Goal: Task Accomplishment & Management: Use online tool/utility

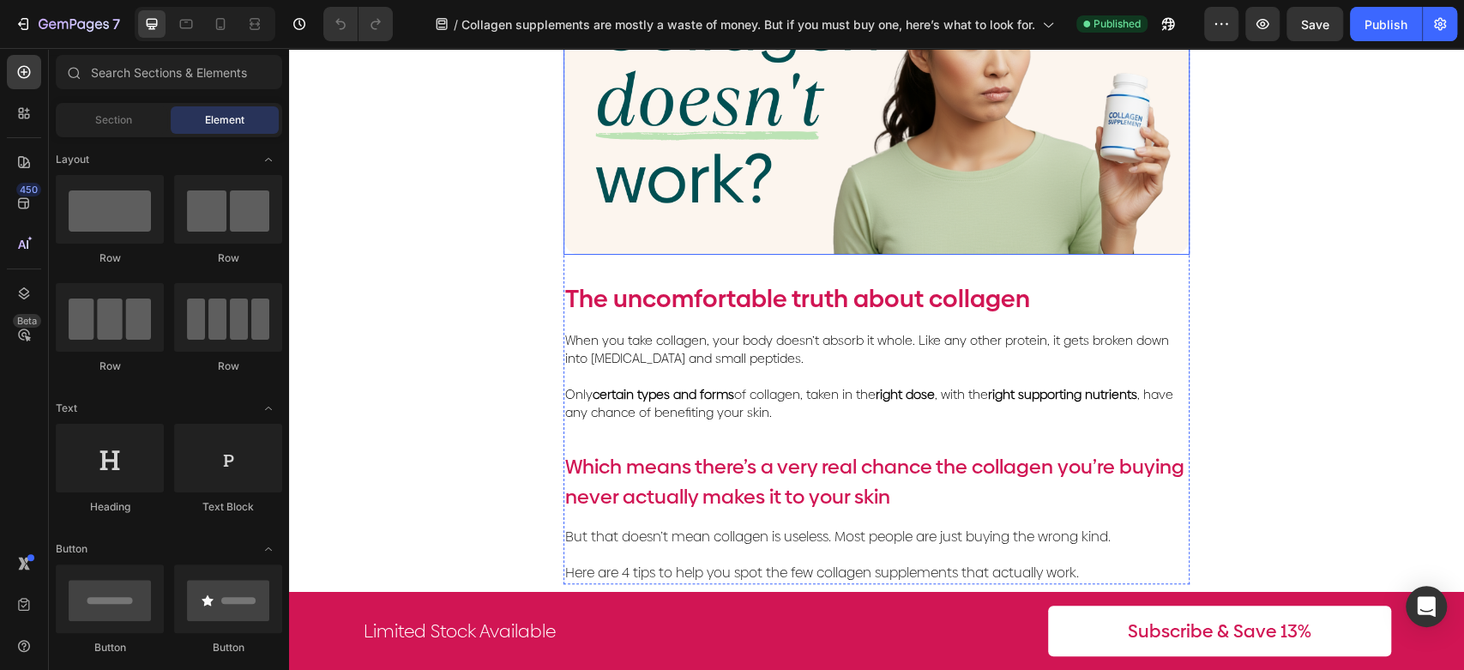
scroll to position [476, 0]
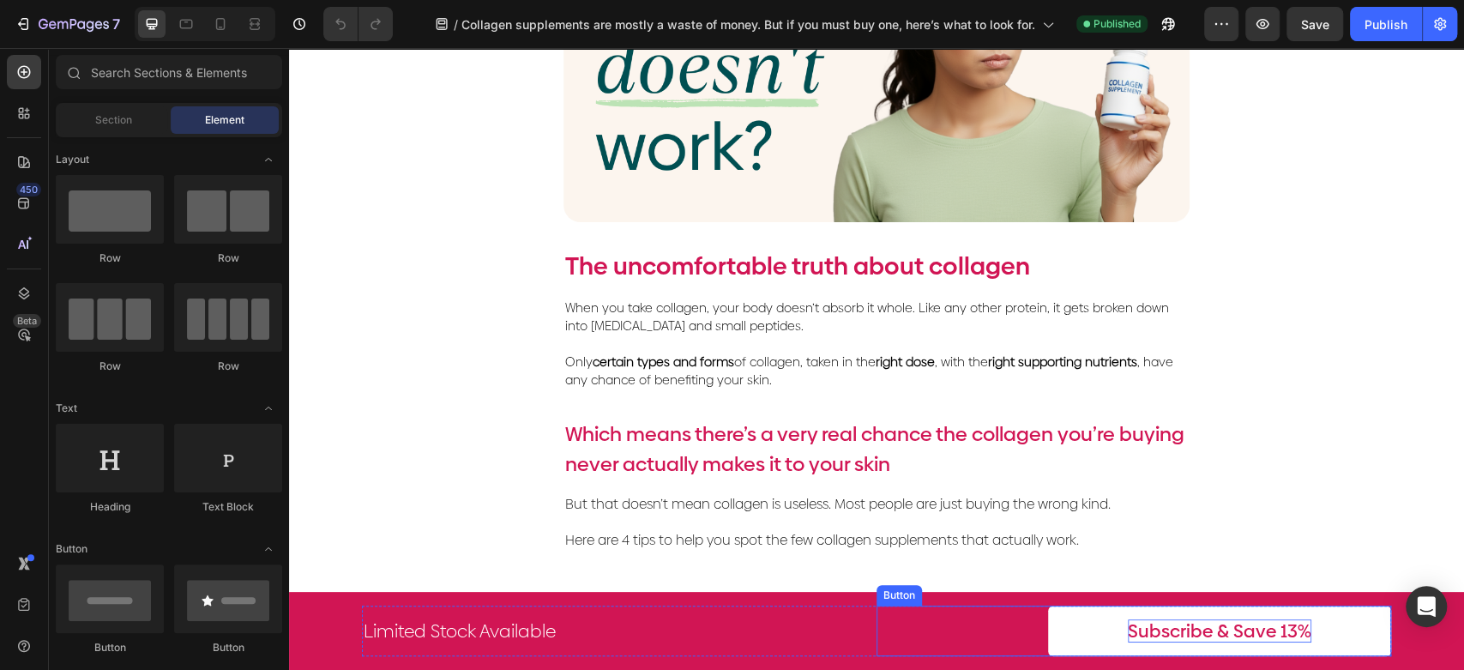
click at [1235, 625] on p "Subscribe & Save 13%" at bounding box center [1220, 630] width 184 height 23
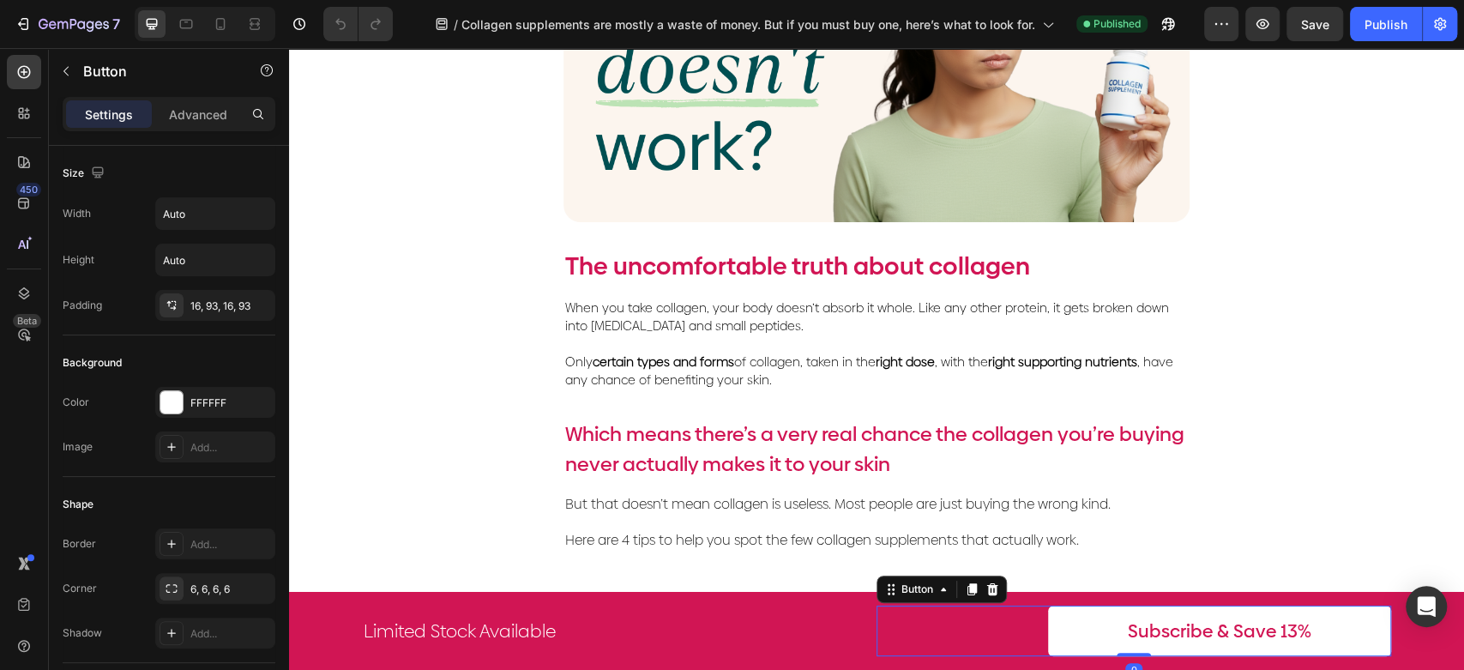
click at [1311, 618] on link "Subscribe & Save 13%" at bounding box center [1219, 631] width 343 height 51
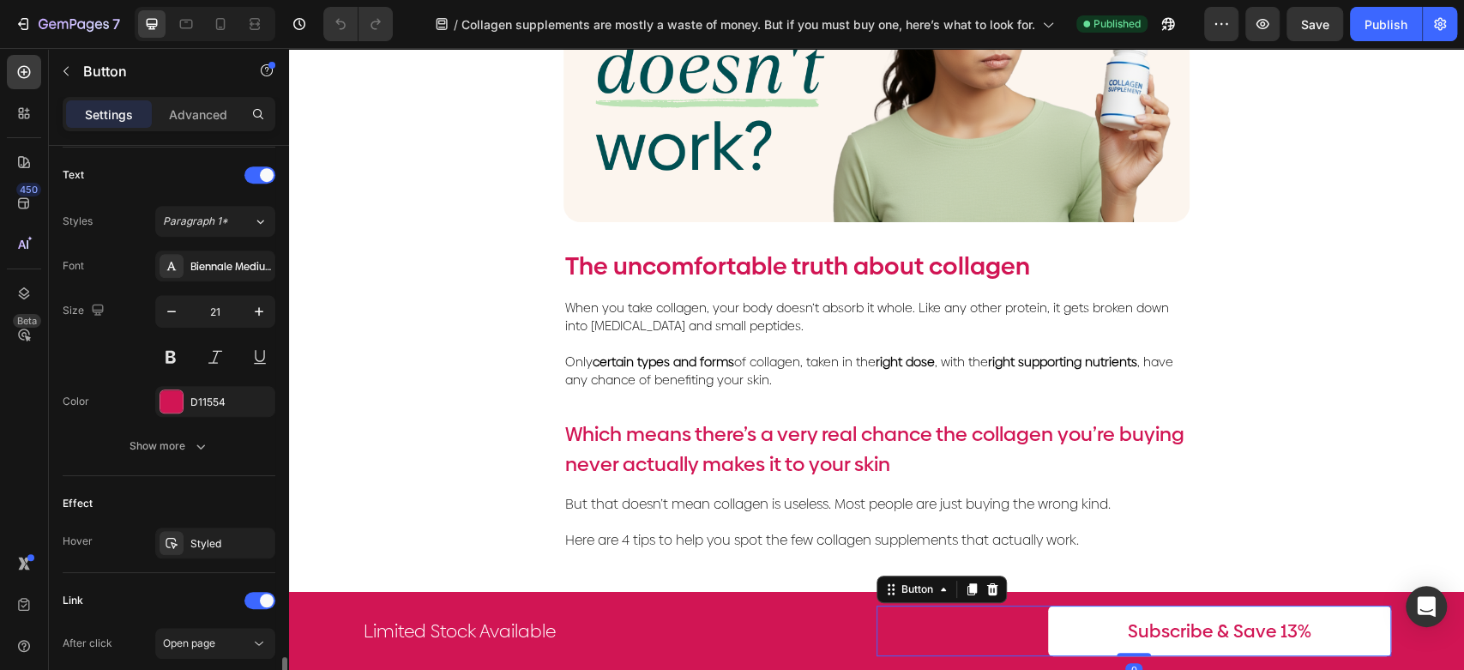
scroll to position [789, 0]
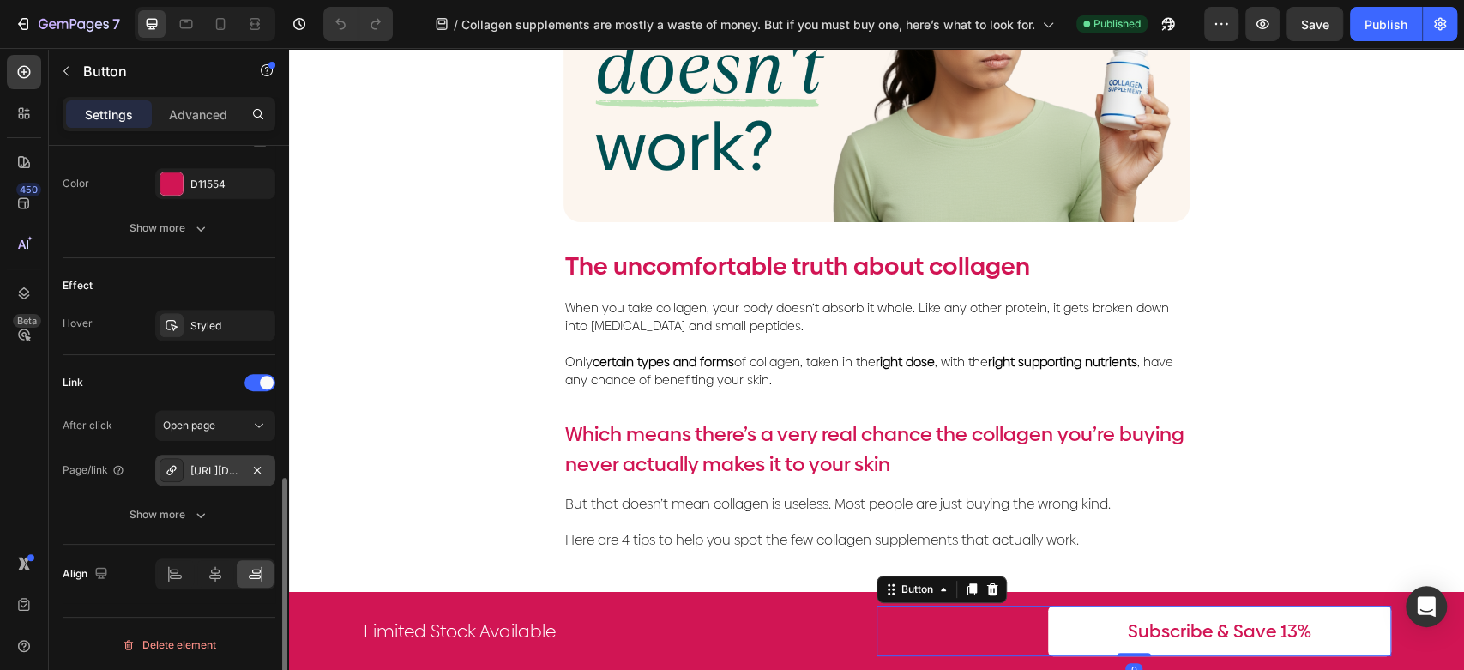
click at [217, 476] on div "https://thepurest.co/collagen-glow-berries-x-30-sachet?utm_source=pages_gps&utm…" at bounding box center [215, 470] width 50 height 15
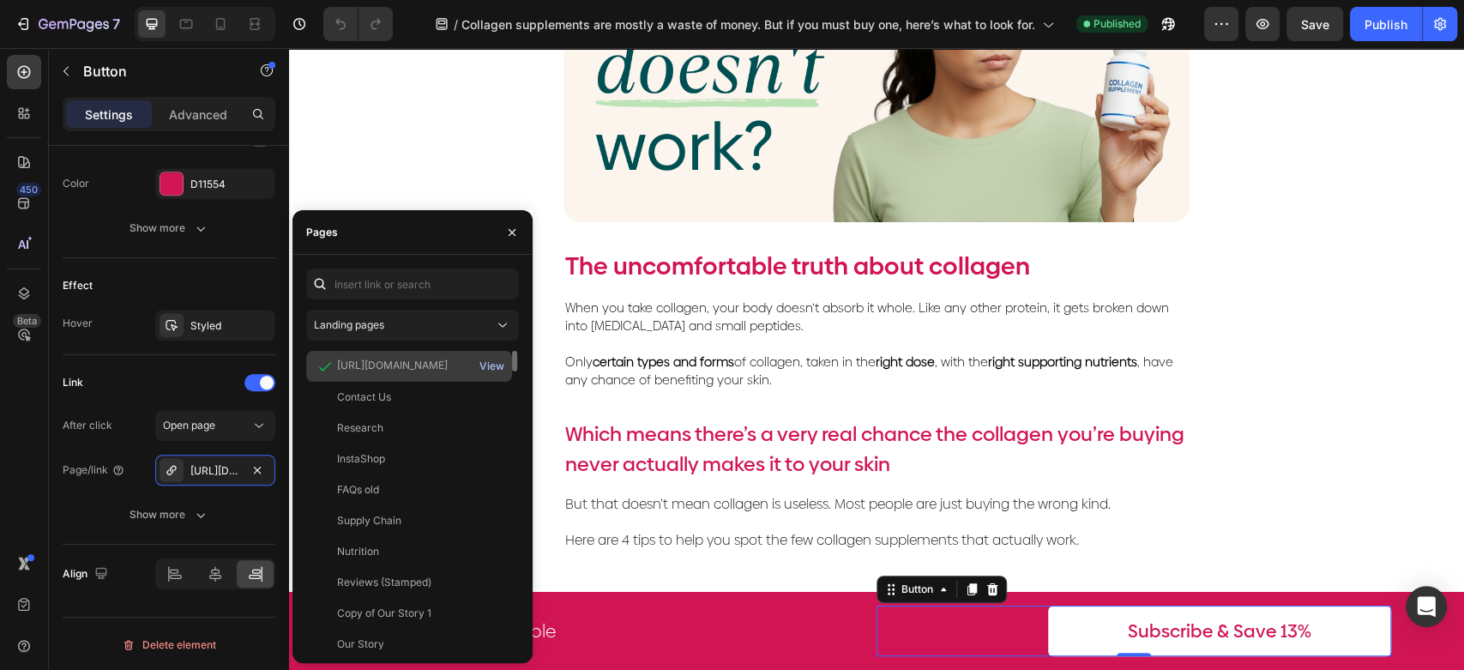
click at [490, 365] on div "View" at bounding box center [491, 366] width 25 height 15
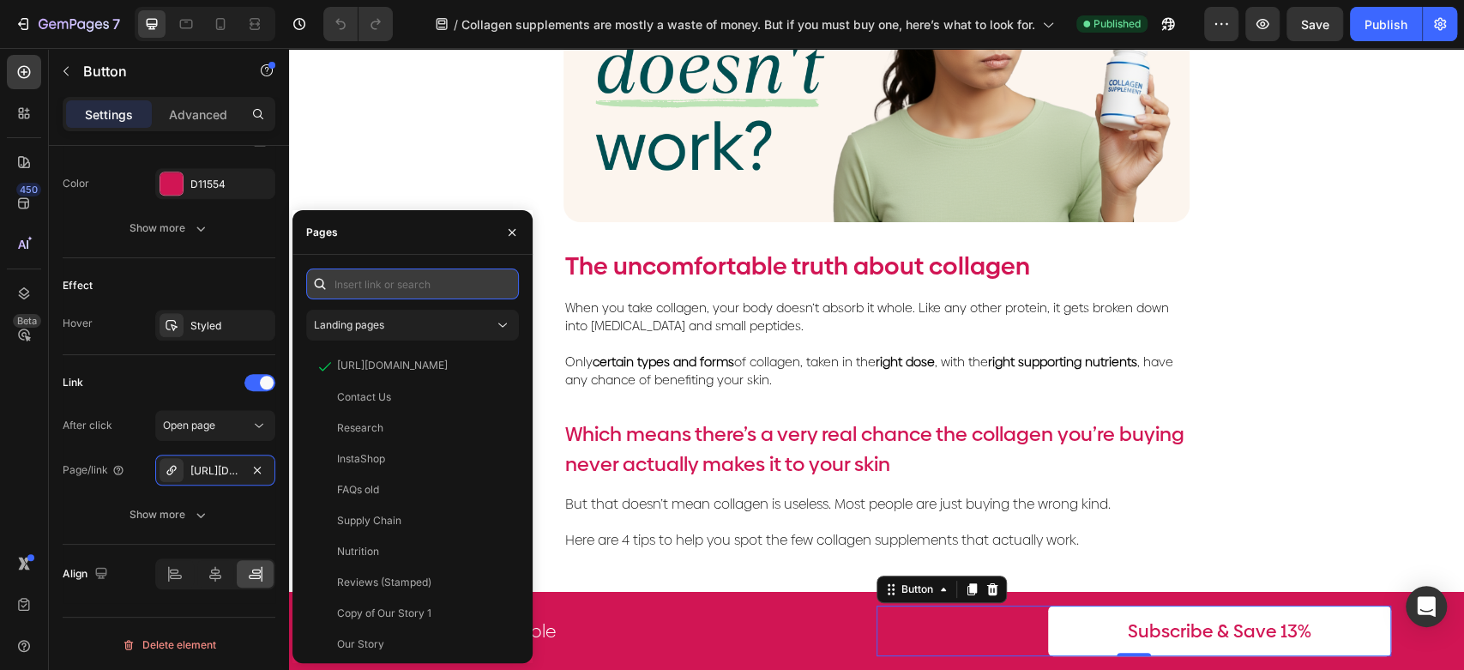
click at [425, 282] on input "text" at bounding box center [412, 283] width 213 height 31
paste input "https://thepurest.co/products/collagen-glow-berries-x-30-sachet?utm_source=page…"
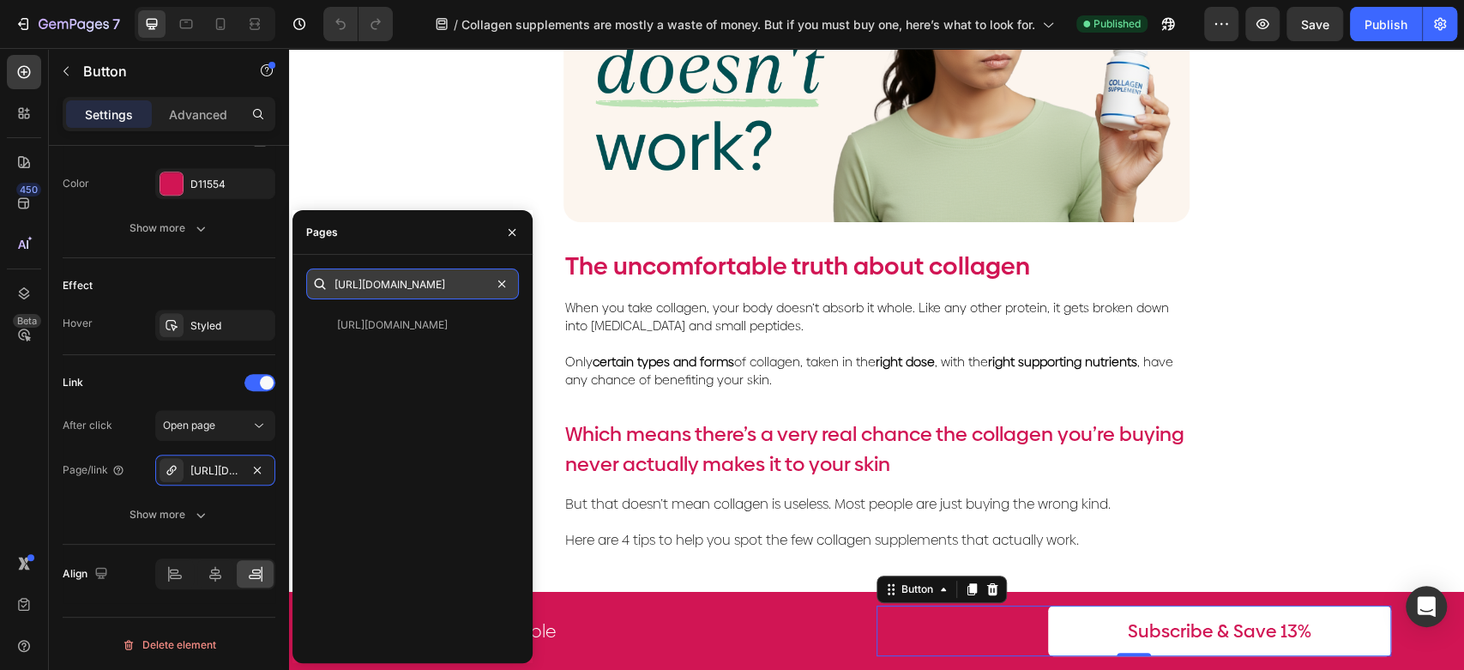
type input "https://thepurest.co/products/collagen-glow-berries-x-30-sachet?utm_source=page…"
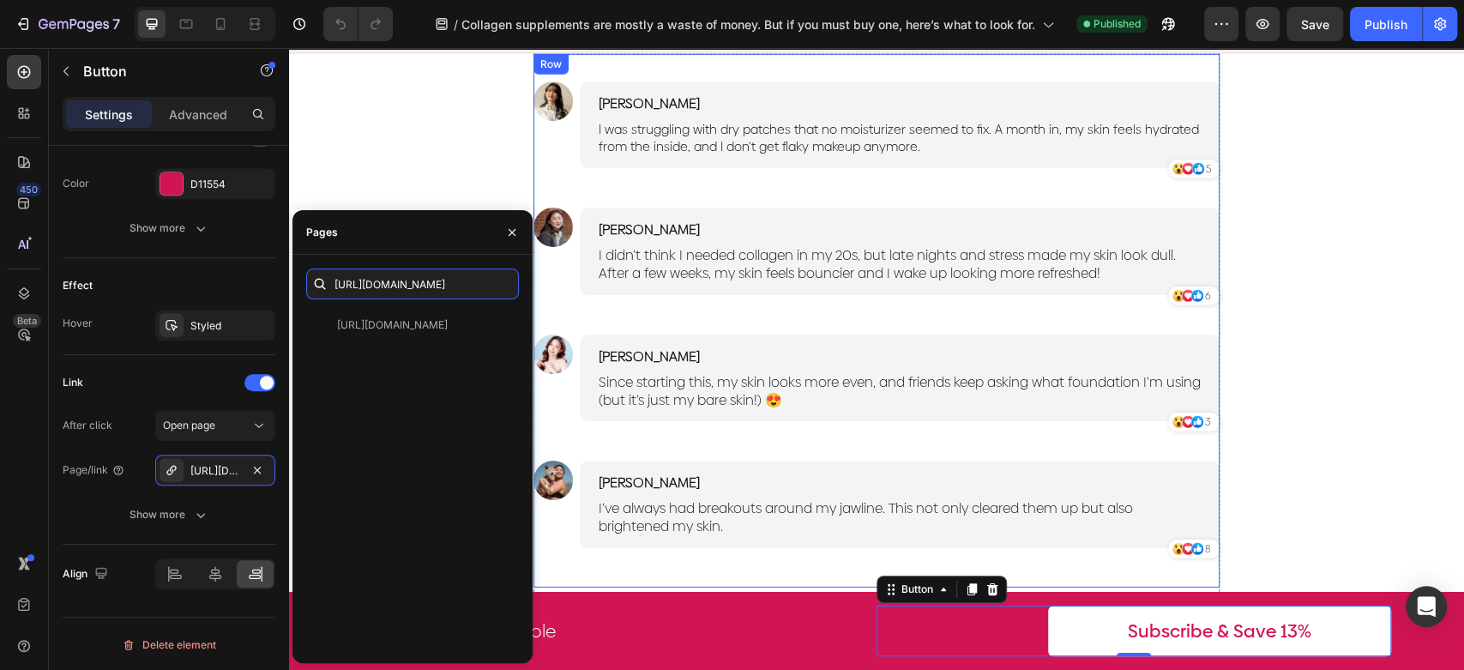
scroll to position [2956, 0]
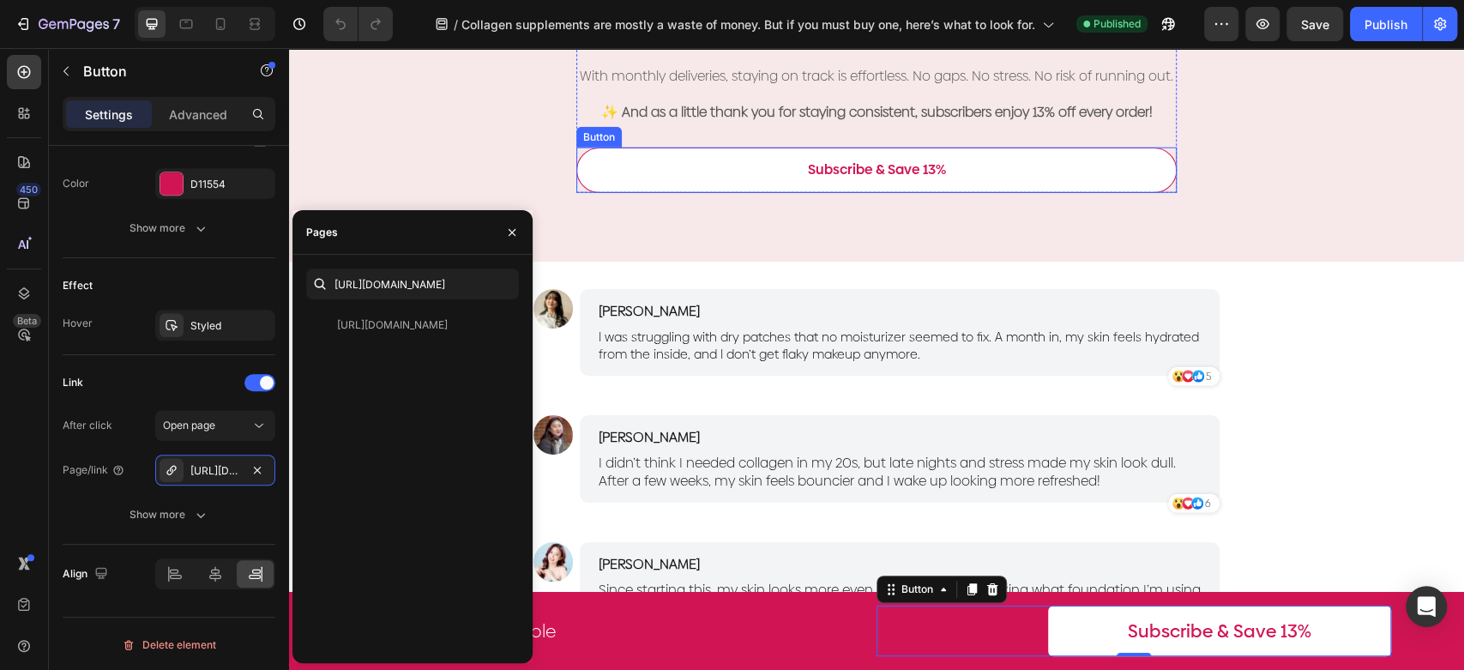
click at [1068, 174] on link "Subscribe & Save 13%" at bounding box center [876, 170] width 600 height 45
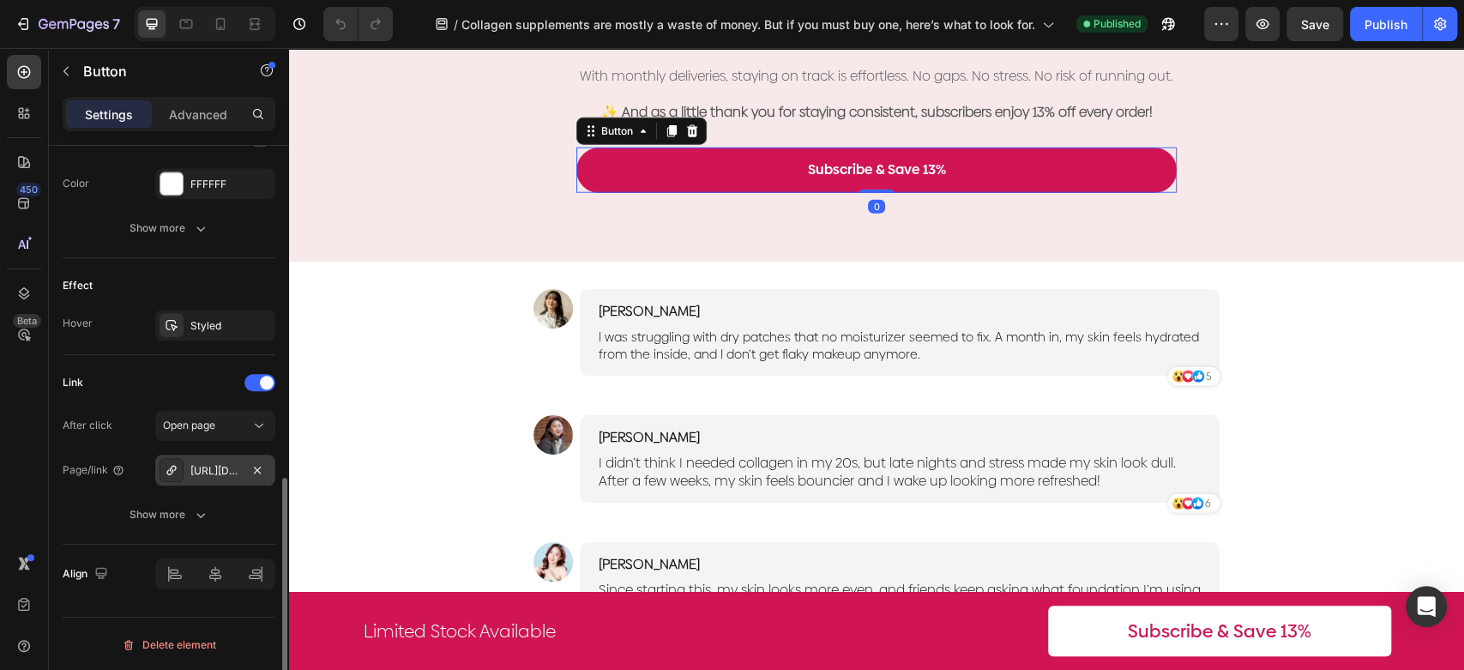
click at [178, 465] on div at bounding box center [172, 470] width 24 height 24
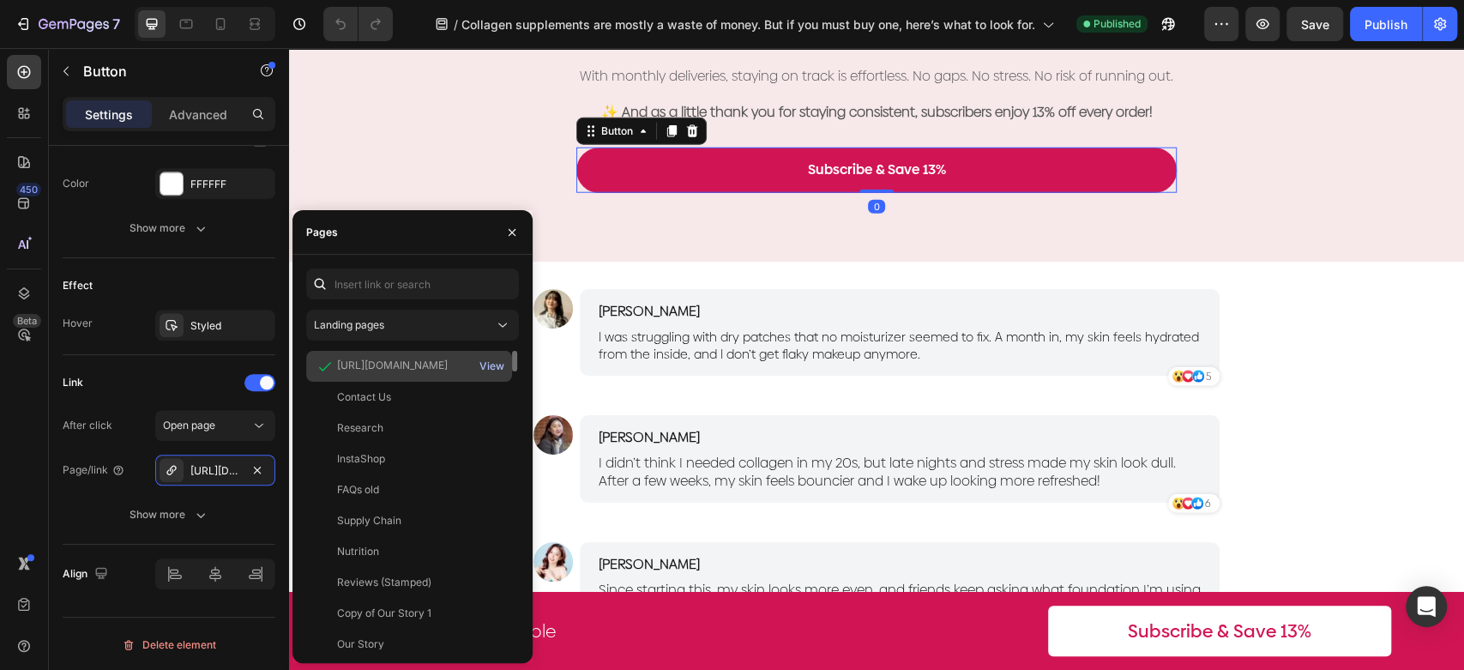
click at [483, 361] on div "View" at bounding box center [491, 366] width 25 height 15
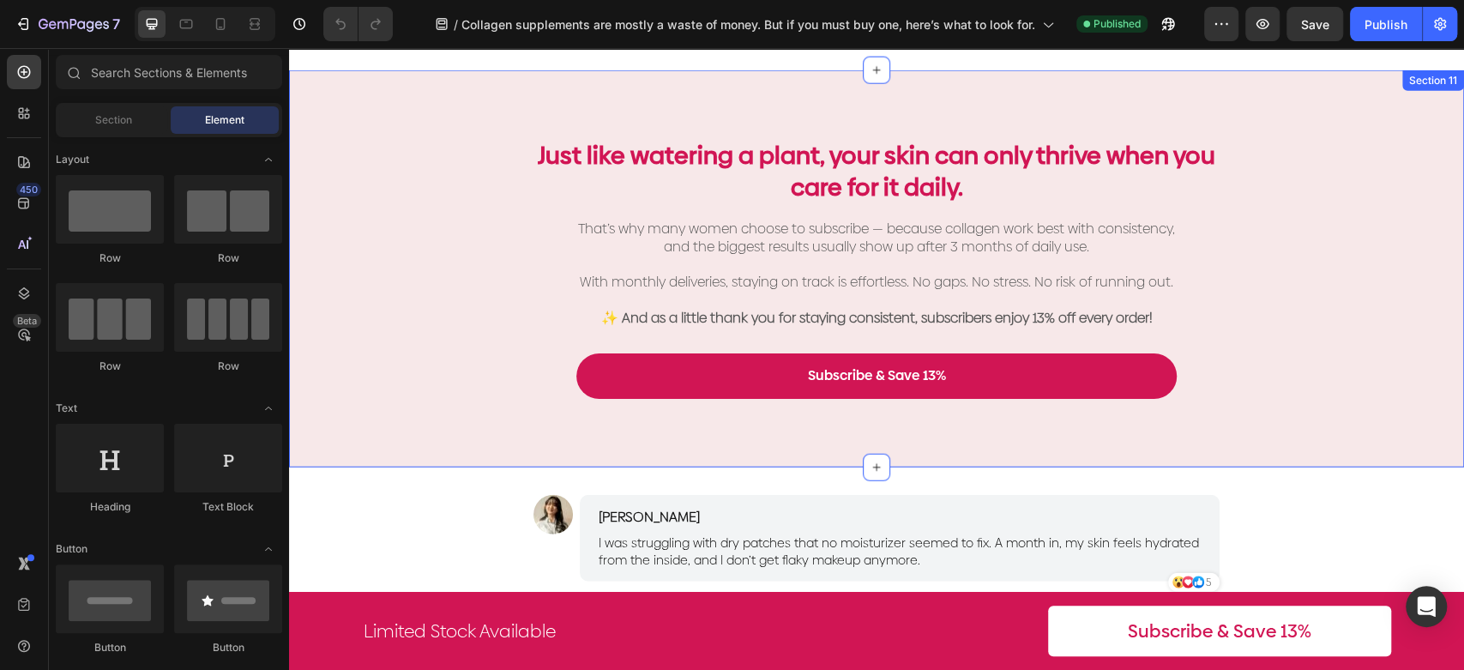
scroll to position [2479, 0]
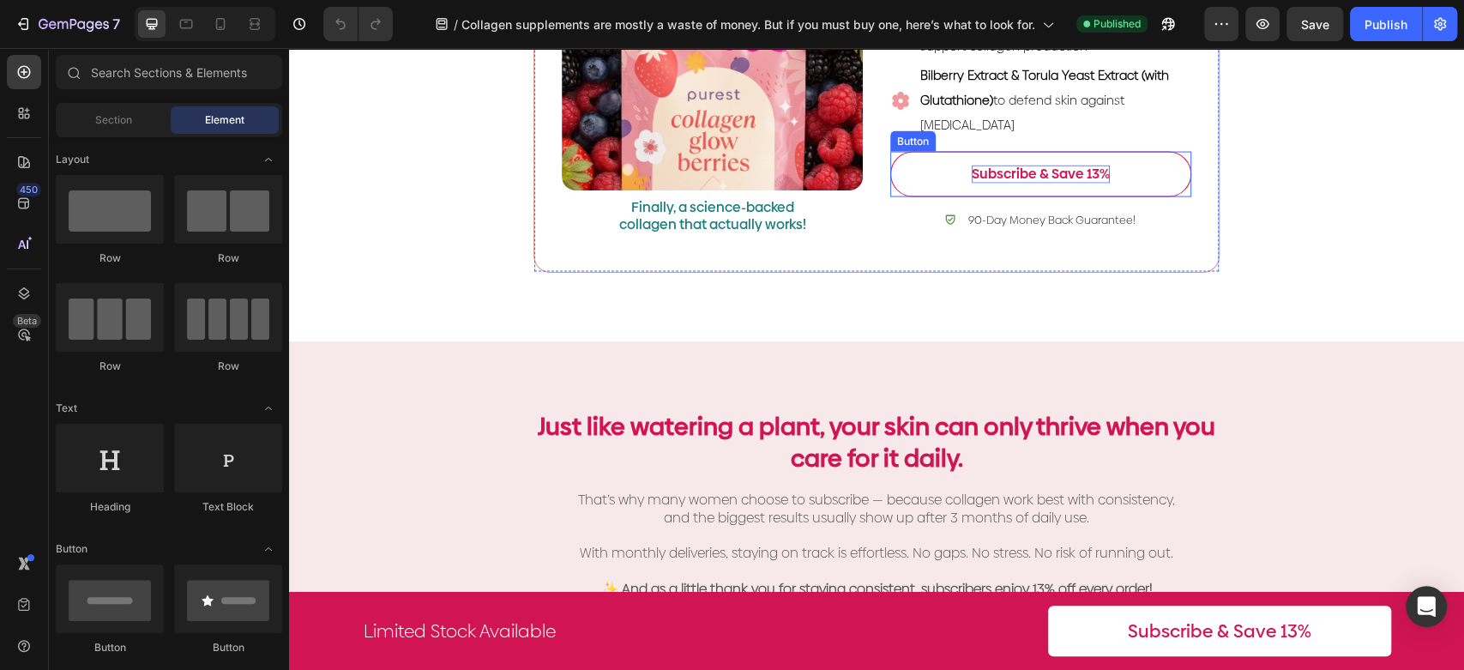
click at [1013, 184] on p "Subscribe & Save 13%" at bounding box center [1041, 175] width 138 height 18
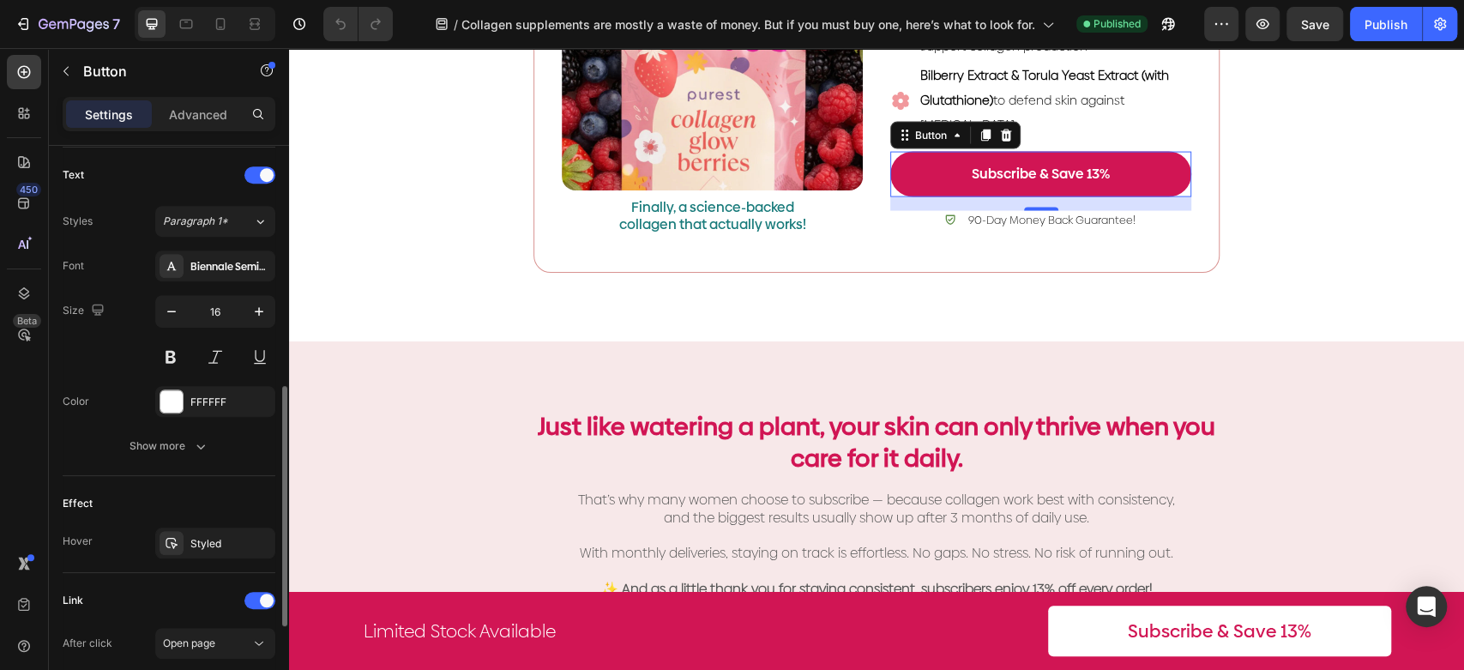
scroll to position [789, 0]
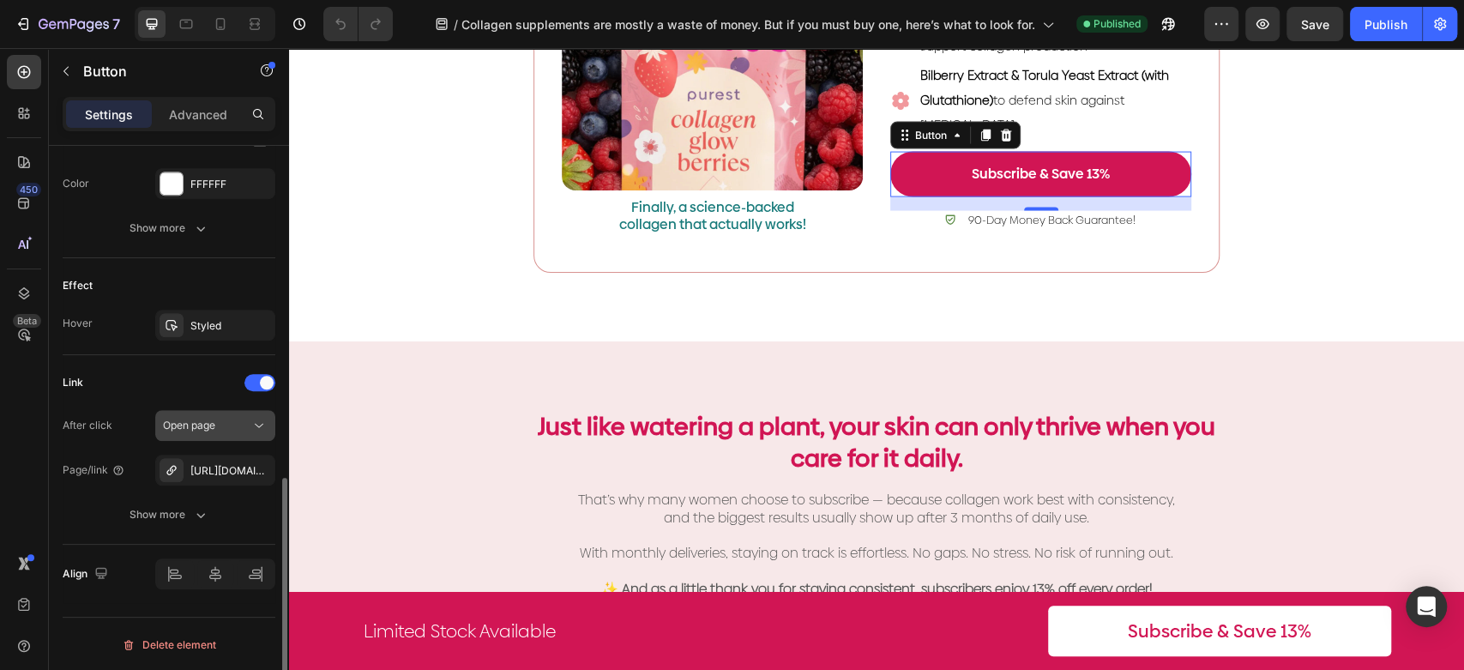
click at [203, 424] on span "Open page" at bounding box center [189, 425] width 52 height 13
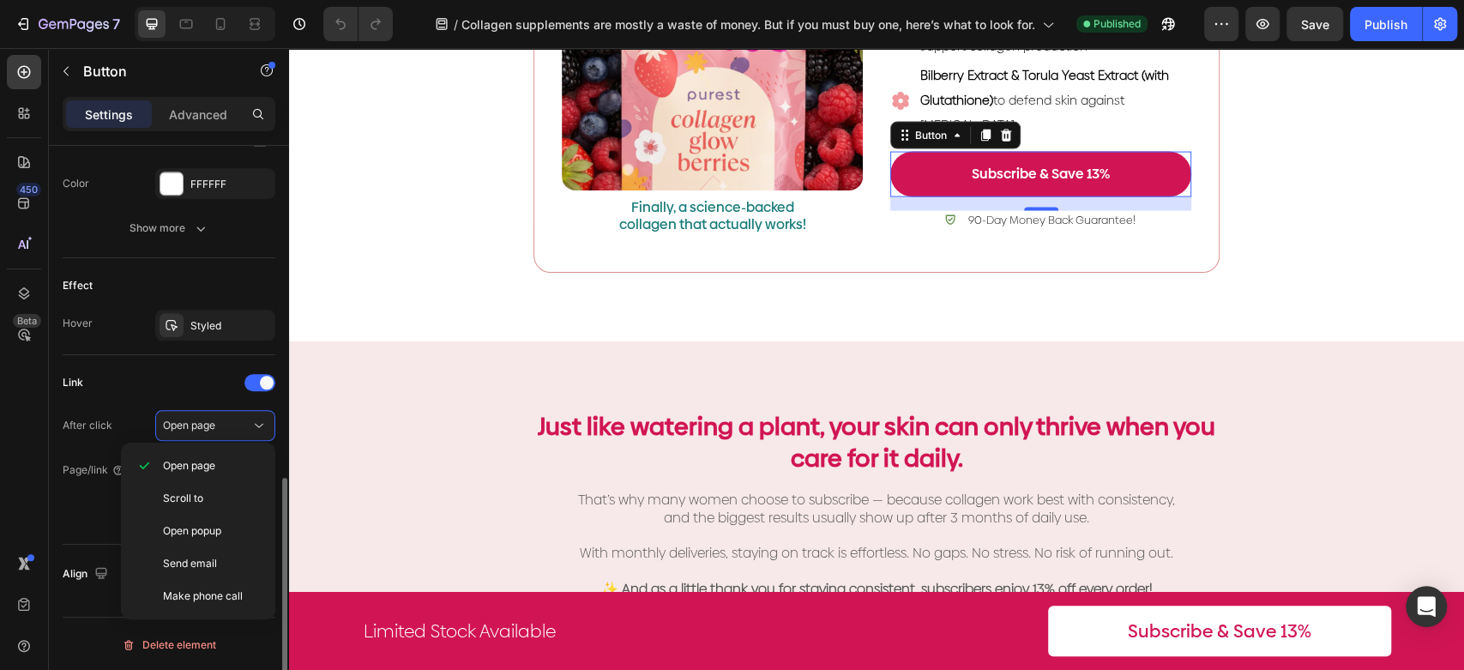
click at [175, 388] on div "Link" at bounding box center [169, 382] width 213 height 27
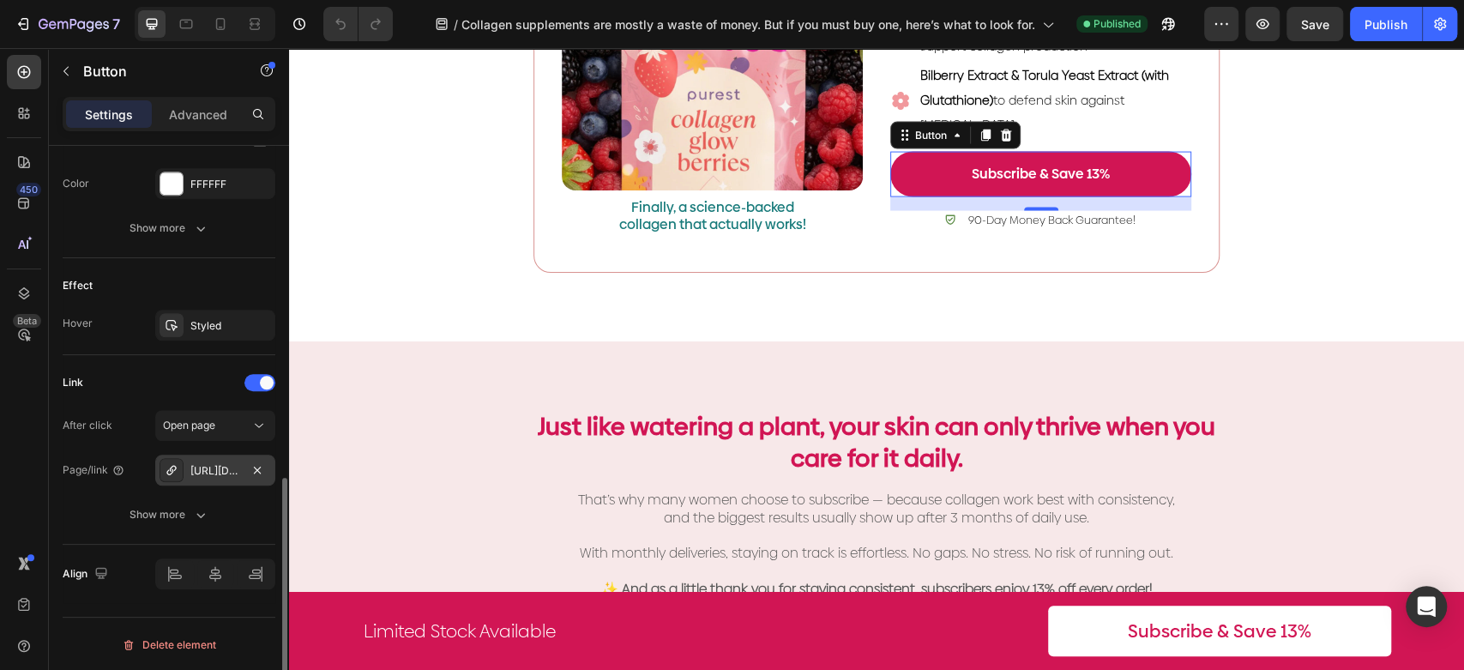
click at [208, 465] on div "https://thepurest.co/collagen-glow-berries-x-30-sachet?utm_source=pages_gps&utm…" at bounding box center [215, 470] width 50 height 15
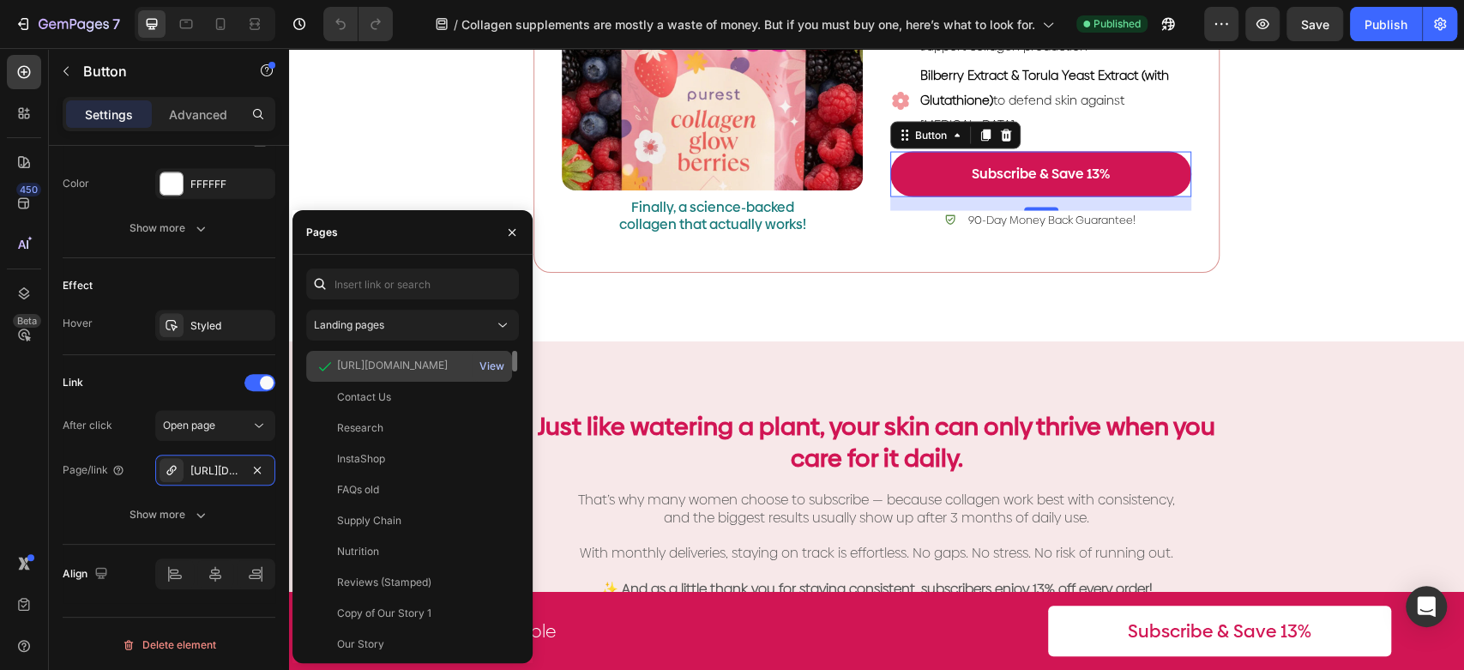
click at [494, 374] on div "View" at bounding box center [491, 366] width 25 height 15
drag, startPoint x: 1368, startPoint y: 19, endPoint x: 1214, endPoint y: 0, distance: 155.5
click at [1368, 20] on div "Publish" at bounding box center [1386, 24] width 43 height 18
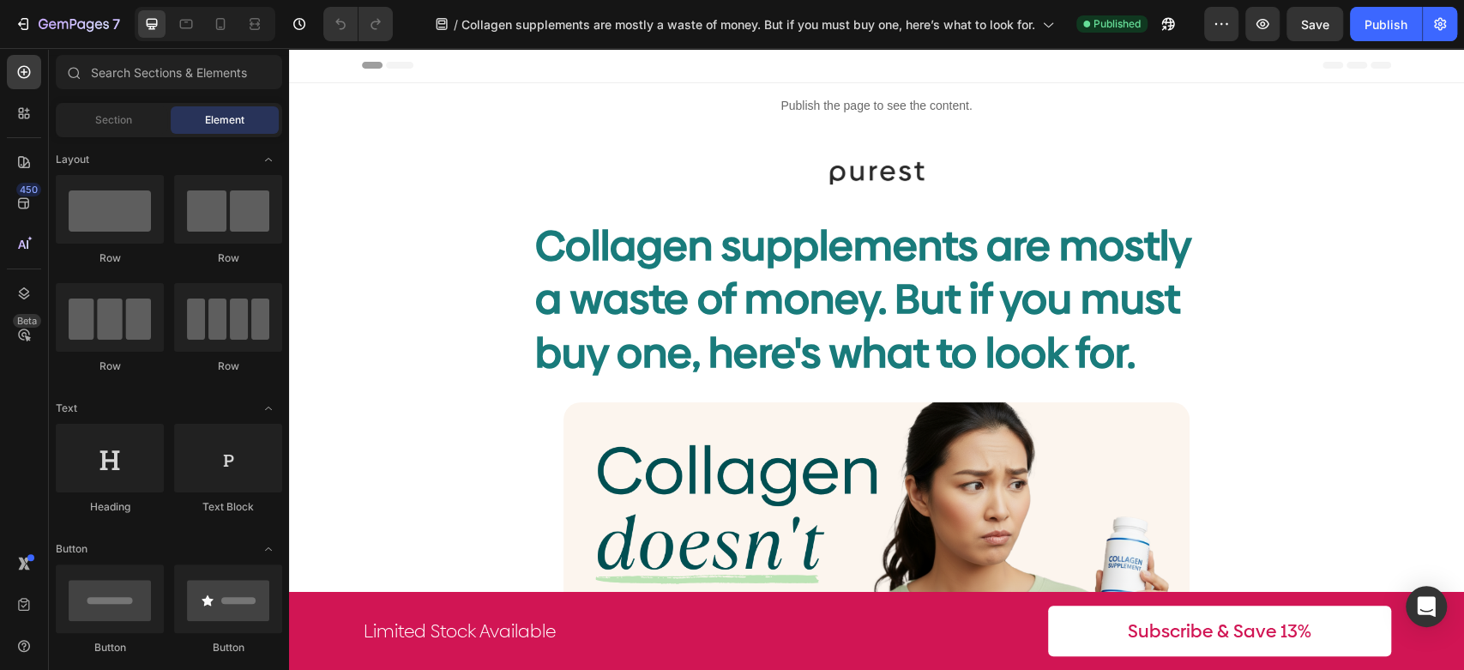
scroll to position [166, 0]
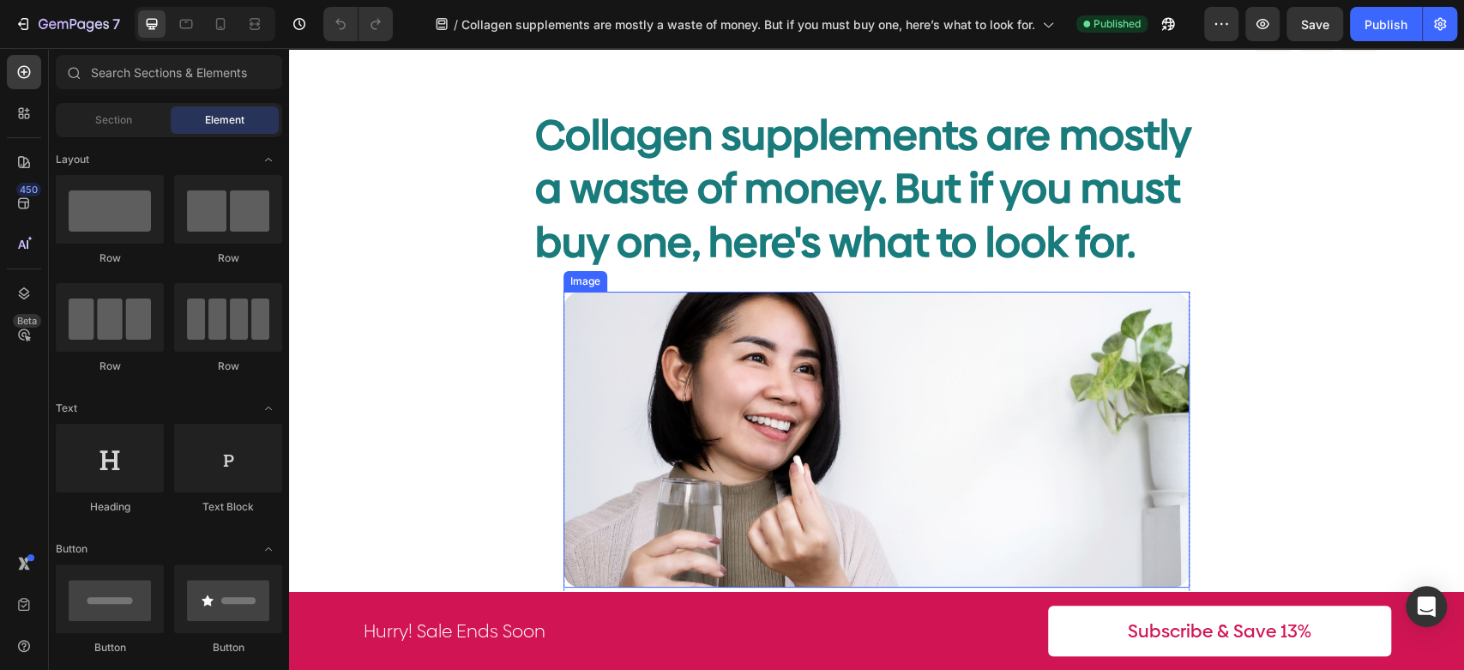
scroll to position [190, 0]
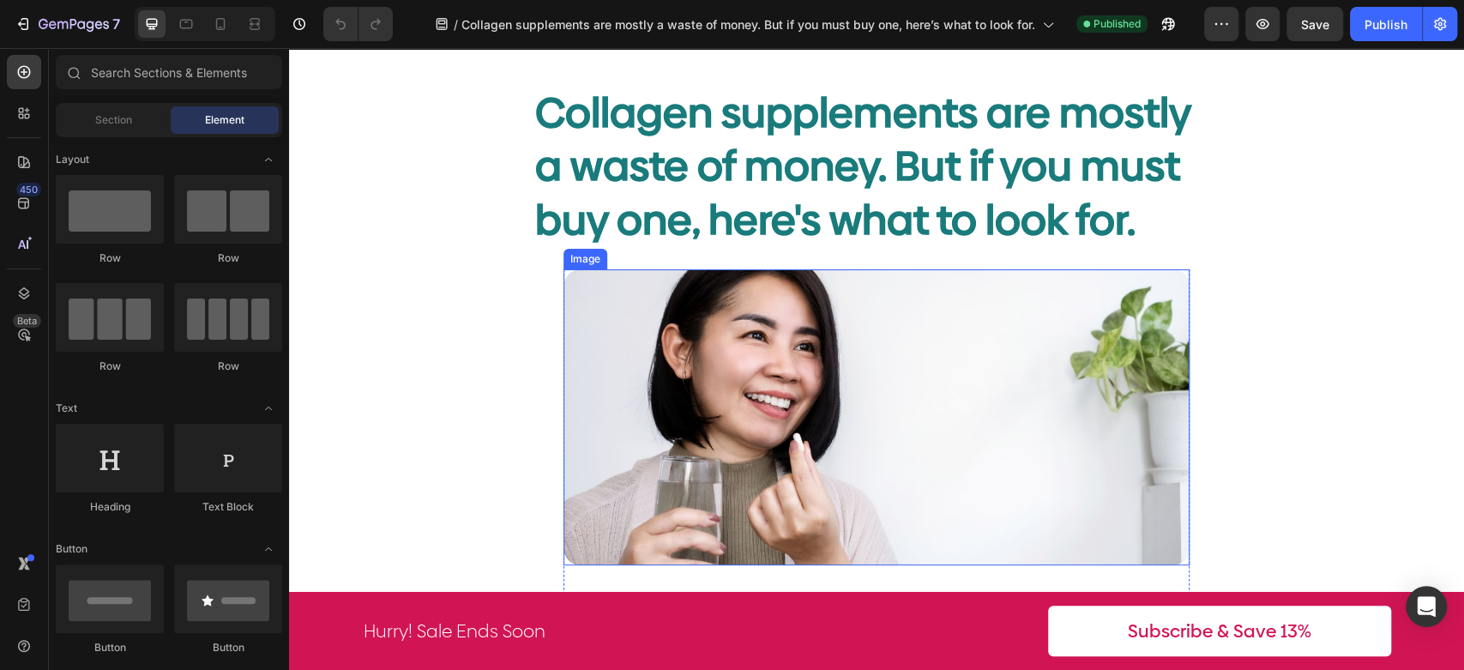
click at [901, 390] on img at bounding box center [877, 417] width 626 height 296
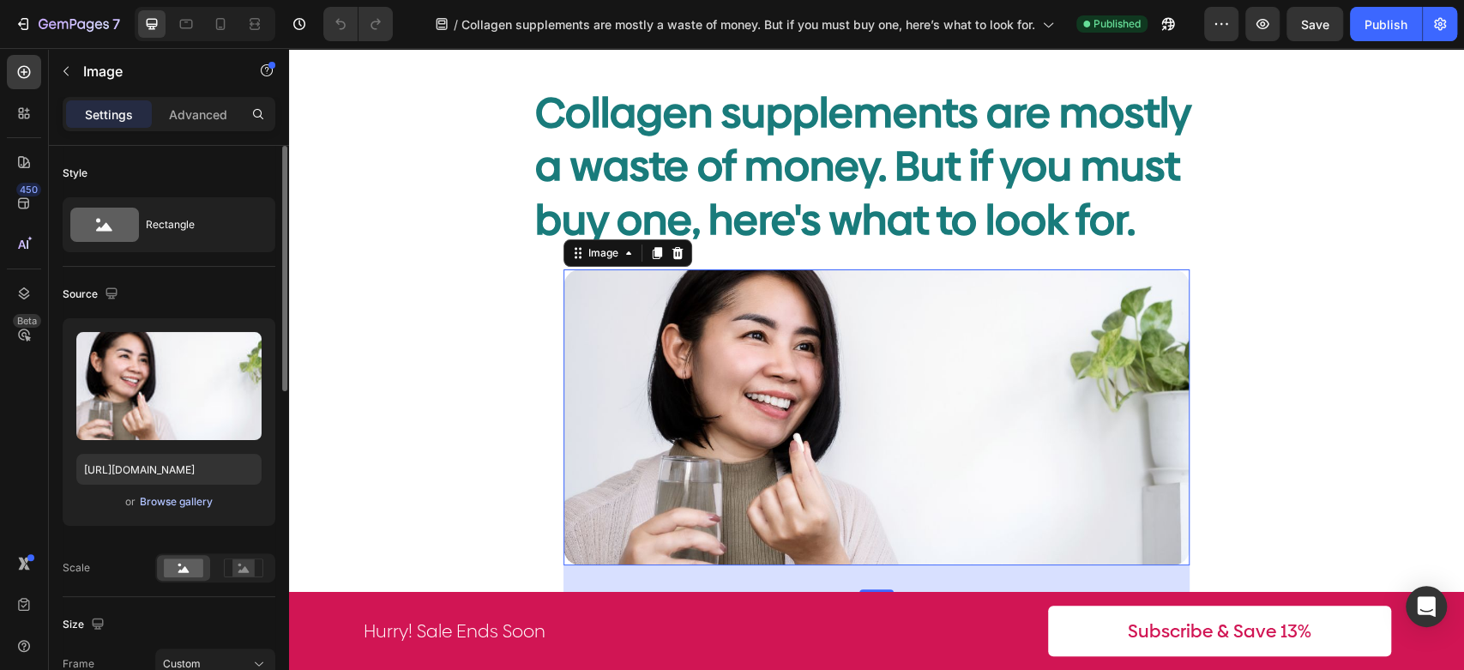
click at [192, 506] on div "Browse gallery" at bounding box center [176, 501] width 73 height 15
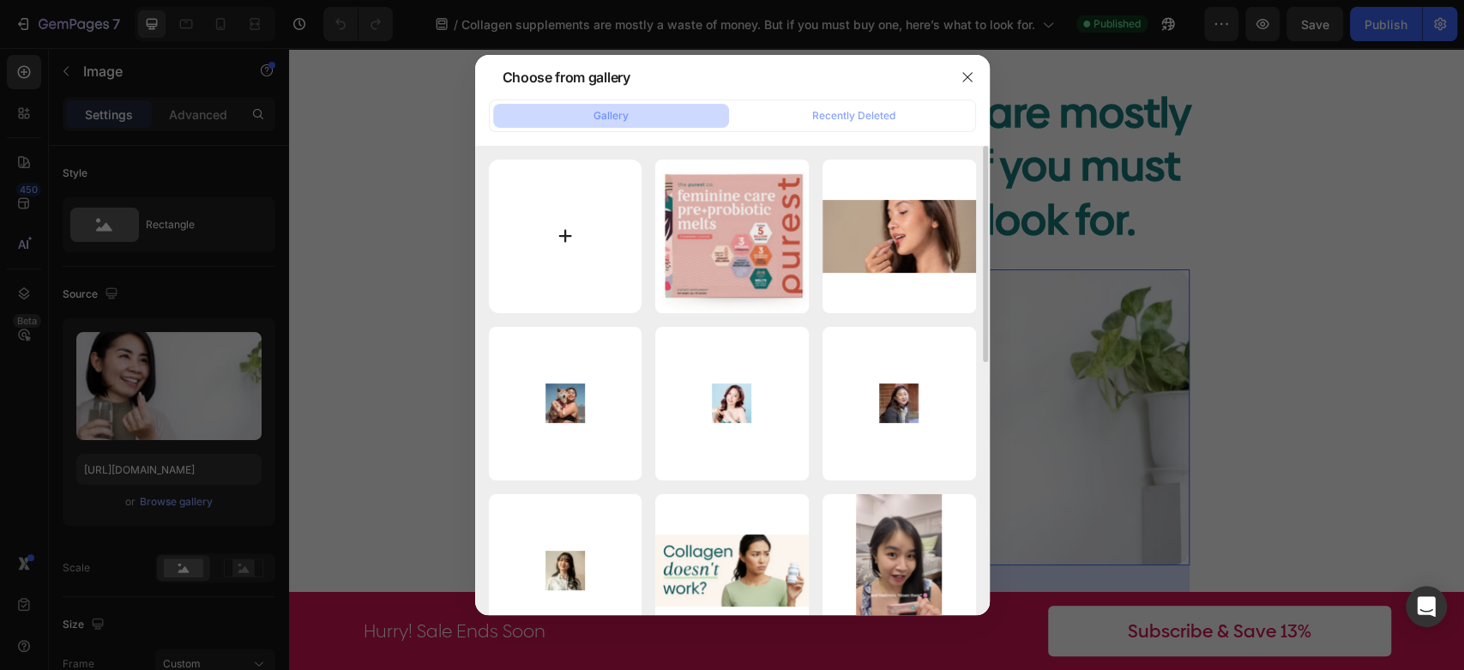
click at [540, 238] on input "file" at bounding box center [566, 237] width 154 height 154
type input "C:\fakepath\4.png"
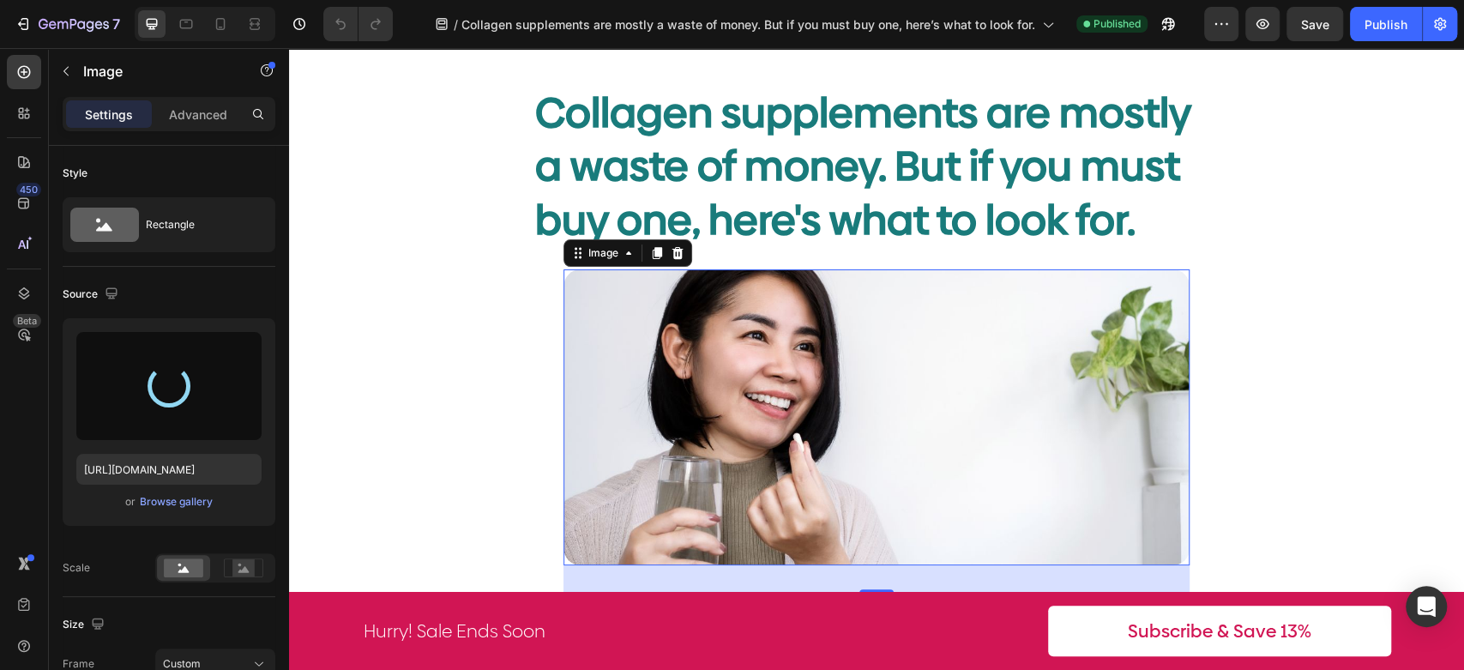
type input "https://cdn.shopify.com/s/files/1/0023/9317/8161/files/gempages_574635138369979…"
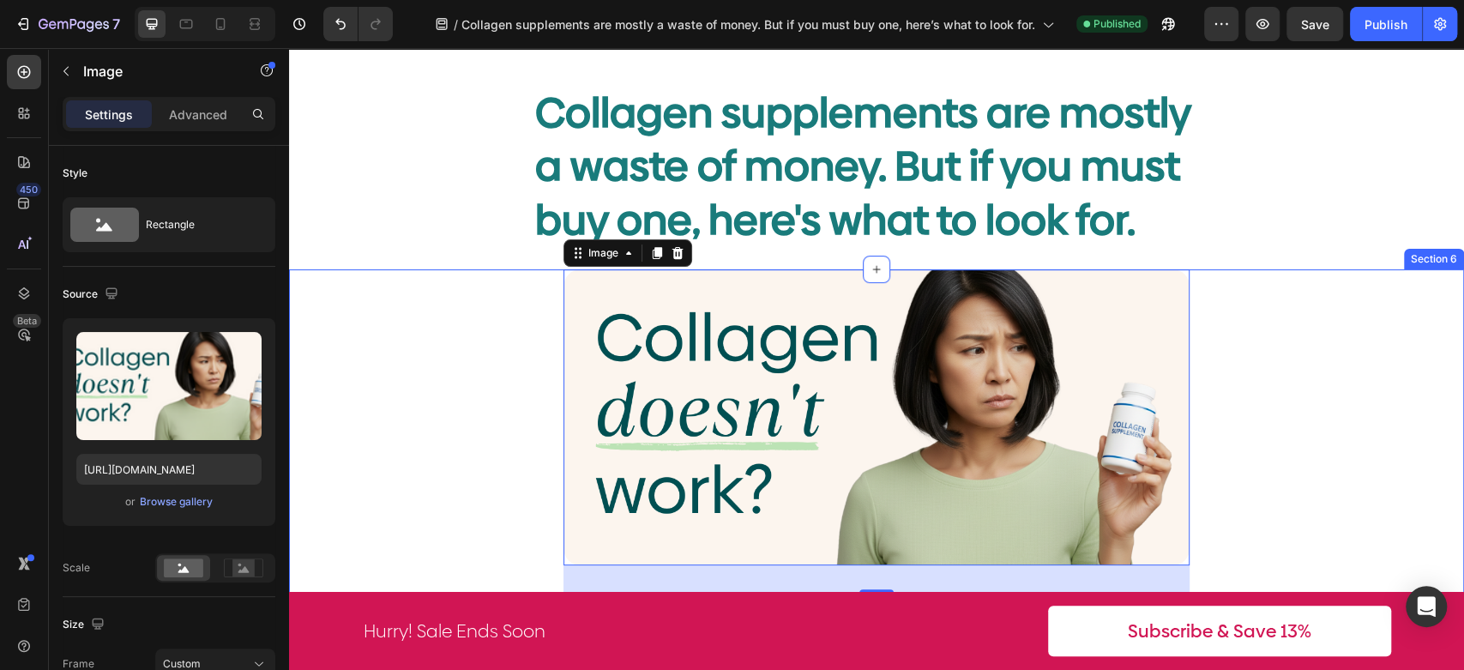
click at [1236, 306] on div "Image 32 The uncomfortable truth about collagen Text Block When you take collag…" at bounding box center [876, 597] width 1175 height 656
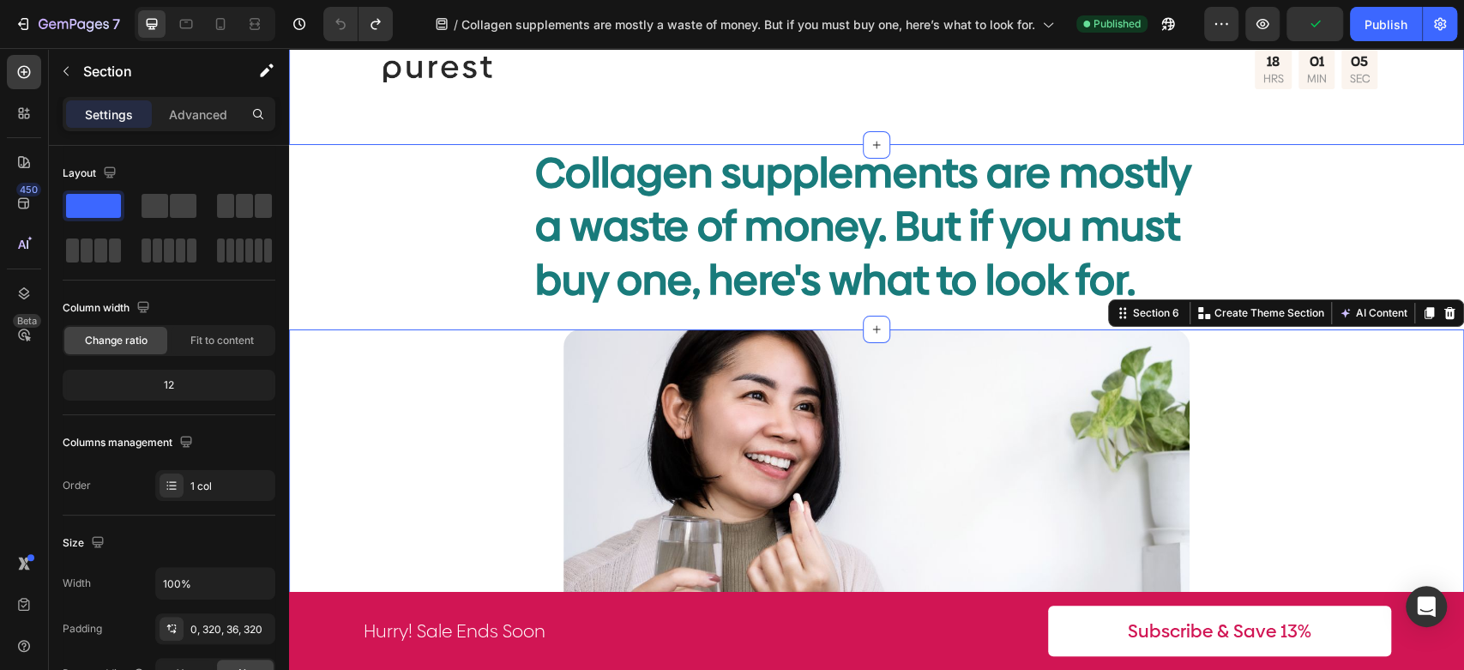
scroll to position [476, 0]
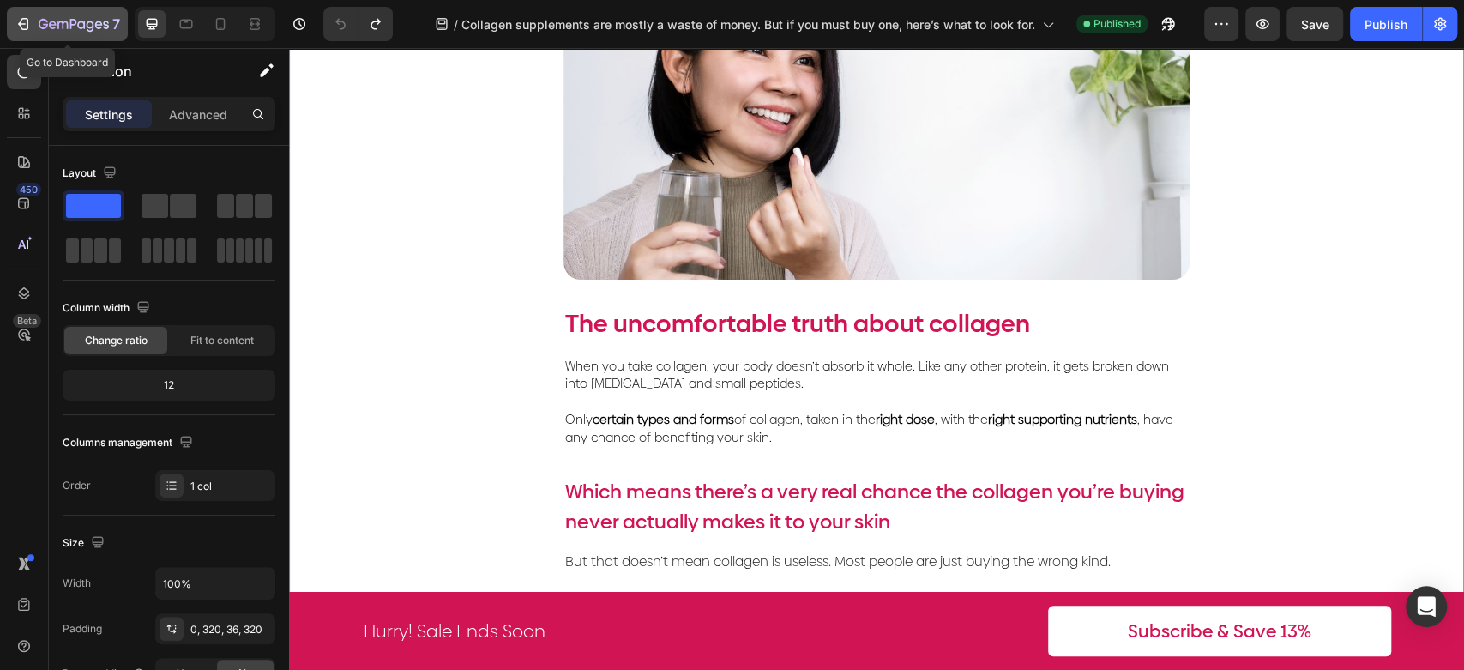
click at [66, 35] on button "7" at bounding box center [67, 24] width 121 height 34
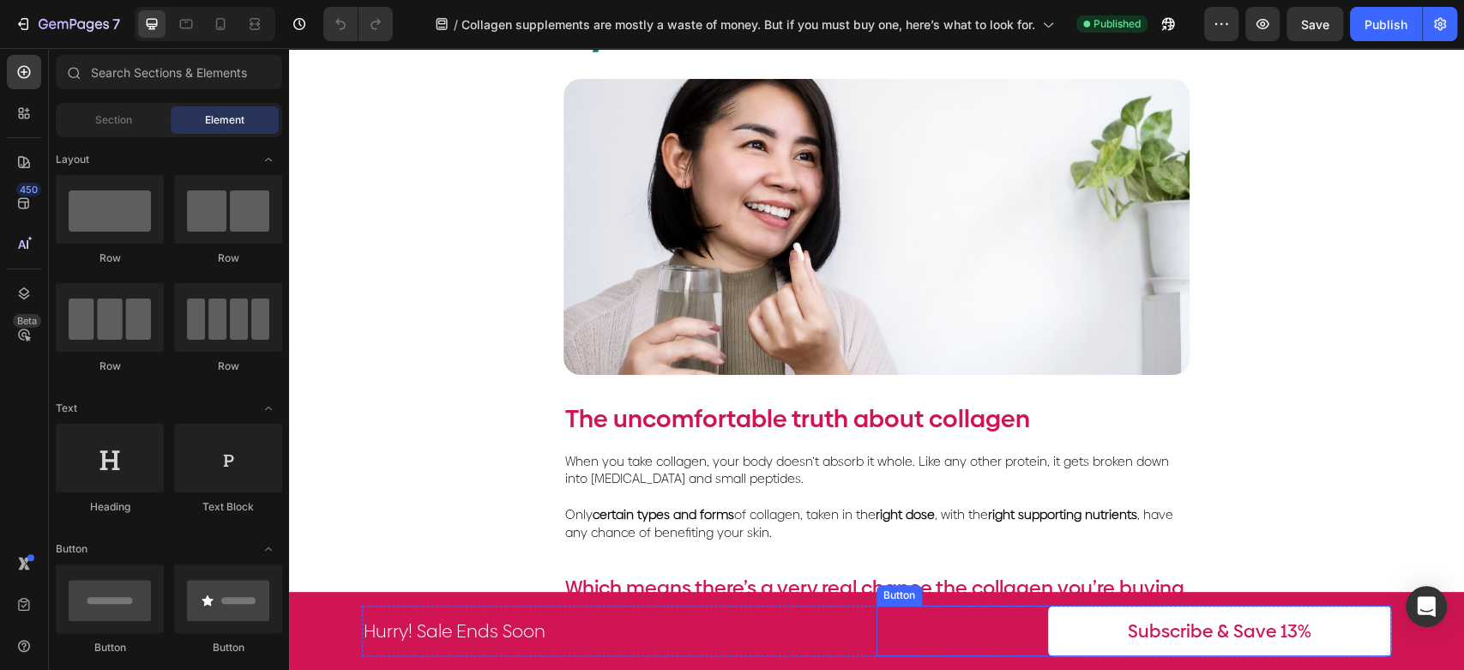
click at [1076, 623] on button "Subscribe & Save 13%" at bounding box center [1219, 631] width 343 height 51
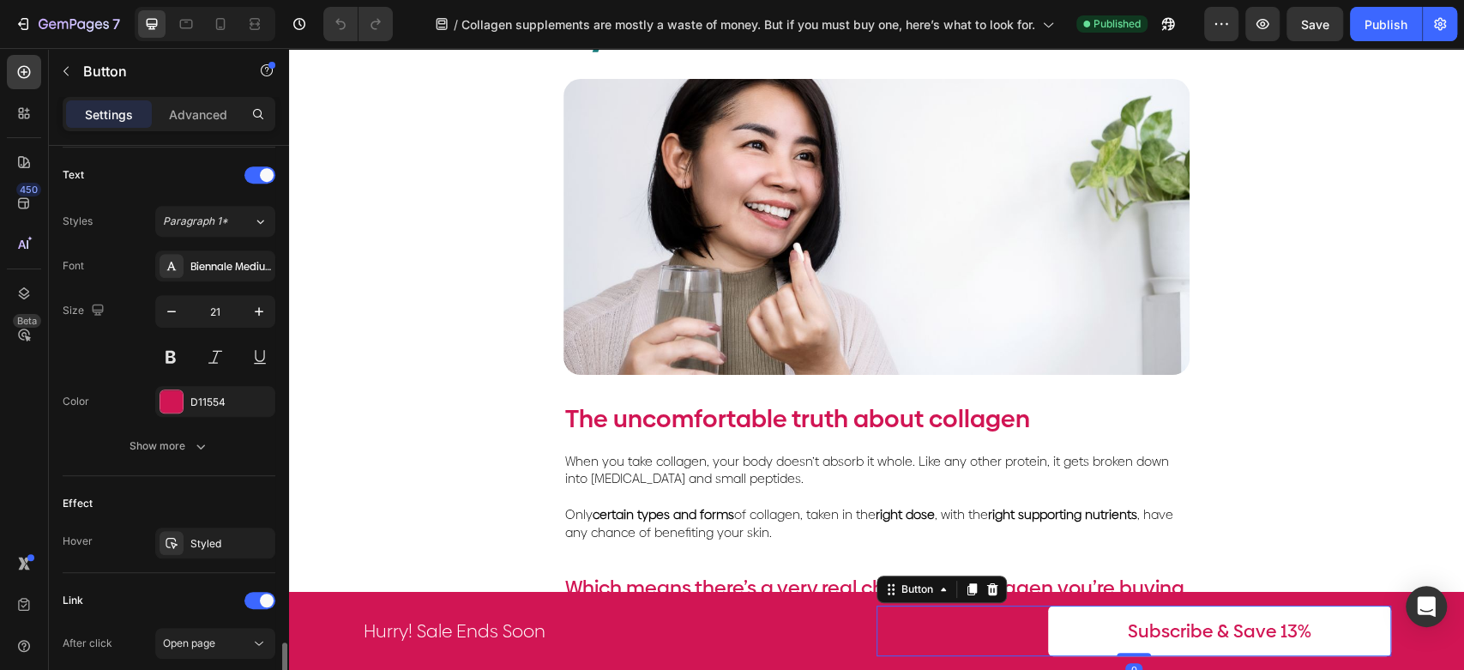
scroll to position [745, 0]
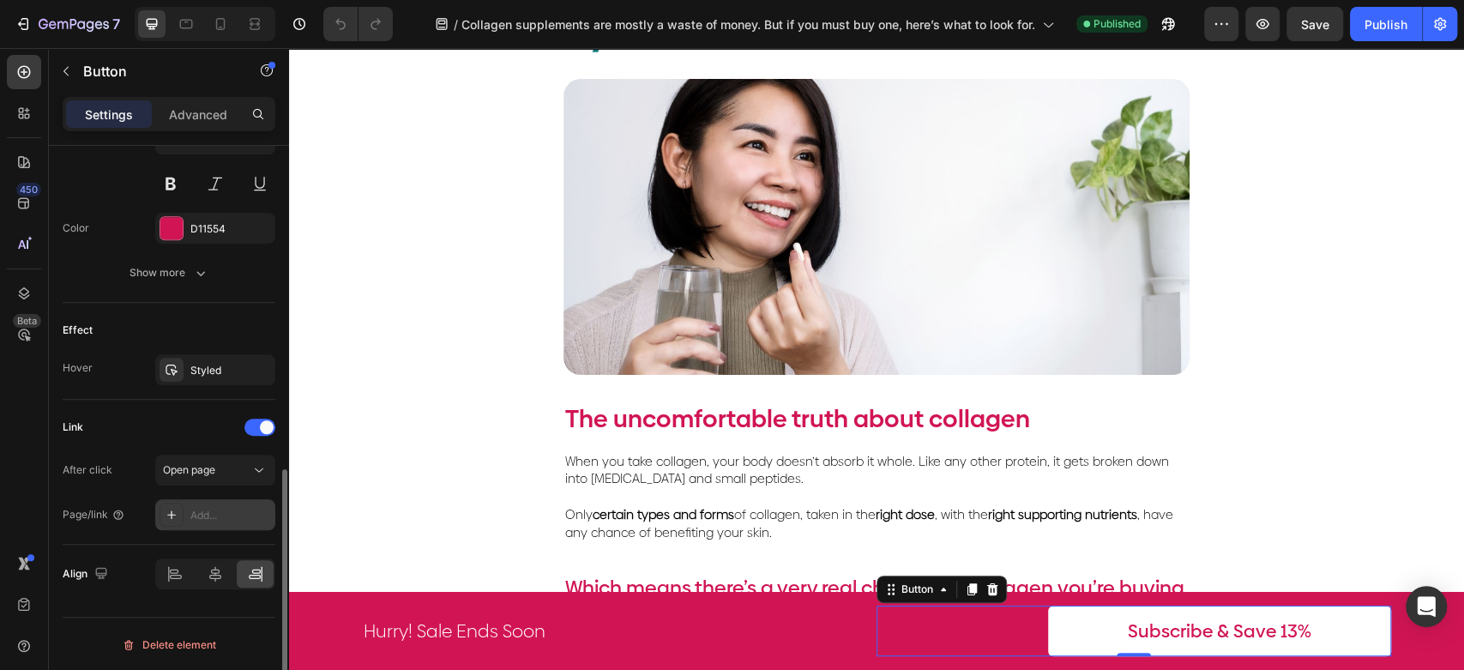
click at [190, 508] on div "Add..." at bounding box center [230, 515] width 81 height 15
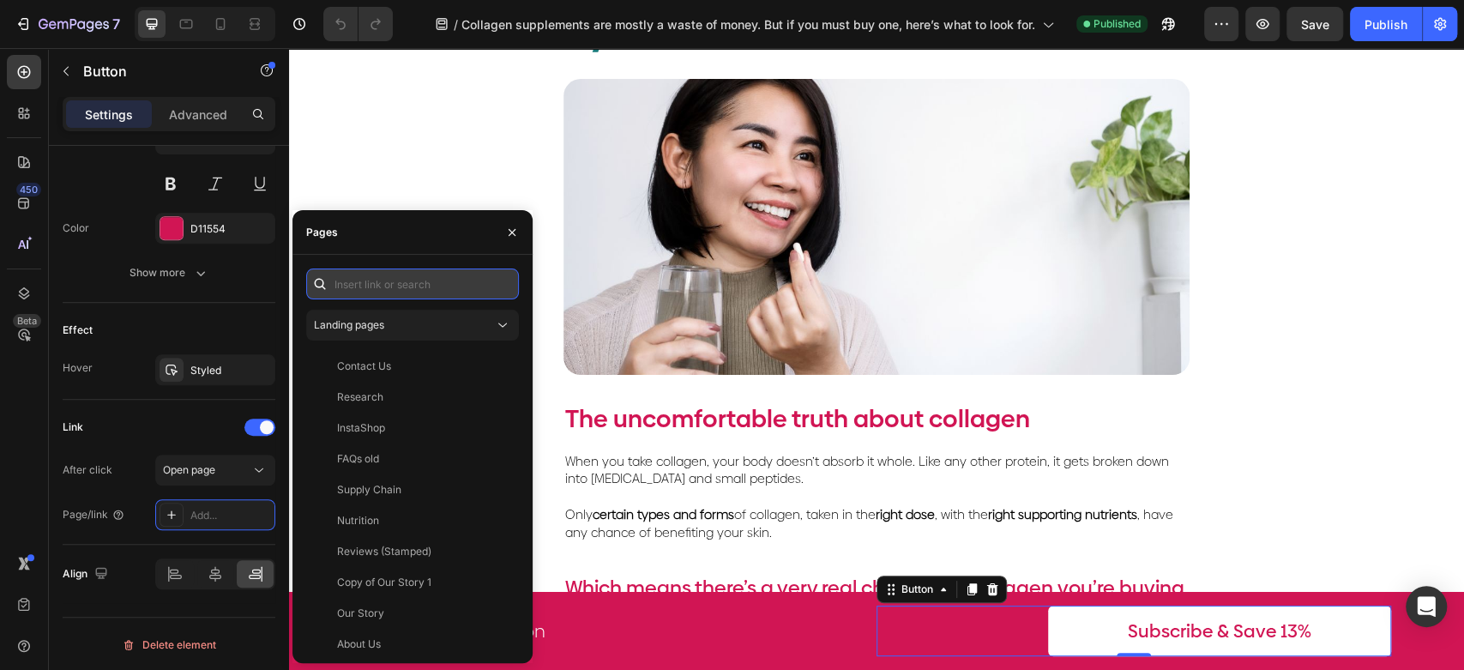
click at [412, 286] on input "text" at bounding box center [412, 283] width 213 height 31
paste input "https://thepurest.co/products/collagen-glow-berries-x-30-sachet?utm_source=page…"
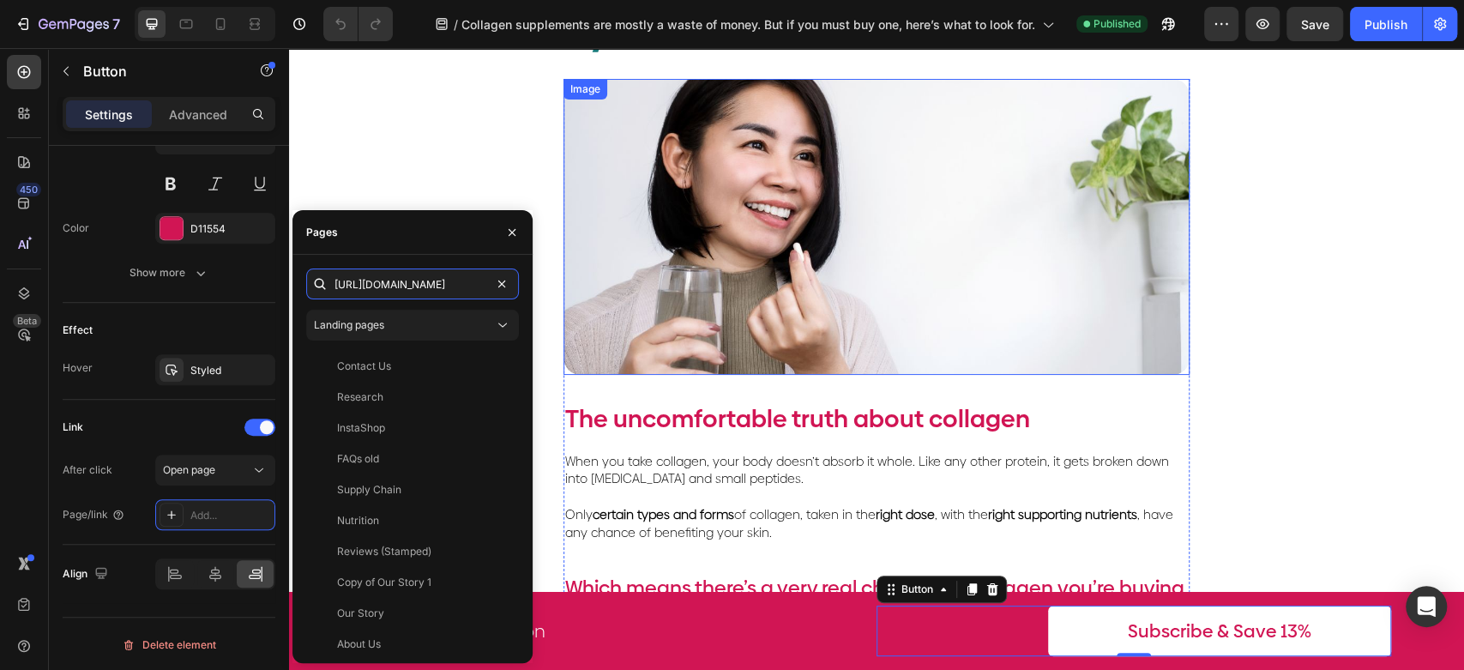
scroll to position [0, 684]
type input "https://thepurest.co/products/collagen-glow-berries-x-30-sachet?utm_source=page…"
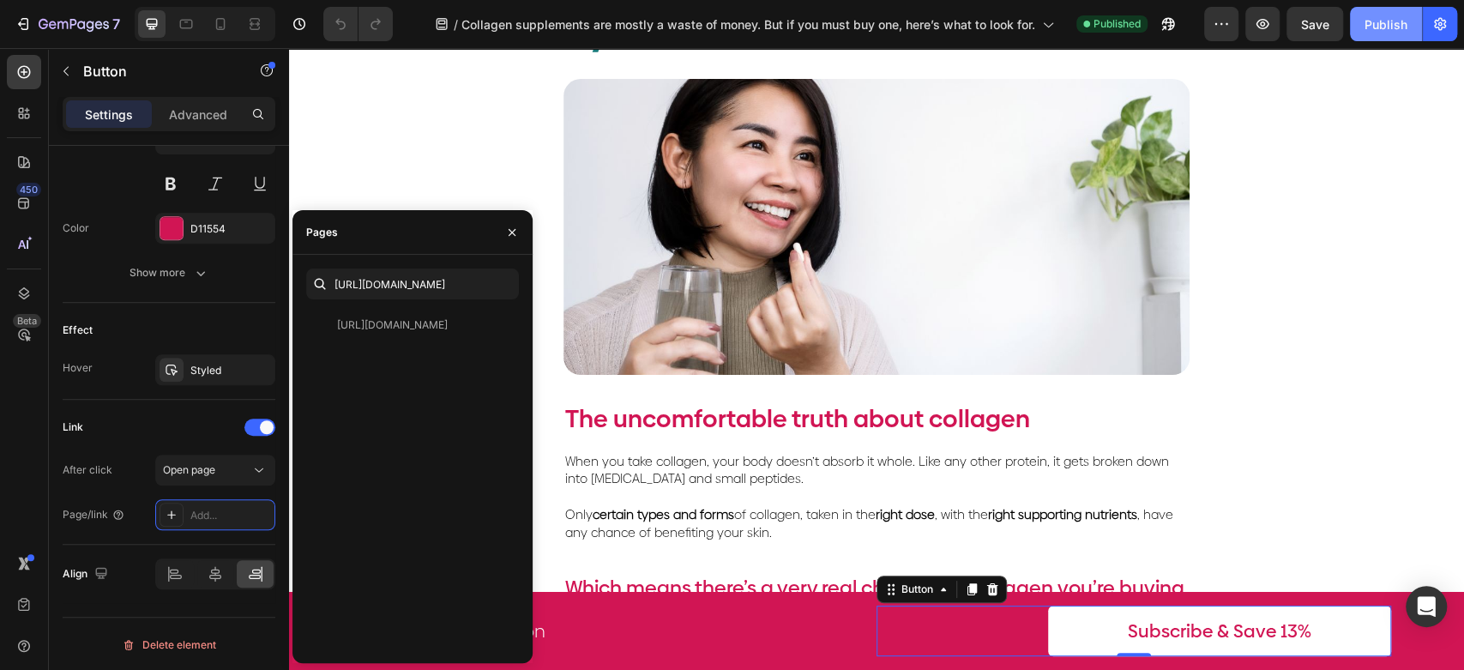
click at [1395, 19] on div "Publish" at bounding box center [1386, 24] width 43 height 18
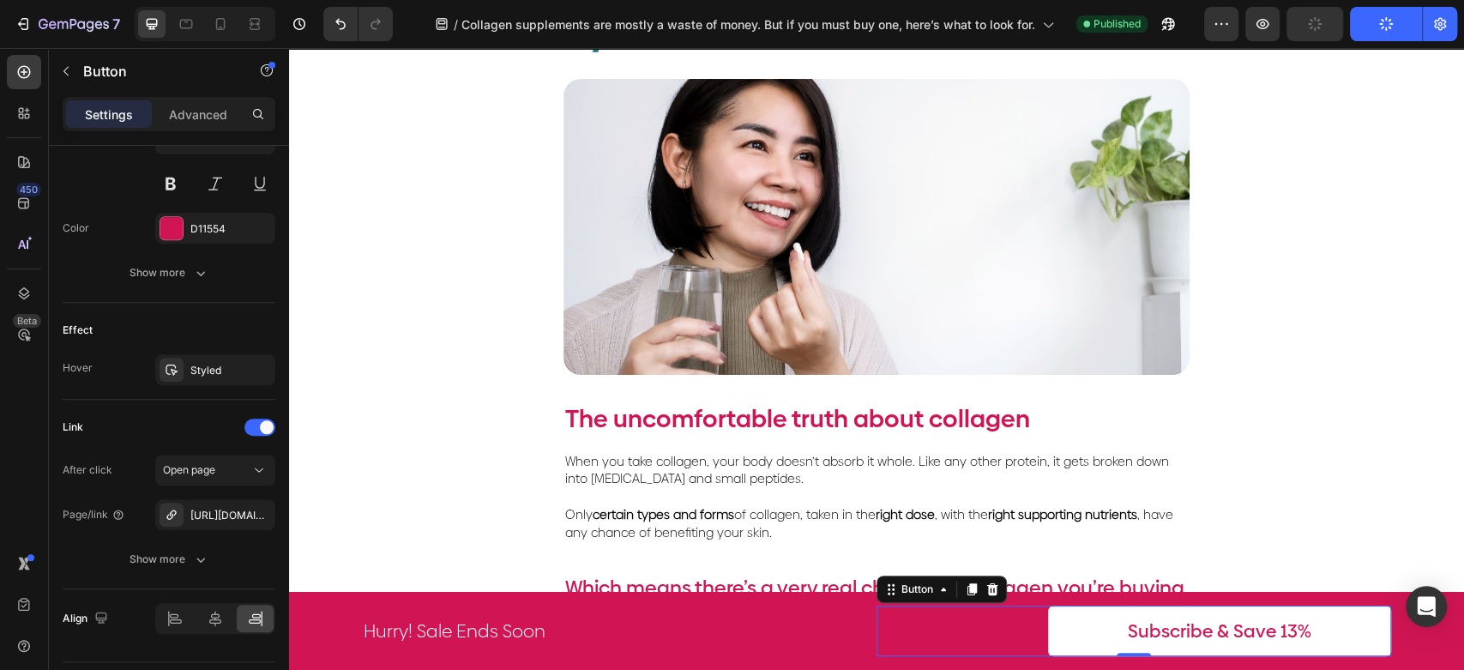
scroll to position [0, 0]
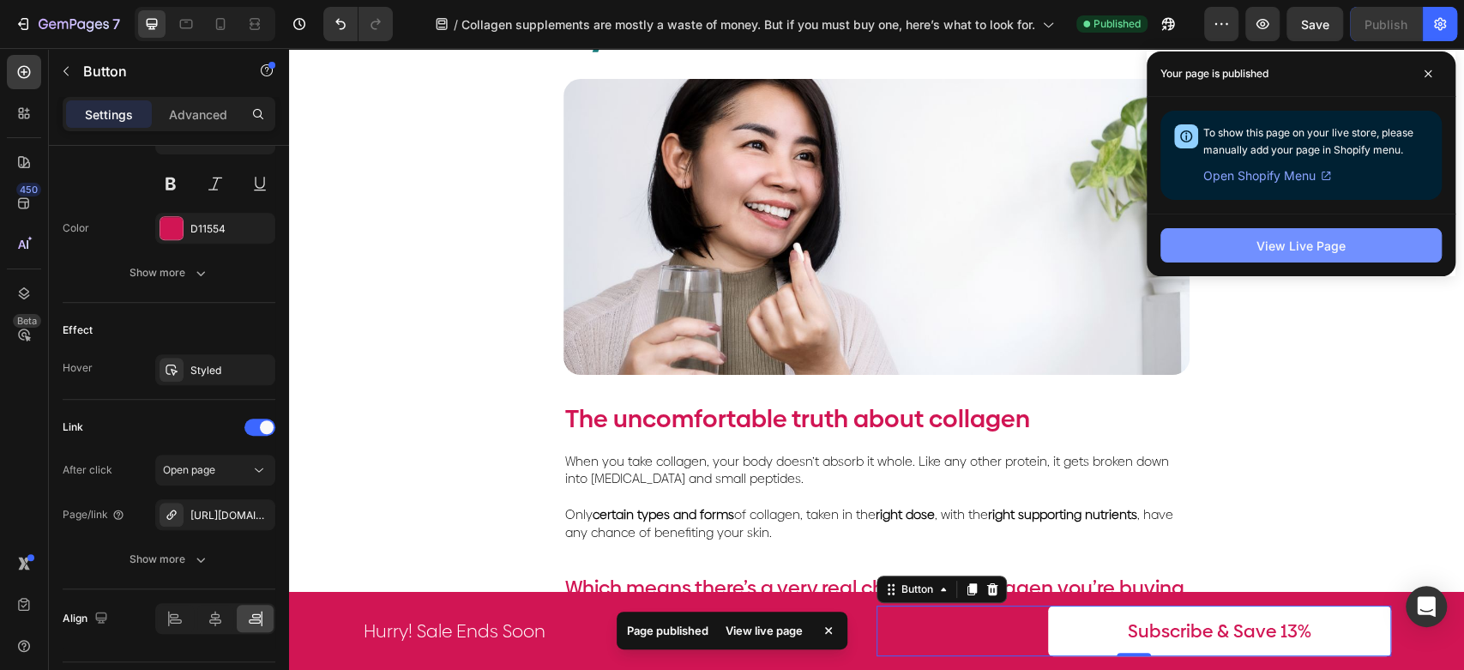
click at [1297, 244] on div "View Live Page" at bounding box center [1301, 246] width 89 height 18
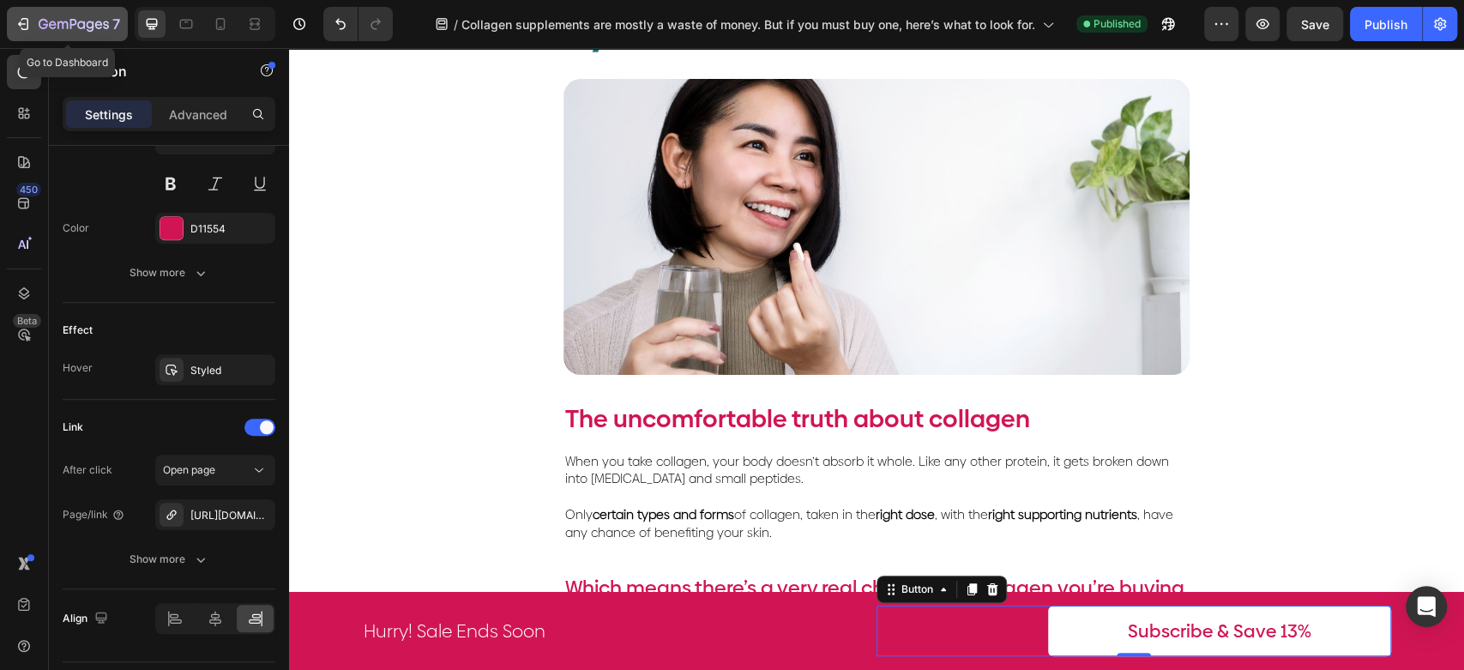
click at [82, 32] on icon "button" at bounding box center [74, 25] width 70 height 15
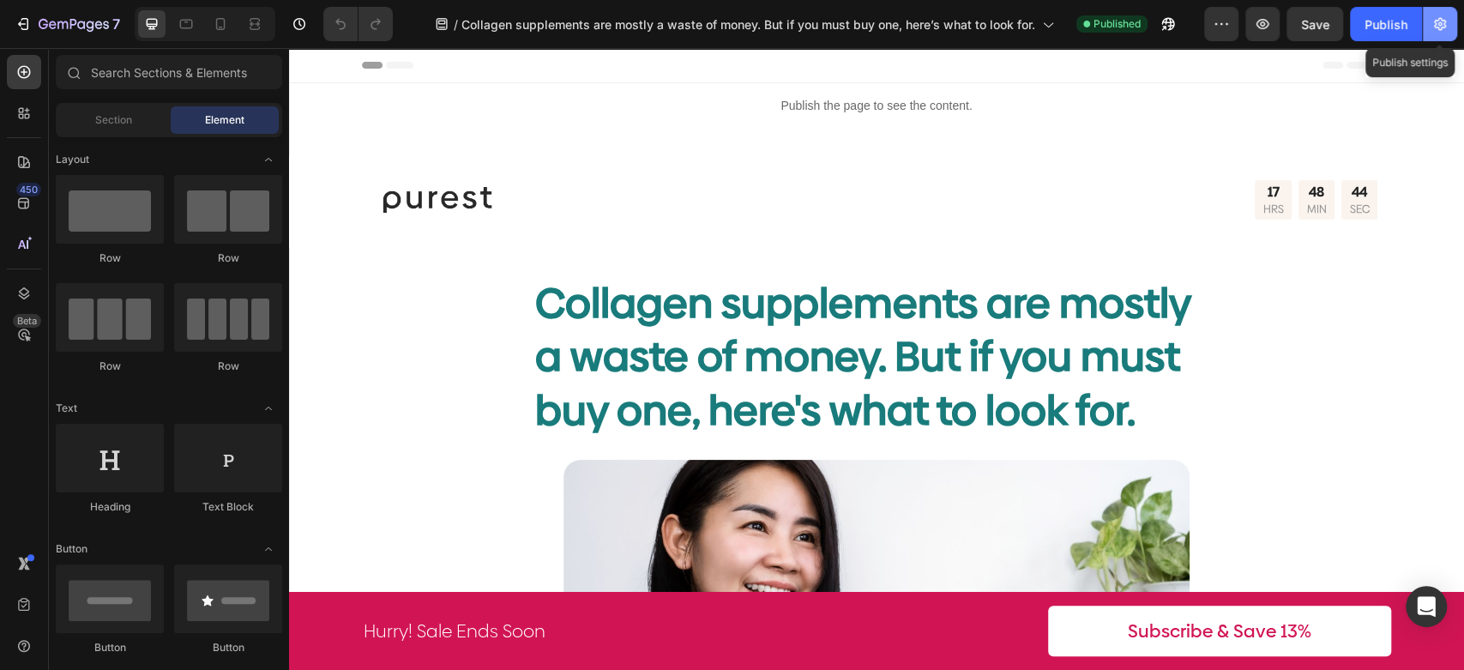
click at [1434, 21] on icon "button" at bounding box center [1440, 24] width 12 height 13
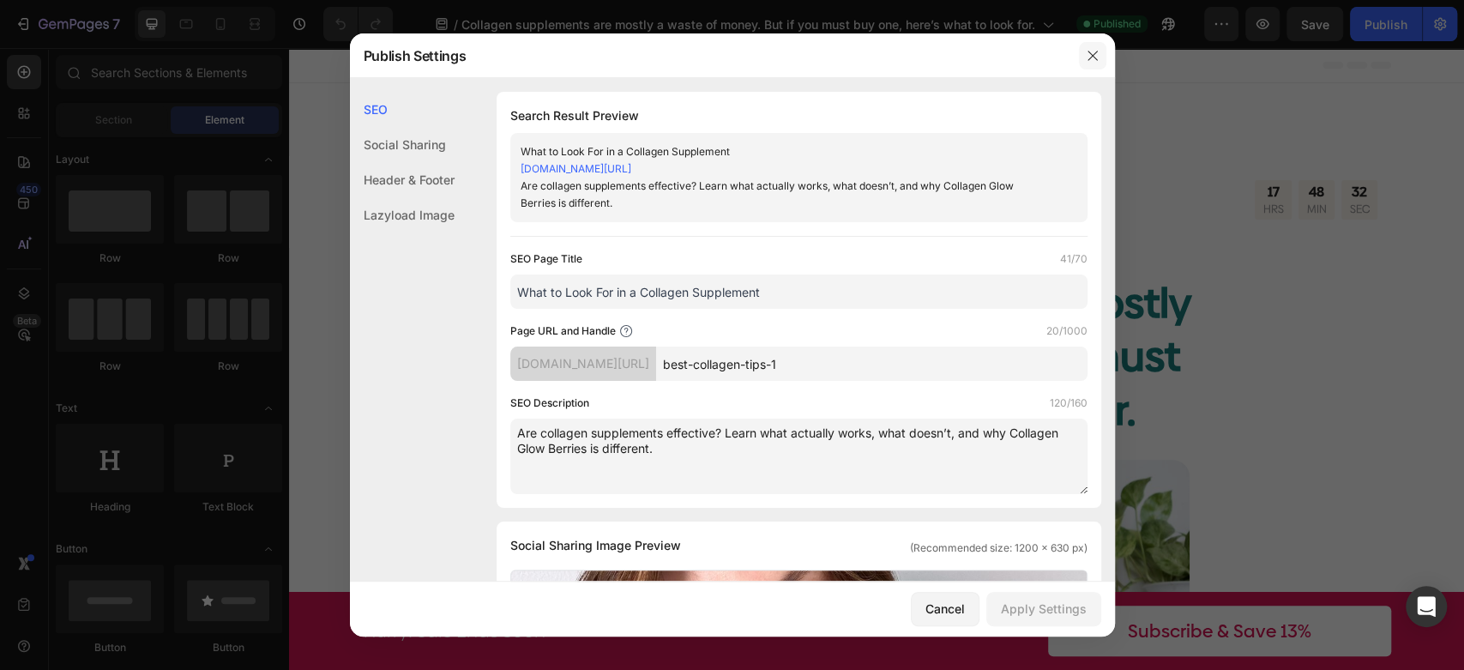
click at [1094, 52] on icon "button" at bounding box center [1092, 55] width 9 height 9
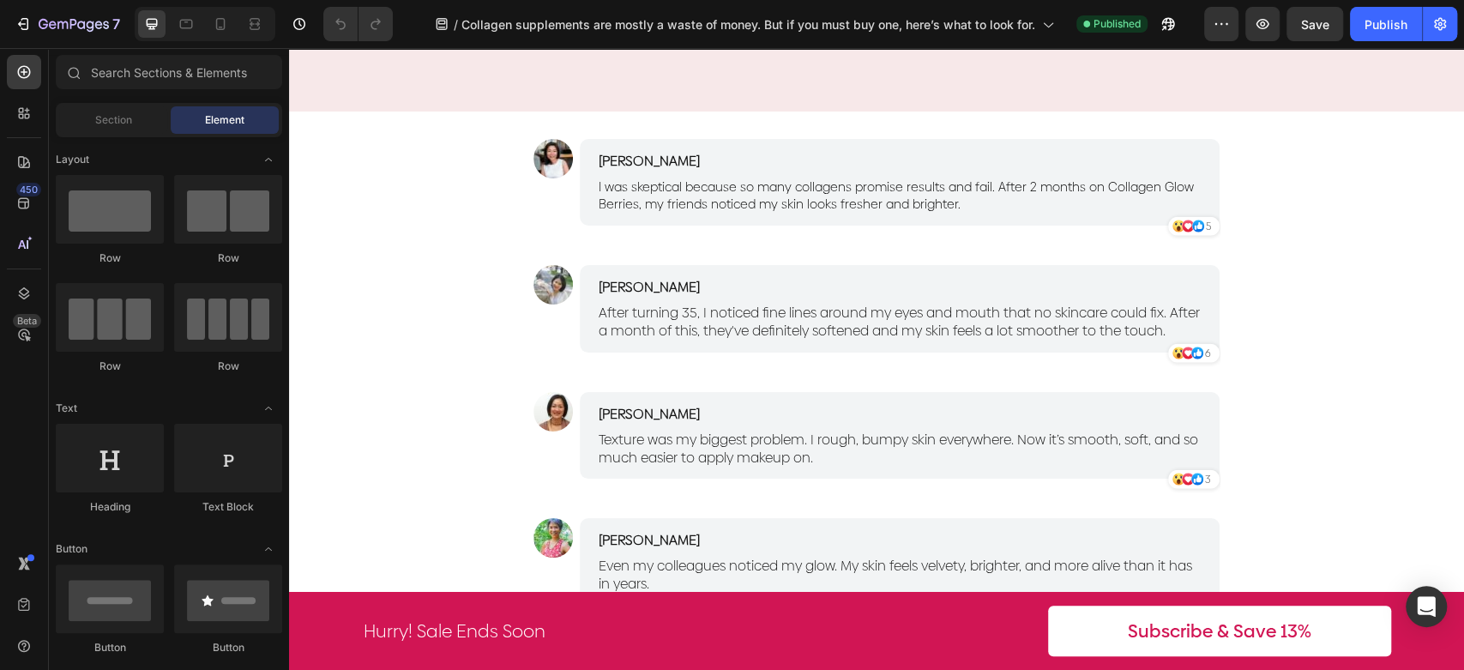
scroll to position [2859, 0]
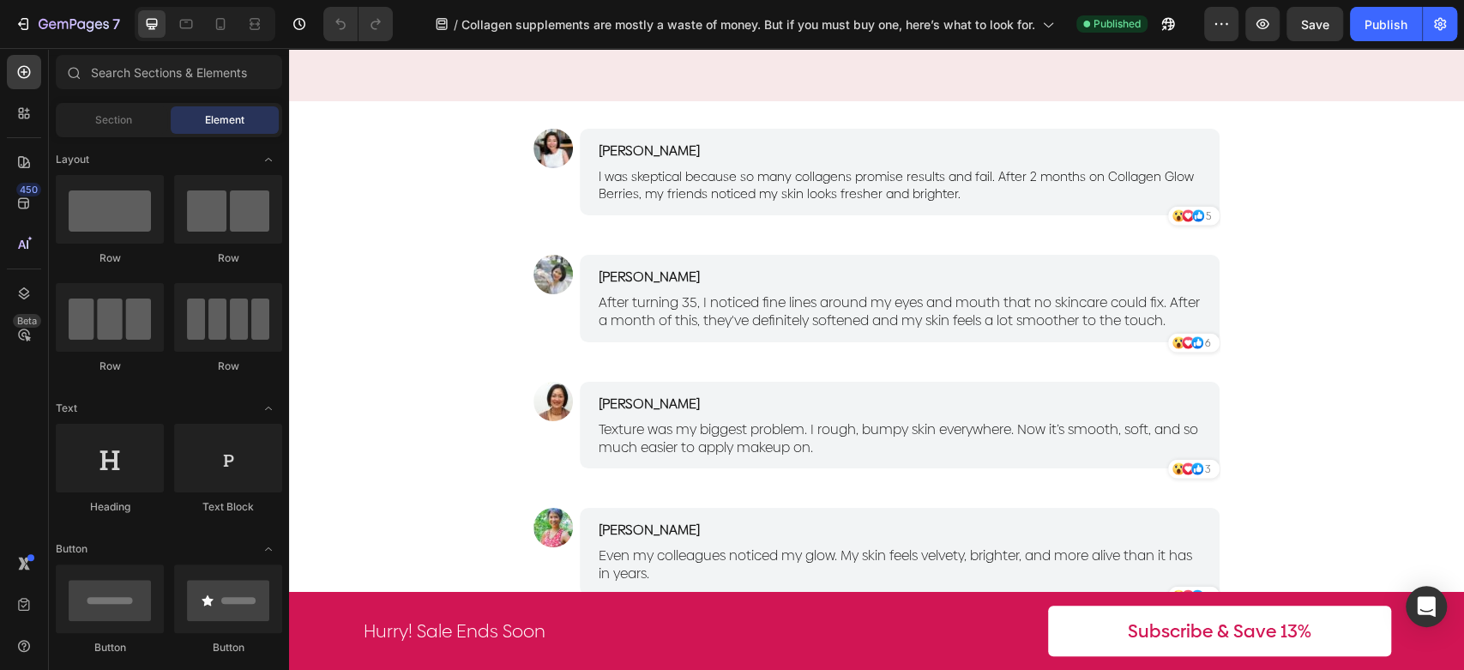
drag, startPoint x: 358, startPoint y: 144, endPoint x: 371, endPoint y: 149, distance: 13.9
click at [534, 182] on div "Image" at bounding box center [553, 178] width 39 height 99
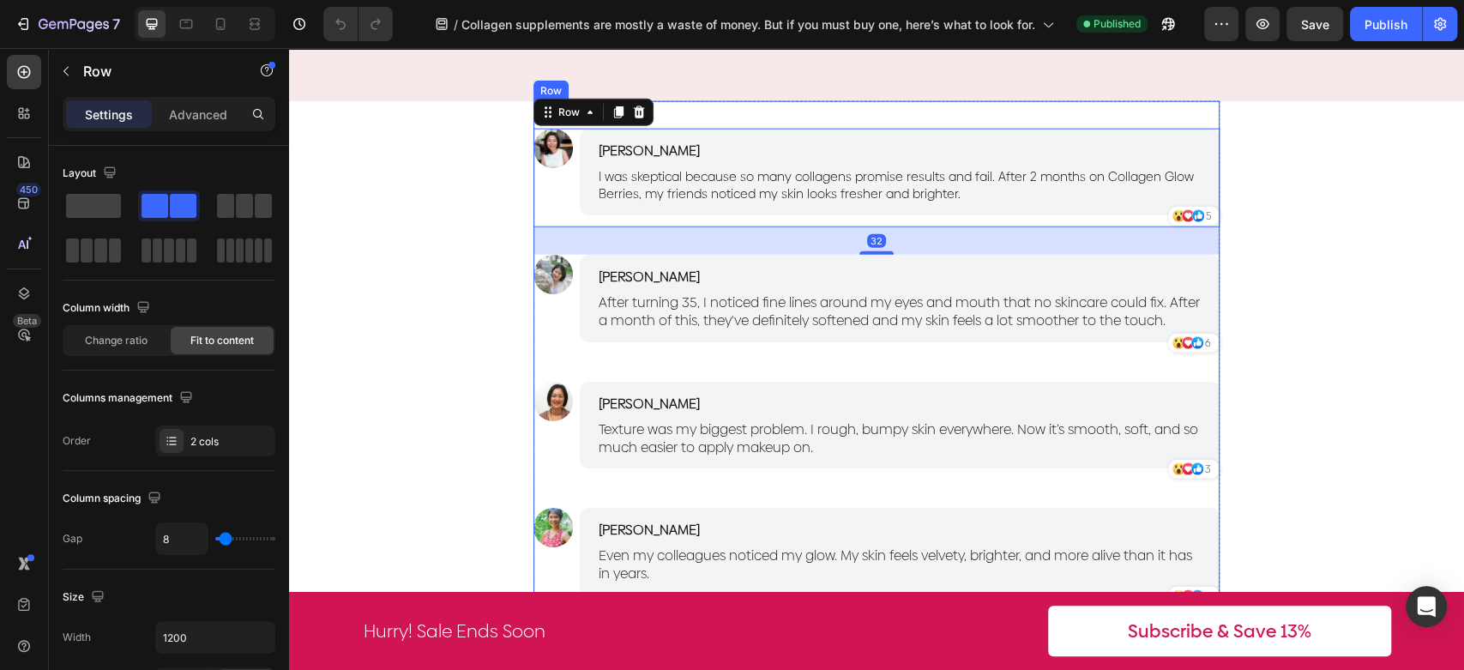
click at [739, 114] on div "Image Sarah Mok Text Block I was skeptical because so many collagens promise re…" at bounding box center [877, 368] width 686 height 534
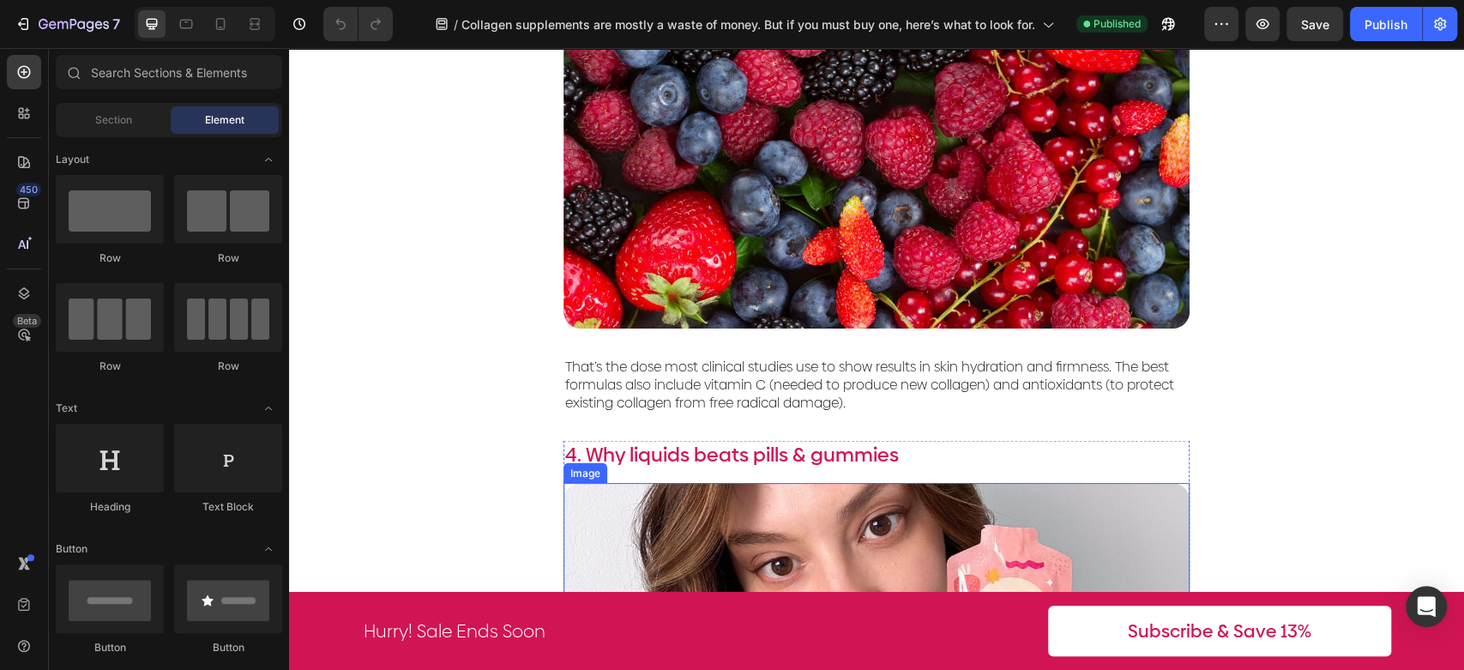
scroll to position [2216, 0]
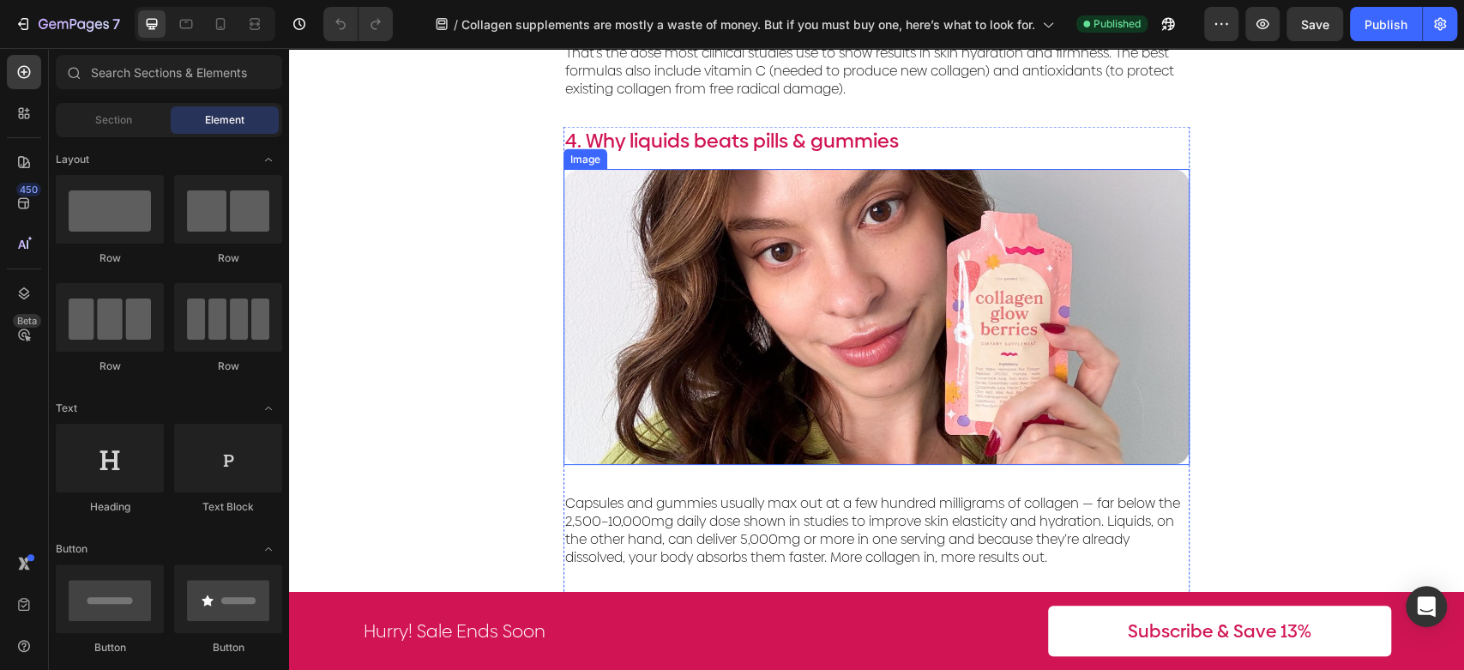
click at [866, 295] on img at bounding box center [877, 317] width 626 height 296
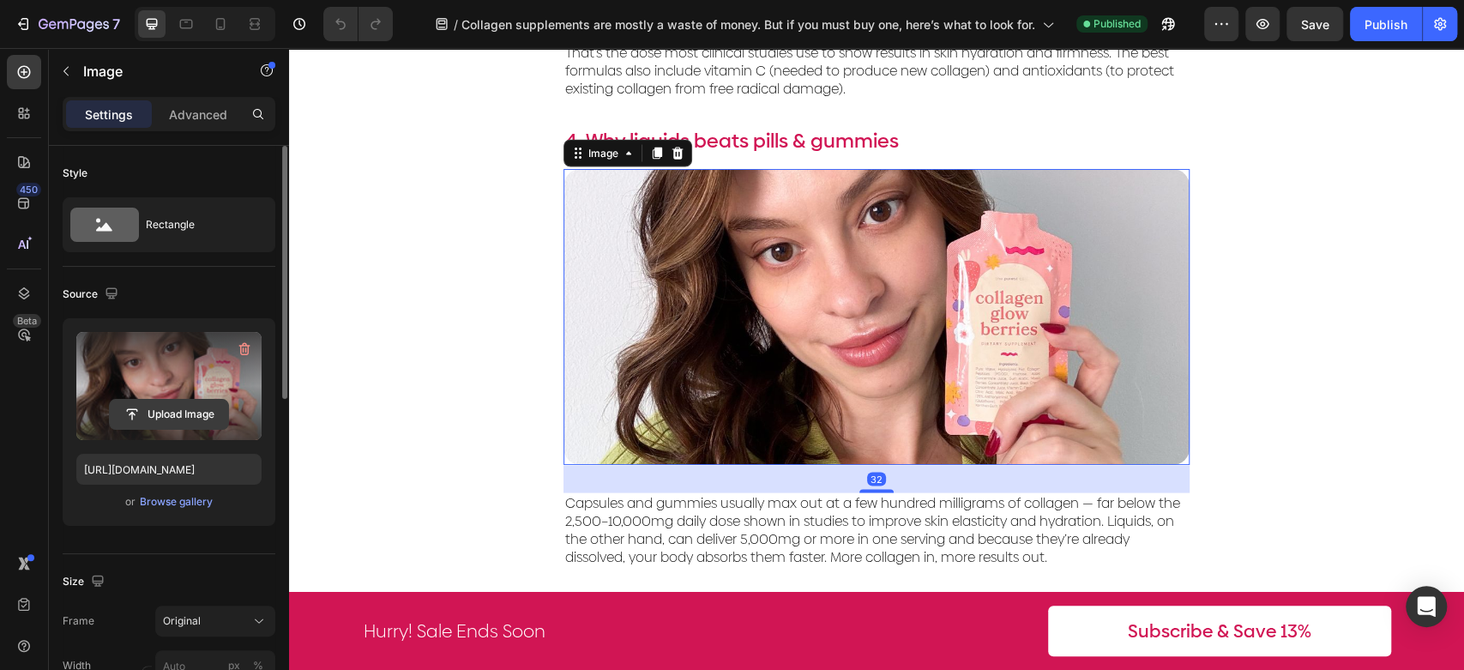
click at [172, 416] on input "file" at bounding box center [169, 414] width 118 height 29
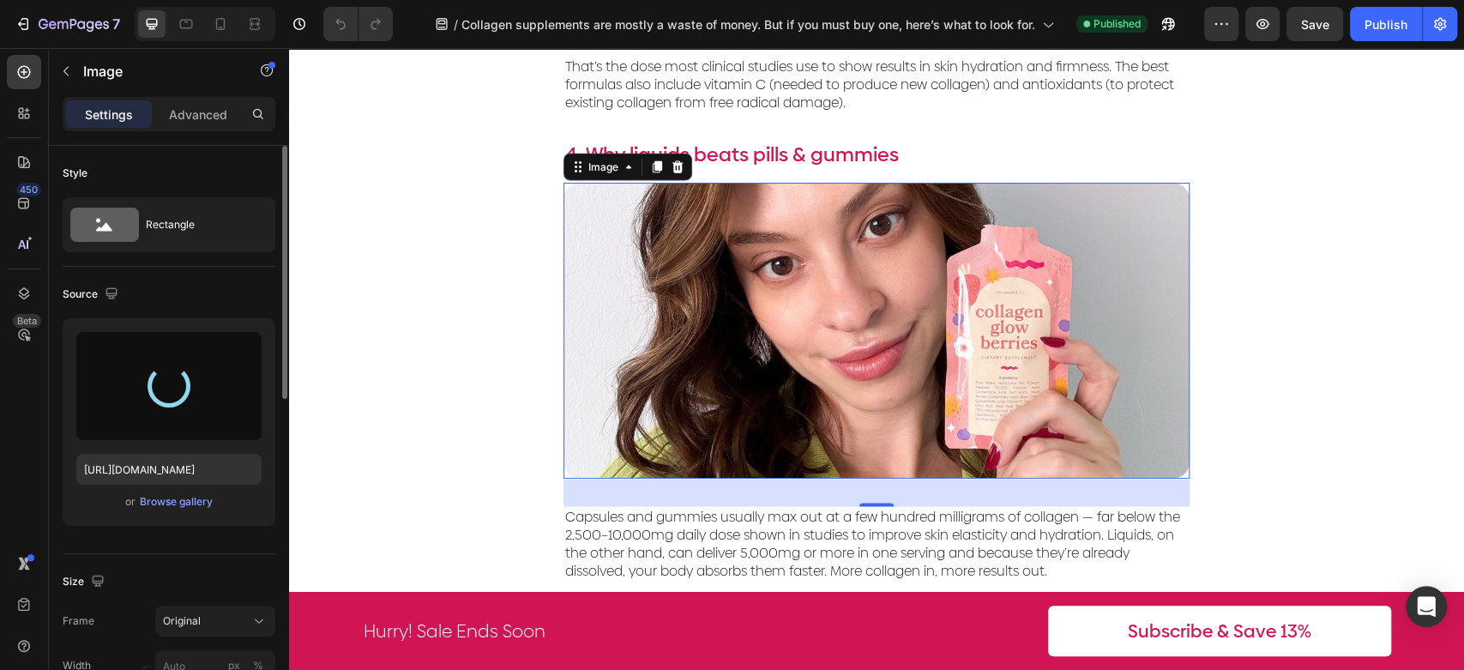
scroll to position [1836, 0]
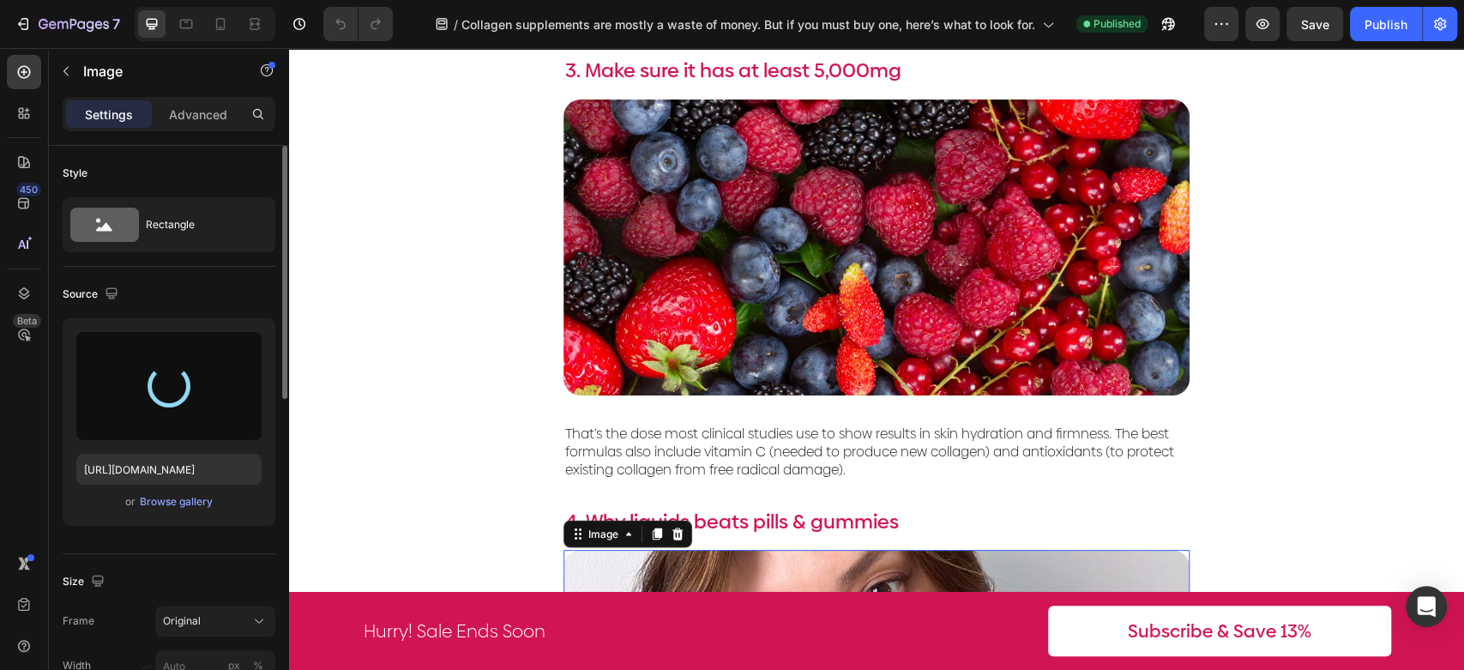
type input "https://cdn.shopify.com/s/files/1/0023/9317/8161/files/gempages_574635138369979…"
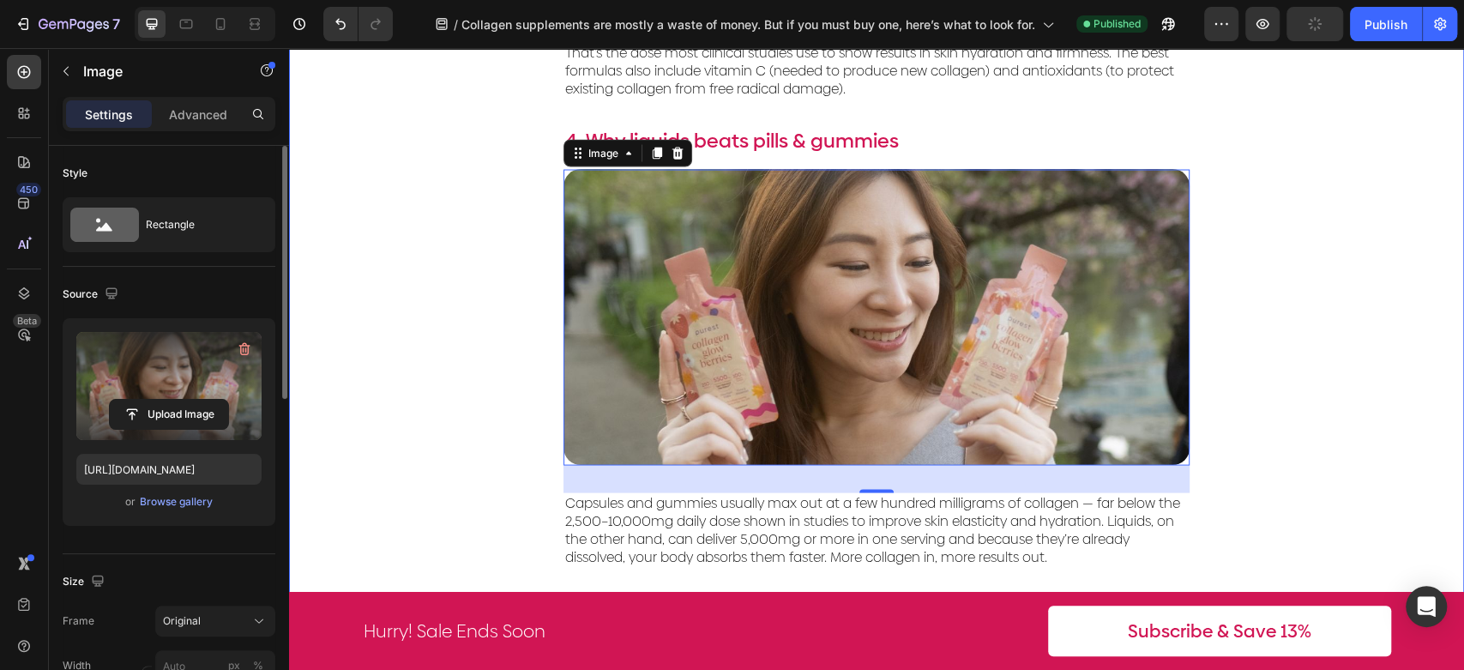
click at [377, 277] on div "3. Make sure it has at least 5,000mg Text Block Image That’s the dose most clin…" at bounding box center [876, 172] width 1175 height 992
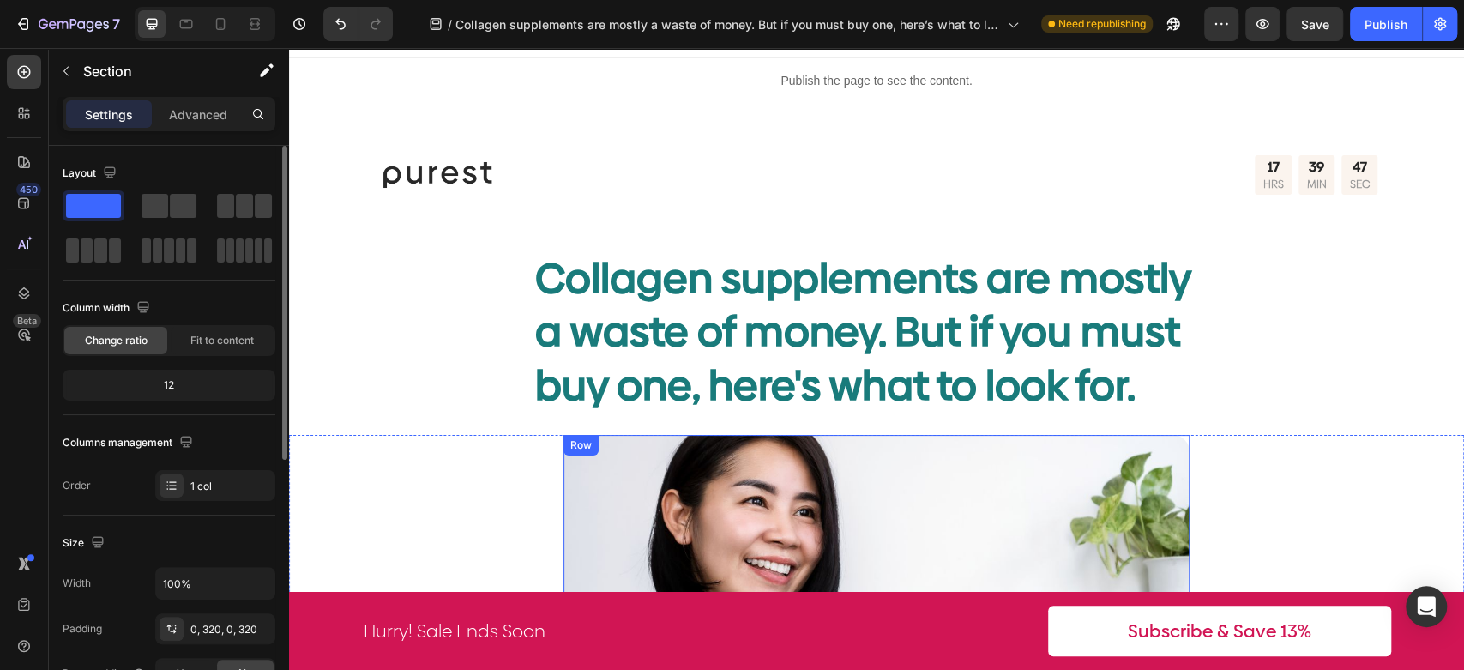
scroll to position [0, 0]
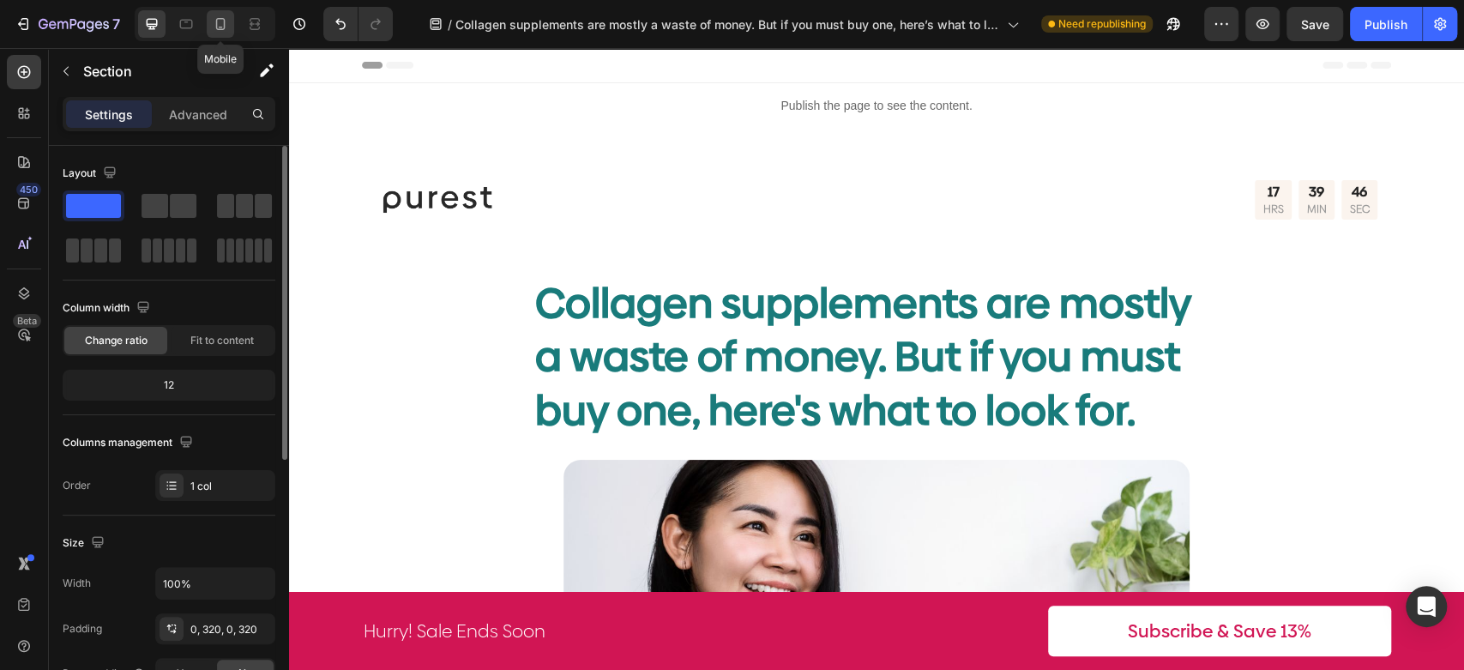
click at [213, 21] on icon at bounding box center [220, 23] width 17 height 17
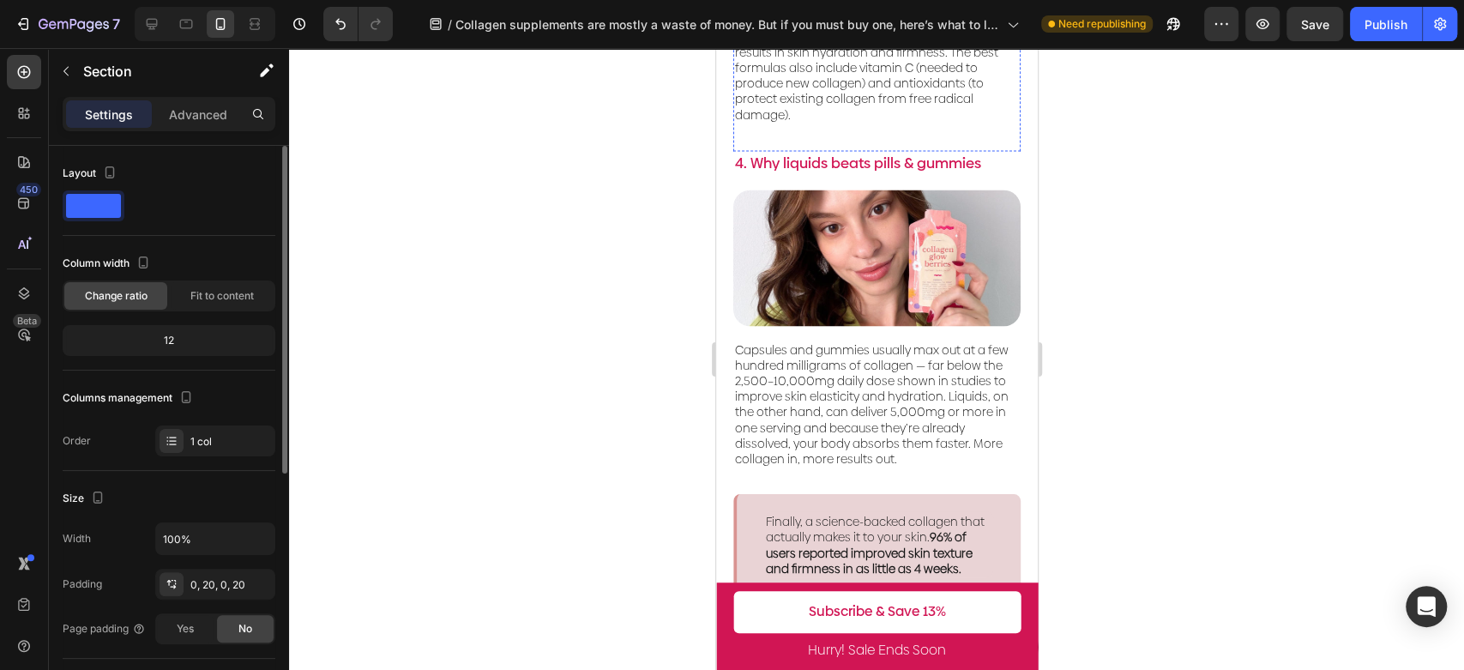
scroll to position [1967, 0]
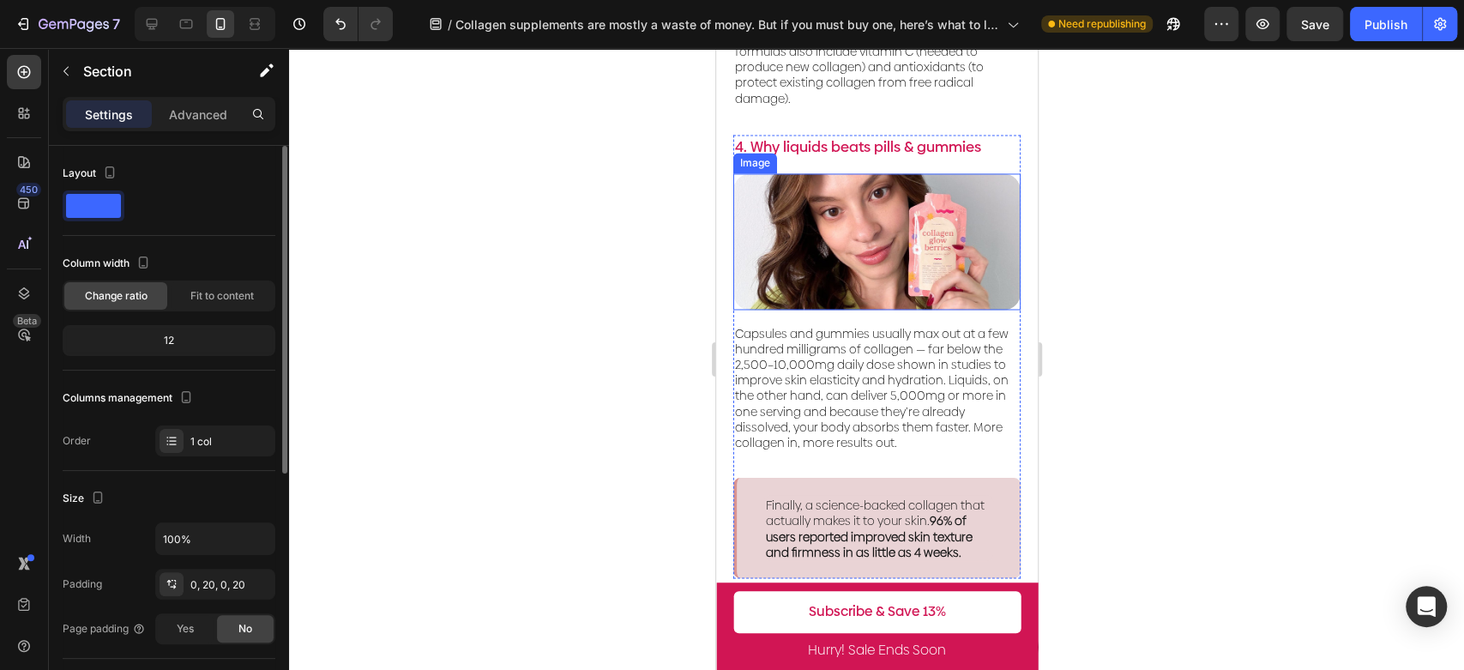
click at [921, 239] on img at bounding box center [876, 241] width 287 height 136
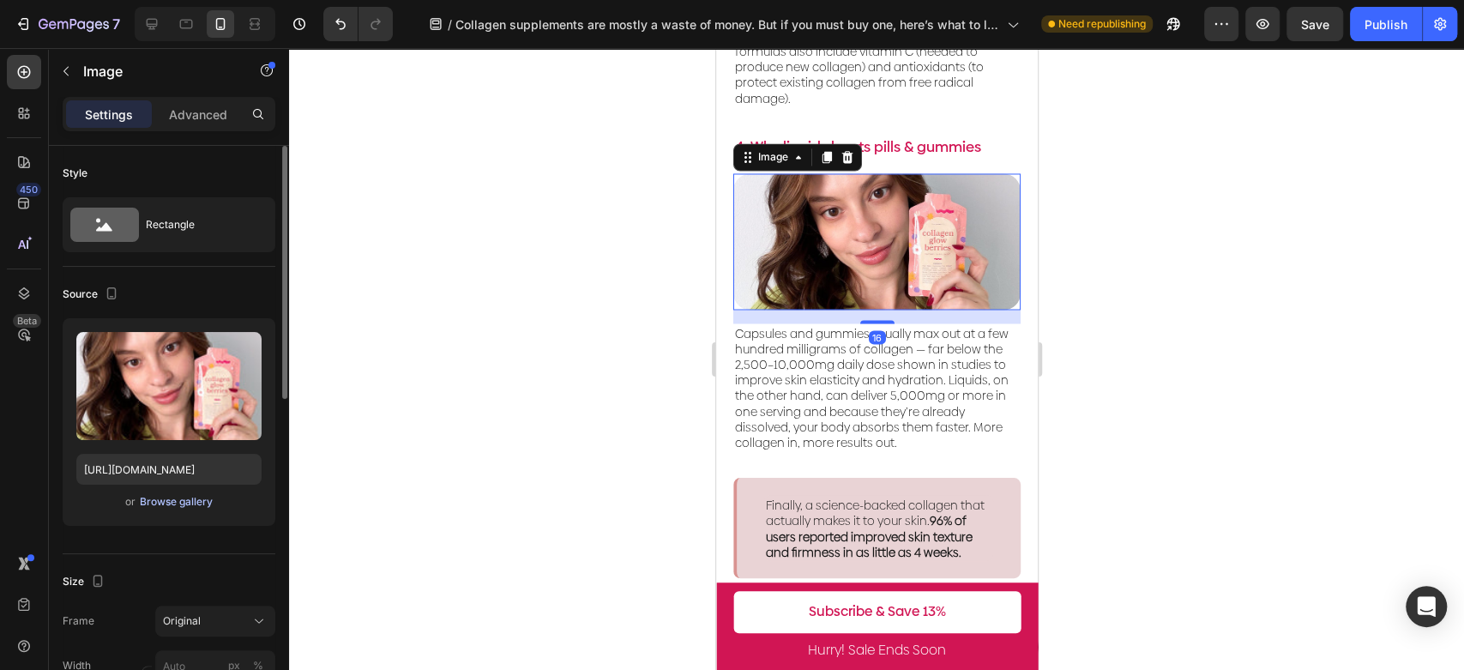
click at [182, 498] on div "Browse gallery" at bounding box center [176, 501] width 73 height 15
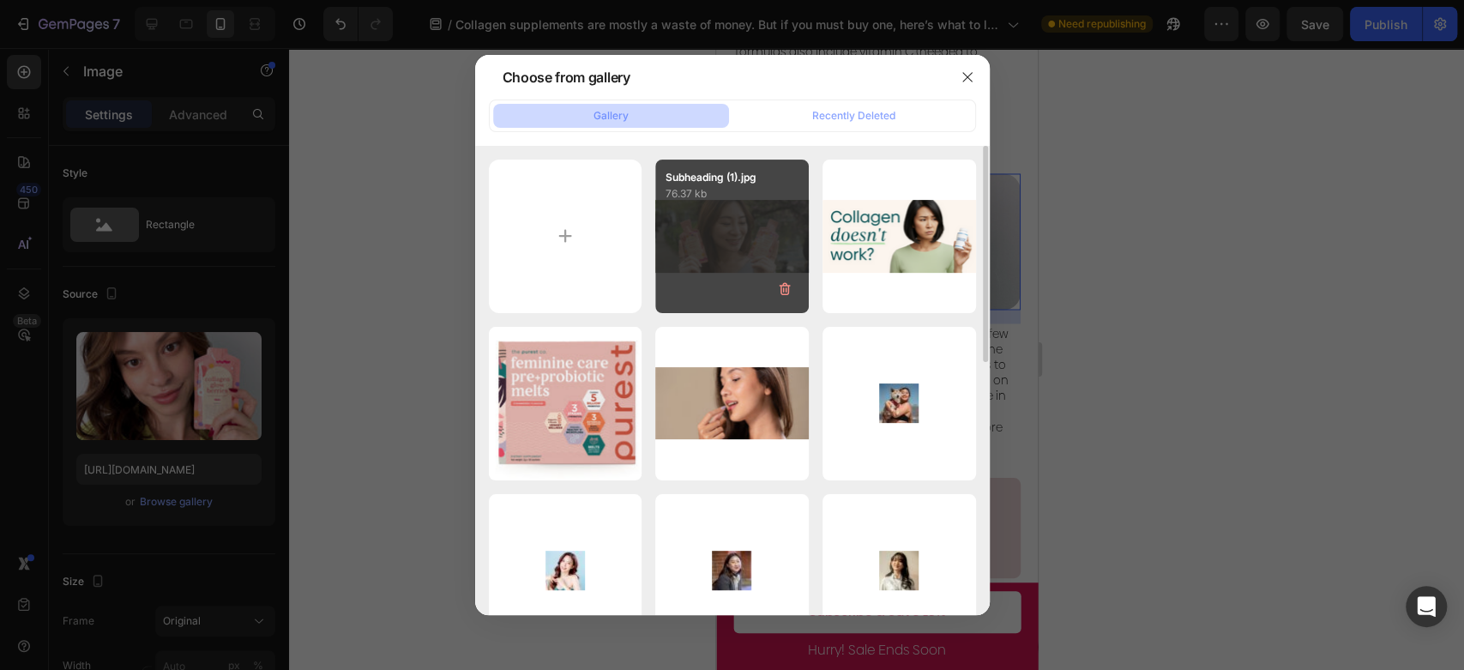
click at [751, 230] on div "Subheading (1).jpg 76.37 kb" at bounding box center [732, 237] width 154 height 154
type input "https://cdn.shopify.com/s/files/1/0023/9317/8161/files/gempages_574635138369979…"
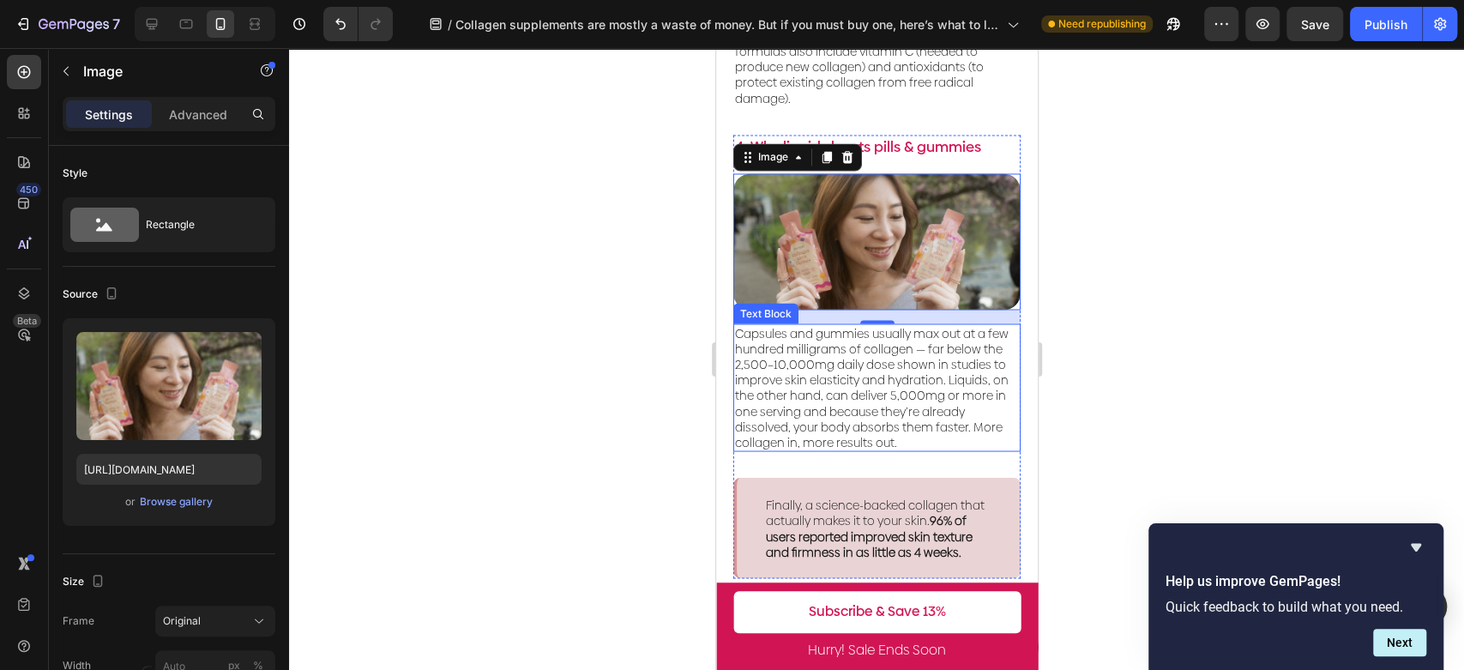
click at [917, 367] on p "Capsules and gummies usually max out at a few hundred milligrams of collagen — …" at bounding box center [876, 387] width 284 height 125
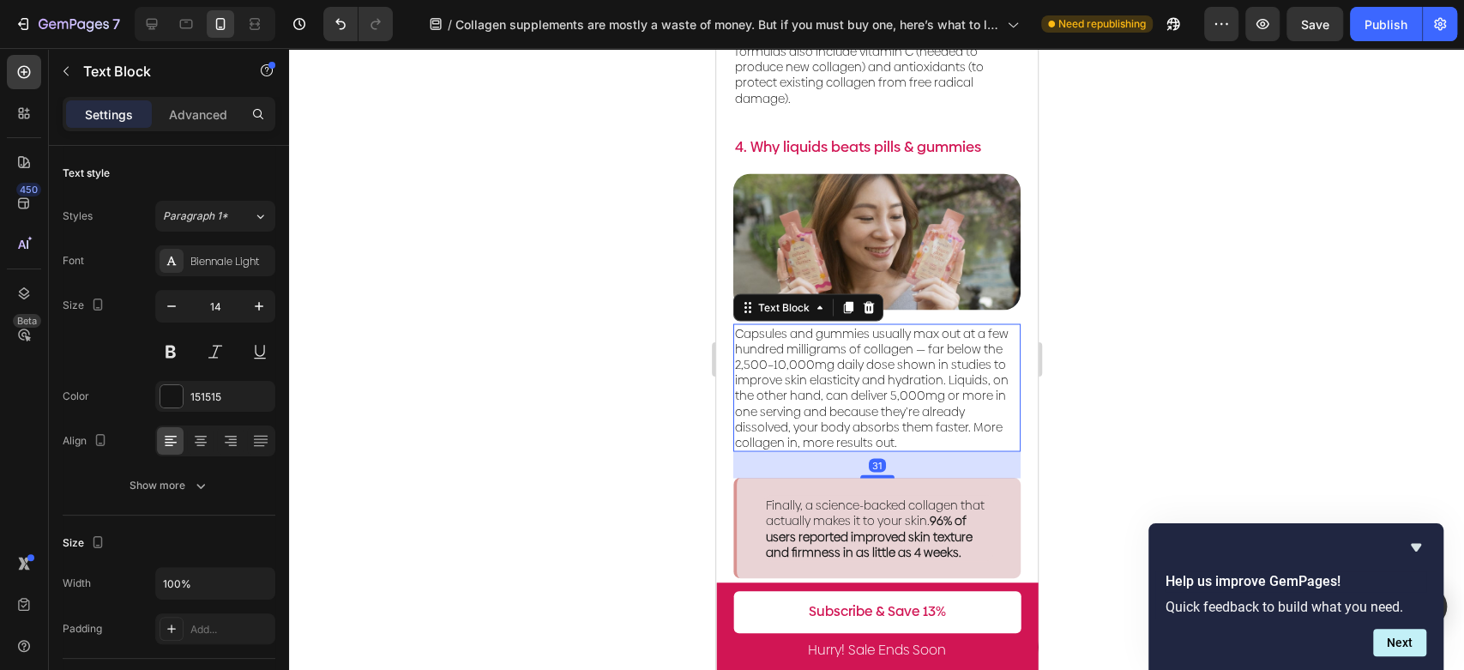
click at [1243, 353] on div at bounding box center [876, 359] width 1175 height 622
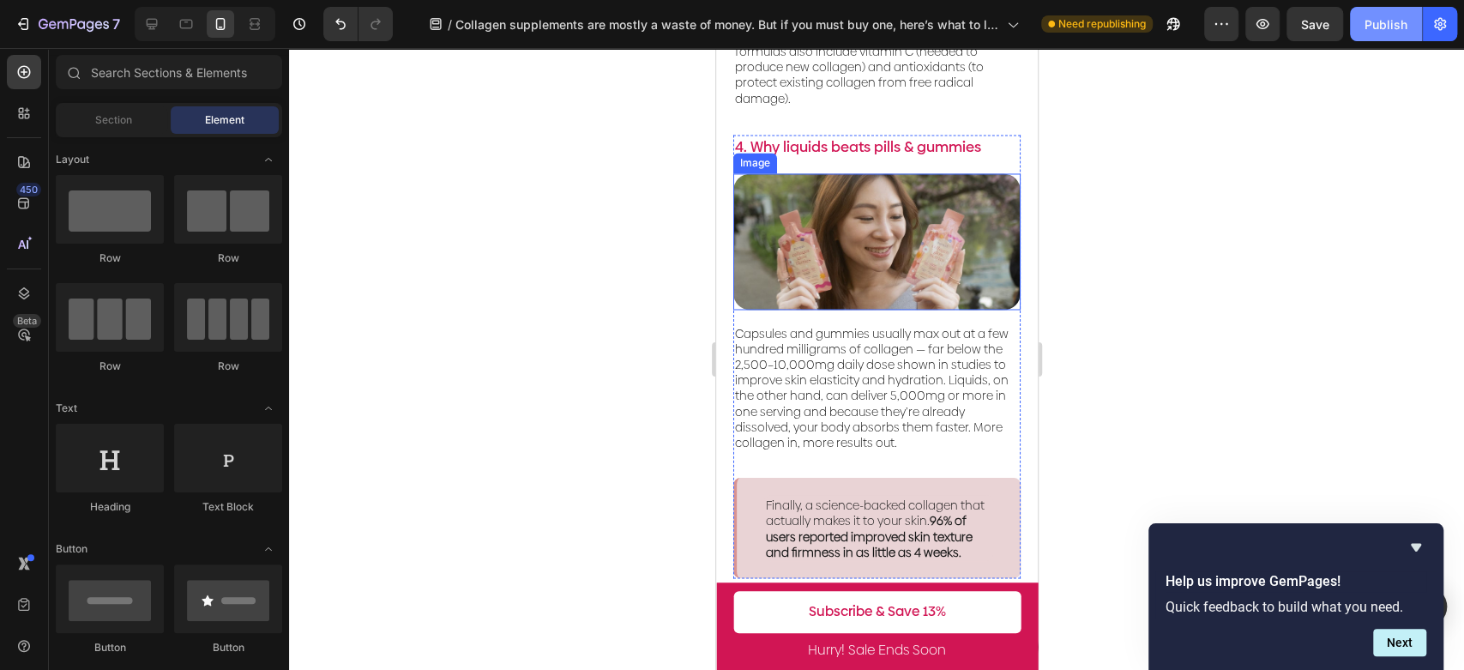
click at [1387, 26] on div "Publish" at bounding box center [1386, 24] width 43 height 18
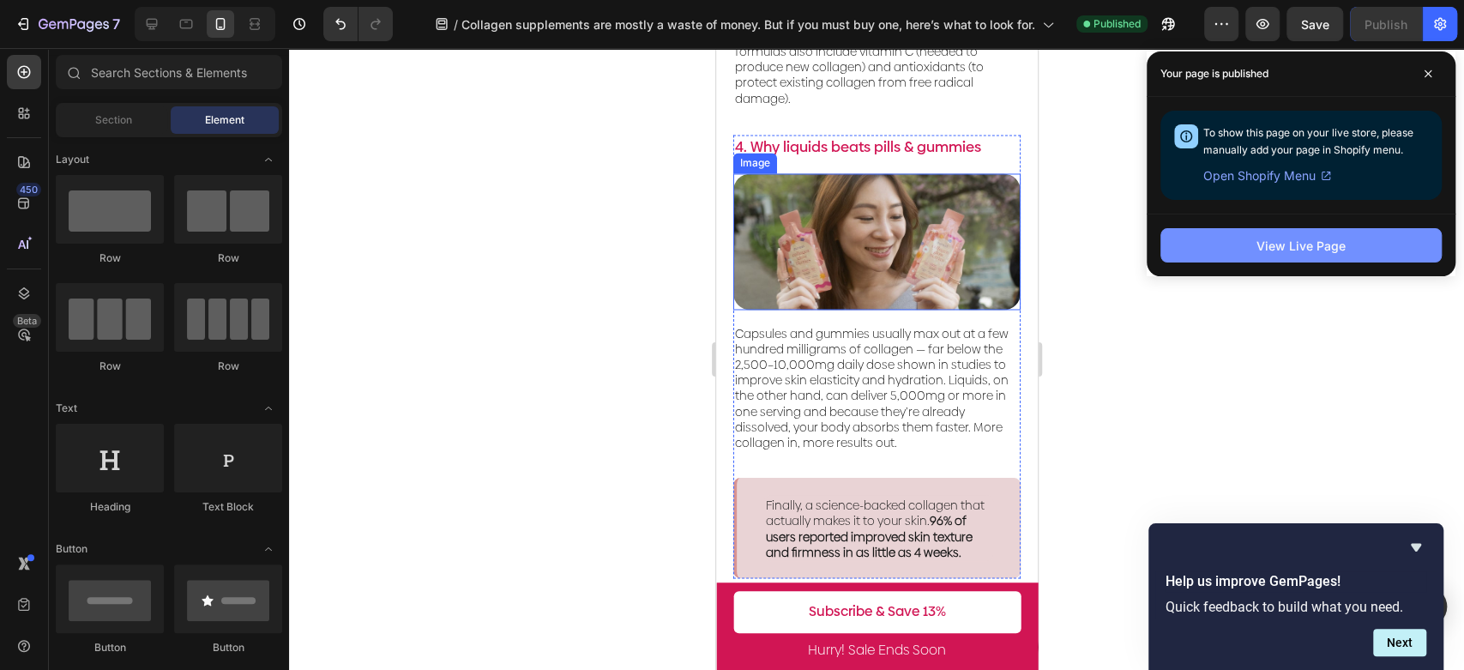
click at [1390, 250] on button "View Live Page" at bounding box center [1301, 245] width 281 height 34
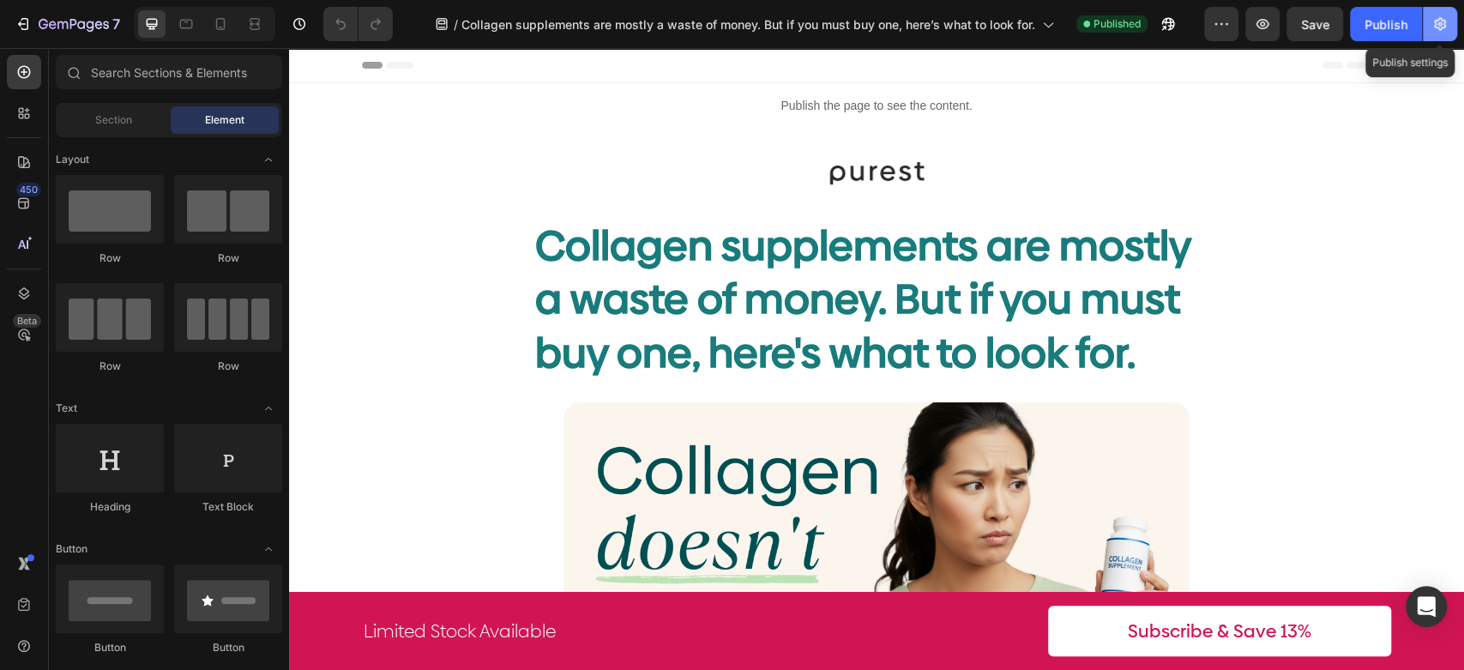
click at [1450, 22] on button "button" at bounding box center [1440, 24] width 34 height 34
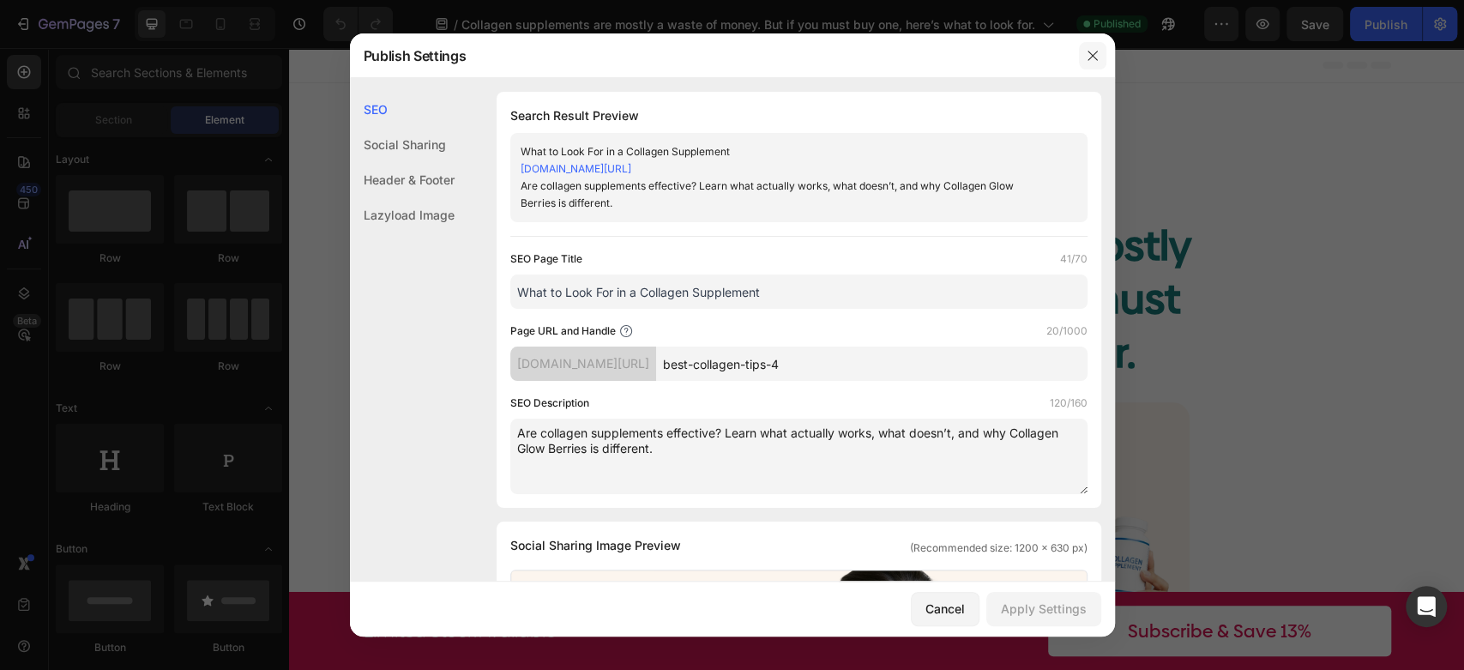
click at [1092, 58] on icon "button" at bounding box center [1093, 56] width 14 height 14
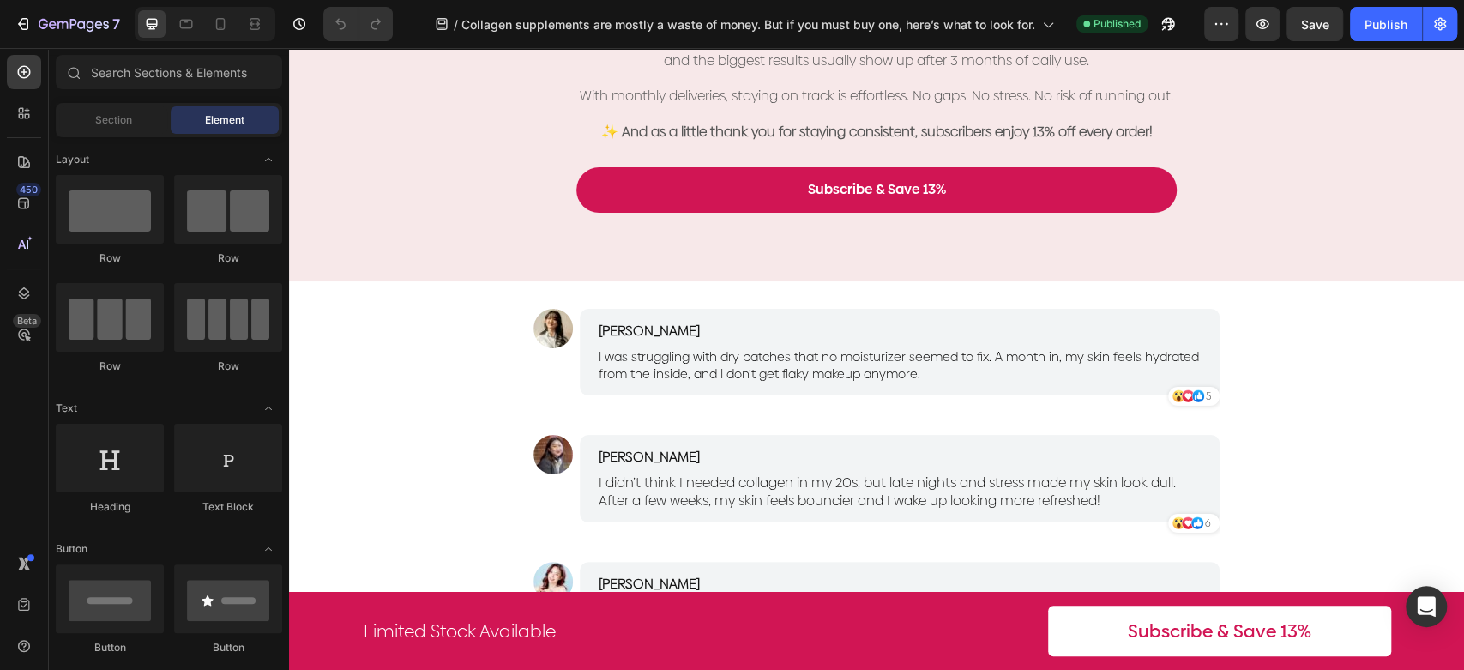
scroll to position [3822, 0]
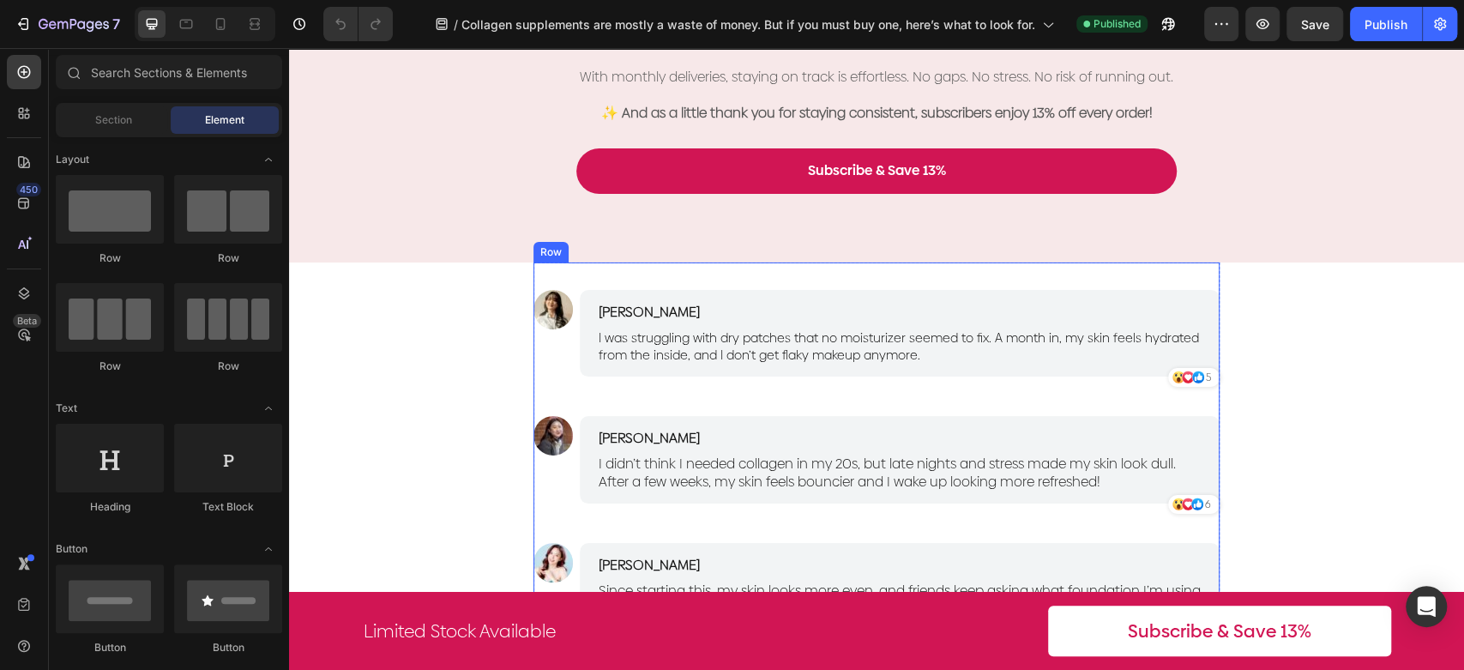
click at [1202, 273] on div "Image Nicole Wong Text Block I was struggling with dry patches that no moisturi…" at bounding box center [877, 529] width 686 height 534
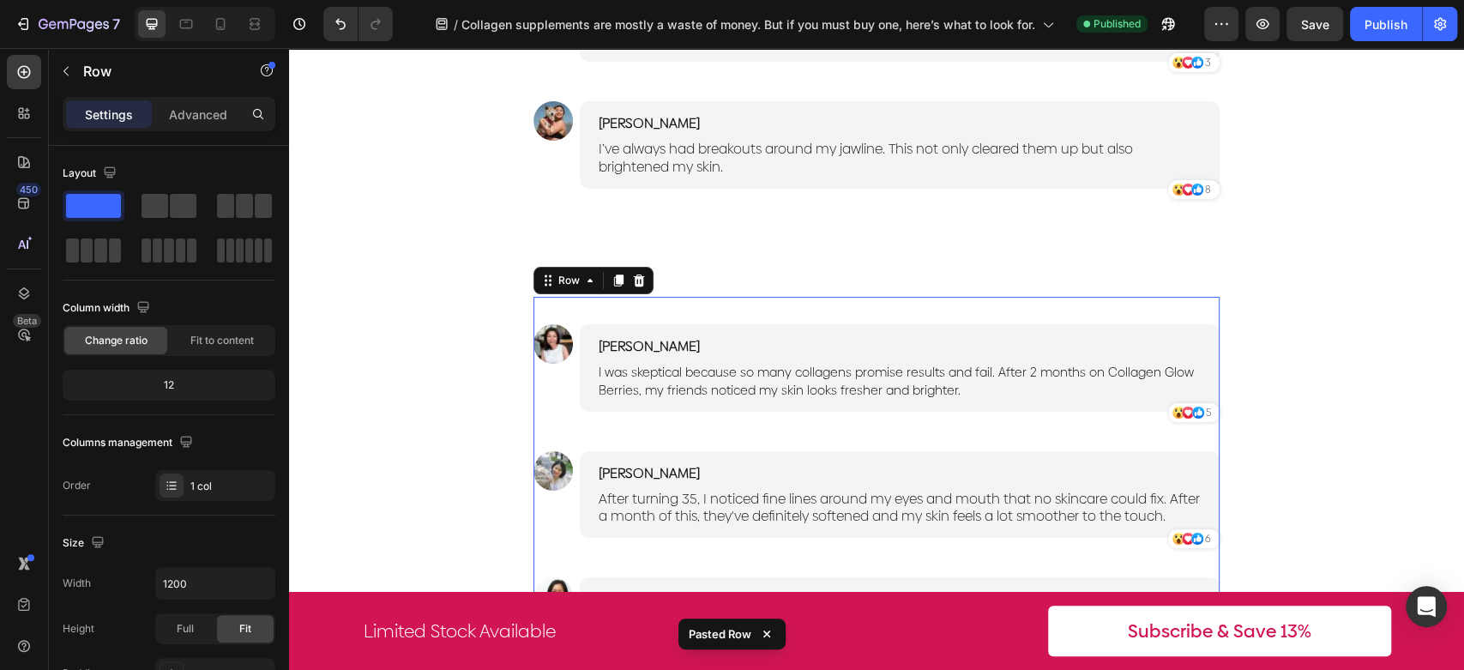
scroll to position [4389, 0]
click at [914, 252] on div "Image Nicole Wong Text Block I was struggling with dry patches that no moisturi…" at bounding box center [877, 297] width 686 height 1205
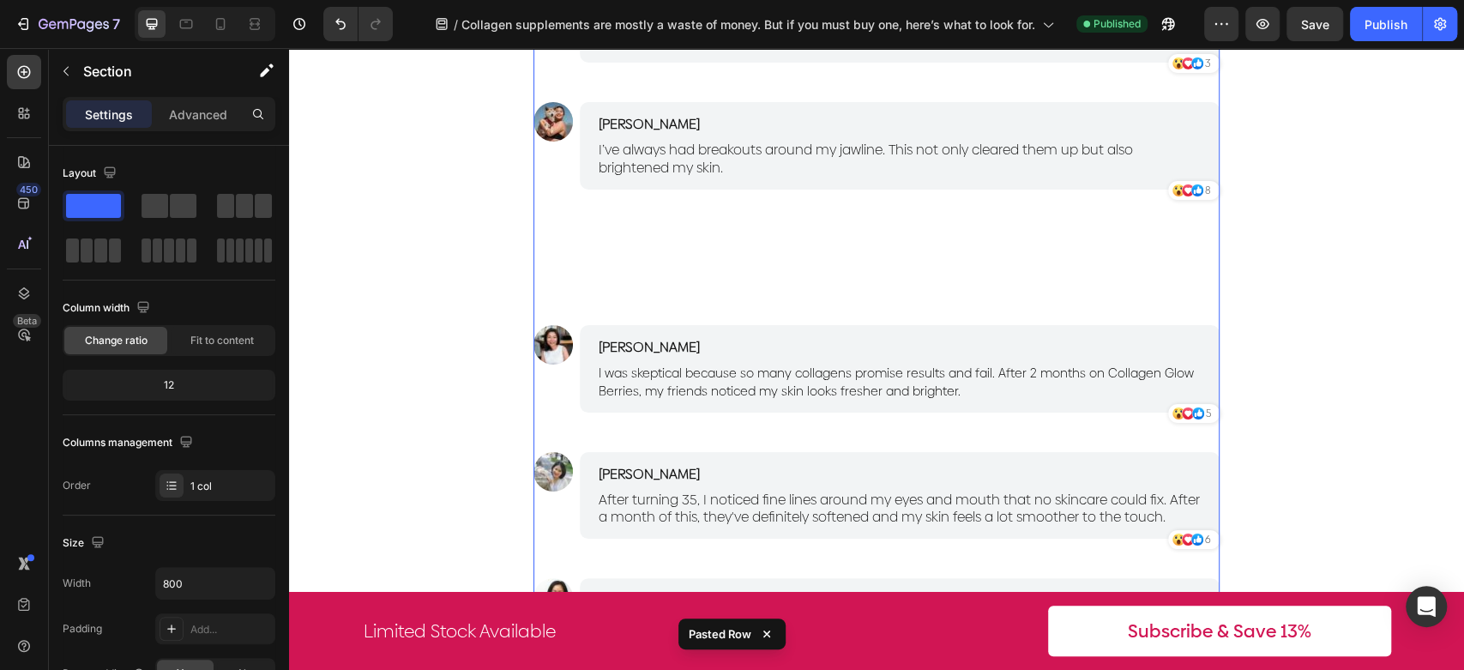
click at [988, 252] on div "Image Nicole Wong Text Block I was struggling with dry patches that no moisturi…" at bounding box center [877, 297] width 686 height 1205
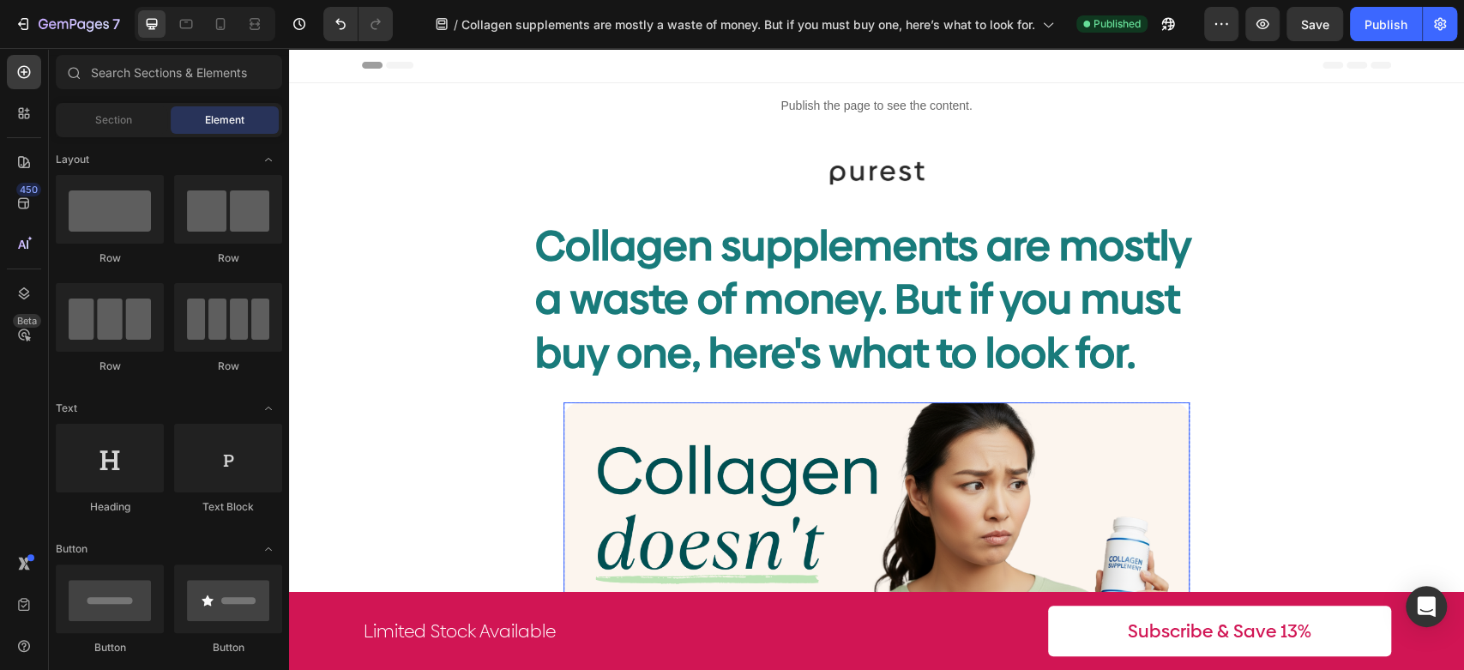
scroll to position [381, 0]
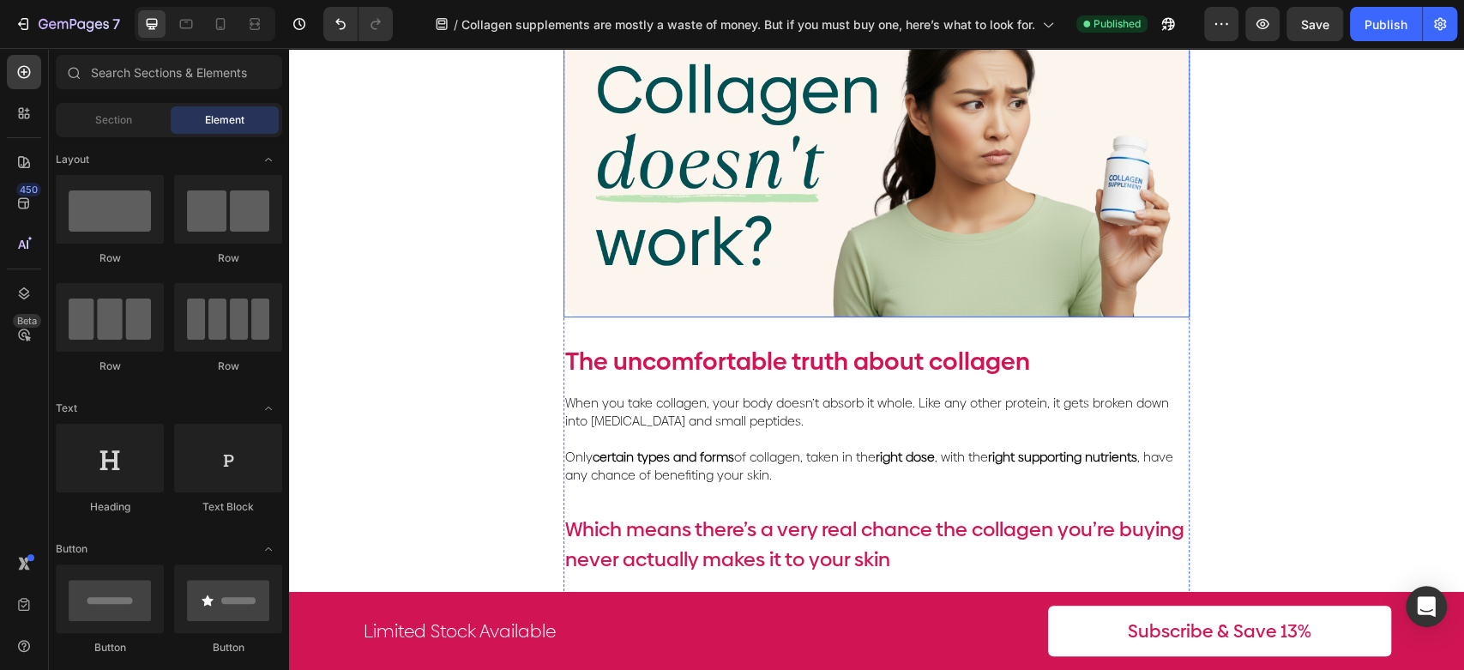
click at [839, 220] on img at bounding box center [877, 169] width 626 height 296
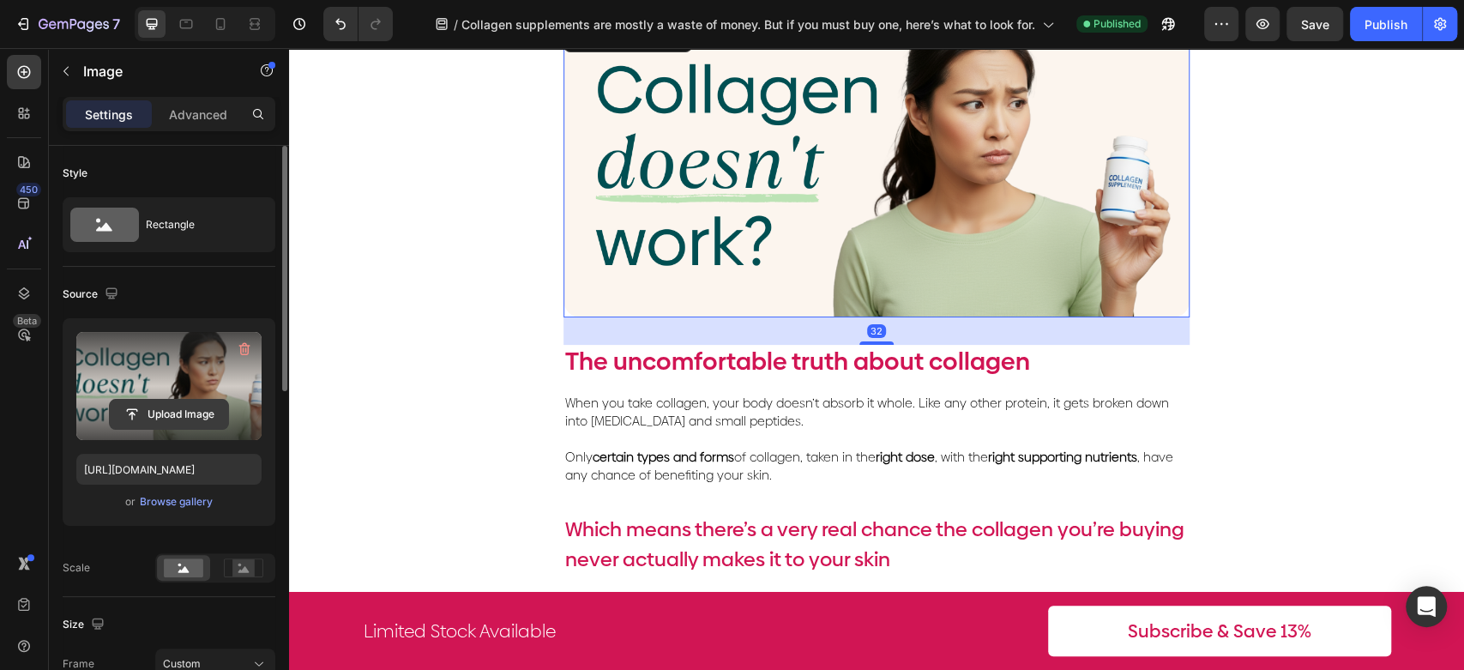
click at [190, 413] on input "file" at bounding box center [169, 414] width 118 height 29
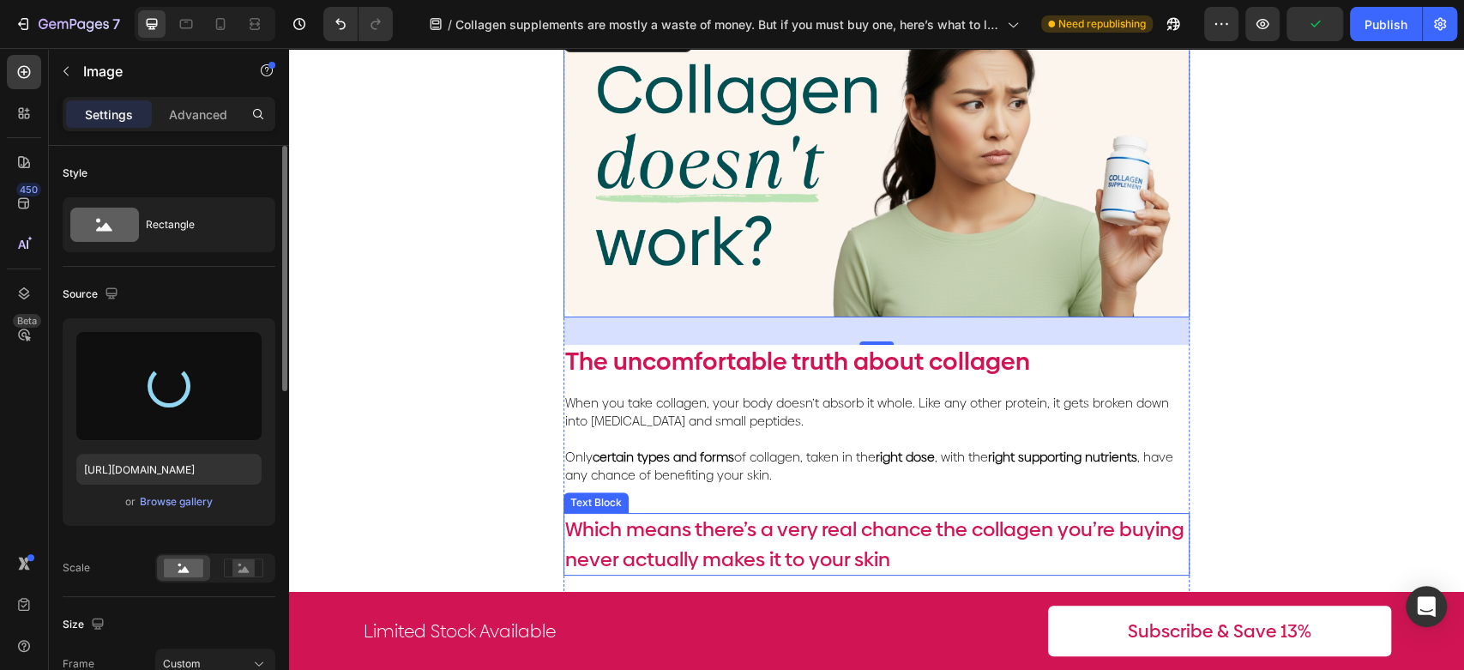
type input "[URL][DOMAIN_NAME]"
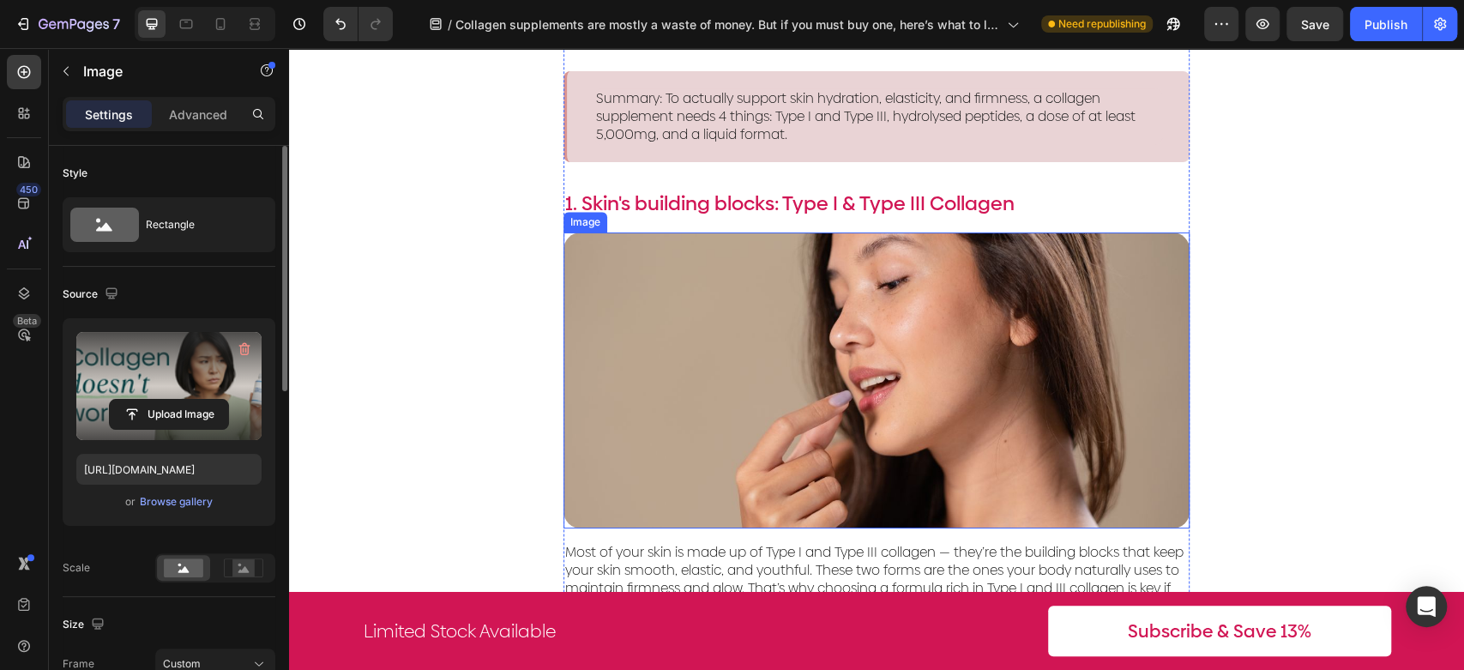
scroll to position [1048, 0]
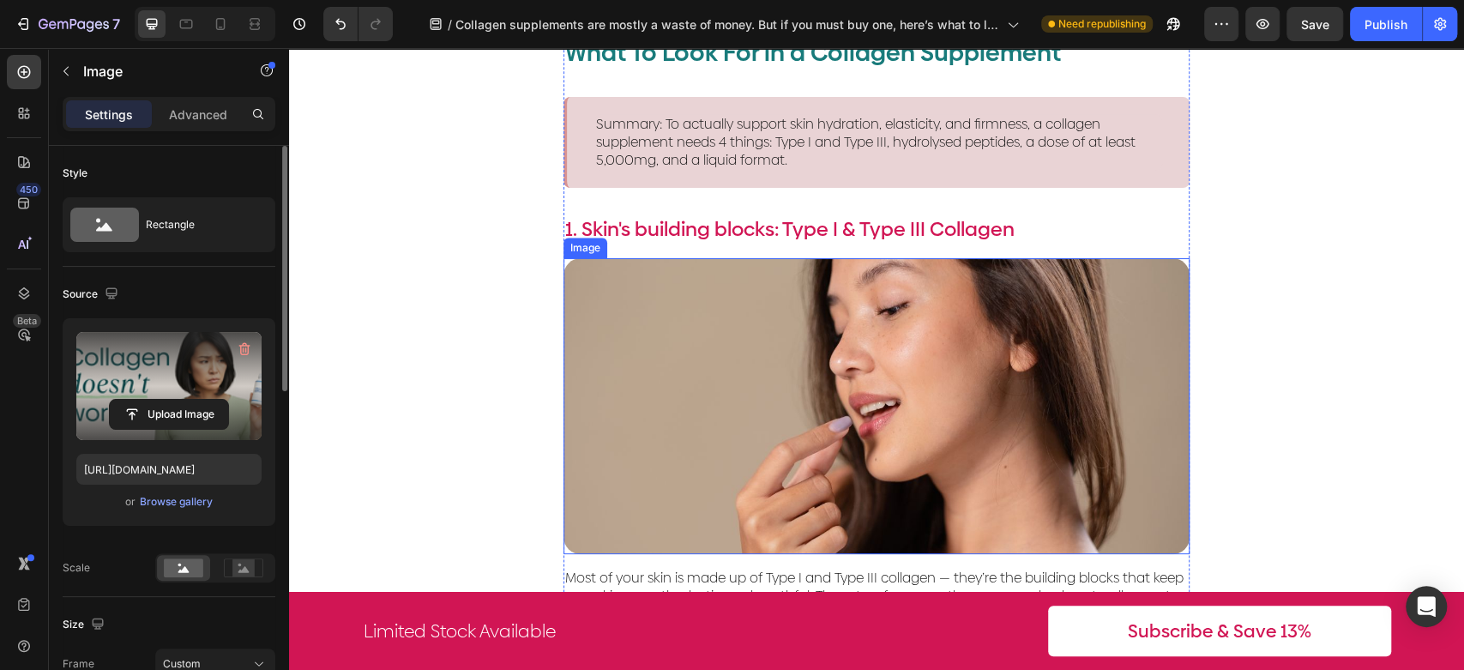
click at [876, 389] on img at bounding box center [877, 406] width 626 height 296
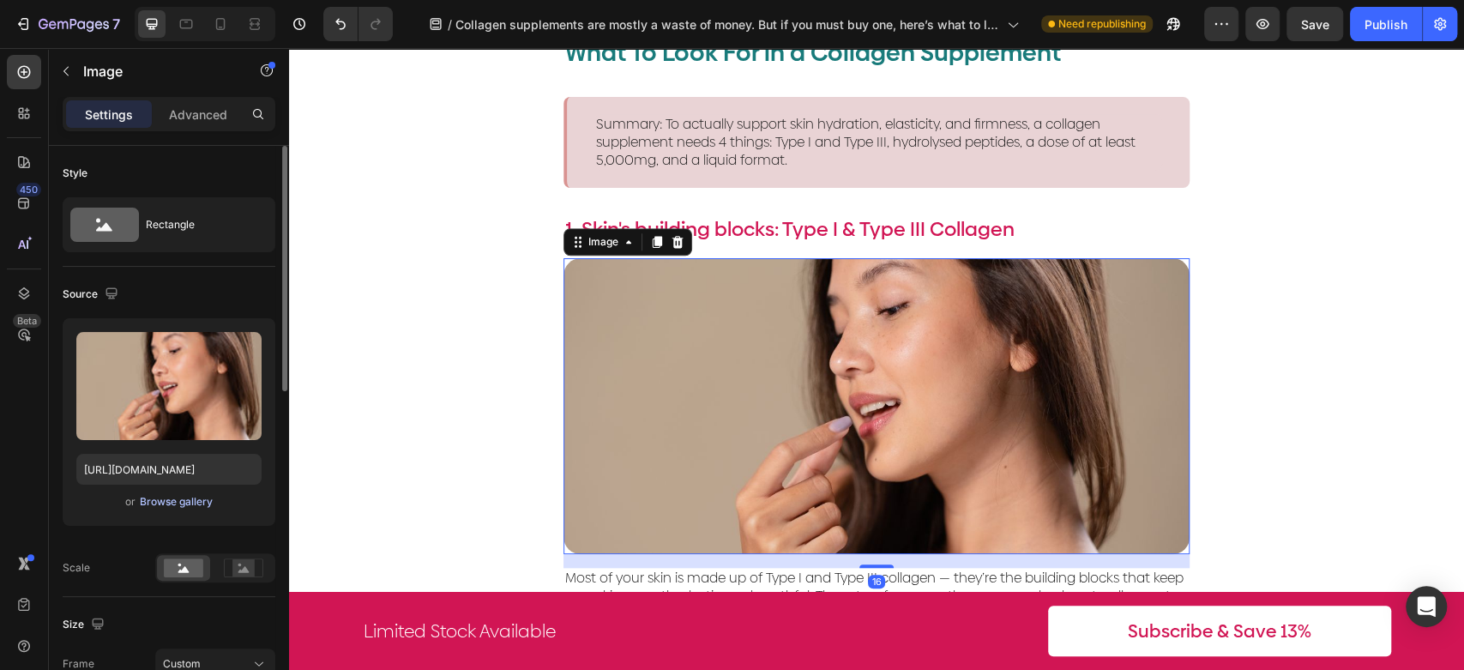
click at [172, 504] on div "Browse gallery" at bounding box center [176, 501] width 73 height 15
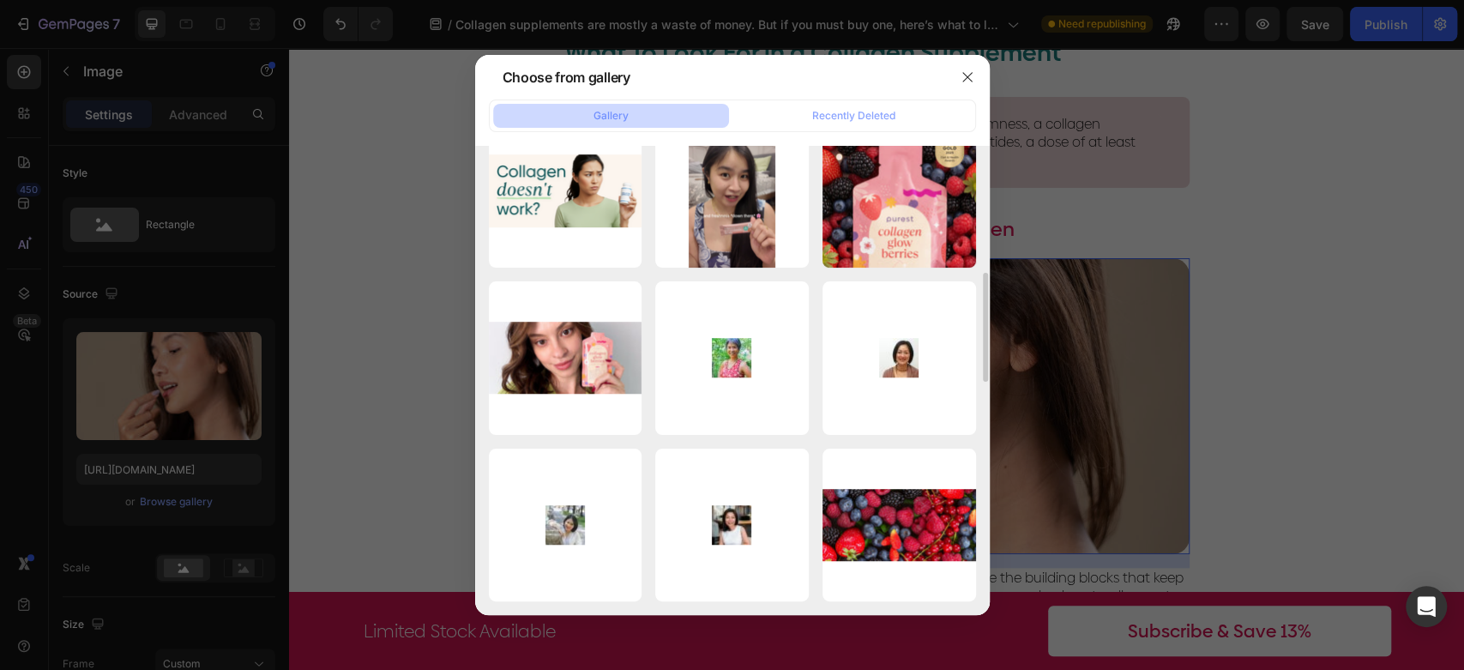
scroll to position [927, 0]
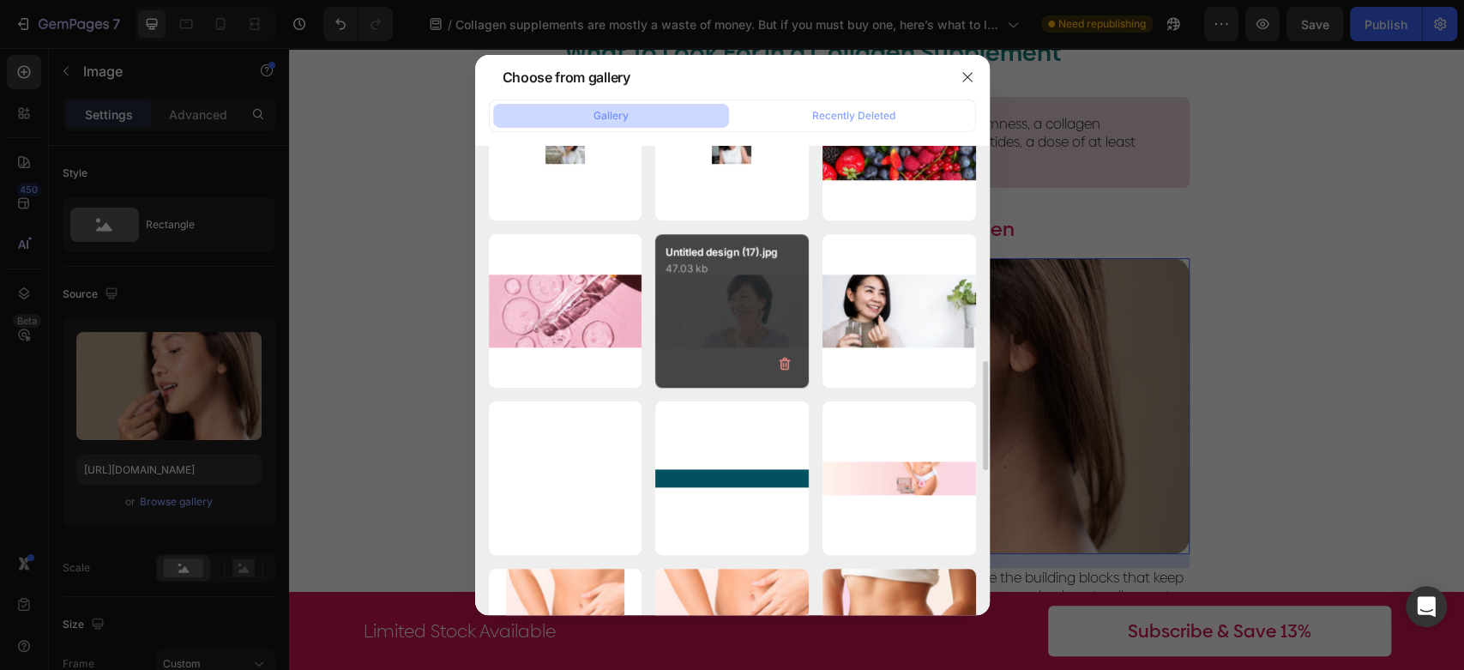
click at [755, 300] on div "Untitled design (17).jpg 47.03 kb" at bounding box center [732, 311] width 154 height 154
type input "[URL][DOMAIN_NAME]"
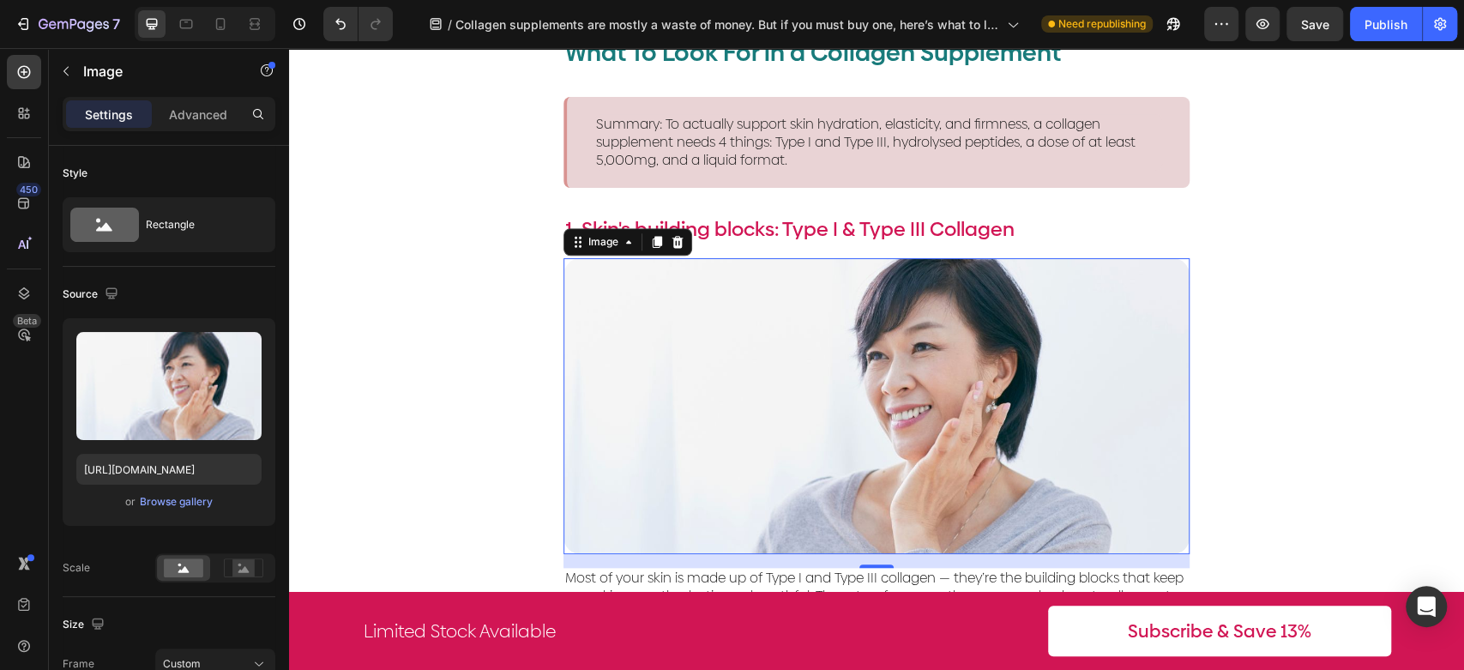
click at [1128, 321] on img at bounding box center [877, 406] width 626 height 296
click at [1291, 339] on div "What To Look For in a Collagen Supplement Text Block Summary: To actually suppo…" at bounding box center [876, 324] width 1175 height 636
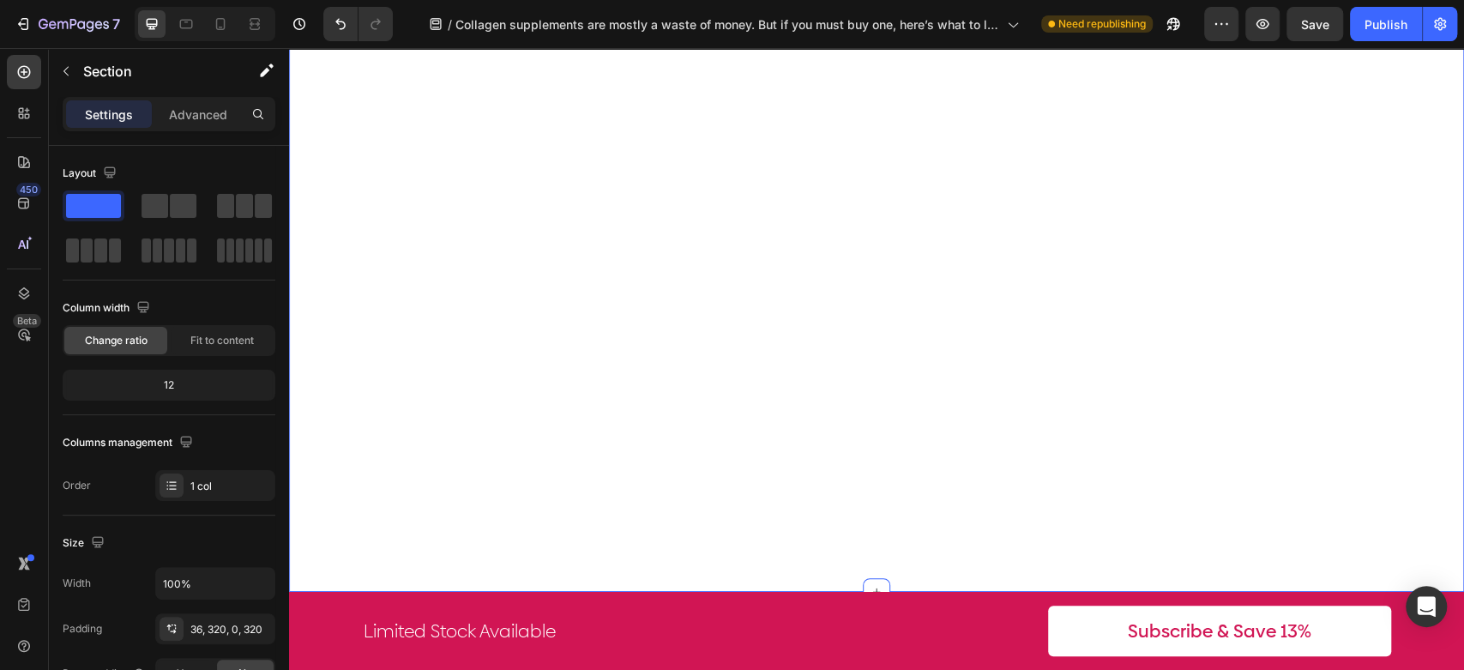
scroll to position [2413, 0]
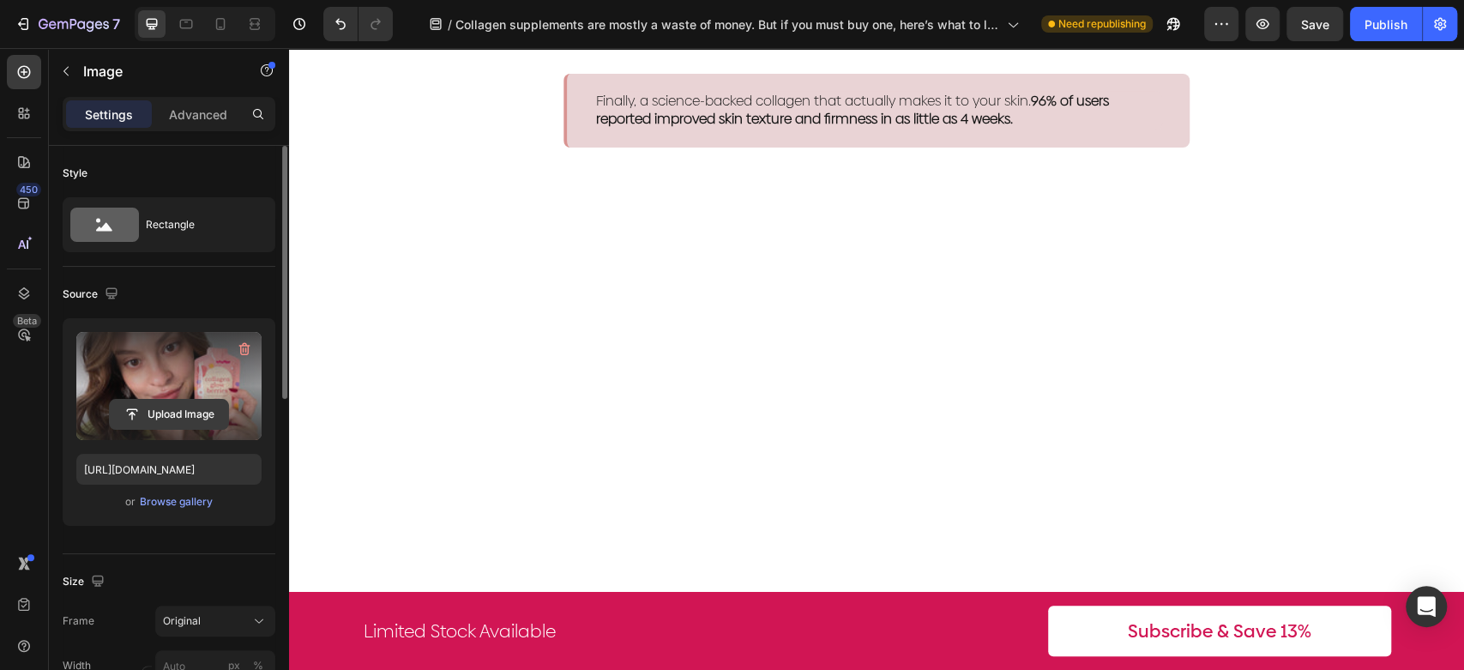
click at [188, 404] on input "file" at bounding box center [169, 414] width 118 height 29
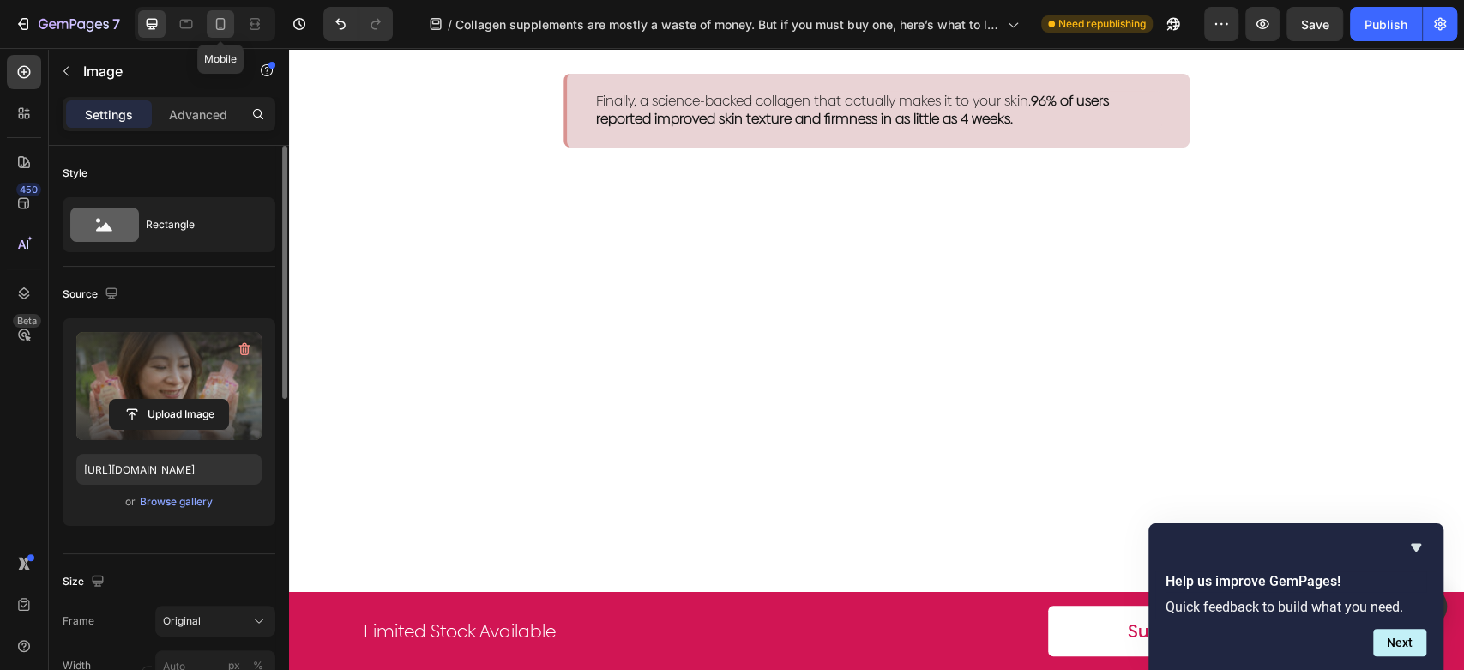
click at [216, 19] on icon at bounding box center [220, 24] width 9 height 12
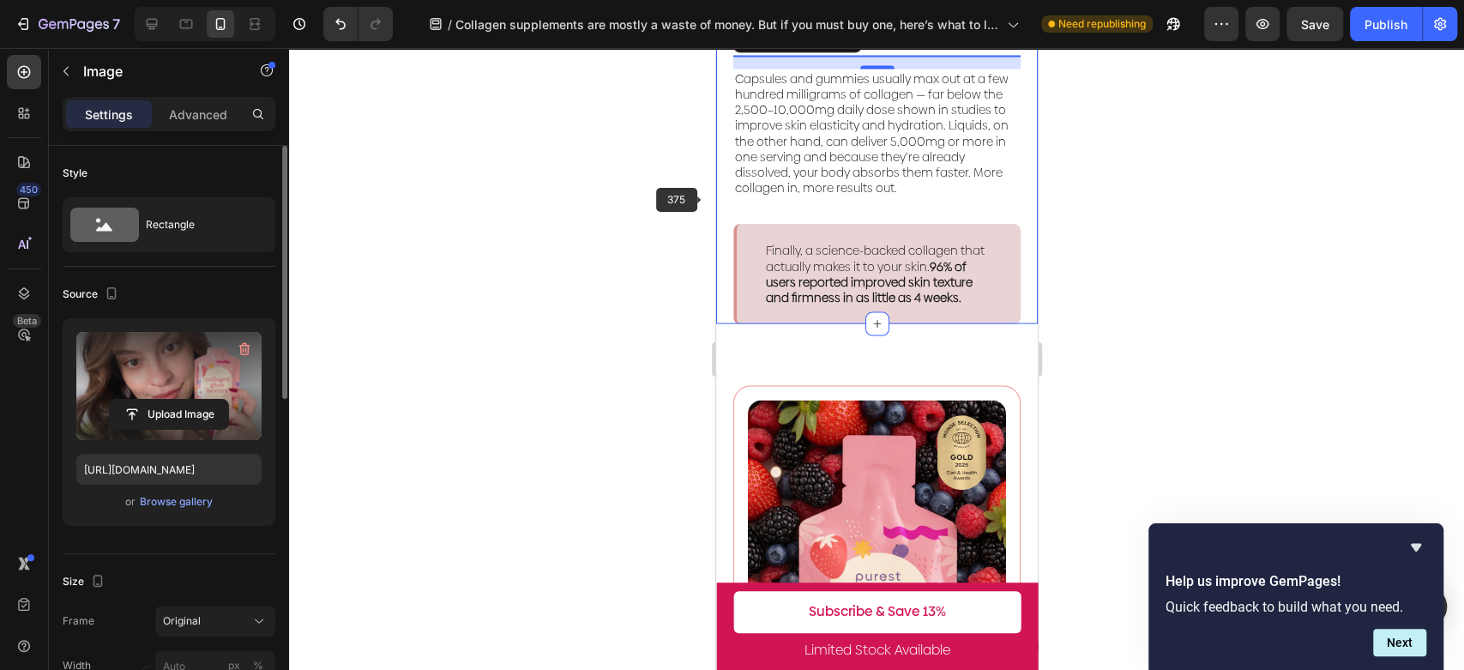
scroll to position [2415, 0]
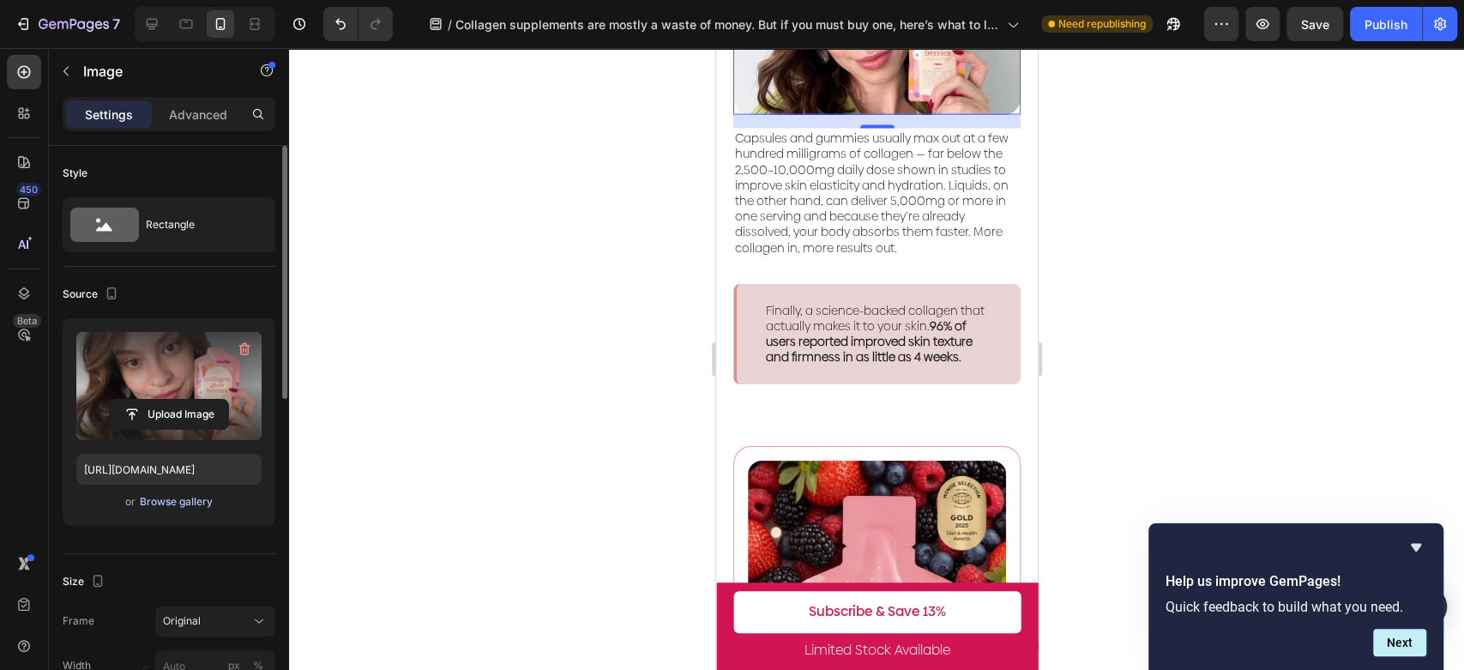
click at [150, 500] on div "Browse gallery" at bounding box center [176, 501] width 73 height 15
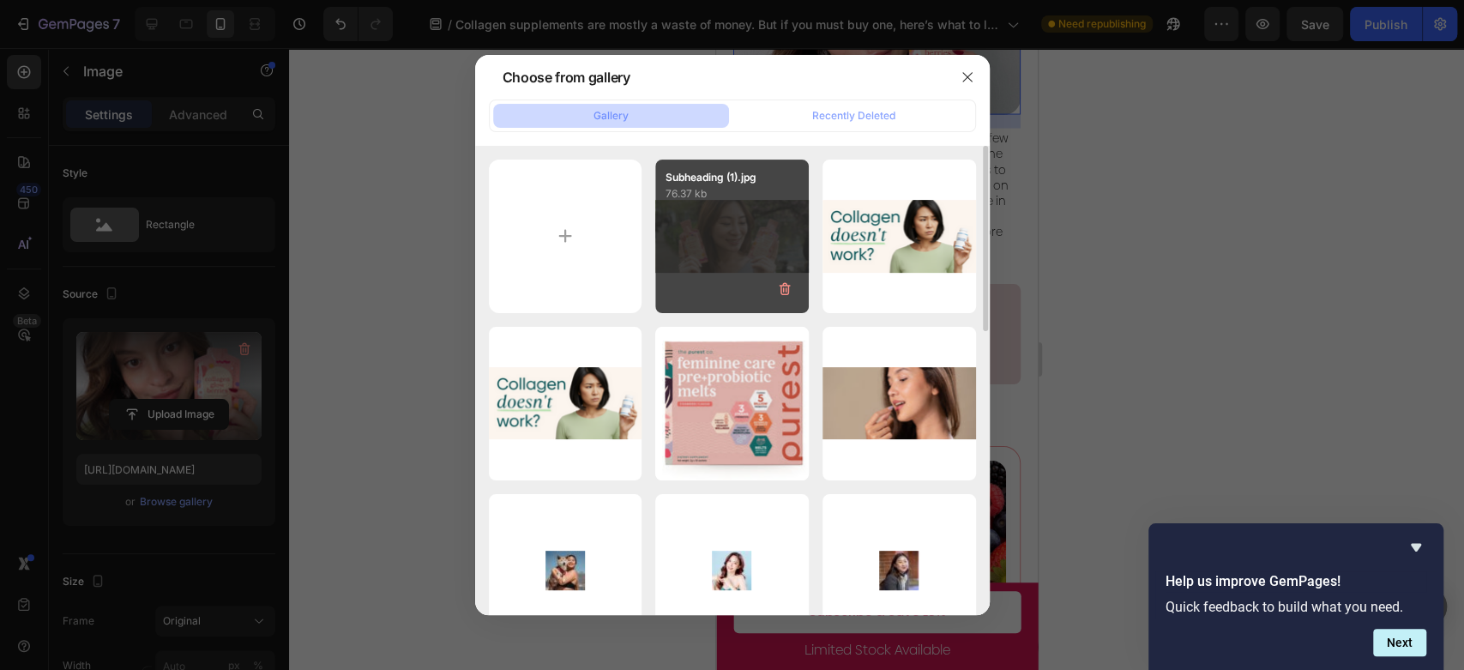
click at [701, 248] on div "Subheading (1).jpg 76.37 kb" at bounding box center [732, 237] width 154 height 154
type input "[URL][DOMAIN_NAME]"
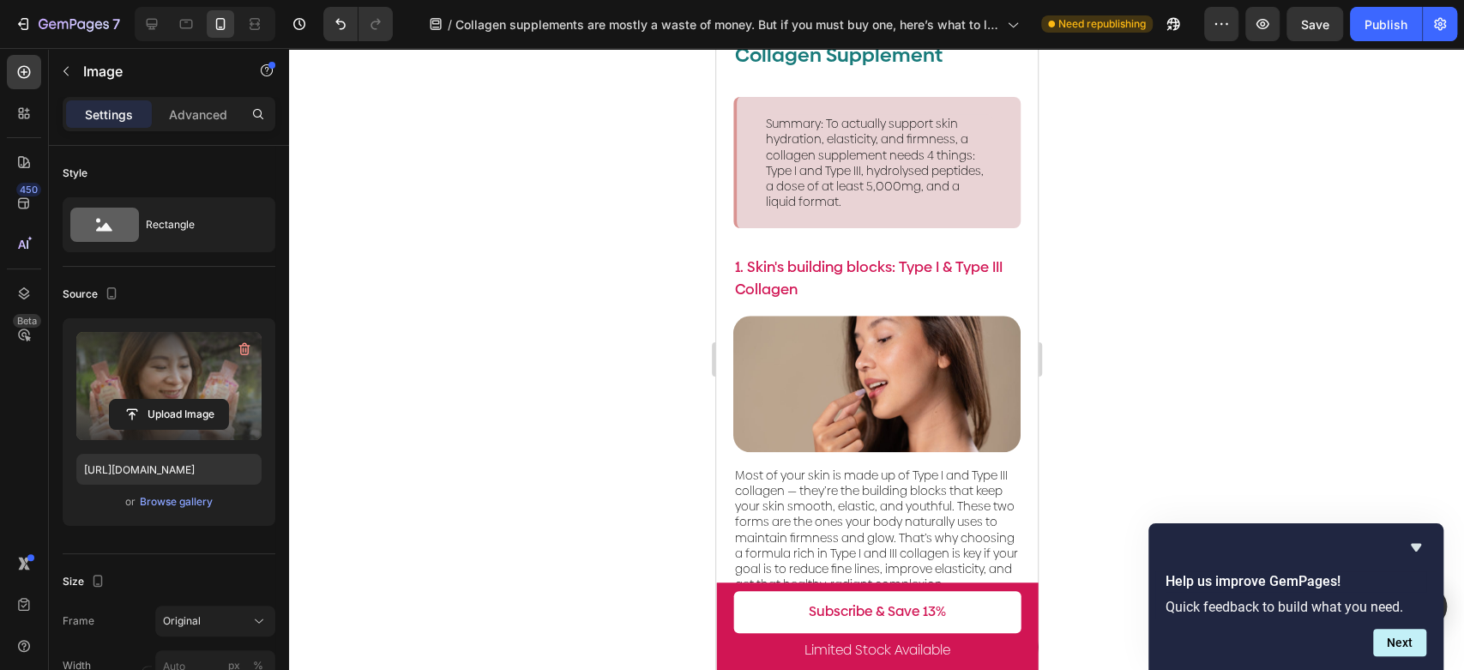
scroll to position [1081, 0]
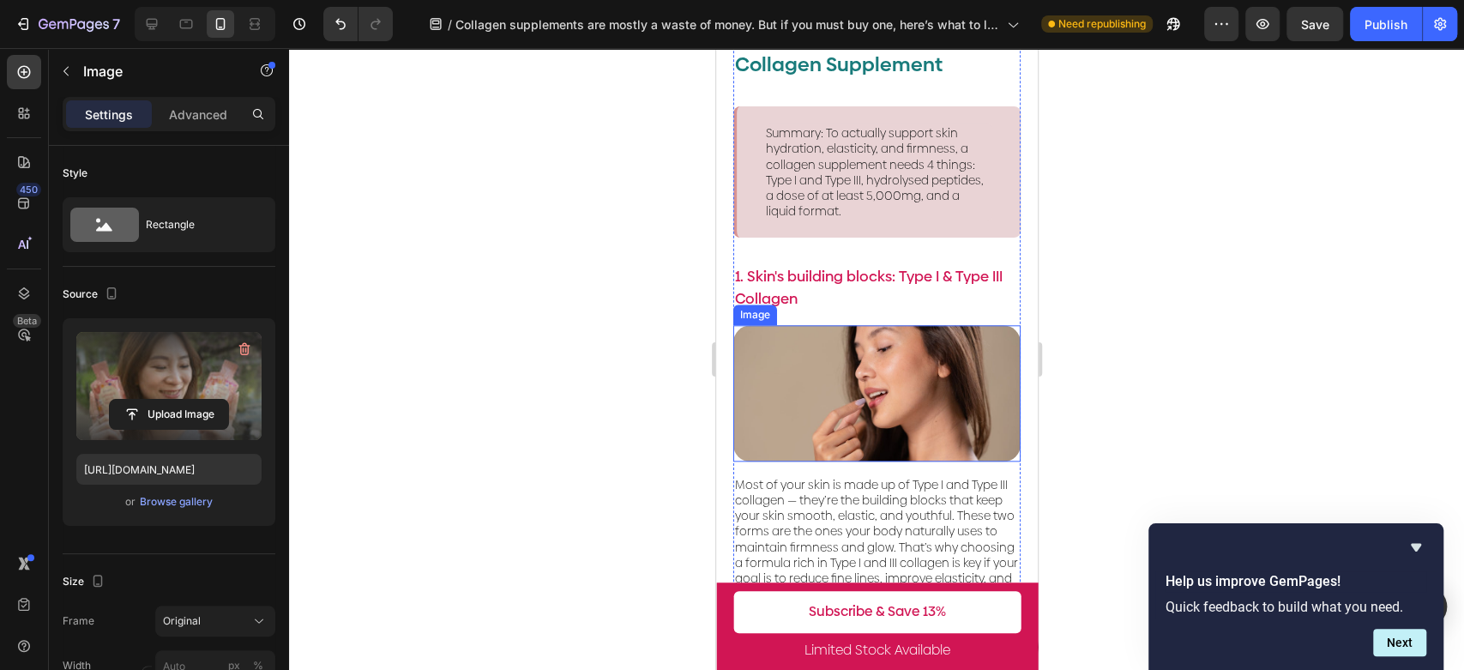
click at [929, 410] on img at bounding box center [876, 393] width 287 height 136
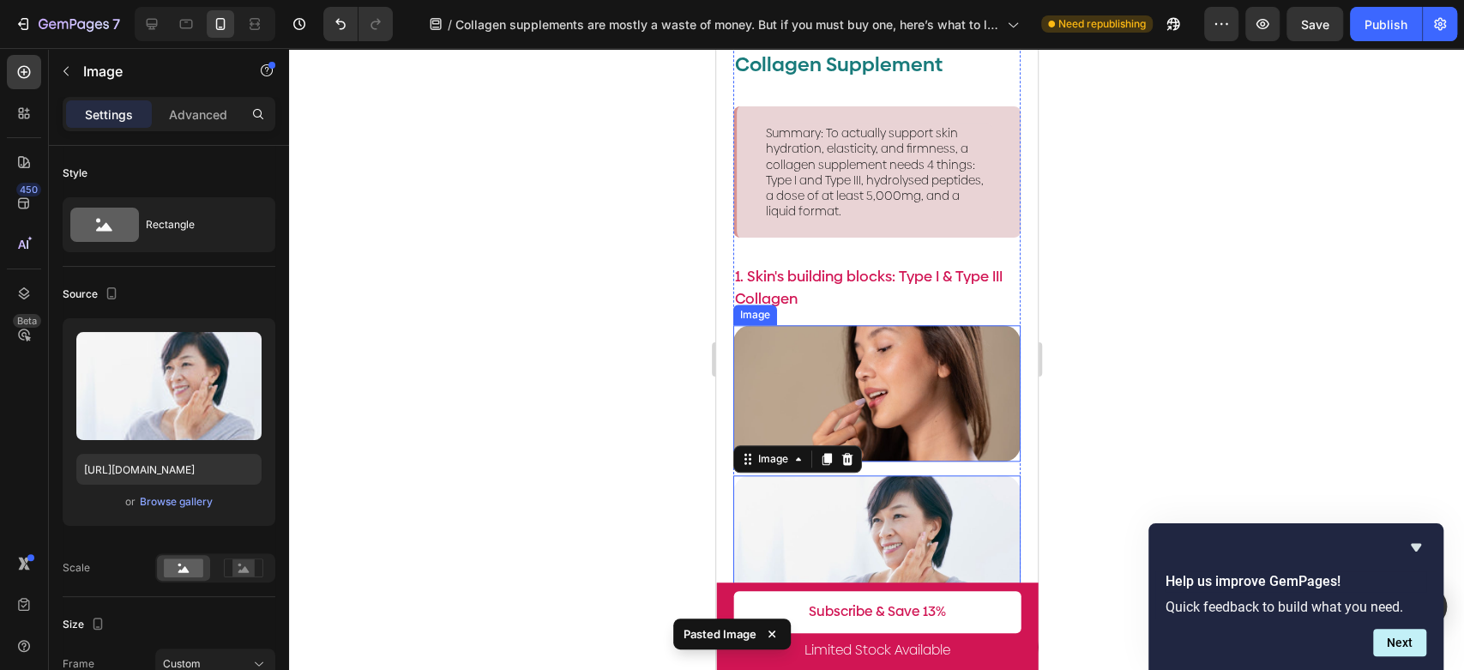
click at [931, 378] on img at bounding box center [876, 393] width 287 height 136
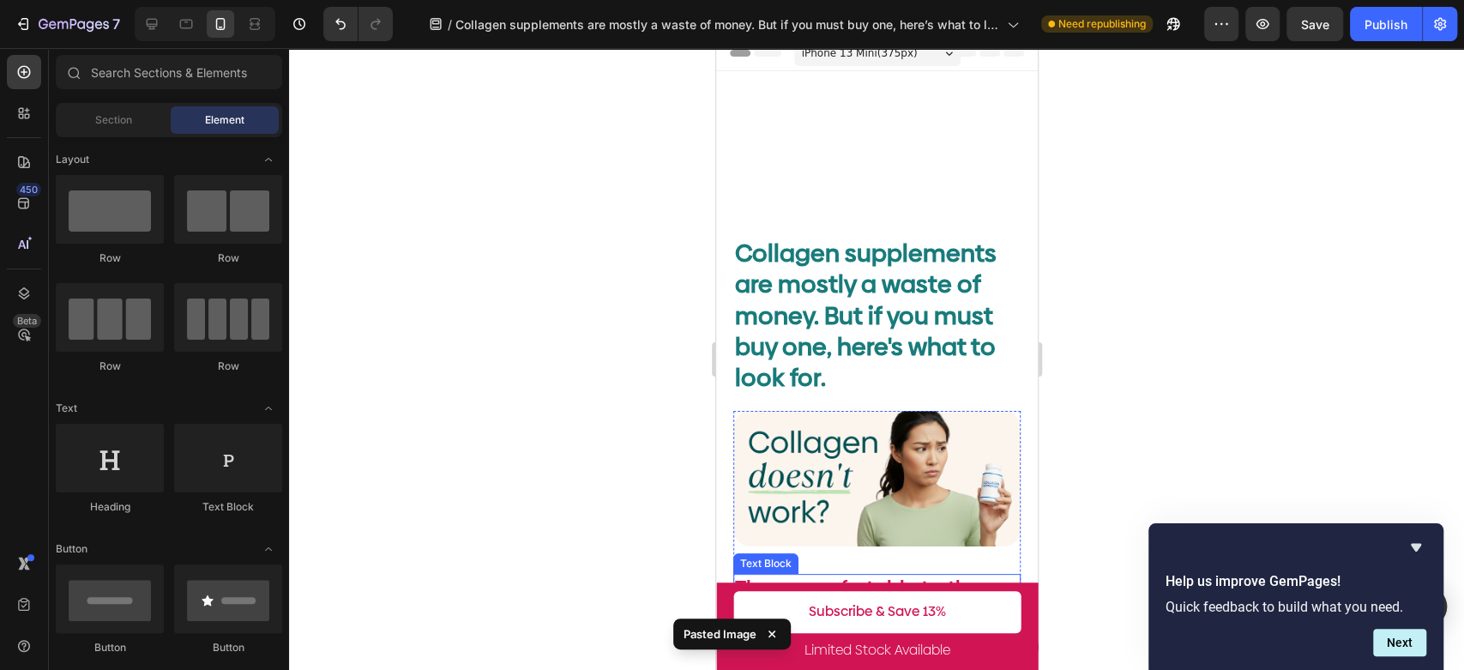
scroll to position [0, 0]
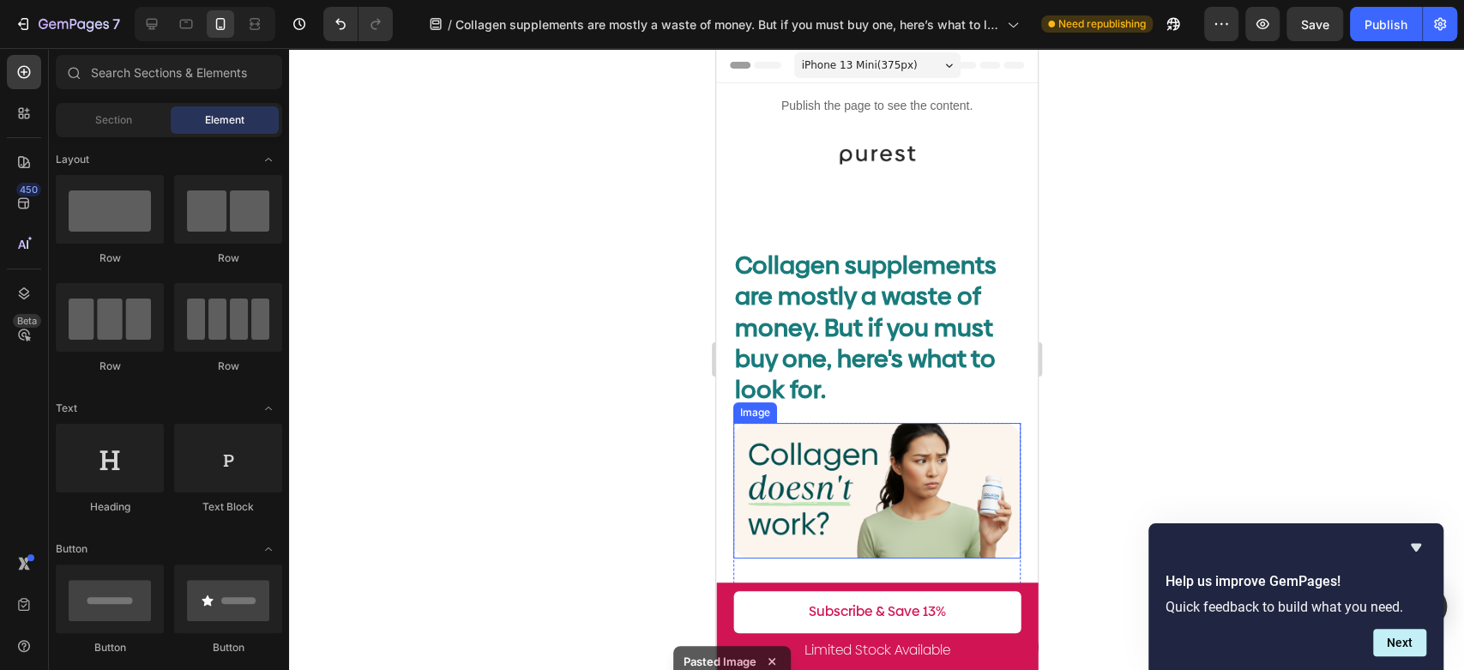
click at [901, 485] on img at bounding box center [876, 491] width 287 height 136
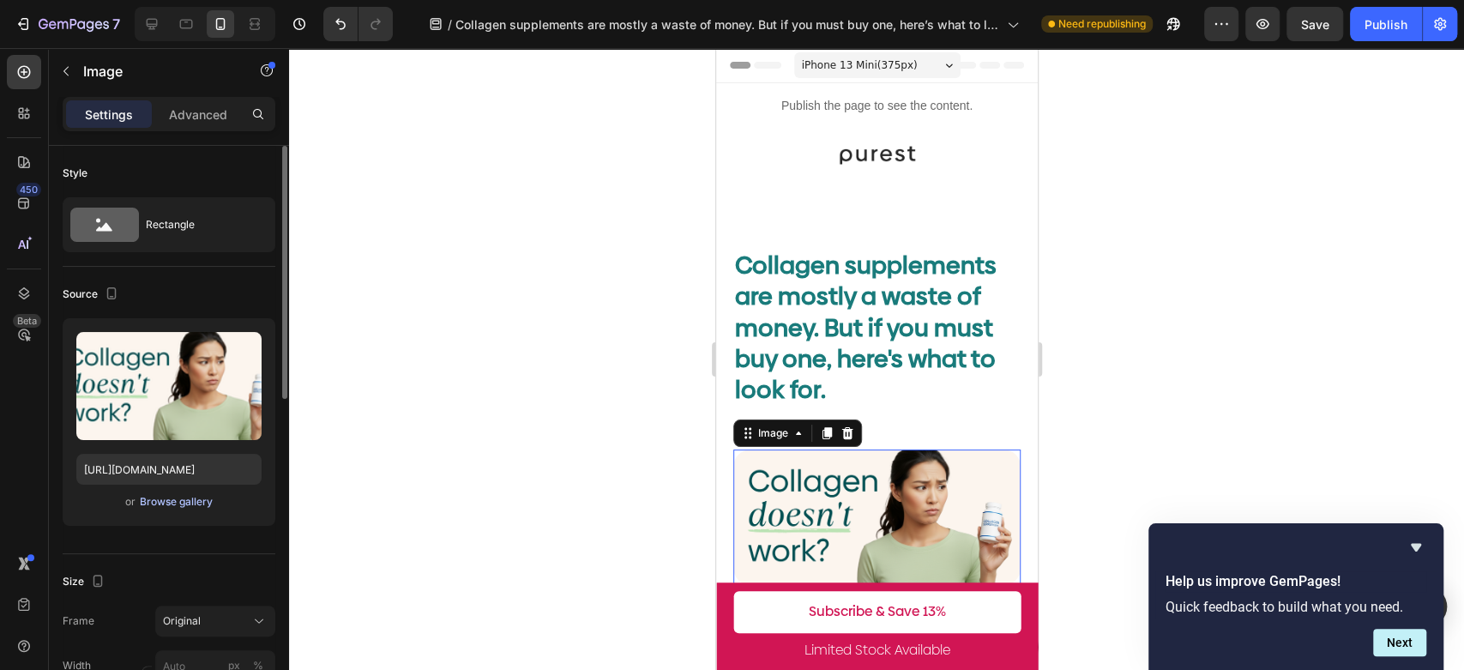
click at [190, 498] on div "Browse gallery" at bounding box center [176, 501] width 73 height 15
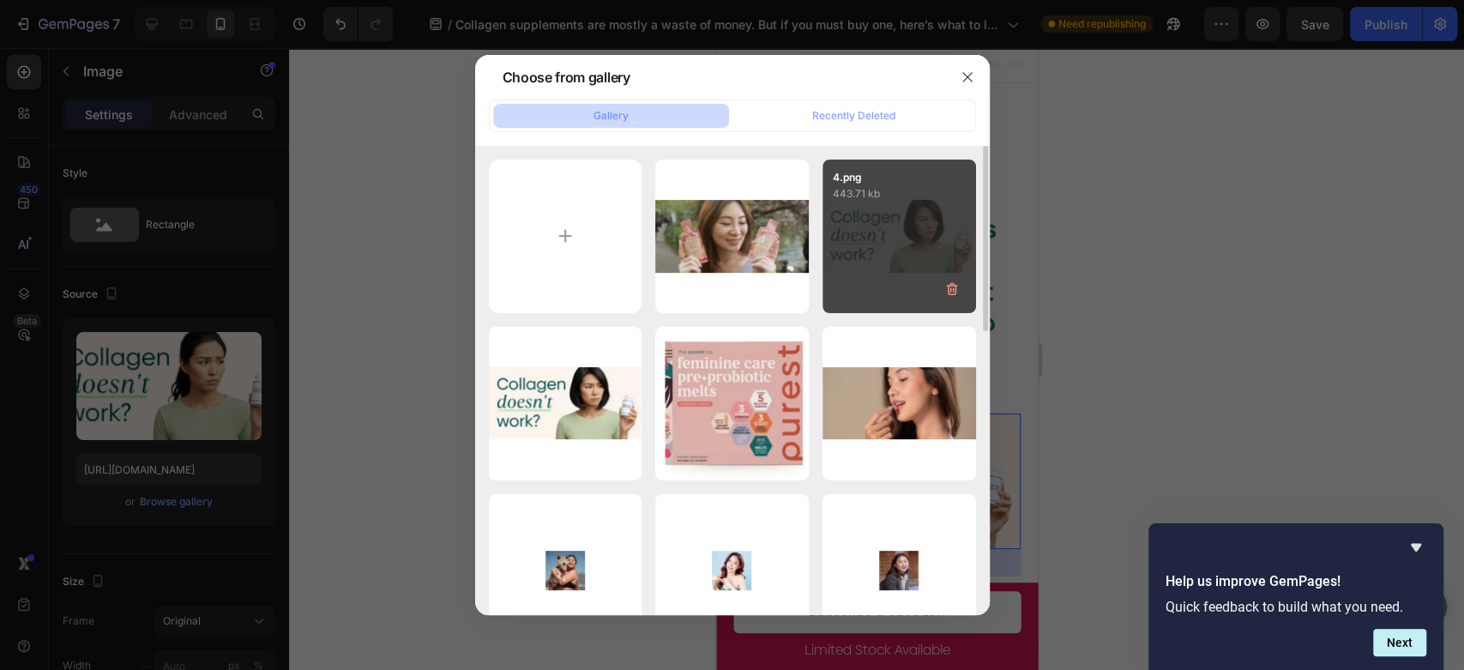
click at [892, 246] on div "4.png 443.71 kb" at bounding box center [900, 237] width 154 height 154
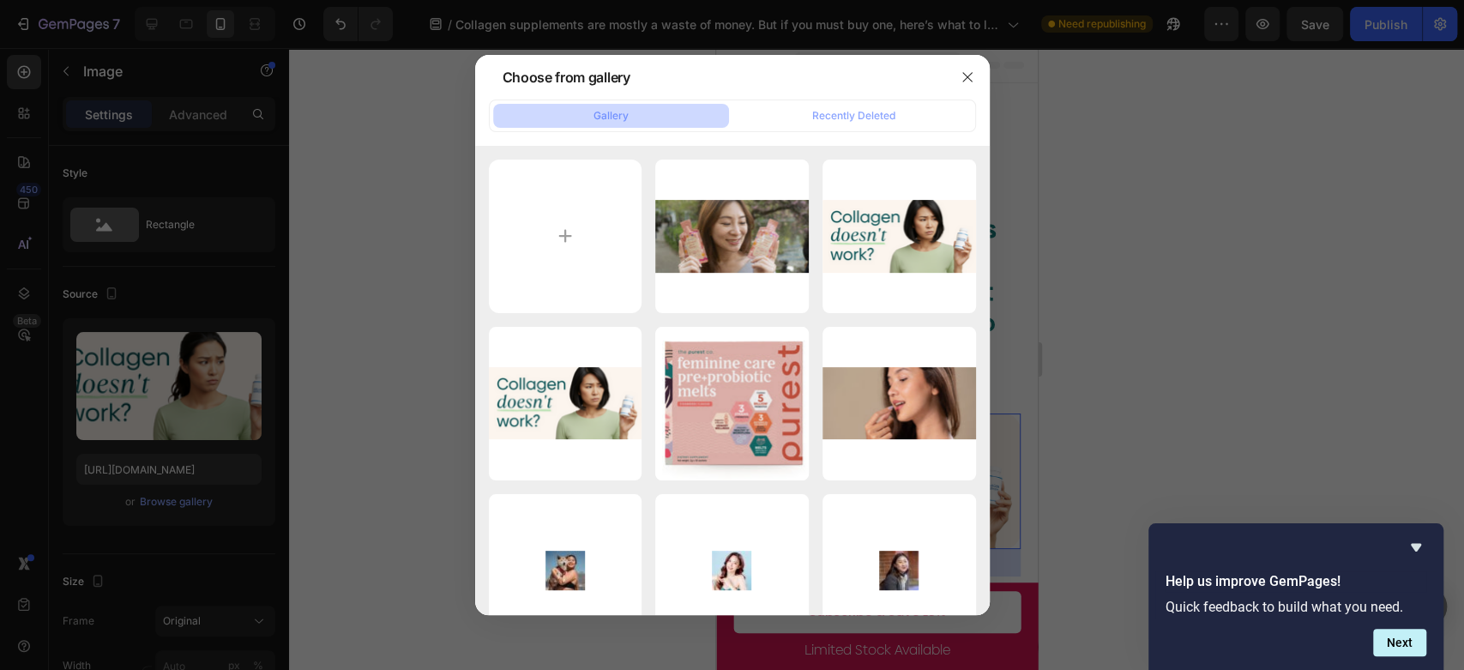
type input "https://cdn.shopify.com/s/files/1/0023/9317/8161/files/gempages_574635138369979…"
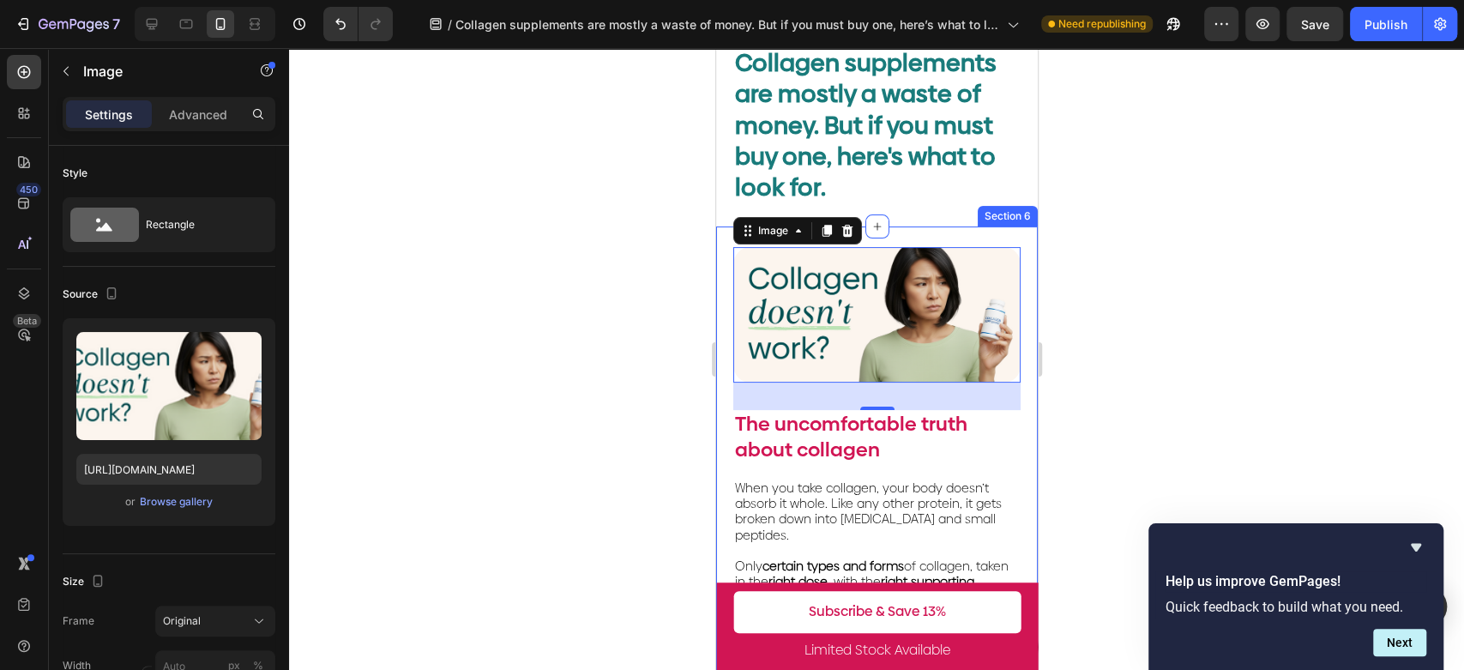
scroll to position [190, 0]
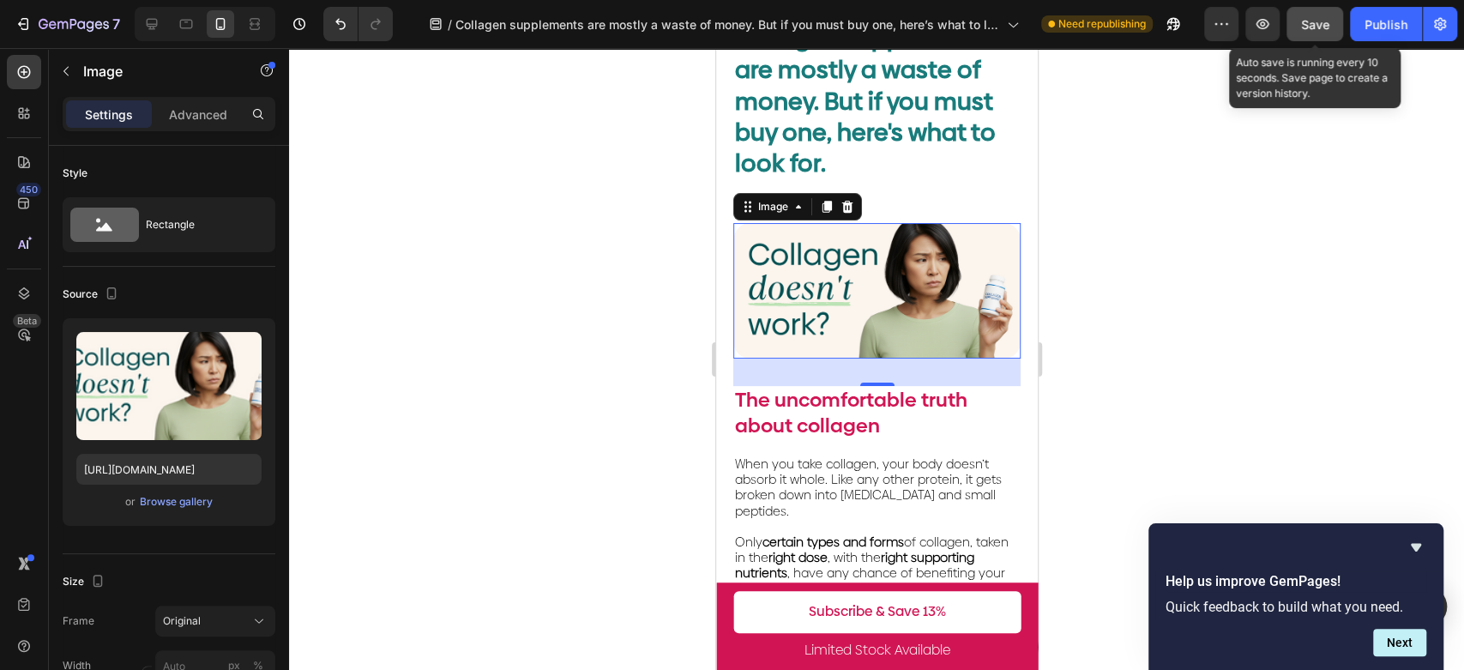
click at [1317, 25] on span "Save" at bounding box center [1315, 24] width 28 height 15
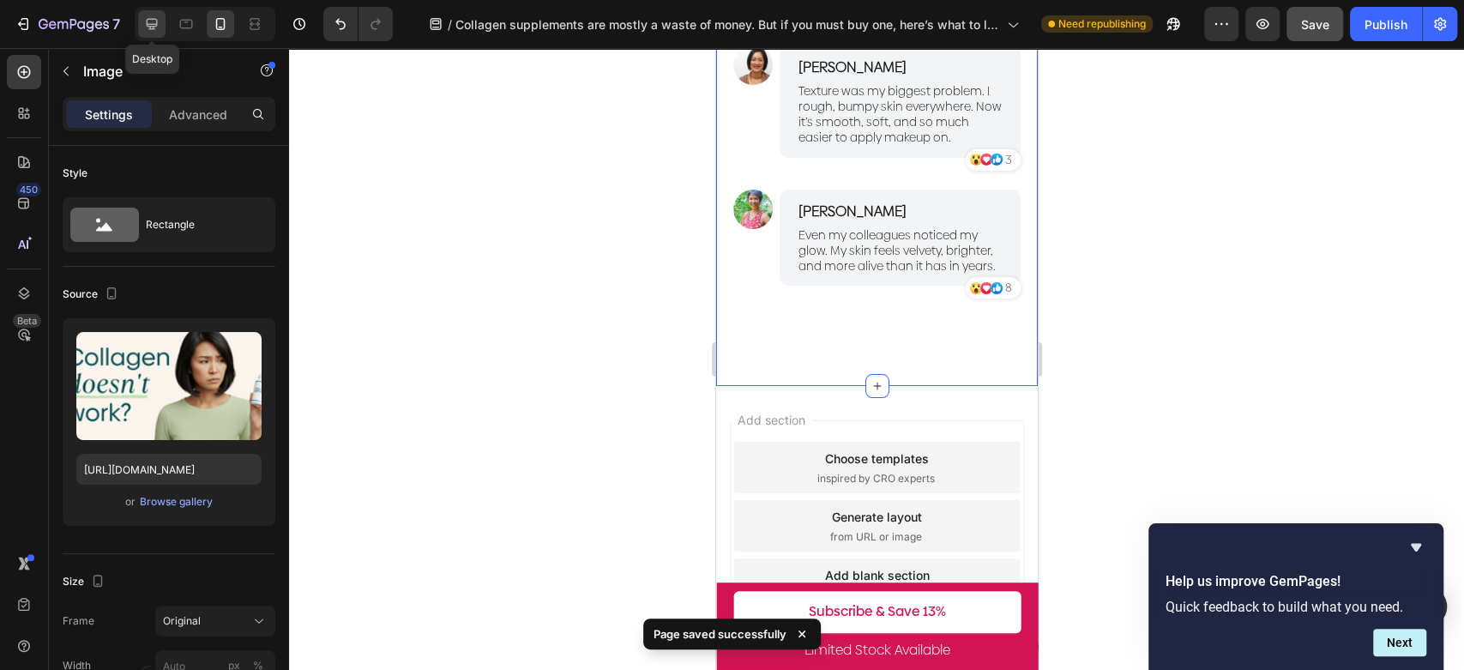
click at [151, 23] on icon at bounding box center [151, 23] width 17 height 17
type input "100"
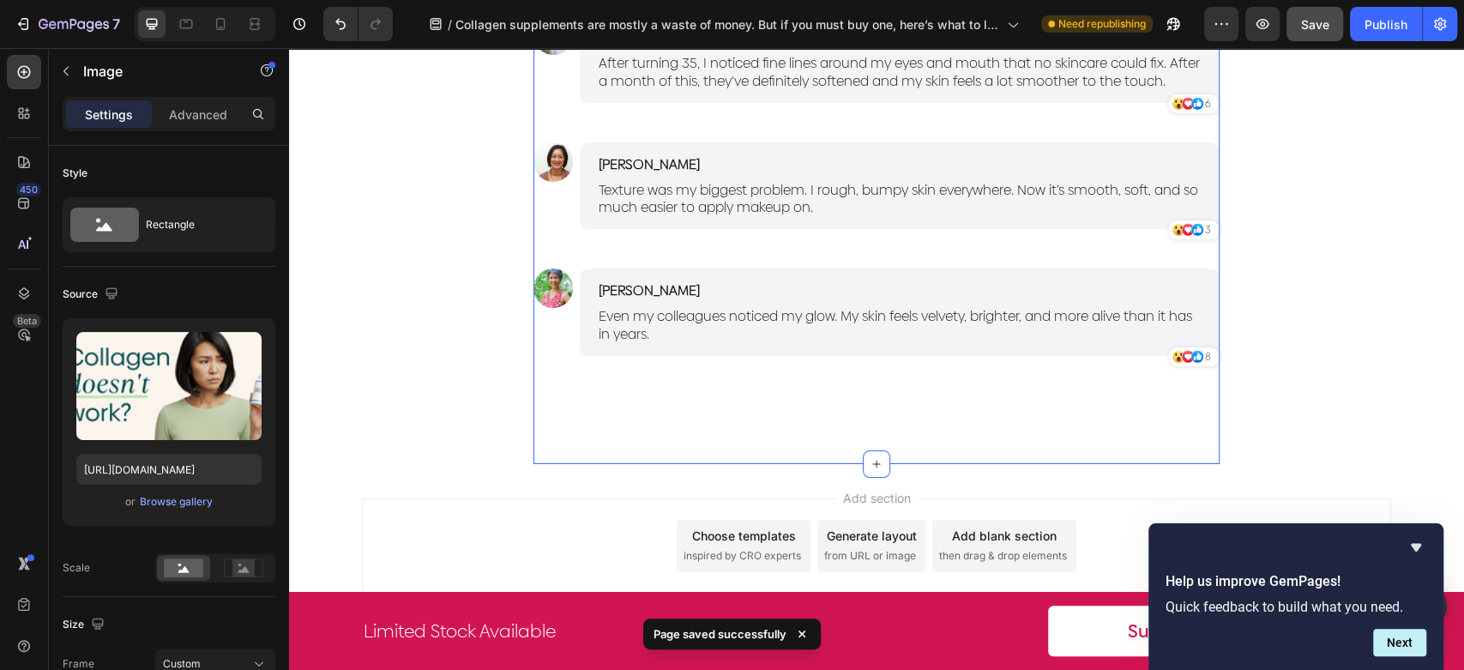
scroll to position [4019, 0]
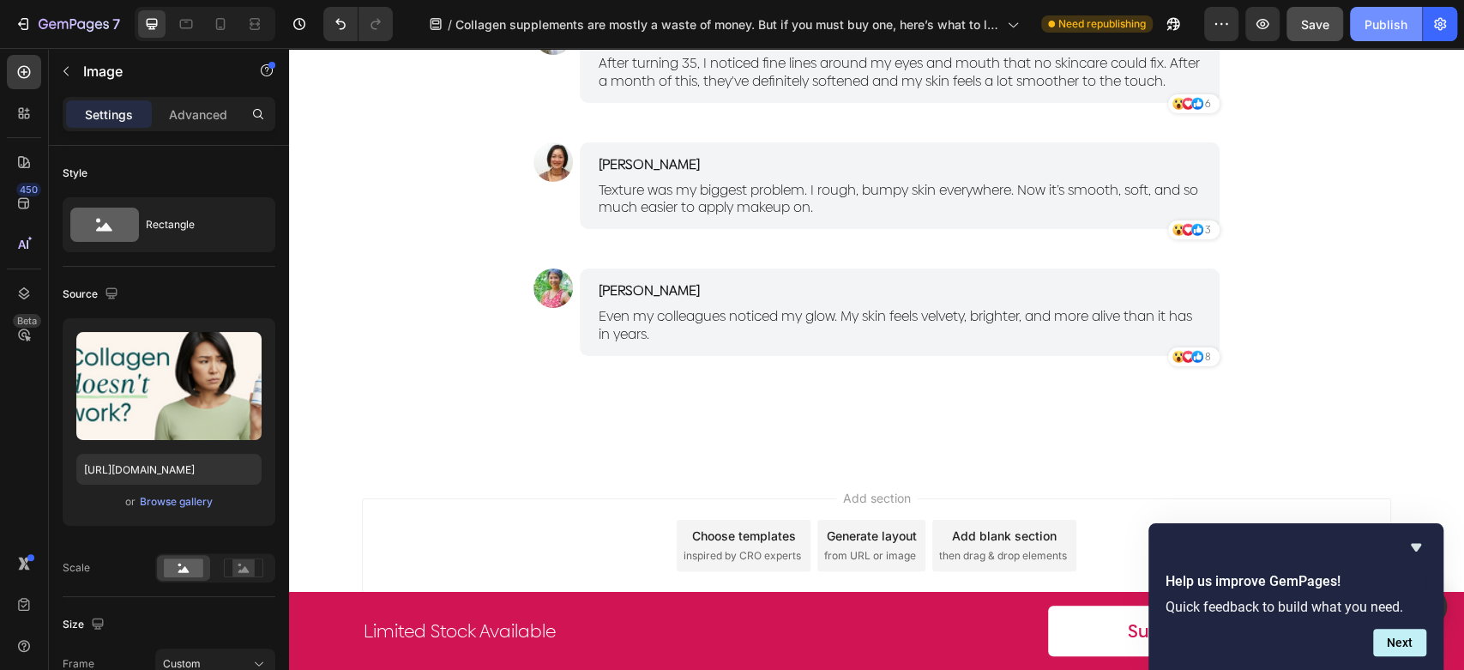
click at [1373, 29] on div "Publish" at bounding box center [1386, 24] width 43 height 18
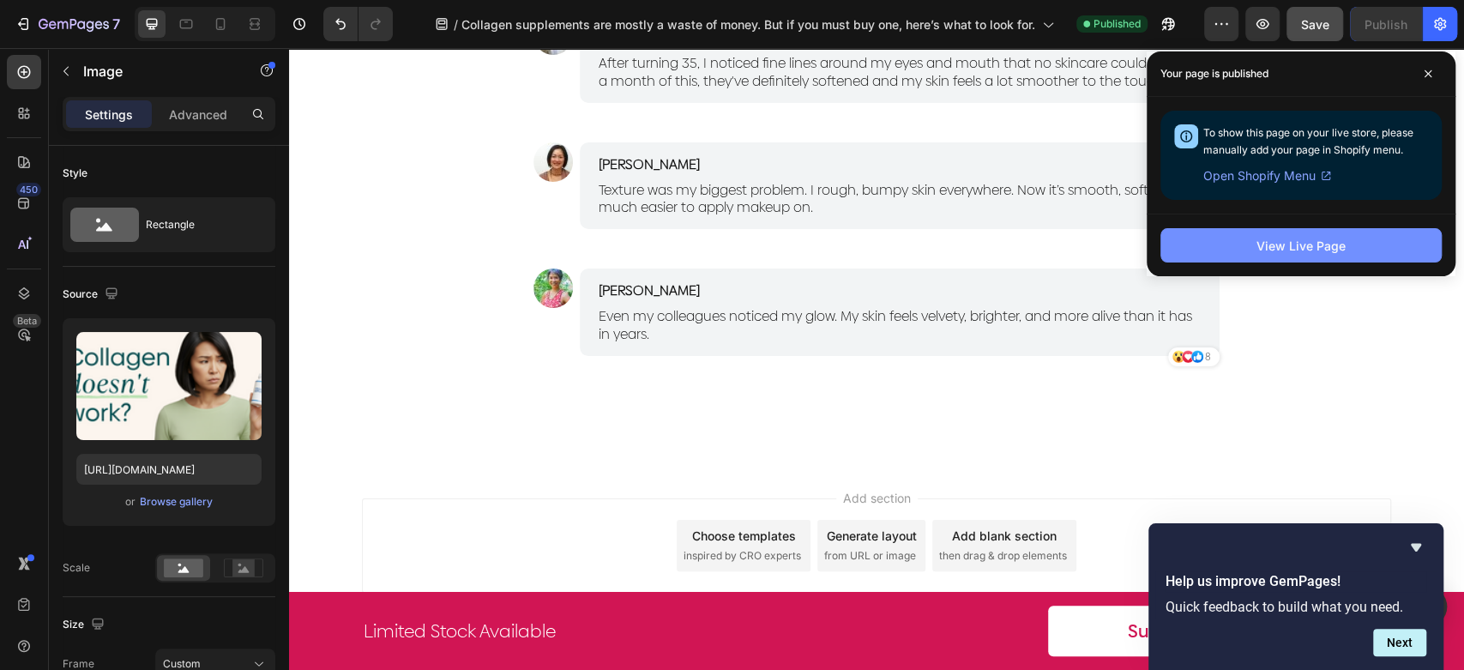
click at [1319, 246] on div "View Live Page" at bounding box center [1301, 246] width 89 height 18
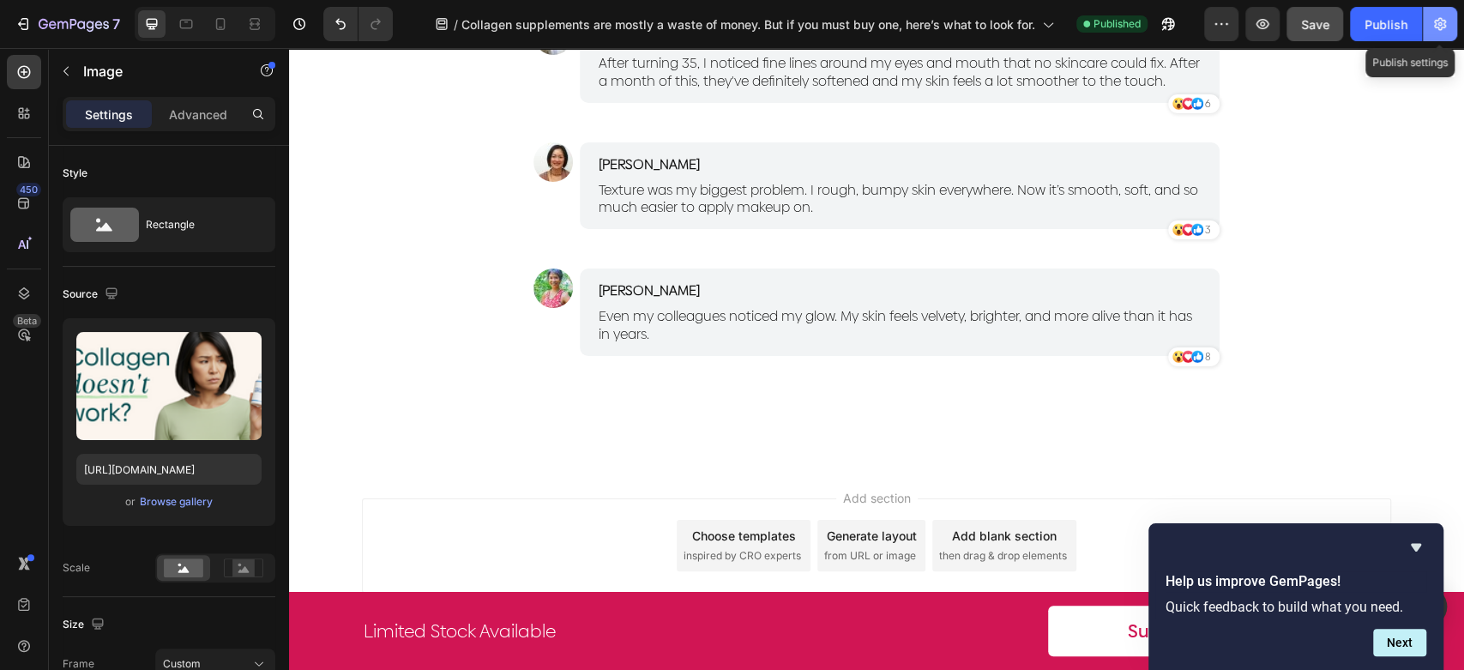
click at [1439, 33] on button "button" at bounding box center [1440, 24] width 34 height 34
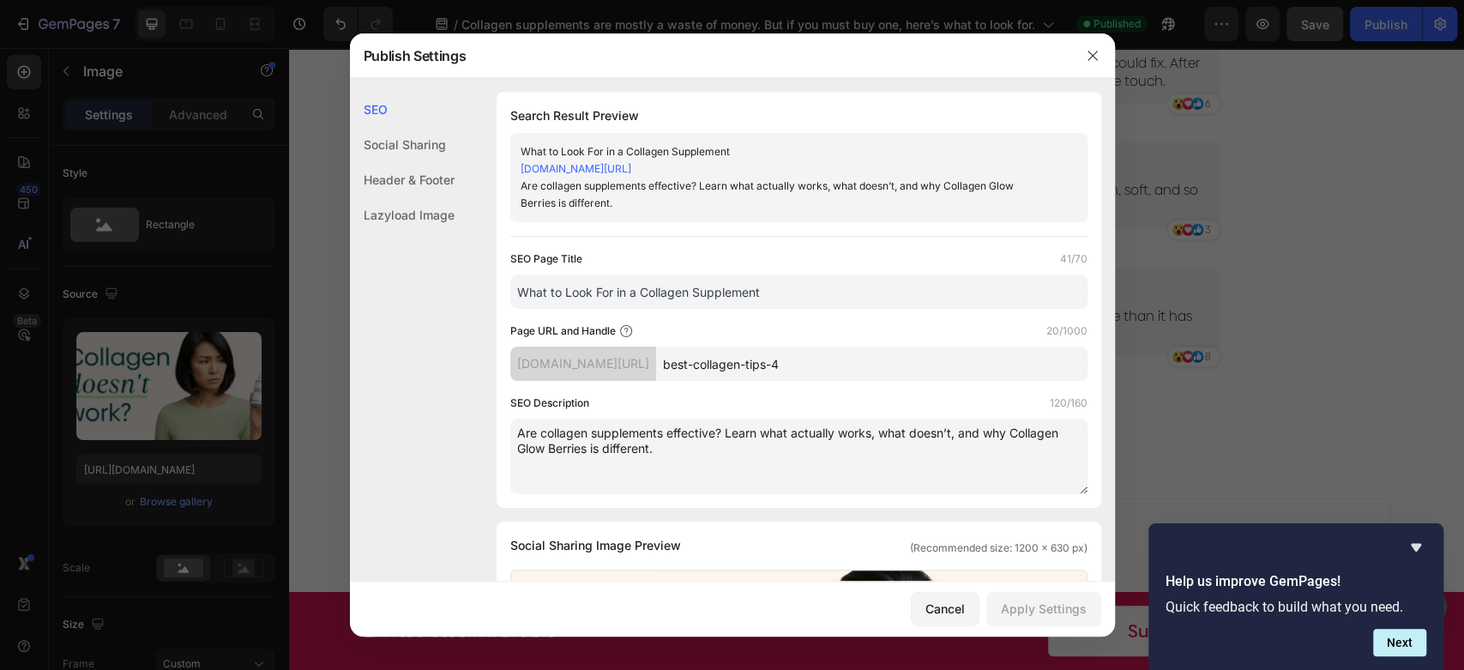
click at [1331, 305] on div at bounding box center [732, 335] width 1464 height 670
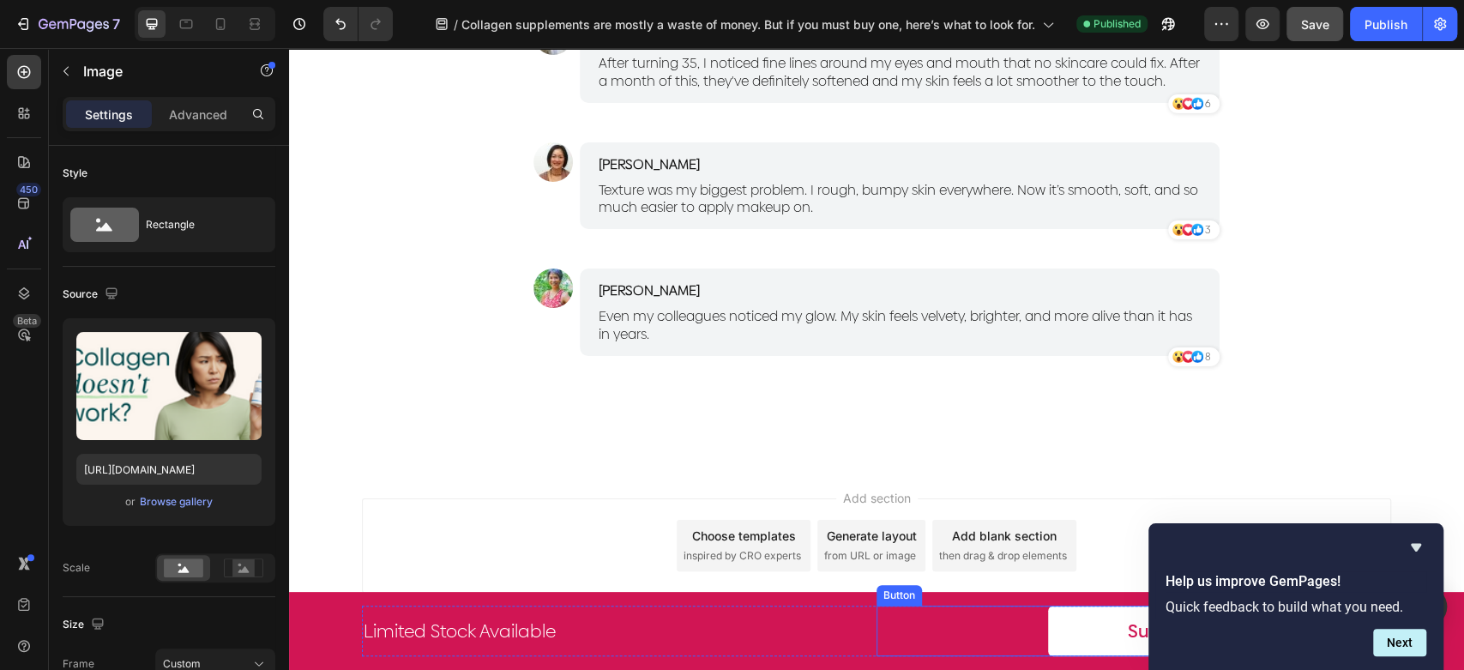
click at [1095, 629] on link "Subscribe & Save 13%" at bounding box center [1219, 631] width 343 height 51
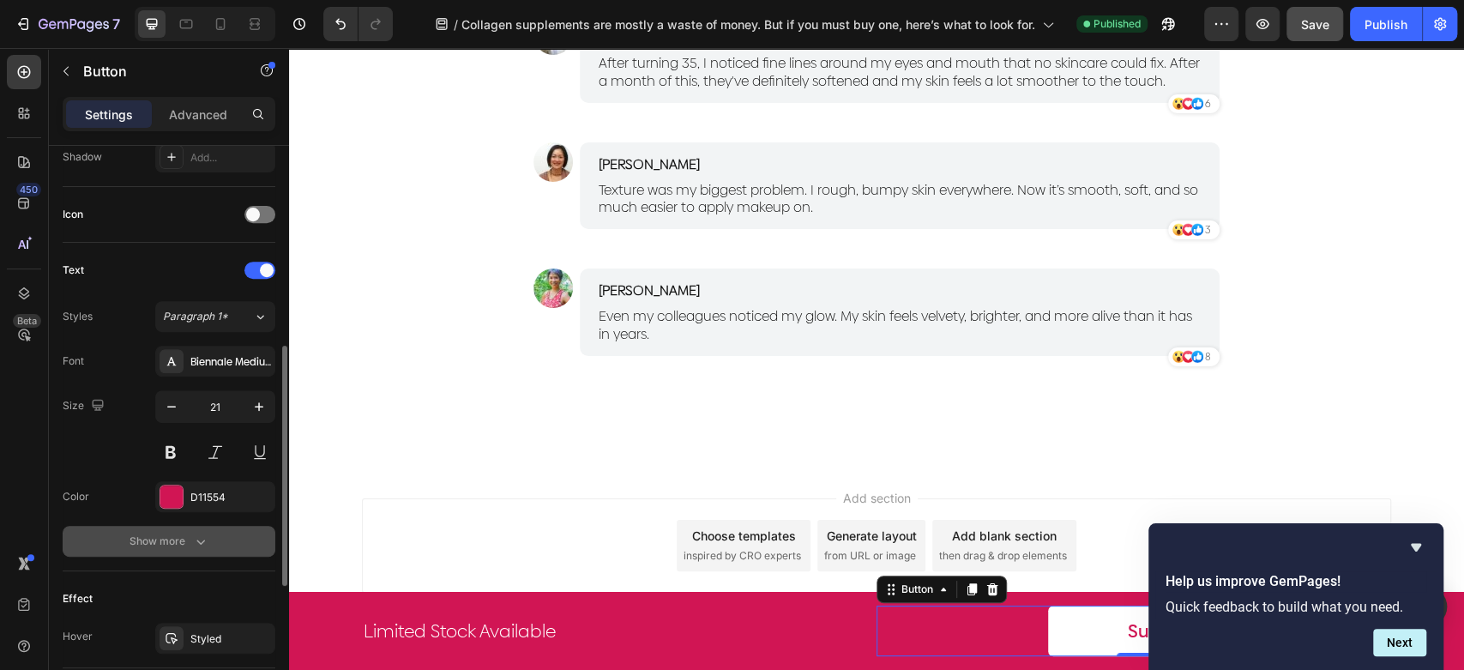
scroll to position [789, 0]
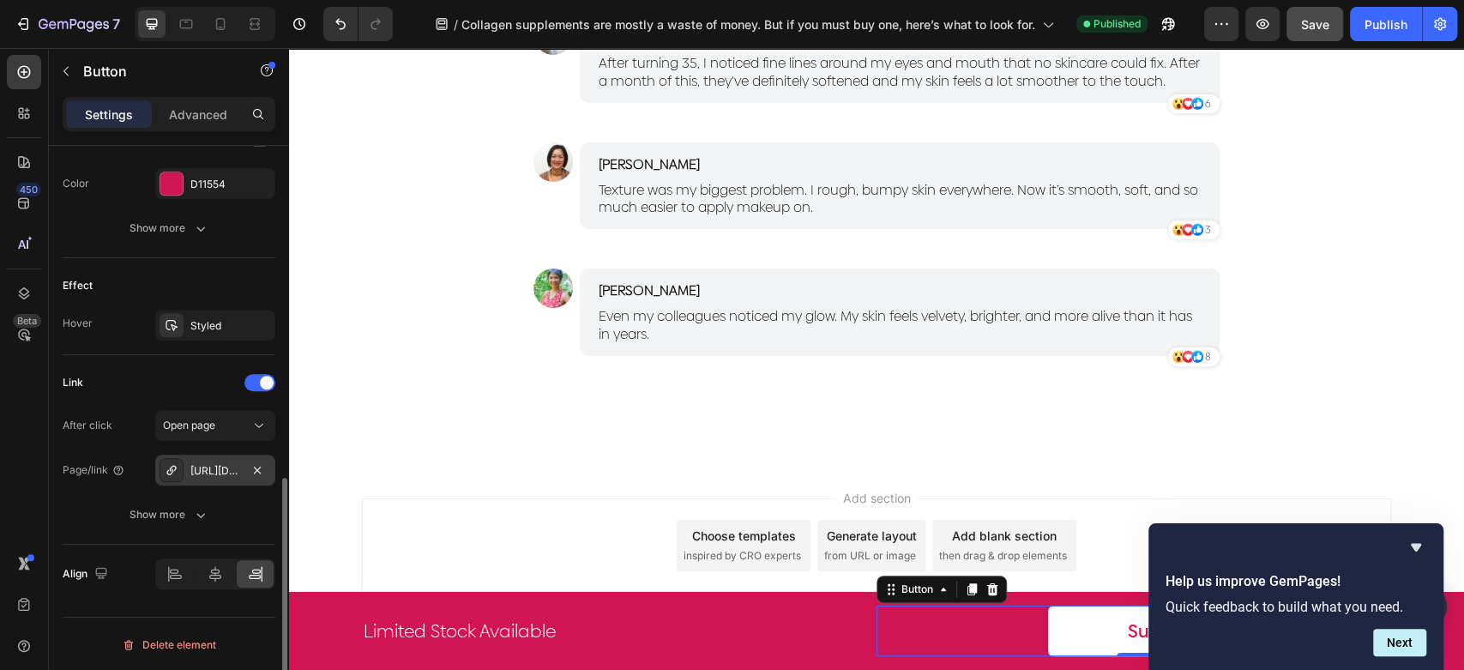
click at [202, 477] on div "https://thepurest.co/collagen-glow-berries-x-30-sachet?utm_source=pages_gps&utm…" at bounding box center [215, 470] width 120 height 31
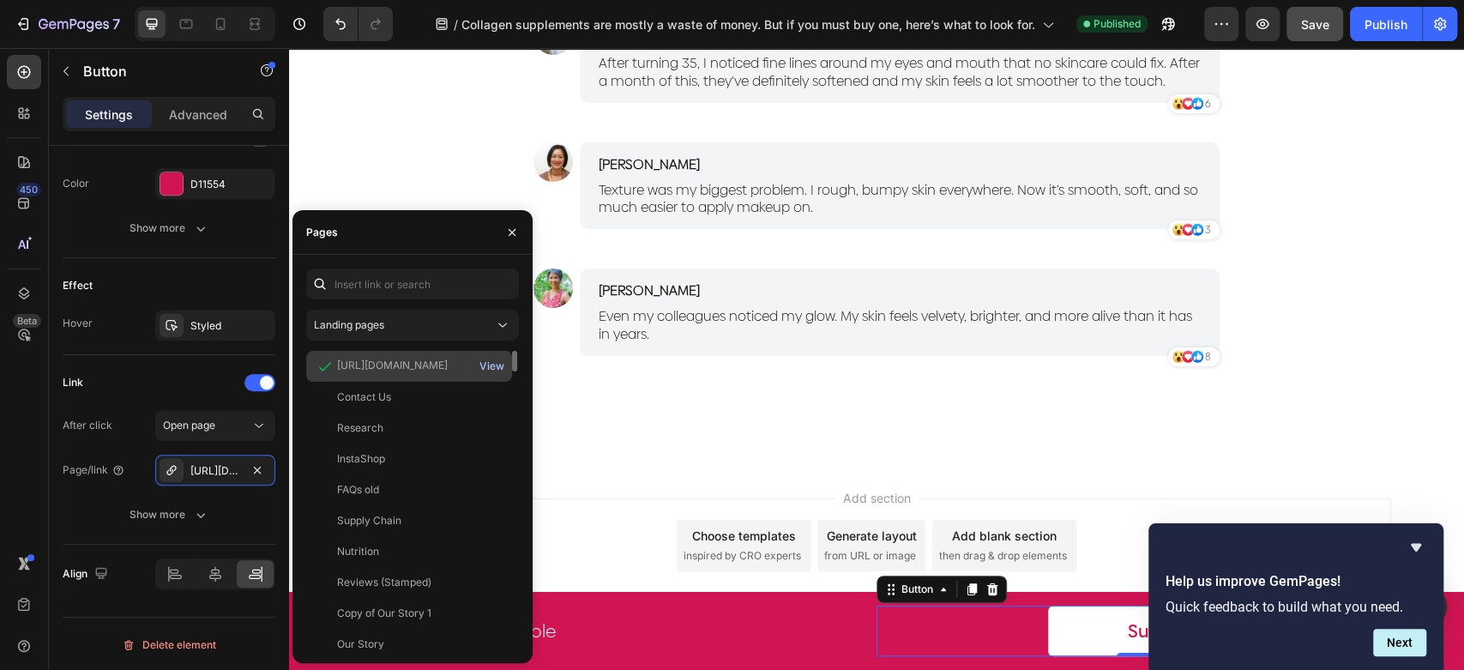
click at [487, 364] on div "View" at bounding box center [491, 366] width 25 height 15
click at [268, 461] on div "https://thepurest.co/collagen-glow-berries-x-30-sachet?utm_source=pages_gps&utm…" at bounding box center [215, 470] width 120 height 31
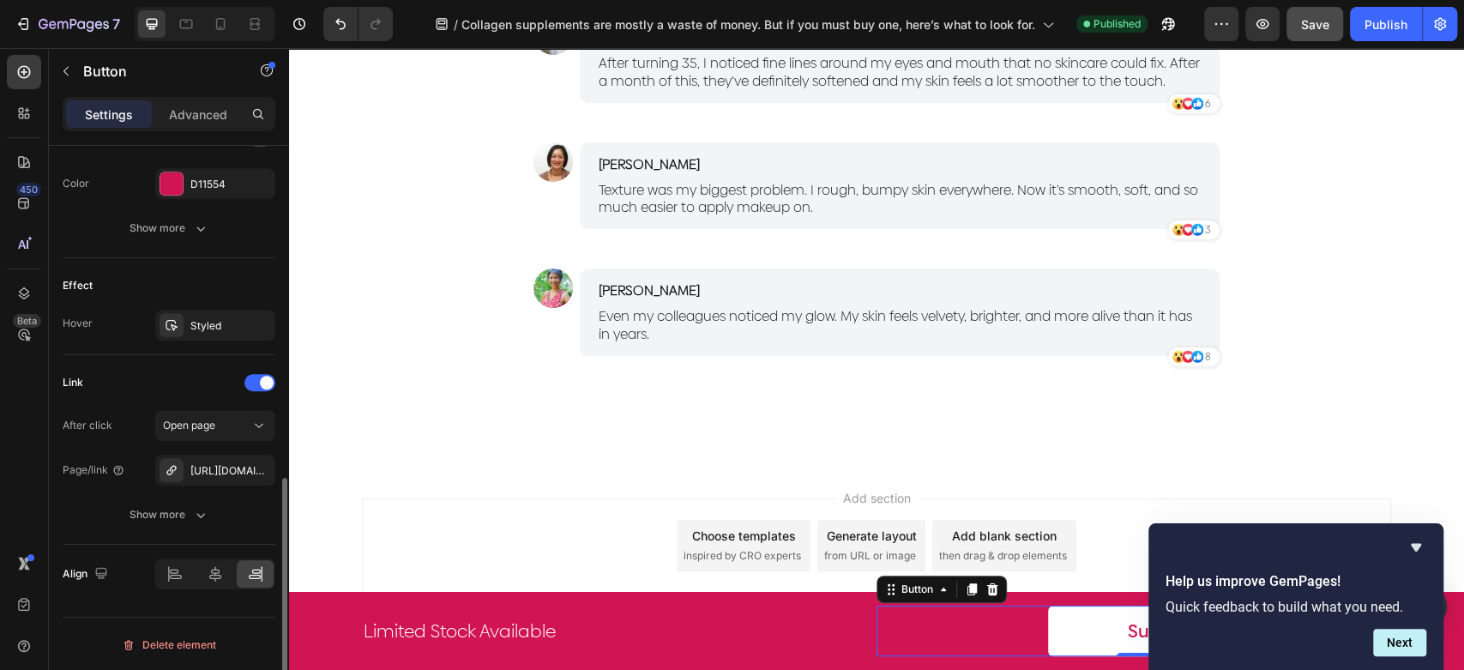
drag, startPoint x: 255, startPoint y: 461, endPoint x: 251, endPoint y: 448, distance: 13.3
click at [0, 0] on button "button" at bounding box center [0, 0] width 0 height 0
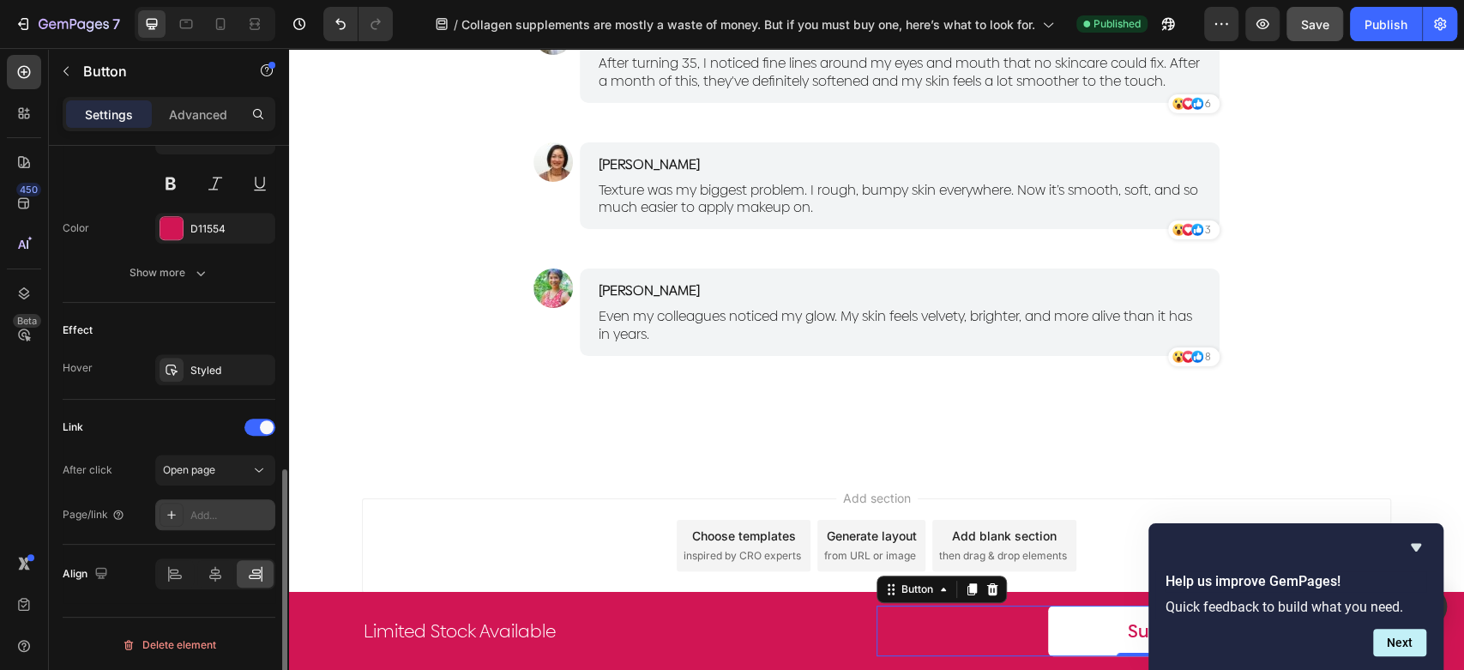
click at [213, 508] on div "Add..." at bounding box center [230, 515] width 81 height 15
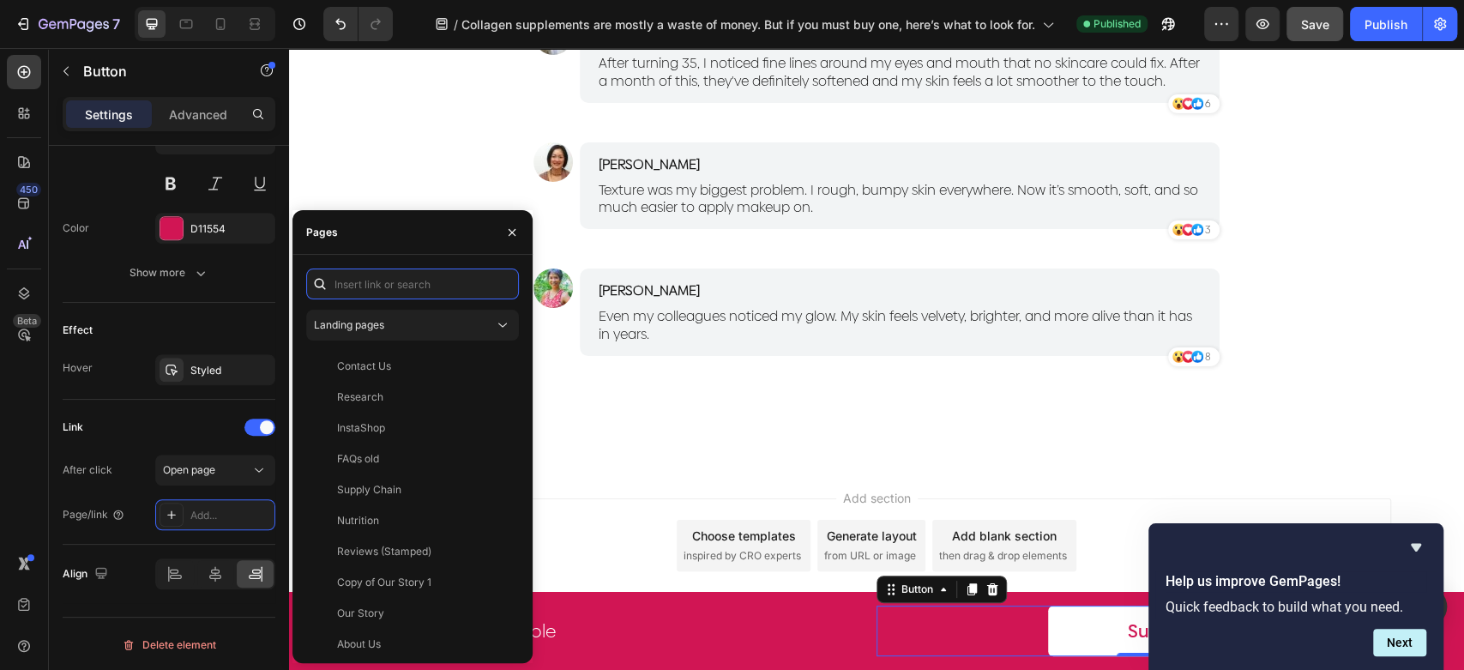
paste input "https://thepurest.co/products/collagen-glow-berries-x-30-sachet?utm_source=page…"
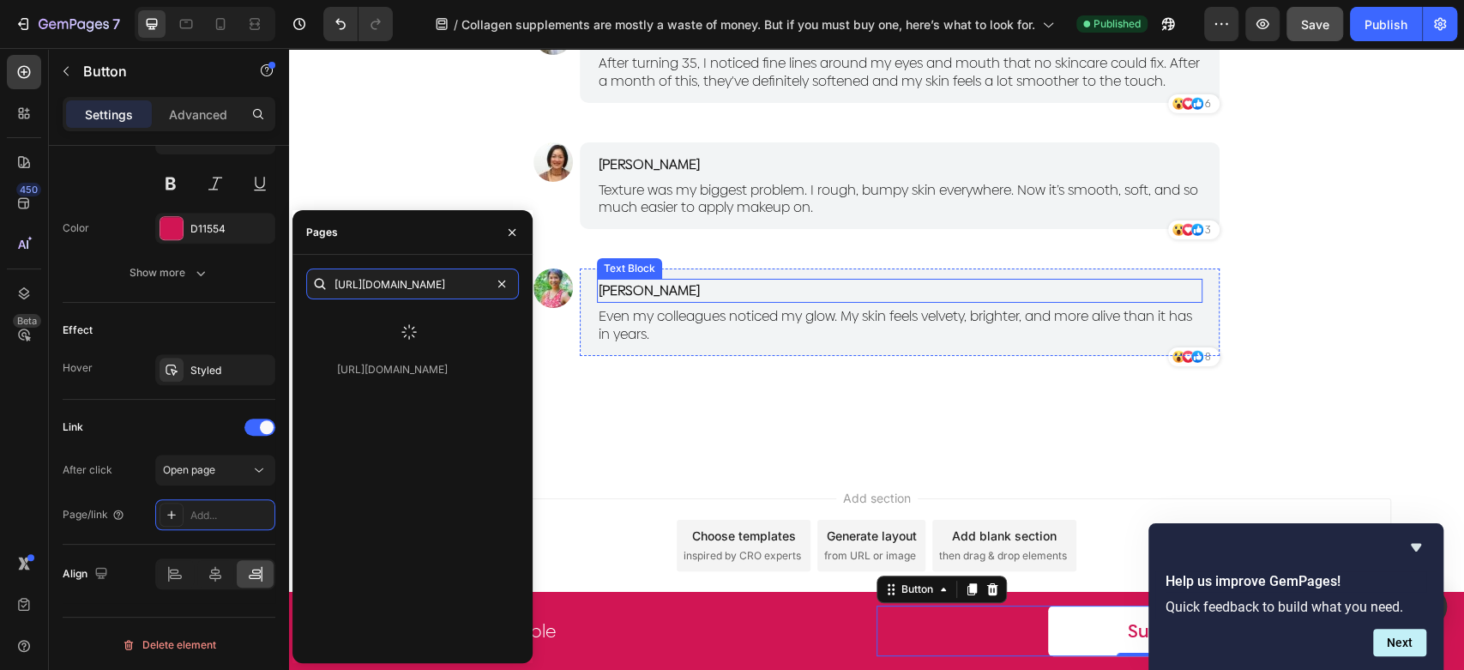
type input "https://thepurest.co/products/collagen-glow-berries-x-30-sachet?utm_source=page…"
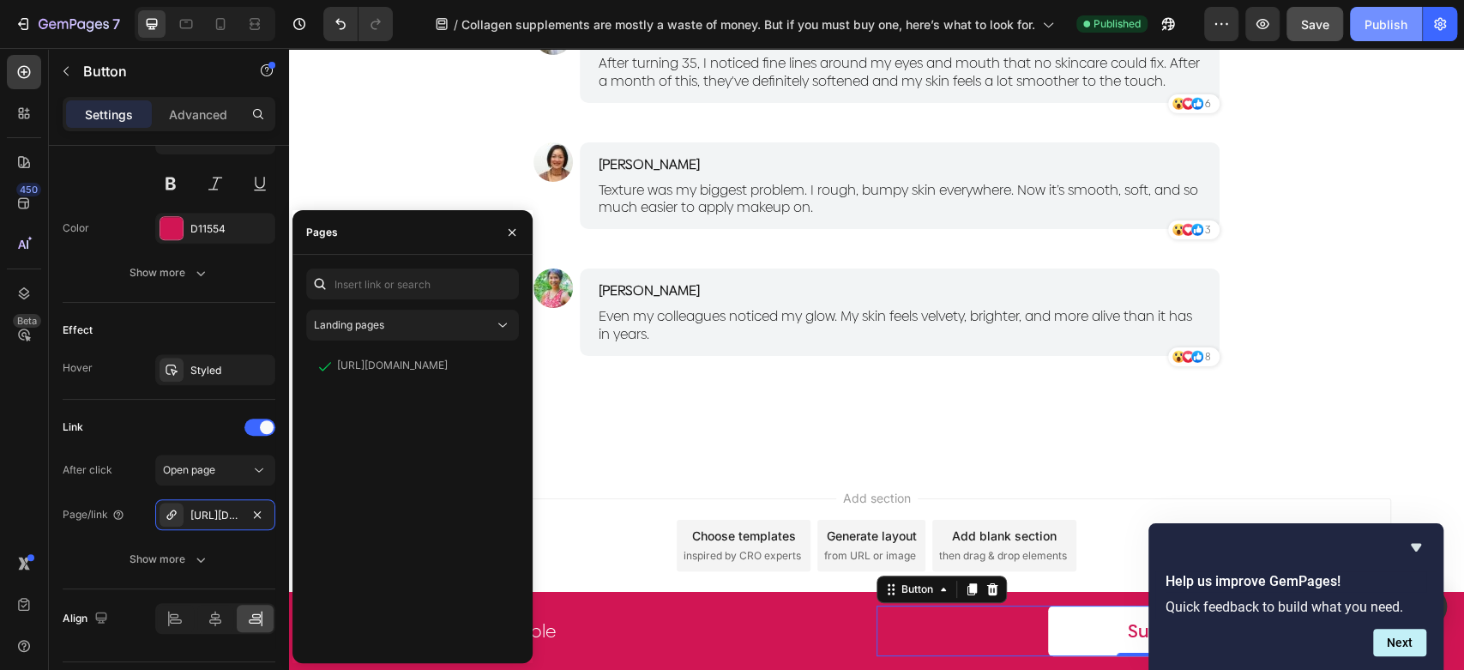
click at [1358, 27] on button "Publish" at bounding box center [1386, 24] width 72 height 34
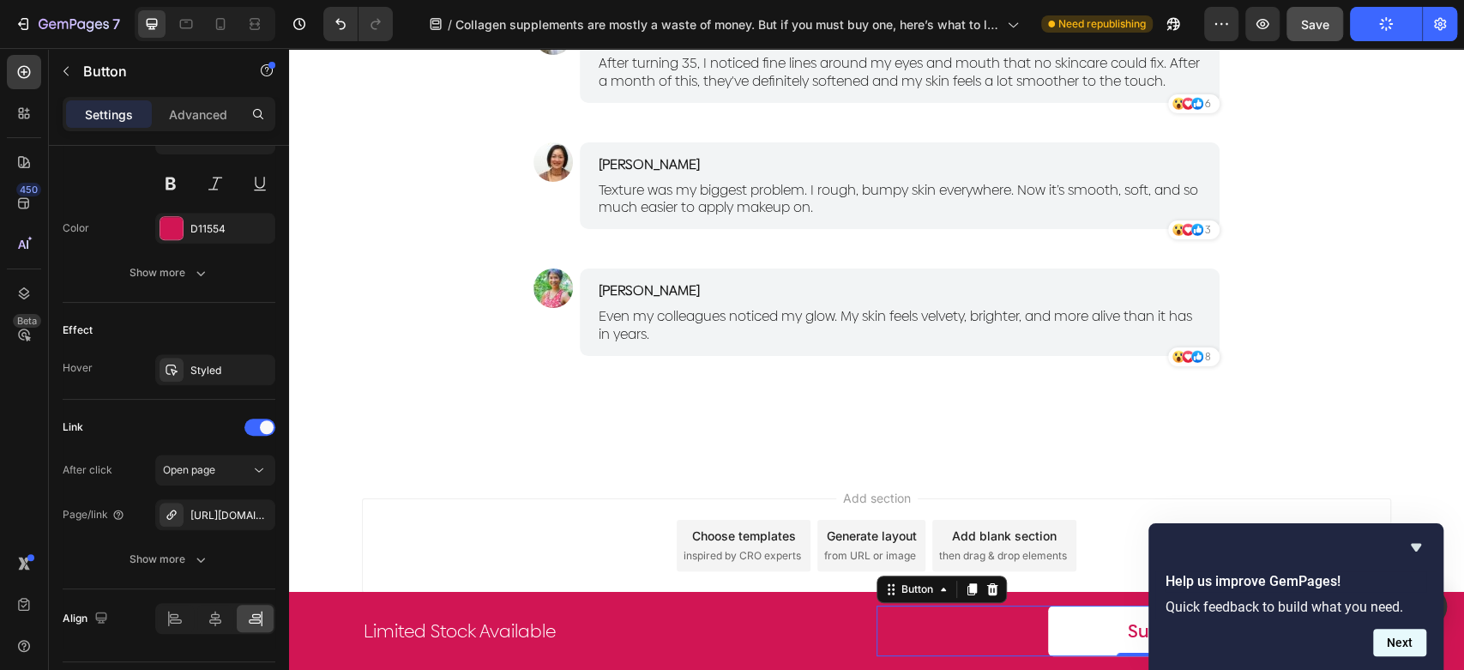
click at [1393, 642] on button "Next" at bounding box center [1399, 642] width 53 height 27
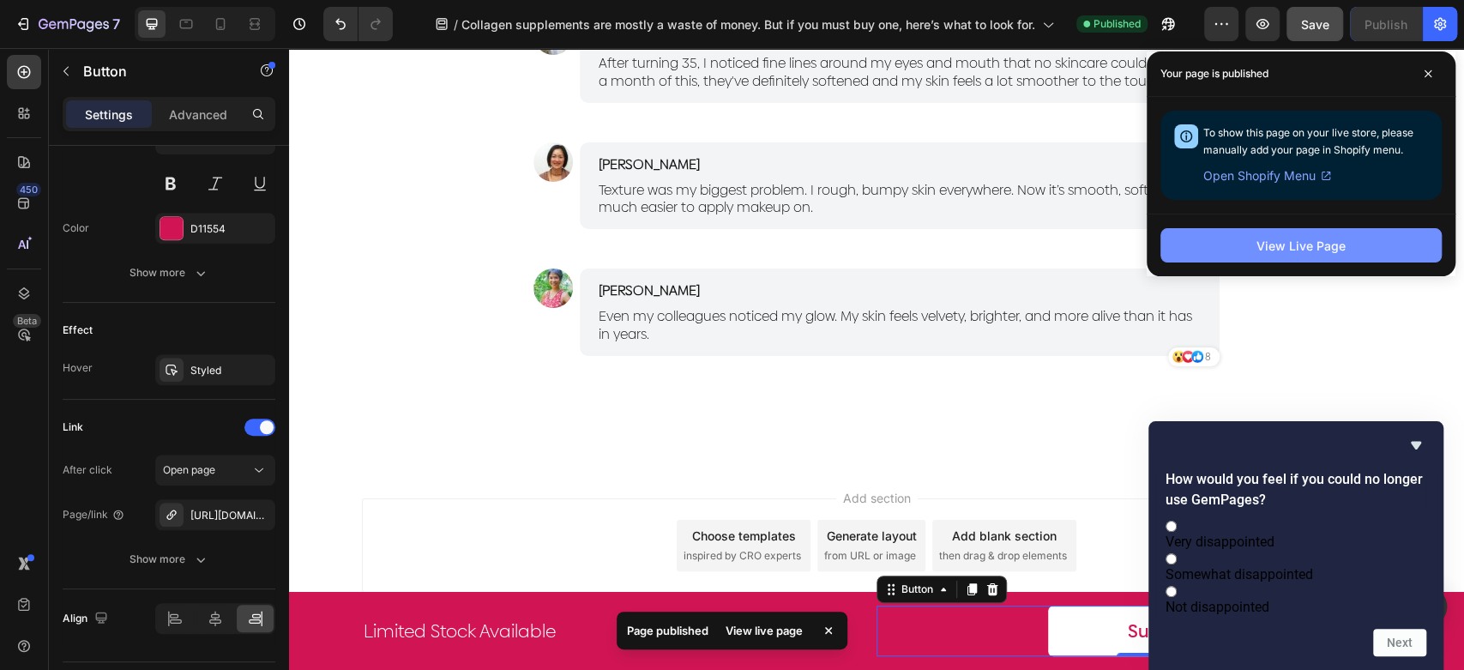
click at [1343, 250] on div "View Live Page" at bounding box center [1301, 246] width 89 height 18
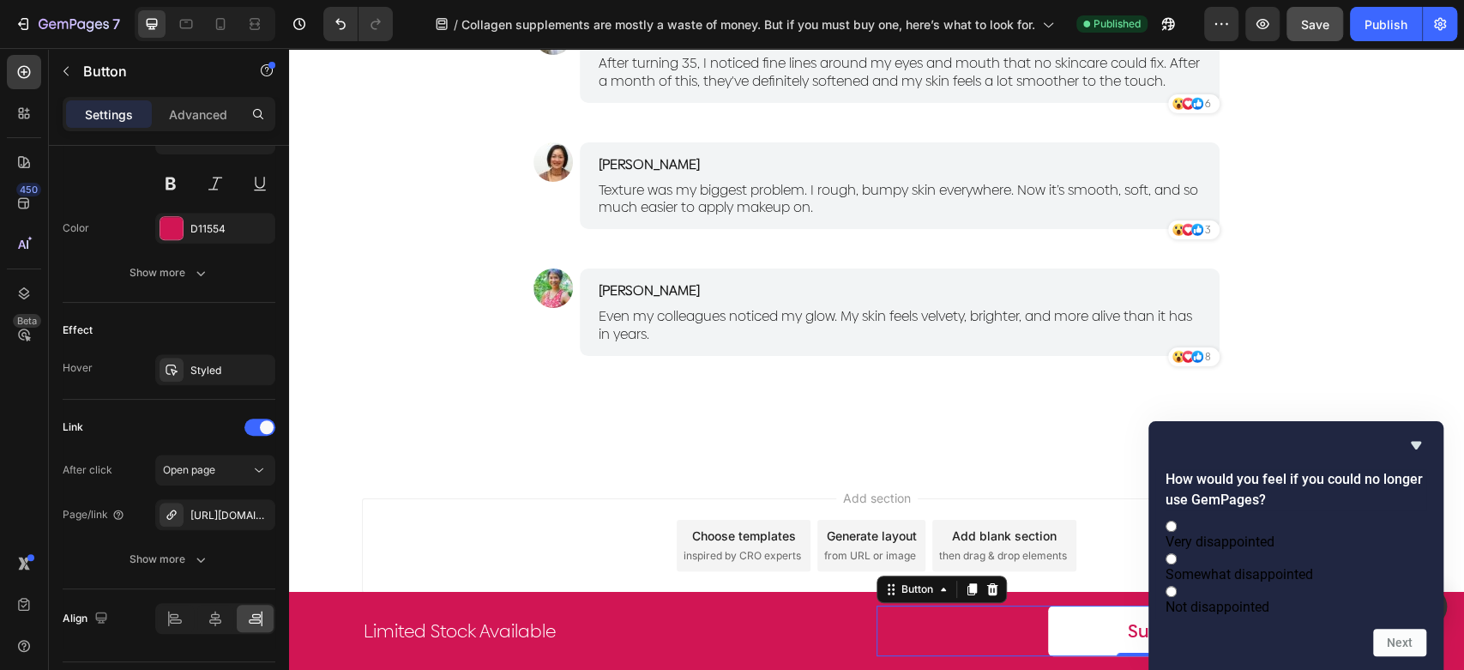
click at [1313, 566] on span "Somewhat disappointed" at bounding box center [1240, 574] width 148 height 16
click at [1177, 555] on input "Somewhat disappointed" at bounding box center [1171, 558] width 11 height 11
radio input "true"
click at [1407, 632] on button "Next" at bounding box center [1399, 642] width 53 height 27
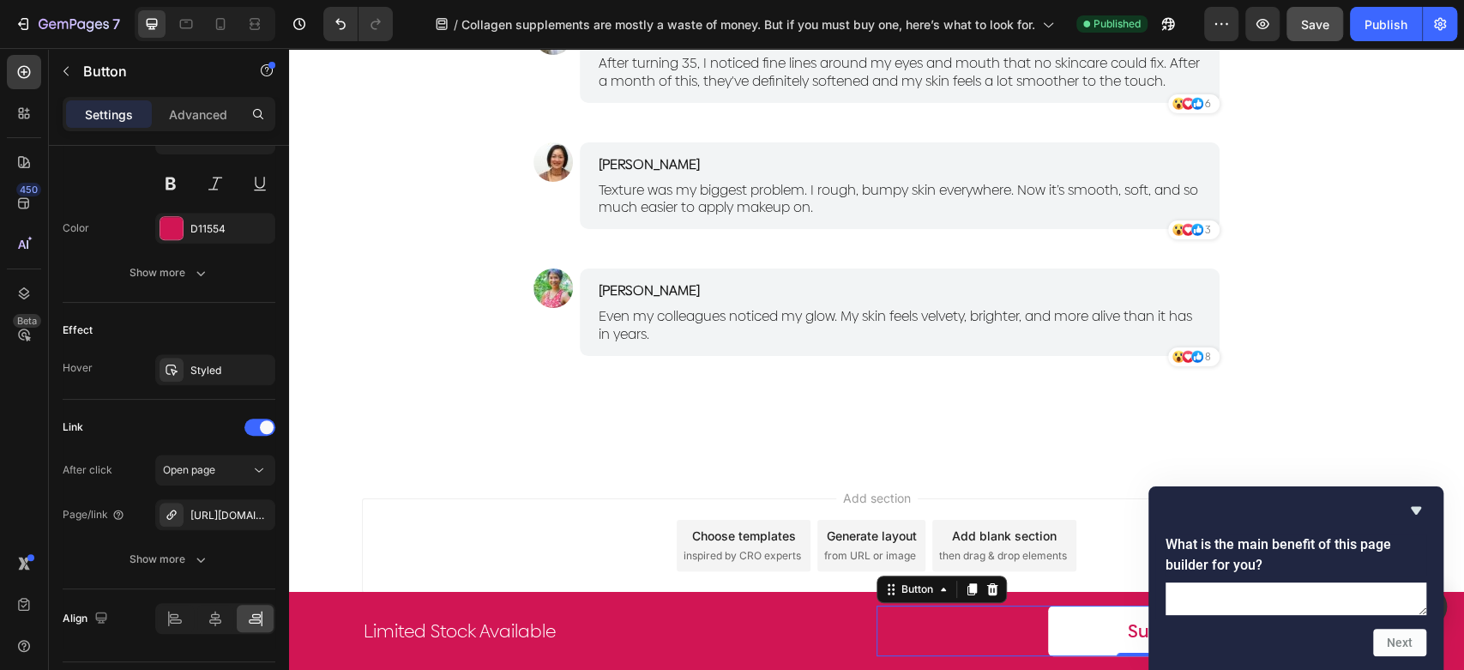
click at [1426, 486] on div "What is the main benefit of this page builder for you? Next" at bounding box center [1296, 578] width 295 height 184
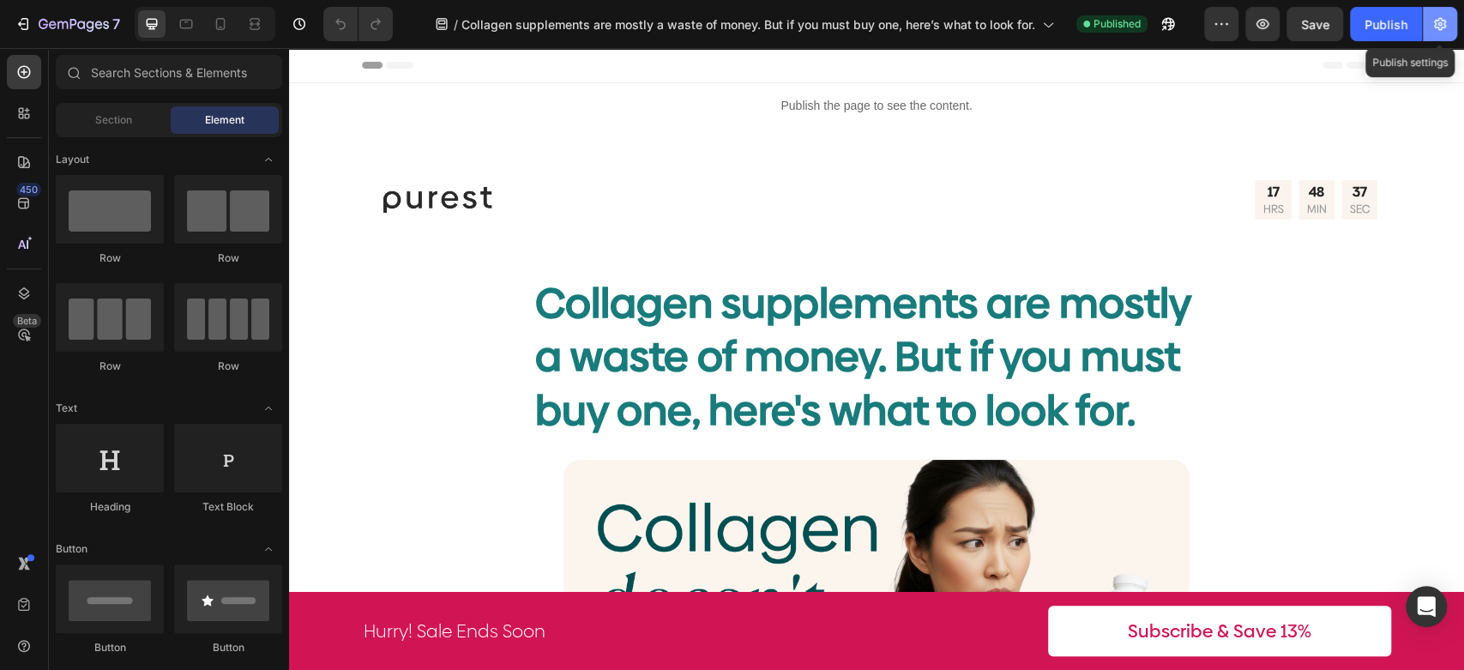
click at [1440, 27] on icon "button" at bounding box center [1440, 23] width 17 height 17
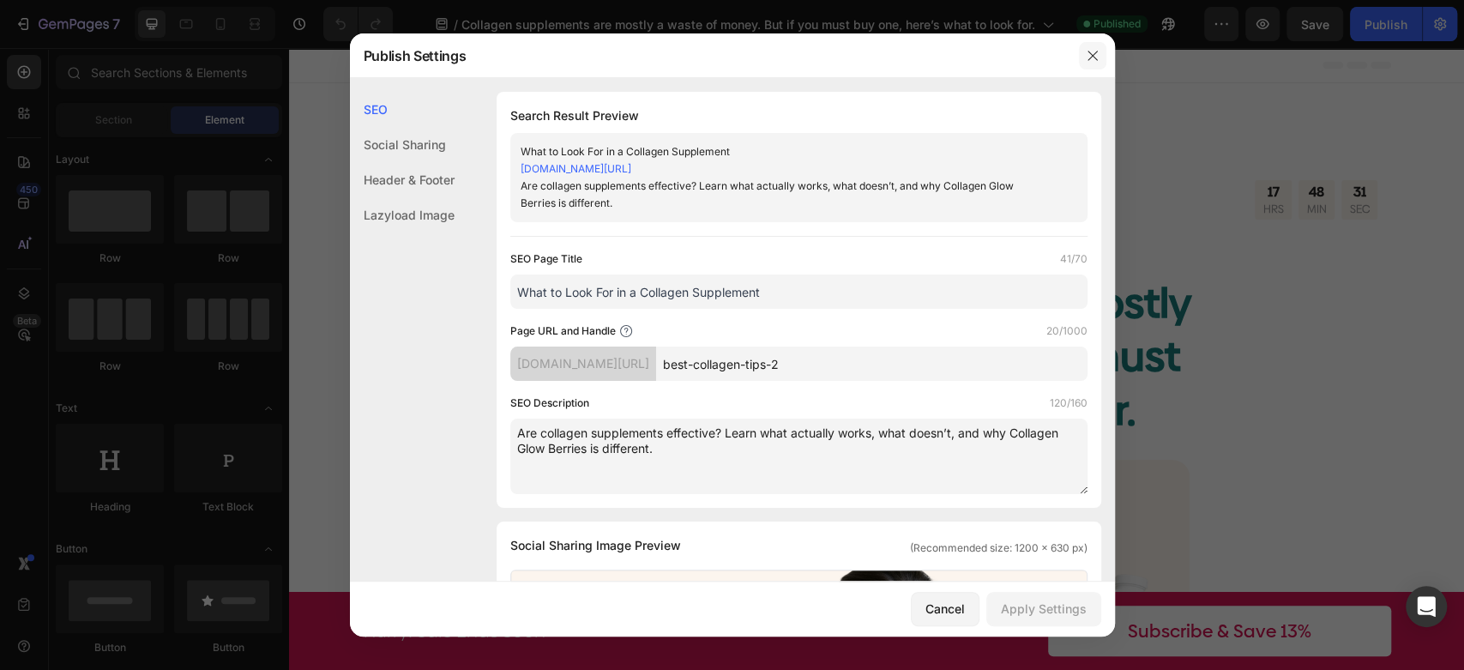
click at [1084, 59] on button "button" at bounding box center [1092, 55] width 27 height 27
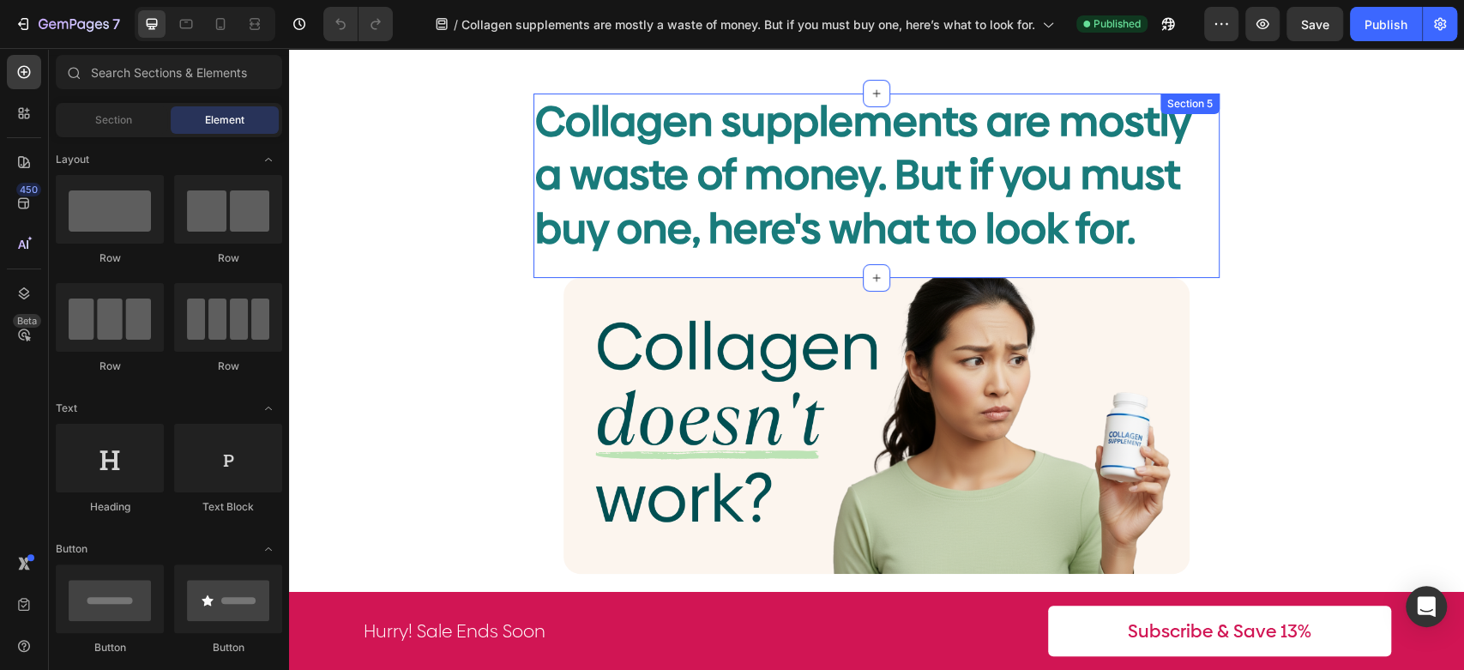
scroll to position [190, 0]
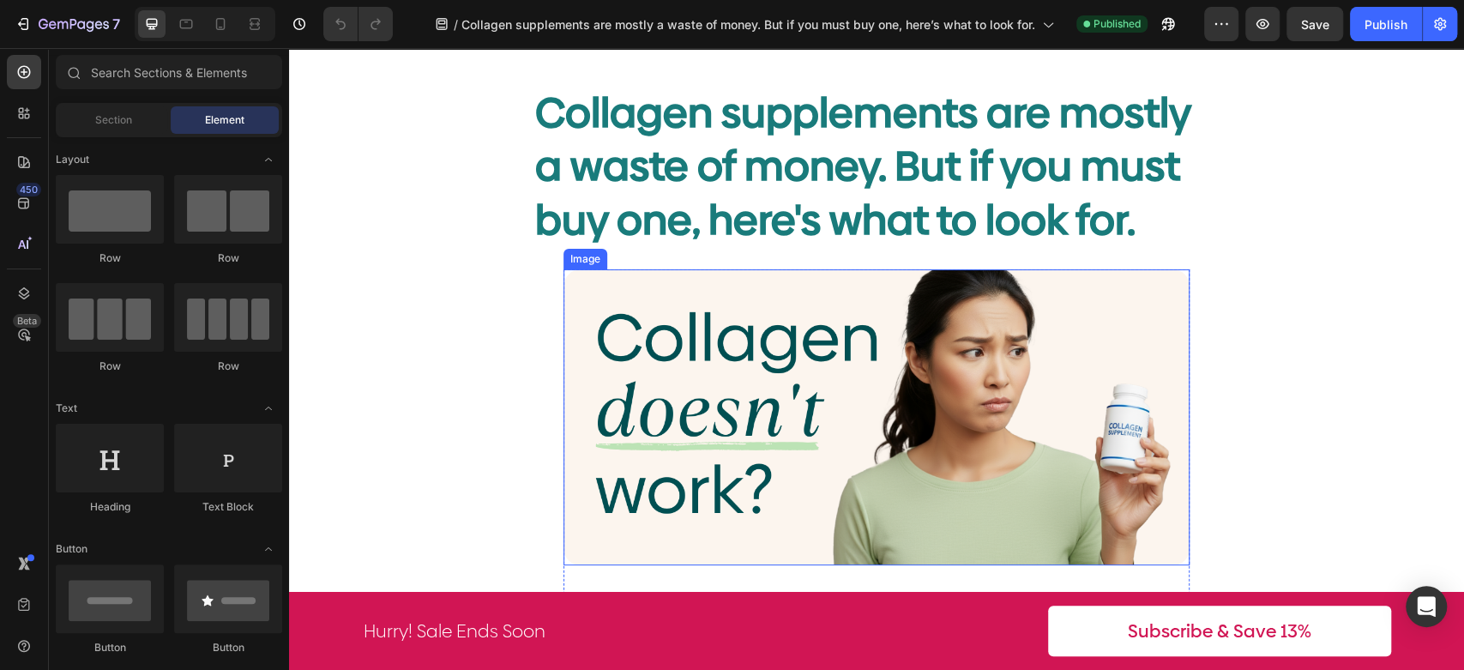
click at [907, 342] on img at bounding box center [877, 417] width 626 height 296
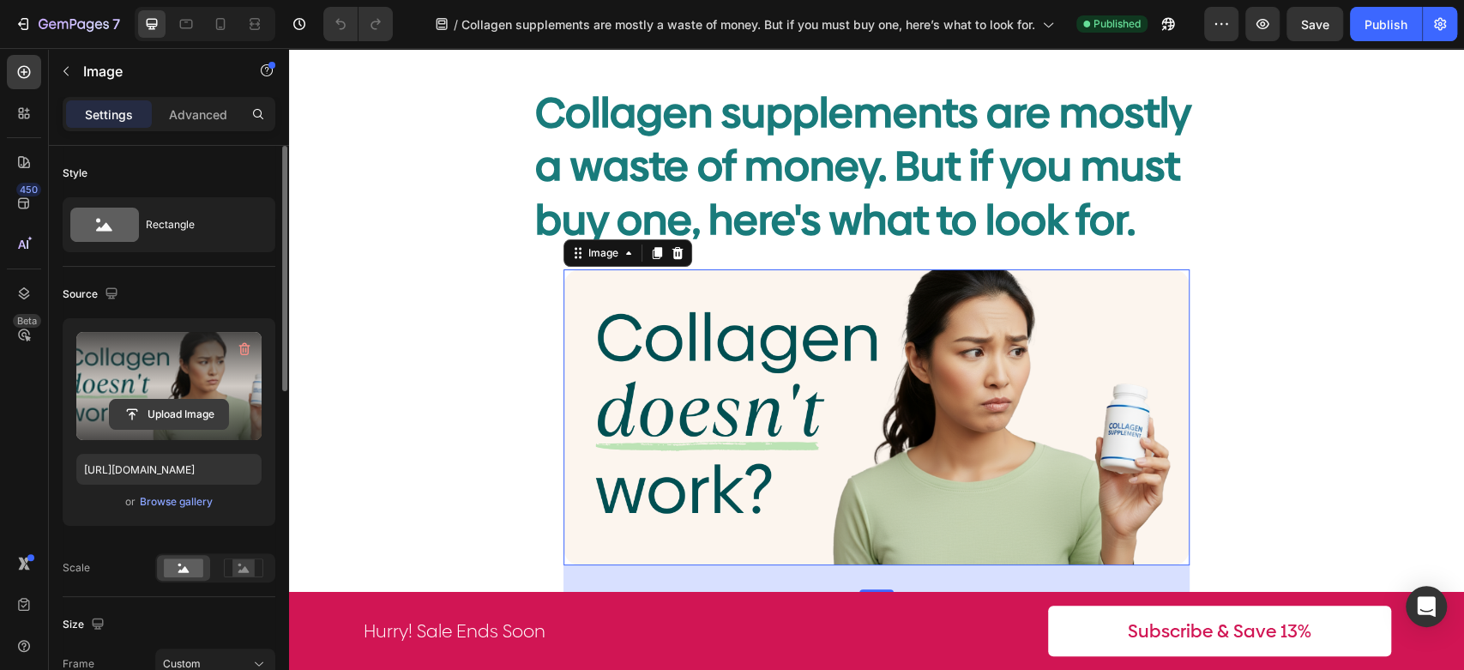
click at [185, 415] on input "file" at bounding box center [169, 414] width 118 height 29
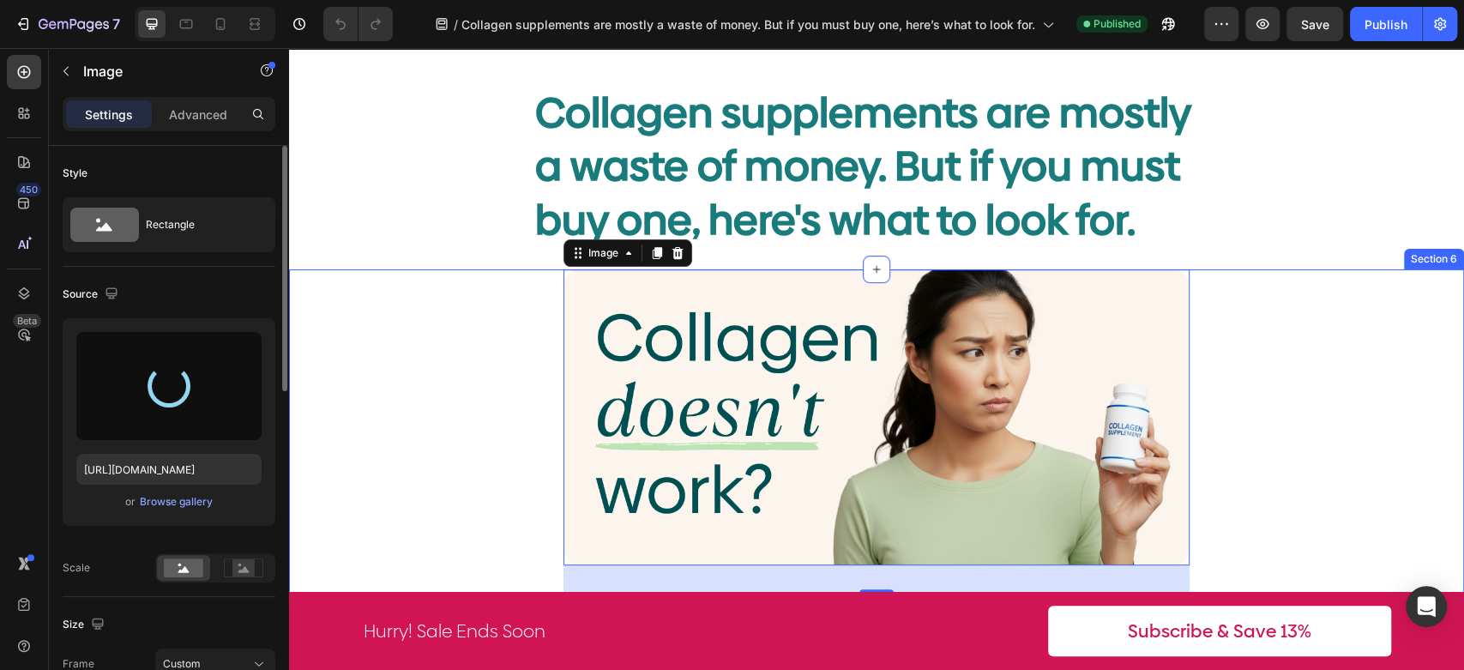
type input "[URL][DOMAIN_NAME]"
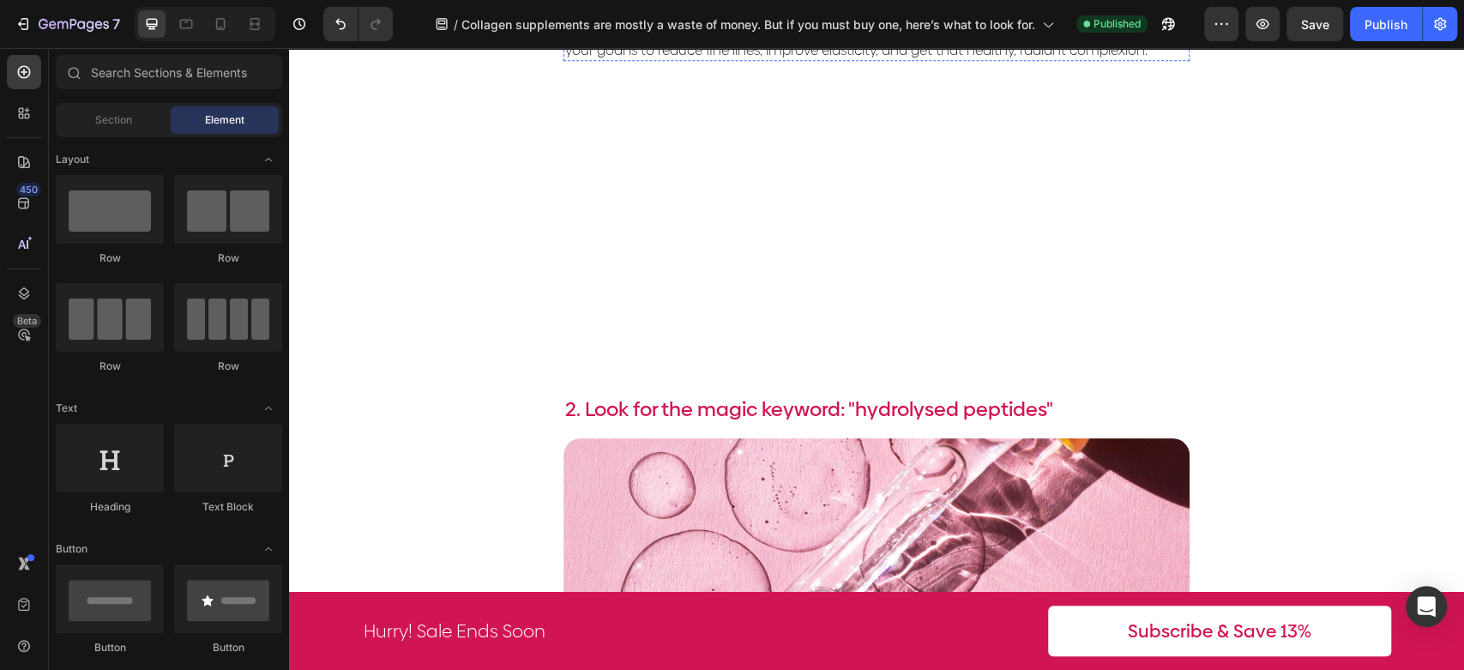
scroll to position [1239, 0]
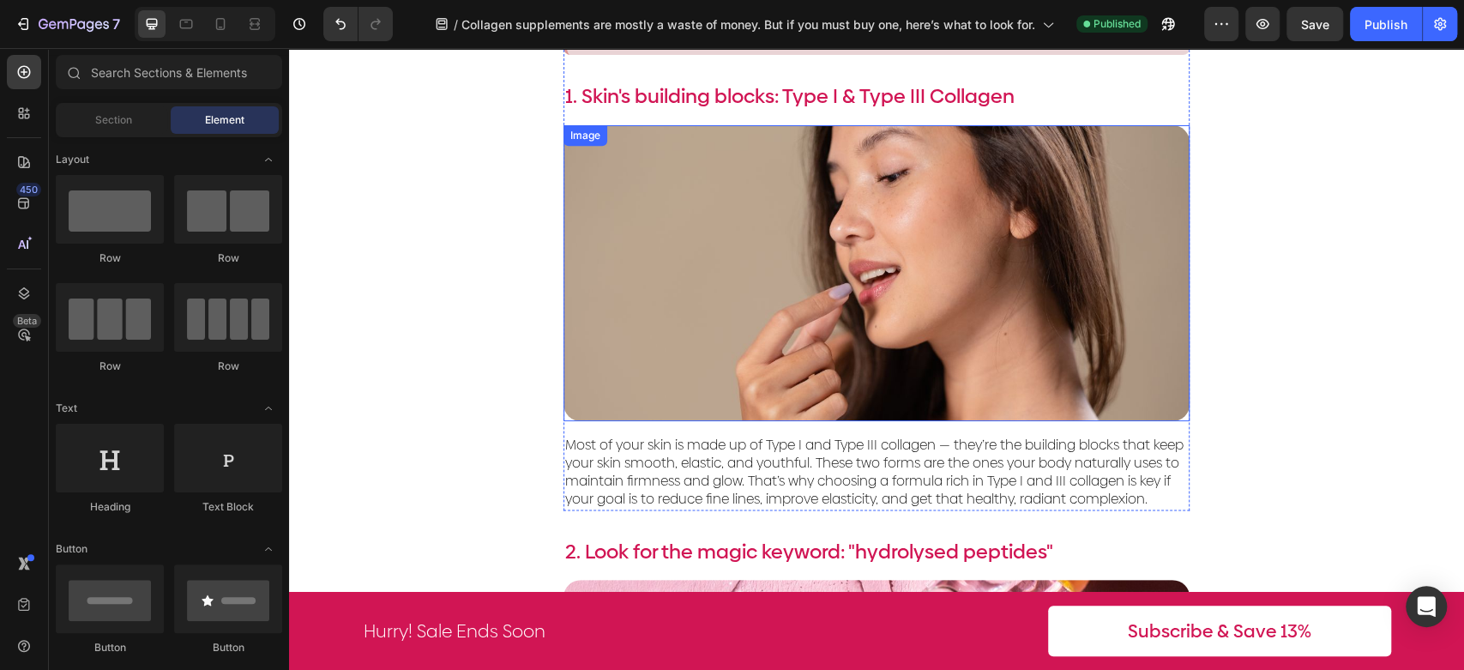
click at [842, 311] on img at bounding box center [877, 273] width 626 height 296
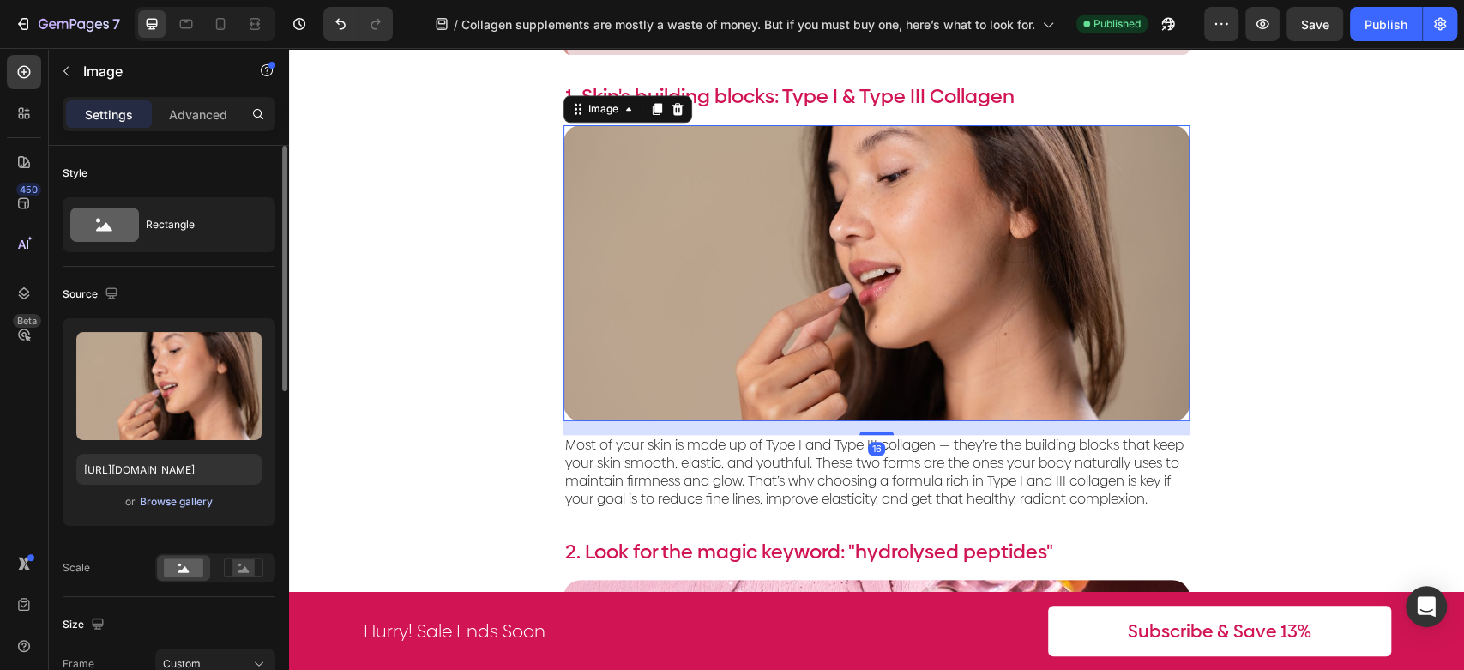
click at [184, 503] on div "Browse gallery" at bounding box center [176, 501] width 73 height 15
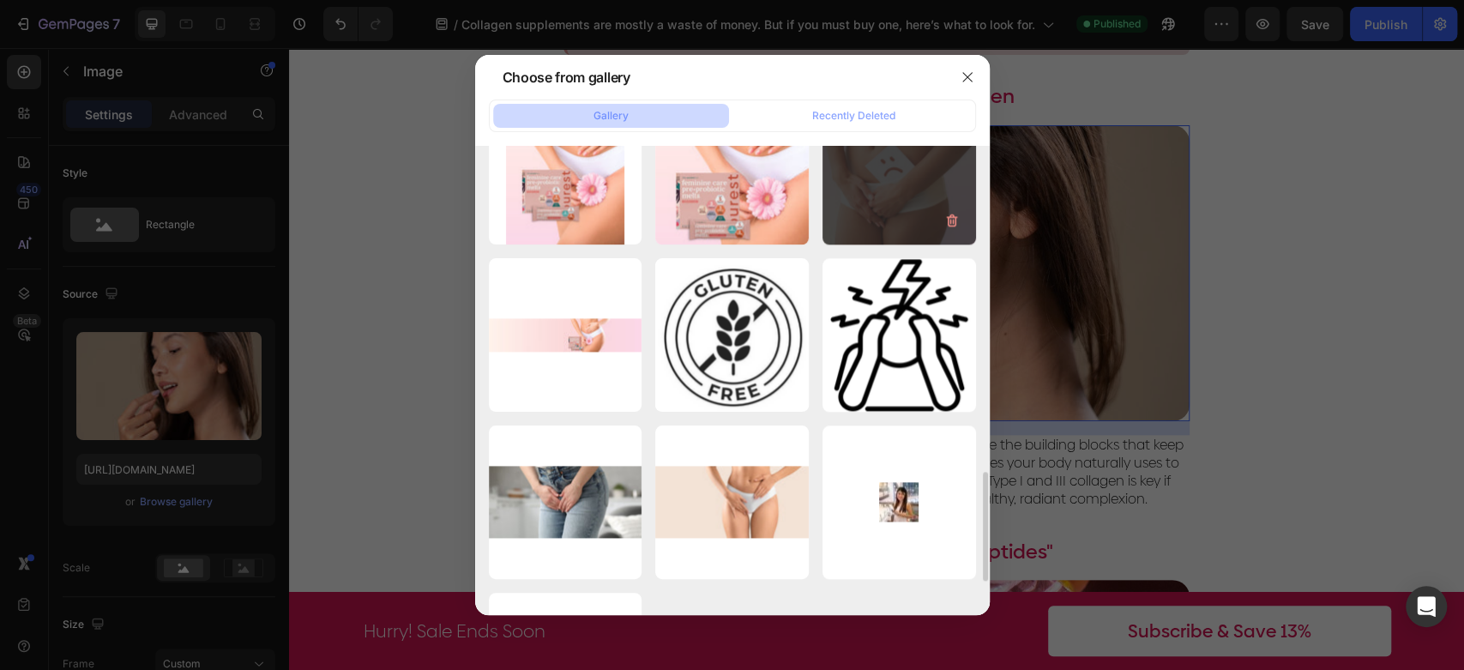
scroll to position [1022, 0]
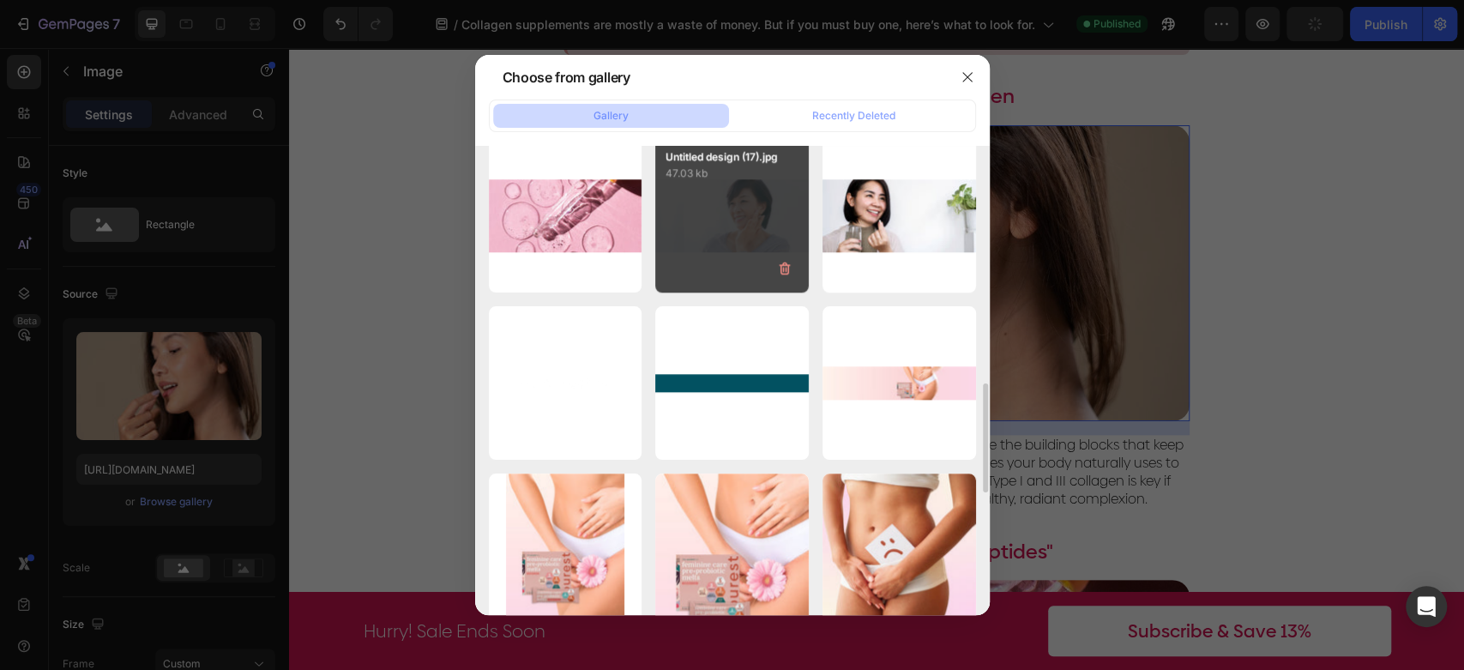
click at [751, 220] on div "Untitled design (17).jpg 47.03 kb" at bounding box center [732, 216] width 154 height 154
type input "[URL][DOMAIN_NAME]"
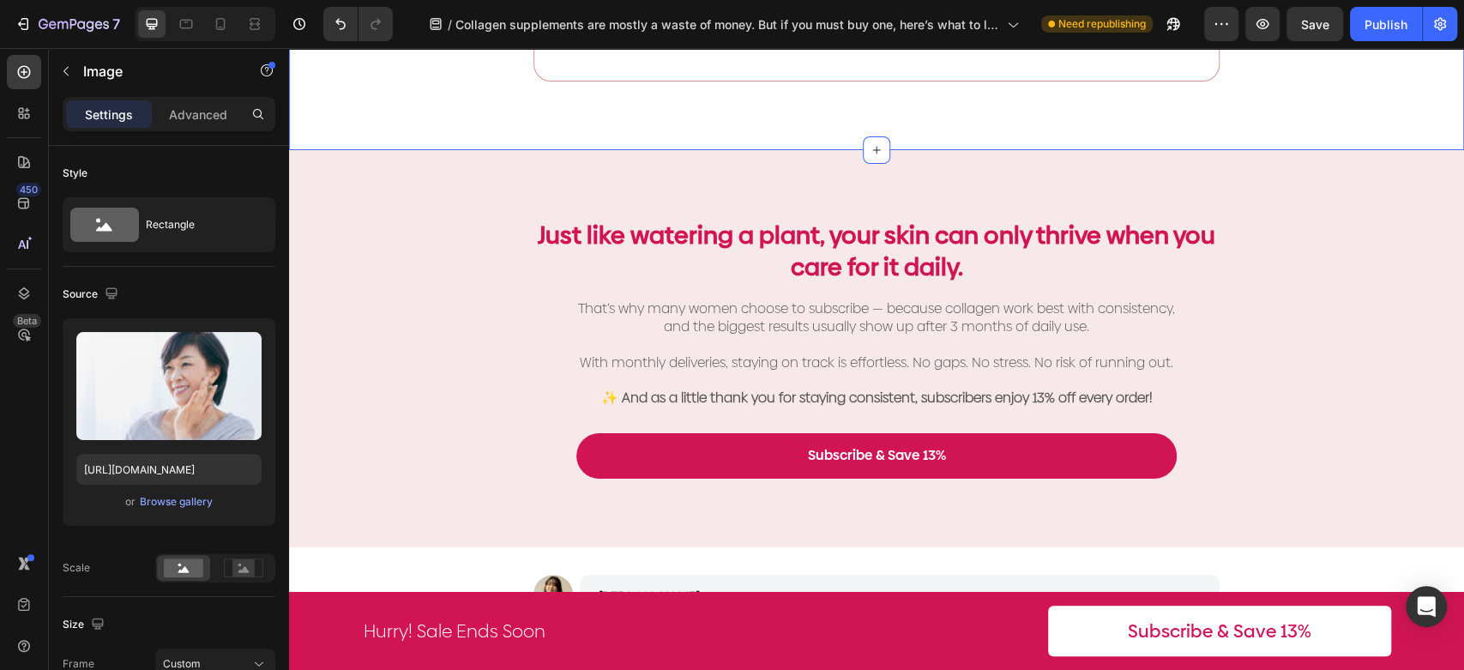
scroll to position [4002, 0]
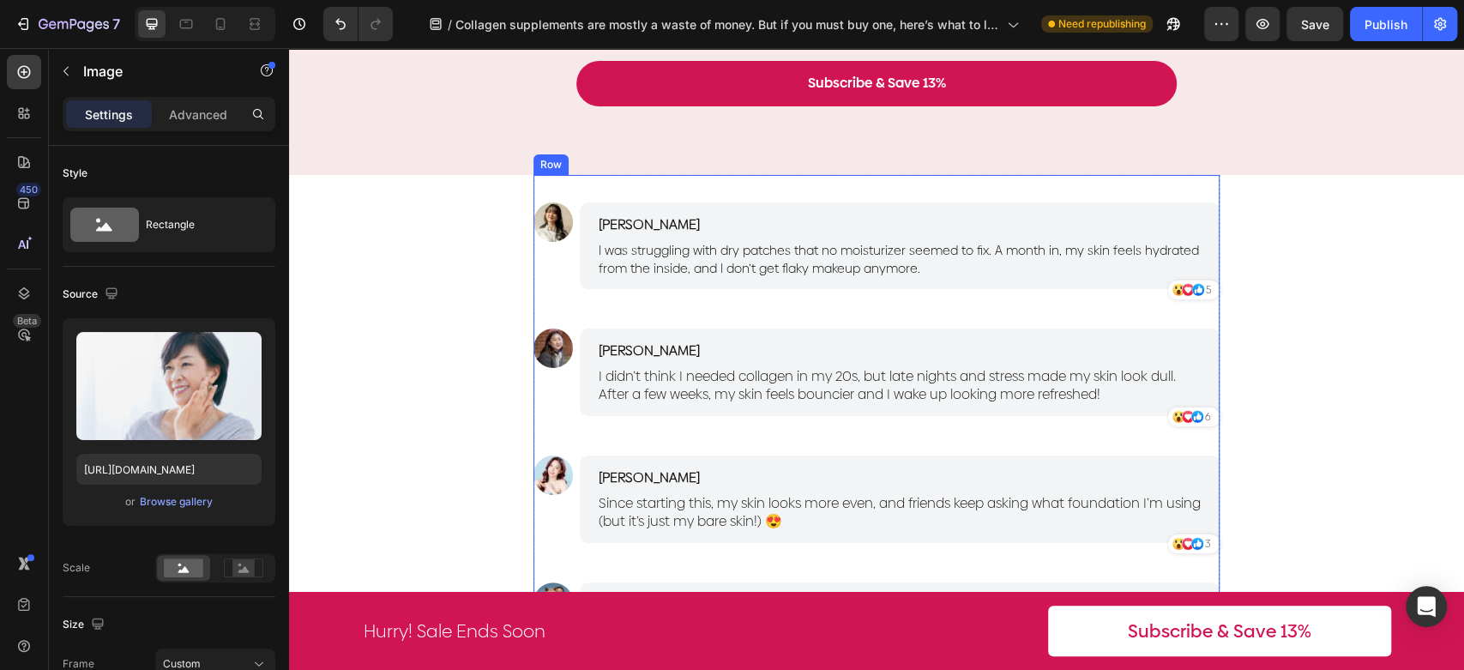
click at [1078, 190] on div "Image [PERSON_NAME] Text Block I was struggling with dry patches that no moistu…" at bounding box center [877, 442] width 686 height 534
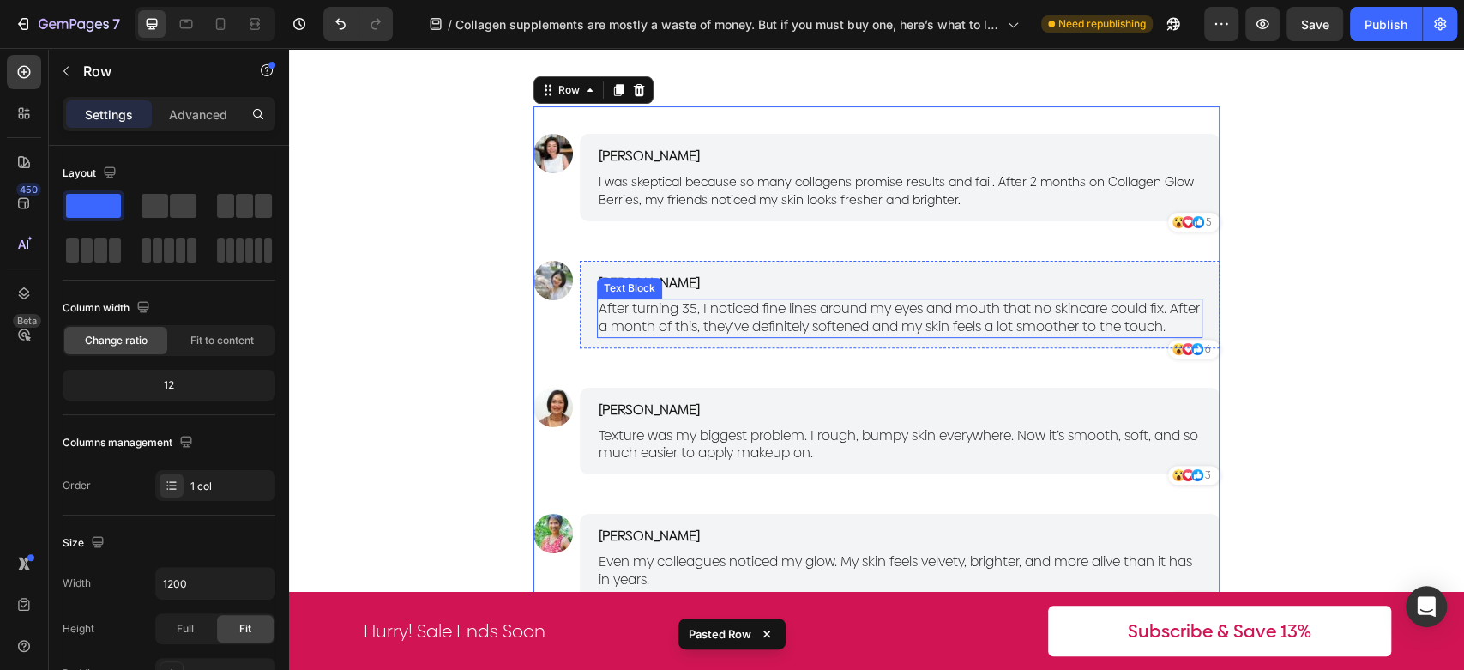
scroll to position [4482, 0]
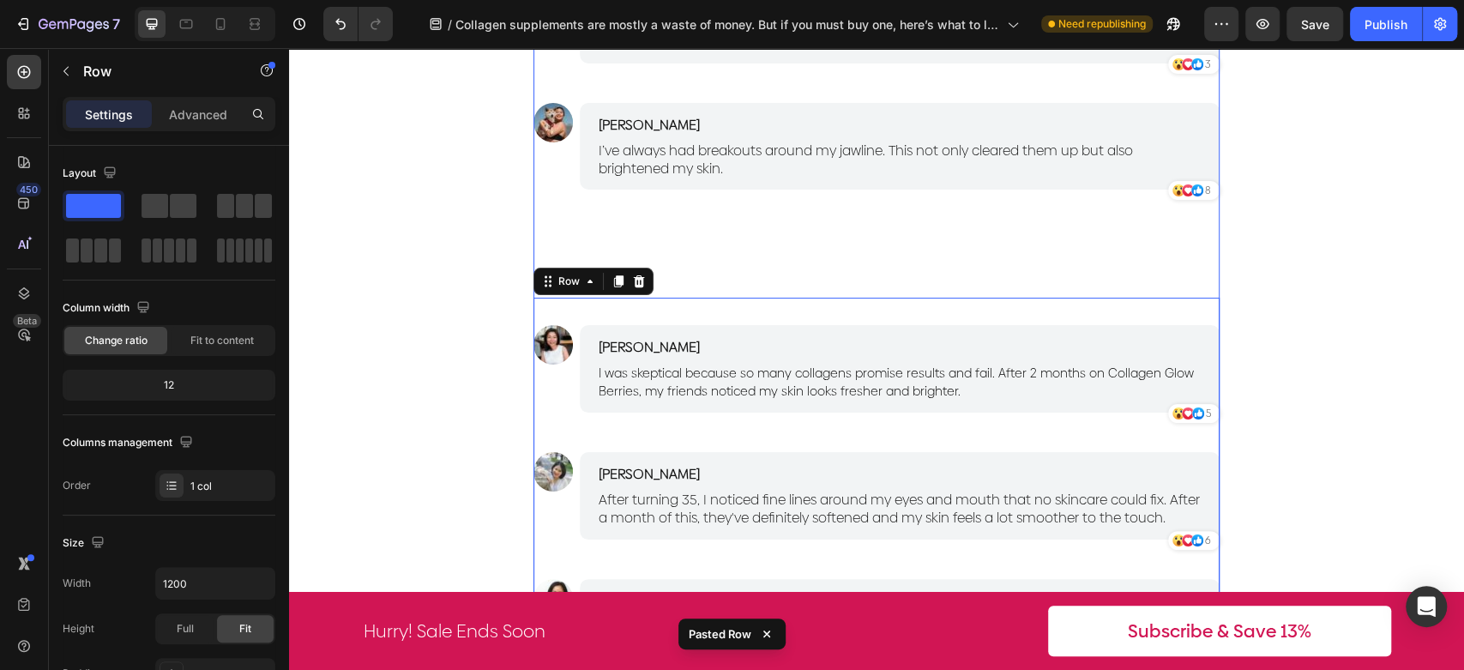
click at [1194, 259] on div "Image [PERSON_NAME] Text Block I was struggling with dry patches that no moistu…" at bounding box center [877, 297] width 686 height 1205
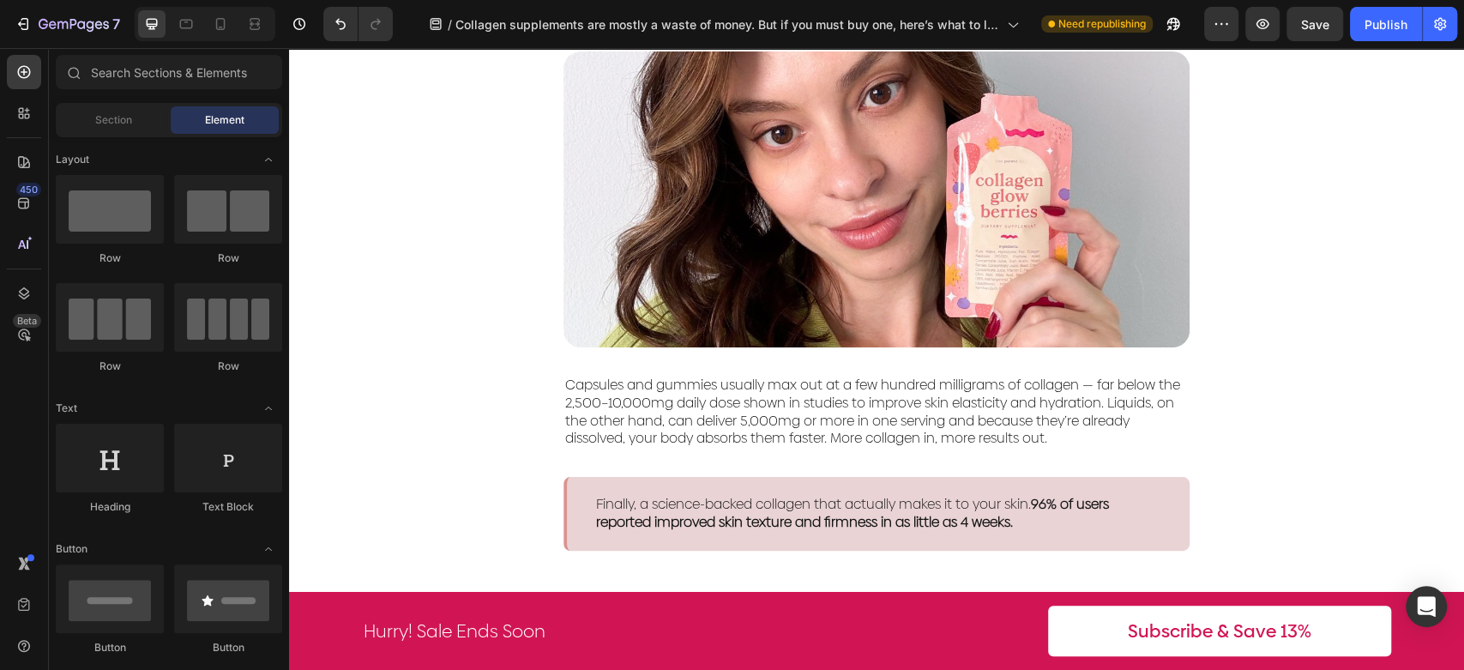
scroll to position [2573, 0]
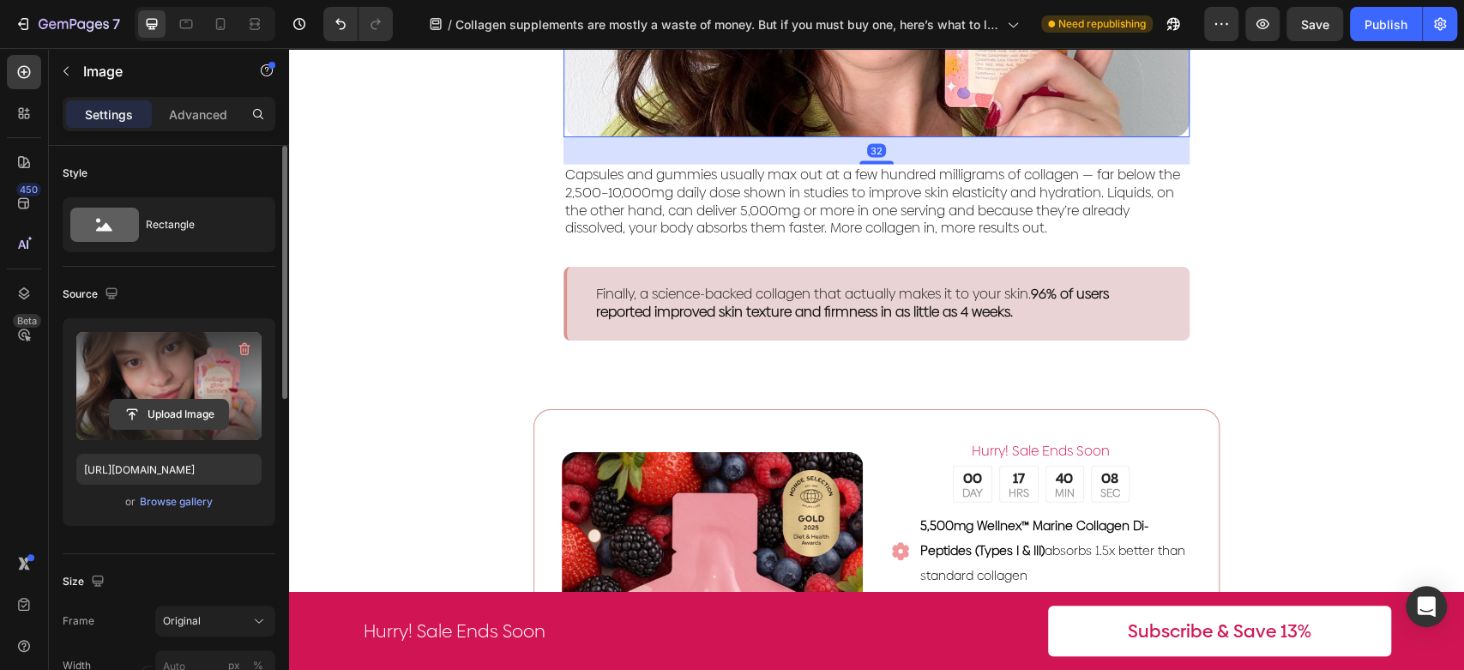
click at [161, 420] on input "file" at bounding box center [169, 414] width 118 height 29
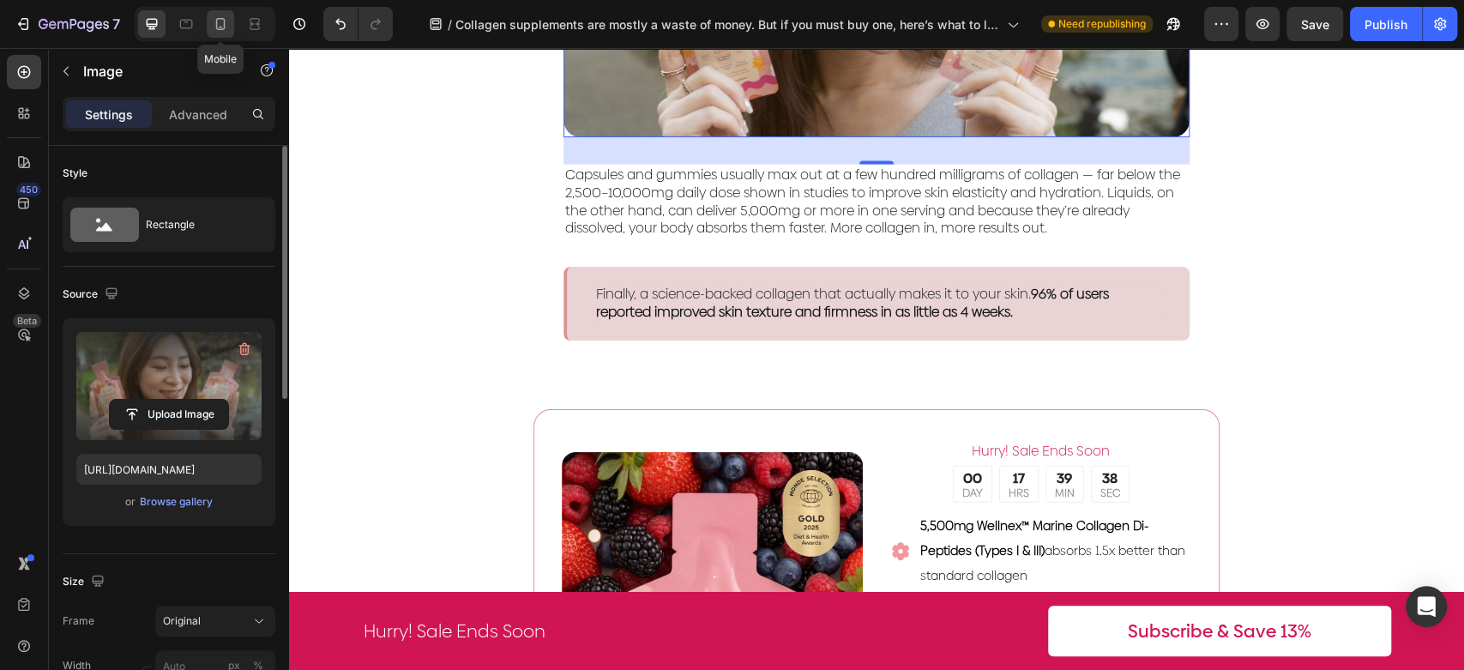
click at [218, 19] on icon at bounding box center [220, 24] width 9 height 12
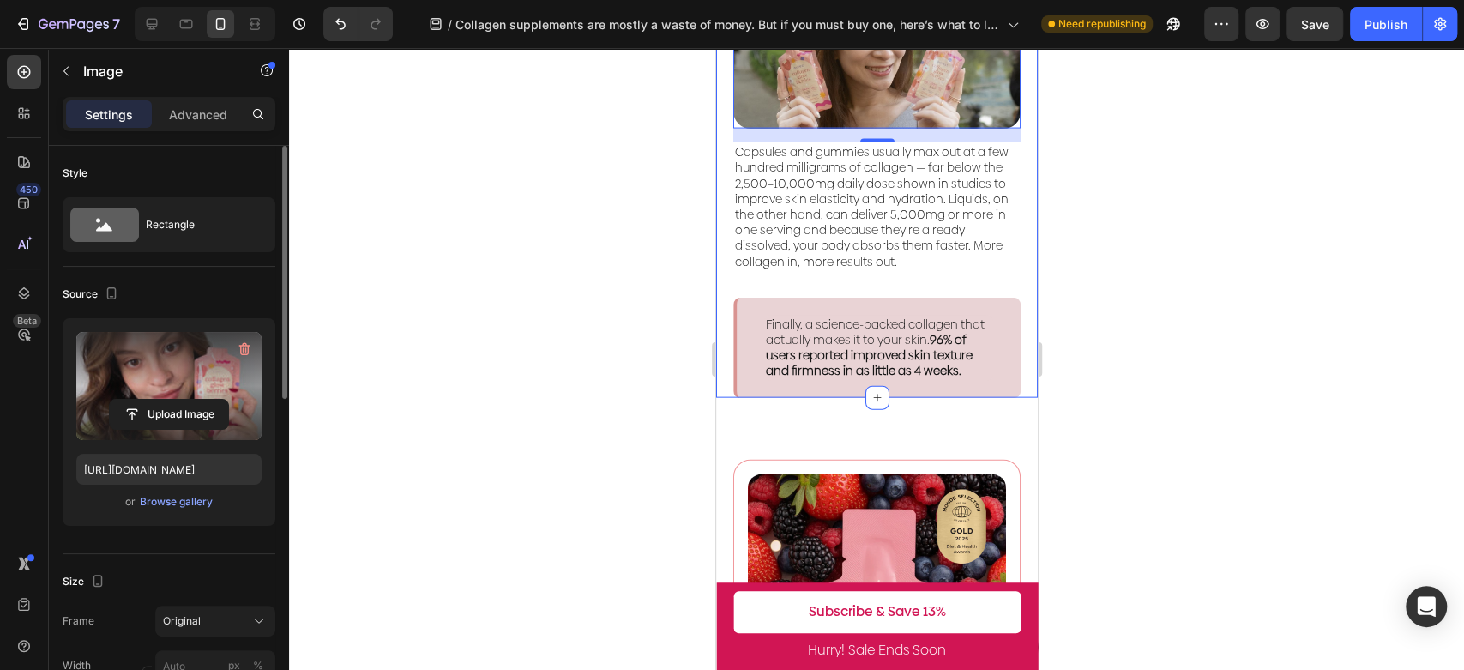
scroll to position [2473, 0]
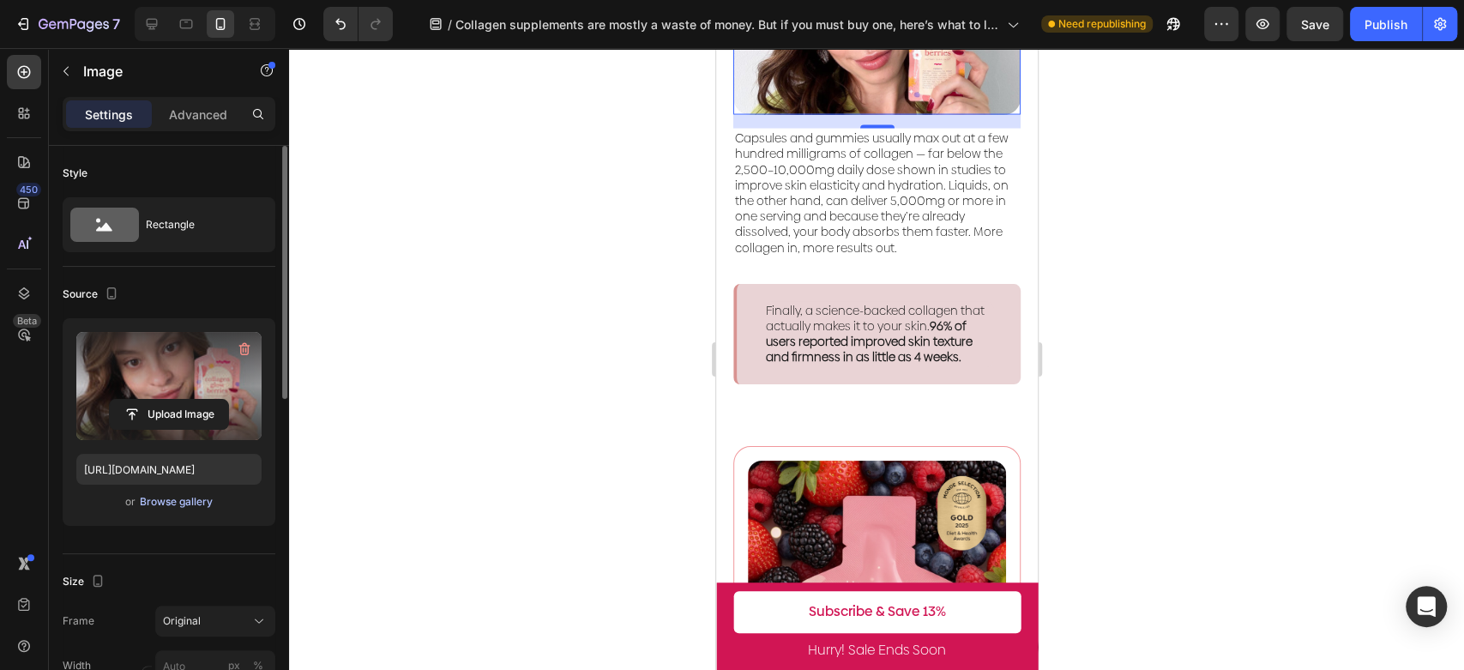
click at [172, 508] on div "Browse gallery" at bounding box center [176, 501] width 73 height 15
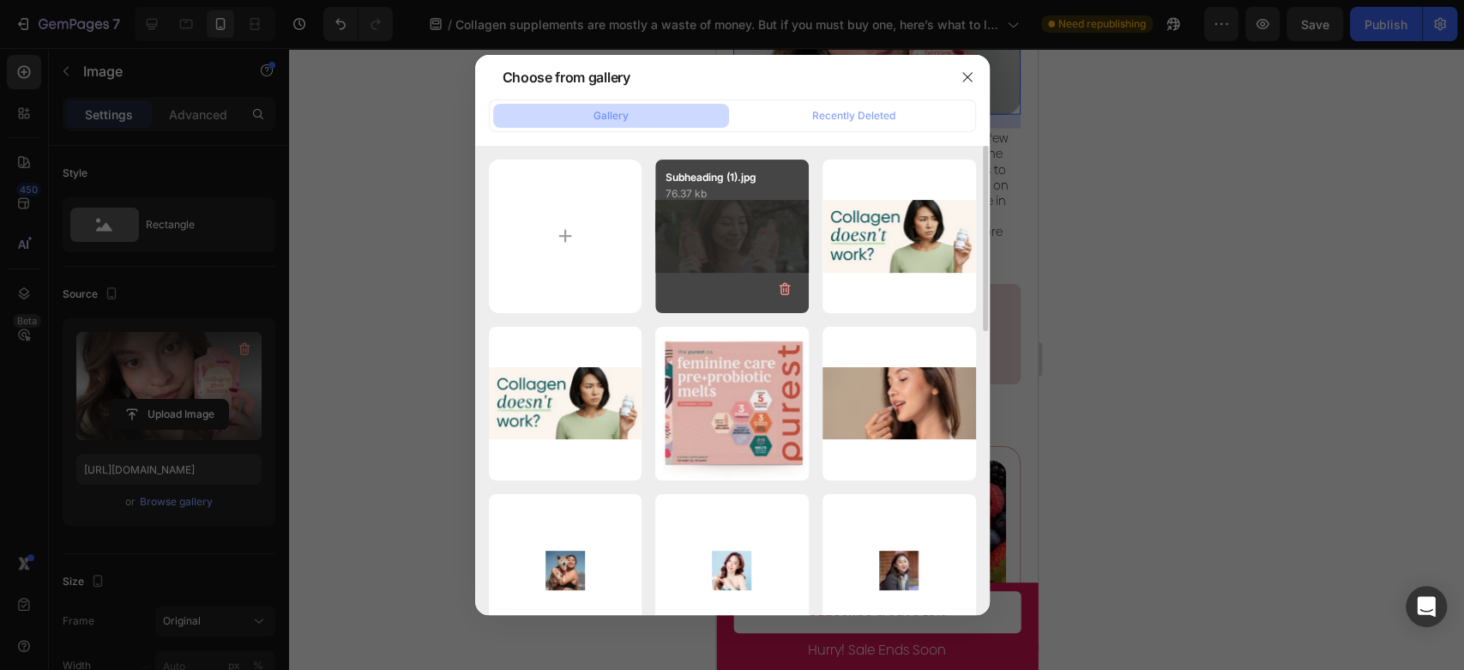
click at [714, 229] on div "Subheading (1).jpg 76.37 kb" at bounding box center [732, 237] width 154 height 154
type input "[URL][DOMAIN_NAME]"
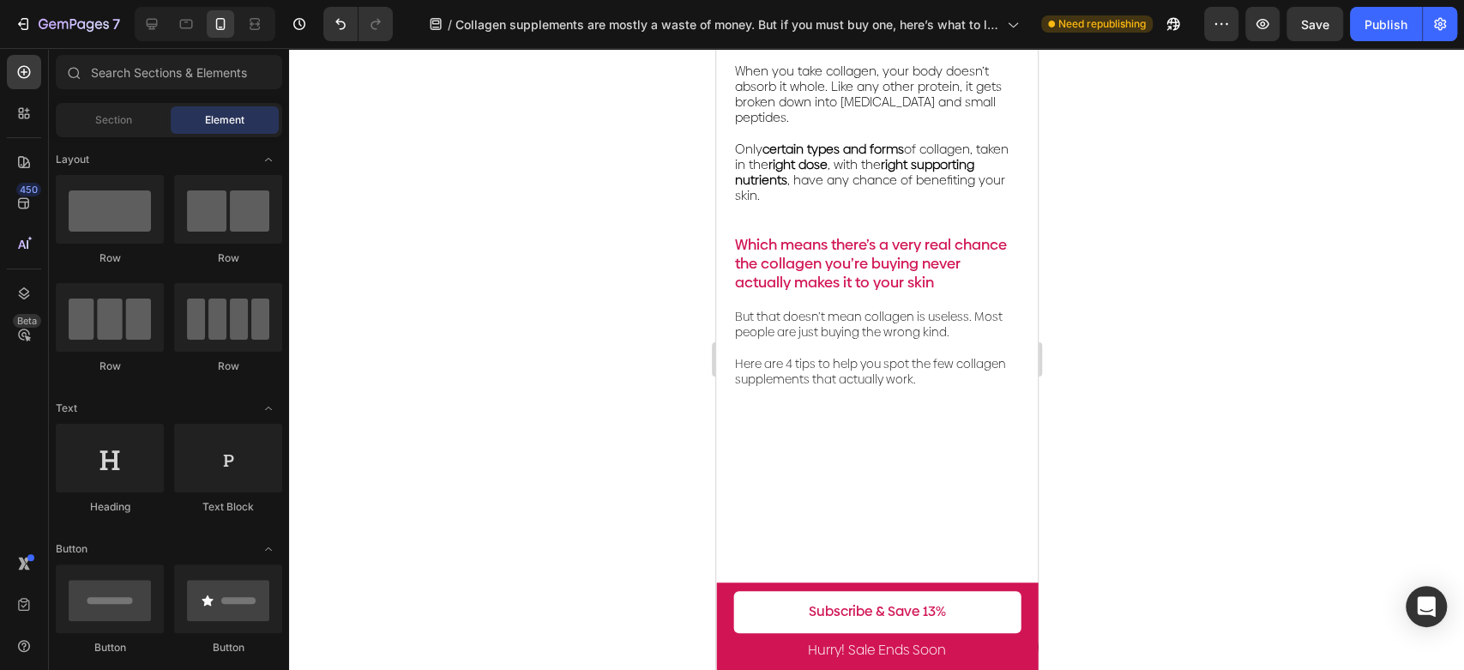
scroll to position [351, 0]
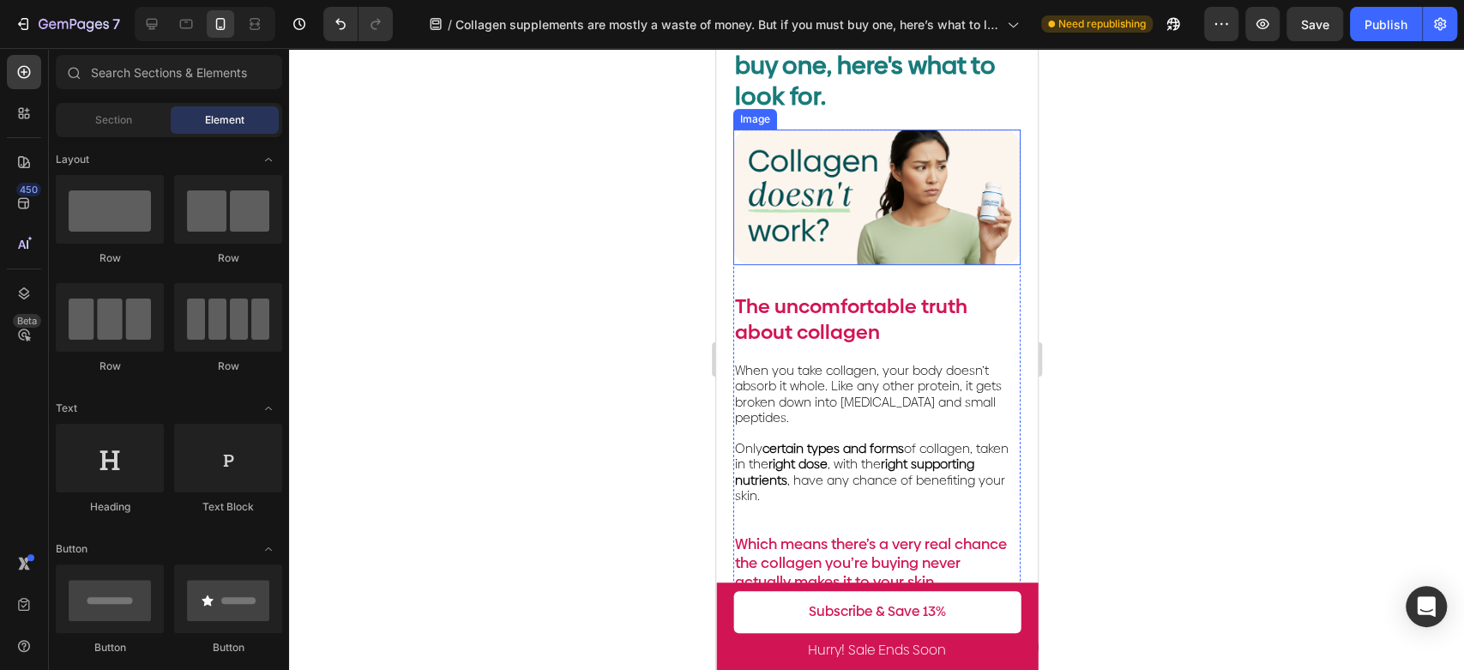
click at [913, 211] on img at bounding box center [876, 198] width 287 height 136
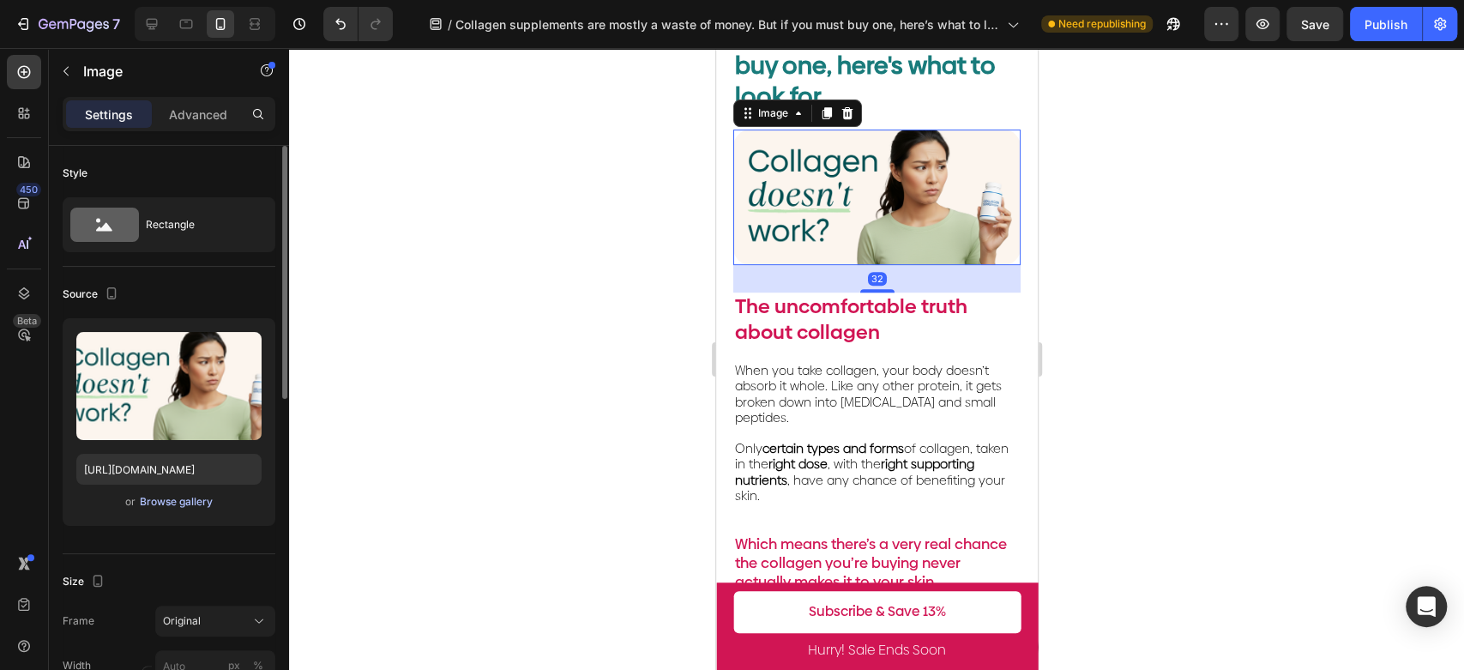
click at [185, 497] on div "Browse gallery" at bounding box center [176, 501] width 73 height 15
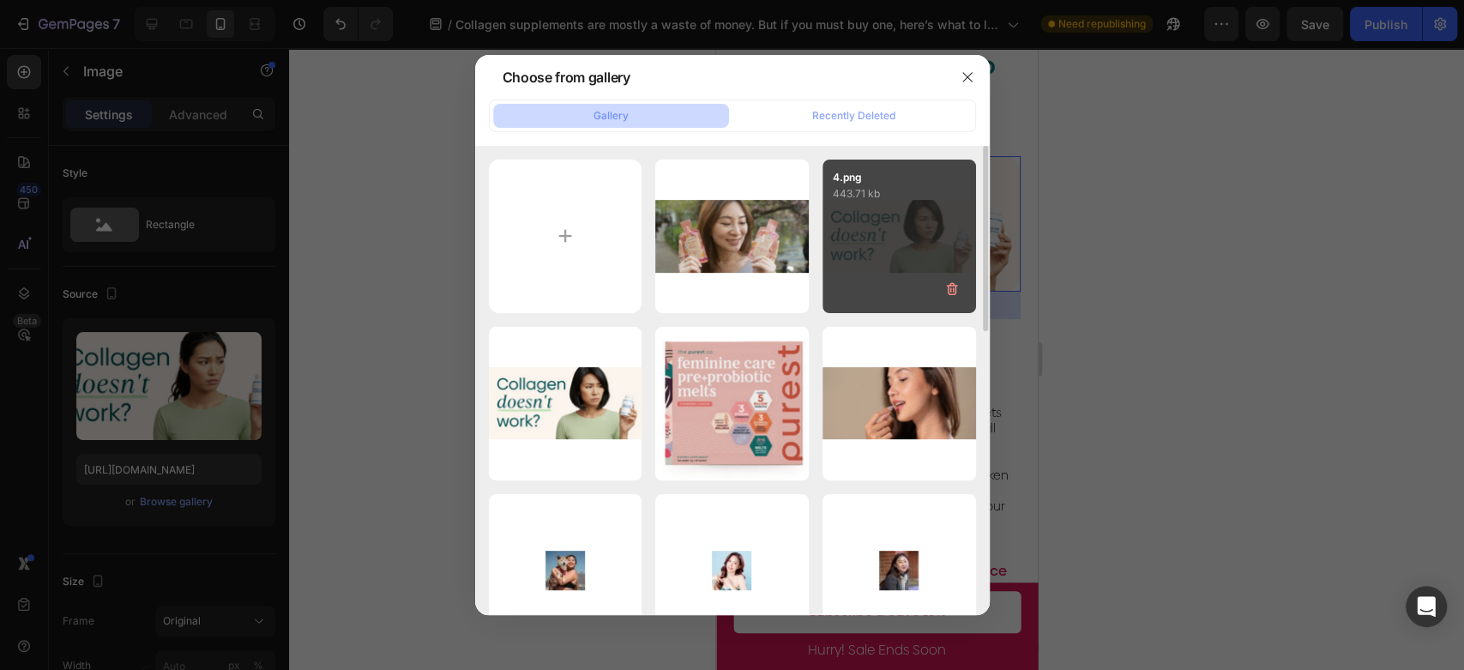
click at [877, 239] on div "4.png 443.71 kb" at bounding box center [900, 237] width 154 height 154
type input "[URL][DOMAIN_NAME]"
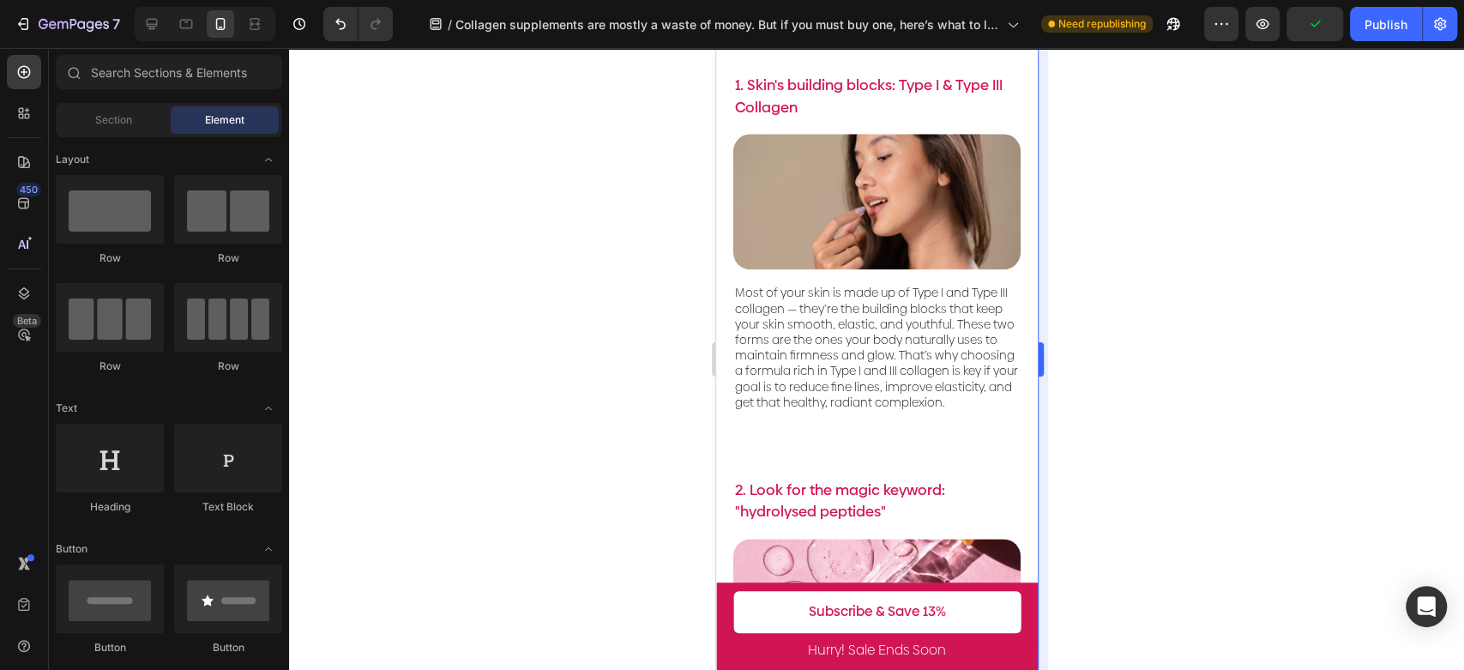
scroll to position [1282, 0]
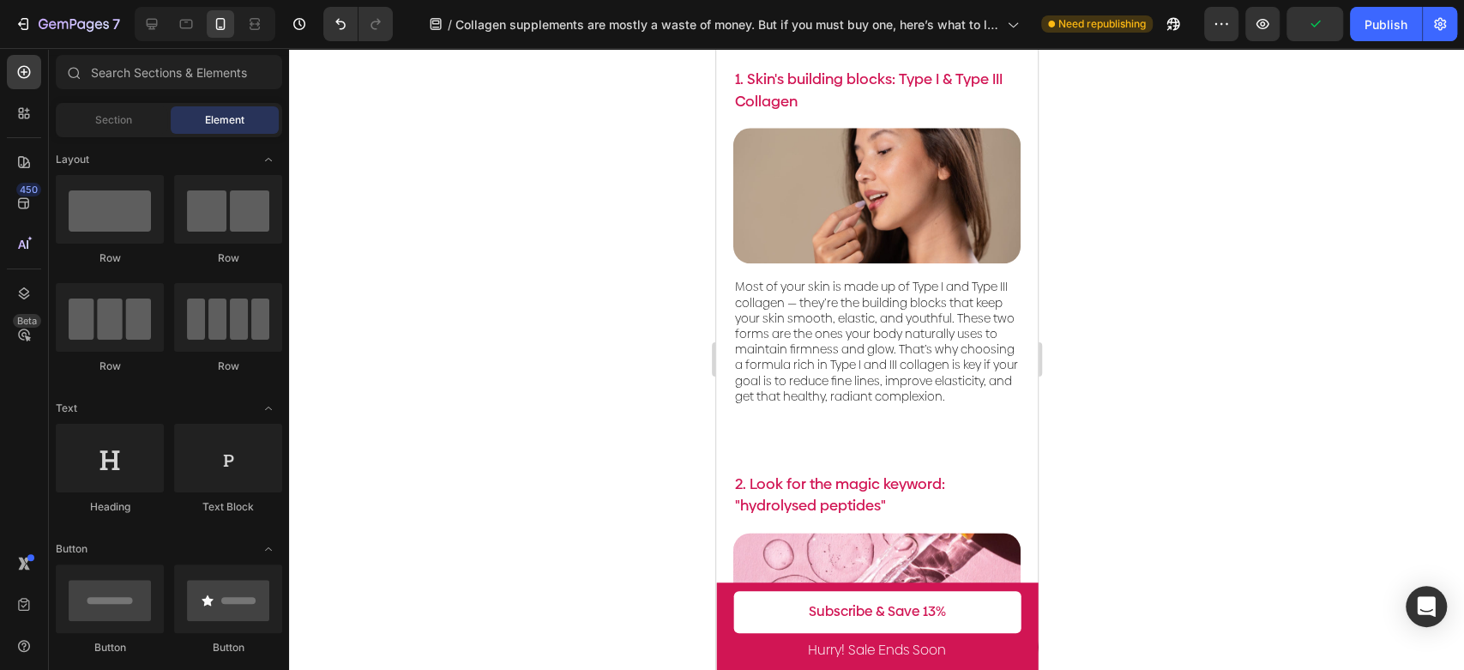
click at [891, 215] on img at bounding box center [876, 196] width 287 height 136
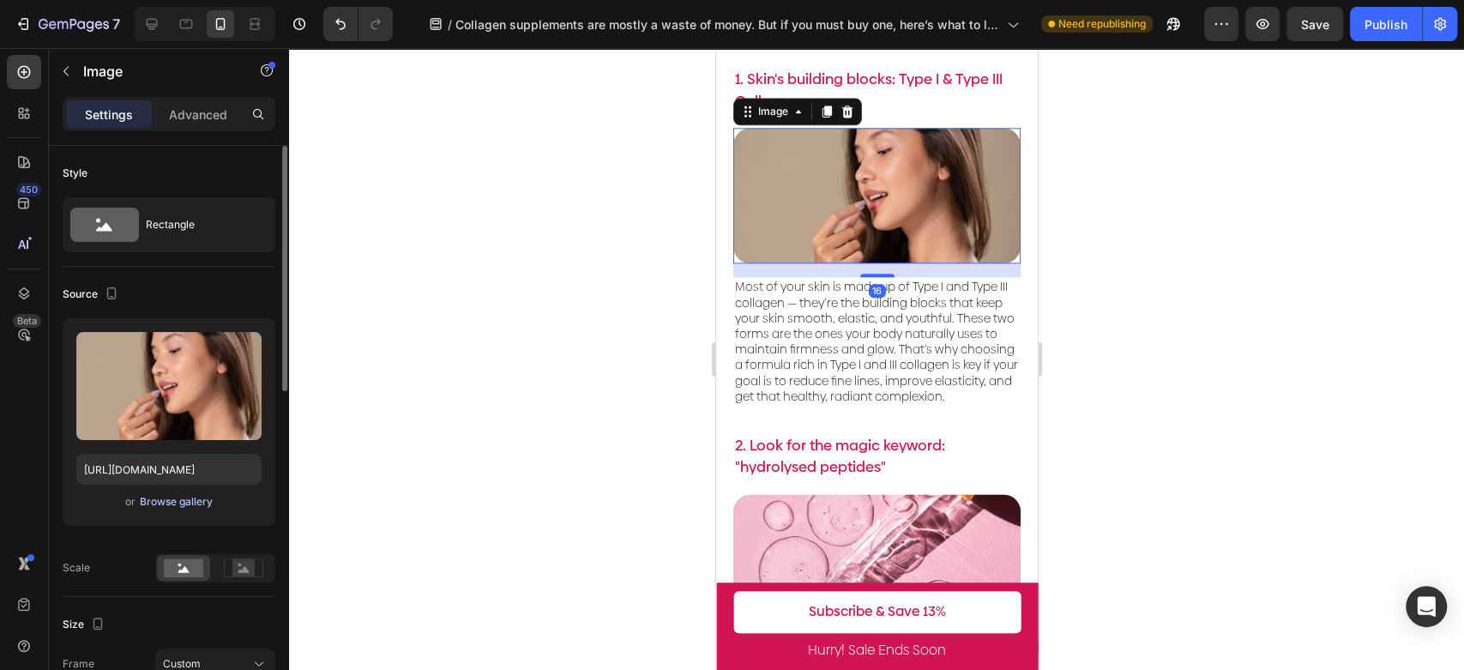
click at [175, 506] on div "Browse gallery" at bounding box center [176, 501] width 73 height 15
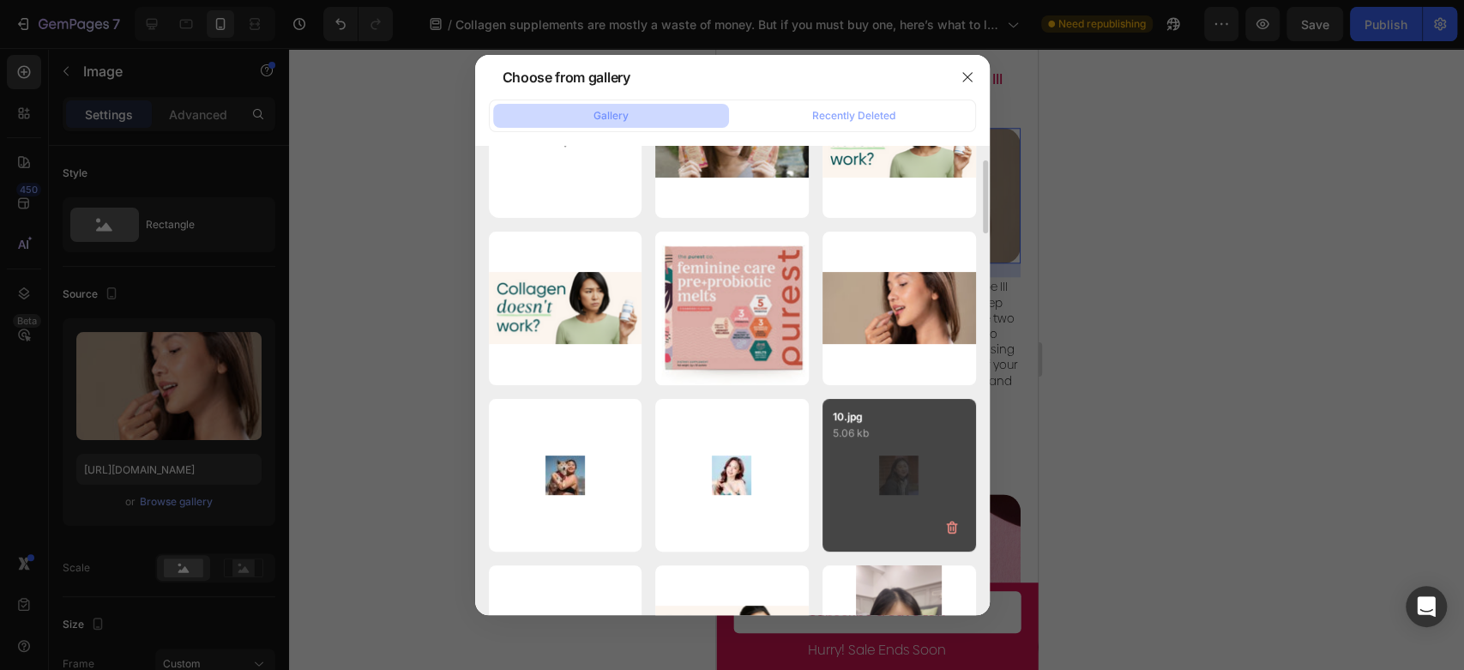
scroll to position [0, 0]
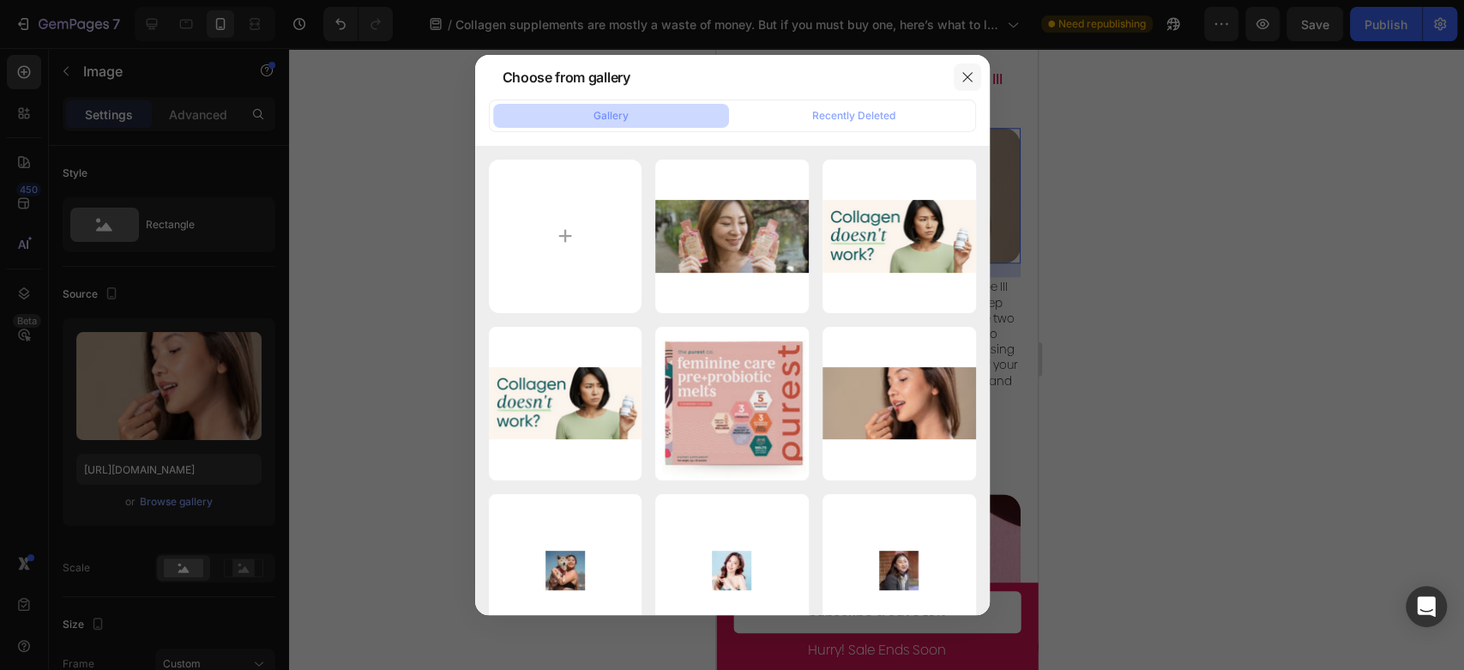
click at [966, 71] on icon "button" at bounding box center [968, 77] width 14 height 14
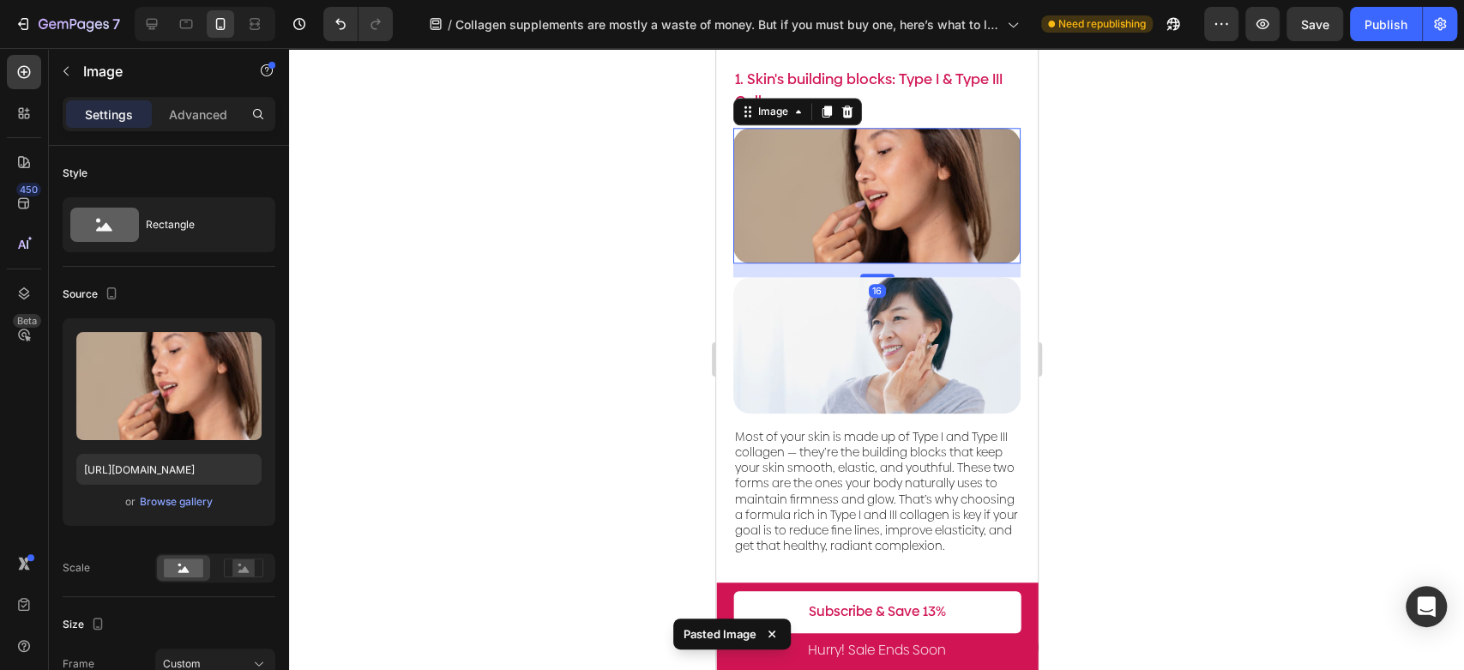
click at [924, 198] on img at bounding box center [876, 196] width 287 height 136
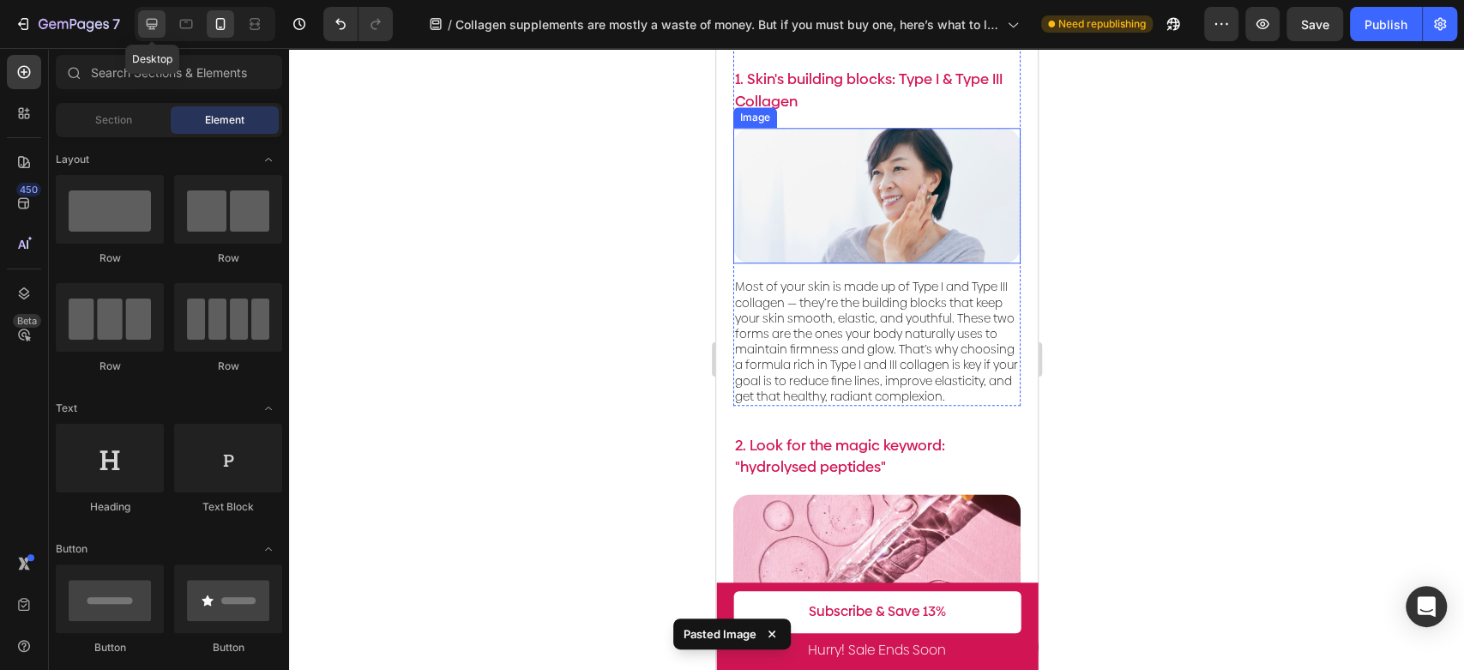
click at [154, 17] on icon at bounding box center [151, 23] width 17 height 17
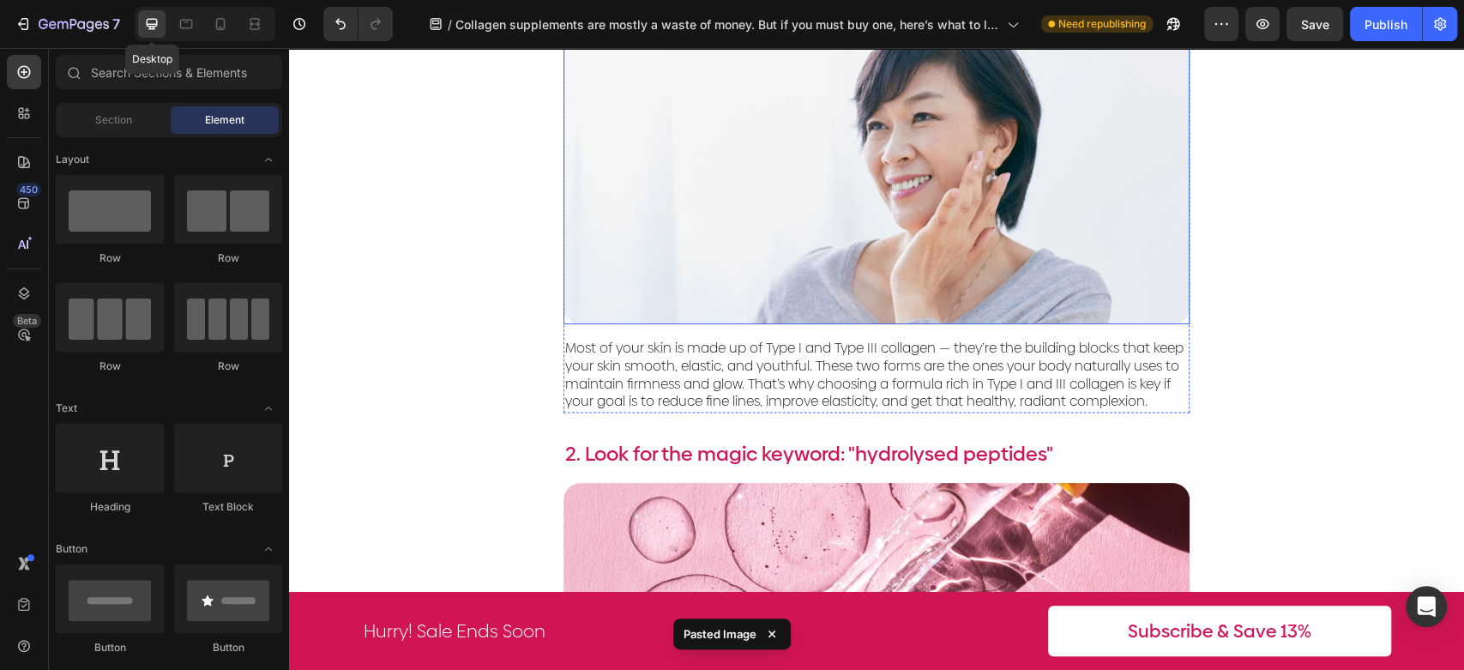
scroll to position [1196, 0]
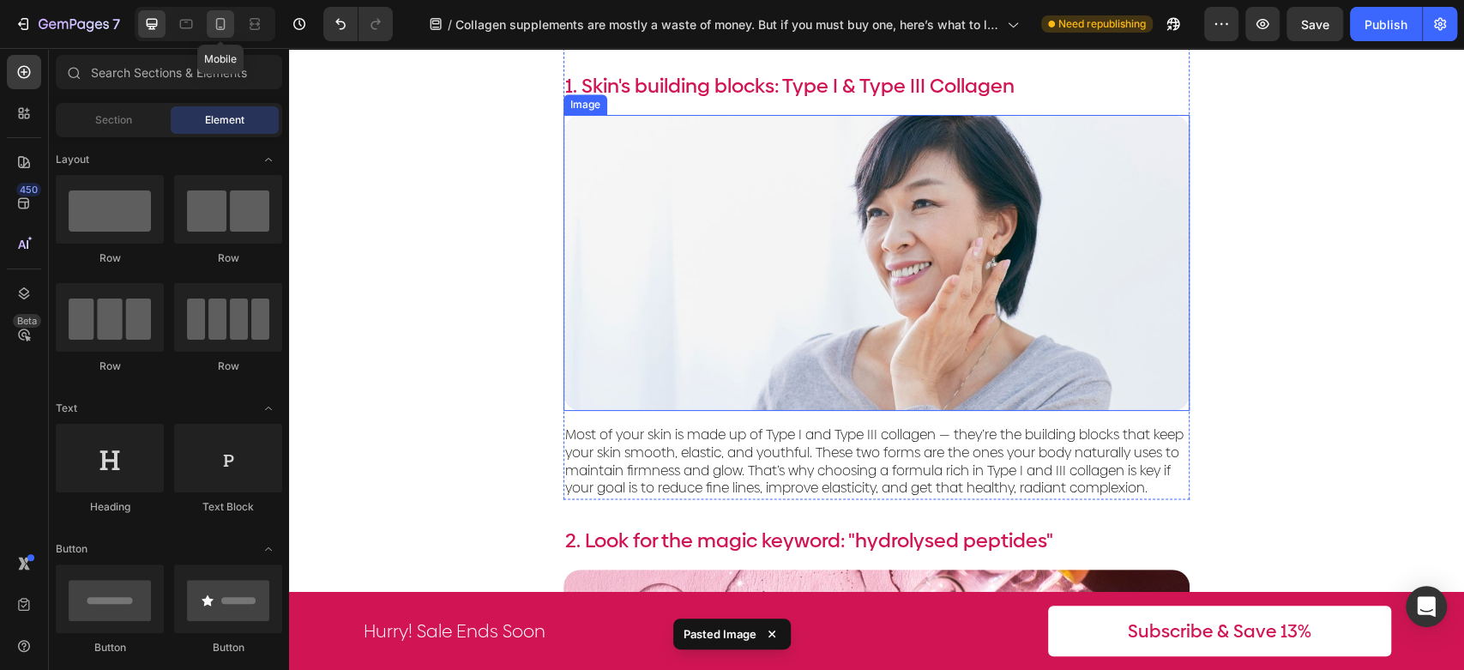
click at [213, 28] on icon at bounding box center [220, 23] width 17 height 17
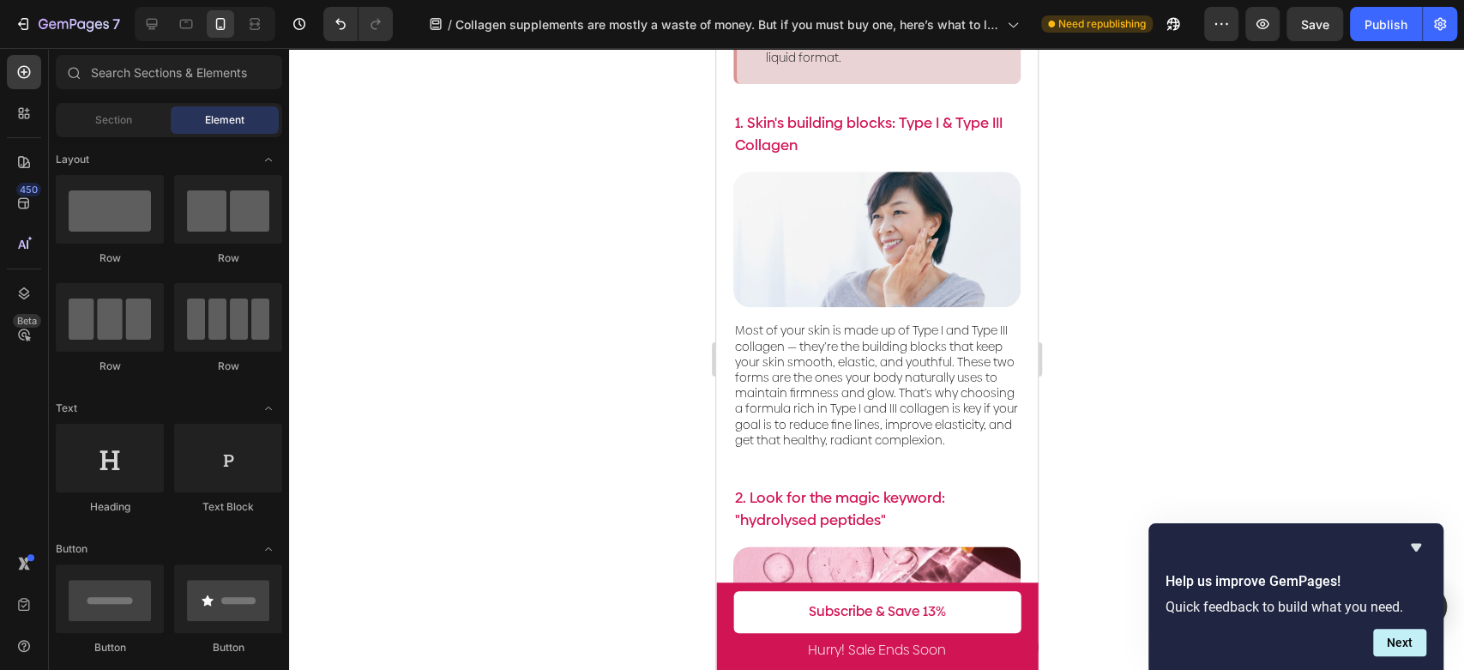
scroll to position [1233, 0]
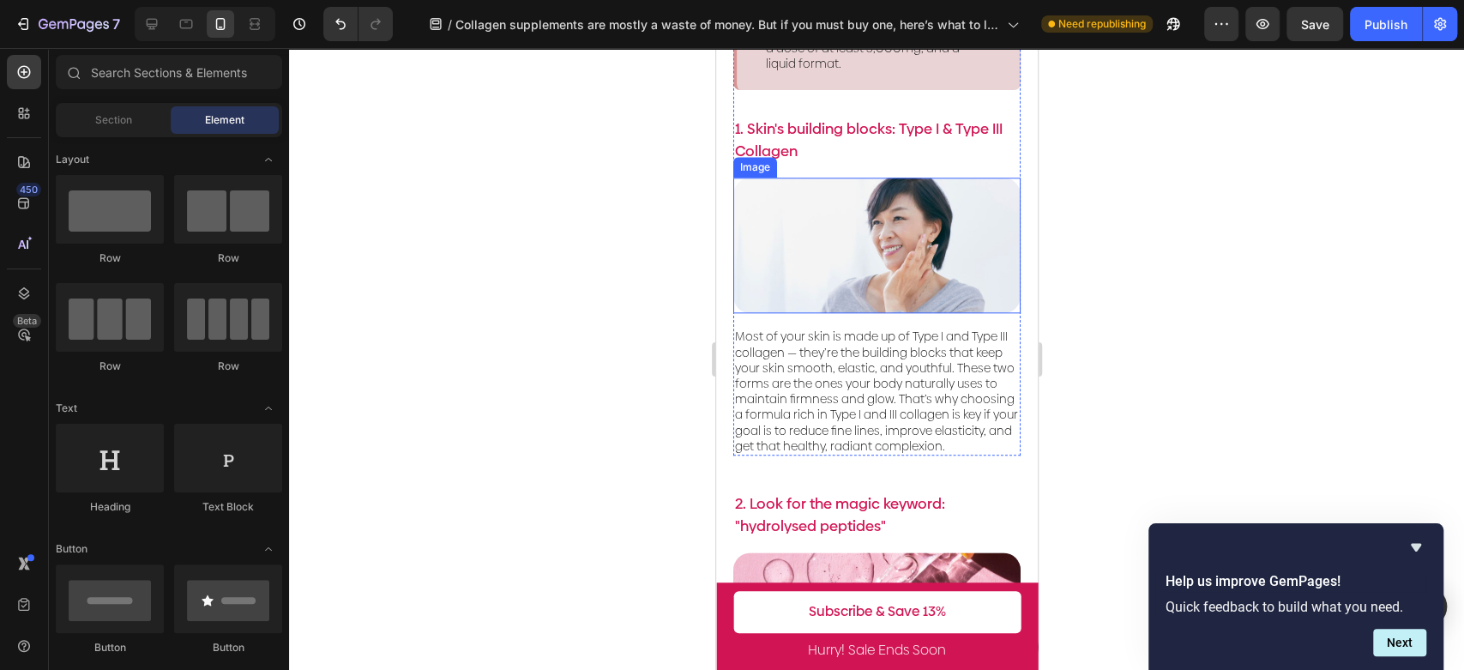
click at [906, 289] on img at bounding box center [876, 246] width 287 height 136
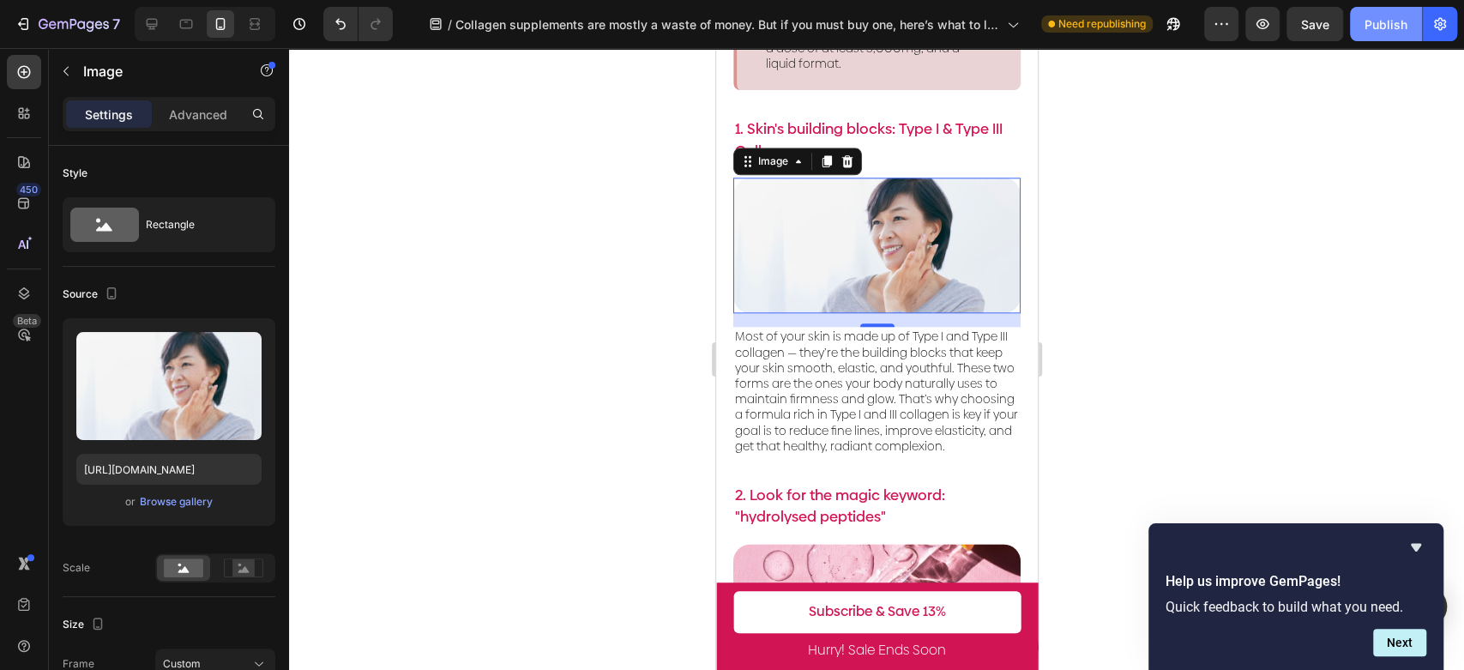
click at [1398, 27] on div "Publish" at bounding box center [1386, 24] width 43 height 18
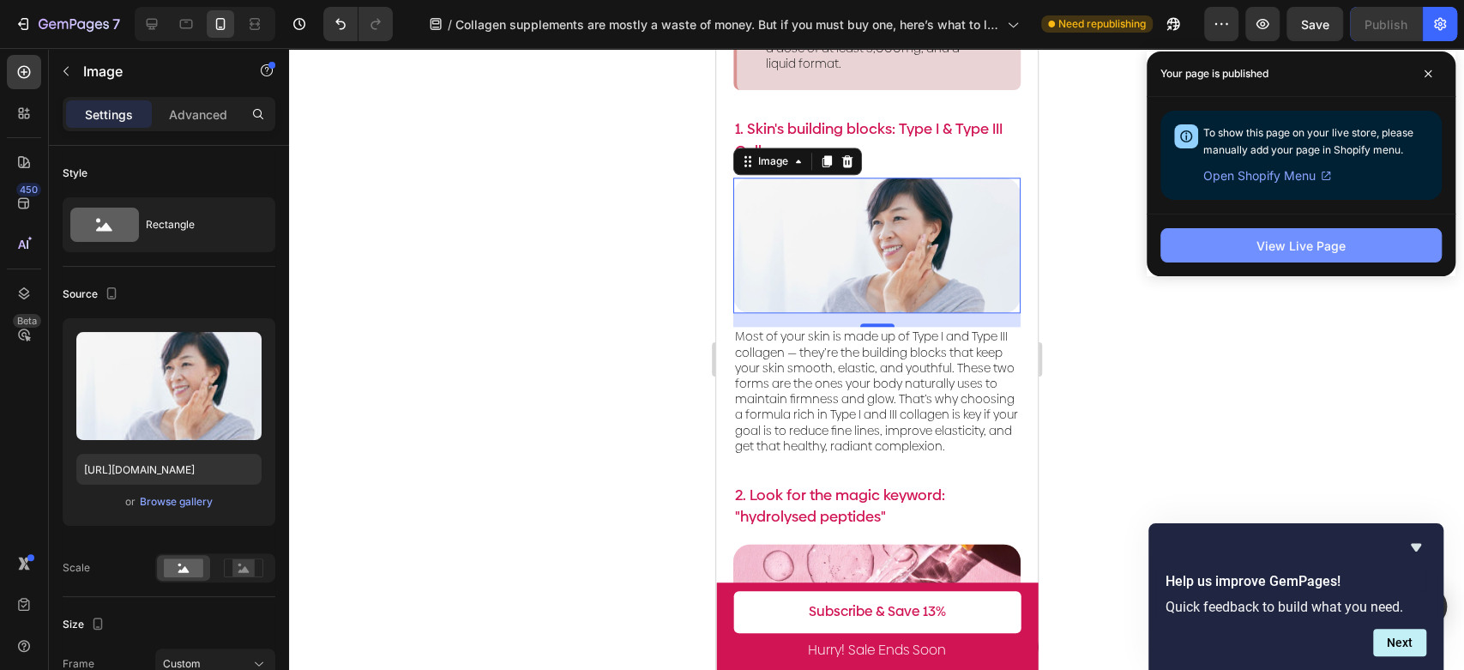
click at [1305, 249] on div "View Live Page" at bounding box center [1301, 246] width 89 height 18
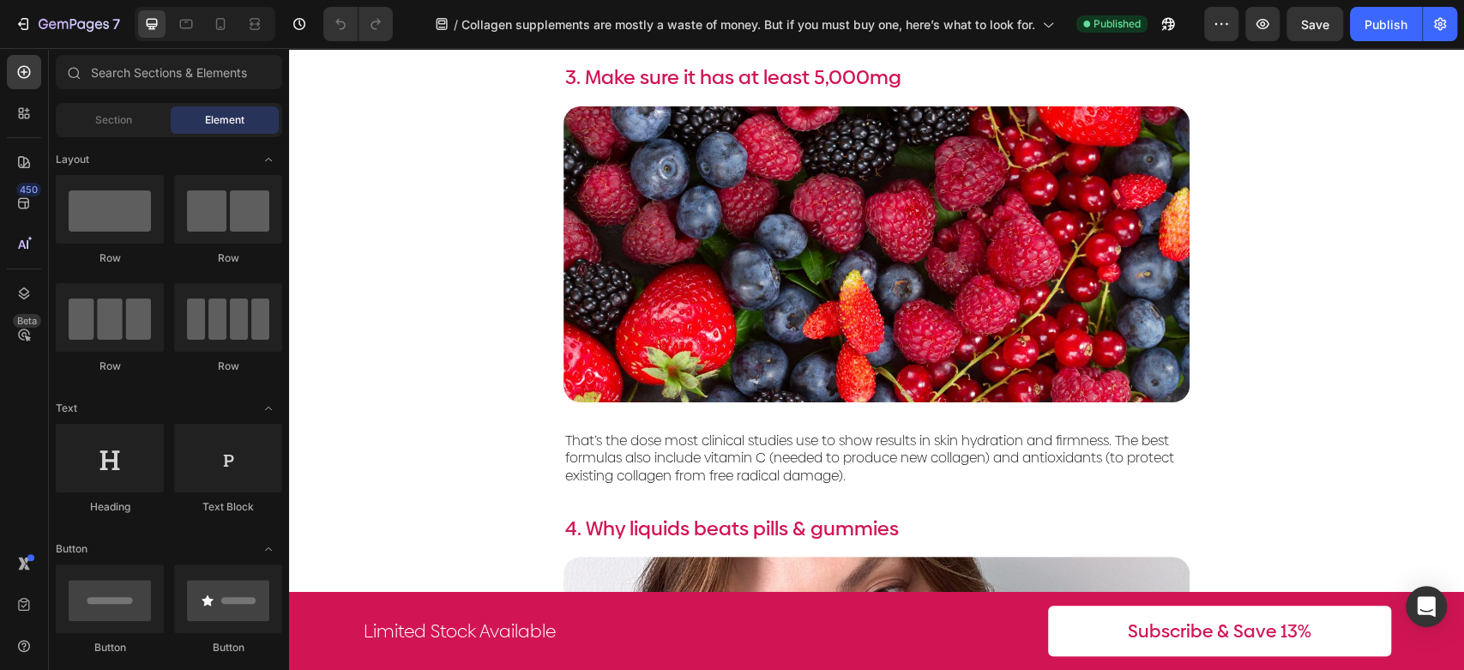
scroll to position [2668, 0]
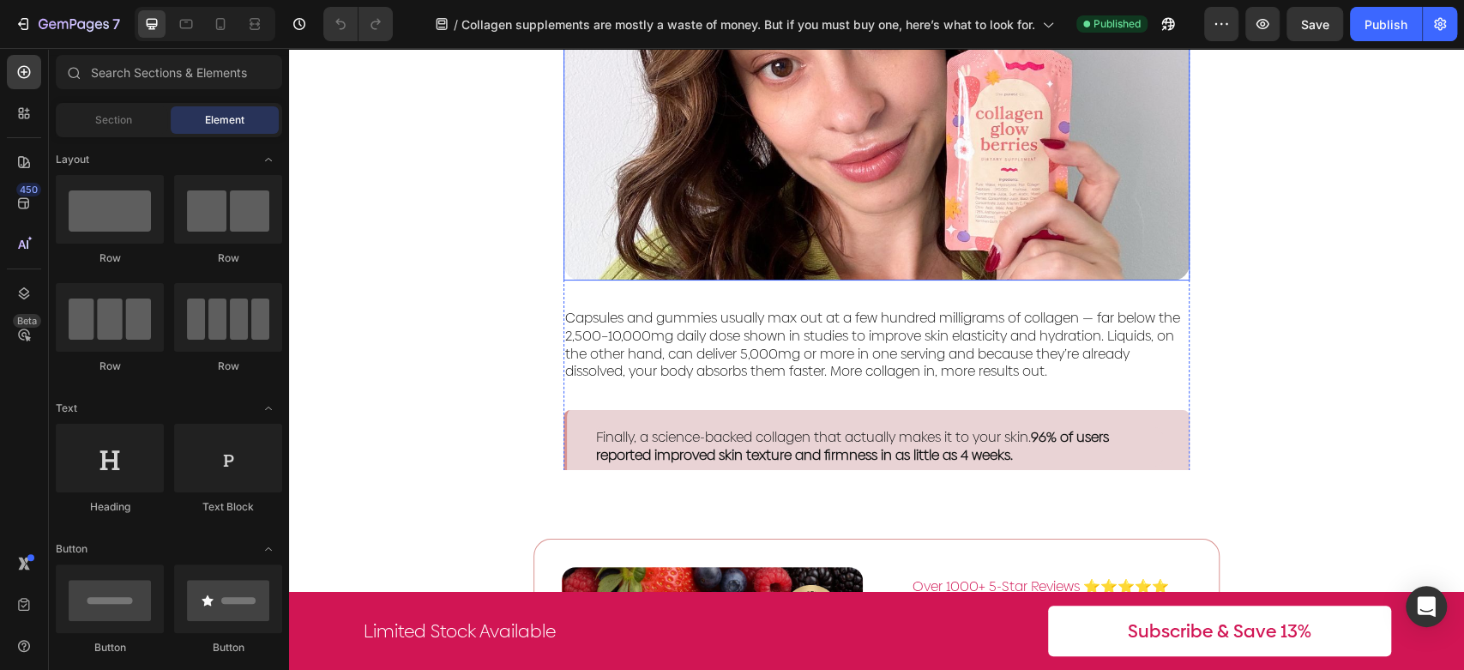
click at [909, 190] on img at bounding box center [877, 133] width 626 height 296
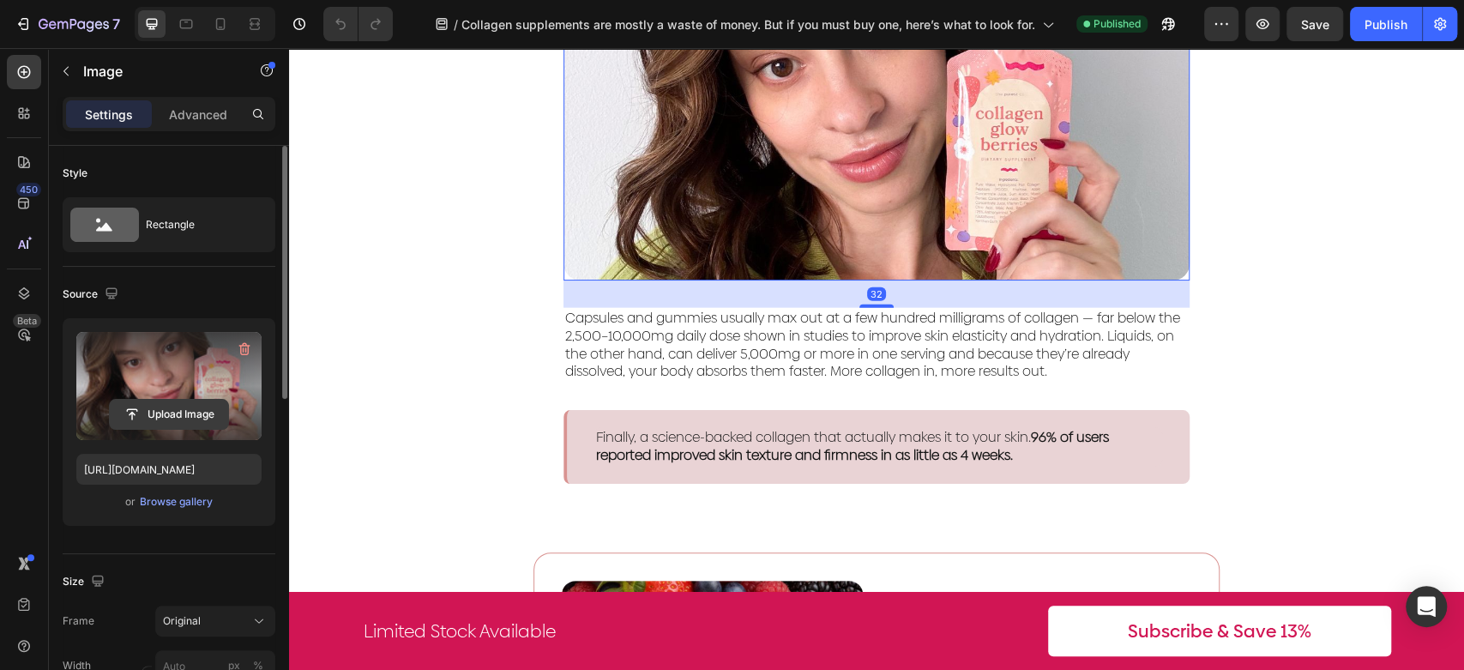
click at [193, 414] on input "file" at bounding box center [169, 414] width 118 height 29
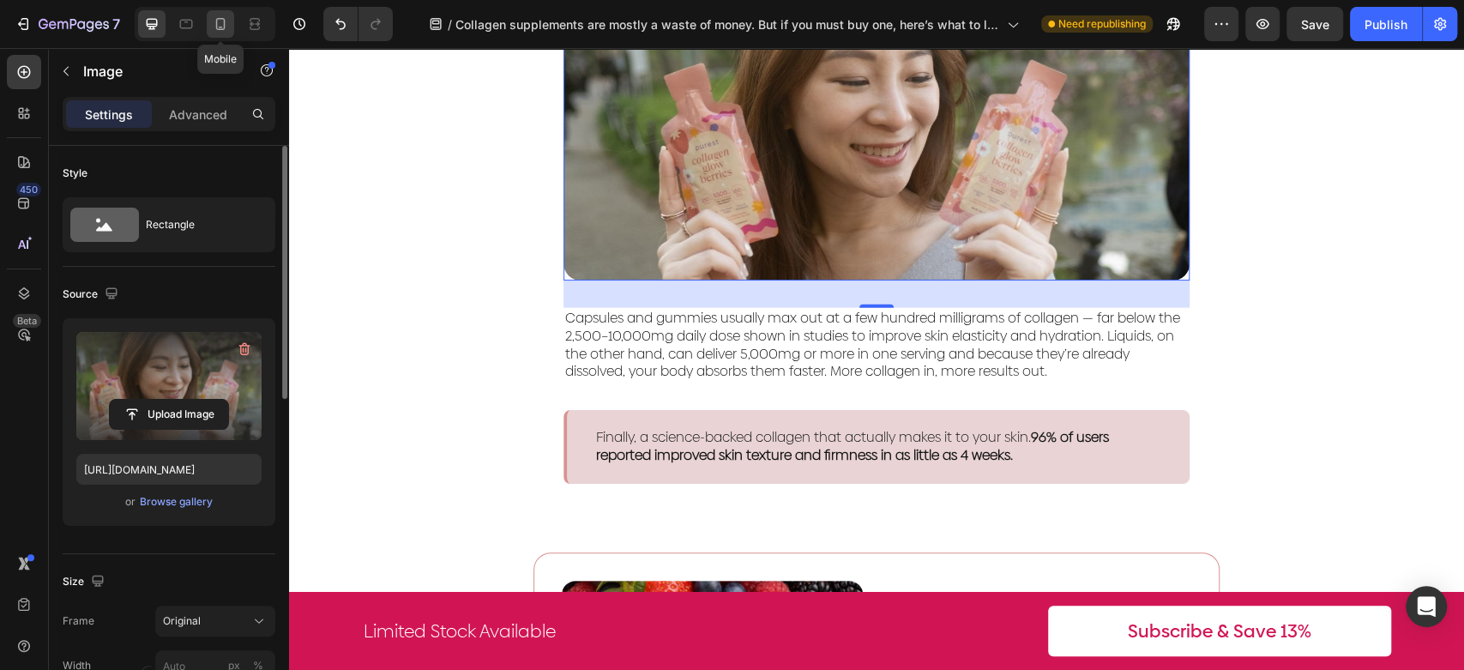
click at [221, 34] on div at bounding box center [220, 23] width 27 height 27
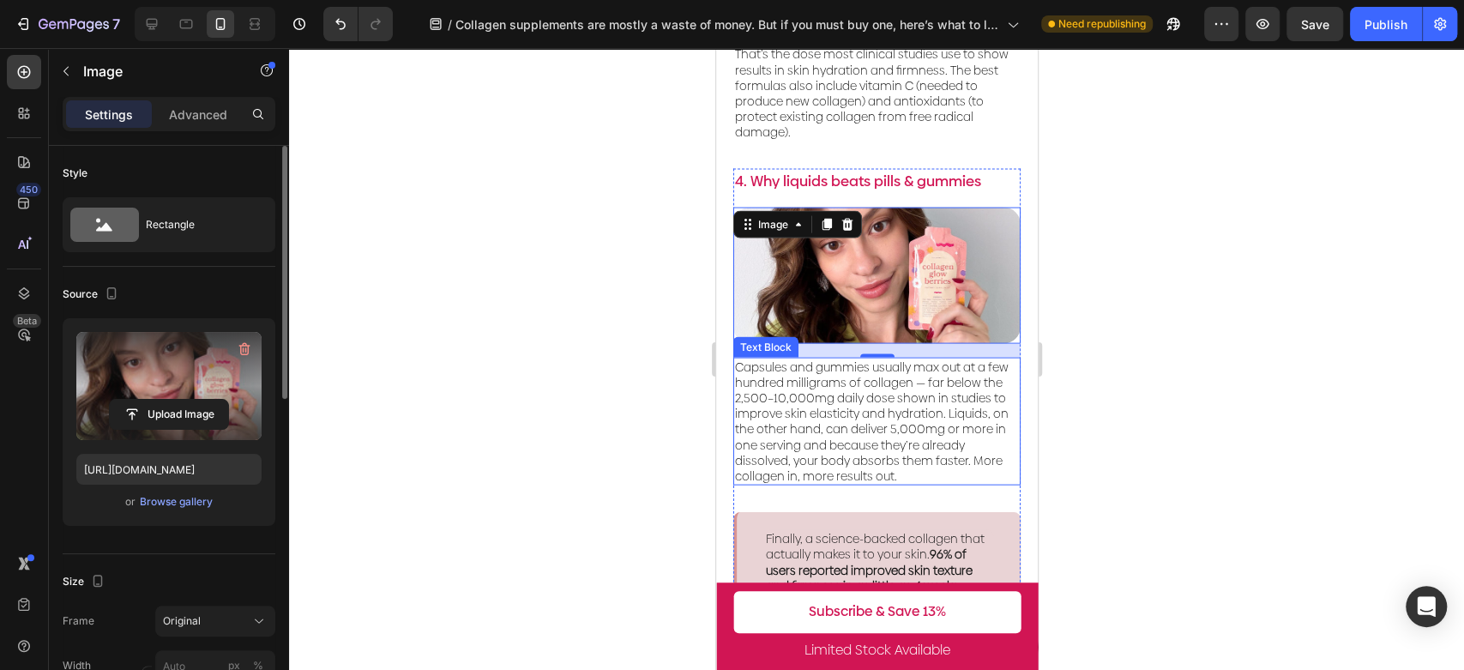
scroll to position [2319, 0]
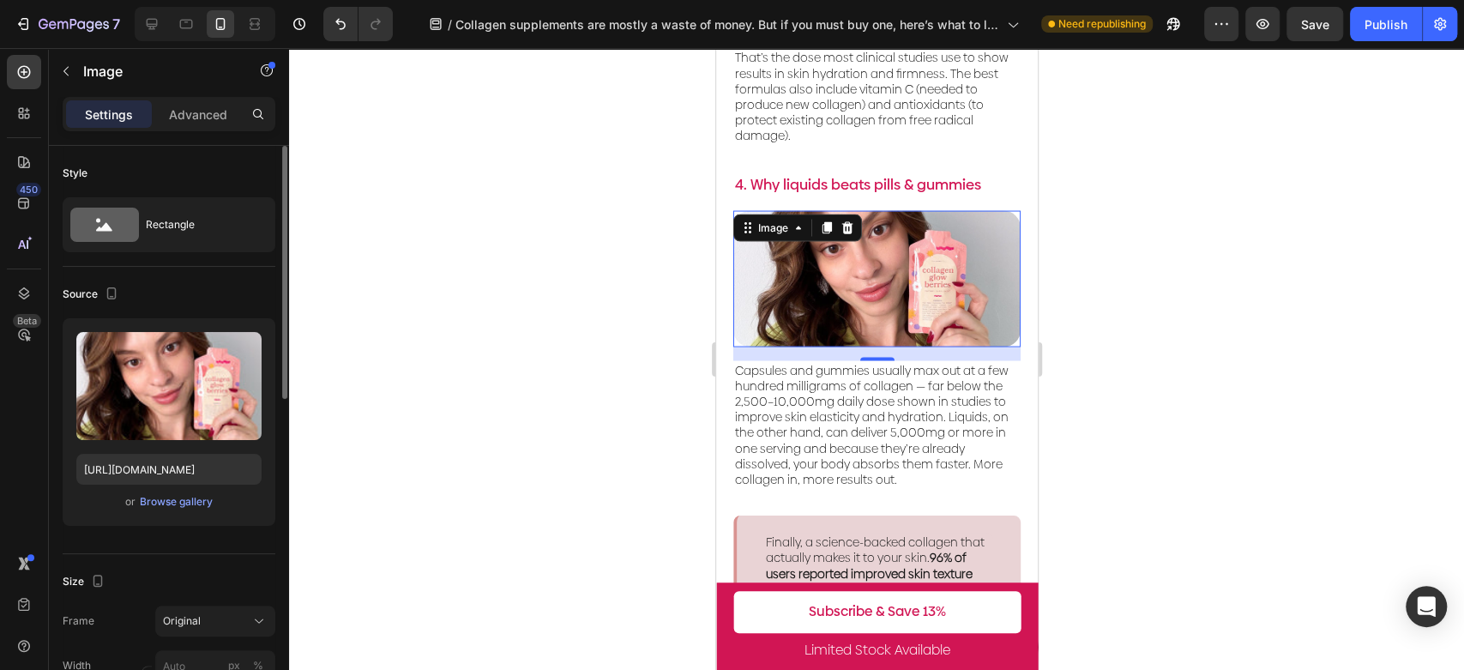
click at [190, 513] on div "Upload Image [URL][DOMAIN_NAME] or Browse gallery" at bounding box center [169, 422] width 213 height 208
click at [196, 499] on div "Browse gallery" at bounding box center [176, 501] width 73 height 15
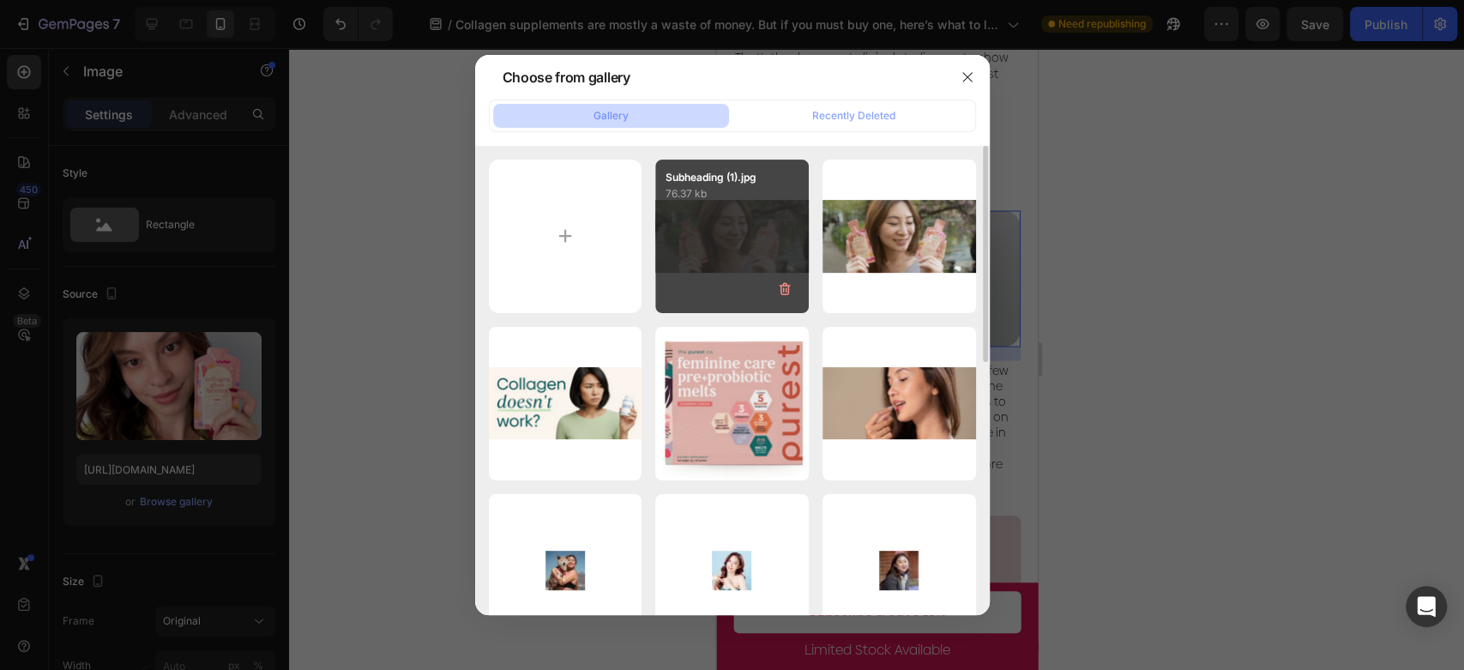
click at [728, 224] on div "Subheading (1).jpg 76.37 kb" at bounding box center [732, 237] width 154 height 154
type input "[URL][DOMAIN_NAME]"
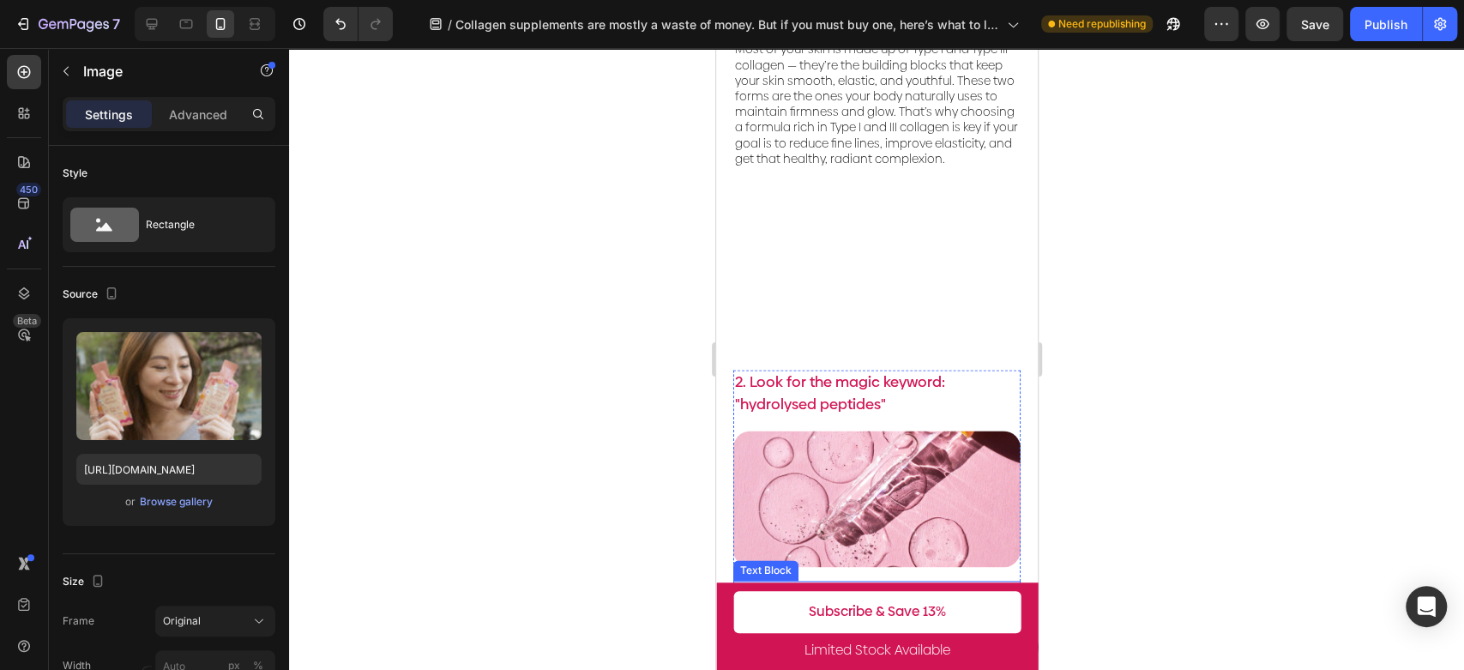
scroll to position [1115, 0]
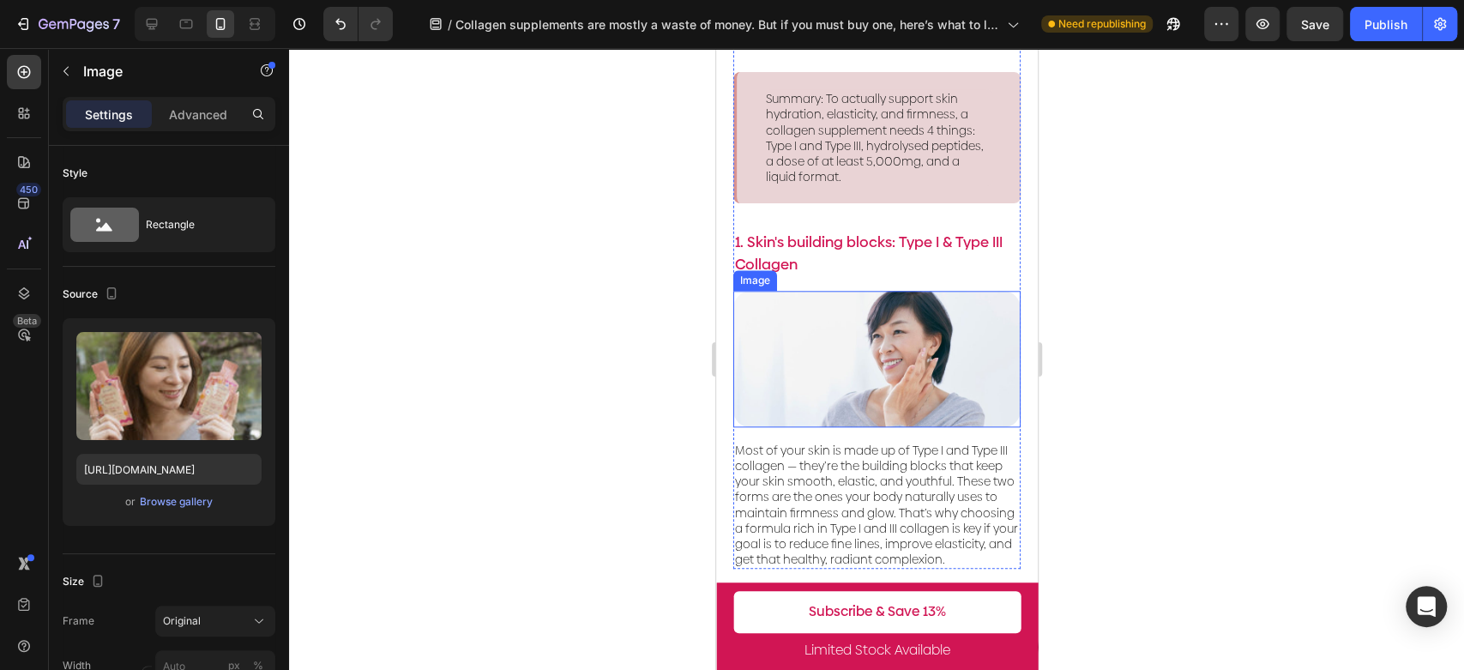
click at [915, 354] on img at bounding box center [876, 359] width 287 height 136
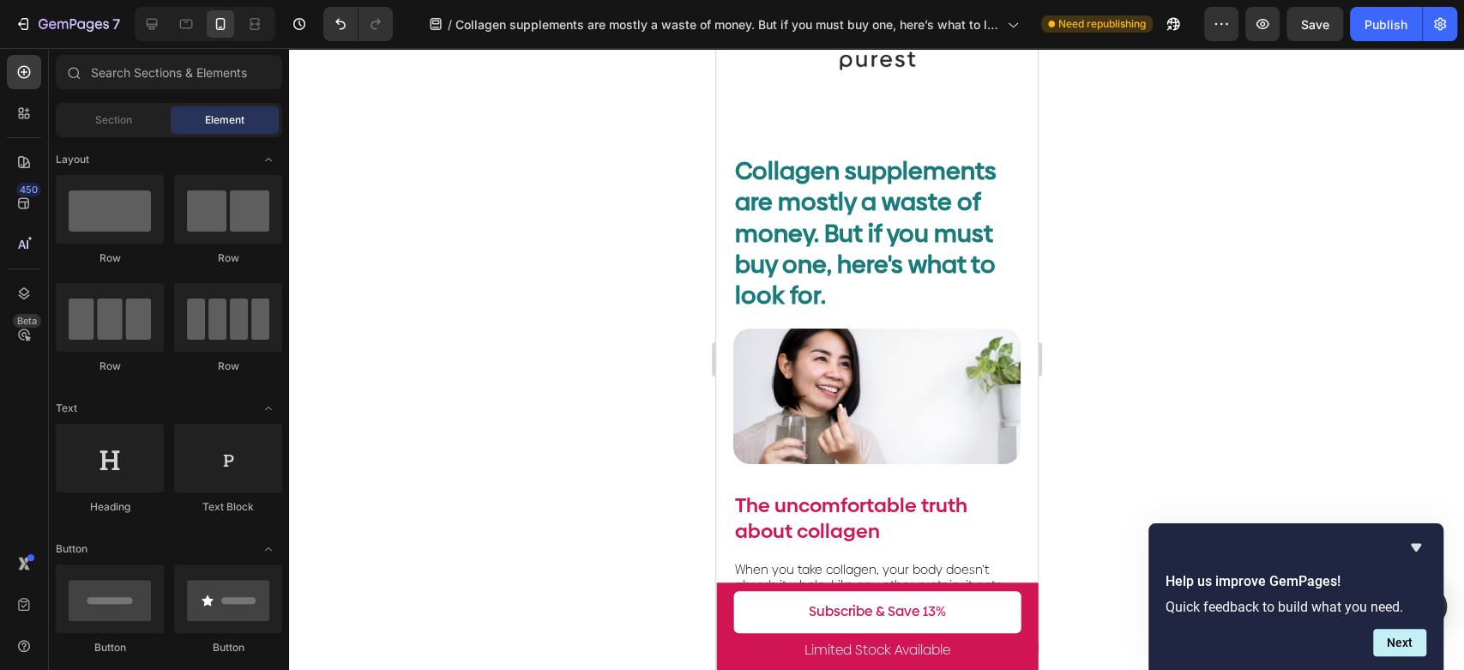
scroll to position [81, 0]
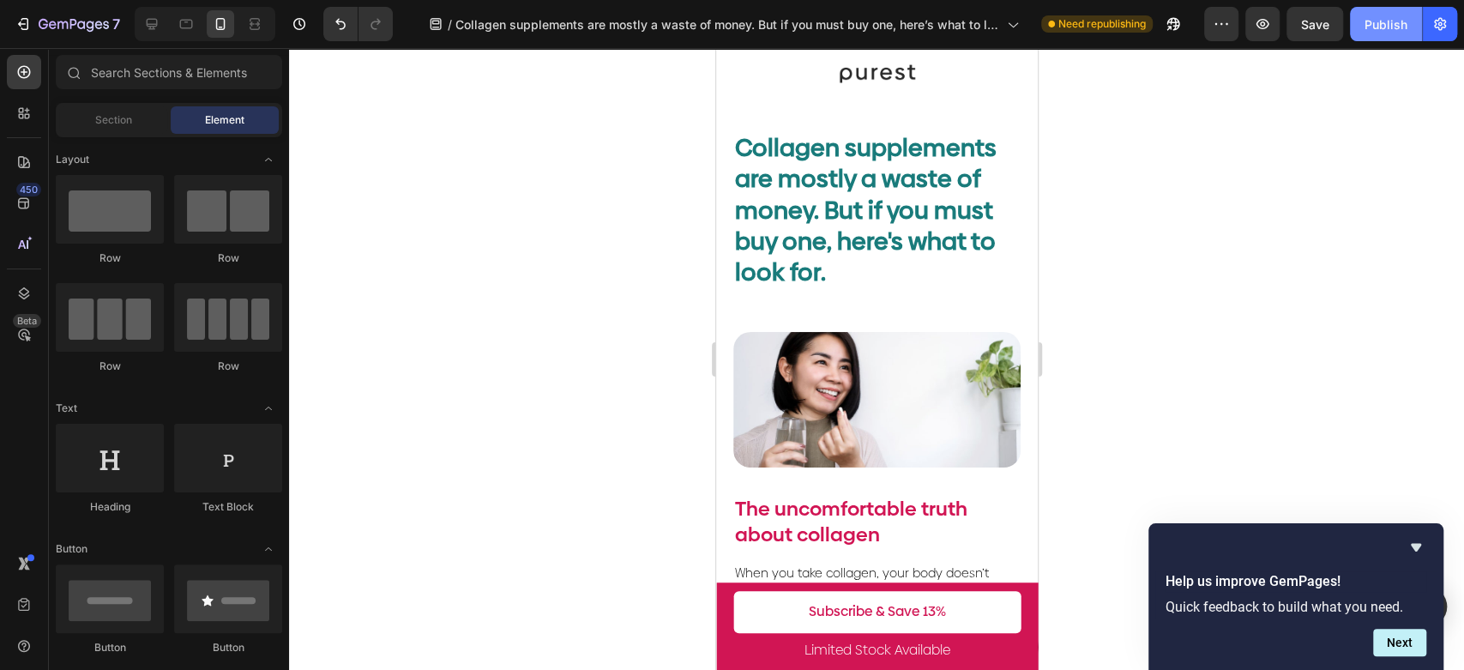
click at [1395, 33] on button "Publish" at bounding box center [1386, 24] width 72 height 34
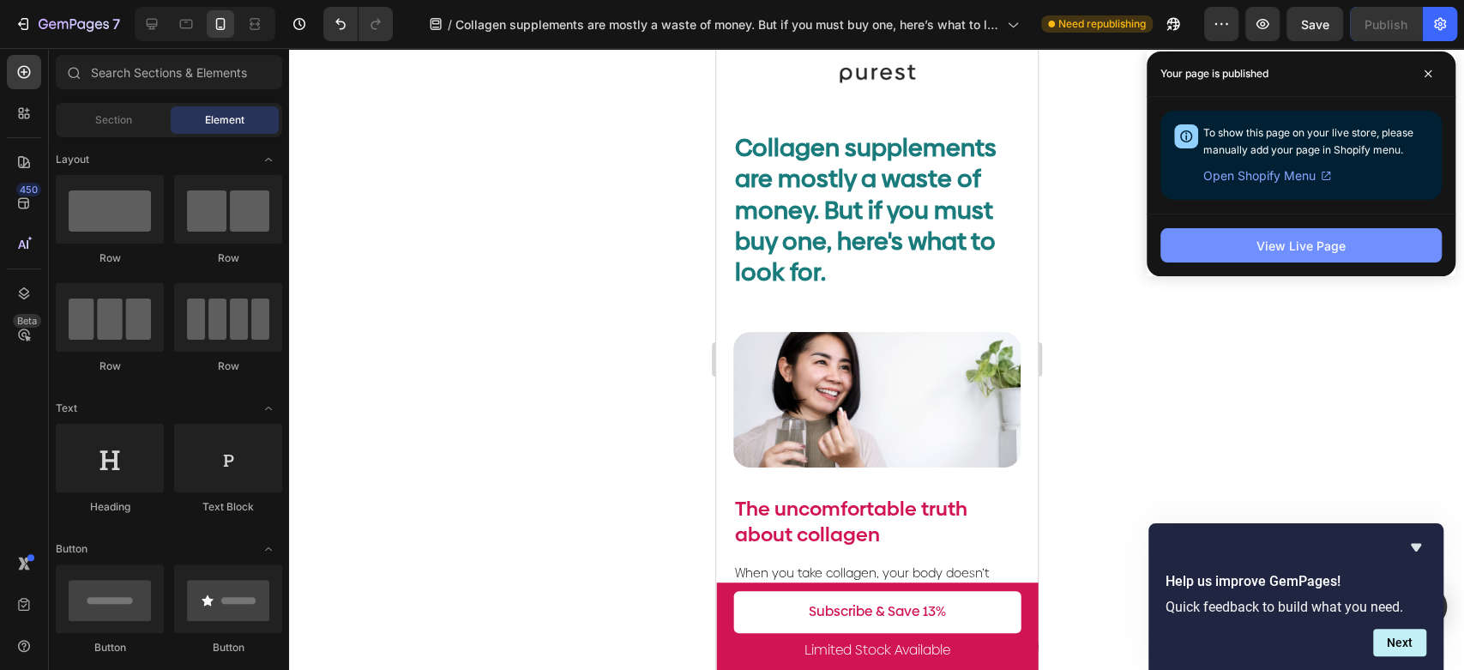
click at [1360, 250] on button "View Live Page" at bounding box center [1301, 245] width 281 height 34
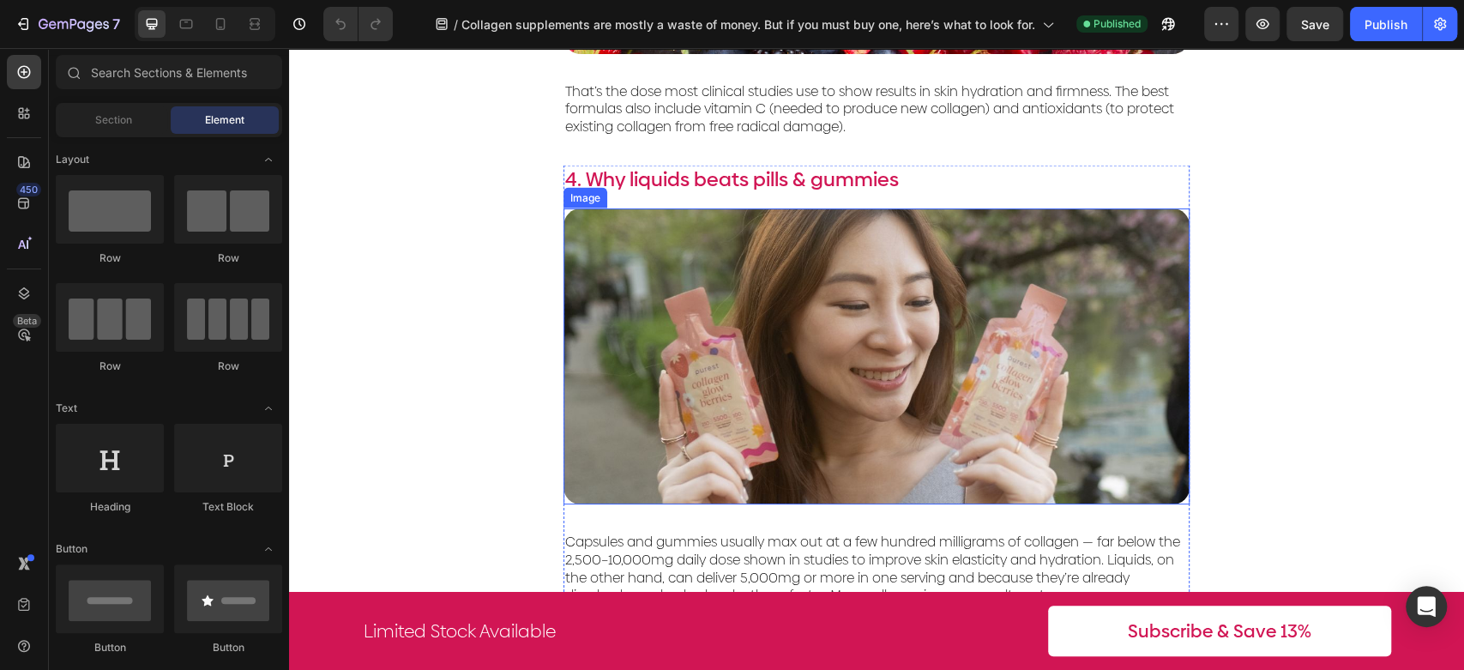
scroll to position [2463, 0]
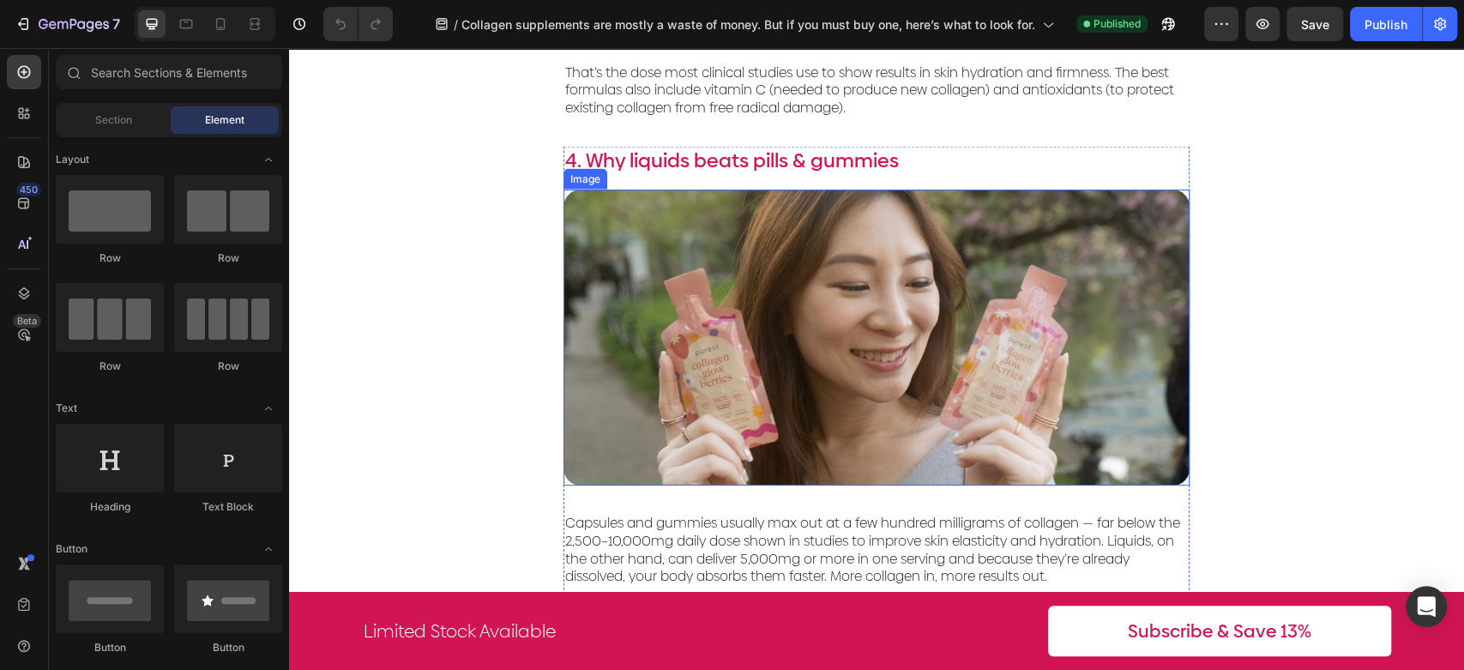
click at [819, 322] on img at bounding box center [877, 338] width 626 height 296
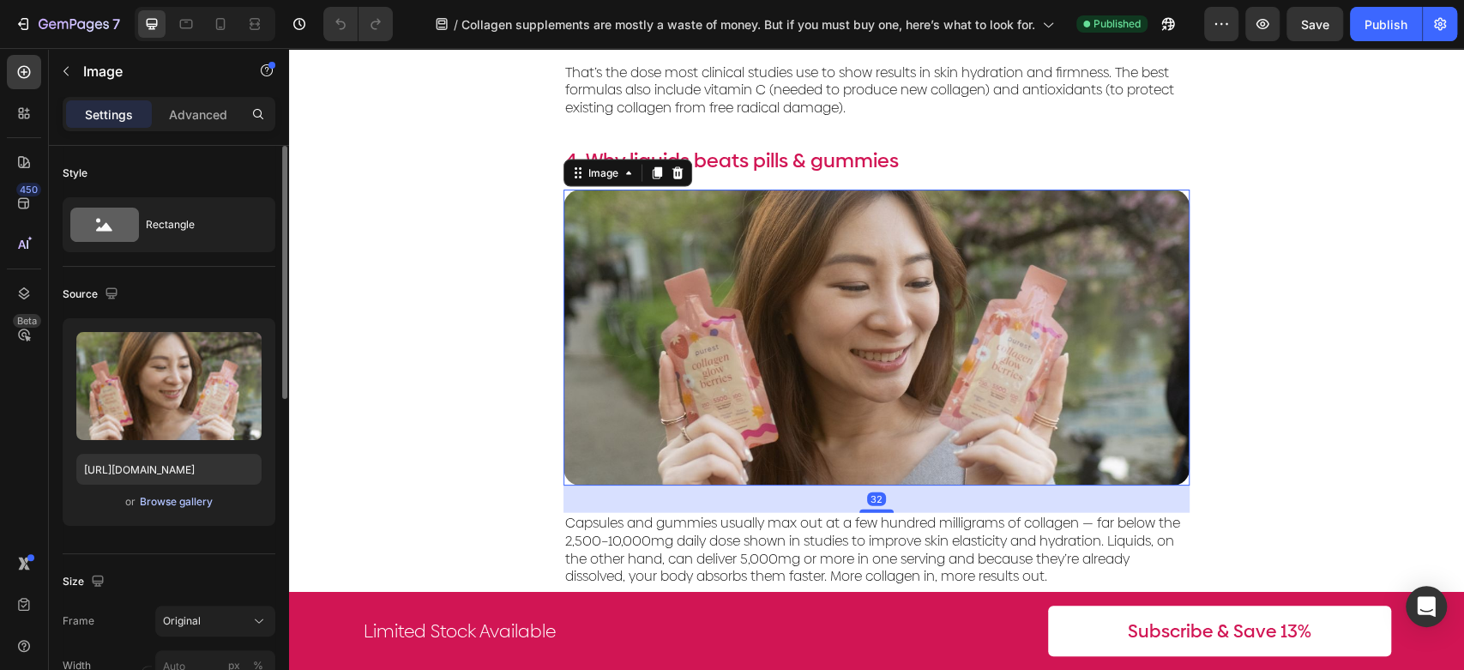
click at [180, 499] on div "Browse gallery" at bounding box center [176, 501] width 73 height 15
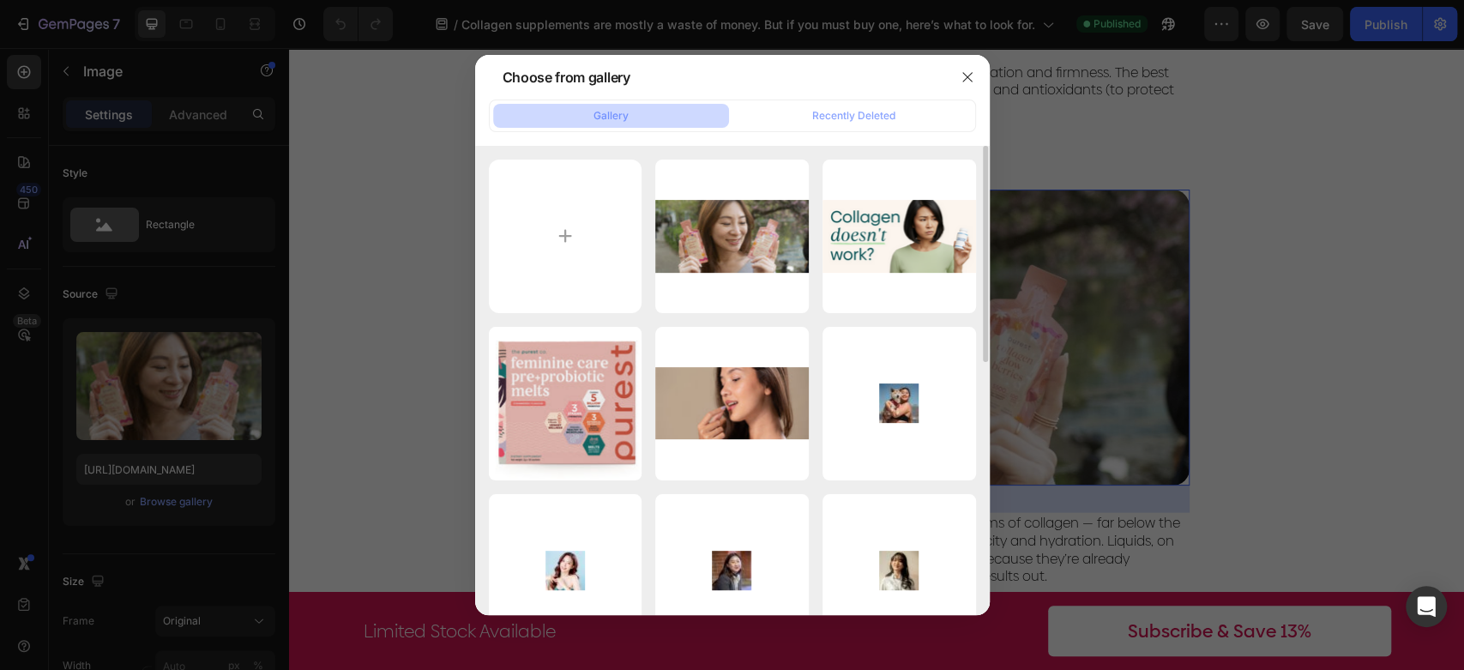
scroll to position [546, 0]
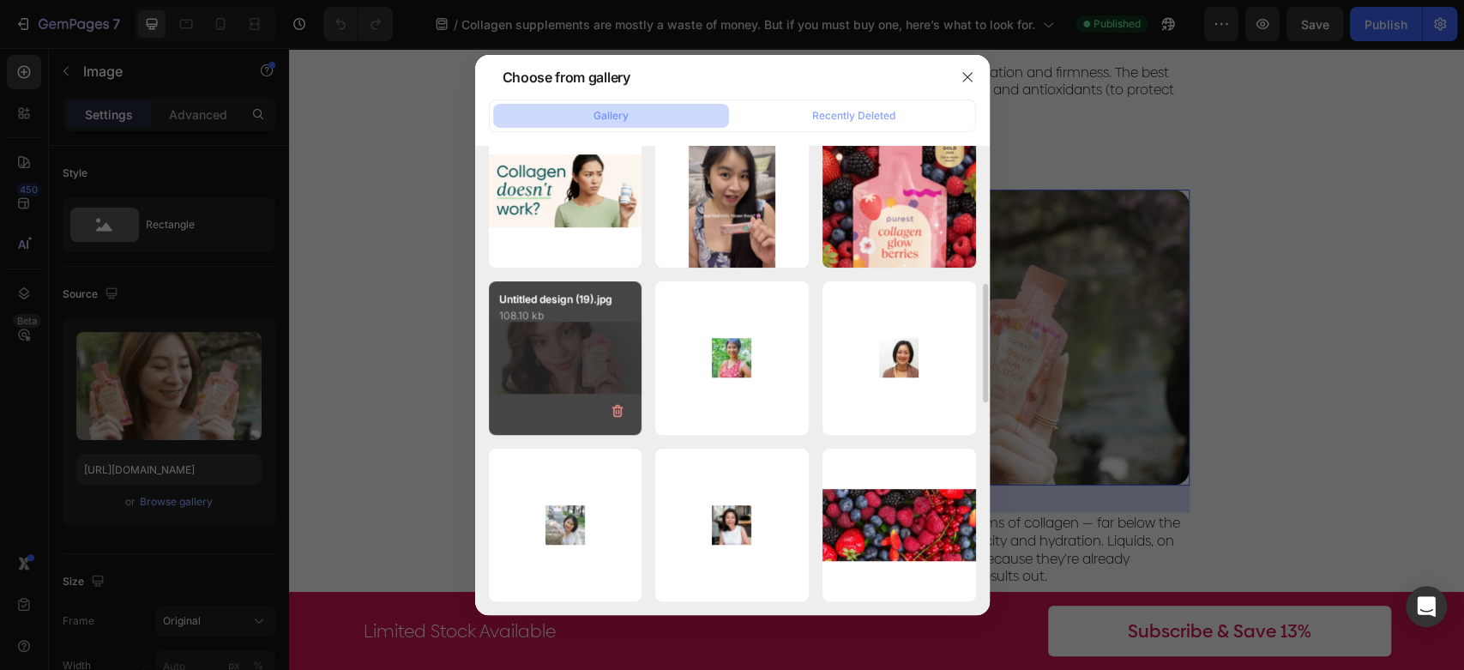
click at [564, 351] on div "Untitled design (19).jpg 108.10 kb" at bounding box center [566, 358] width 154 height 154
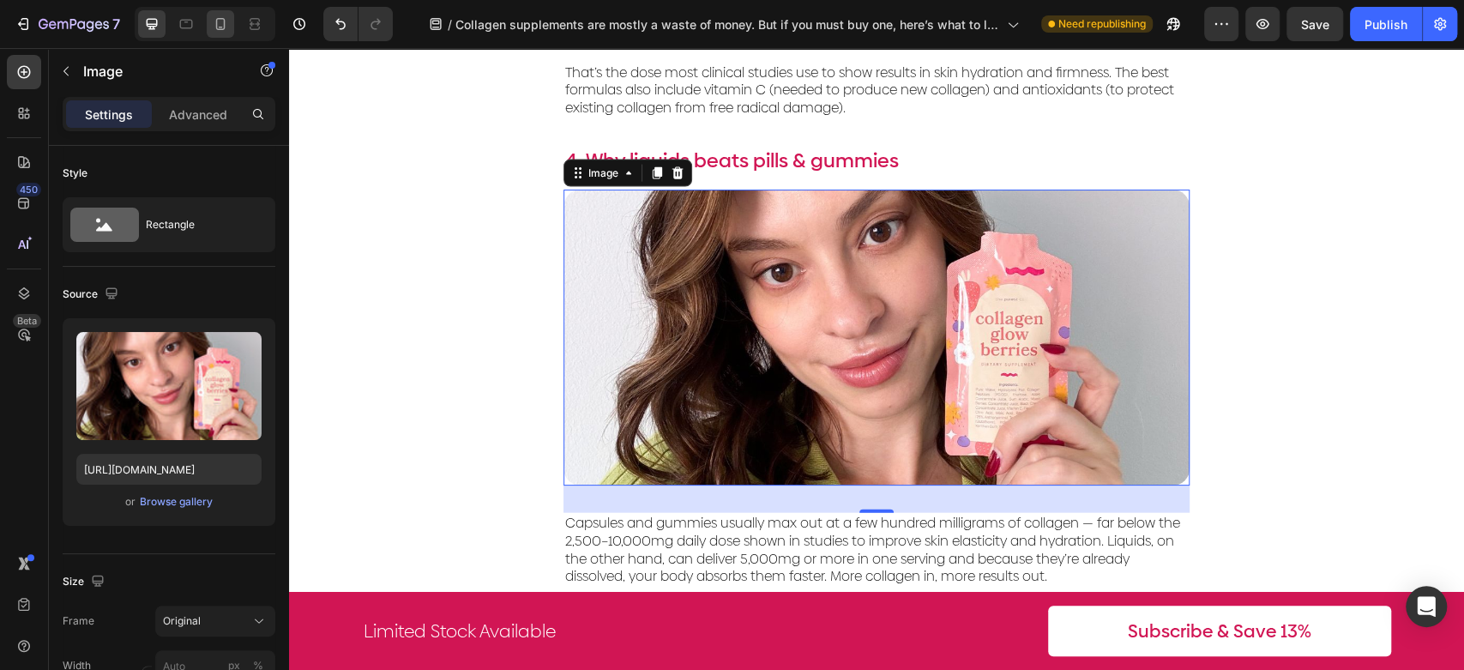
drag, startPoint x: 226, startPoint y: 32, endPoint x: 228, endPoint y: 23, distance: 9.0
click at [226, 28] on icon at bounding box center [220, 23] width 17 height 17
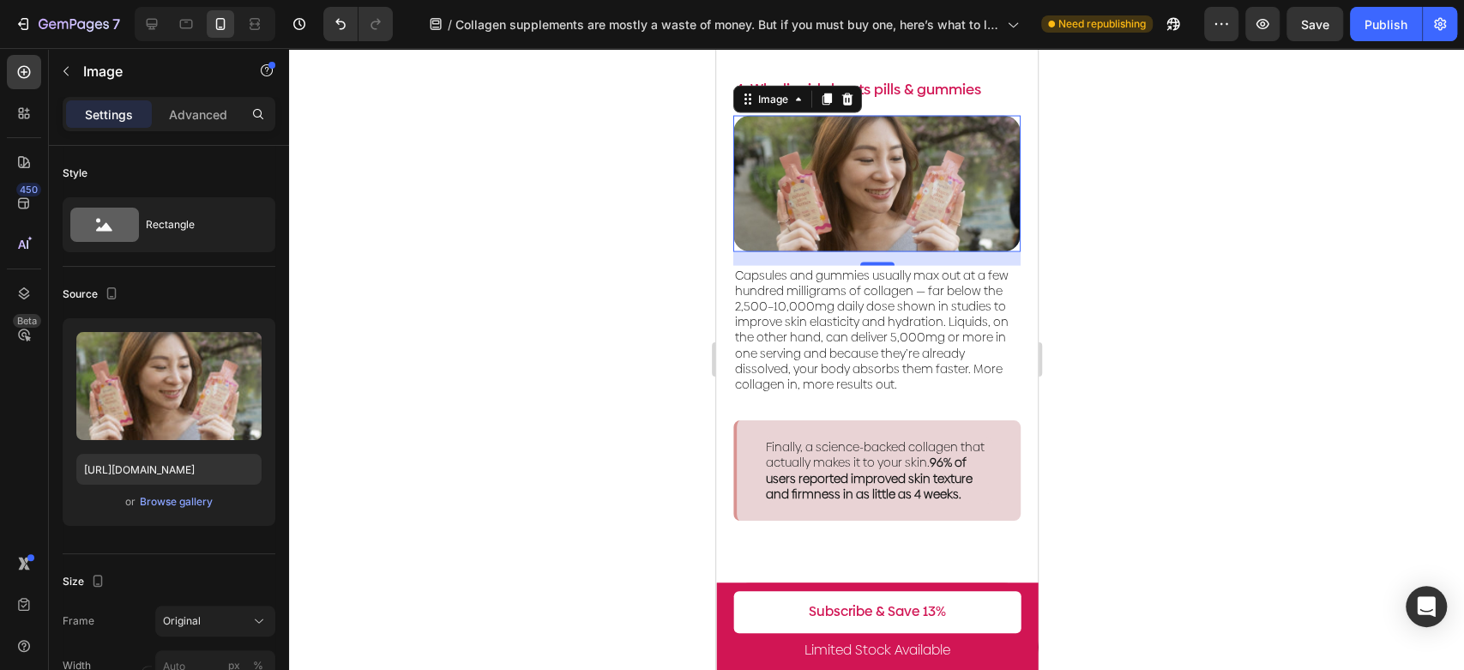
scroll to position [2415, 0]
click at [192, 509] on div "Browse gallery" at bounding box center [176, 501] width 73 height 15
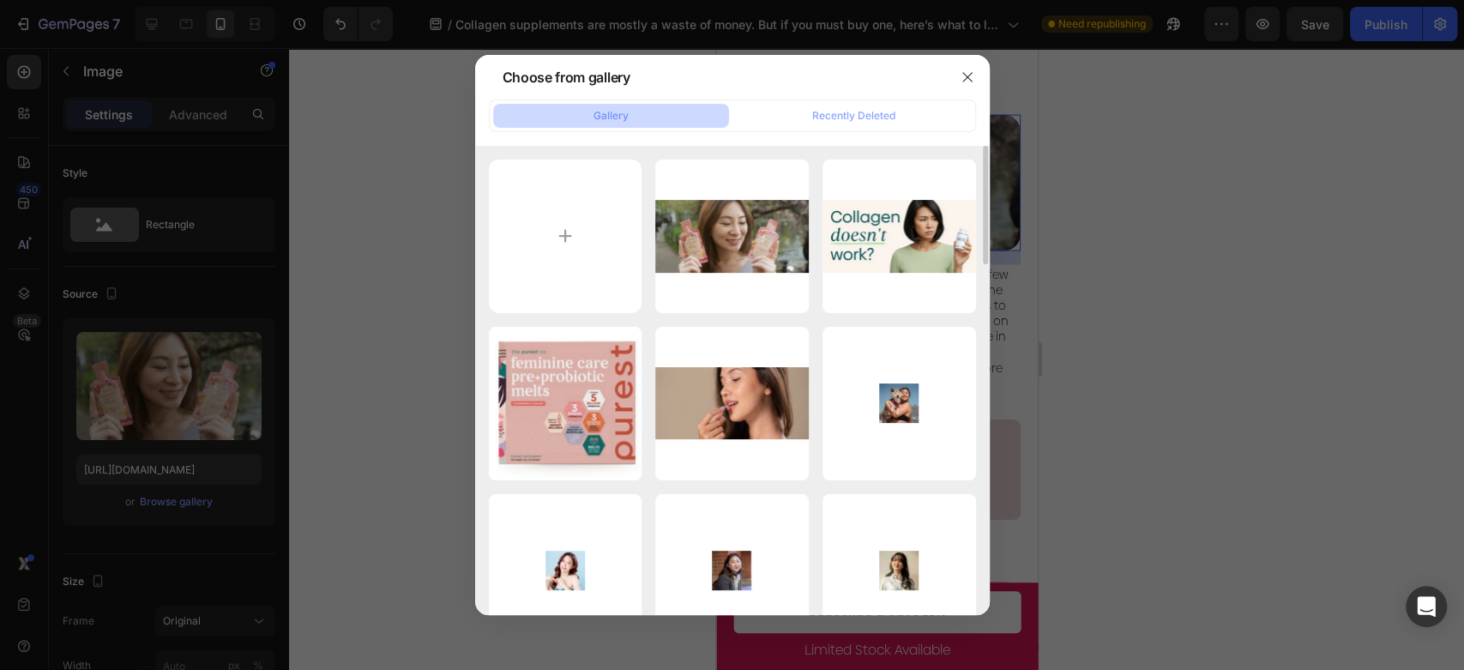
scroll to position [381, 0]
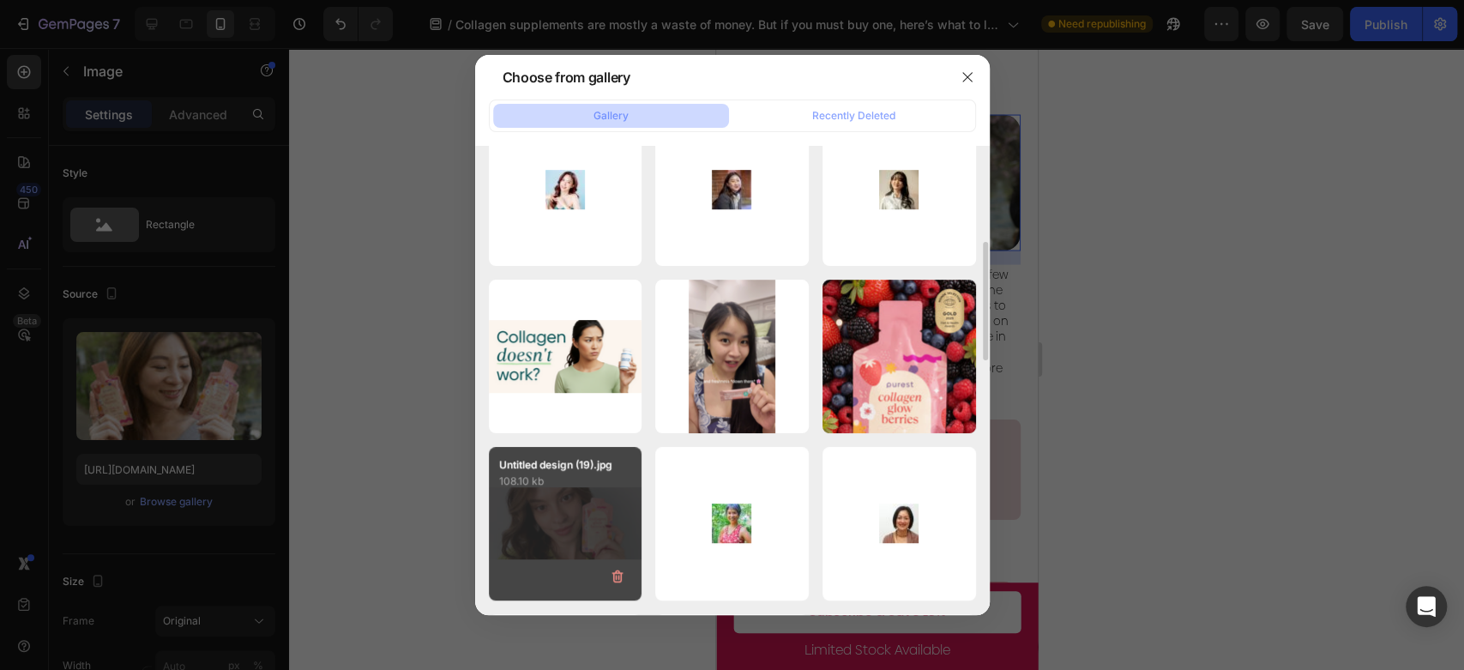
click at [551, 511] on div "Untitled design (19).jpg 108.10 kb" at bounding box center [566, 524] width 154 height 154
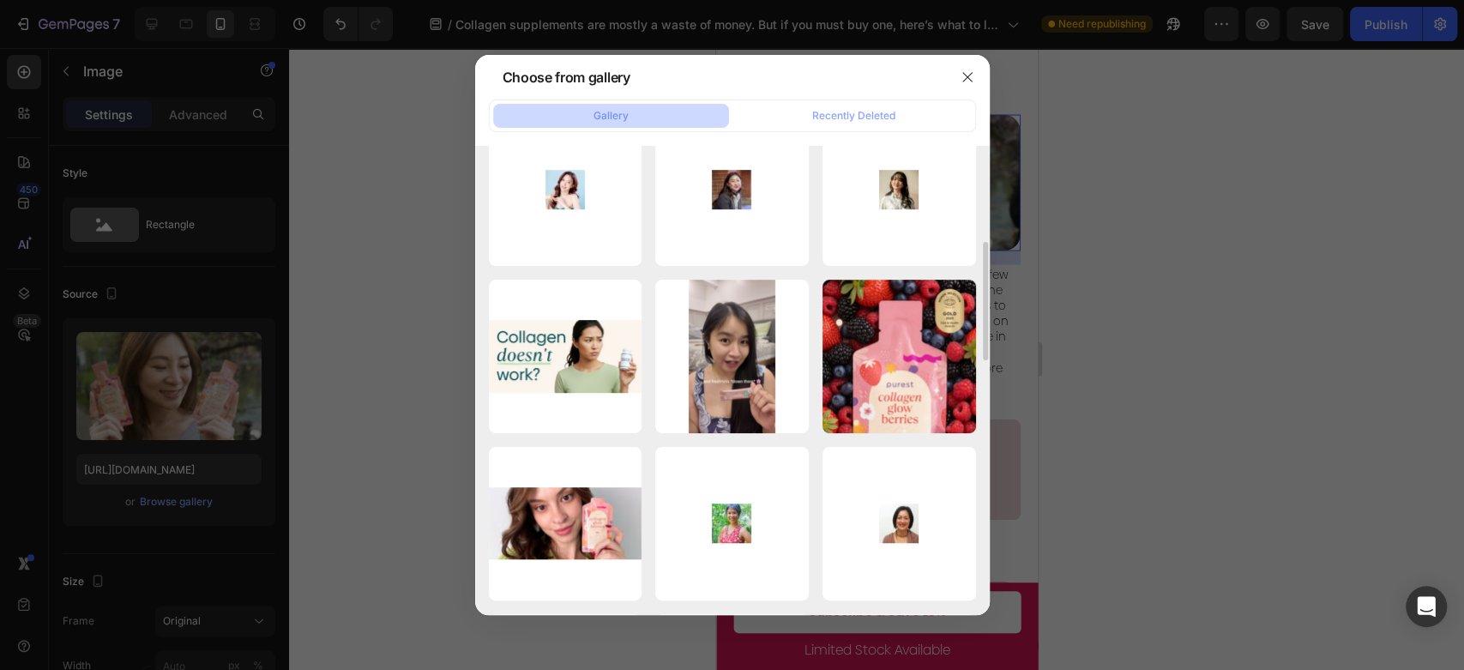
type input "[URL][DOMAIN_NAME]"
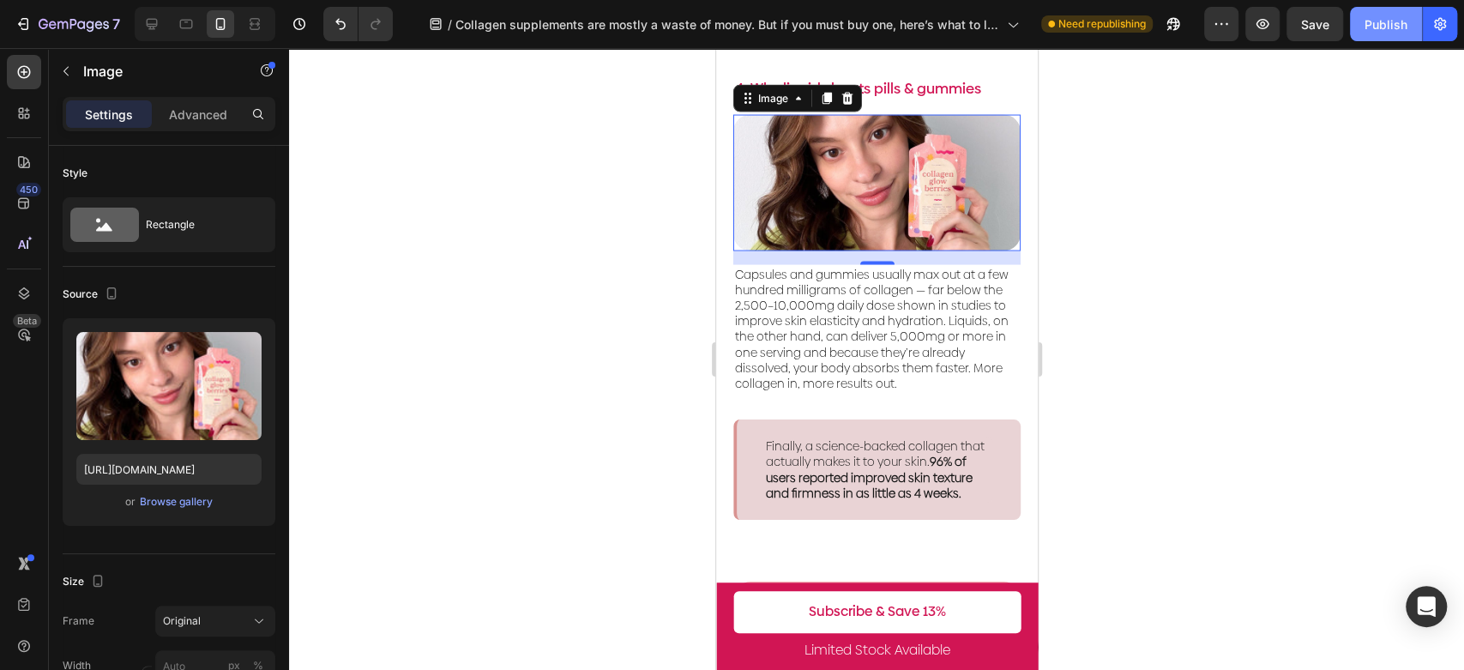
click at [1382, 28] on div "Publish" at bounding box center [1386, 24] width 43 height 18
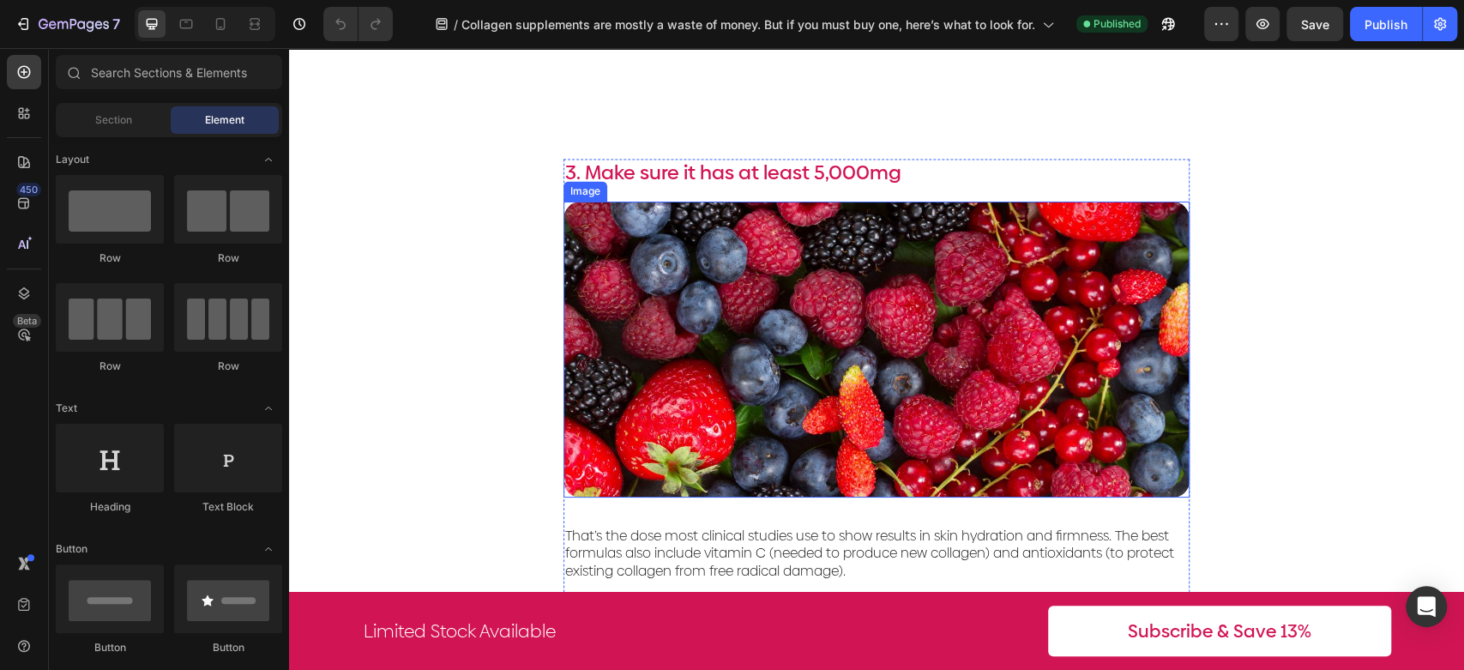
scroll to position [2668, 0]
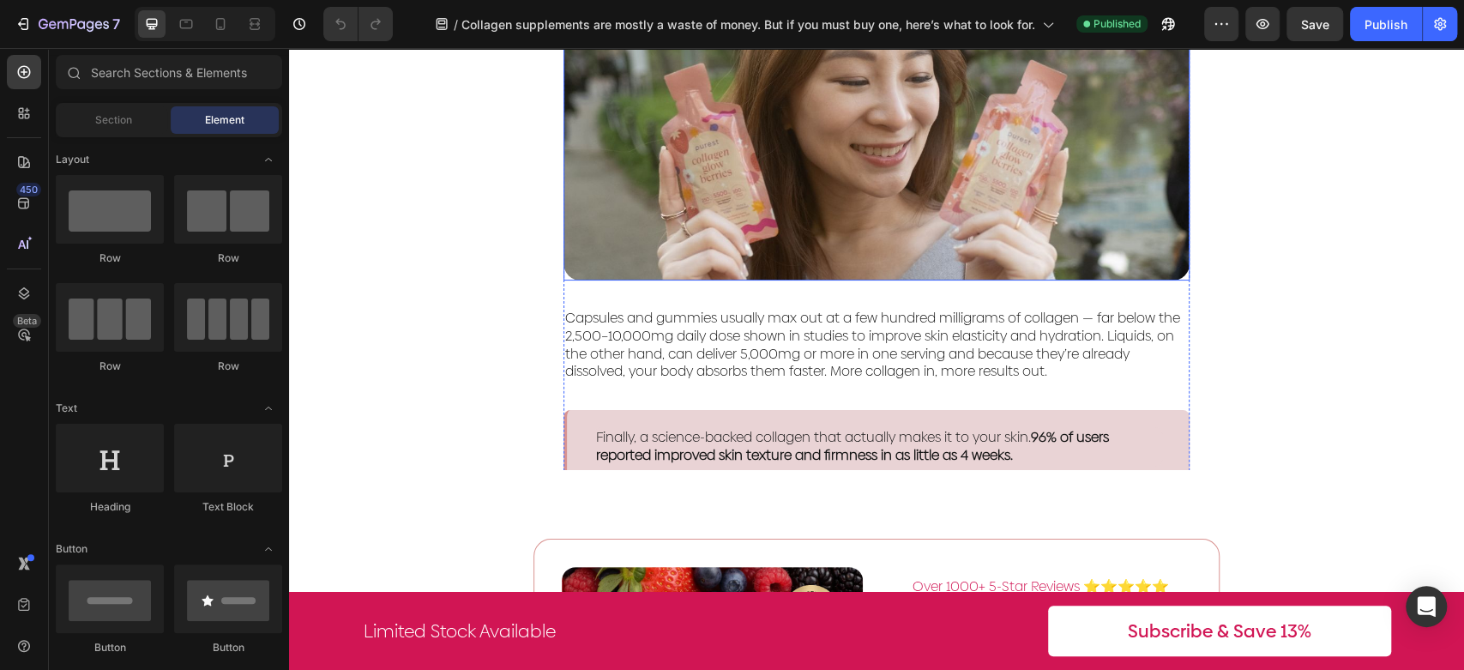
click at [957, 180] on img at bounding box center [877, 133] width 626 height 296
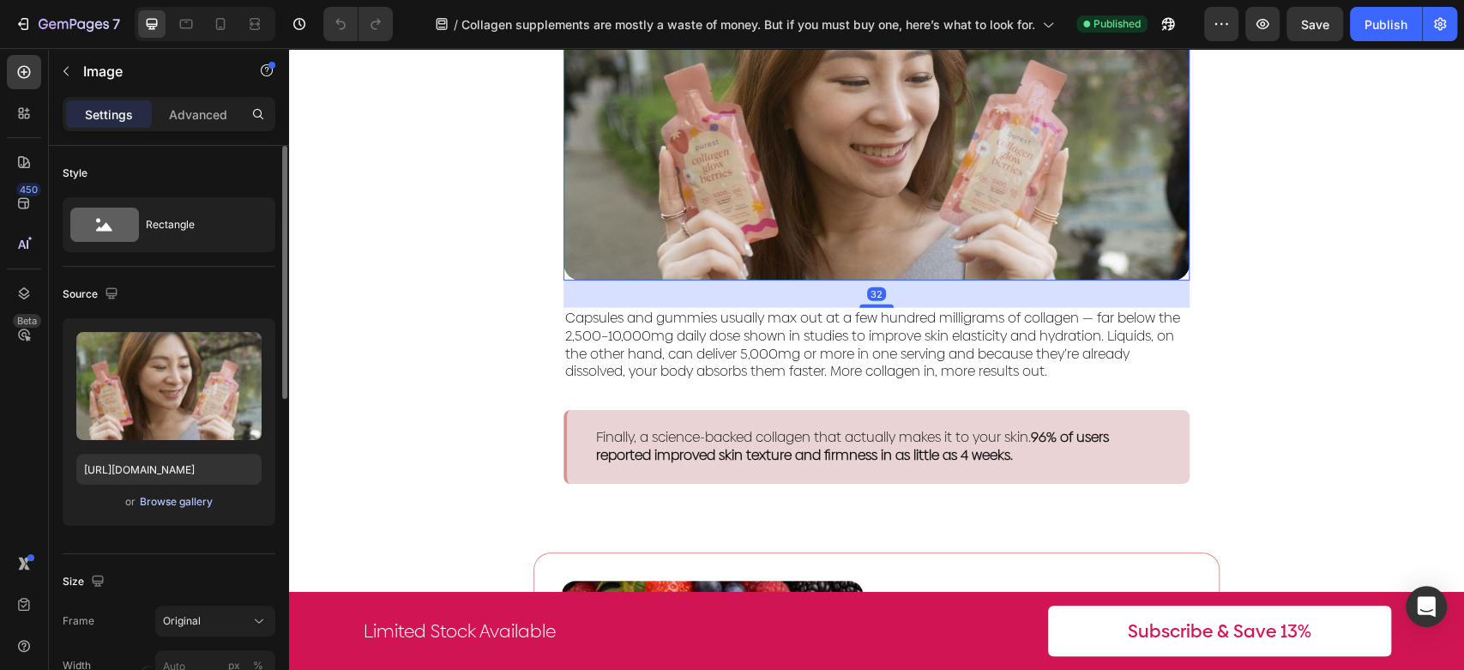
click at [196, 501] on div "Browse gallery" at bounding box center [176, 501] width 73 height 15
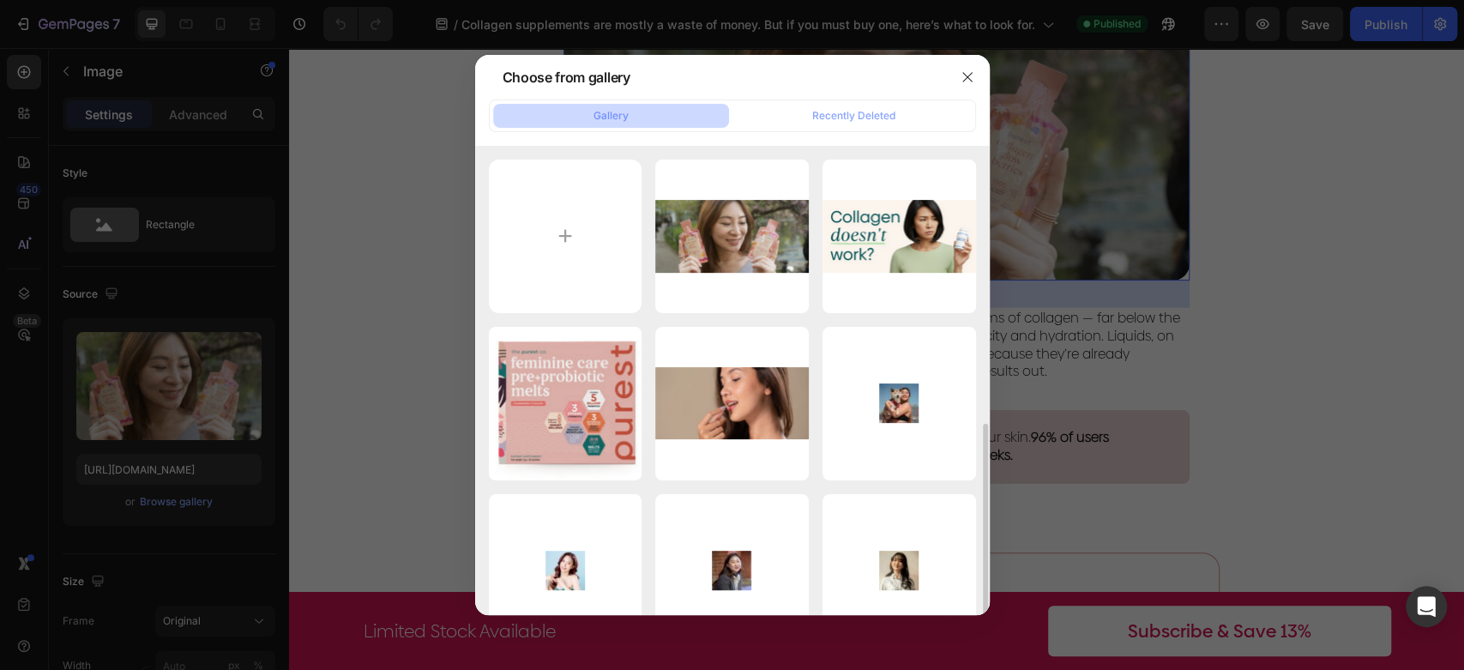
scroll to position [546, 0]
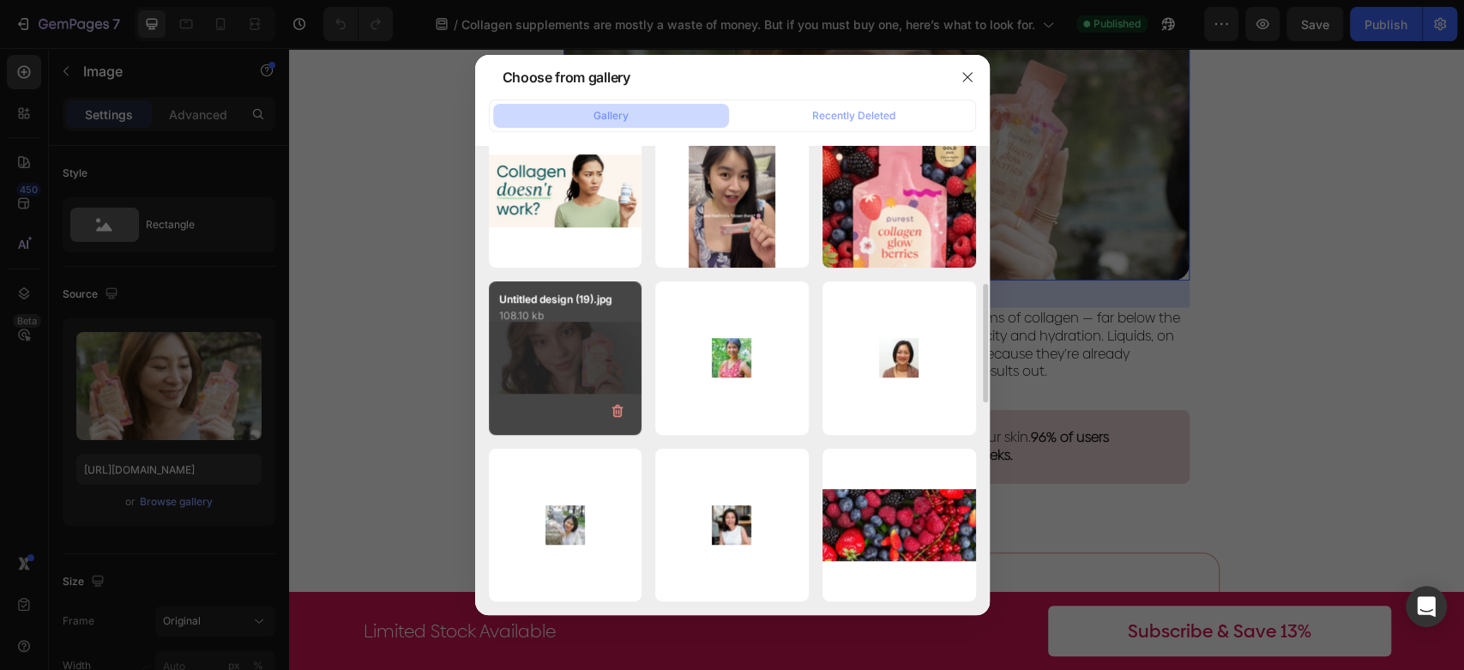
click at [582, 360] on div "Untitled design (19).jpg 108.10 kb" at bounding box center [566, 358] width 154 height 154
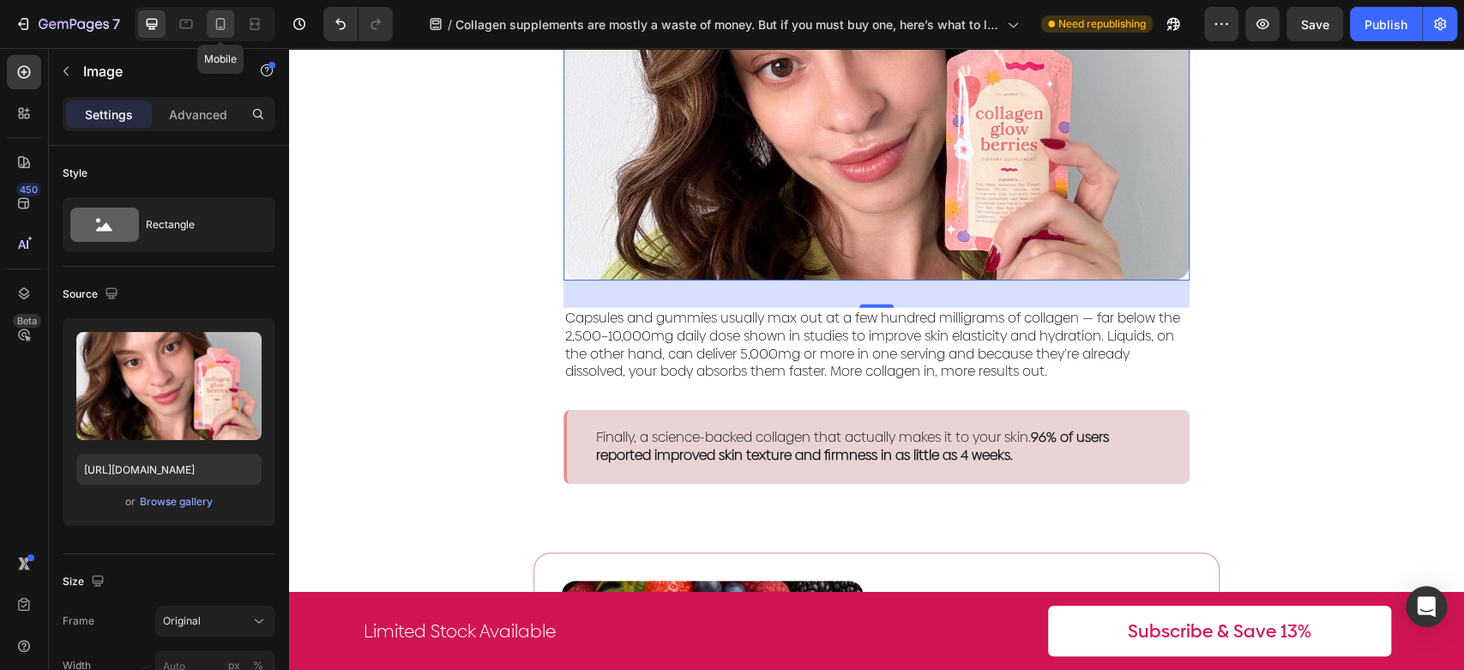
click at [214, 31] on icon at bounding box center [220, 23] width 17 height 17
type input "[URL][DOMAIN_NAME]"
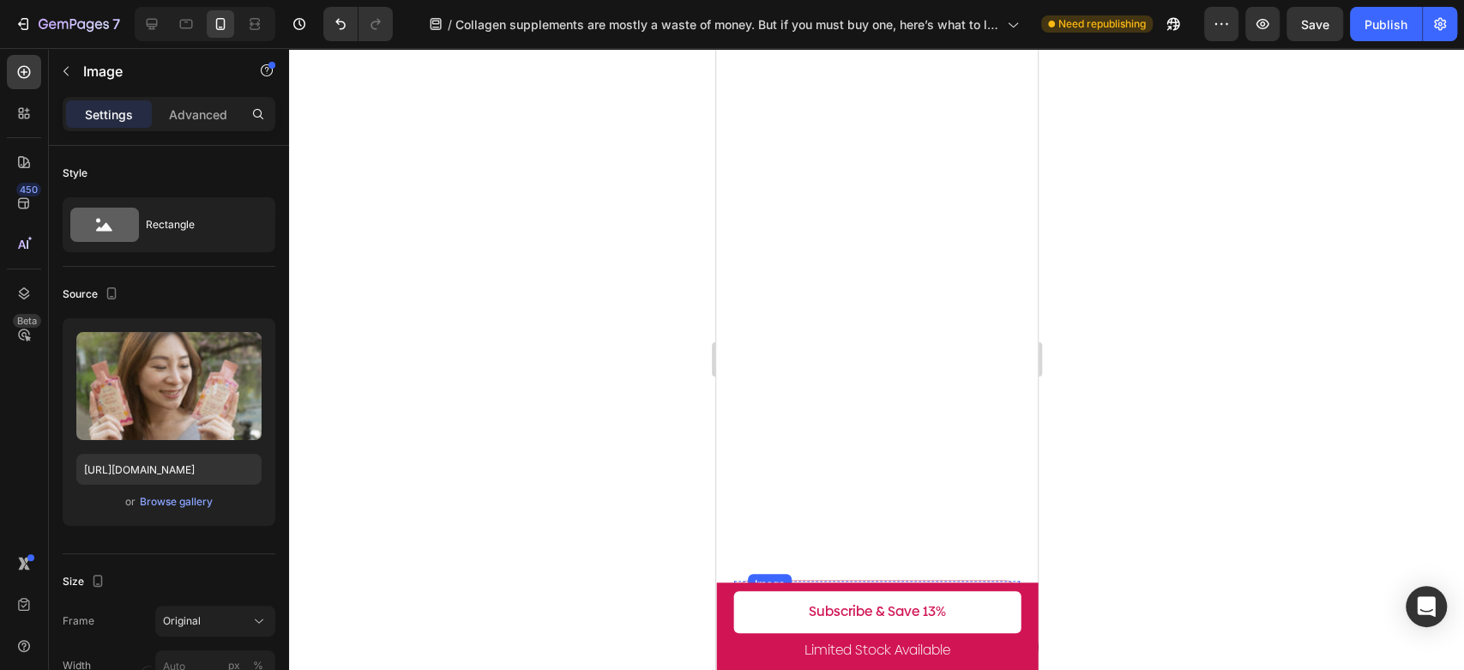
scroll to position [2415, 0]
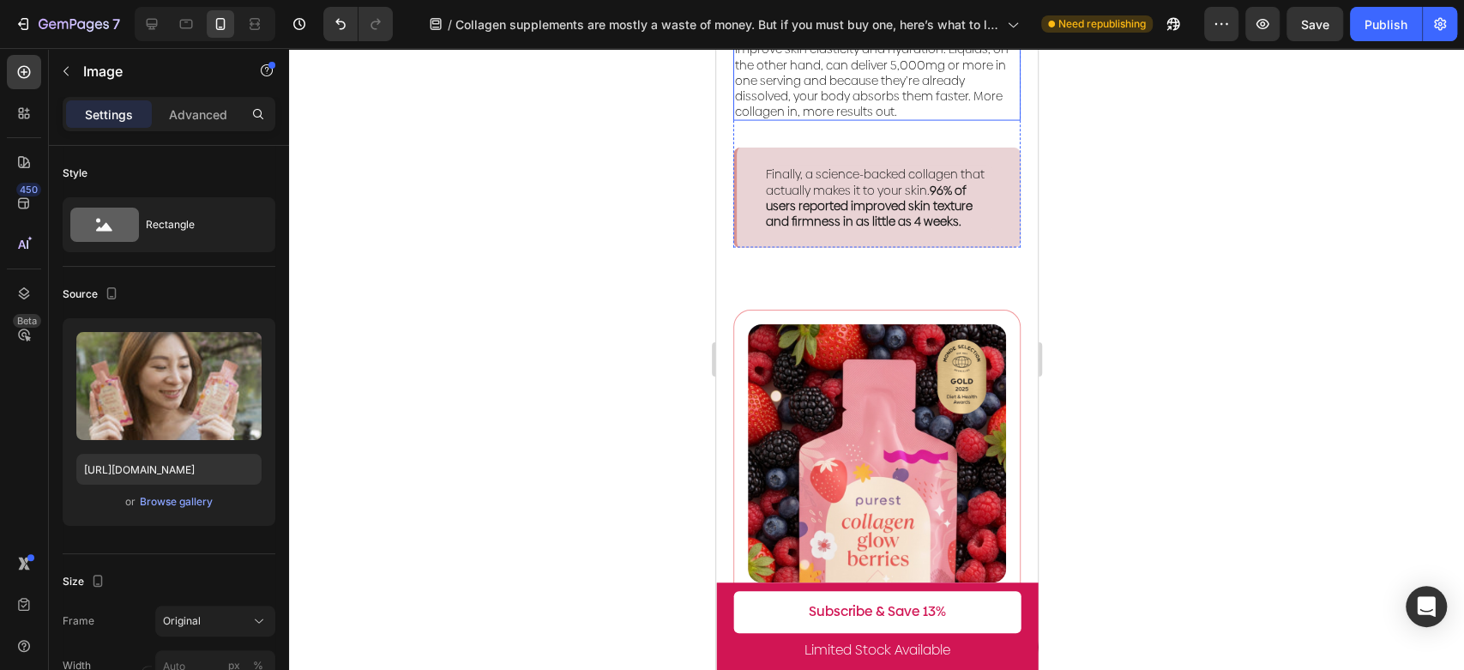
drag, startPoint x: 808, startPoint y: 315, endPoint x: 846, endPoint y: 256, distance: 69.5
click at [814, 120] on p "Capsules and gummies usually max out at a few hundred milligrams of collagen — …" at bounding box center [876, 57] width 284 height 125
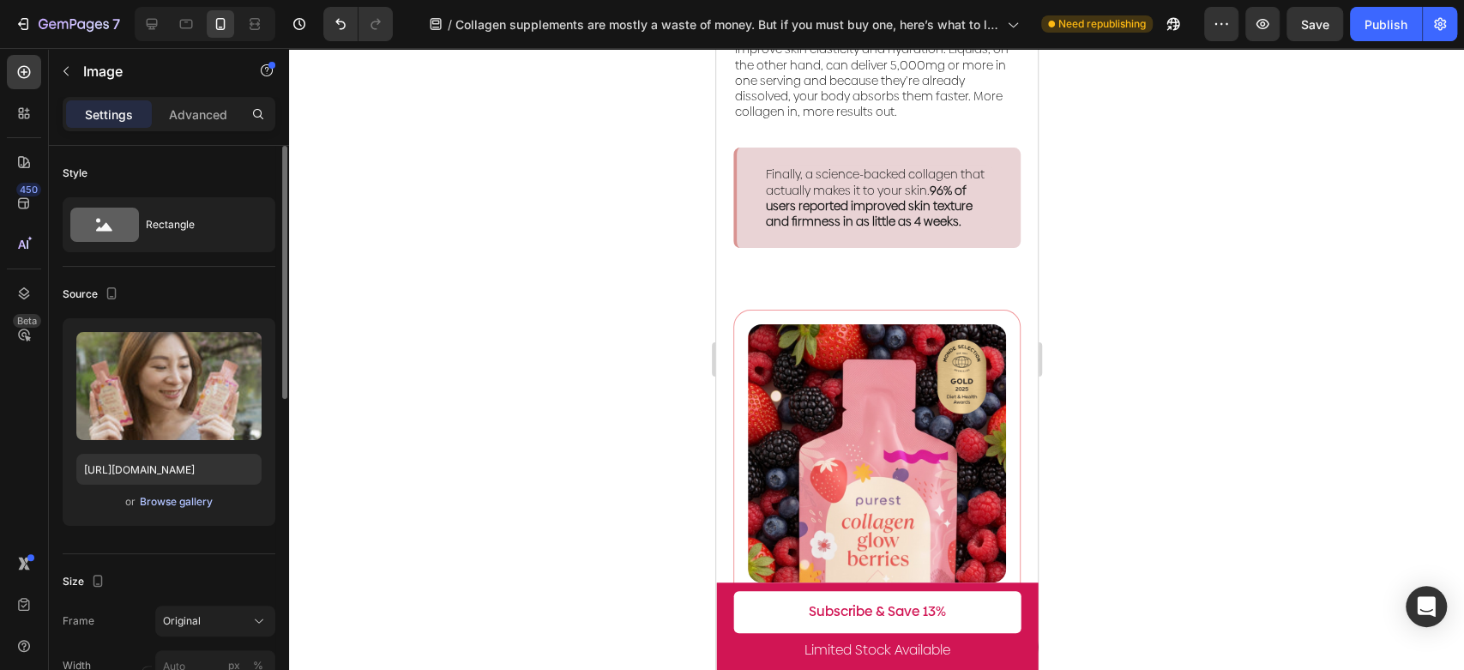
click at [189, 499] on div "Browse gallery" at bounding box center [176, 501] width 73 height 15
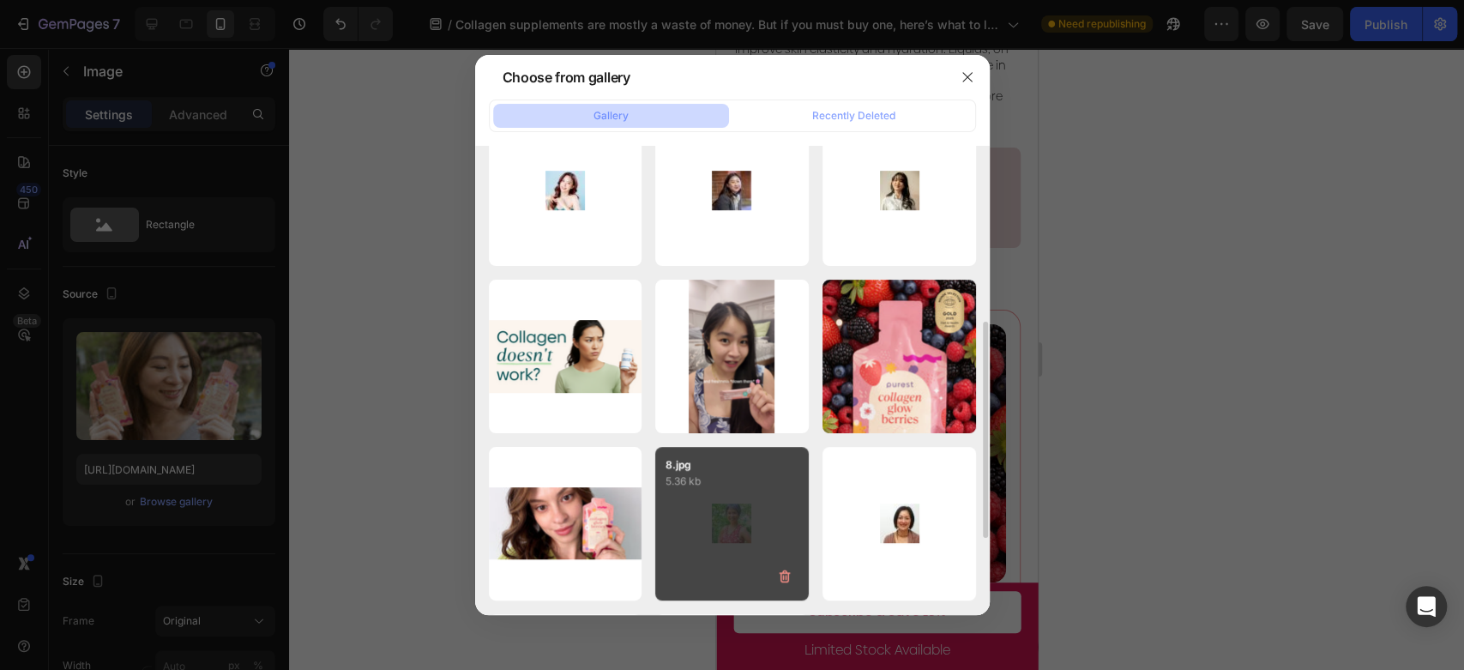
scroll to position [476, 0]
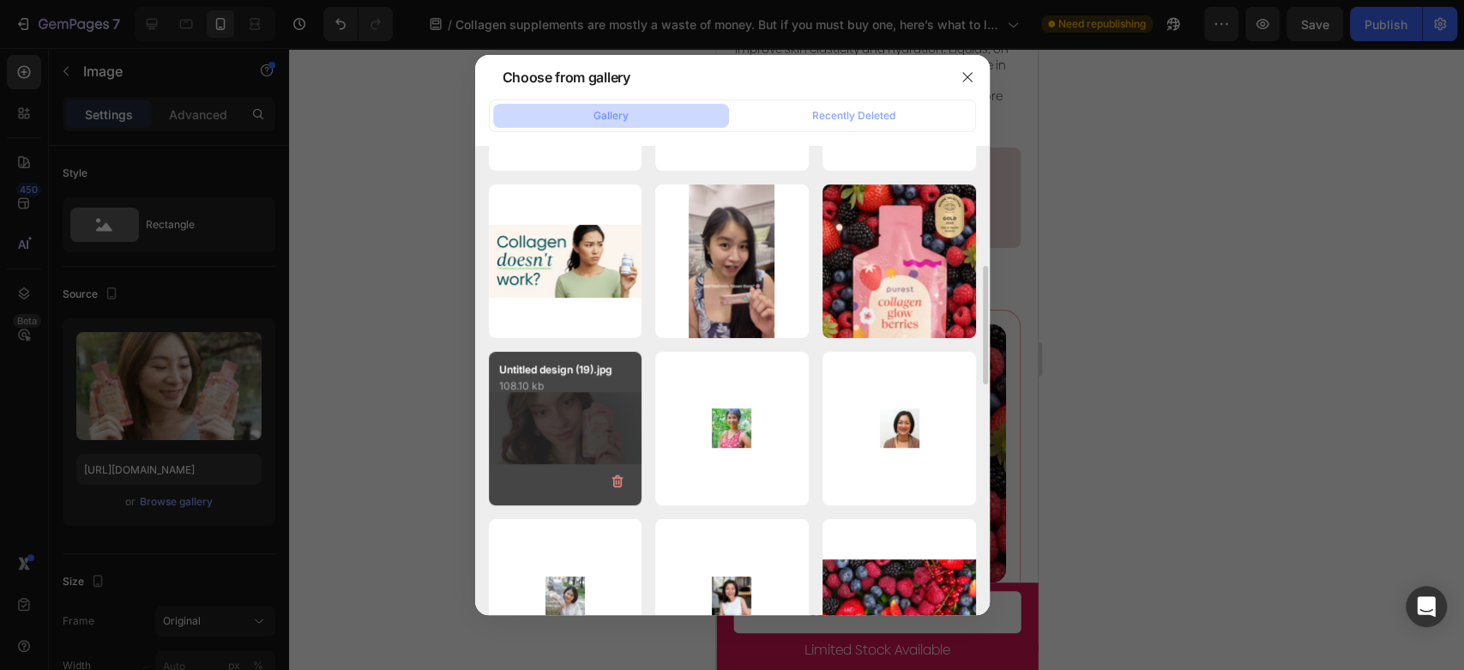
click at [509, 424] on div "Untitled design (19).jpg 108.10 kb" at bounding box center [566, 429] width 154 height 154
type input "[URL][DOMAIN_NAME]"
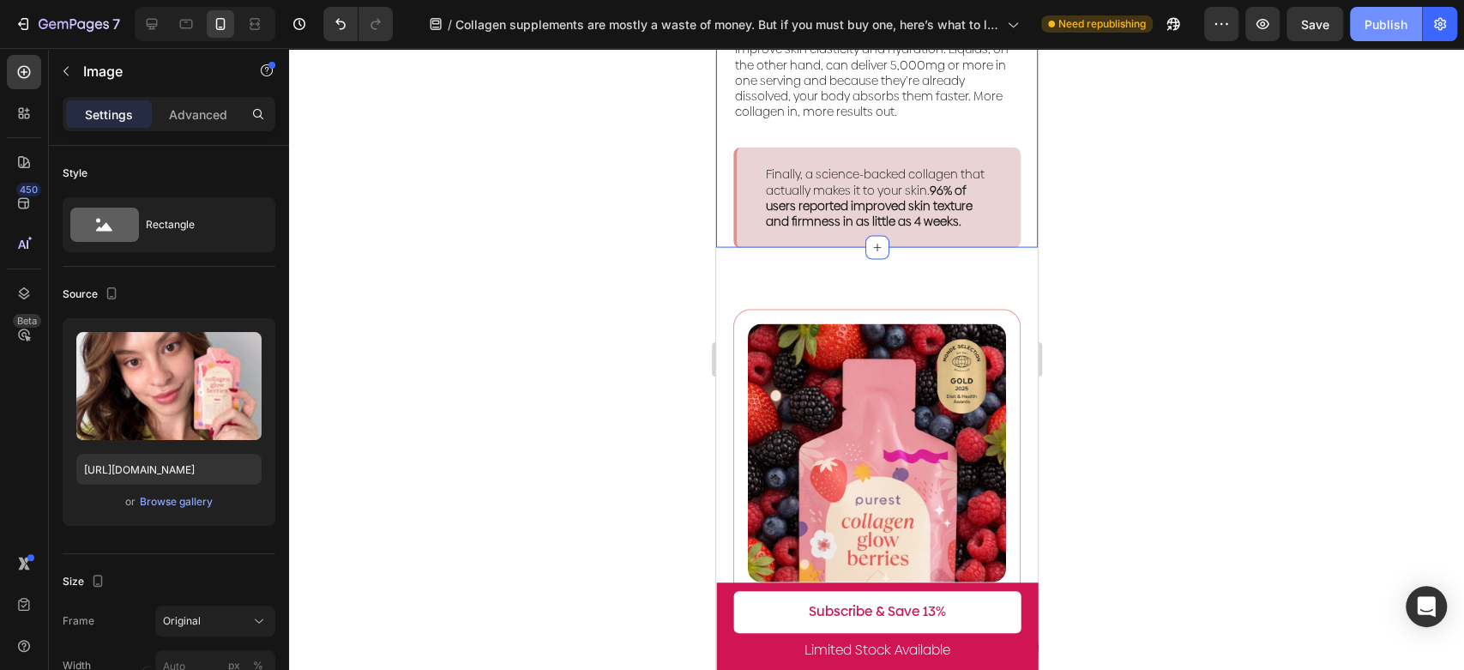
click at [1388, 25] on div "Publish" at bounding box center [1386, 24] width 43 height 18
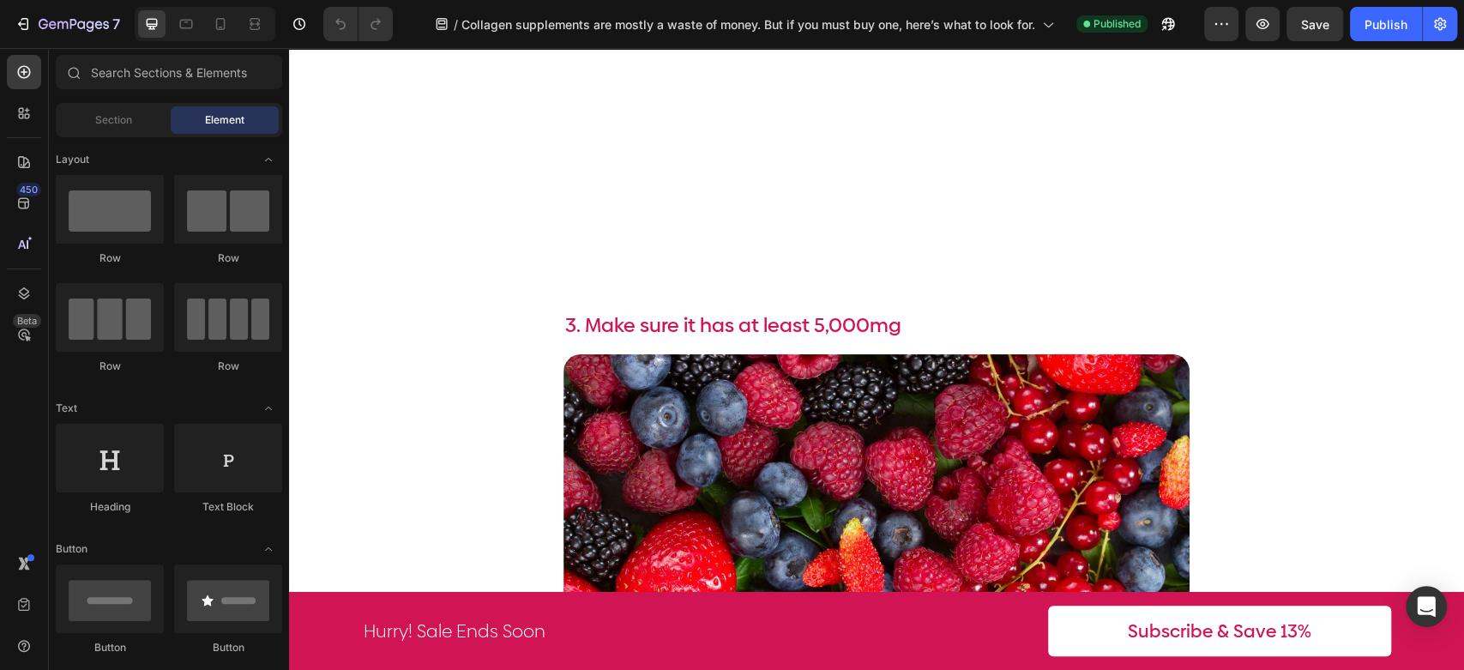
scroll to position [2382, 0]
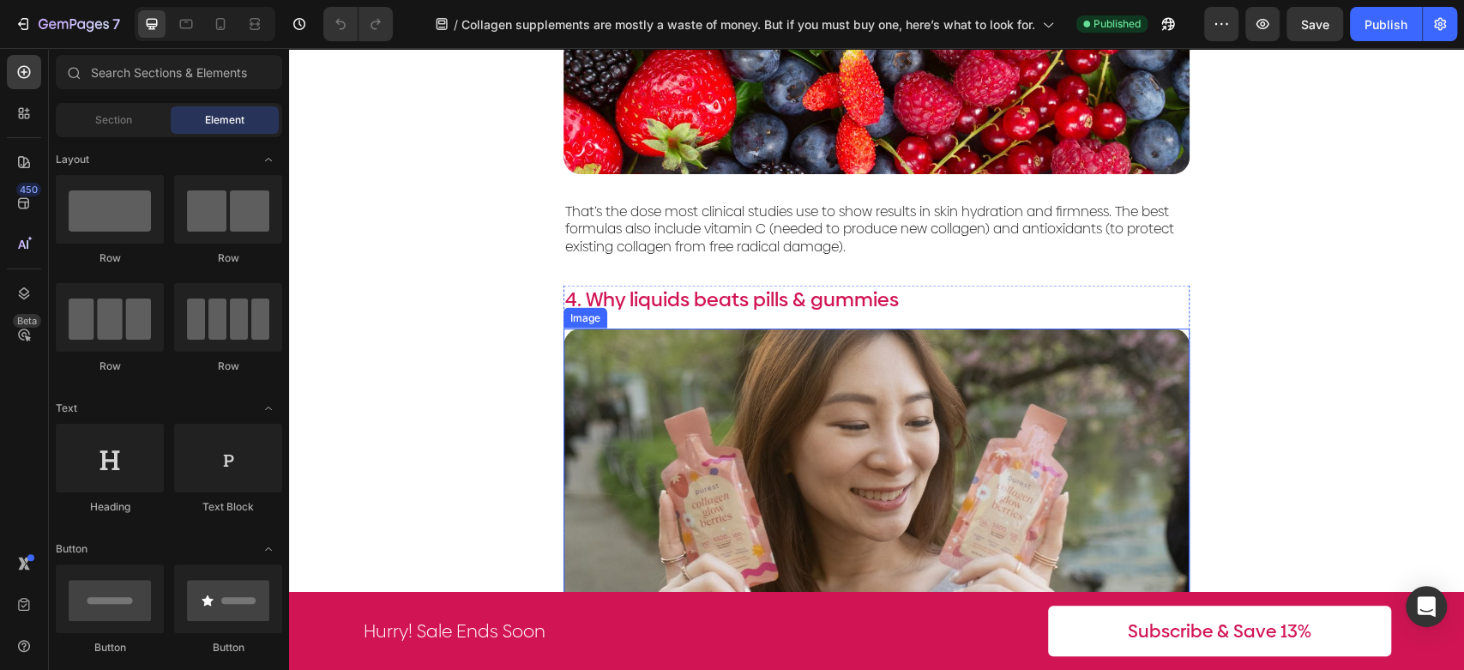
click at [917, 353] on img at bounding box center [877, 477] width 626 height 296
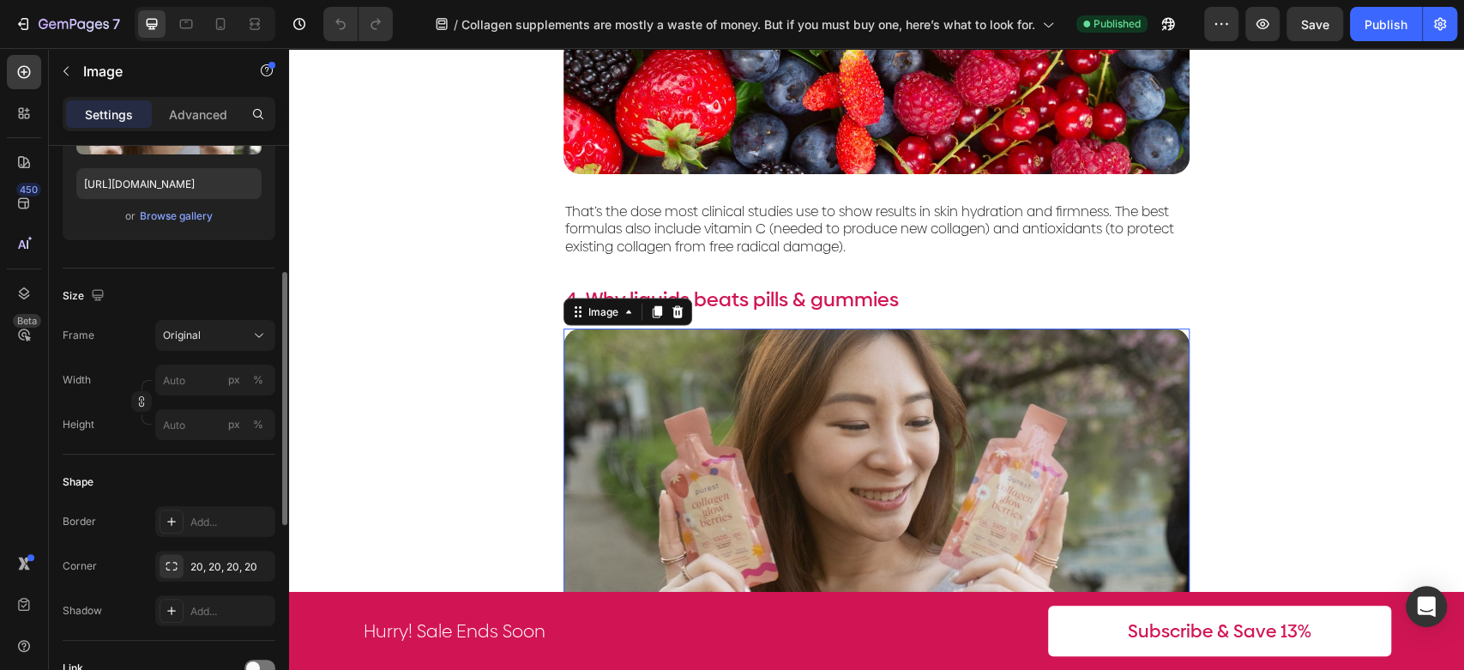
scroll to position [190, 0]
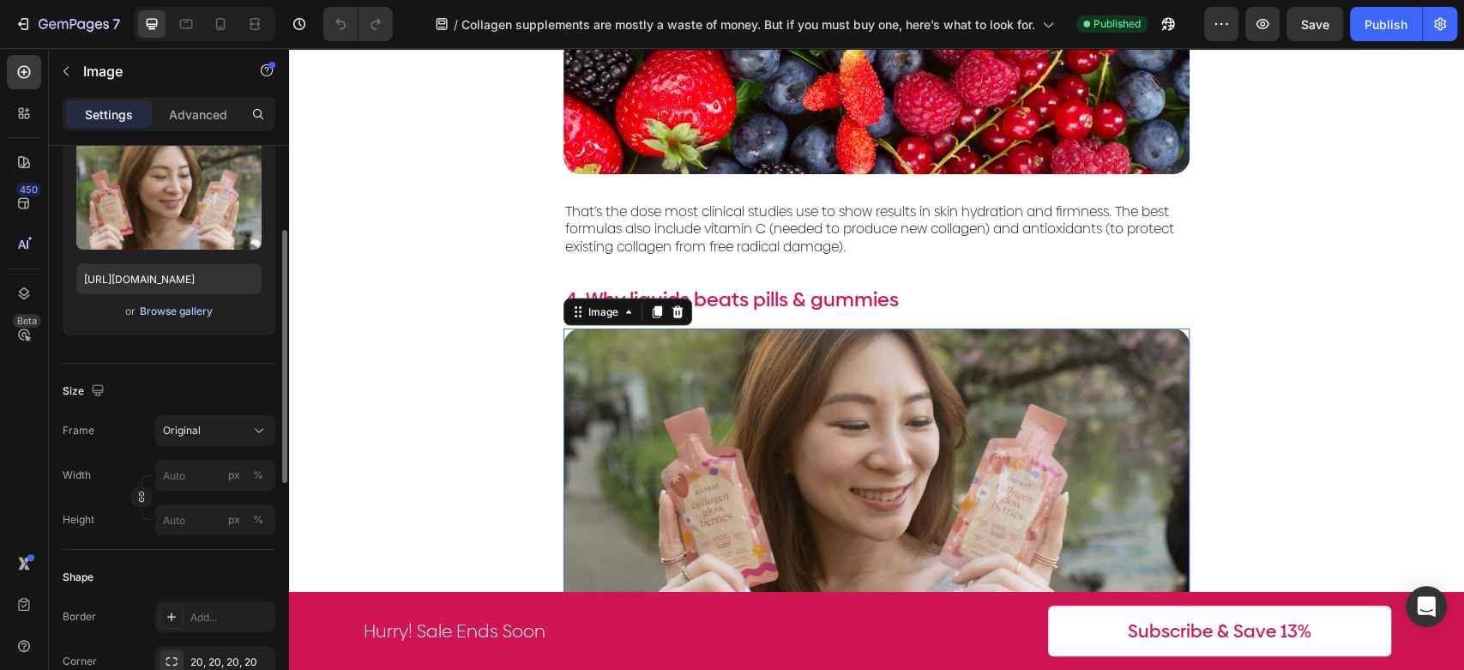
click at [180, 317] on div "Browse gallery" at bounding box center [176, 311] width 73 height 15
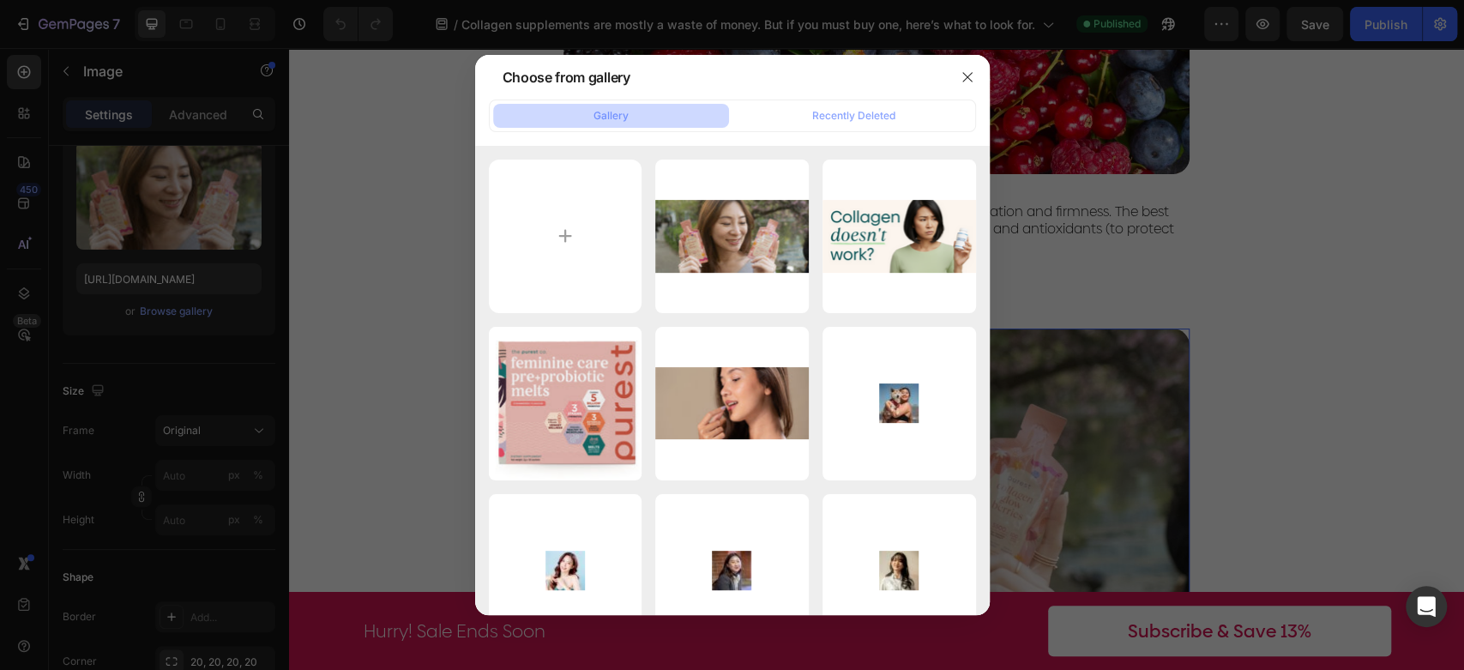
scroll to position [381, 0]
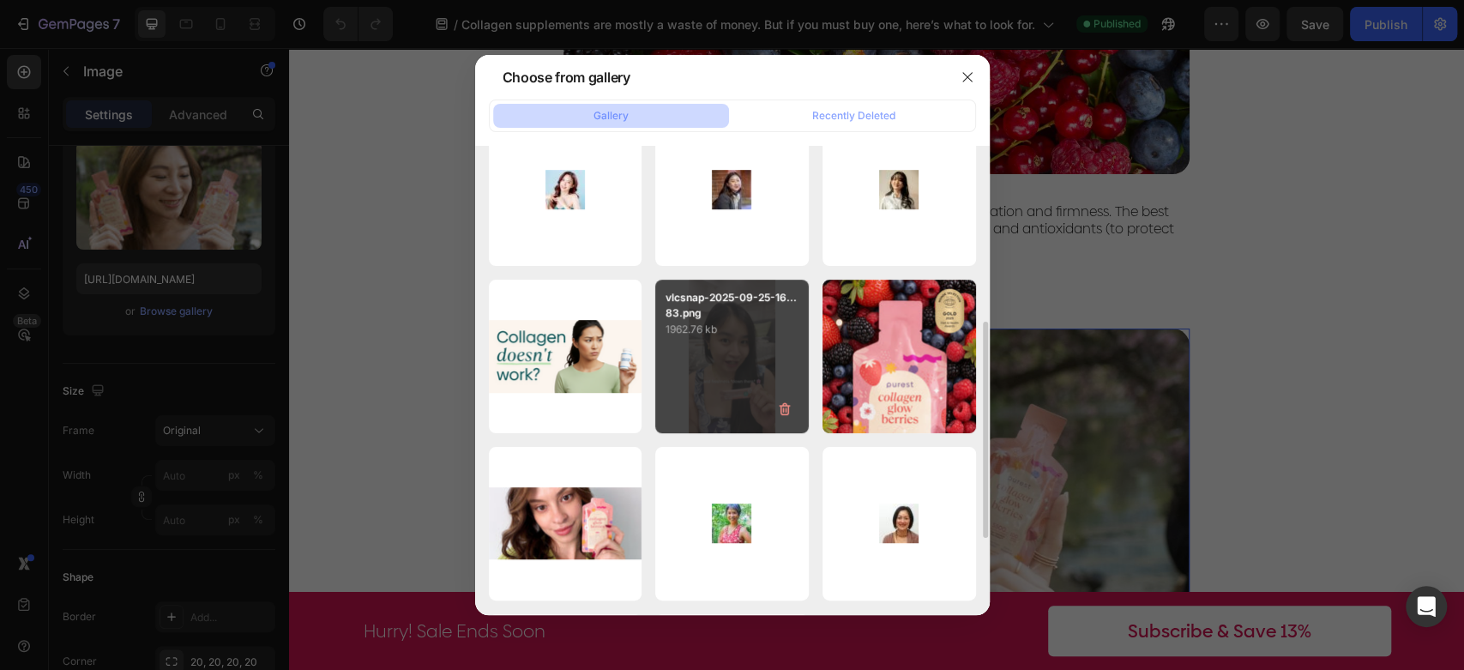
drag, startPoint x: 564, startPoint y: 520, endPoint x: 727, endPoint y: 347, distance: 237.8
click at [0, 0] on div "Untitled design (19).jpg 108.10 kb" at bounding box center [0, 0] width 0 height 0
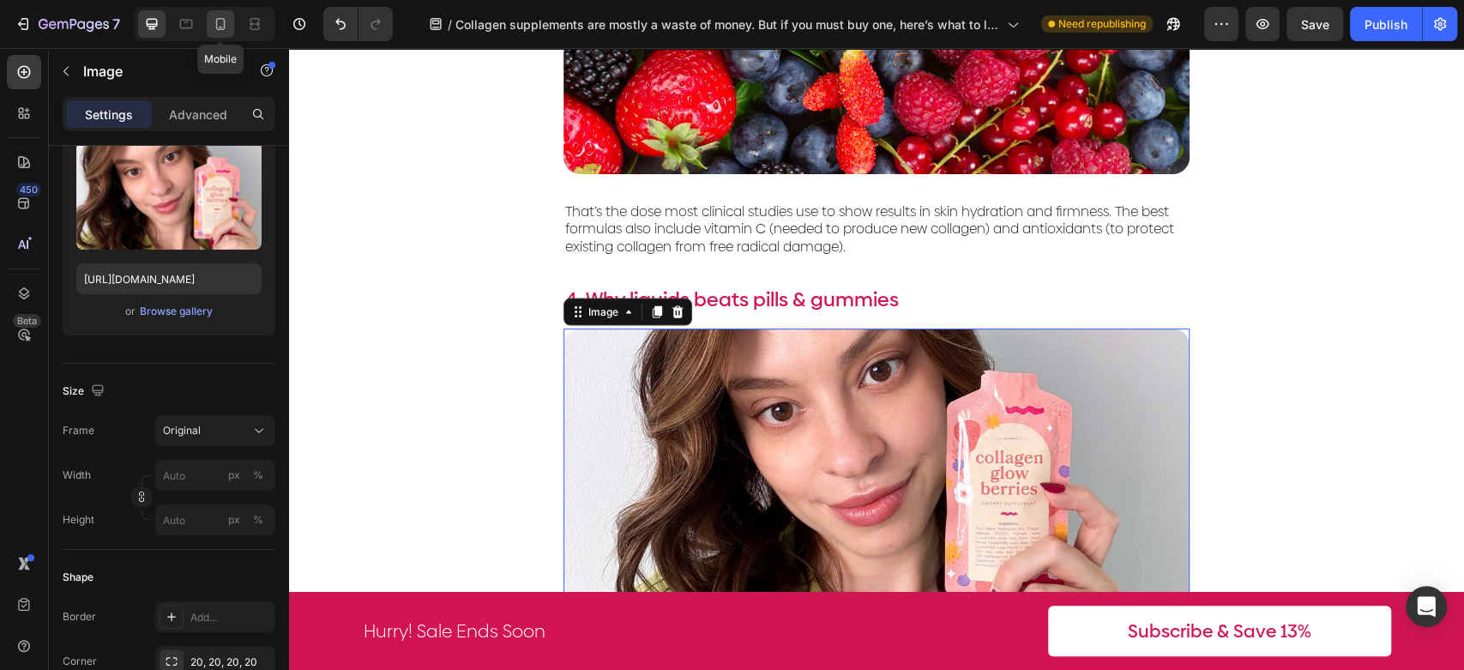
click at [217, 15] on icon at bounding box center [220, 23] width 17 height 17
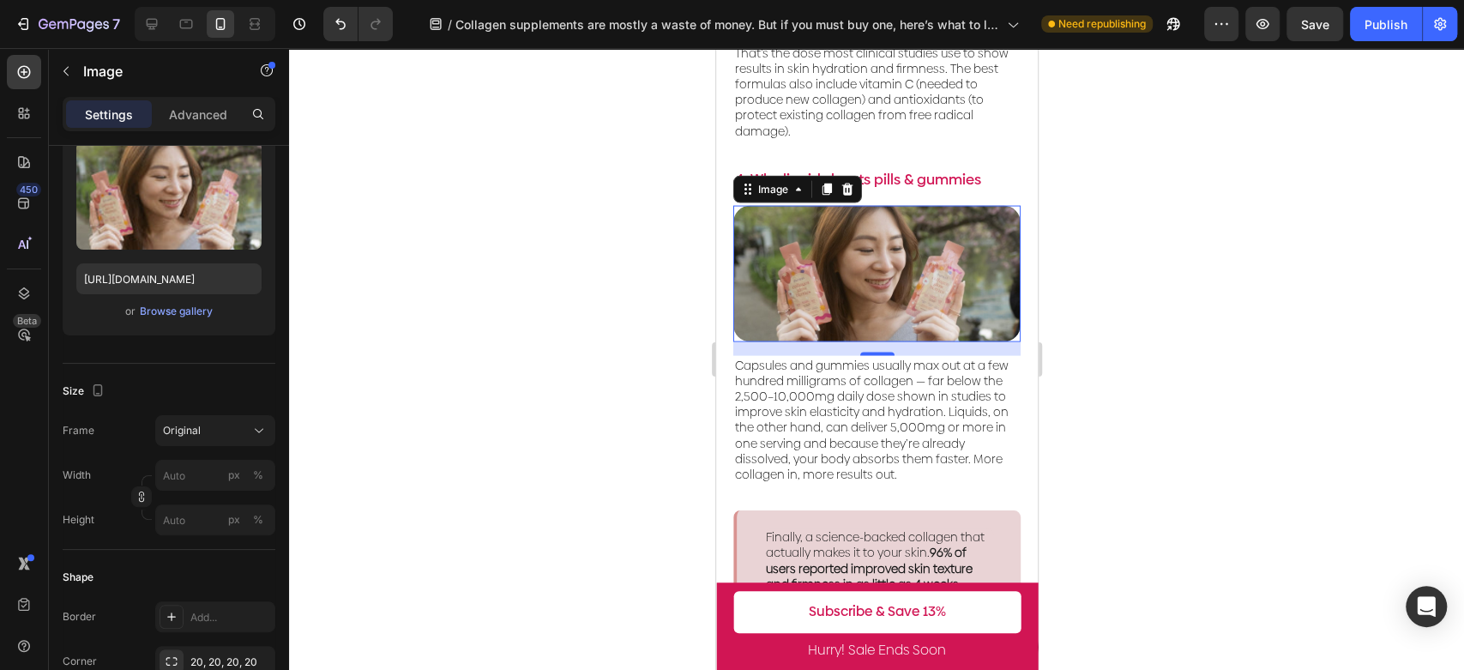
scroll to position [2473, 0]
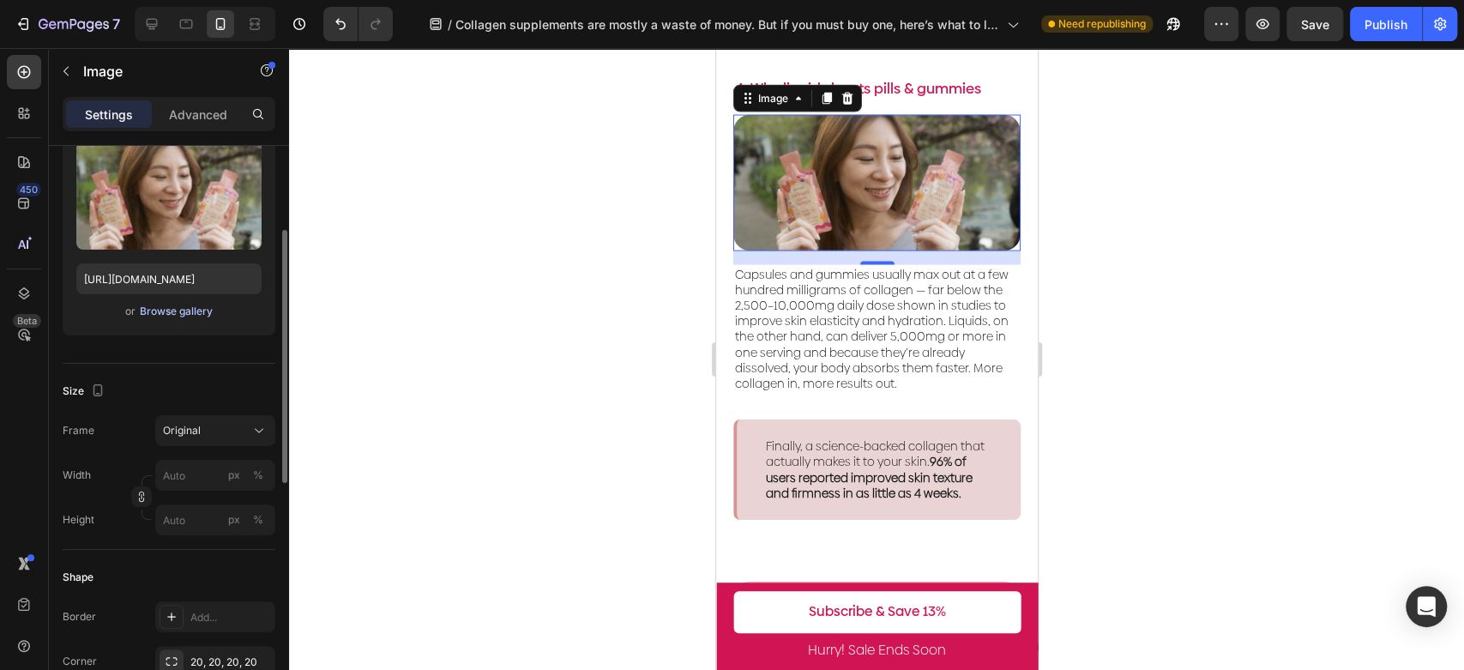
click at [178, 317] on div "Browse gallery" at bounding box center [176, 311] width 73 height 15
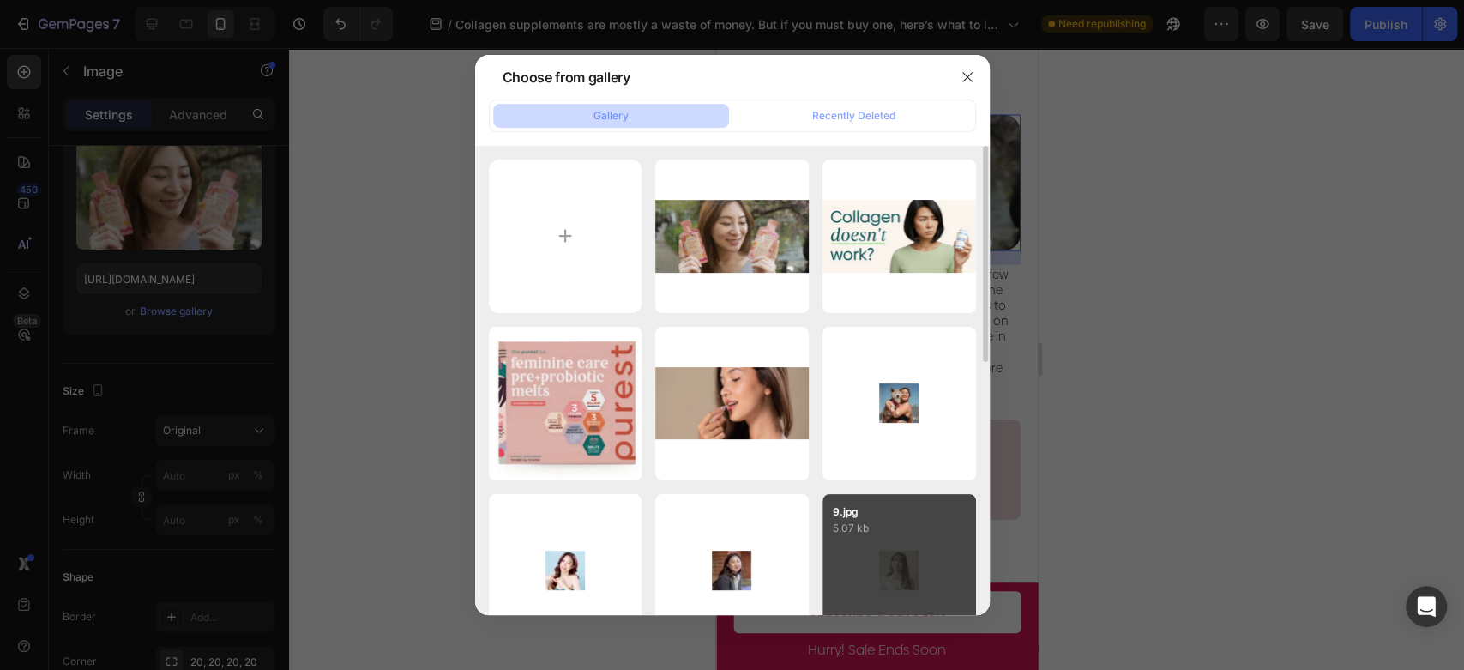
scroll to position [546, 0]
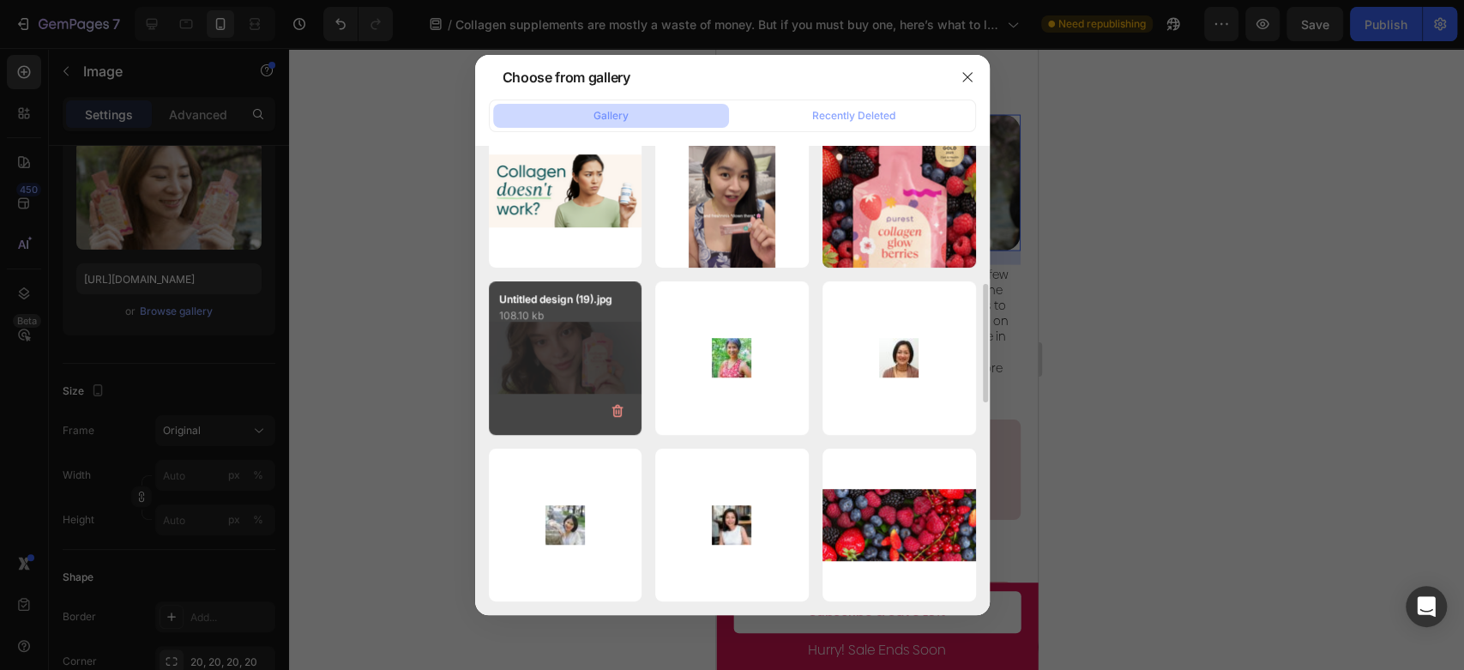
click at [531, 371] on div "Untitled design (19).jpg 108.10 kb" at bounding box center [566, 358] width 154 height 154
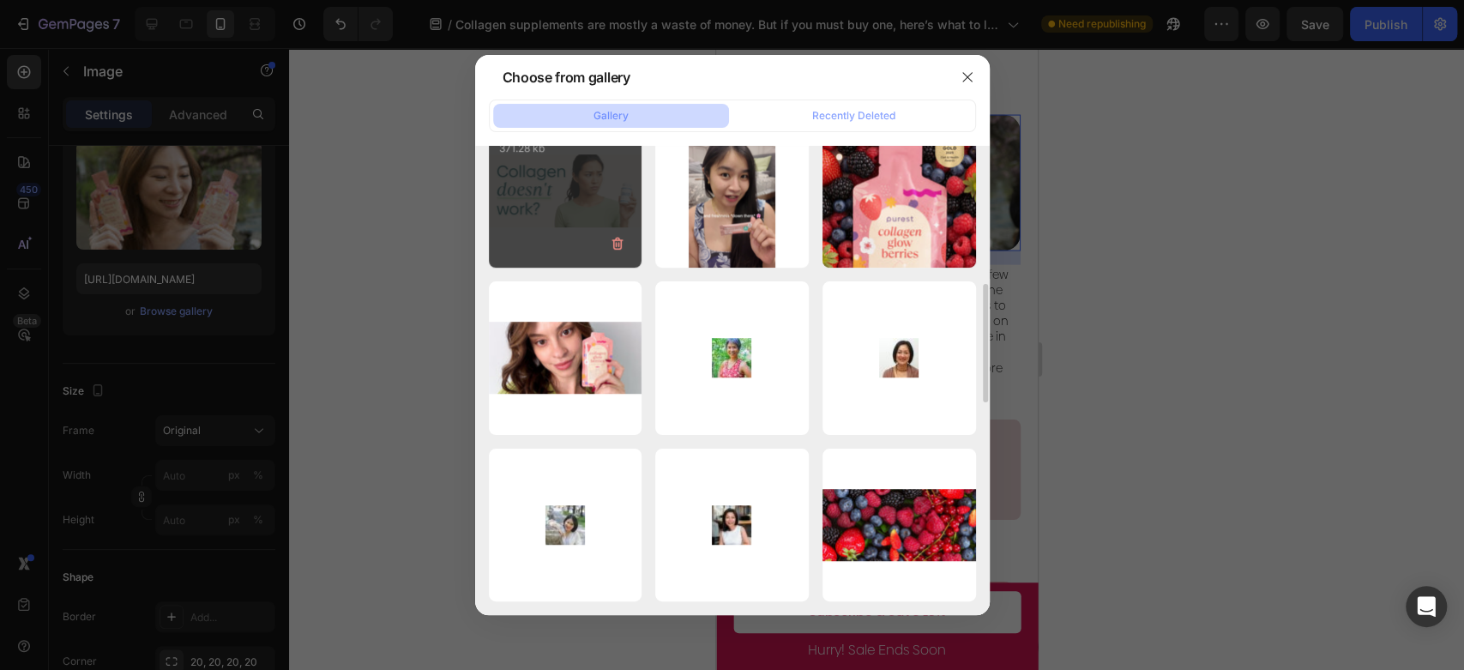
type input "[URL][DOMAIN_NAME]"
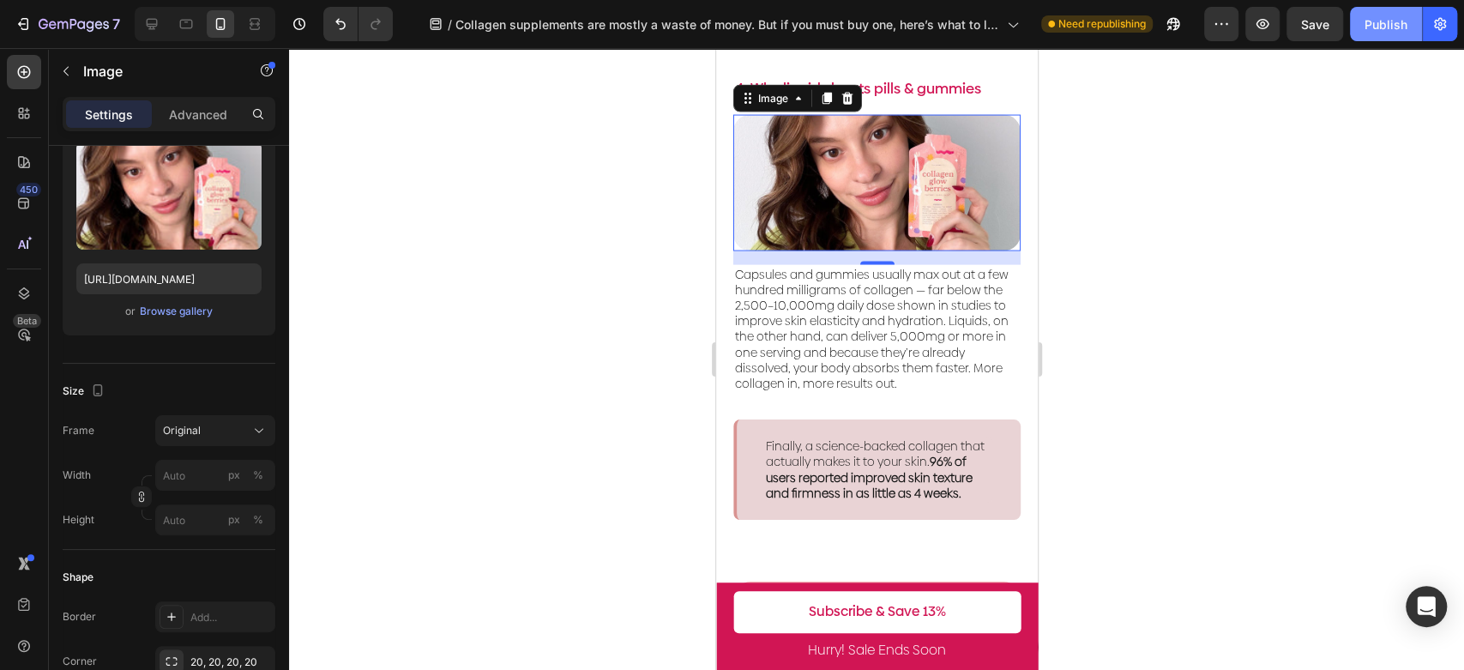
click at [1375, 21] on div "Publish" at bounding box center [1386, 24] width 43 height 18
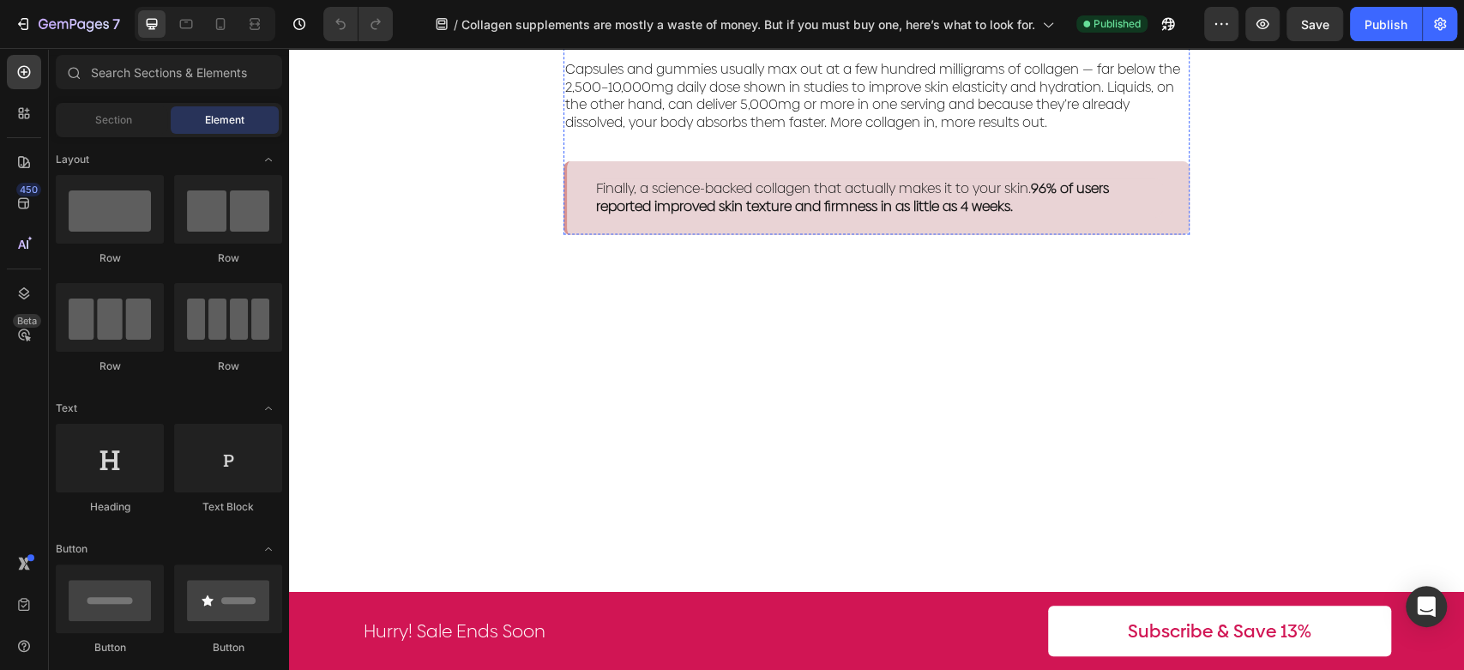
scroll to position [2573, 0]
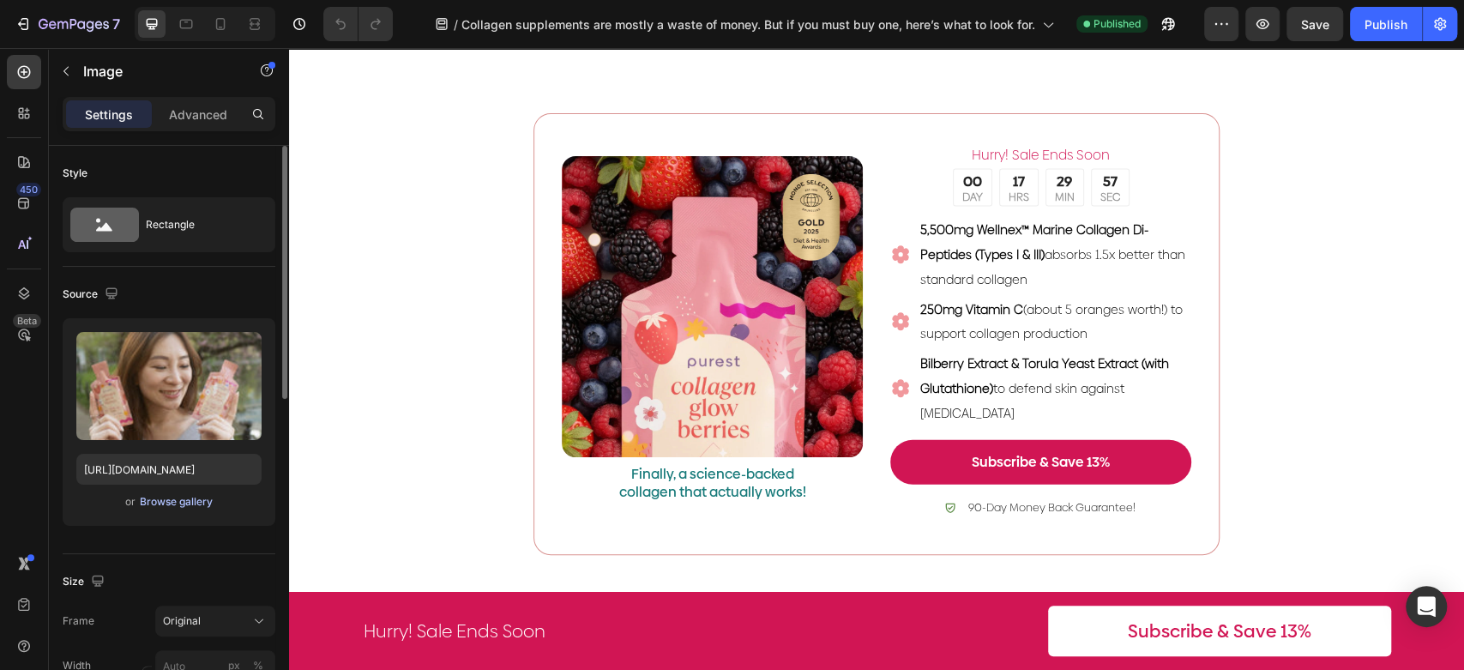
click at [197, 507] on div "Browse gallery" at bounding box center [176, 501] width 73 height 15
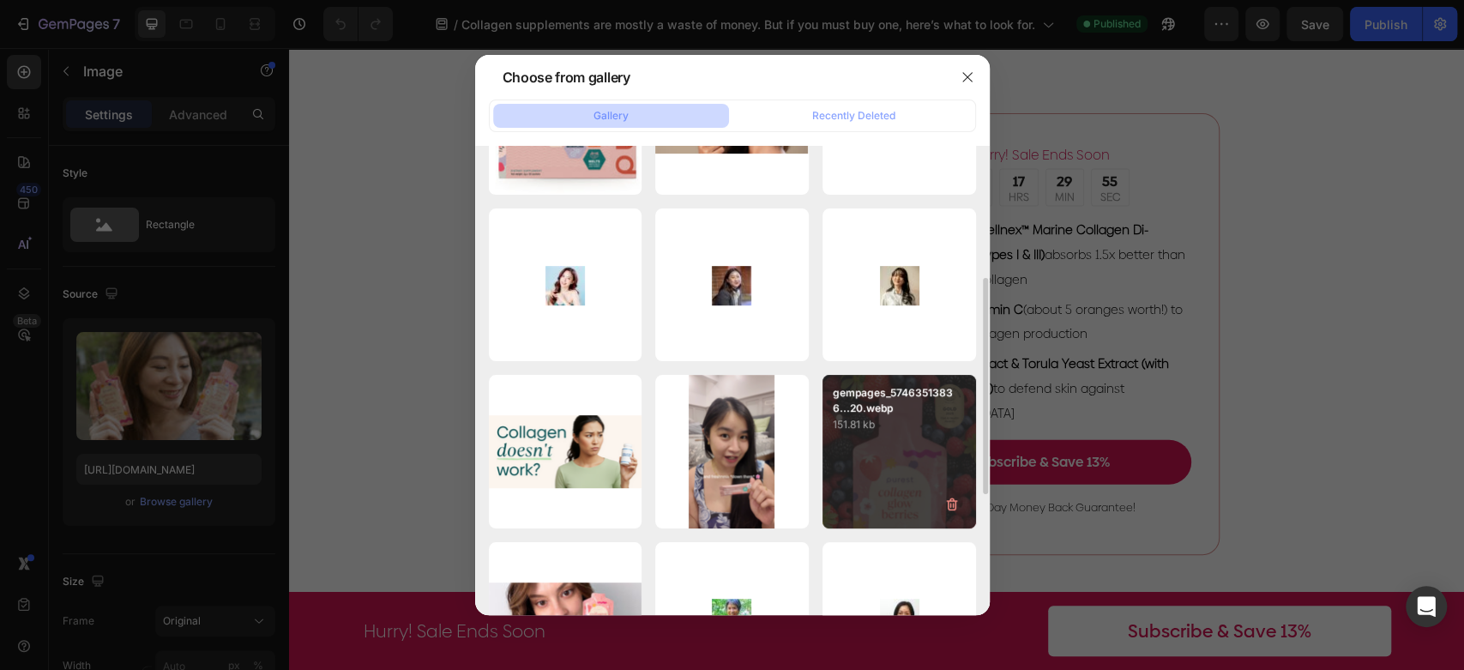
scroll to position [546, 0]
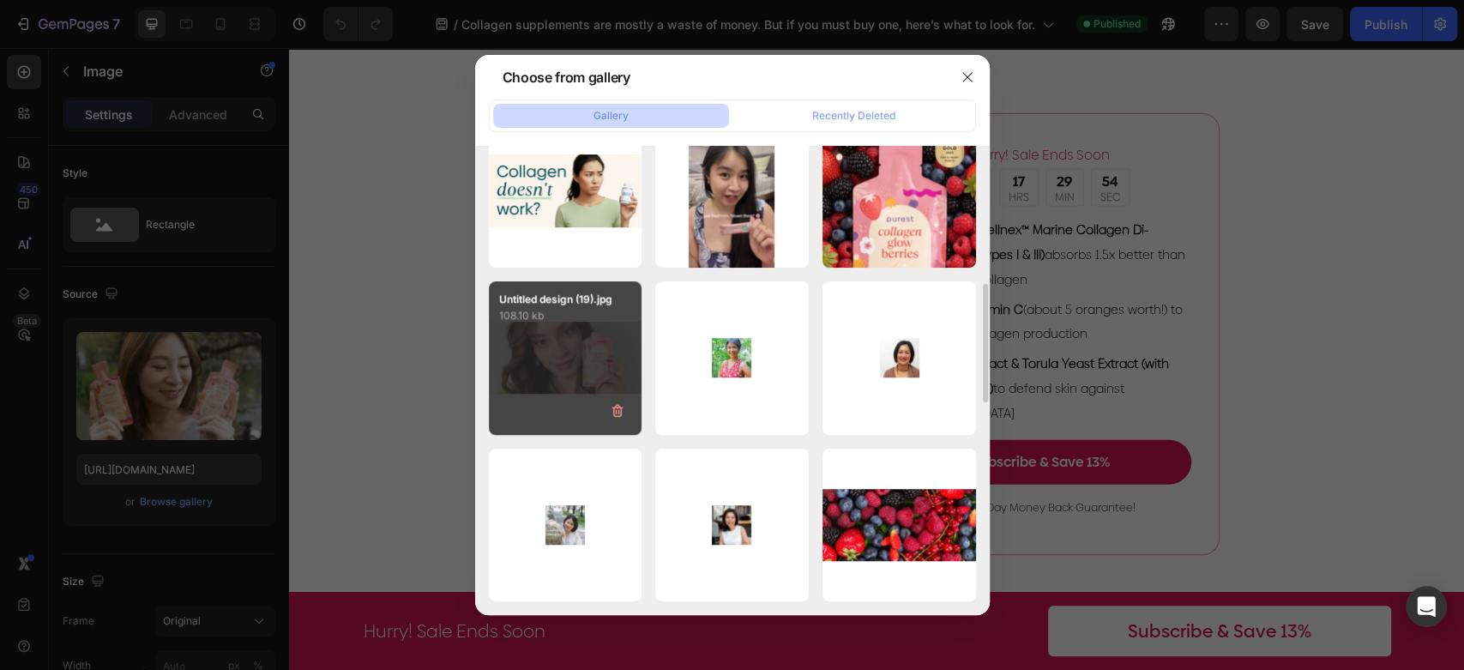
click at [580, 352] on div "Untitled design (19).jpg 108.10 kb" at bounding box center [566, 358] width 154 height 154
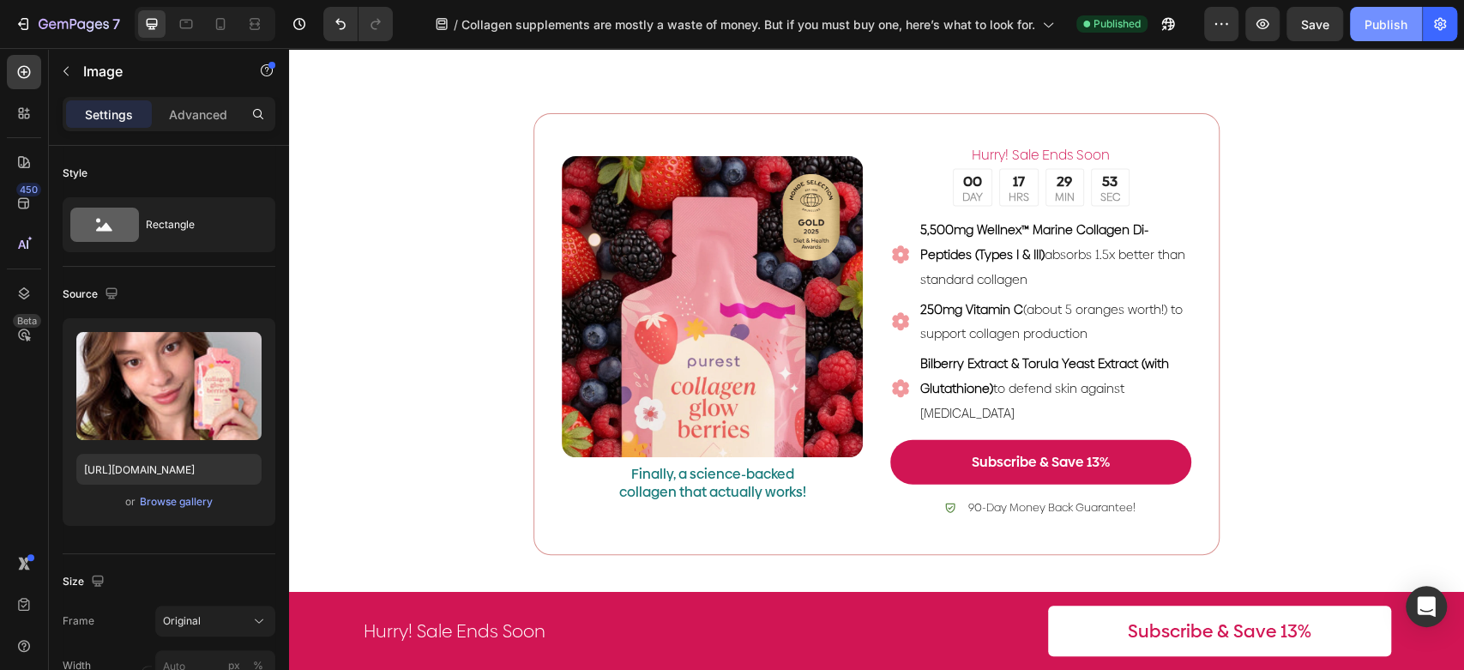
click at [1384, 19] on div "Publish" at bounding box center [1386, 24] width 43 height 18
click at [217, 29] on icon at bounding box center [220, 24] width 9 height 12
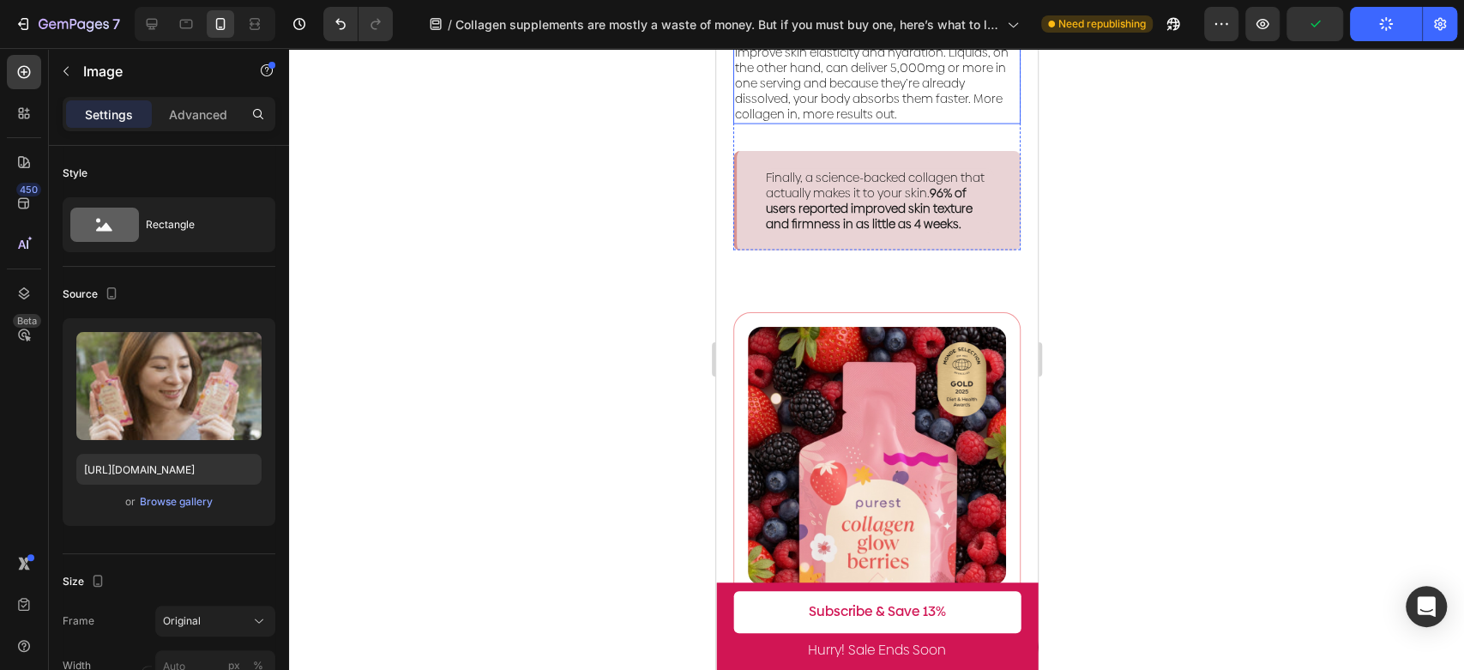
scroll to position [2473, 0]
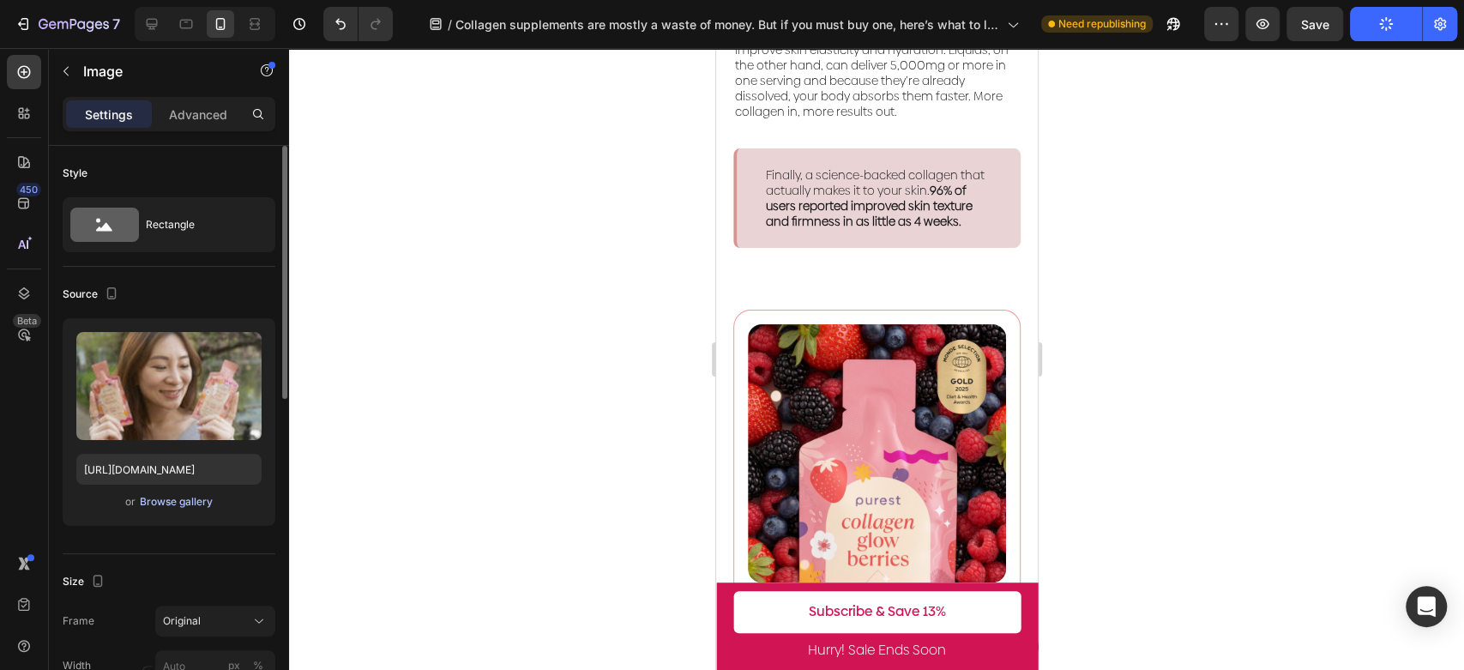
click at [174, 506] on div "Browse gallery" at bounding box center [176, 501] width 73 height 15
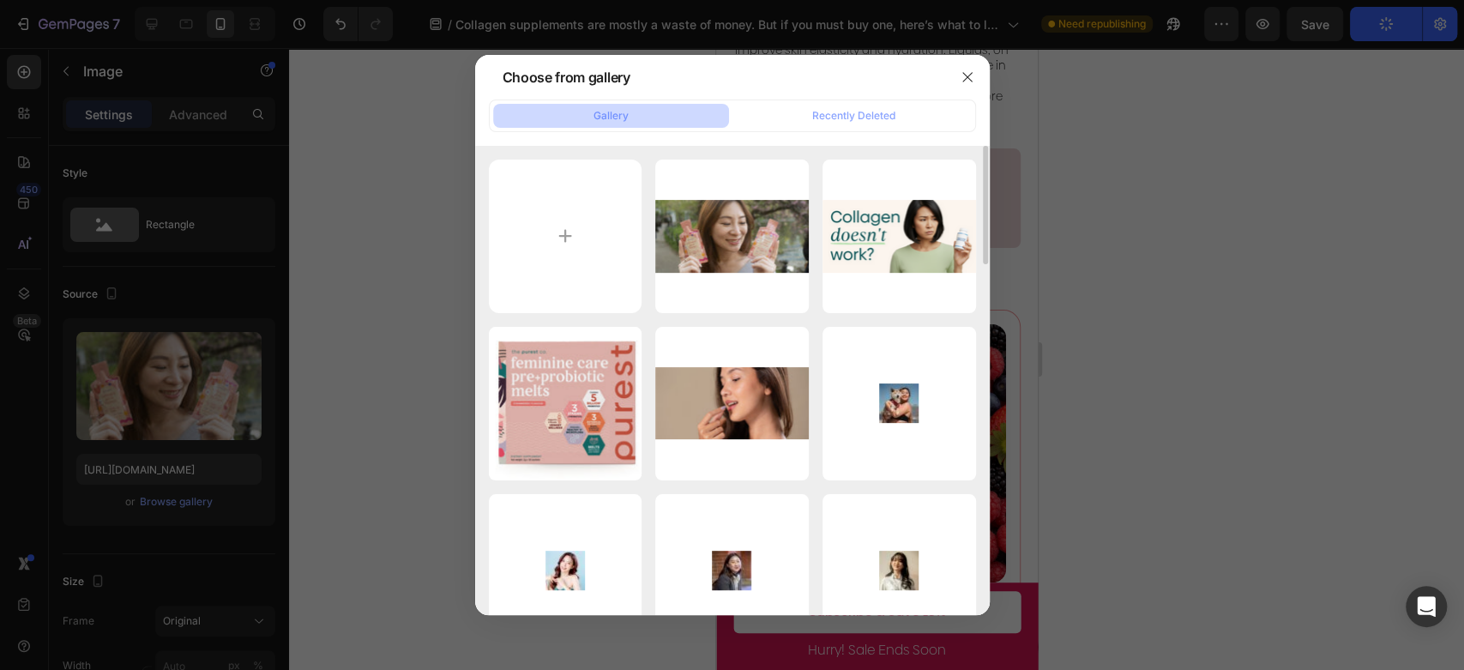
scroll to position [381, 0]
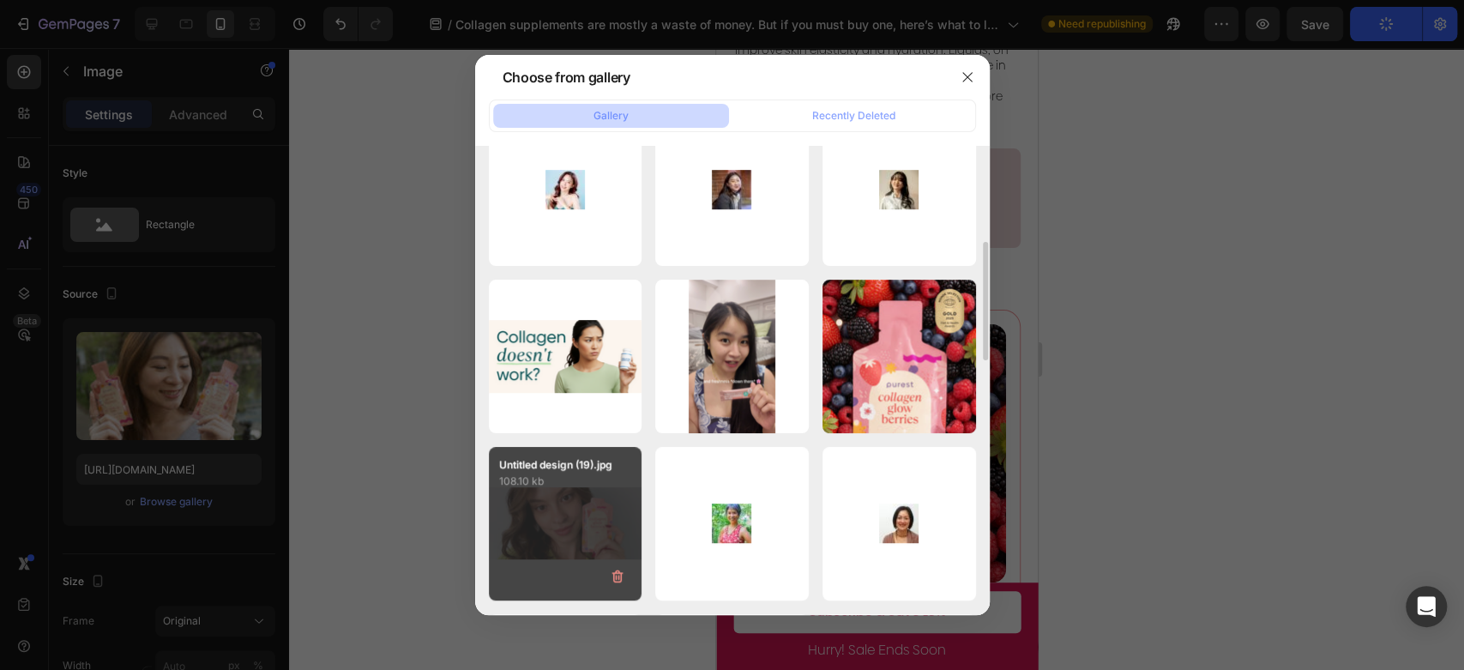
click at [563, 522] on div "Untitled design (19).jpg 108.10 kb" at bounding box center [566, 524] width 154 height 154
type input "[URL][DOMAIN_NAME]"
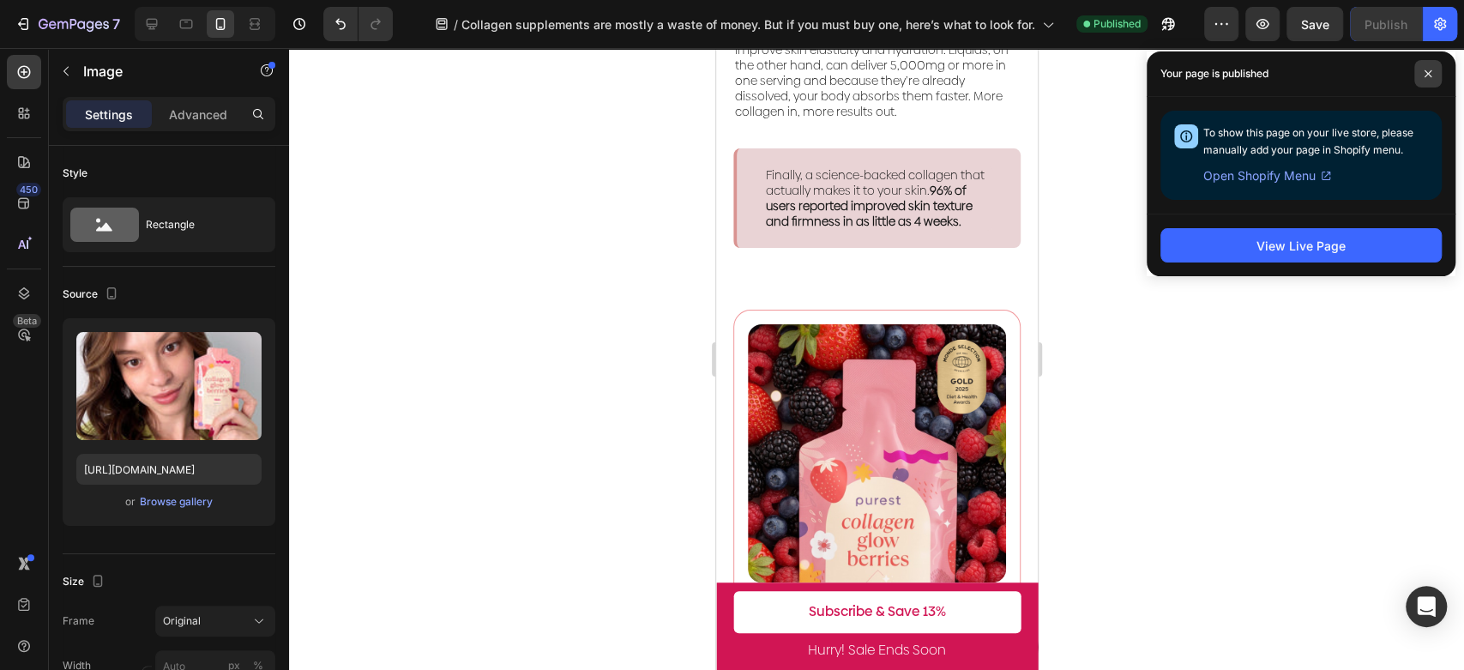
click at [1426, 71] on icon at bounding box center [1428, 73] width 9 height 9
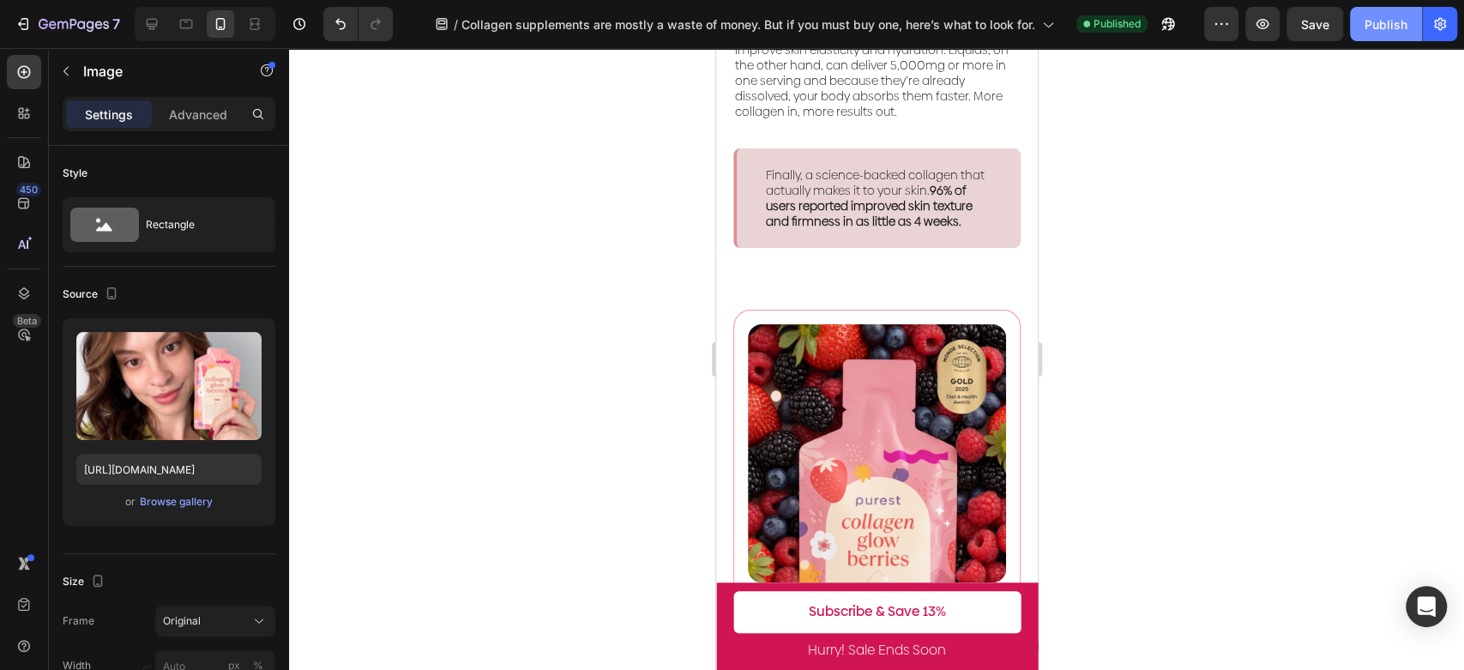
click at [1379, 23] on div "Publish" at bounding box center [1386, 24] width 43 height 18
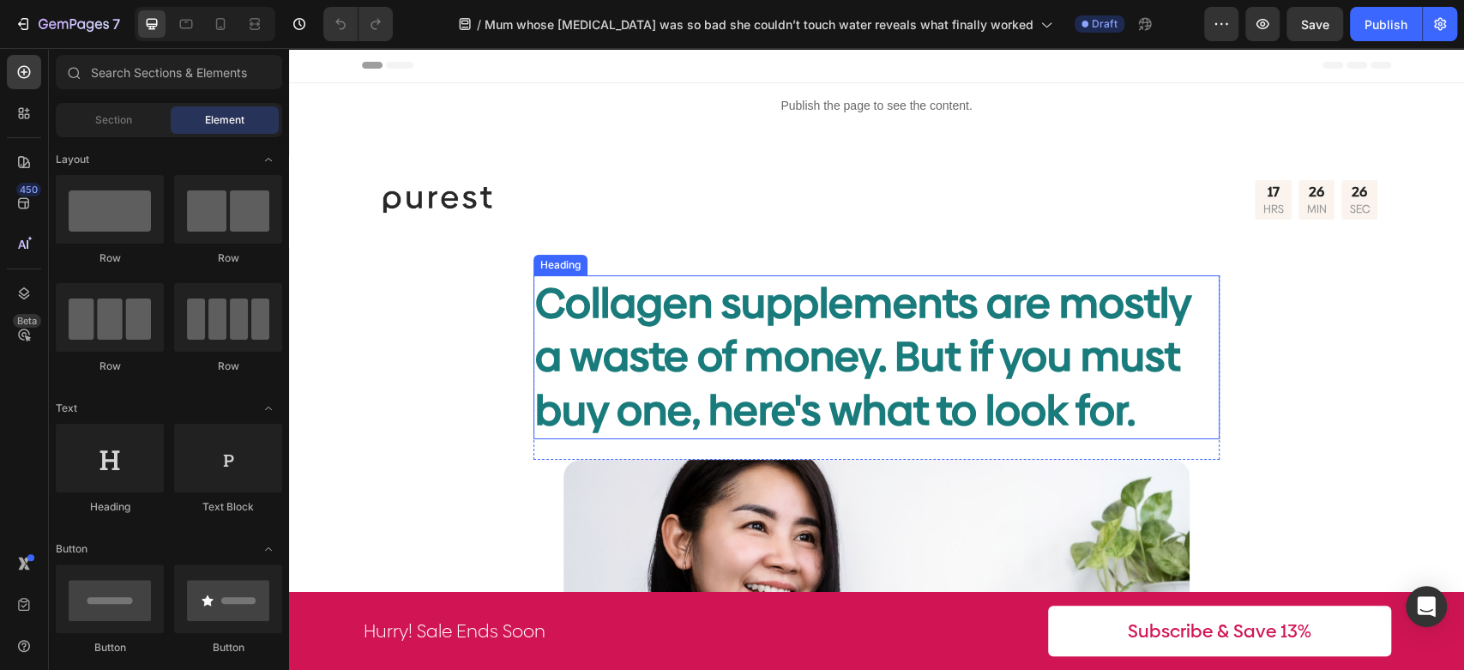
click at [811, 347] on h2 "Collagen supplements are mostly a waste of money. But if you must buy one, here…" at bounding box center [877, 357] width 686 height 164
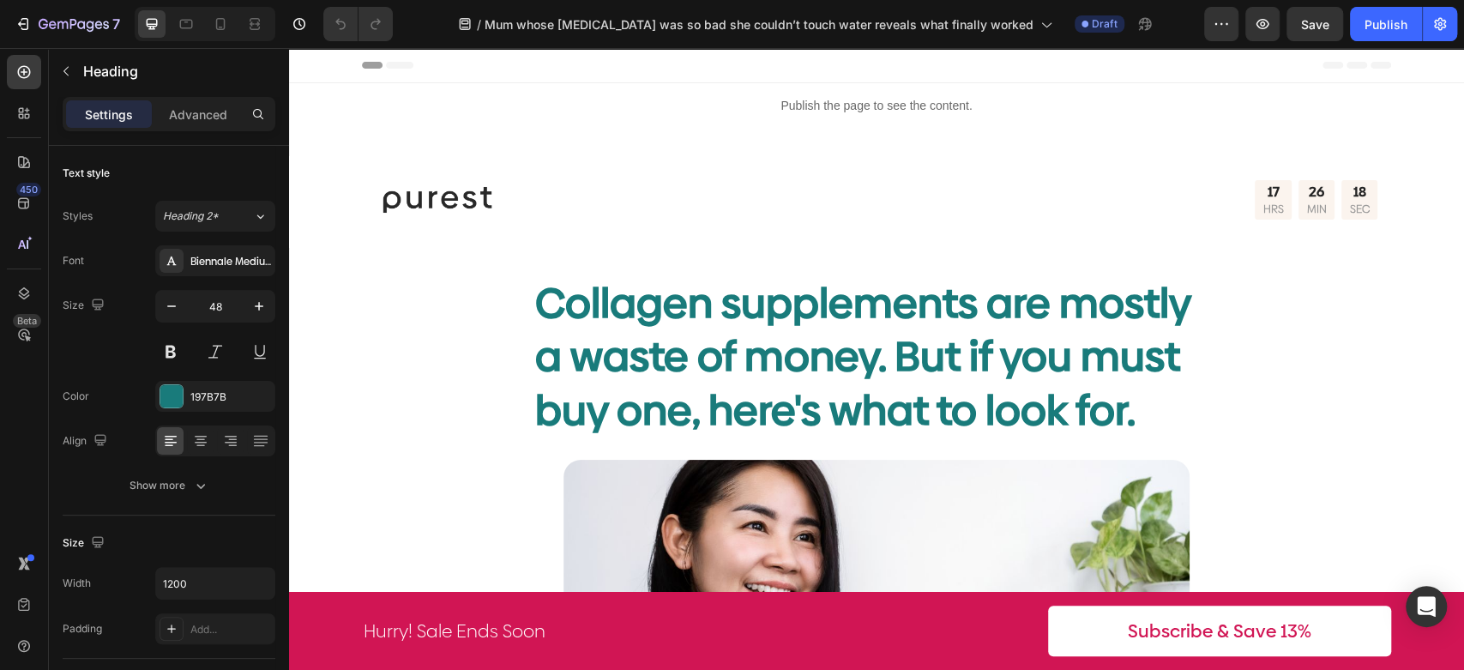
click at [805, 382] on h2 "Collagen supplements are mostly a waste of money. But if you must buy one, here…" at bounding box center [877, 357] width 686 height 164
click at [914, 380] on p "Collagen supplements are mostly a waste of money. But if you must buy one, here…" at bounding box center [876, 357] width 683 height 160
click at [1032, 400] on p "Collagen supplements are mostly a waste of money. But if you must buy one, here…" at bounding box center [876, 357] width 683 height 160
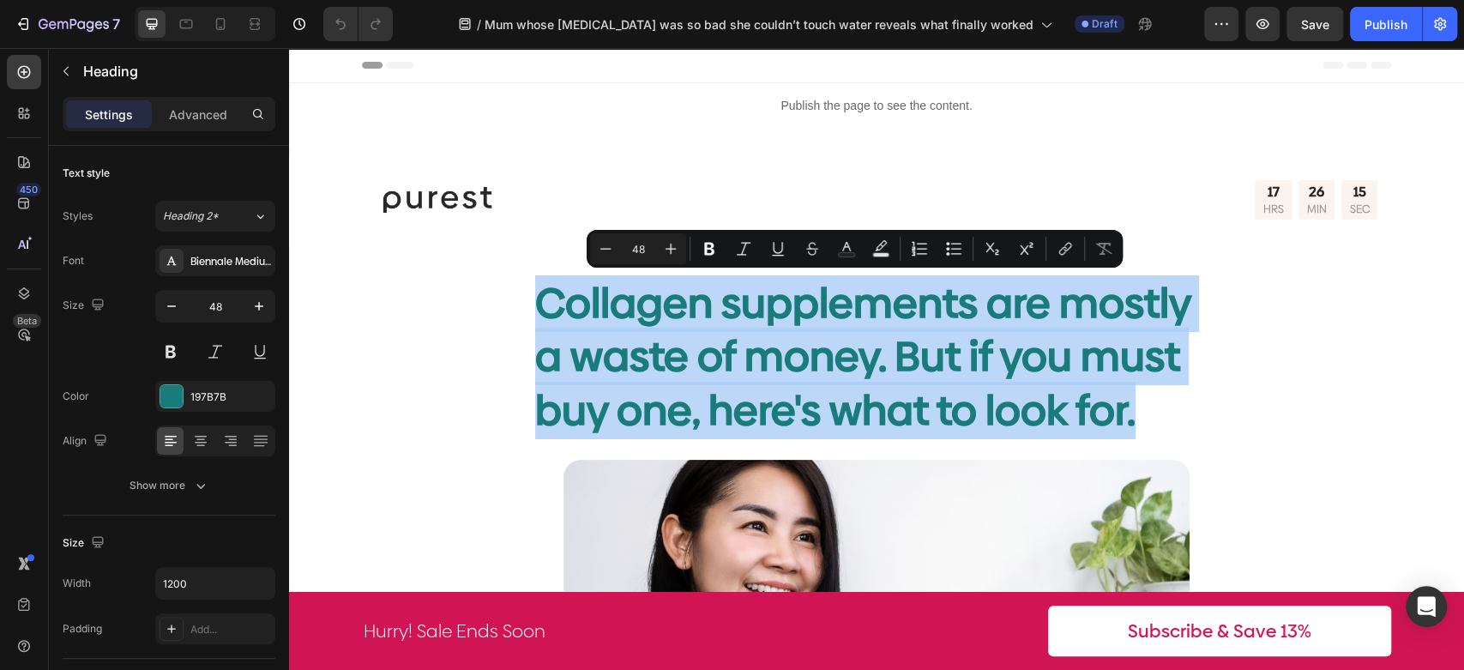
drag, startPoint x: 1154, startPoint y: 415, endPoint x: 535, endPoint y: 309, distance: 627.5
click at [535, 309] on p "Collagen supplements are mostly a waste of money. But if you must buy one, here…" at bounding box center [876, 357] width 683 height 160
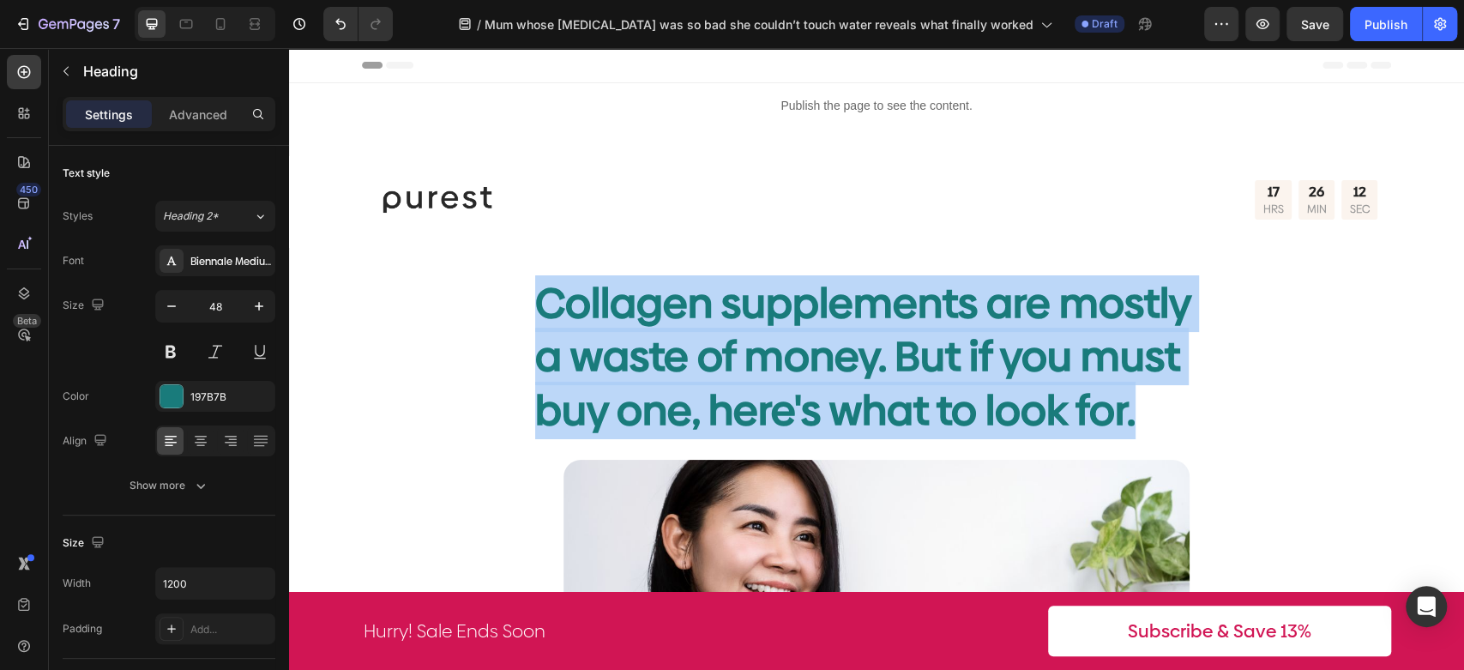
click at [862, 348] on p "Collagen supplements are mostly a waste of money. But if you must buy one, here…" at bounding box center [876, 357] width 683 height 160
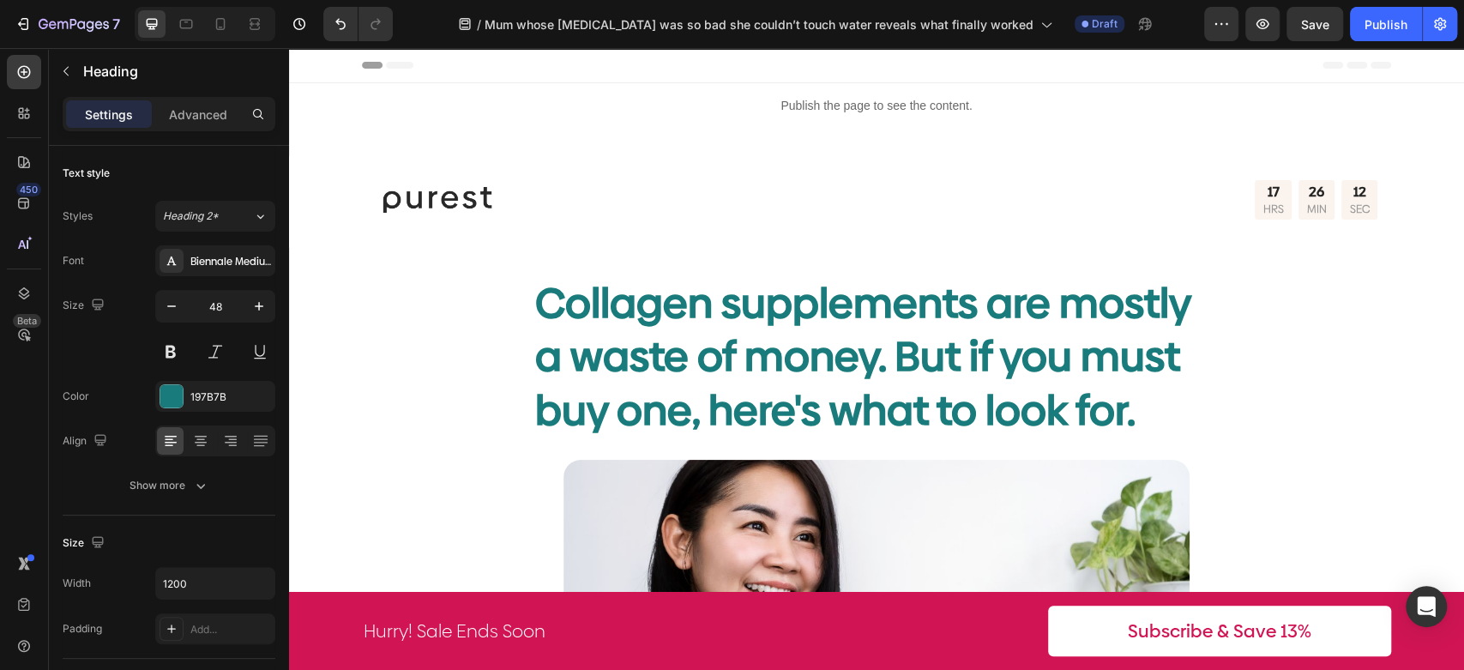
click at [981, 376] on p "Collagen supplements are mostly a waste of money. But if you must buy one, here…" at bounding box center [876, 357] width 683 height 160
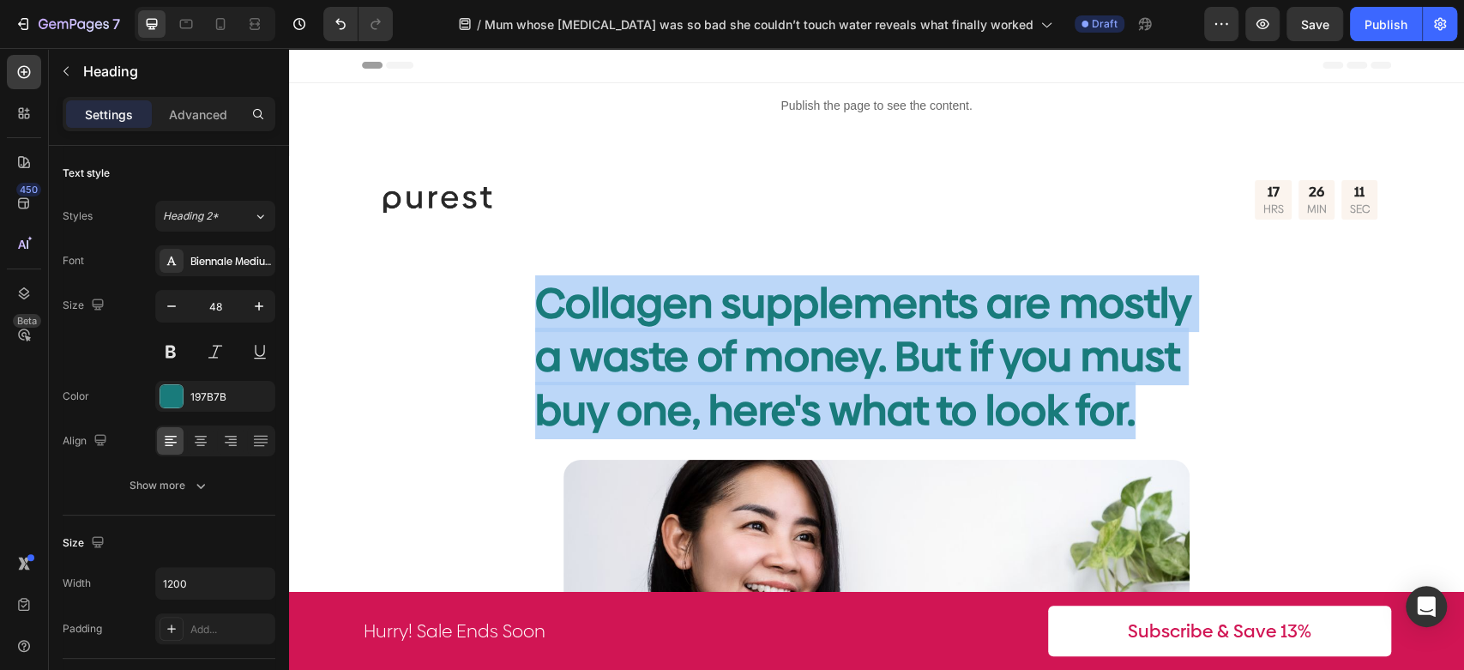
drag, startPoint x: 1119, startPoint y: 417, endPoint x: 541, endPoint y: 313, distance: 587.4
click at [541, 313] on p "Collagen supplements are mostly a waste of money. But if you must buy one, here…" at bounding box center [876, 357] width 683 height 160
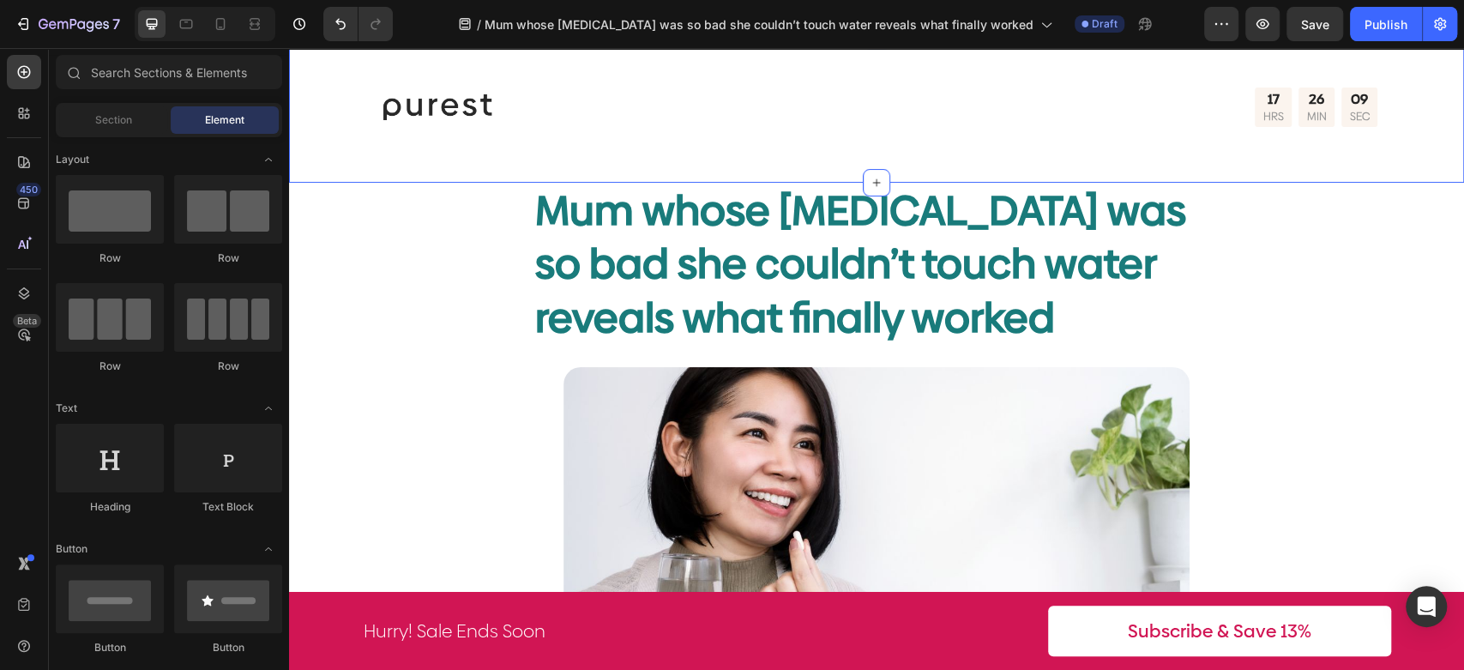
scroll to position [95, 0]
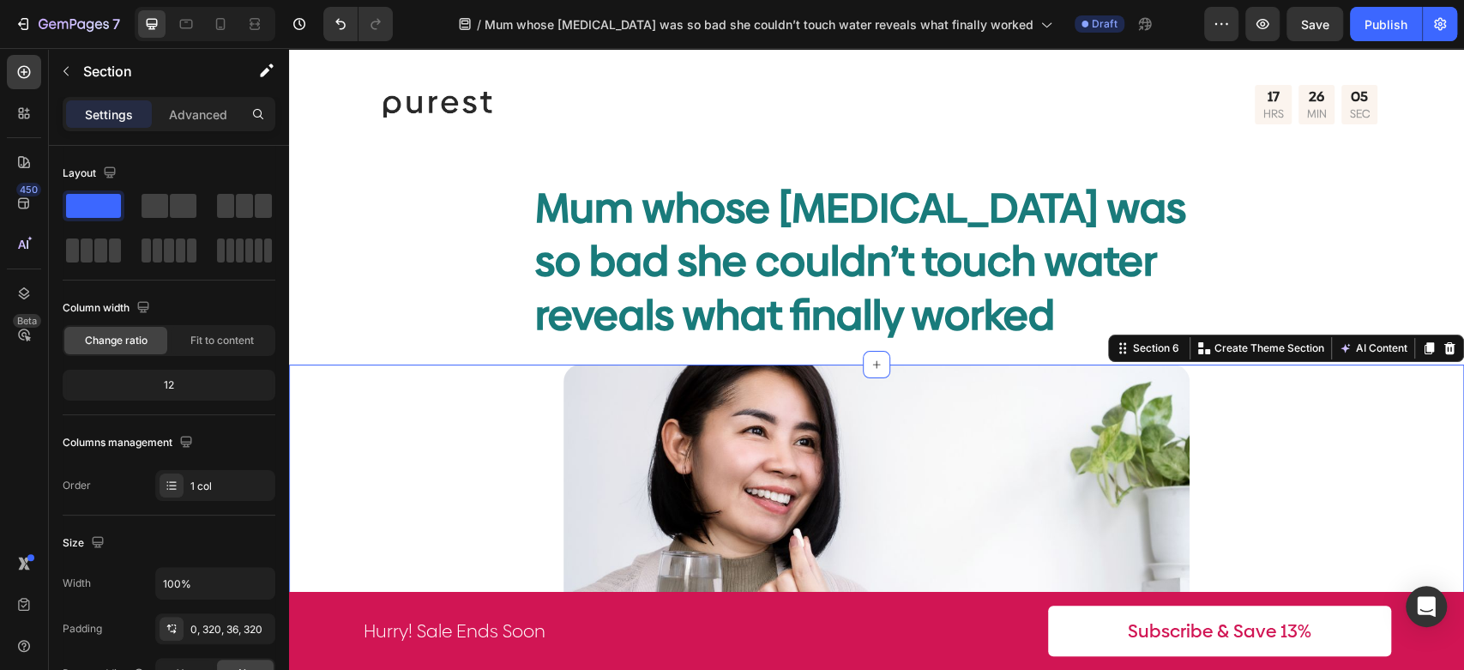
click at [818, 467] on img at bounding box center [877, 513] width 626 height 296
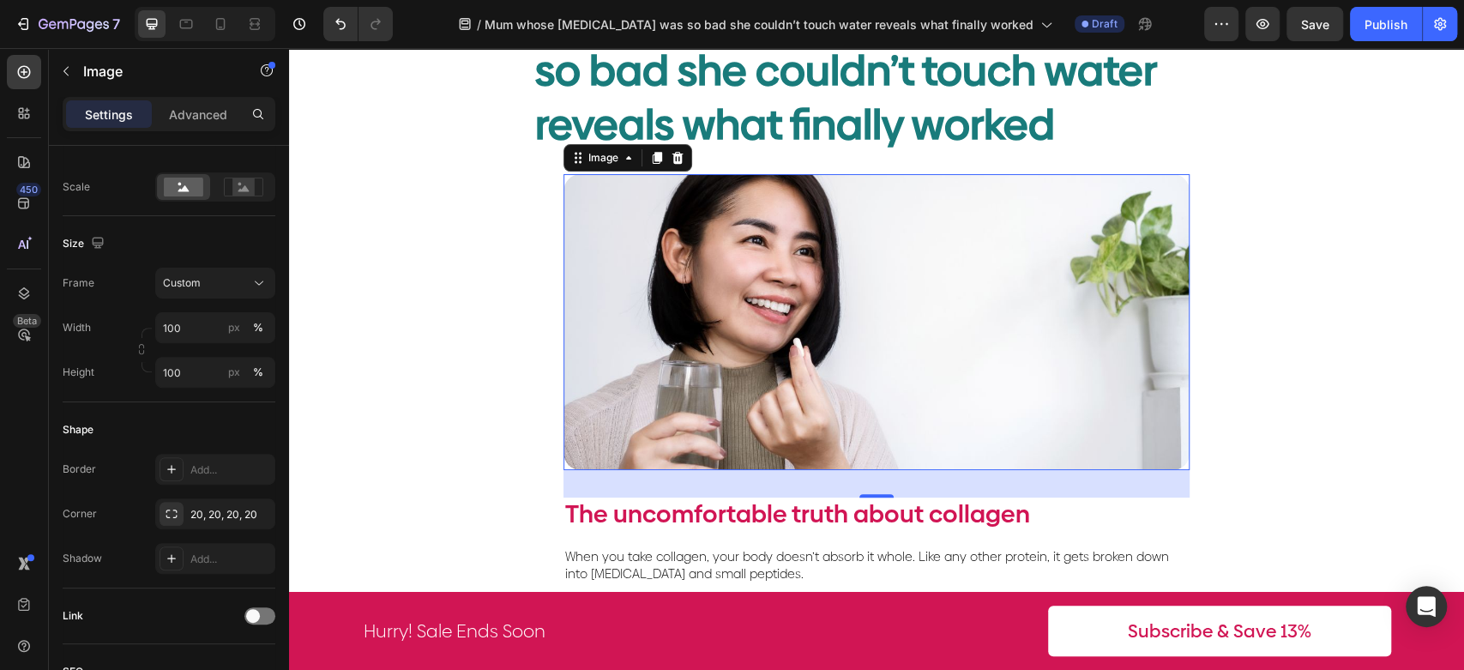
scroll to position [476, 0]
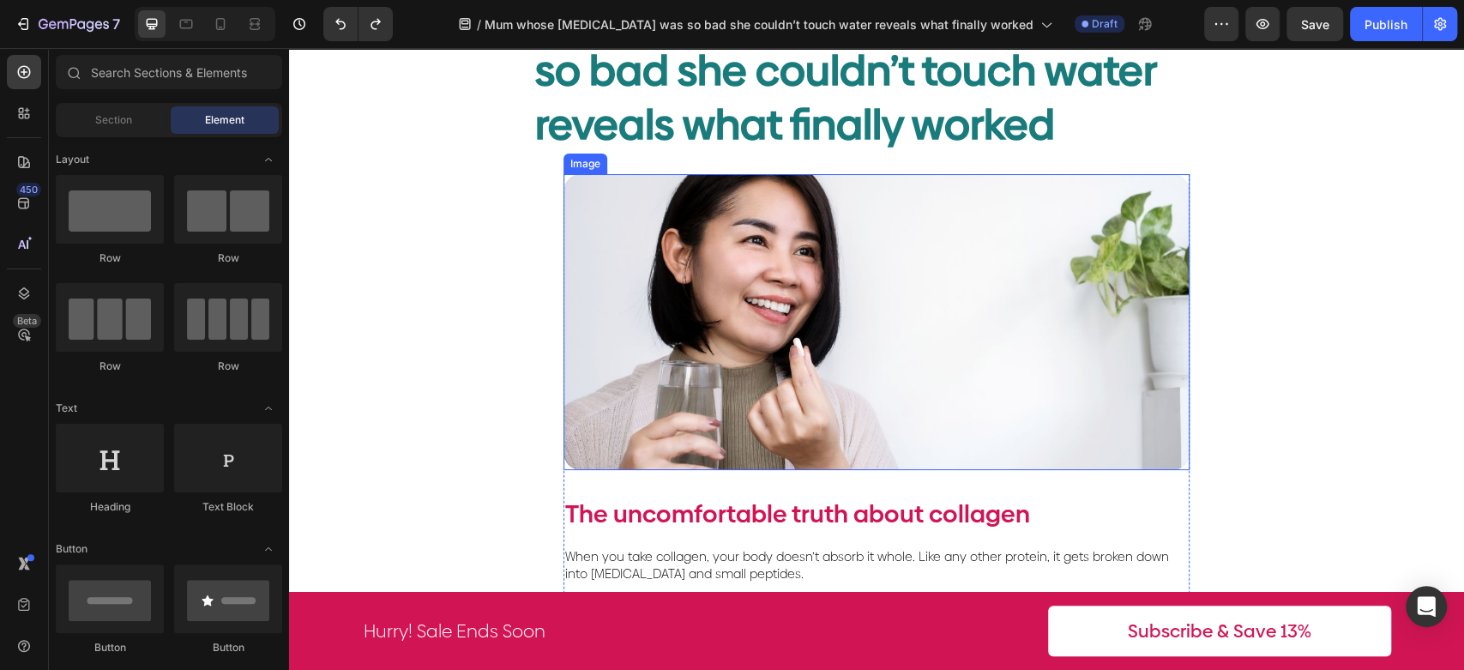
click at [898, 290] on img at bounding box center [877, 322] width 626 height 296
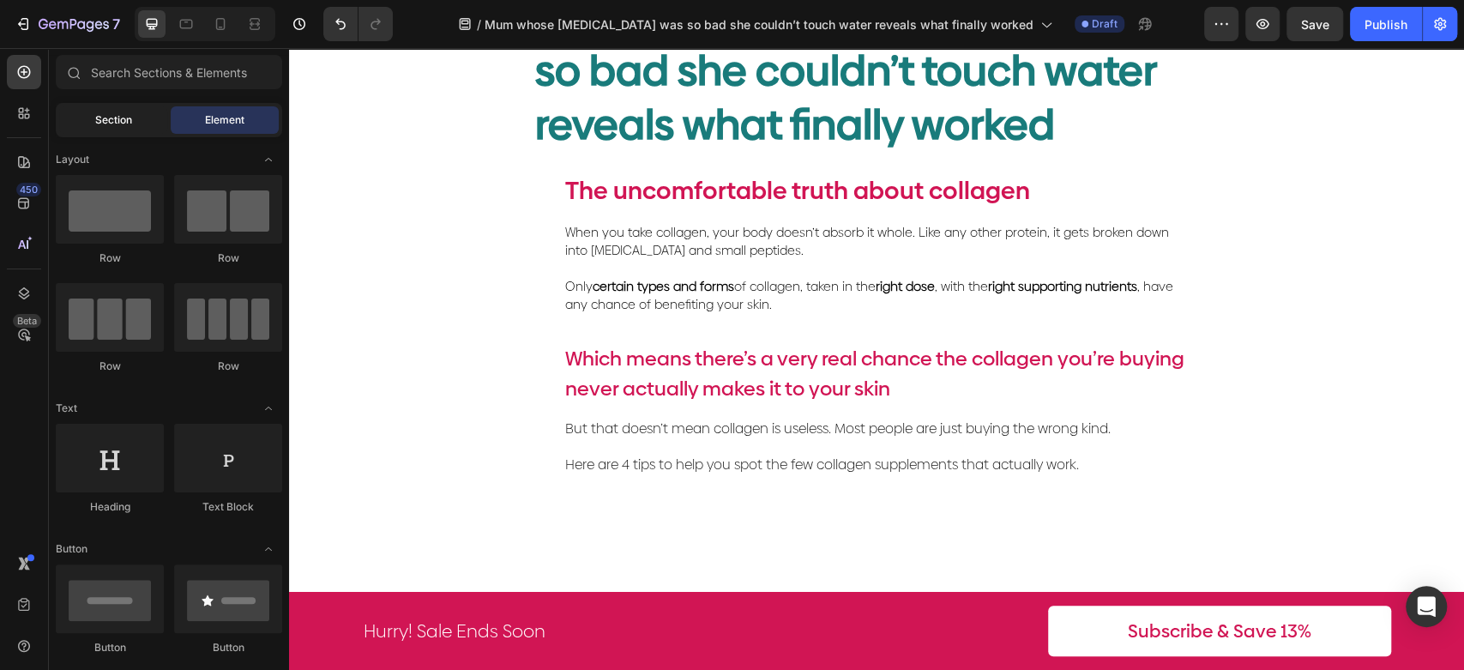
click at [118, 118] on span "Section" at bounding box center [113, 119] width 37 height 15
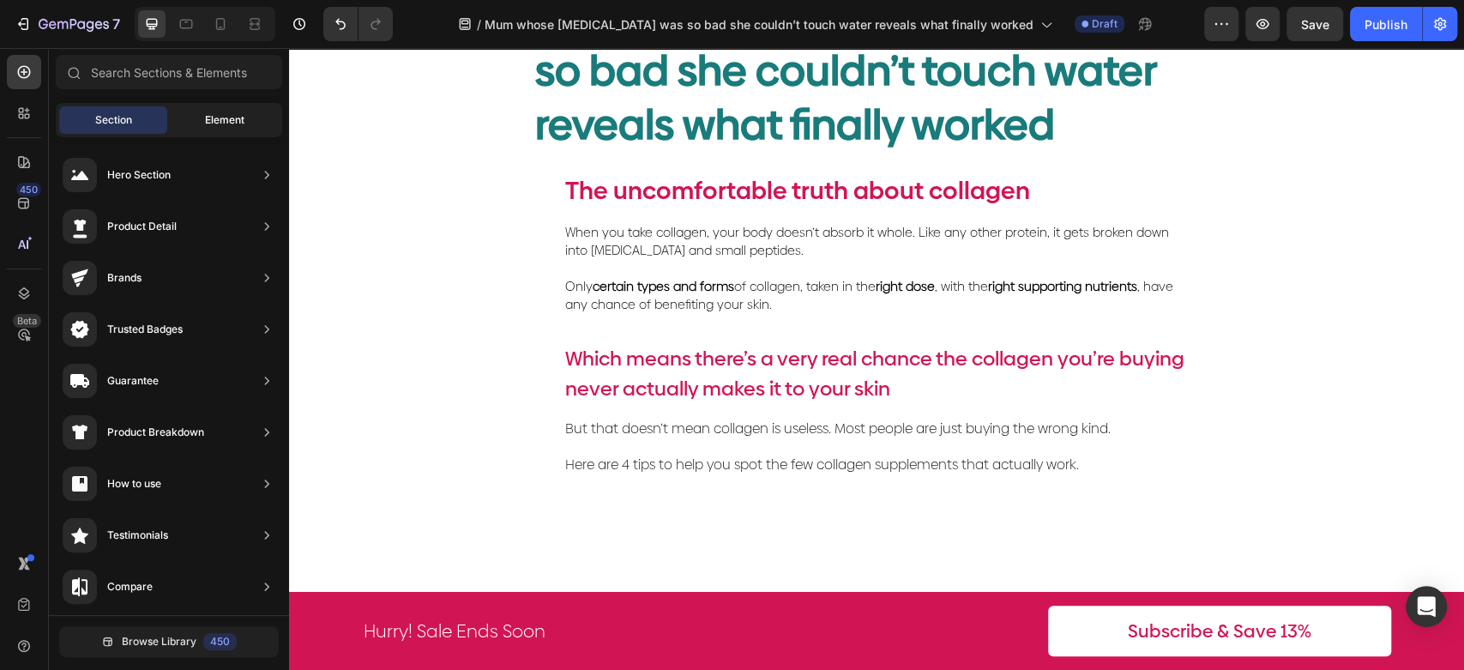
click at [214, 118] on span "Element" at bounding box center [224, 119] width 39 height 15
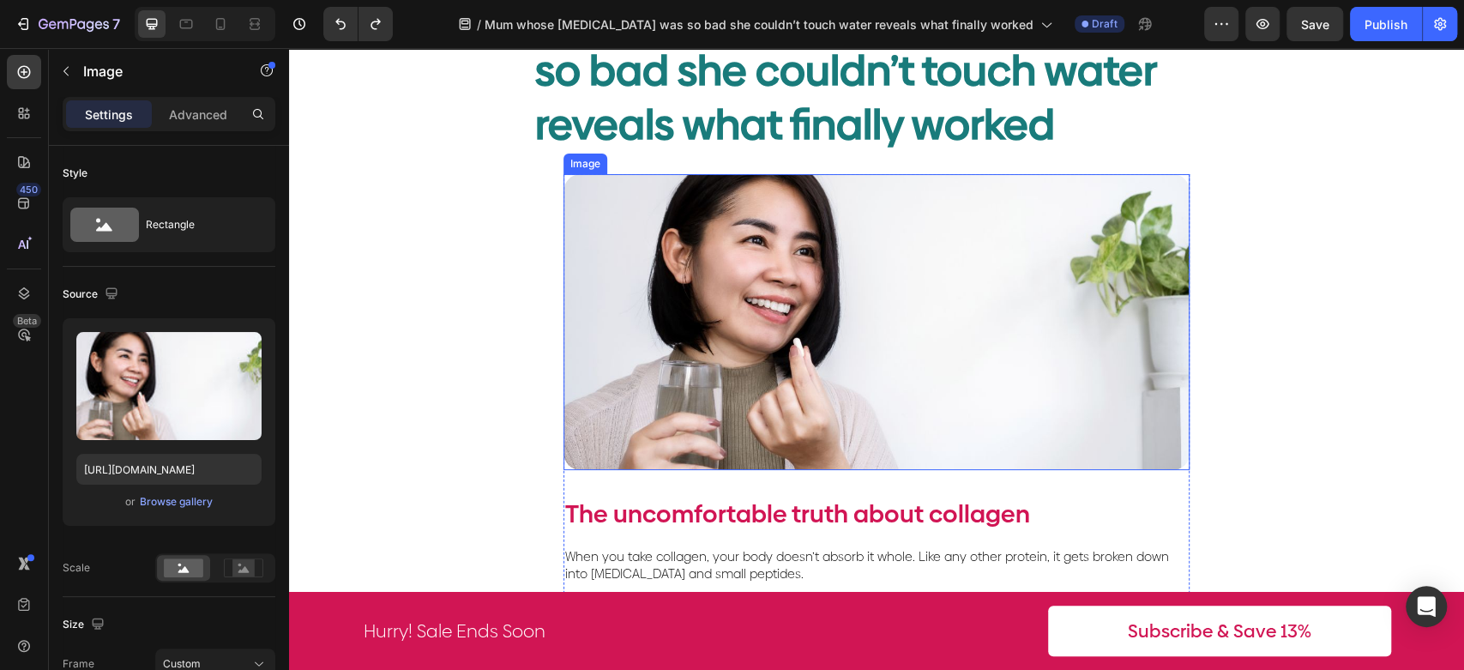
click at [672, 205] on img at bounding box center [877, 322] width 626 height 296
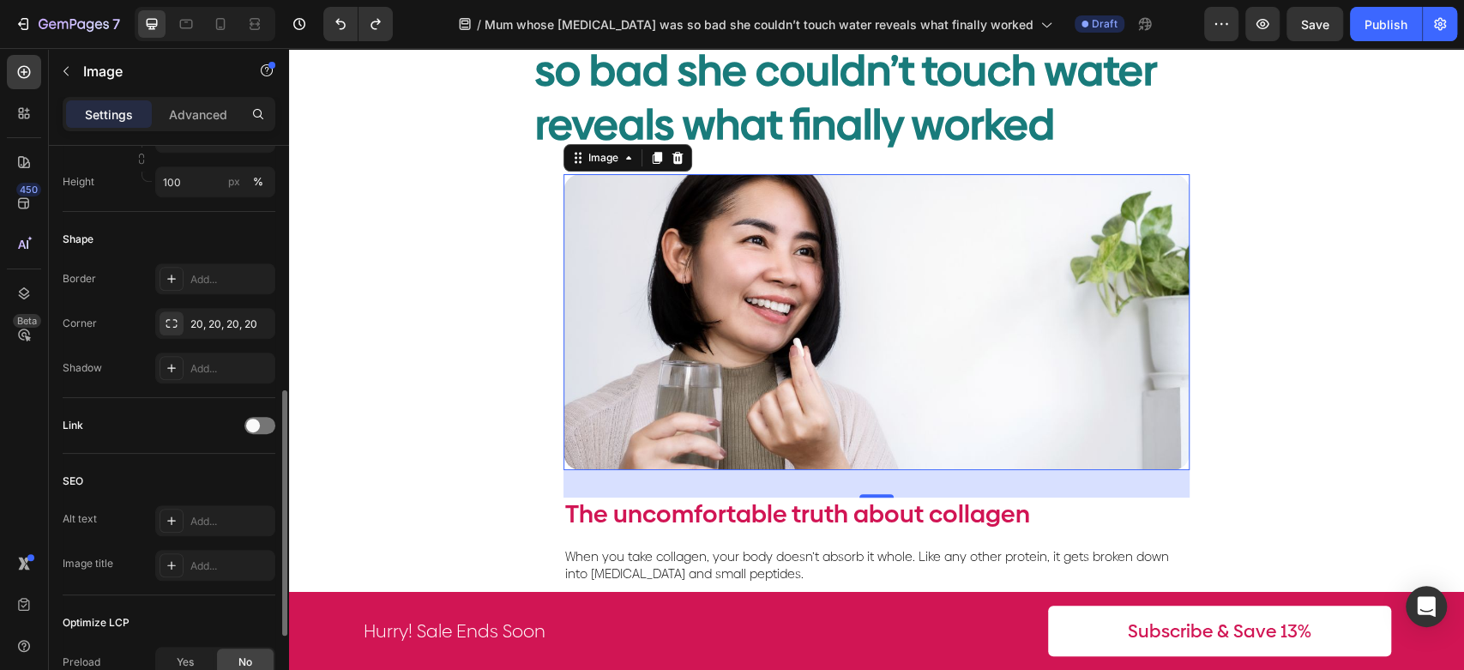
scroll to position [763, 0]
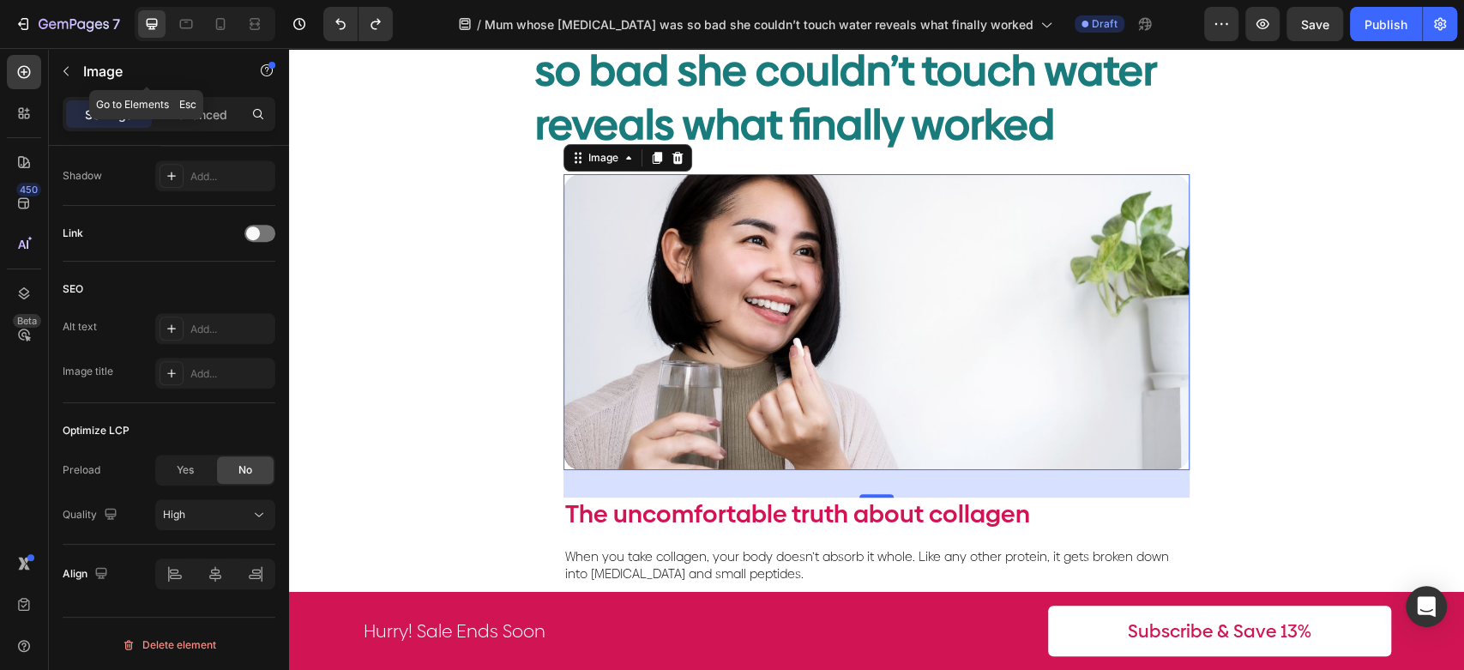
click at [73, 65] on button "button" at bounding box center [65, 70] width 27 height 27
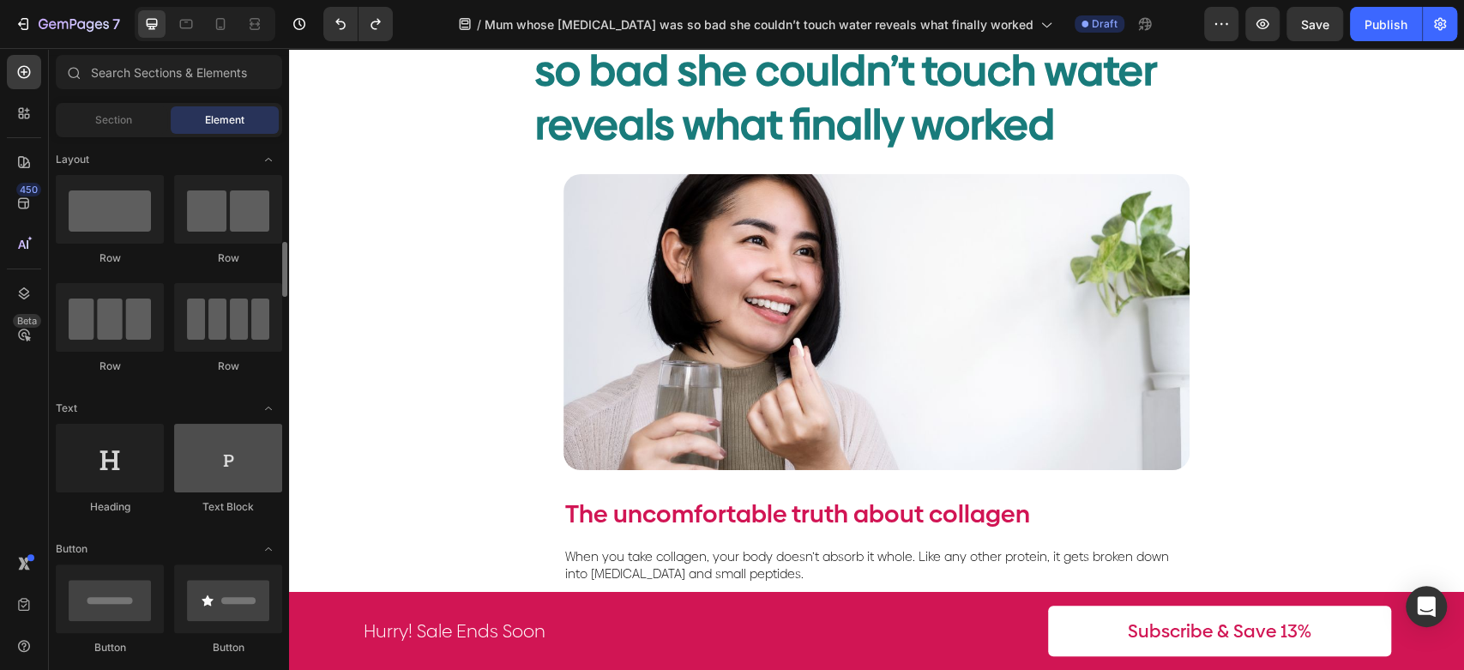
scroll to position [476, 0]
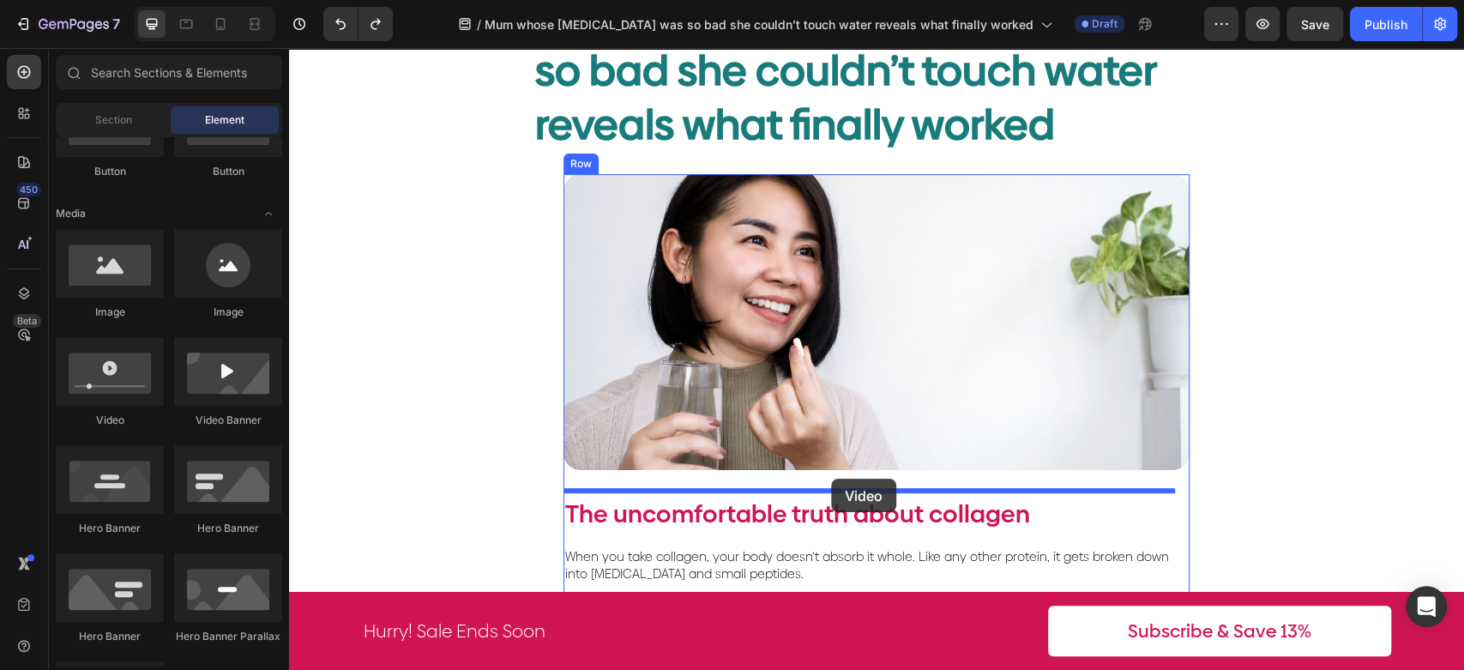
drag, startPoint x: 427, startPoint y: 417, endPoint x: 828, endPoint y: 483, distance: 406.0
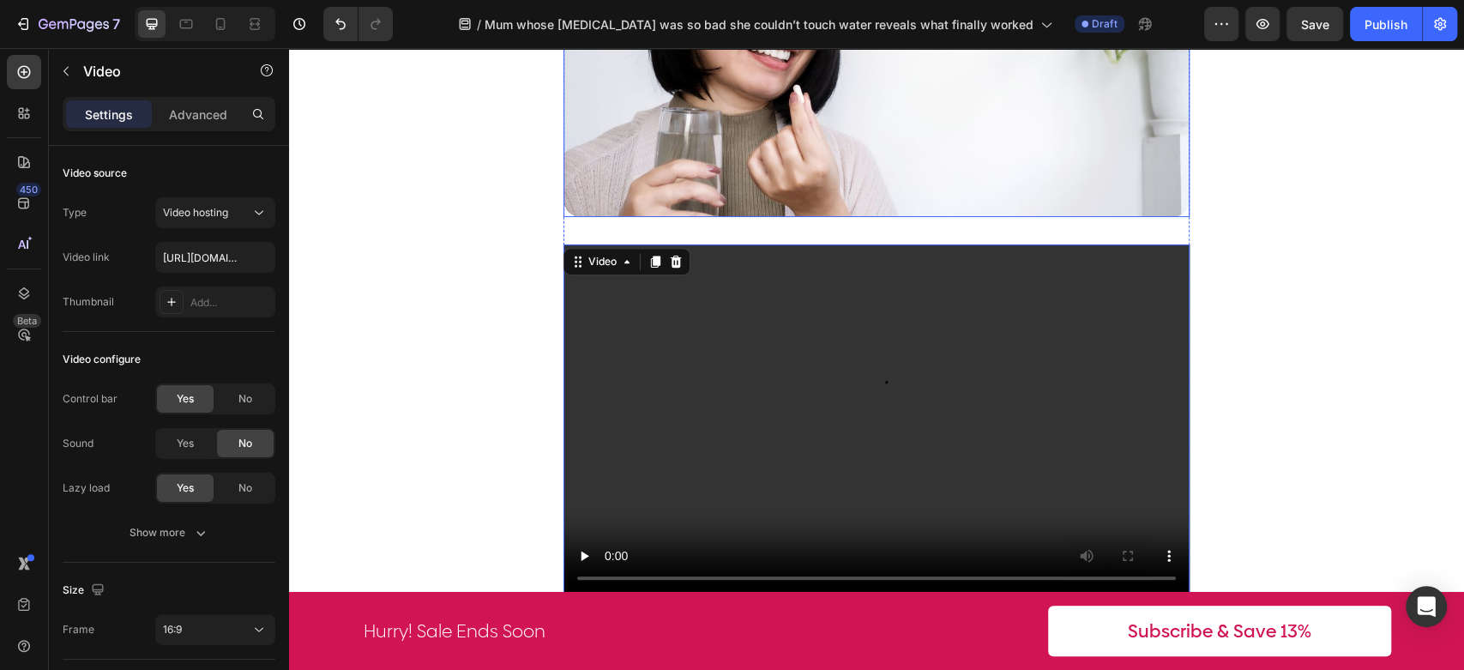
scroll to position [571, 0]
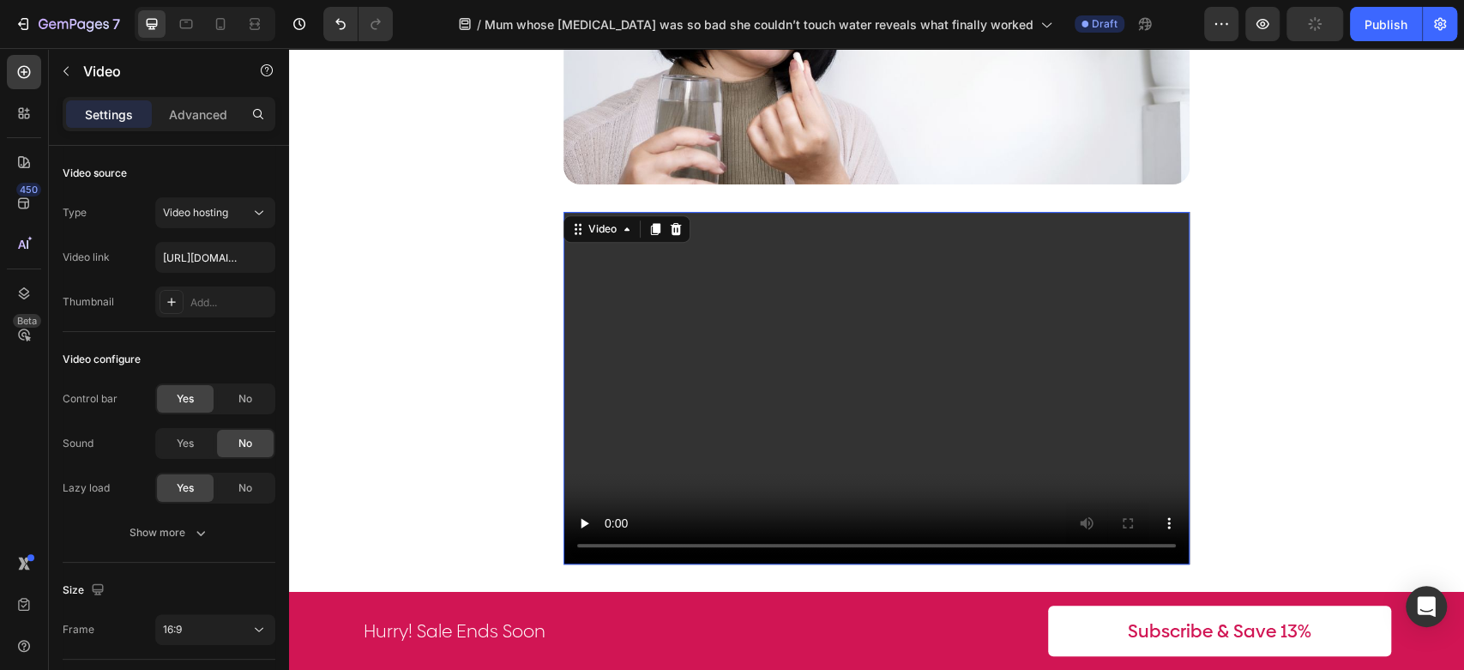
click at [890, 380] on video at bounding box center [877, 388] width 626 height 353
click at [969, 41] on div "/ Mum whose [MEDICAL_DATA] was so bad she couldn’t touch water reveals what fin…" at bounding box center [755, 23] width 612 height 41
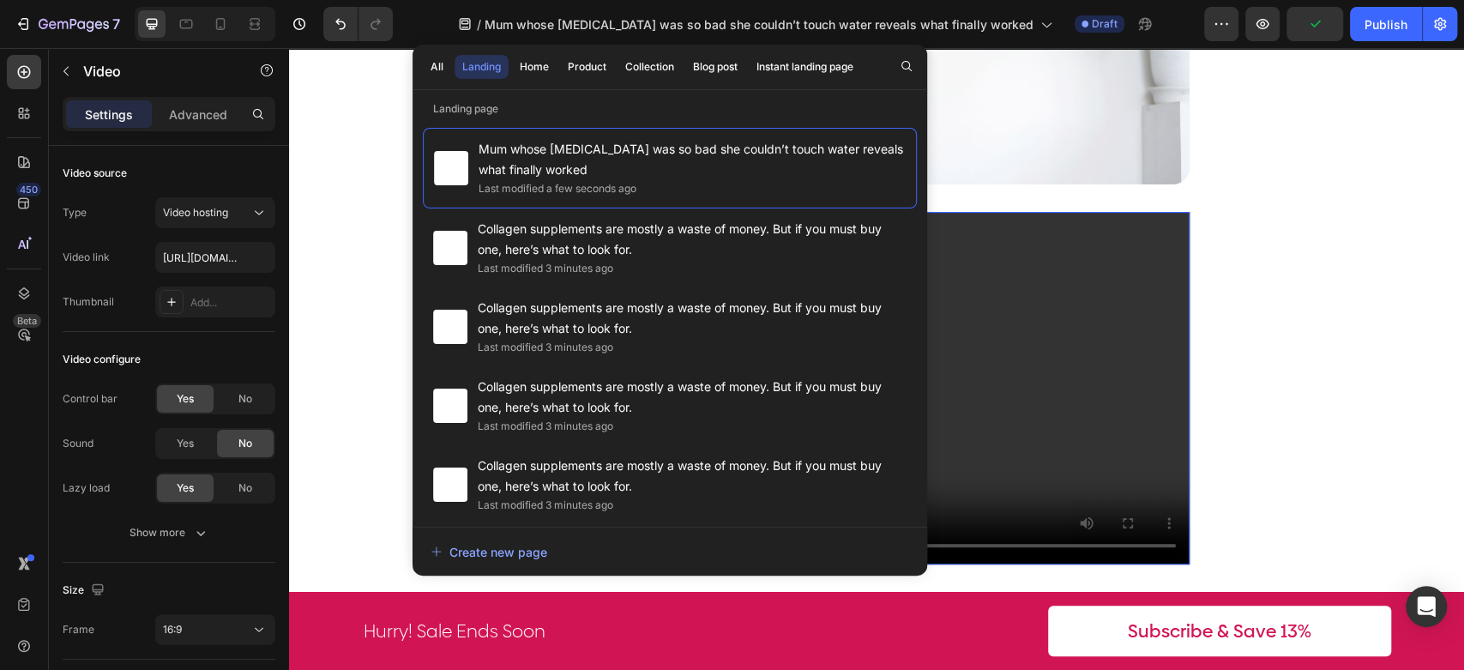
click at [1078, 331] on video at bounding box center [877, 388] width 626 height 353
click at [1087, 437] on video at bounding box center [877, 388] width 626 height 353
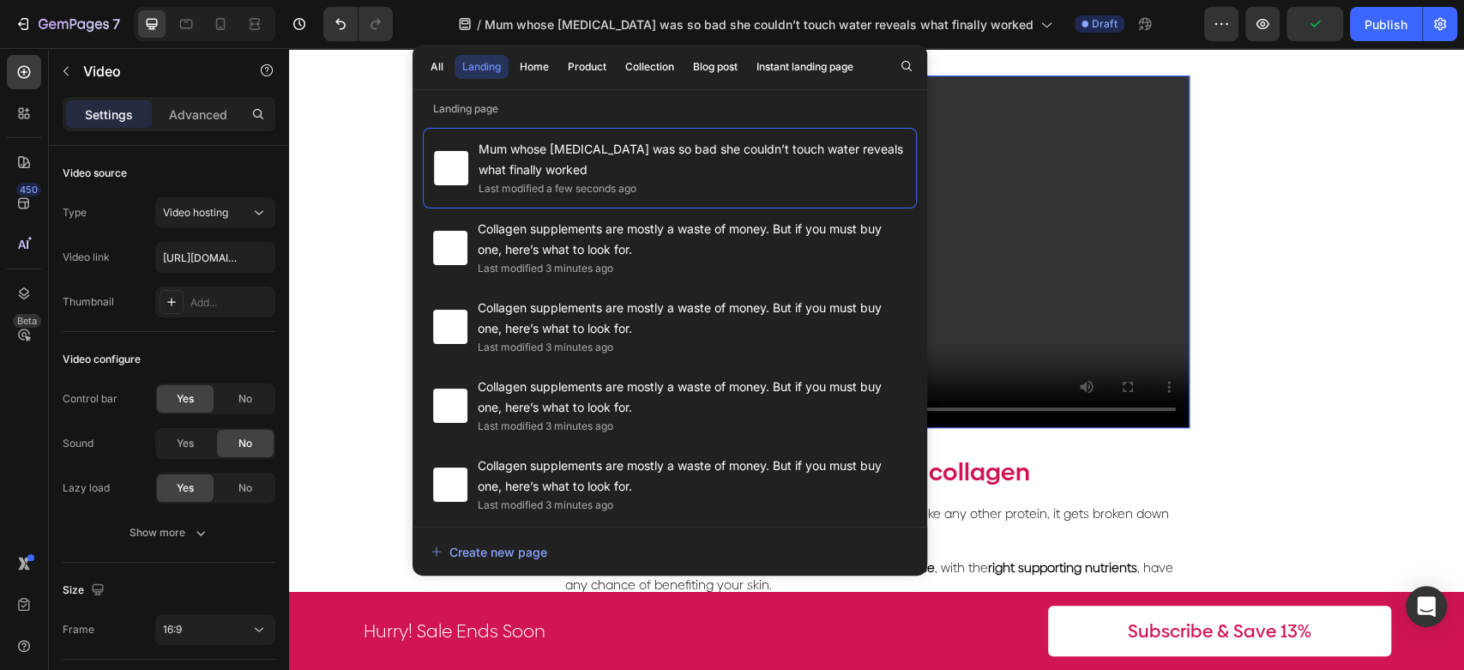
scroll to position [858, 0]
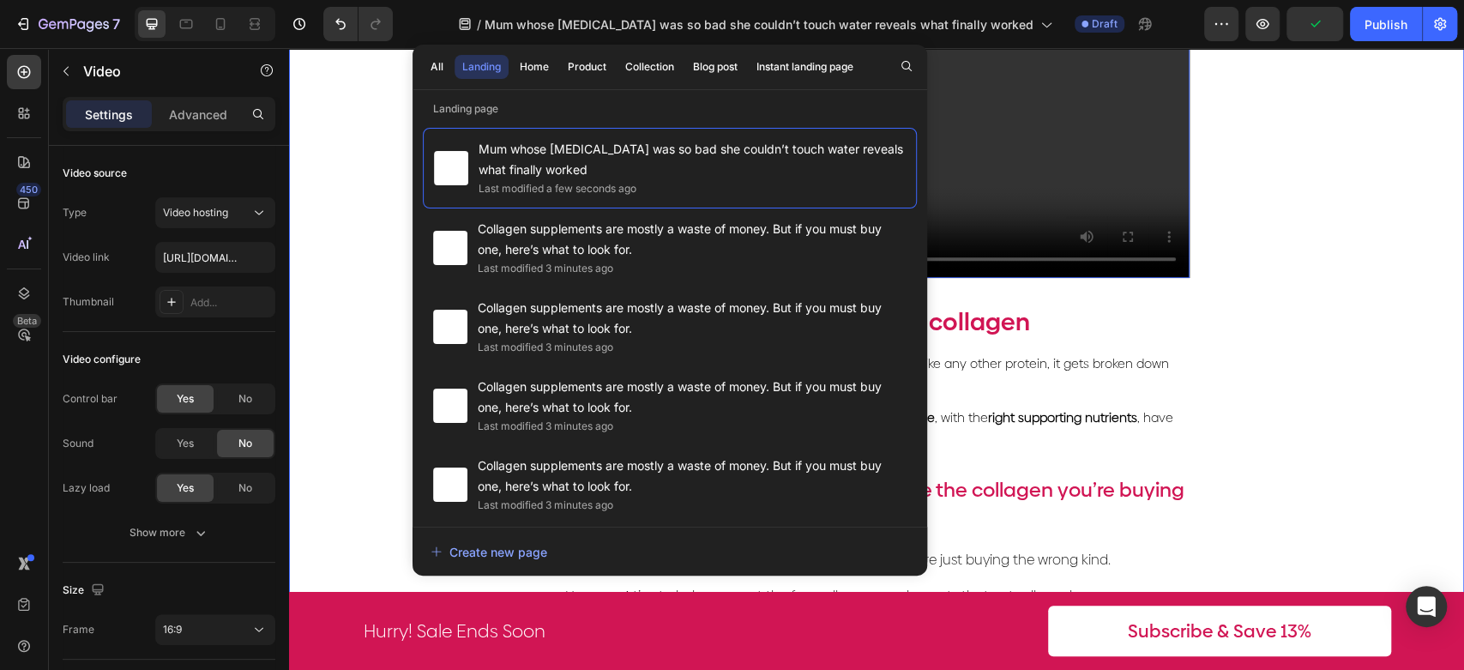
click at [1269, 324] on div "Image Video 32 The uncomfortable truth about collagen Text Block When you take …" at bounding box center [876, 120] width 1175 height 1036
click at [980, 184] on video at bounding box center [877, 101] width 626 height 353
click at [352, 128] on div "Image Video The uncomfortable truth about collagen Text Block When you take col…" at bounding box center [876, 120] width 1175 height 1036
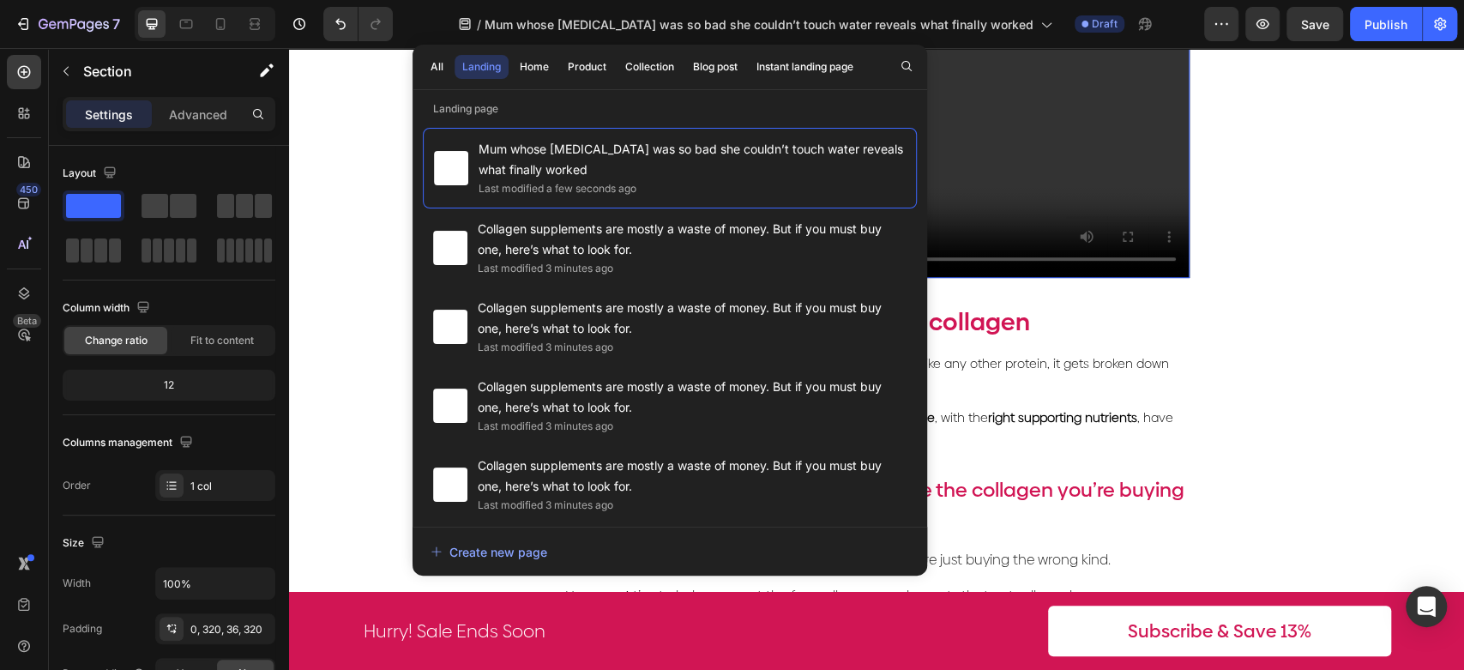
click at [1070, 99] on video at bounding box center [877, 101] width 626 height 353
click at [351, 66] on div "Image Video The uncomfortable truth about collagen Text Block When you take col…" at bounding box center [876, 120] width 1175 height 1036
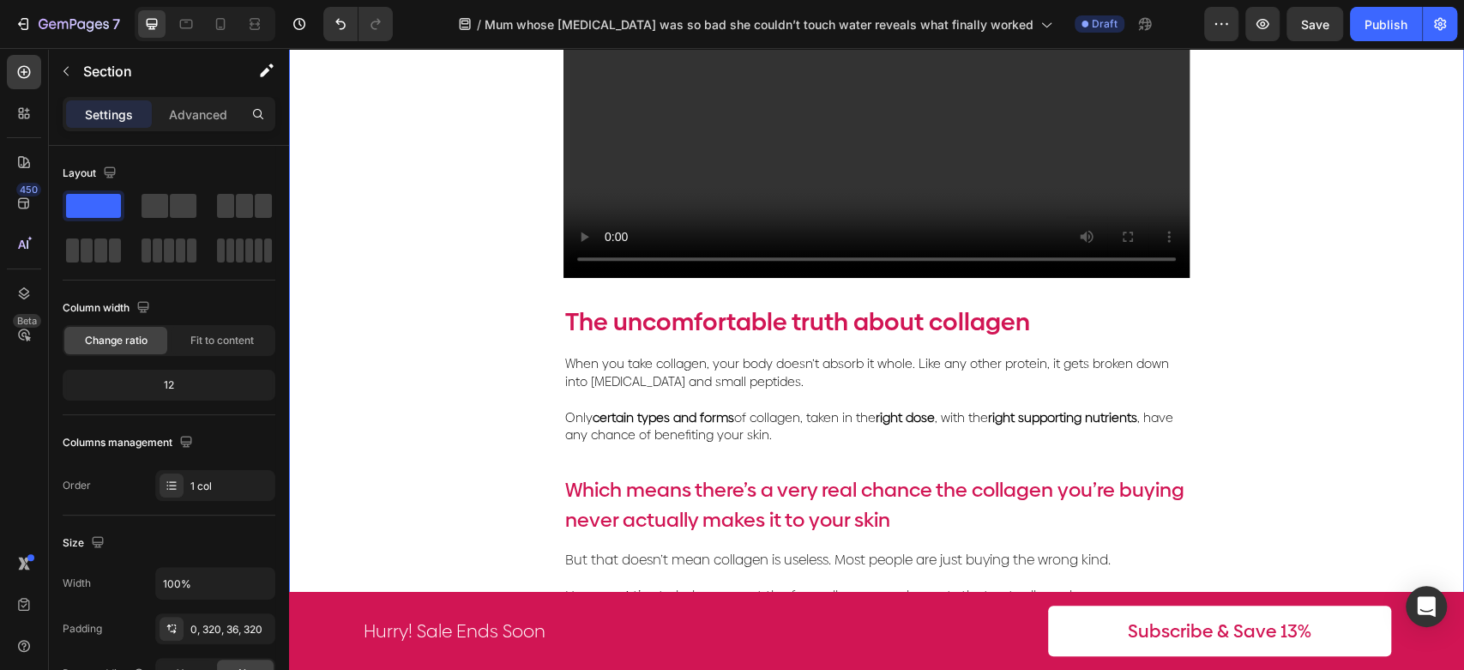
click at [436, 19] on div "/ Mum whose [MEDICAL_DATA] was so bad she couldn’t touch water reveals what fin…" at bounding box center [806, 24] width 798 height 34
click at [782, 165] on video at bounding box center [877, 101] width 626 height 353
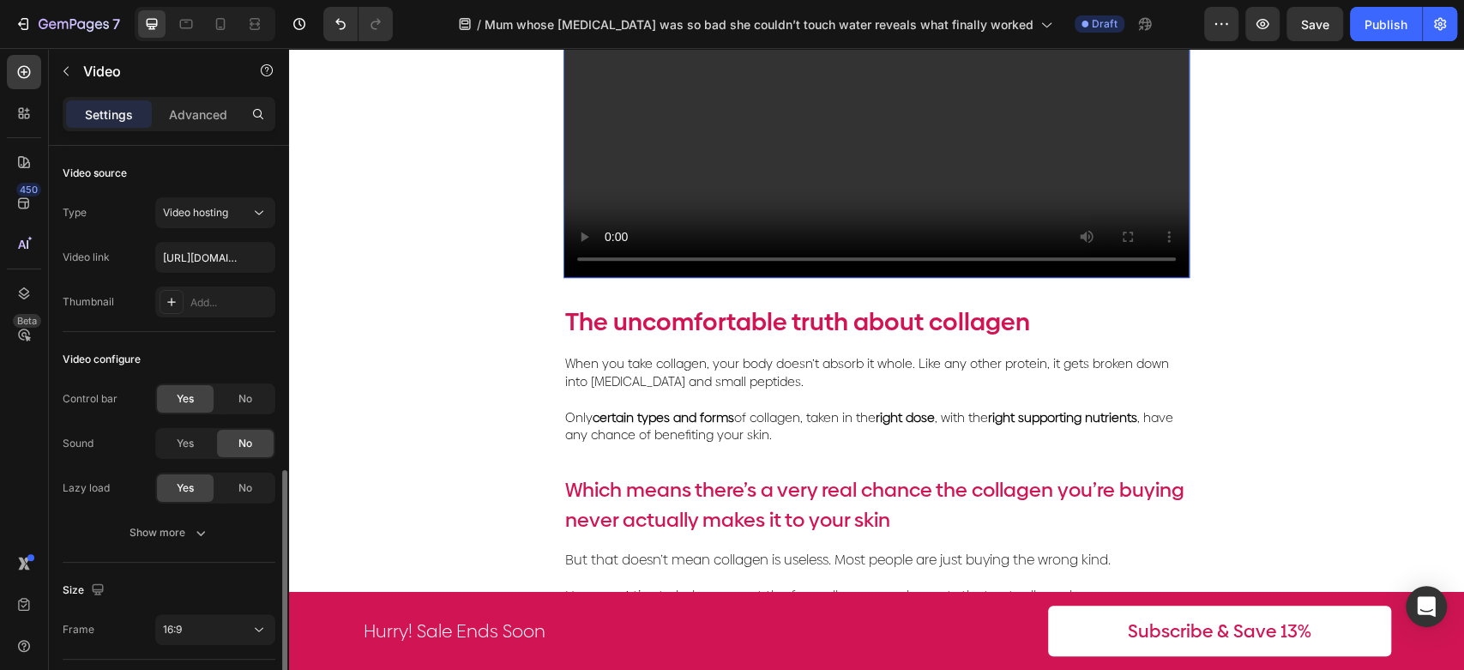
scroll to position [243, 0]
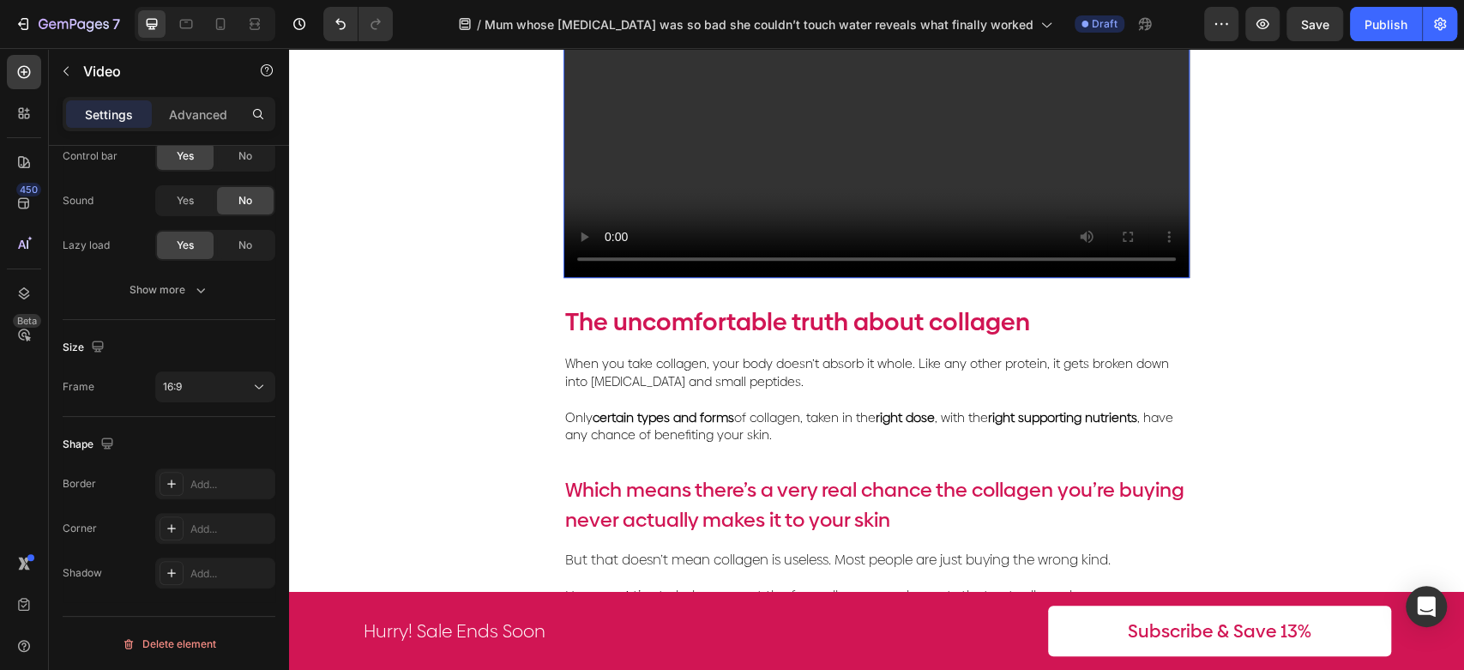
click at [205, 97] on div "Settings Advanced" at bounding box center [169, 114] width 213 height 34
click at [203, 109] on p "Advanced" at bounding box center [198, 115] width 58 height 18
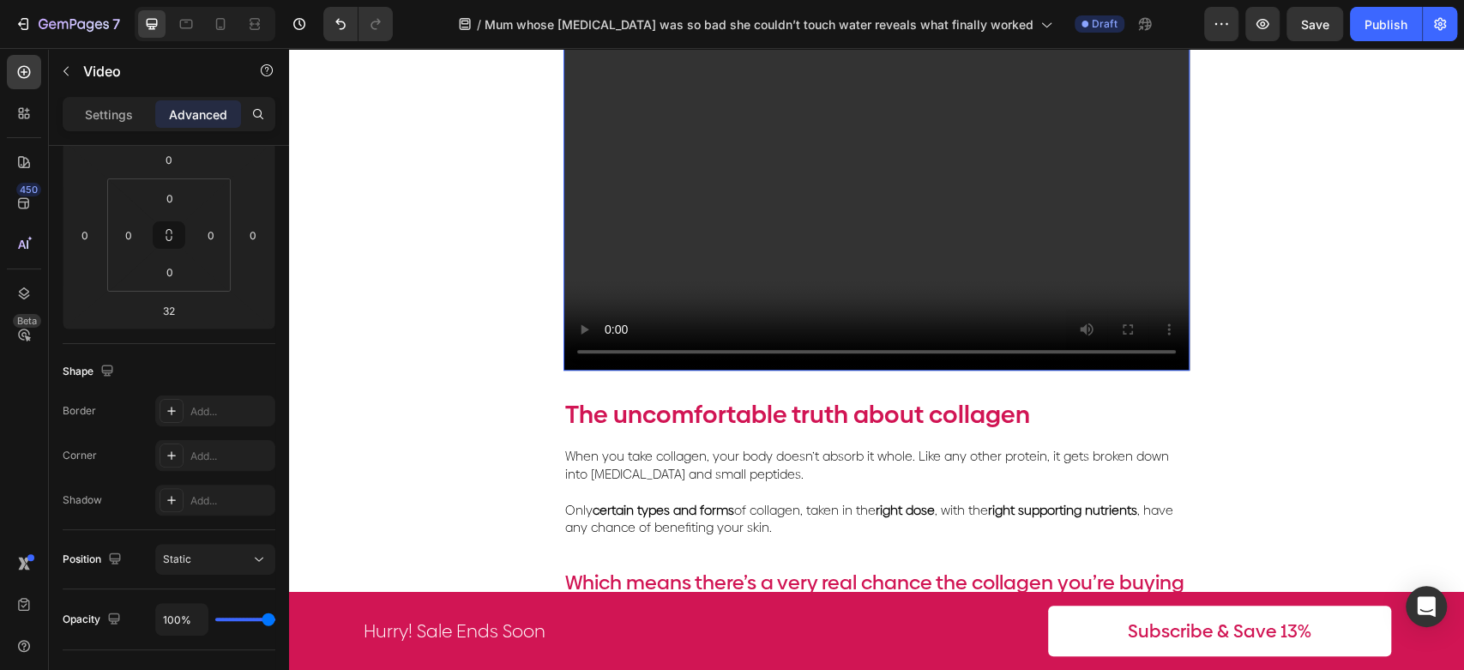
scroll to position [762, 0]
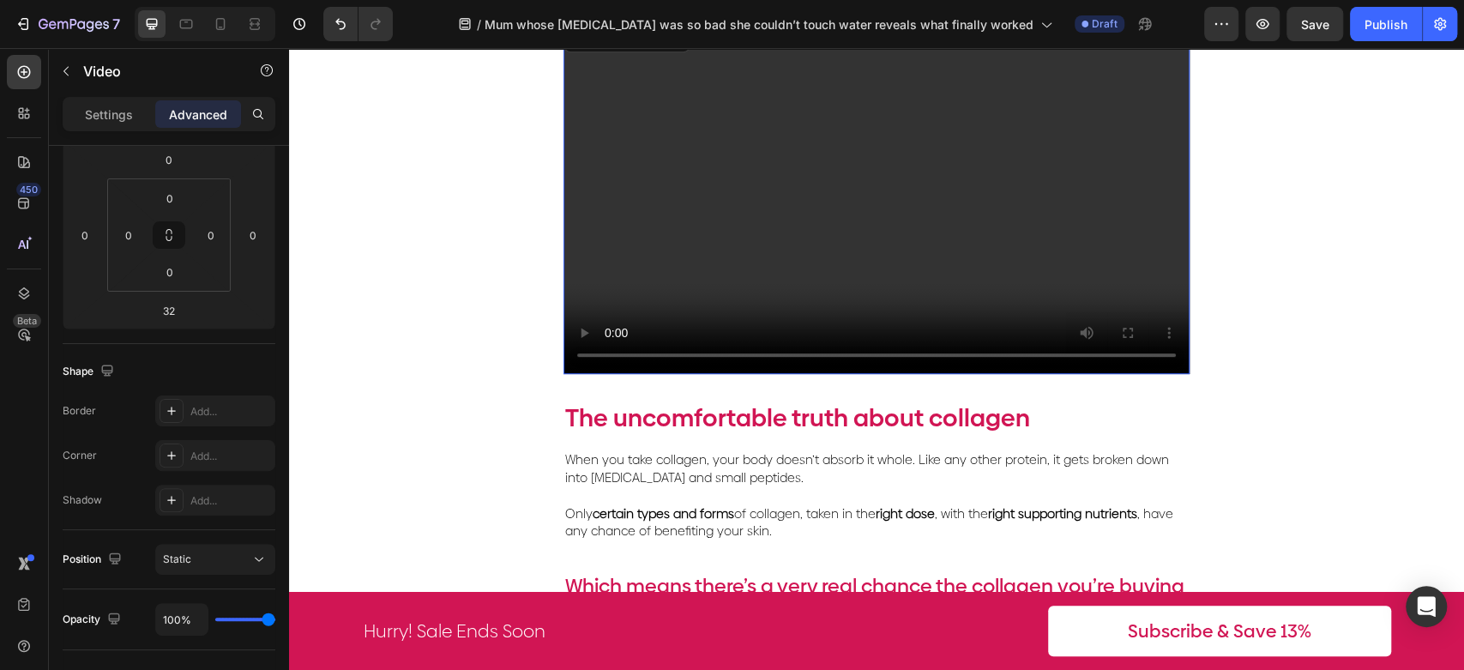
click at [818, 256] on video at bounding box center [877, 197] width 626 height 353
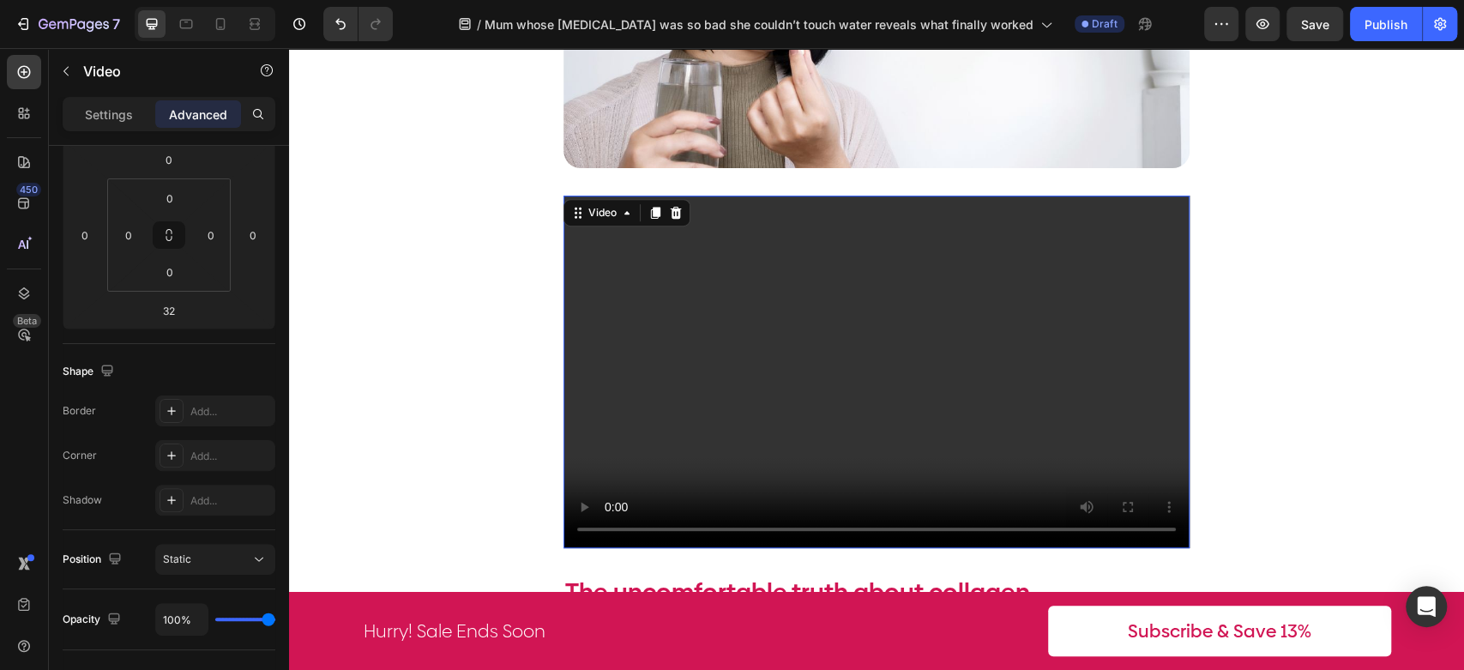
scroll to position [571, 0]
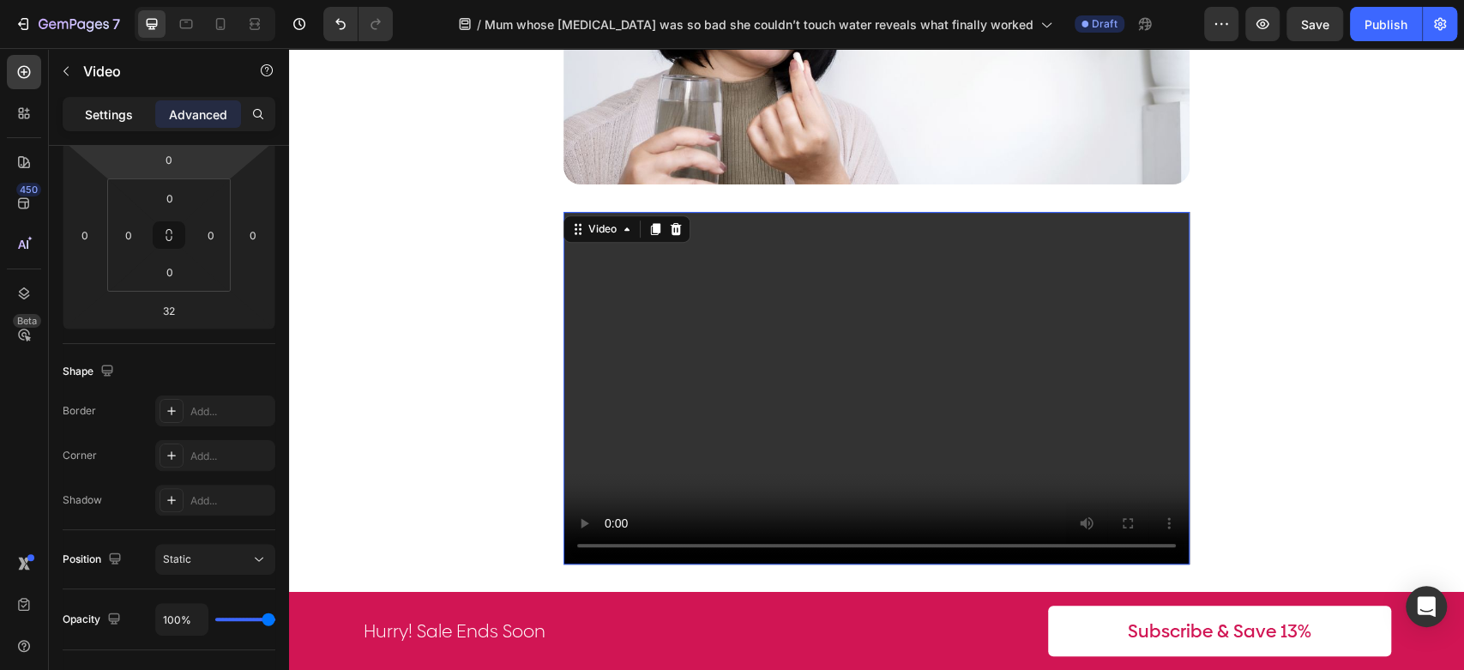
click at [94, 108] on p "Settings" at bounding box center [109, 115] width 48 height 18
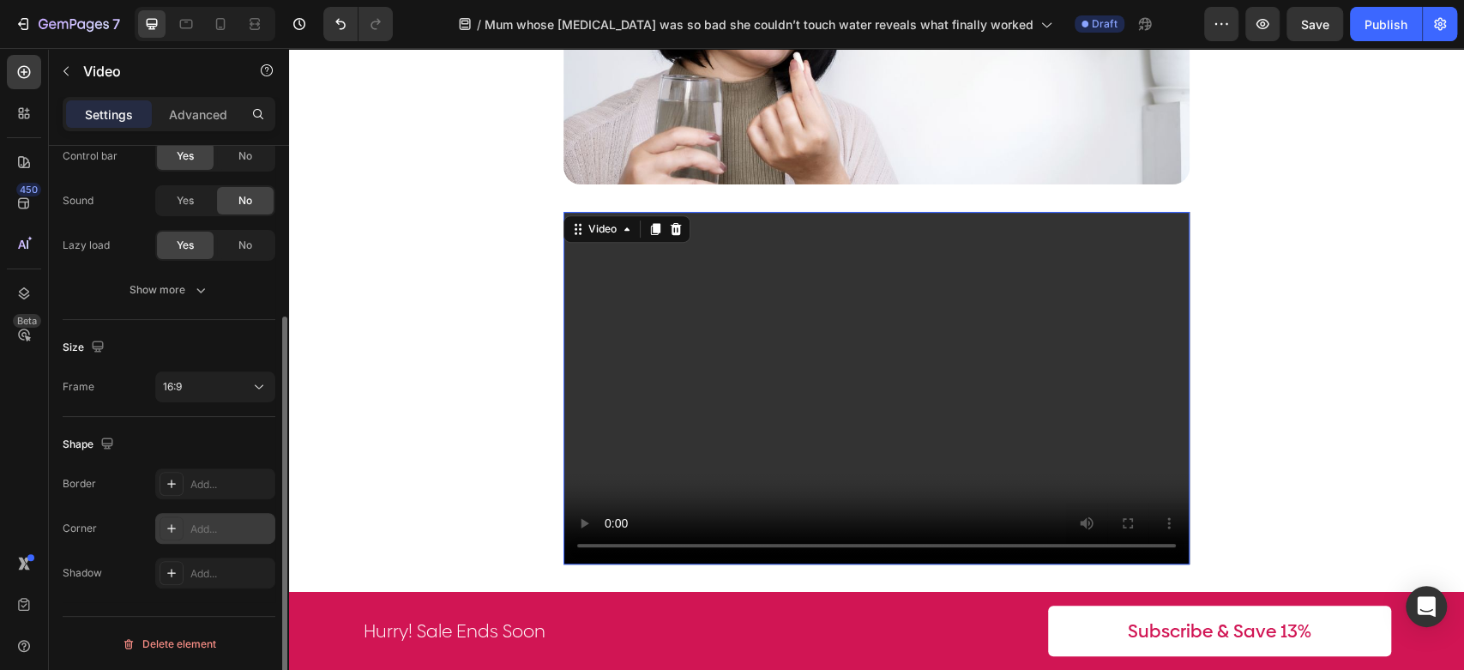
click at [184, 527] on div "Add..." at bounding box center [215, 528] width 120 height 31
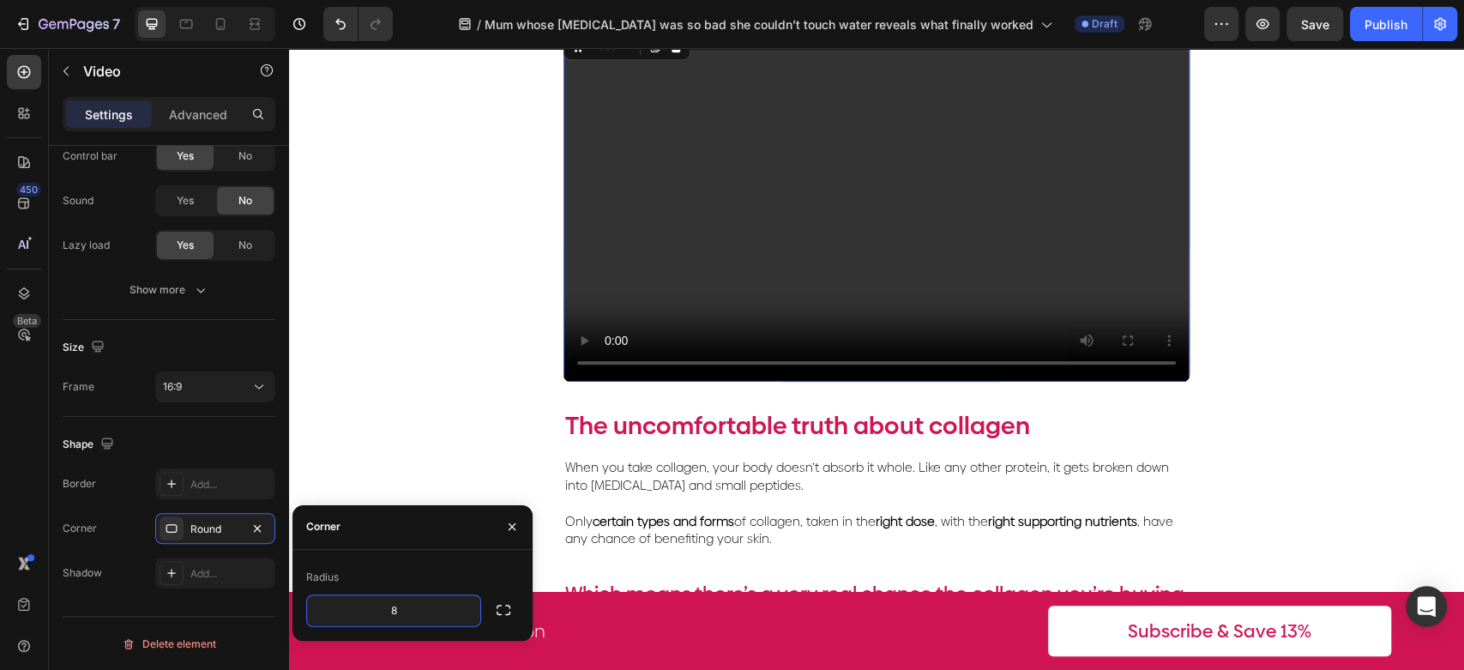
scroll to position [762, 0]
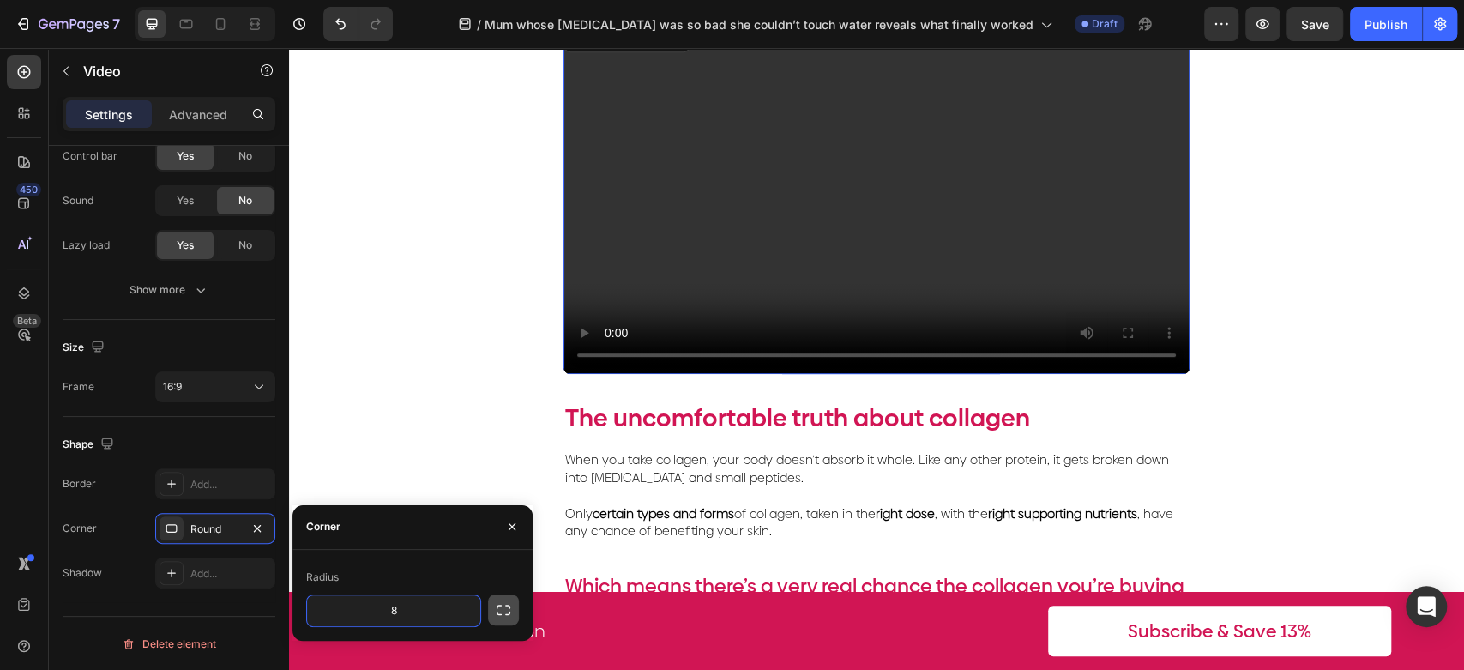
click at [500, 606] on icon "button" at bounding box center [503, 609] width 17 height 17
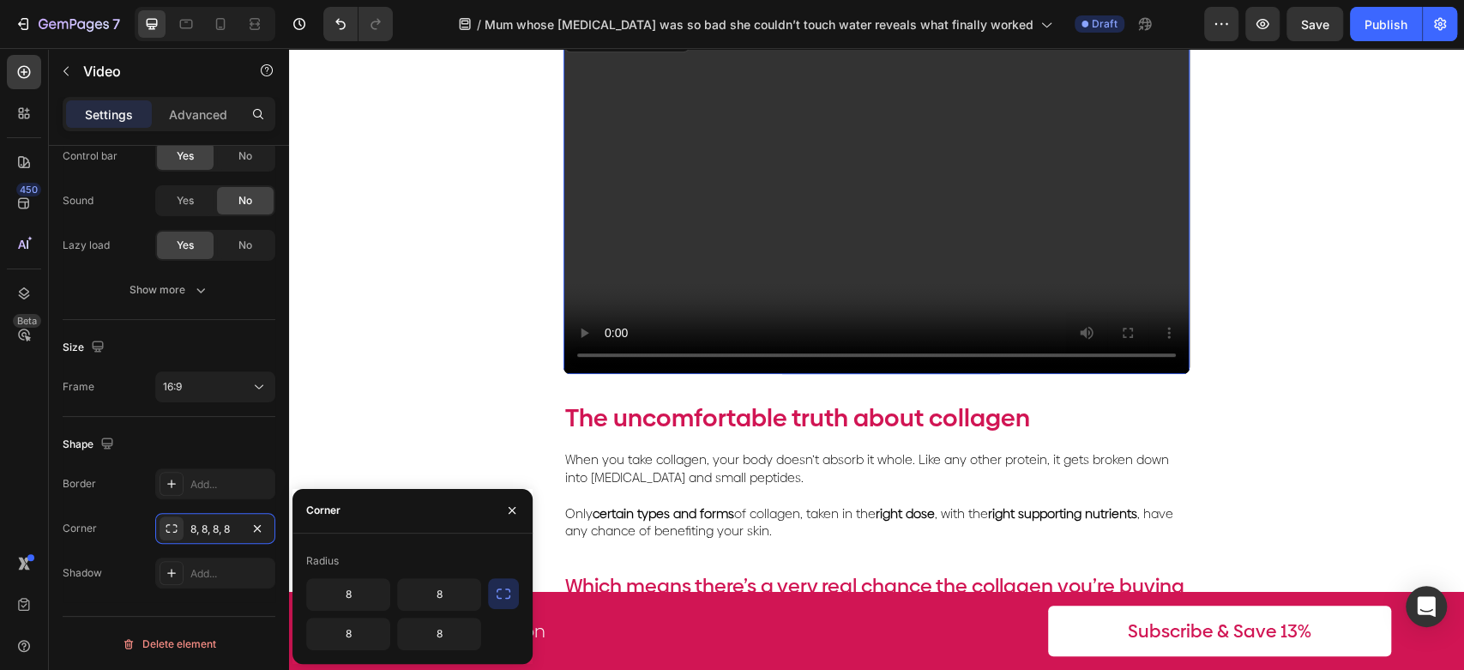
click at [506, 588] on icon "button" at bounding box center [503, 593] width 17 height 17
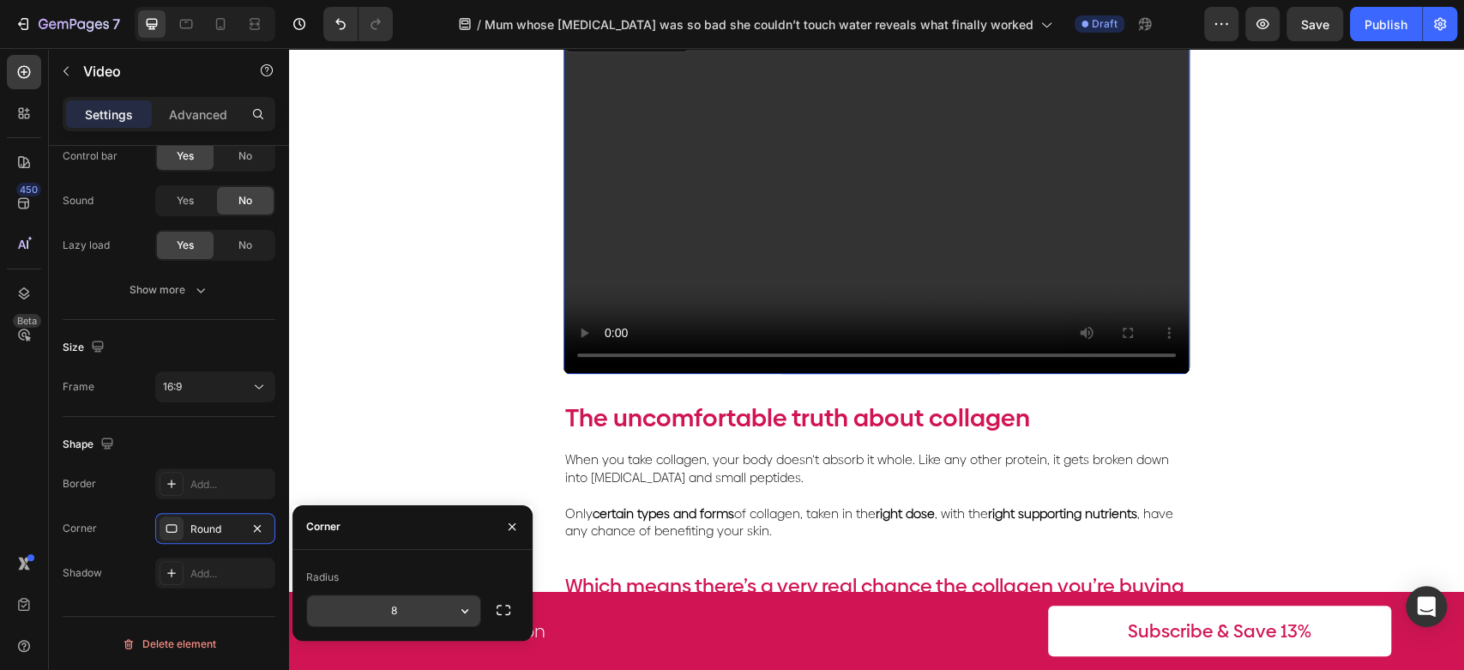
click at [426, 613] on input "8" at bounding box center [393, 610] width 173 height 31
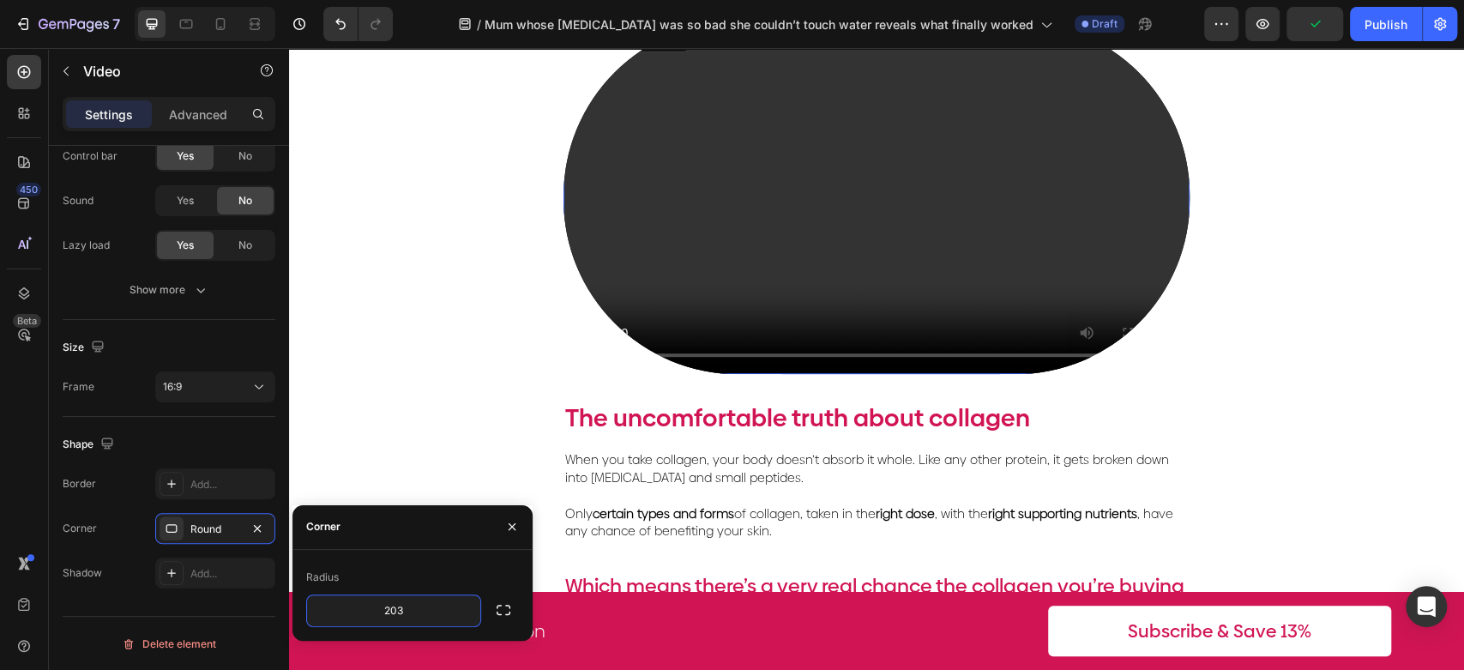
type input "20"
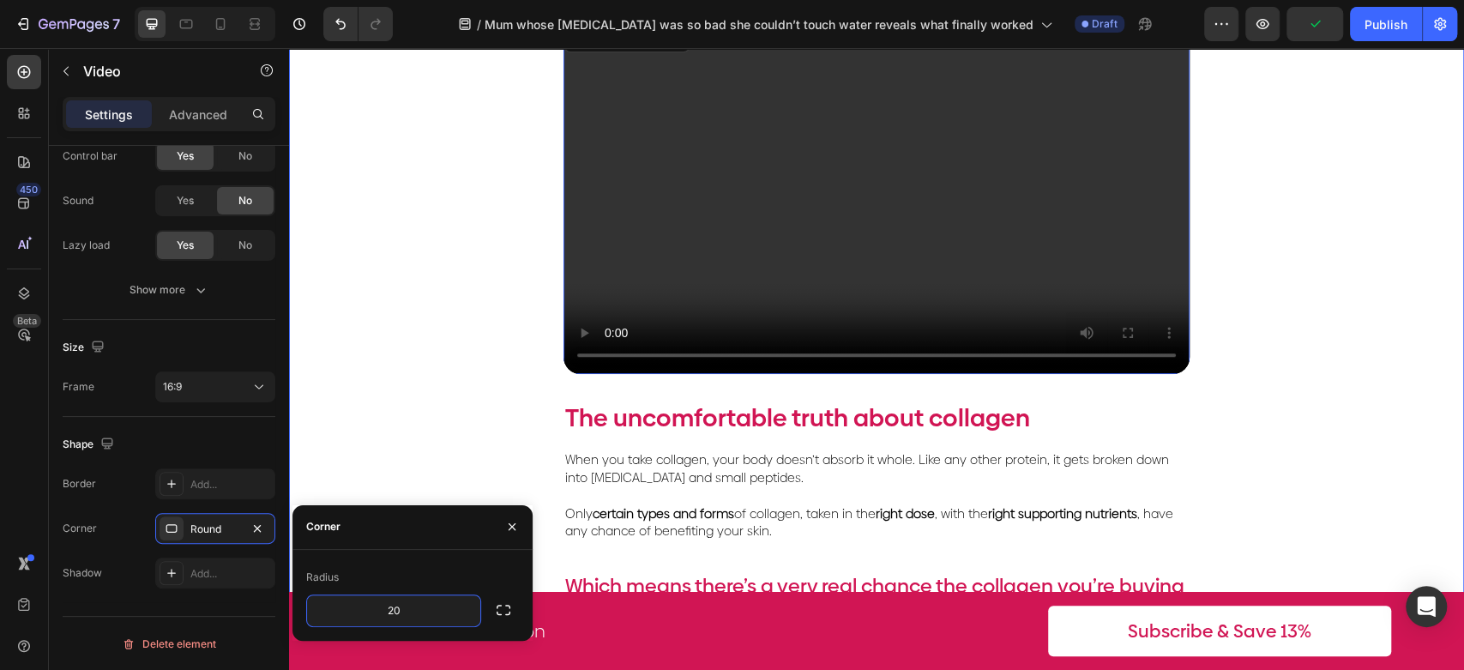
click at [400, 370] on div "Image Video 32 The uncomfortable truth about collagen Text Block When you take …" at bounding box center [876, 216] width 1175 height 1036
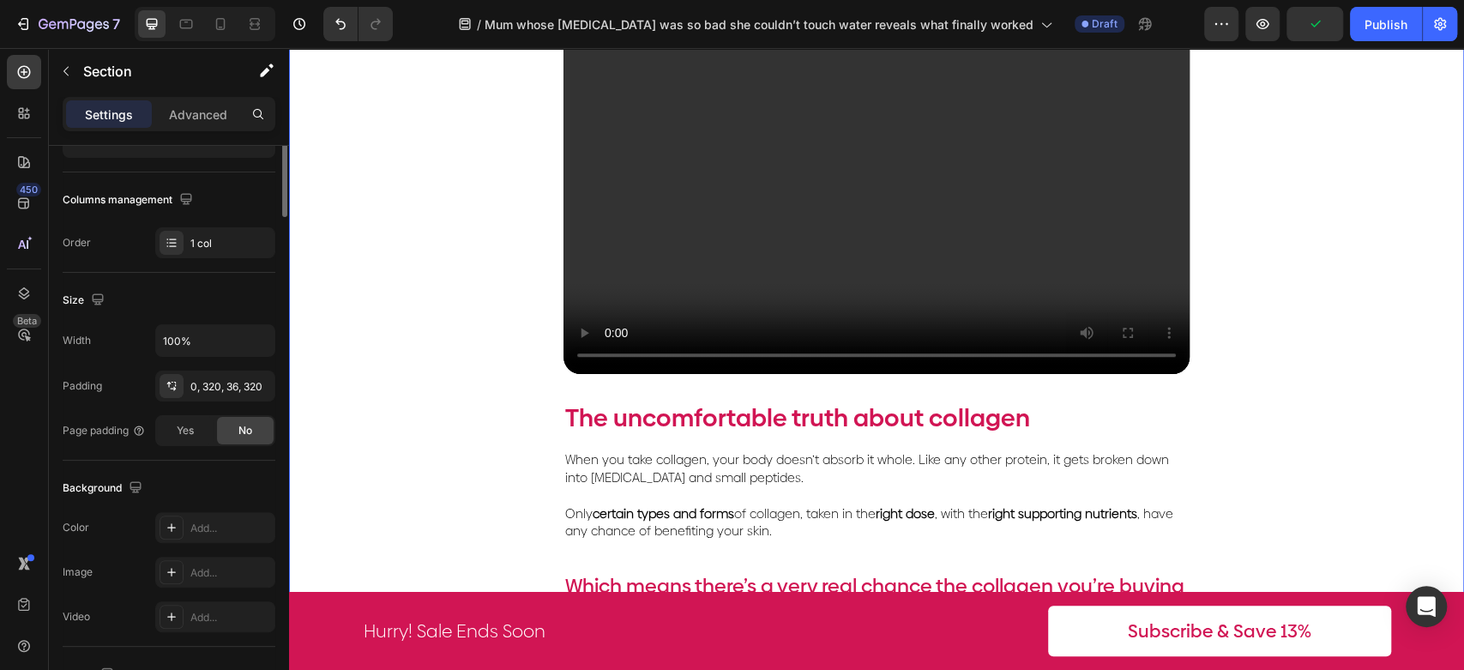
scroll to position [0, 0]
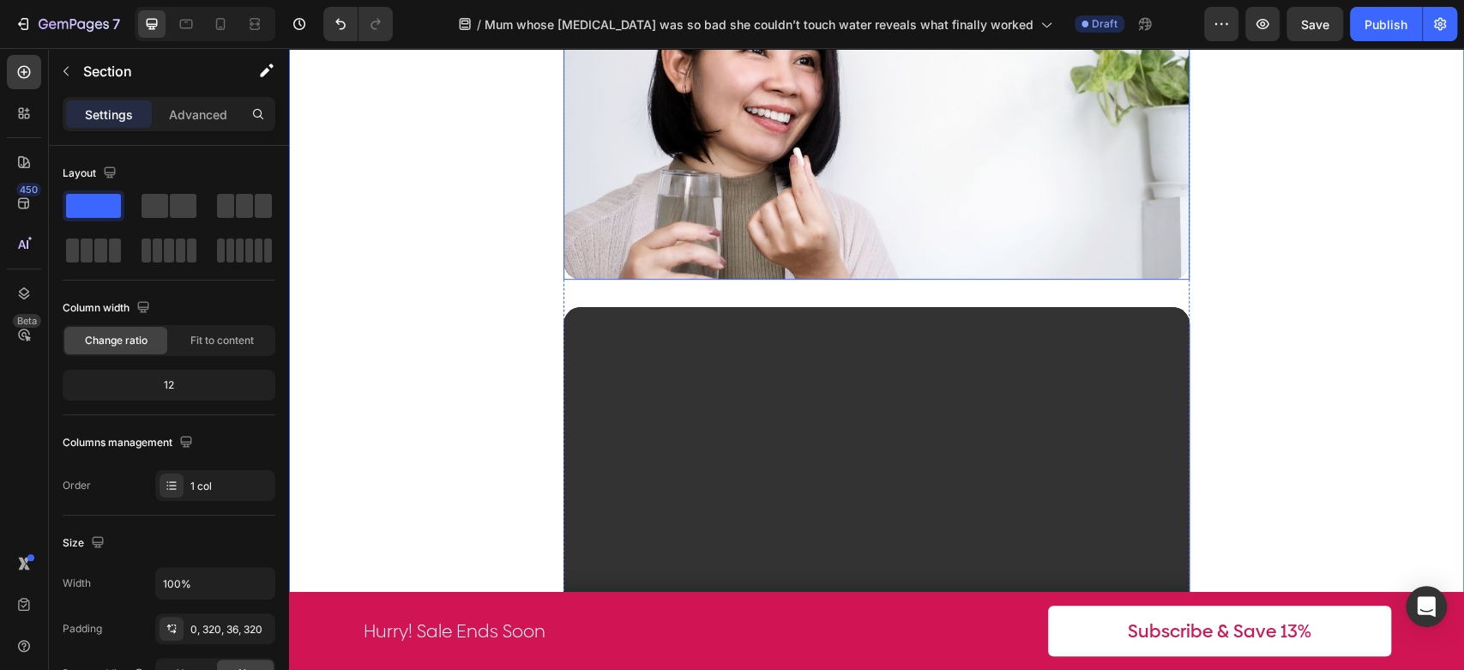
click at [958, 171] on img at bounding box center [877, 132] width 626 height 296
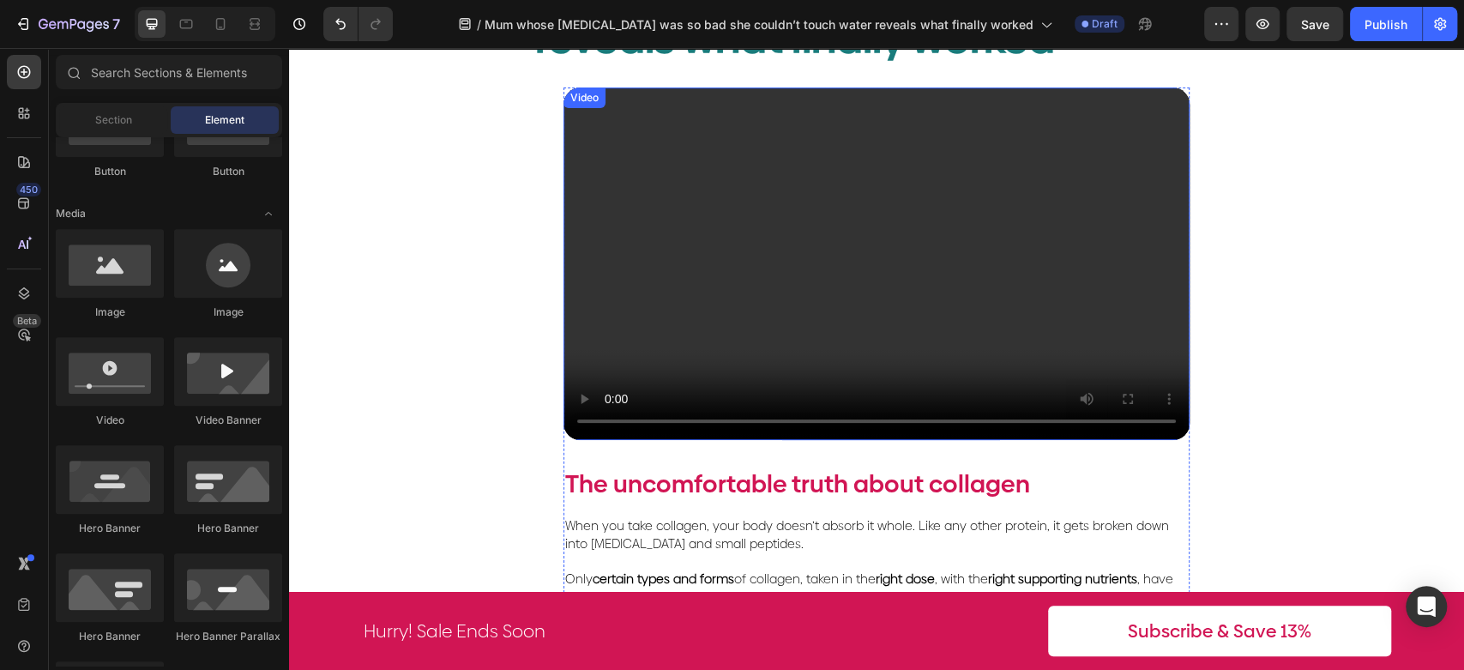
scroll to position [381, 0]
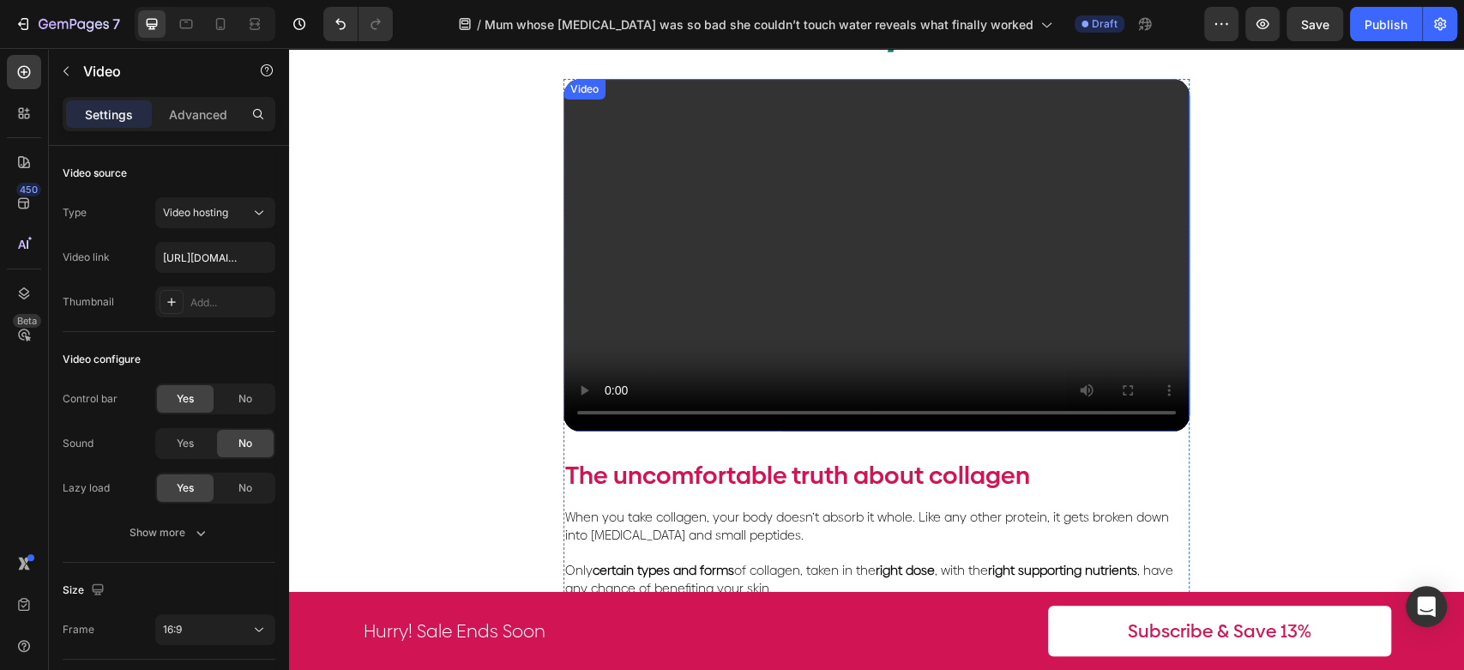
click at [735, 280] on video at bounding box center [877, 255] width 626 height 353
click at [215, 219] on span "Video hosting" at bounding box center [195, 212] width 65 height 15
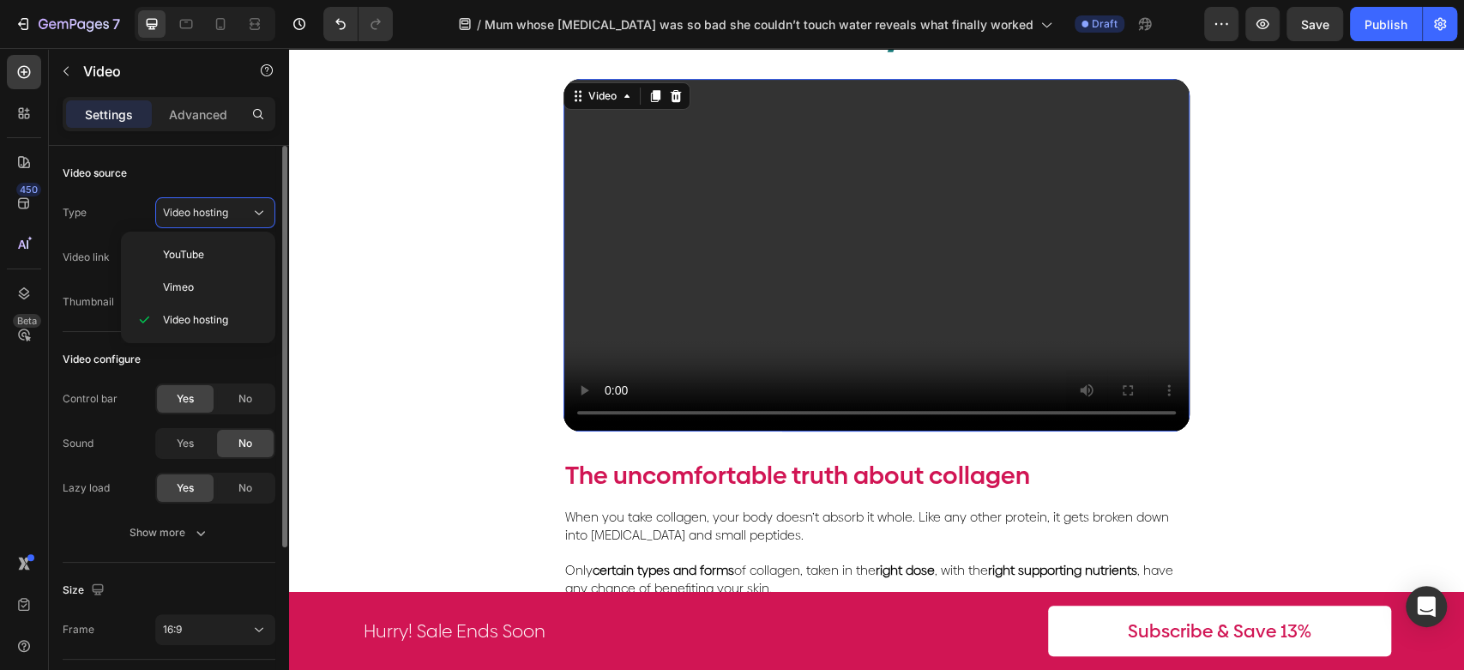
click at [84, 255] on div "Video link" at bounding box center [86, 257] width 47 height 15
click at [185, 256] on input "[URL][DOMAIN_NAME]" at bounding box center [215, 257] width 120 height 31
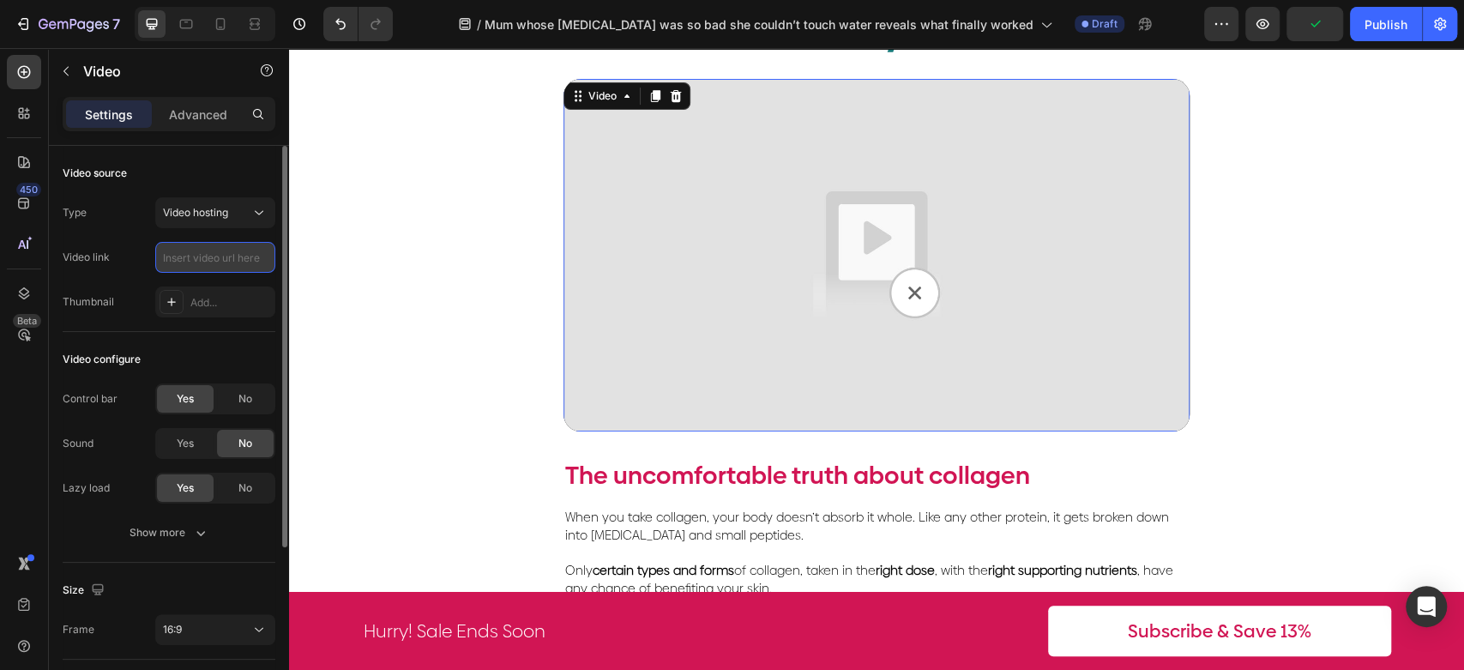
paste input "[URL][DOMAIN_NAME]"
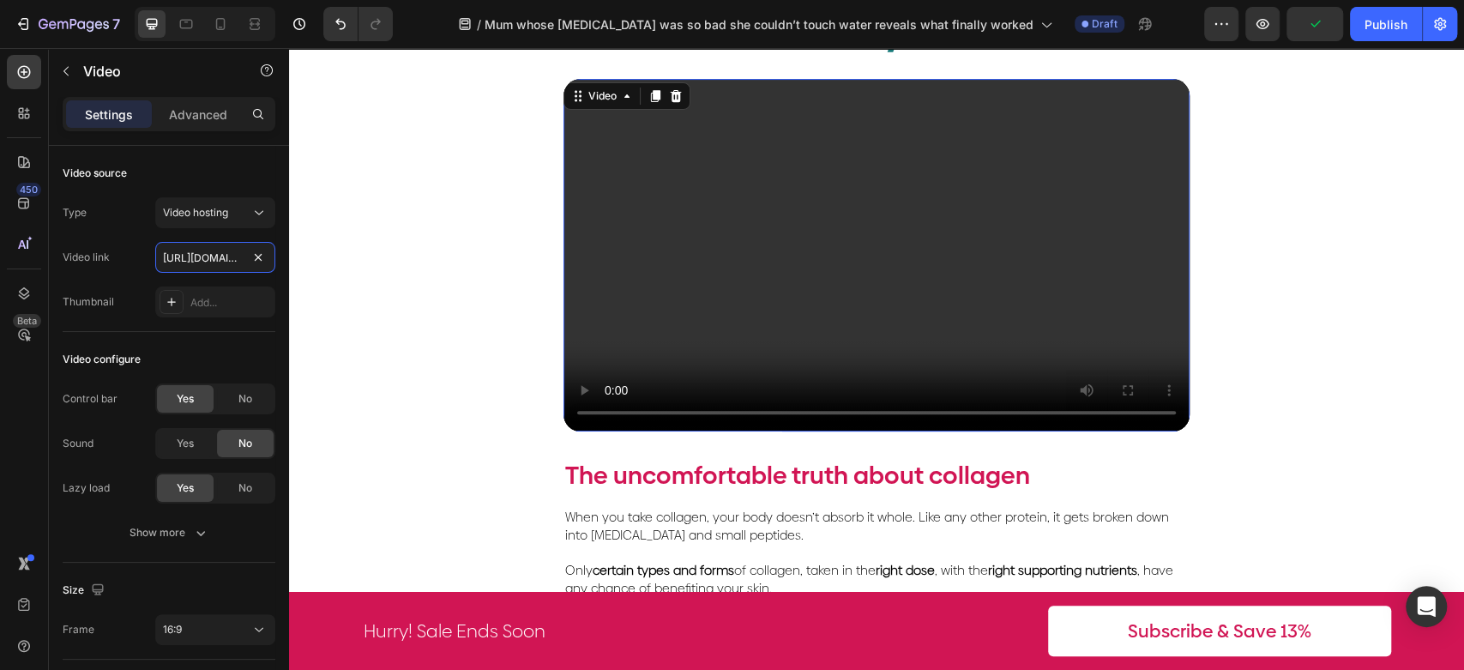
scroll to position [0, 354]
type input "[URL][DOMAIN_NAME]"
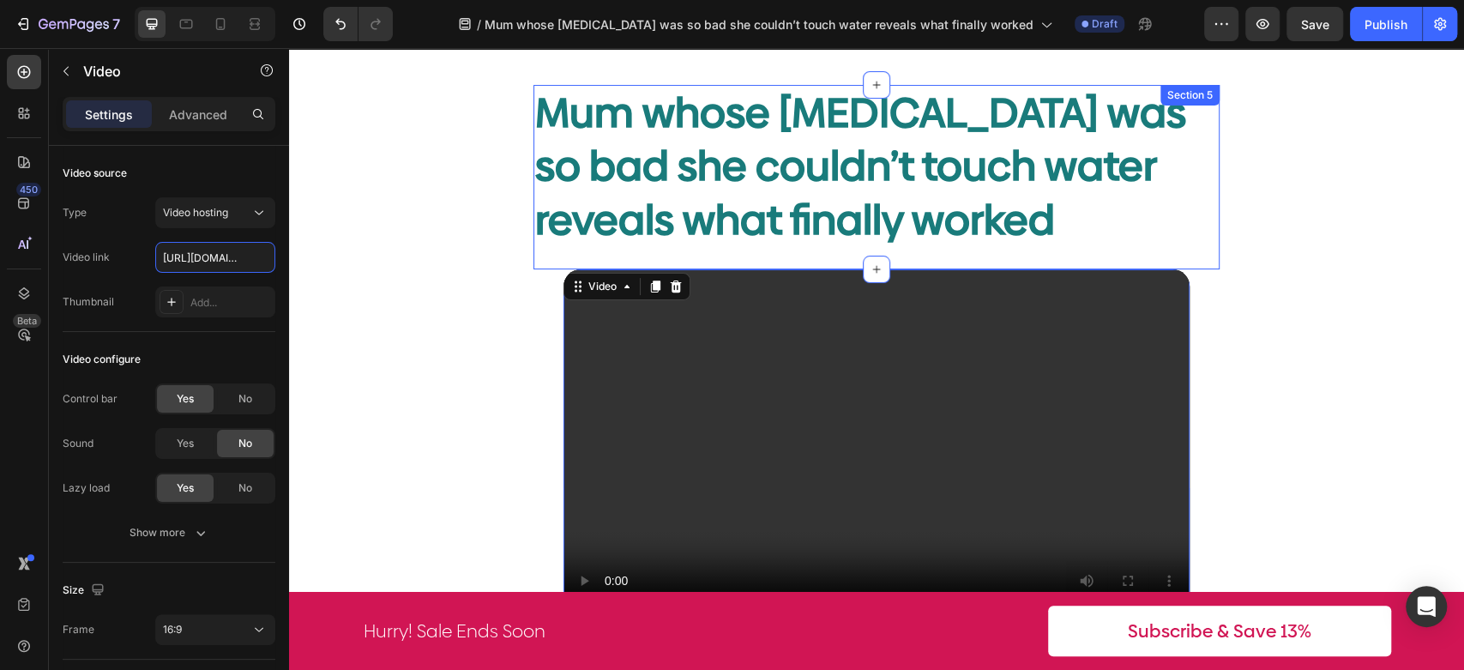
scroll to position [666, 0]
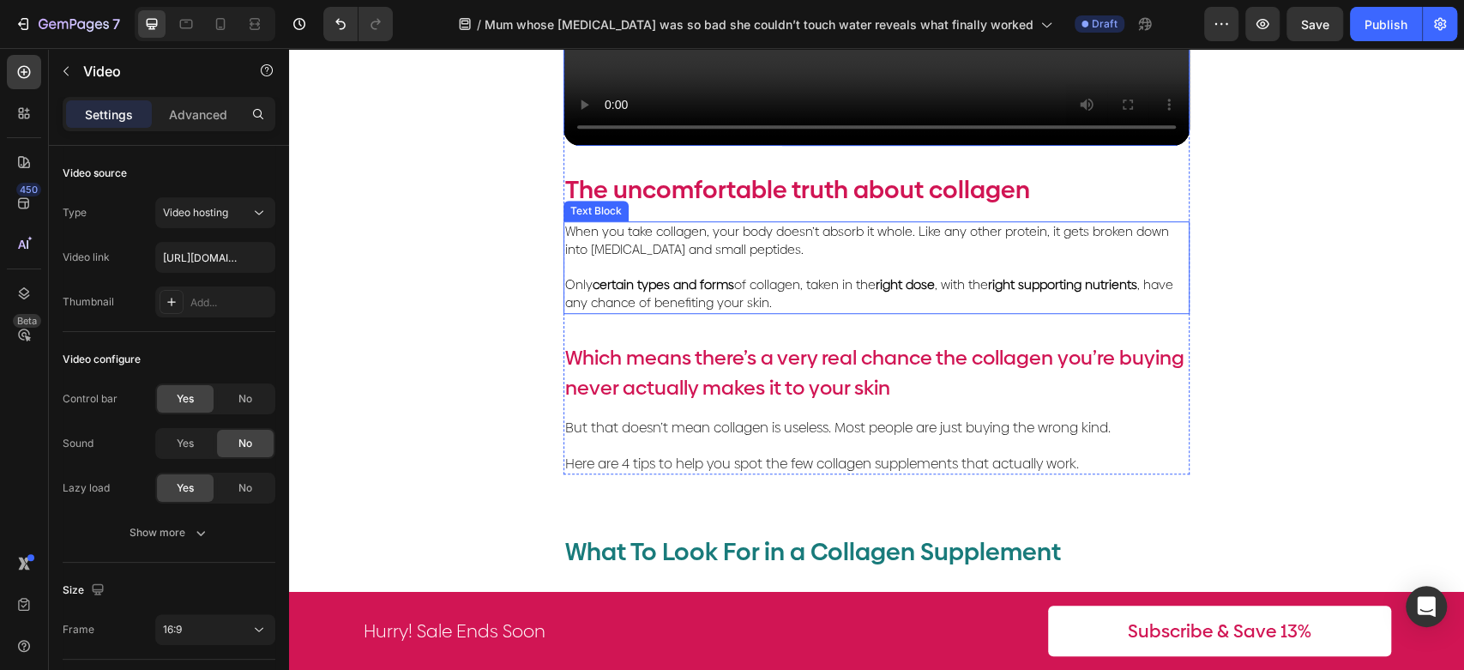
click at [828, 250] on p "When you take collagen, your body doesn’t absorb it whole. Like any other prote…" at bounding box center [876, 241] width 623 height 36
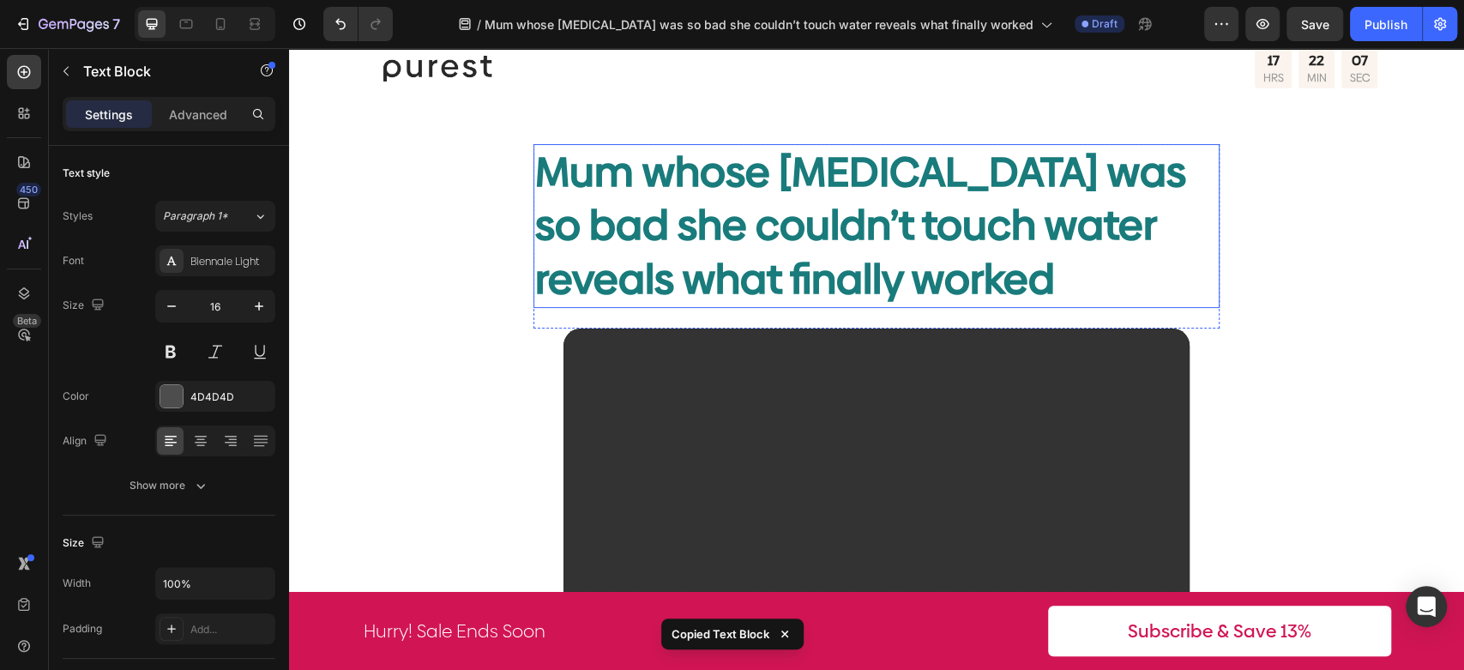
scroll to position [0, 0]
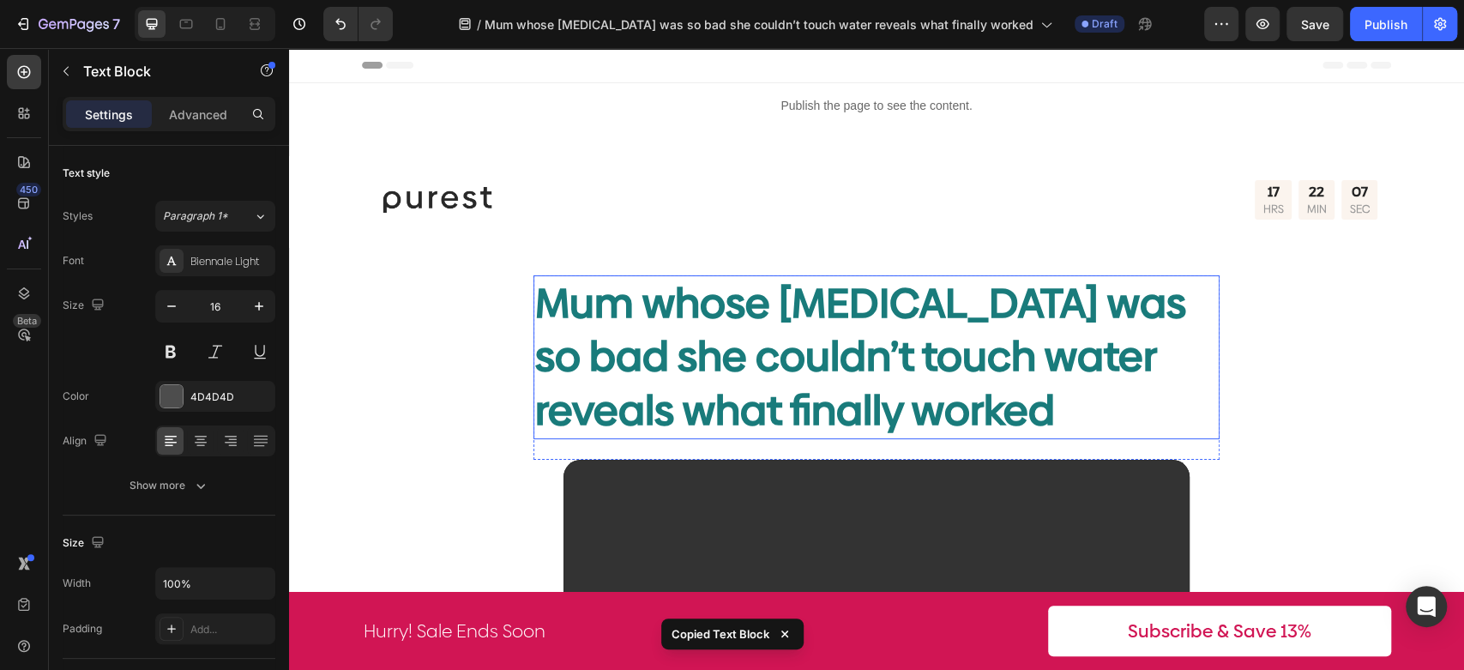
click at [856, 401] on h2 "Mum whose [MEDICAL_DATA] was so bad she couldn’t touch water reveals what final…" at bounding box center [877, 357] width 686 height 164
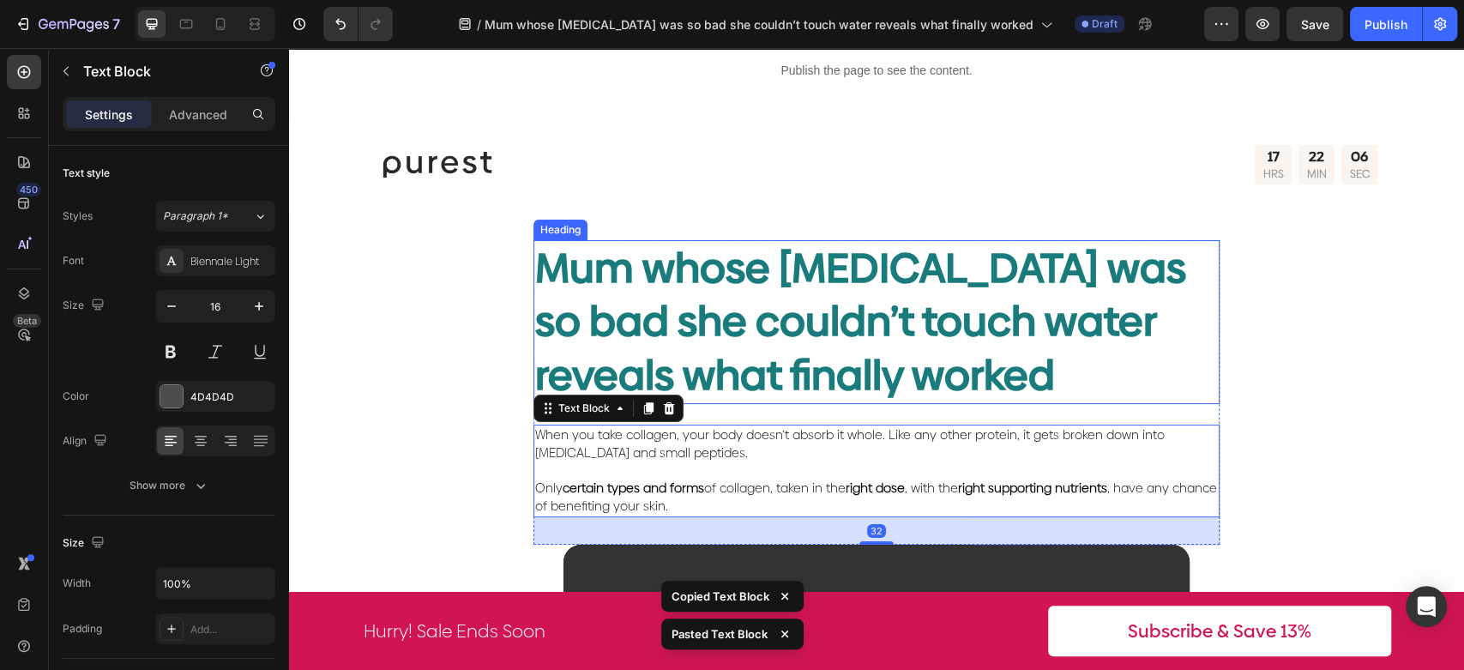
scroll to position [95, 0]
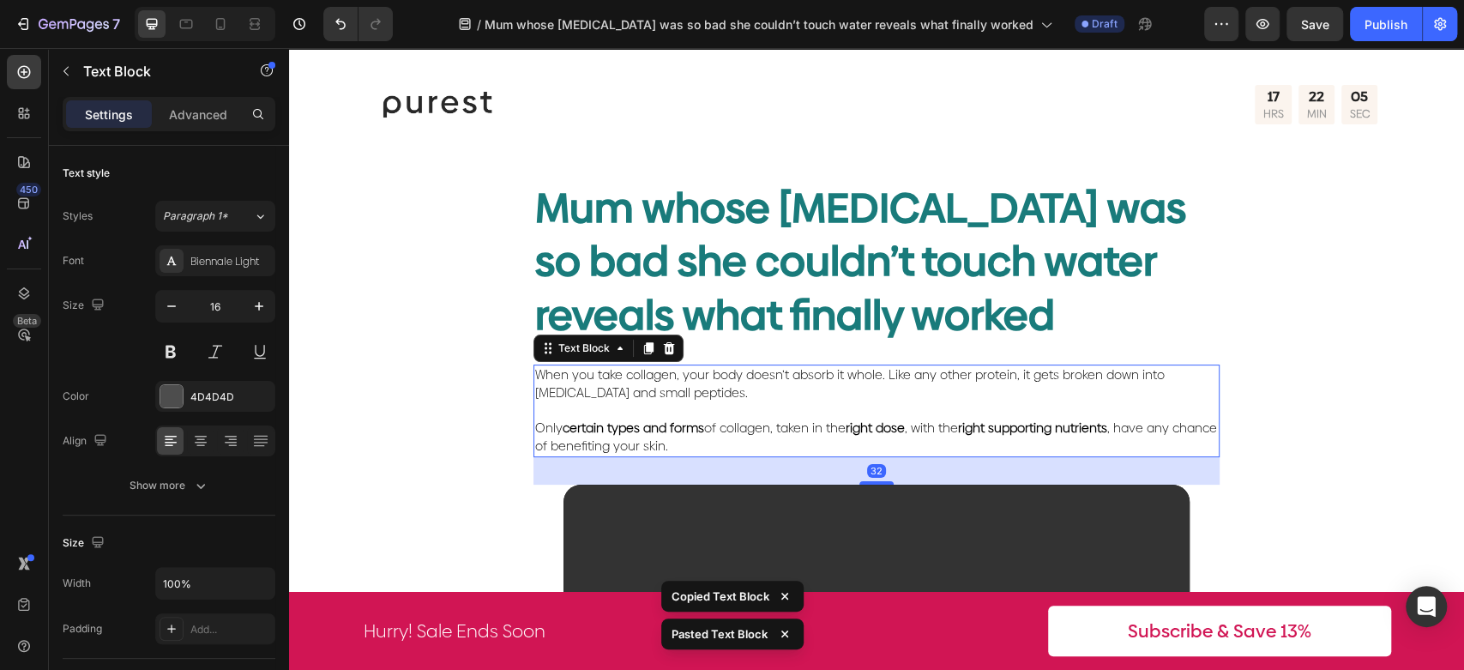
click at [800, 432] on span "Only certain types and forms of collagen, taken in the right dose , with the ri…" at bounding box center [876, 436] width 682 height 35
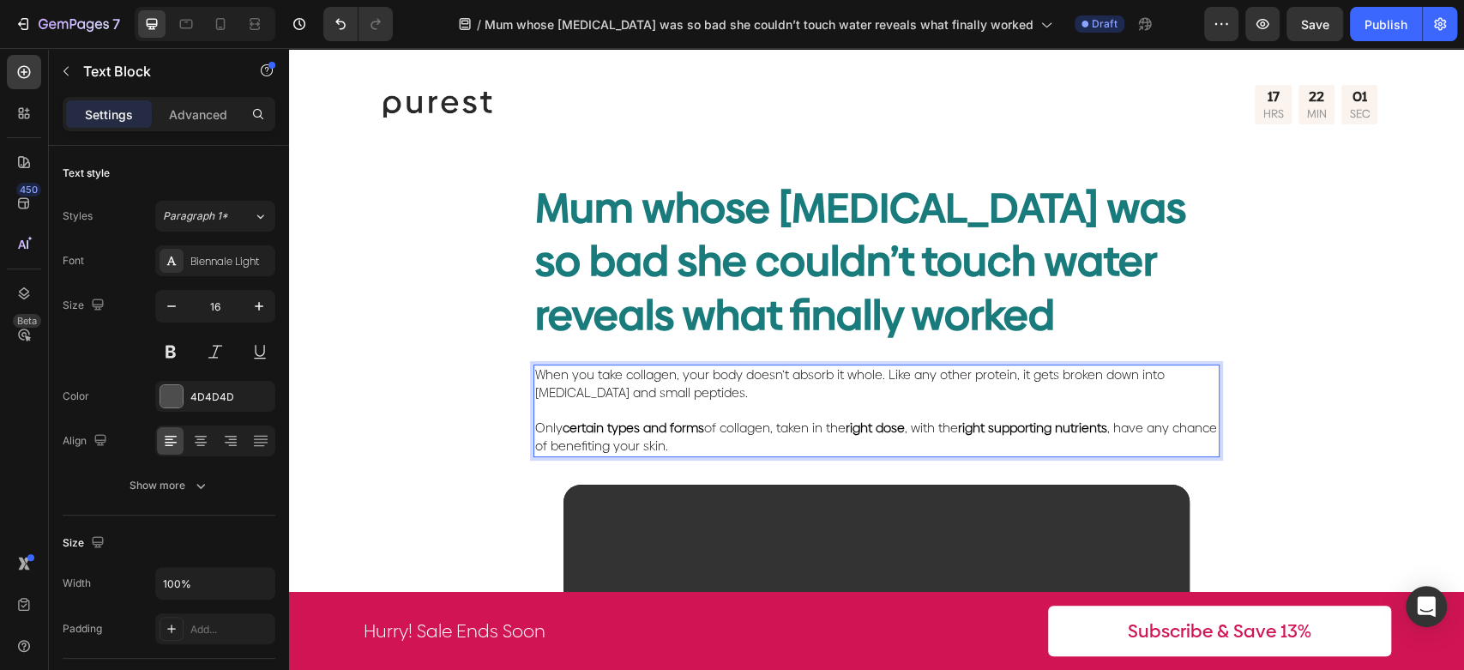
click at [915, 410] on p "Rich Text Editor. Editing area: main" at bounding box center [876, 411] width 683 height 18
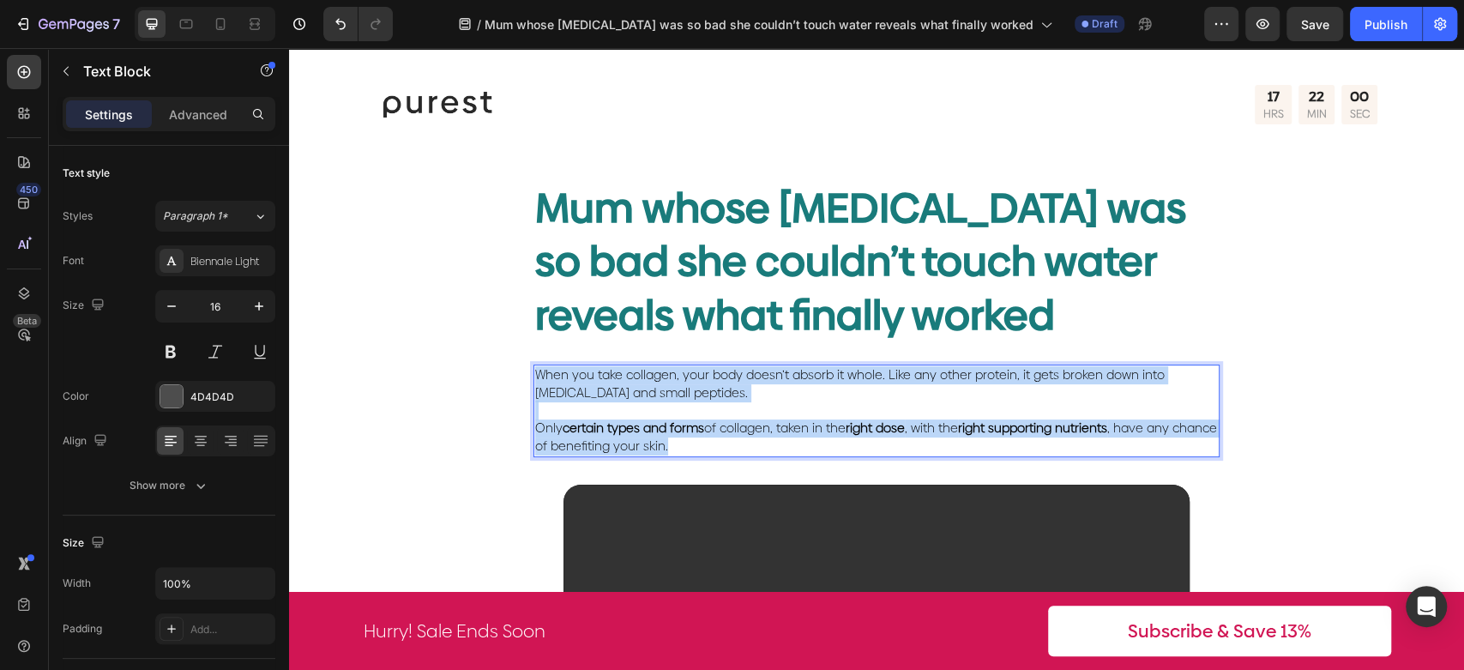
drag, startPoint x: 719, startPoint y: 451, endPoint x: 499, endPoint y: 369, distance: 234.5
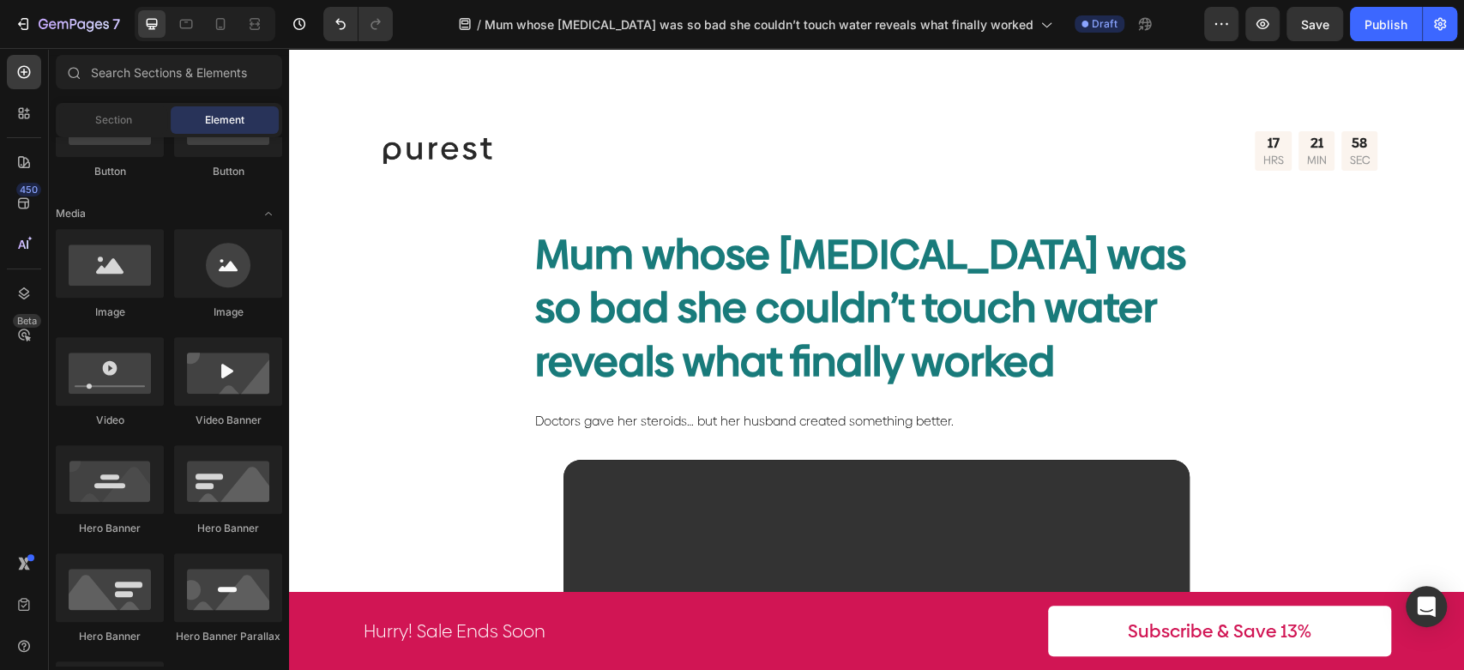
scroll to position [0, 0]
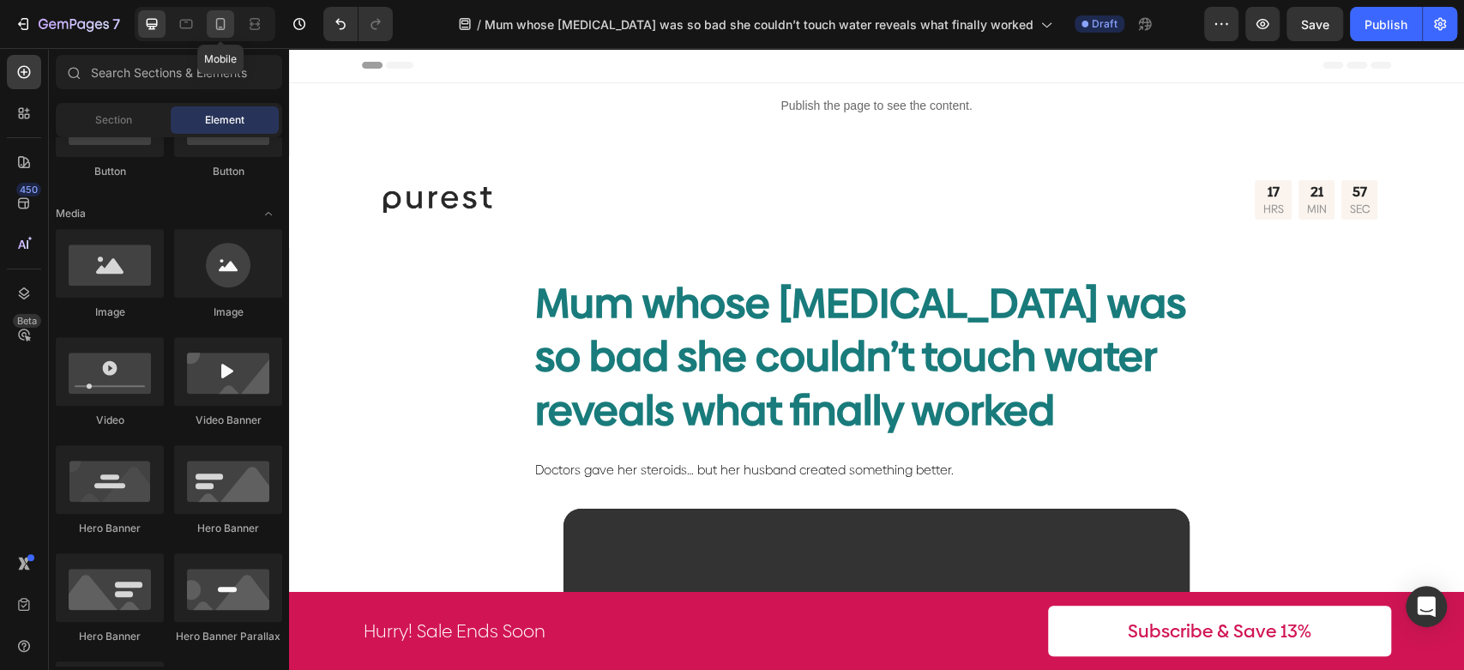
click at [222, 31] on icon at bounding box center [220, 23] width 17 height 17
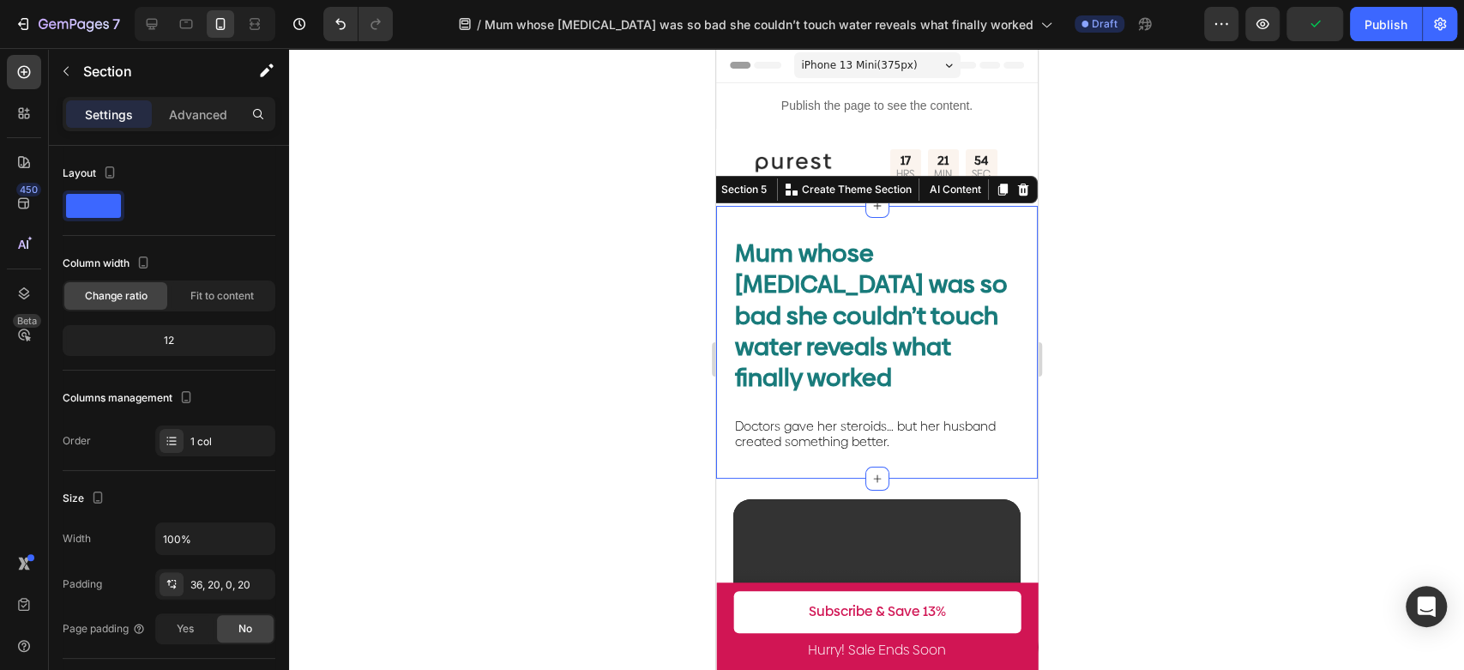
click at [946, 455] on div "Mum whose [MEDICAL_DATA] was so bad she couldn’t touch water reveals what final…" at bounding box center [876, 358] width 287 height 242
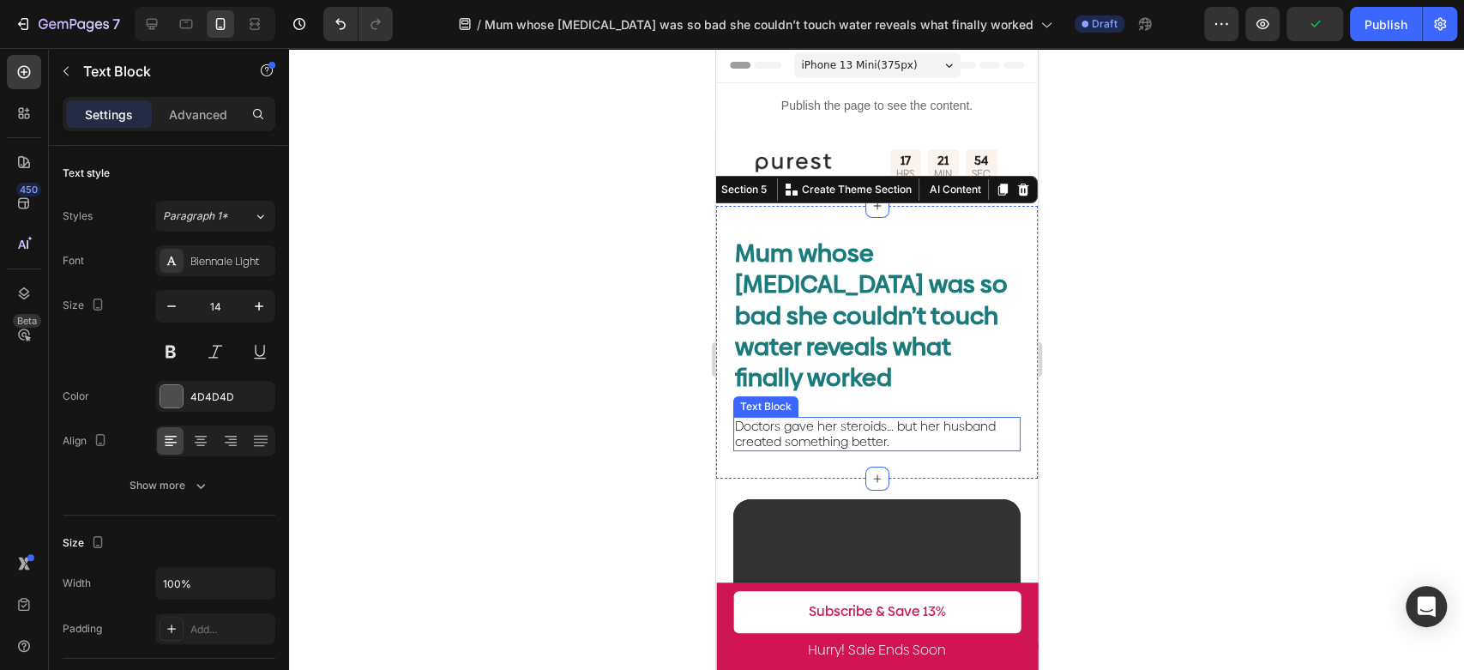
click at [879, 437] on span "Doctors gave her steroids… but her husband created something better." at bounding box center [864, 434] width 261 height 33
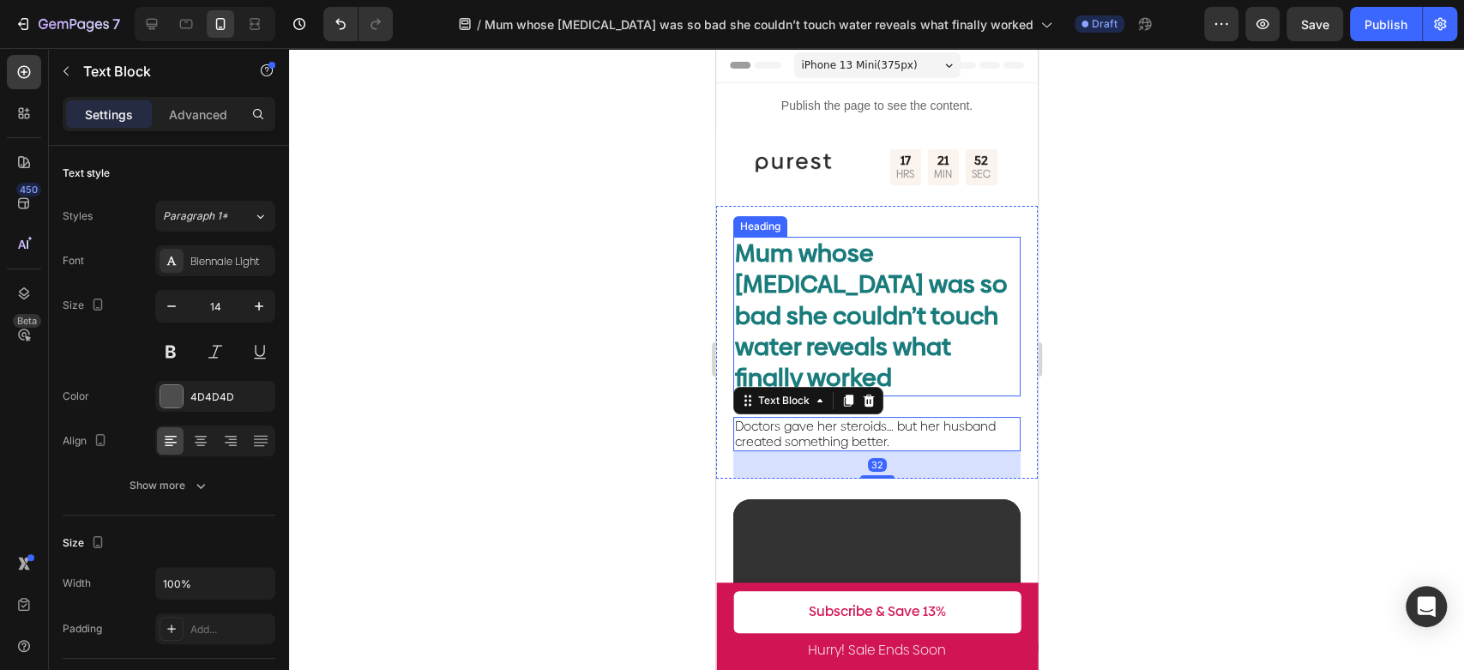
click at [923, 373] on h2 "Mum whose [MEDICAL_DATA] was so bad she couldn’t touch water reveals what final…" at bounding box center [876, 317] width 287 height 160
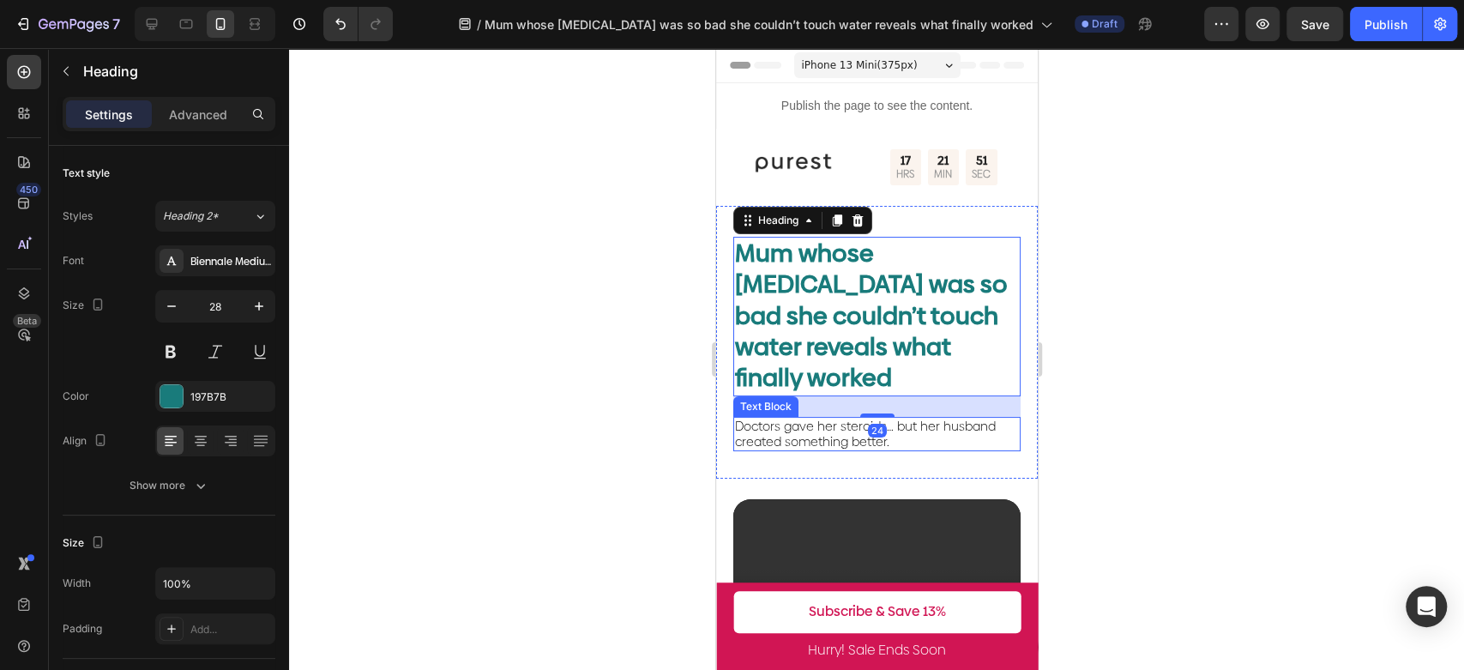
click at [922, 437] on p "Doctors gave her steroids… but her husband created something better." at bounding box center [876, 434] width 284 height 31
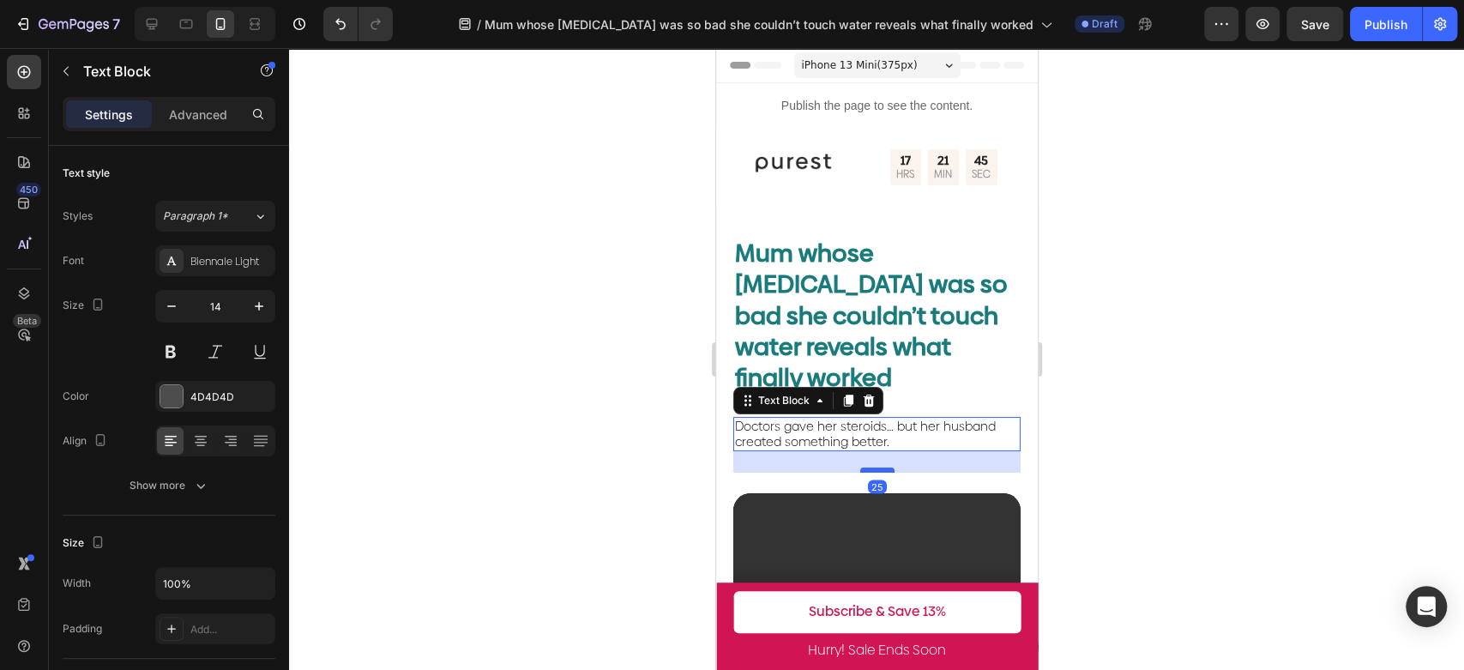
click at [885, 470] on div at bounding box center [876, 469] width 34 height 5
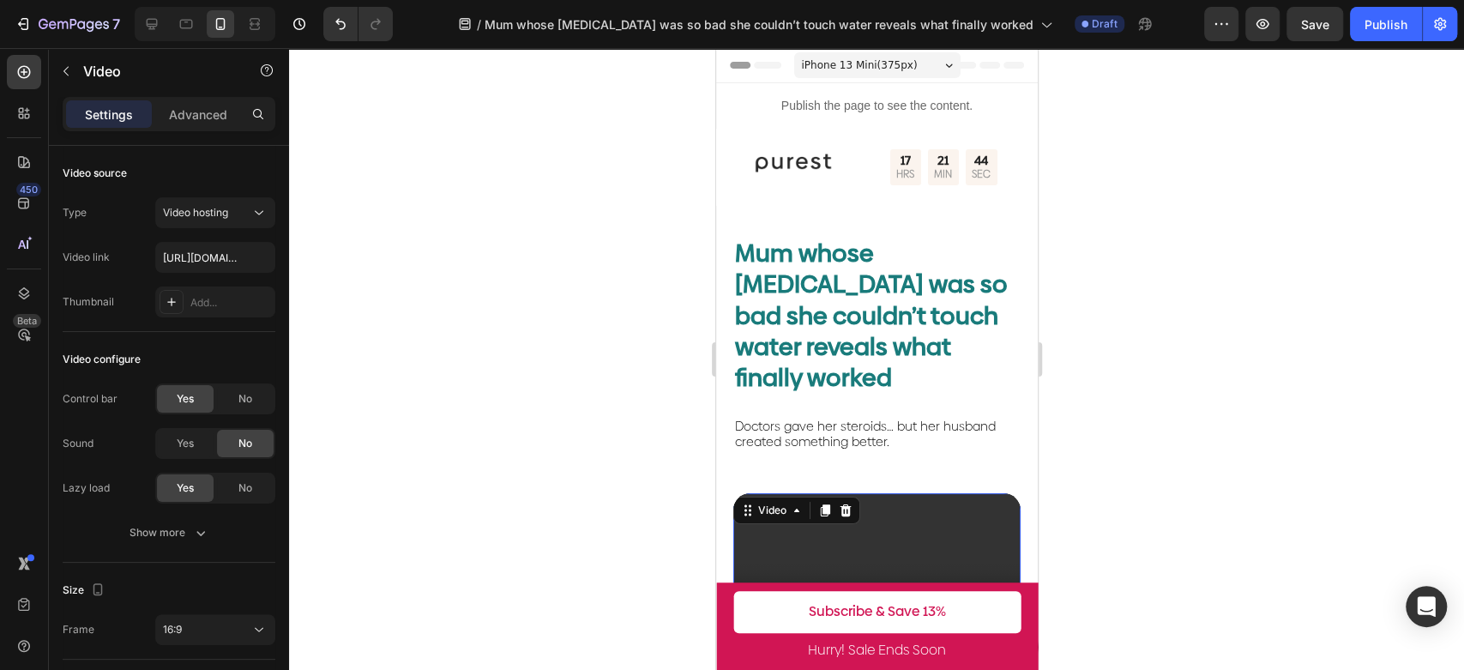
click at [912, 493] on video at bounding box center [876, 573] width 287 height 161
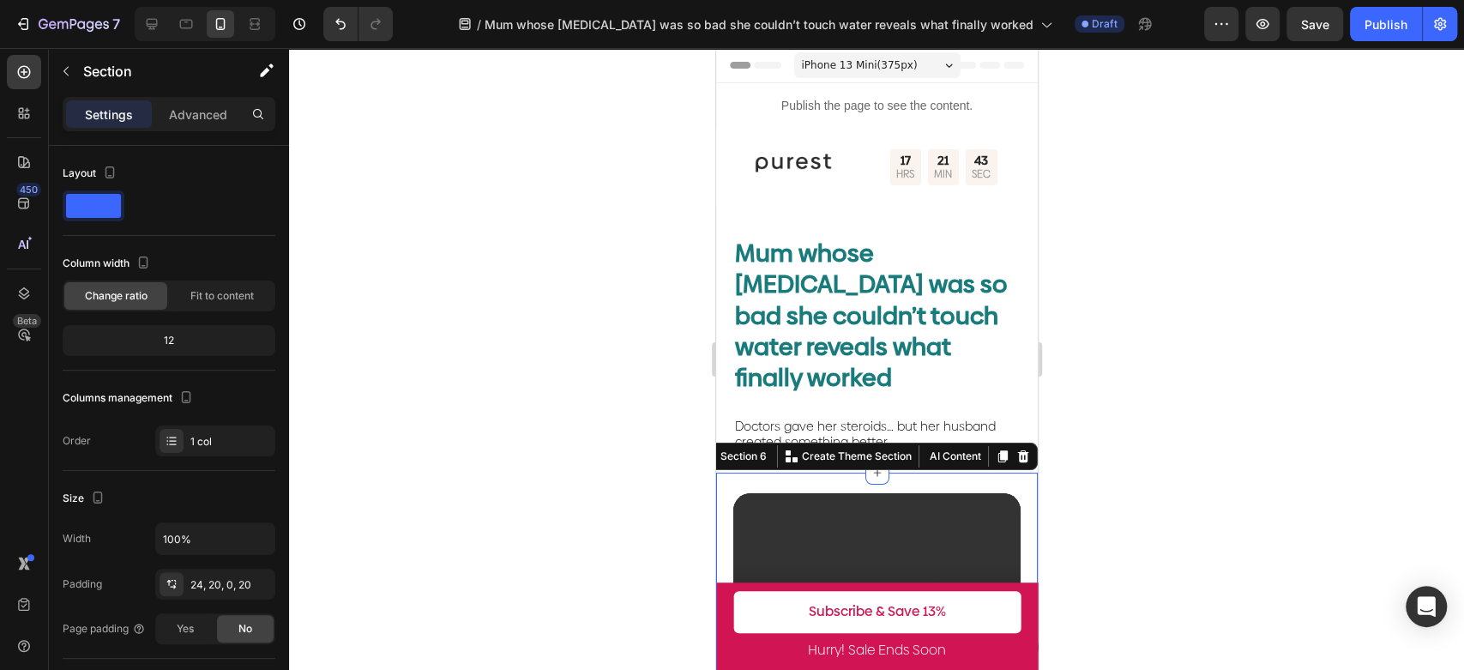
click at [185, 112] on p "Advanced" at bounding box center [198, 115] width 58 height 18
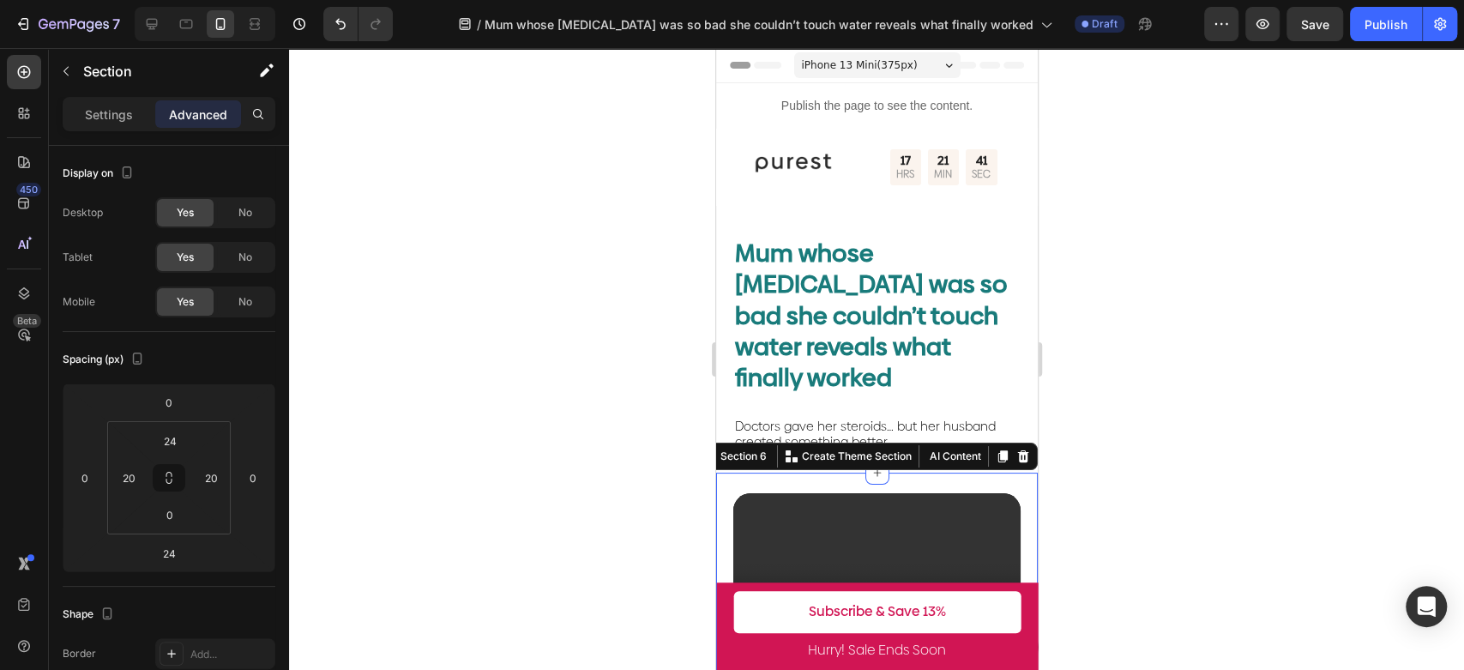
click at [474, 382] on div at bounding box center [876, 359] width 1175 height 622
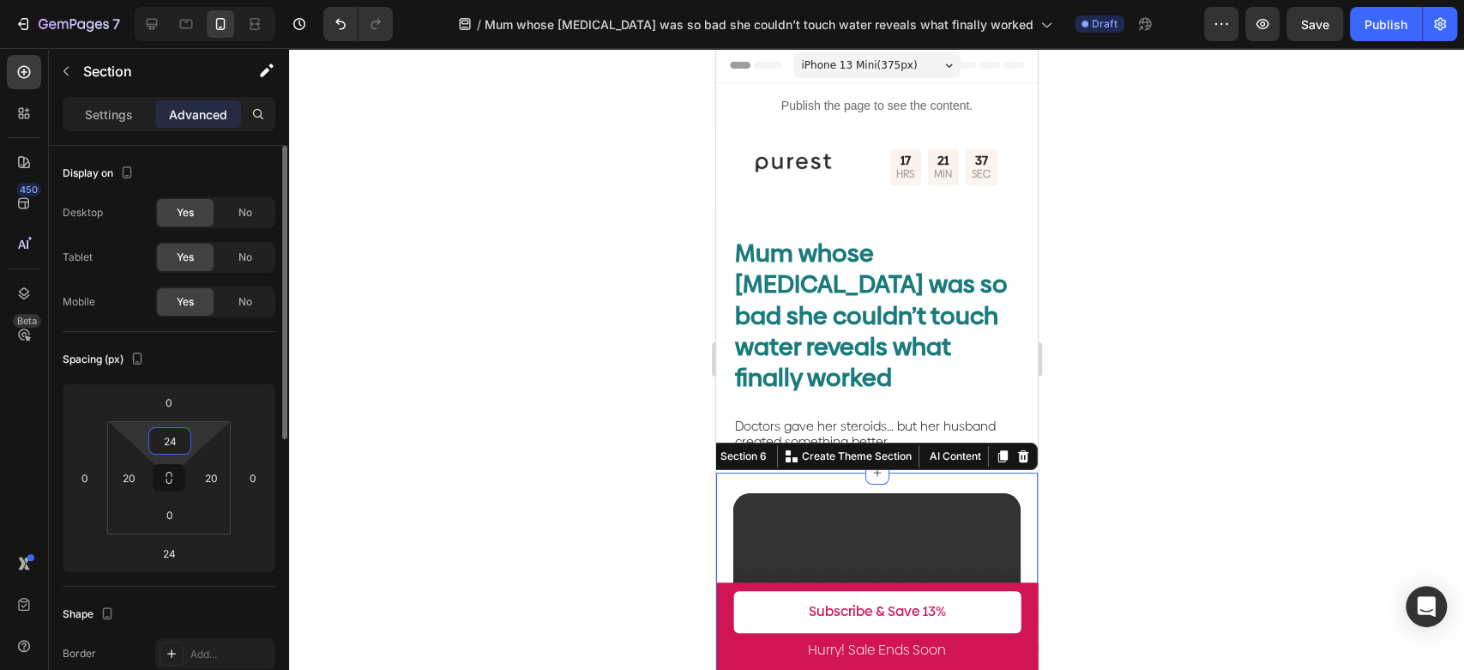
click at [176, 0] on html "7 Version history / Mum whose [MEDICAL_DATA] was so bad she couldn’t touch wate…" at bounding box center [732, 0] width 1464 height 0
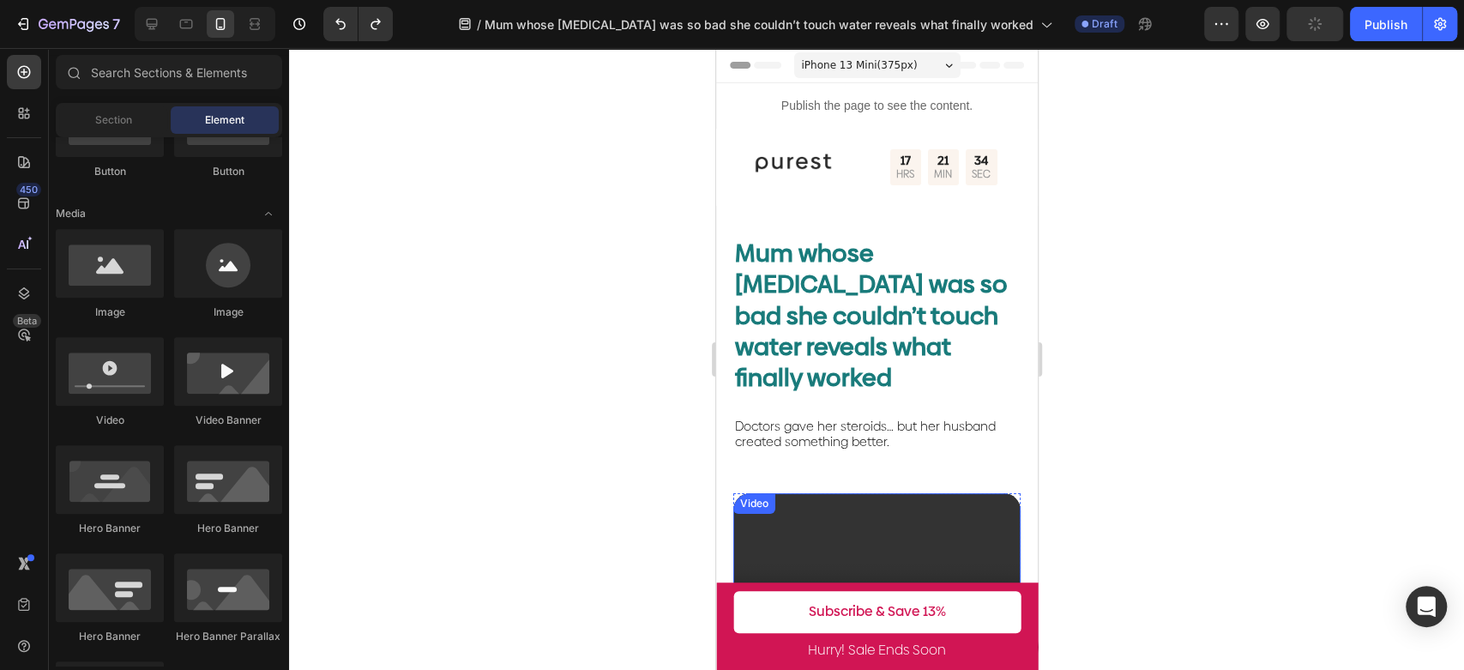
click at [876, 556] on video at bounding box center [876, 573] width 287 height 161
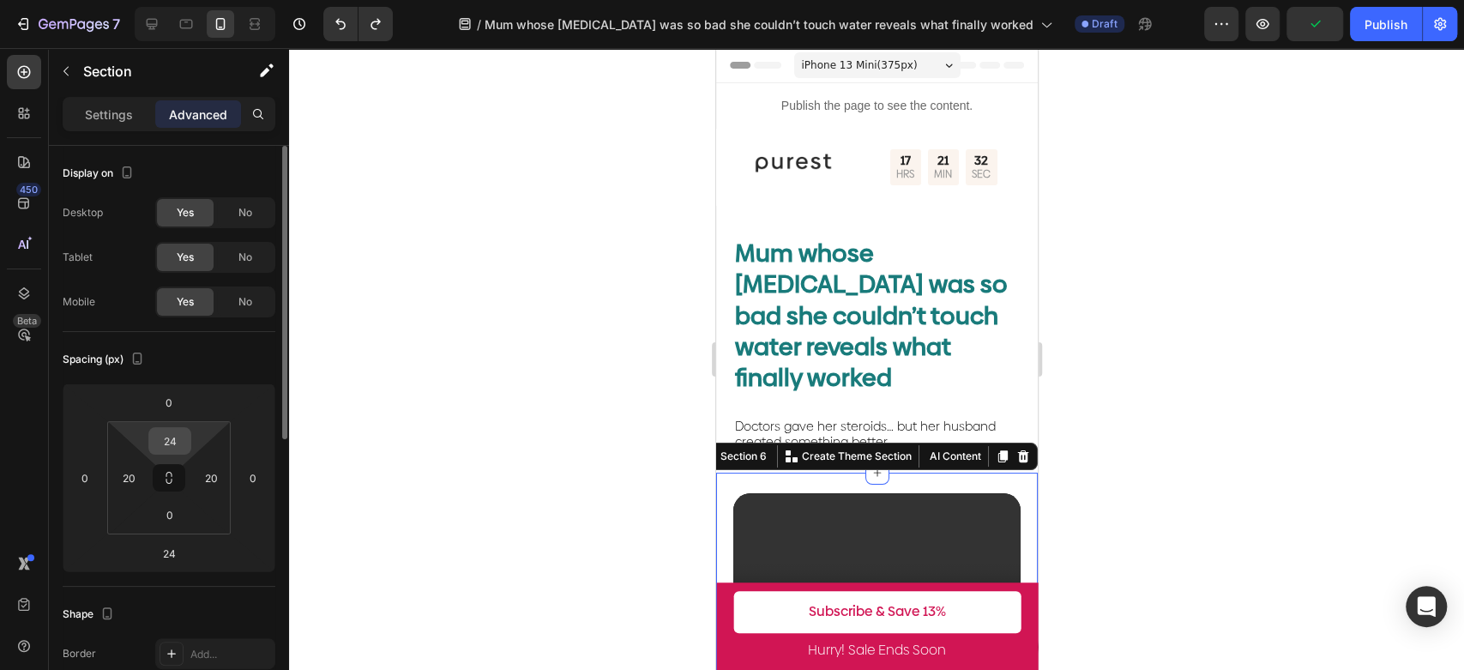
click at [178, 451] on input "24" at bounding box center [170, 441] width 34 height 26
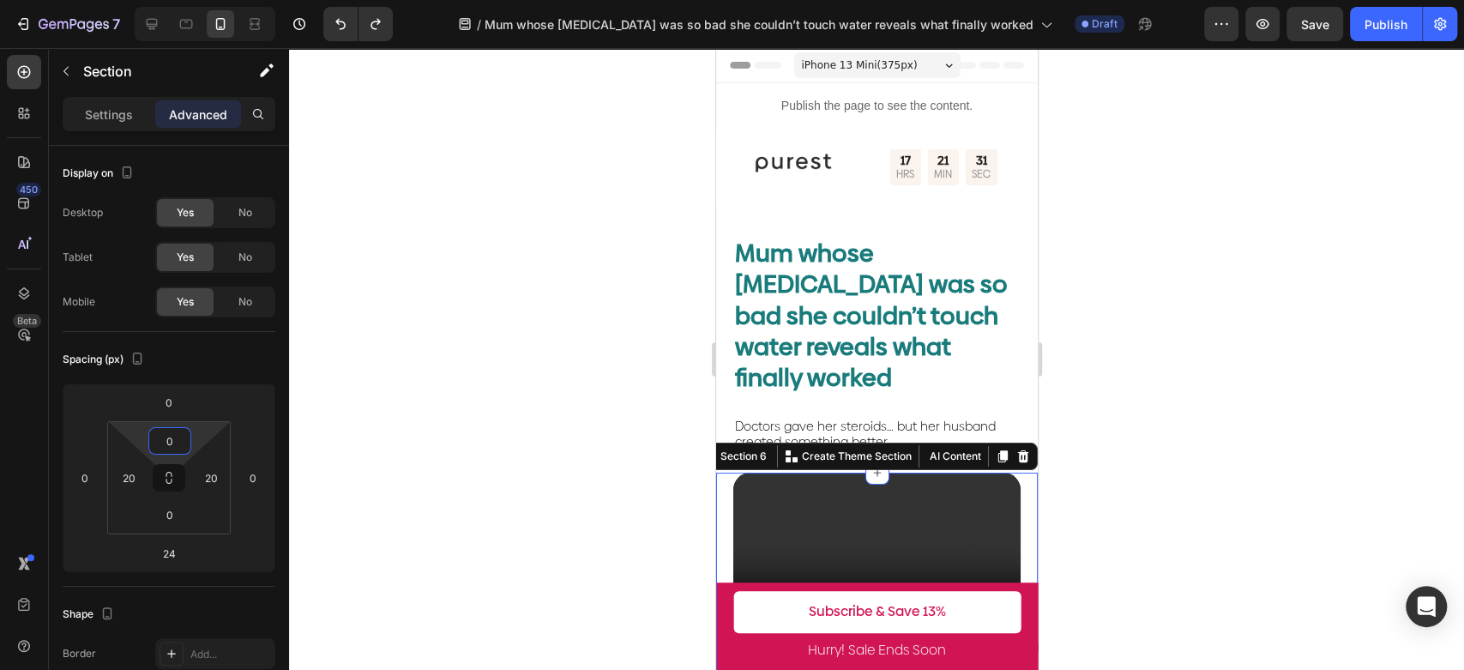
click at [1203, 208] on div at bounding box center [876, 359] width 1175 height 622
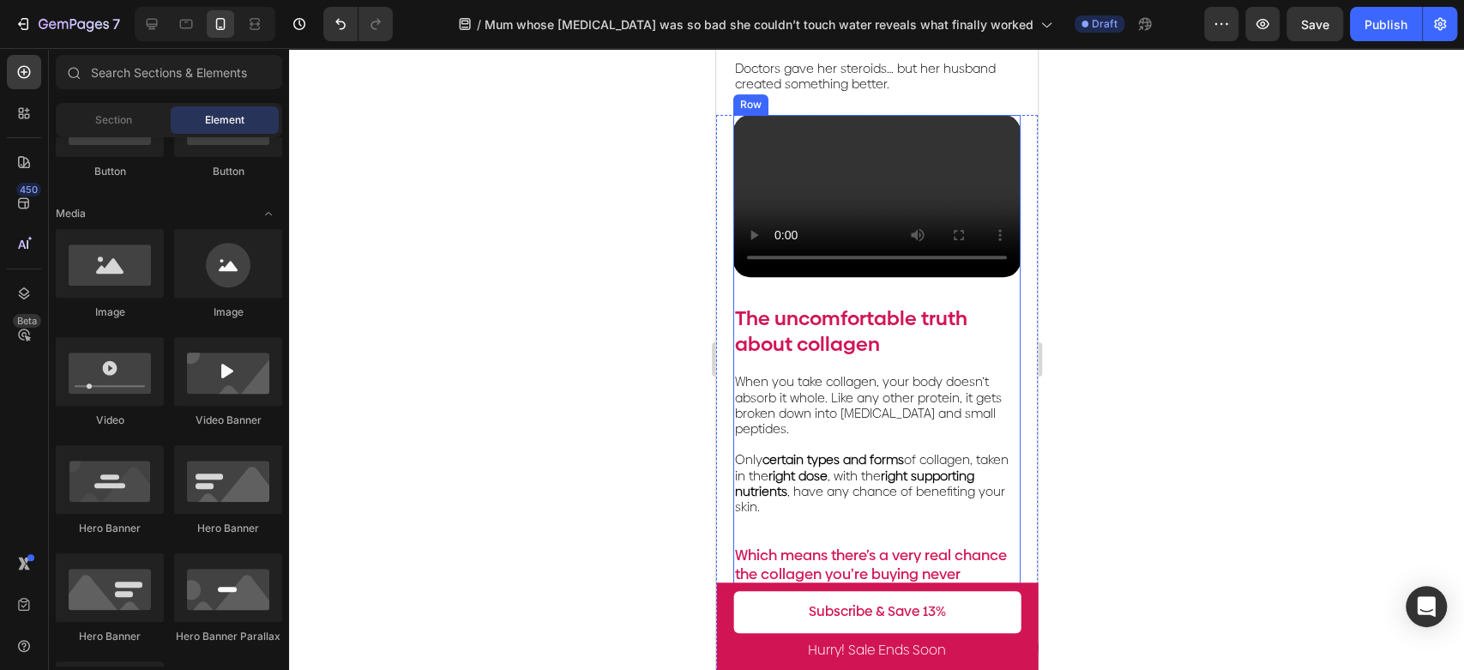
scroll to position [381, 0]
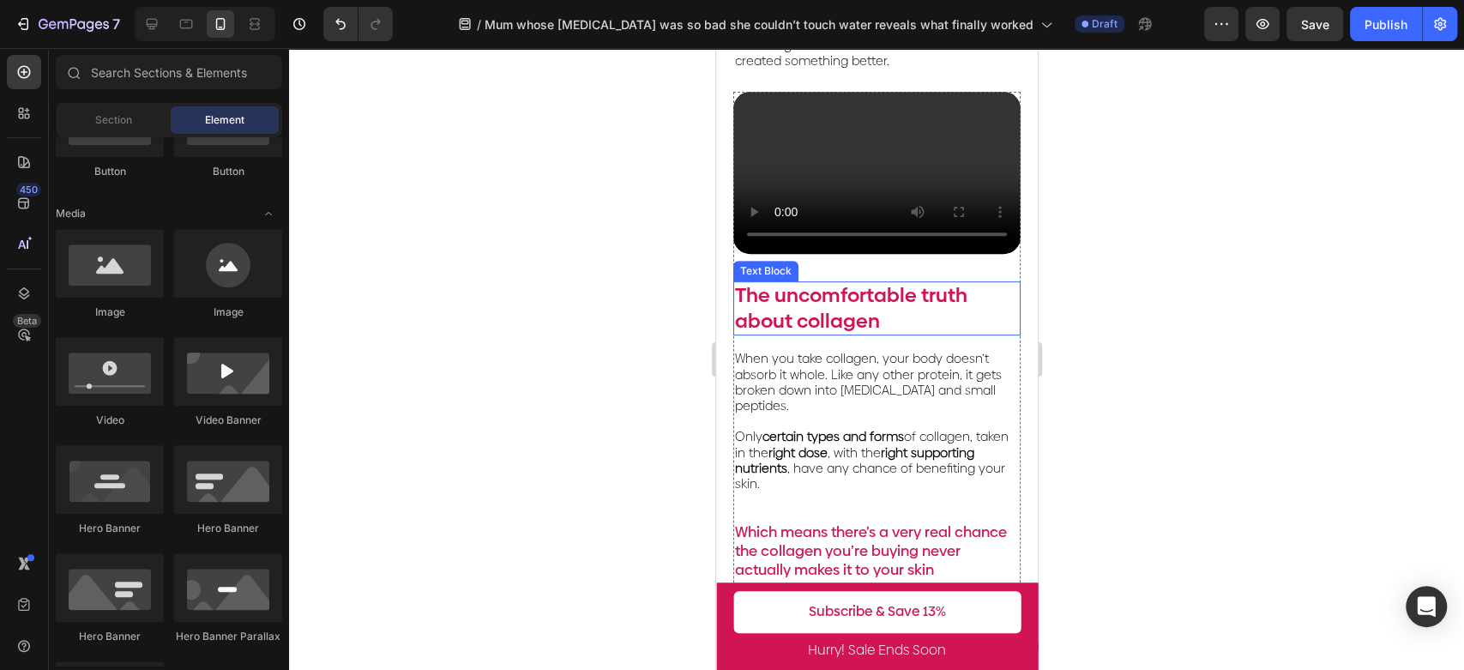
click at [888, 301] on p "The uncomfortable truth about collagen" at bounding box center [876, 308] width 284 height 51
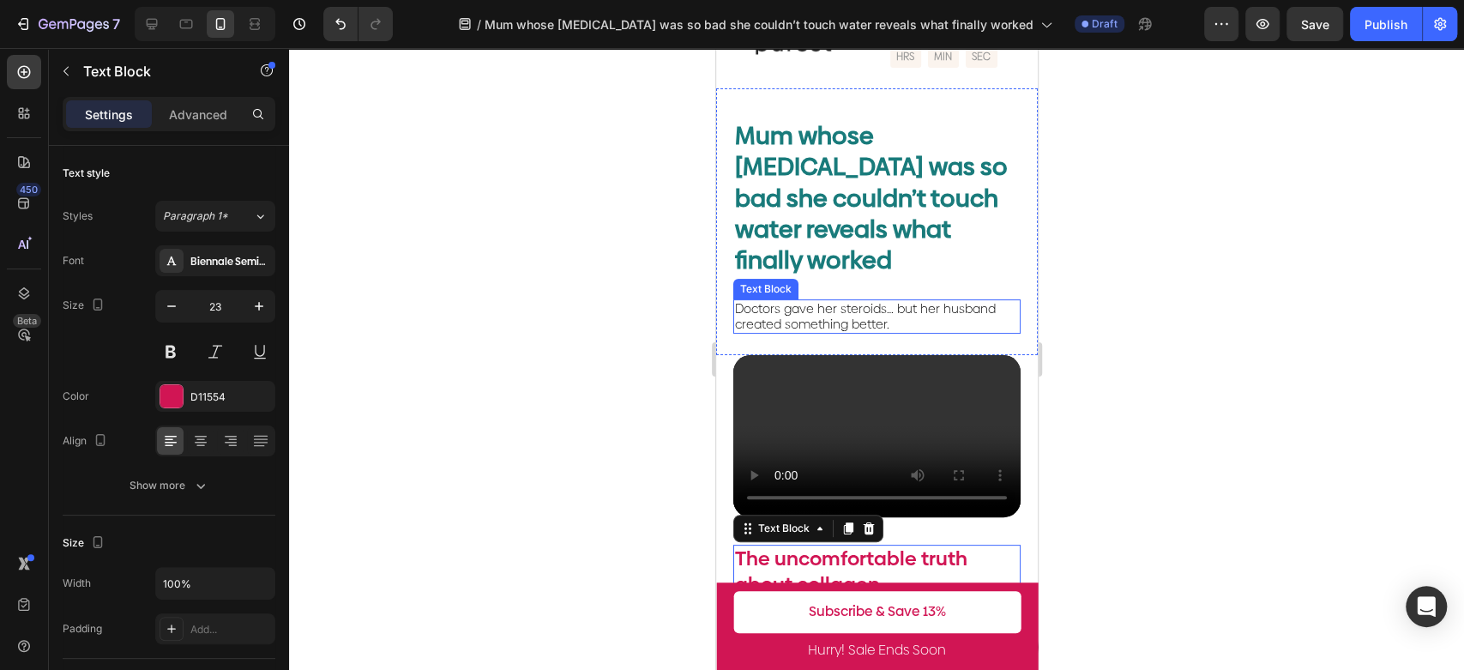
scroll to position [286, 0]
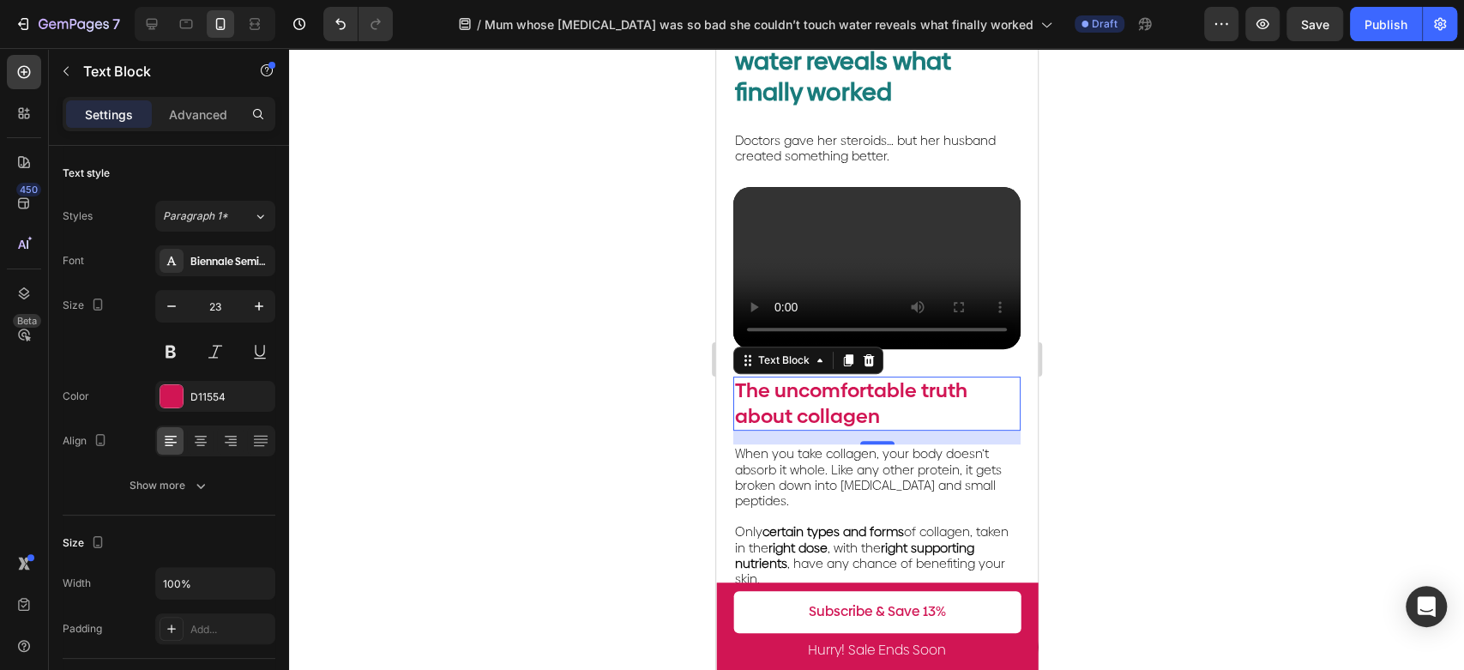
click at [901, 401] on p "The uncomfortable truth about collagen" at bounding box center [876, 403] width 284 height 51
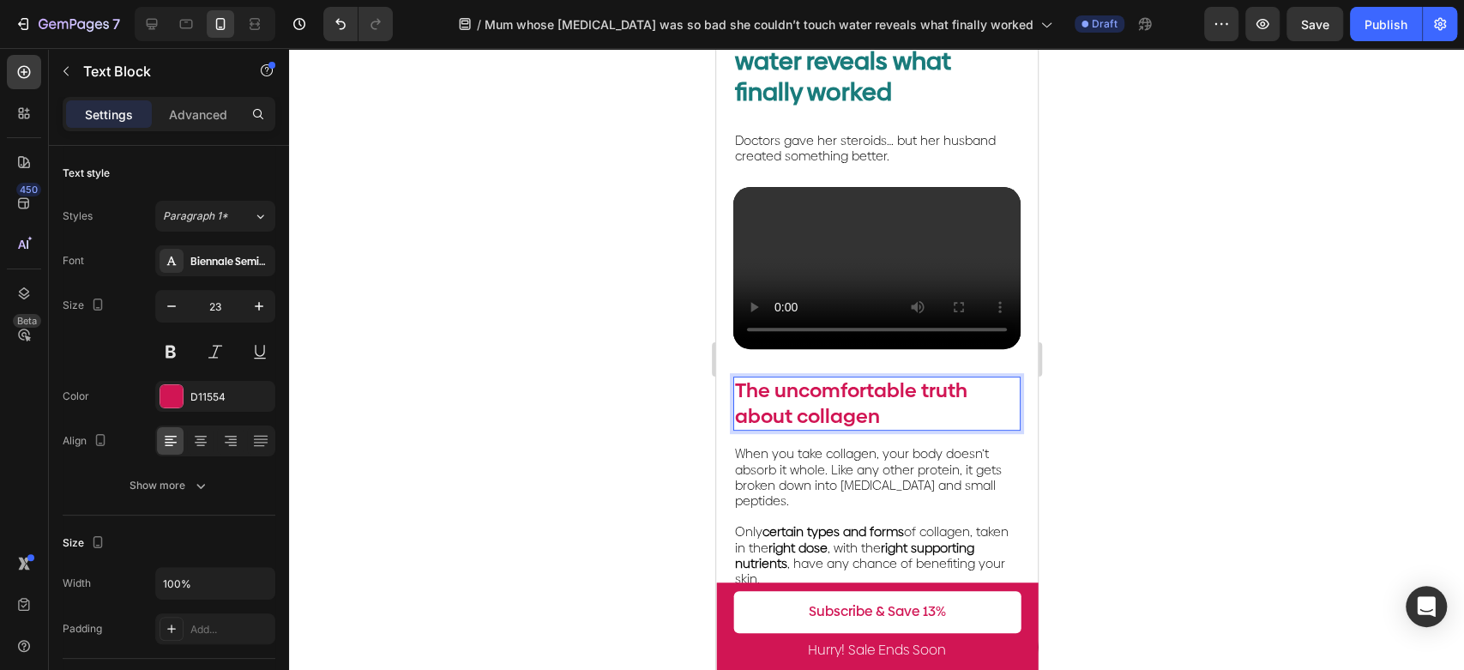
click at [901, 401] on p "The uncomfortable truth about collagen" at bounding box center [876, 403] width 284 height 51
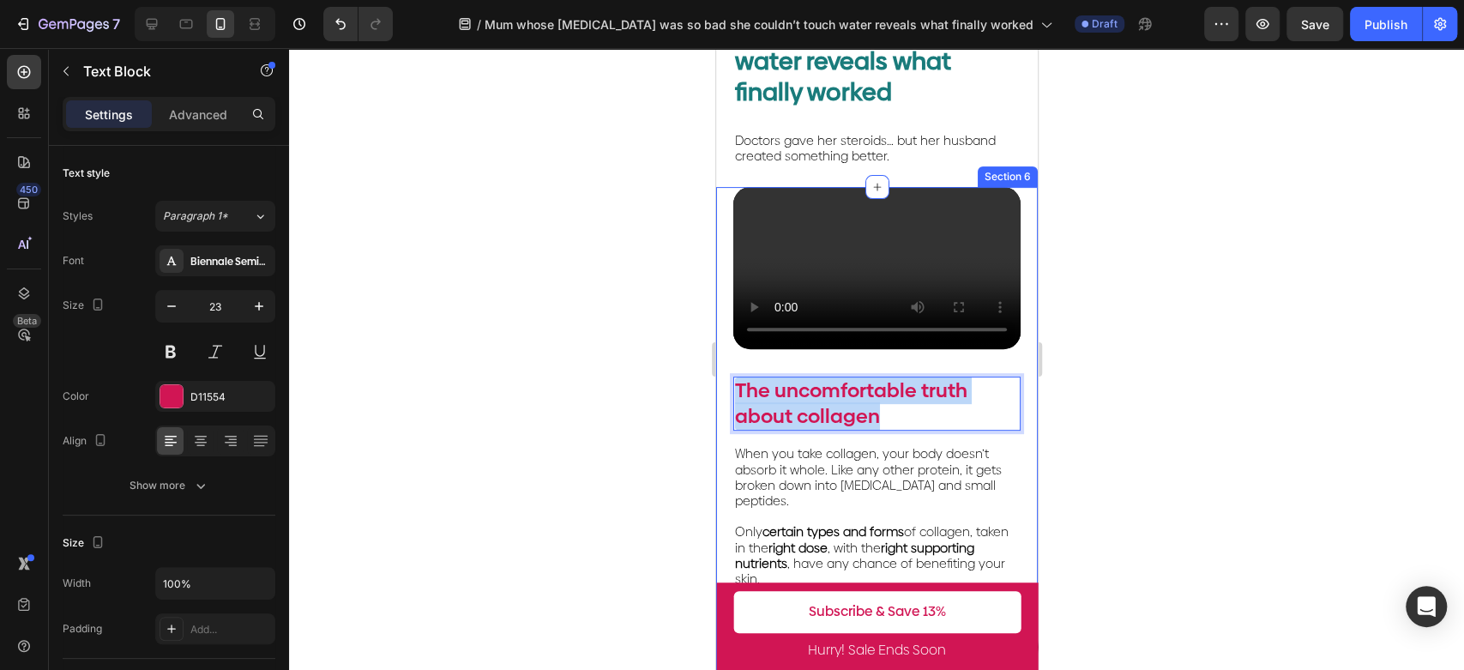
drag, startPoint x: 889, startPoint y: 407, endPoint x: 725, endPoint y: 390, distance: 165.5
click at [725, 390] on div "Video The uncomfortable truth about collagen Text Block 16 When you take collag…" at bounding box center [876, 479] width 322 height 584
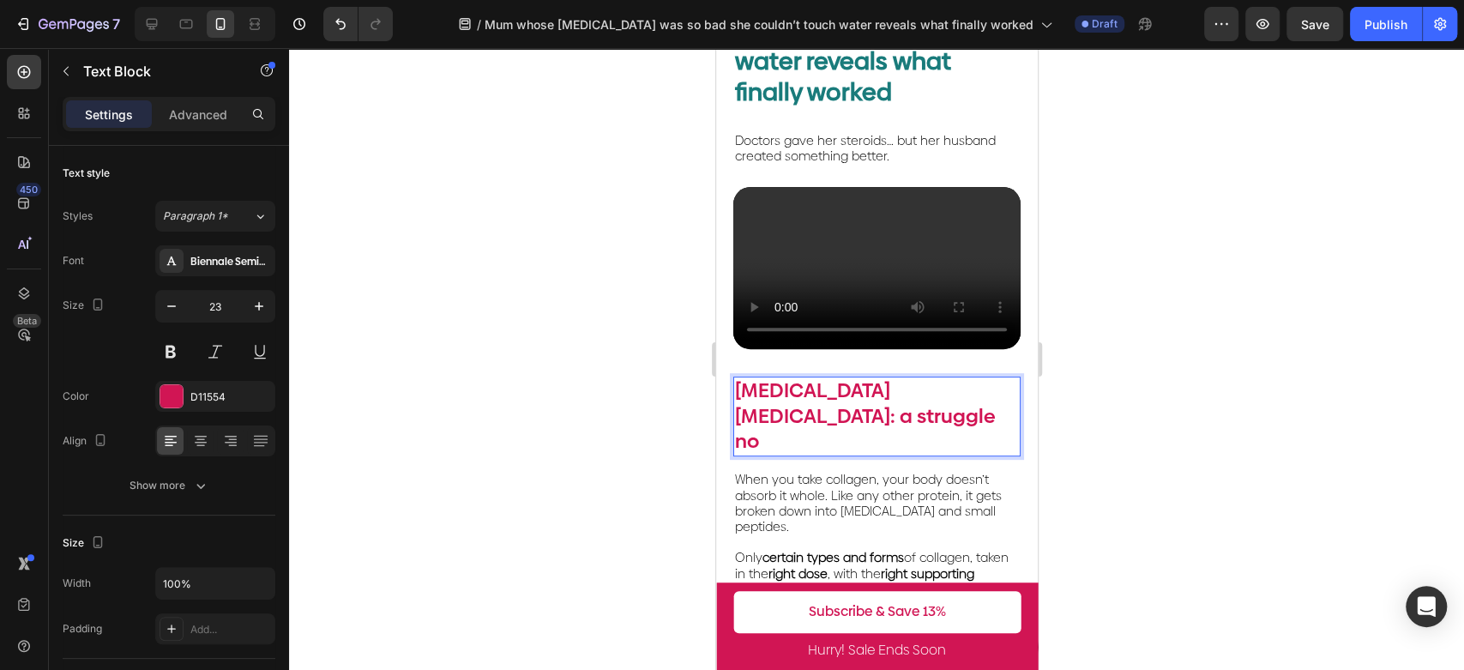
click at [872, 406] on p "[MEDICAL_DATA] [MEDICAL_DATA]: a struggle no" at bounding box center [876, 416] width 284 height 77
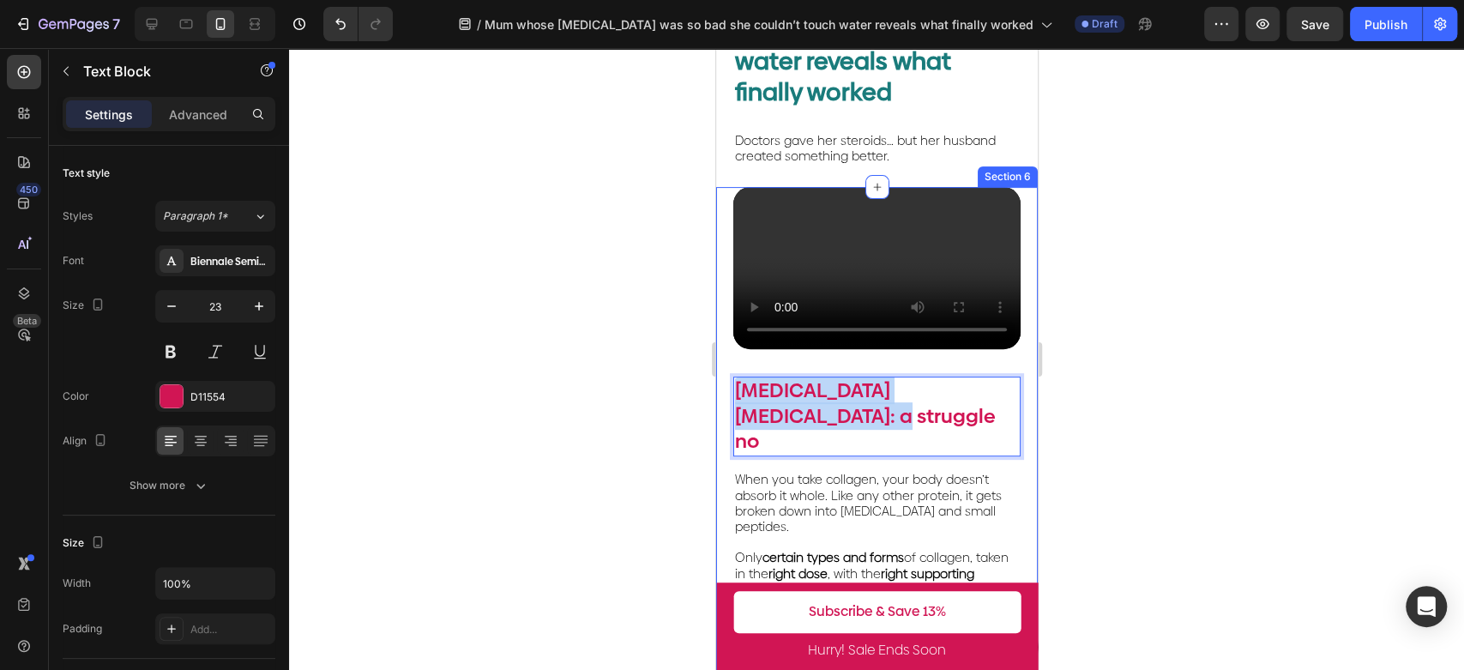
drag, startPoint x: 864, startPoint y: 410, endPoint x: 730, endPoint y: 395, distance: 134.6
click at [730, 395] on div "Video [MEDICAL_DATA] [MEDICAL_DATA]: a struggle no Text Block 16 When you take …" at bounding box center [876, 492] width 322 height 610
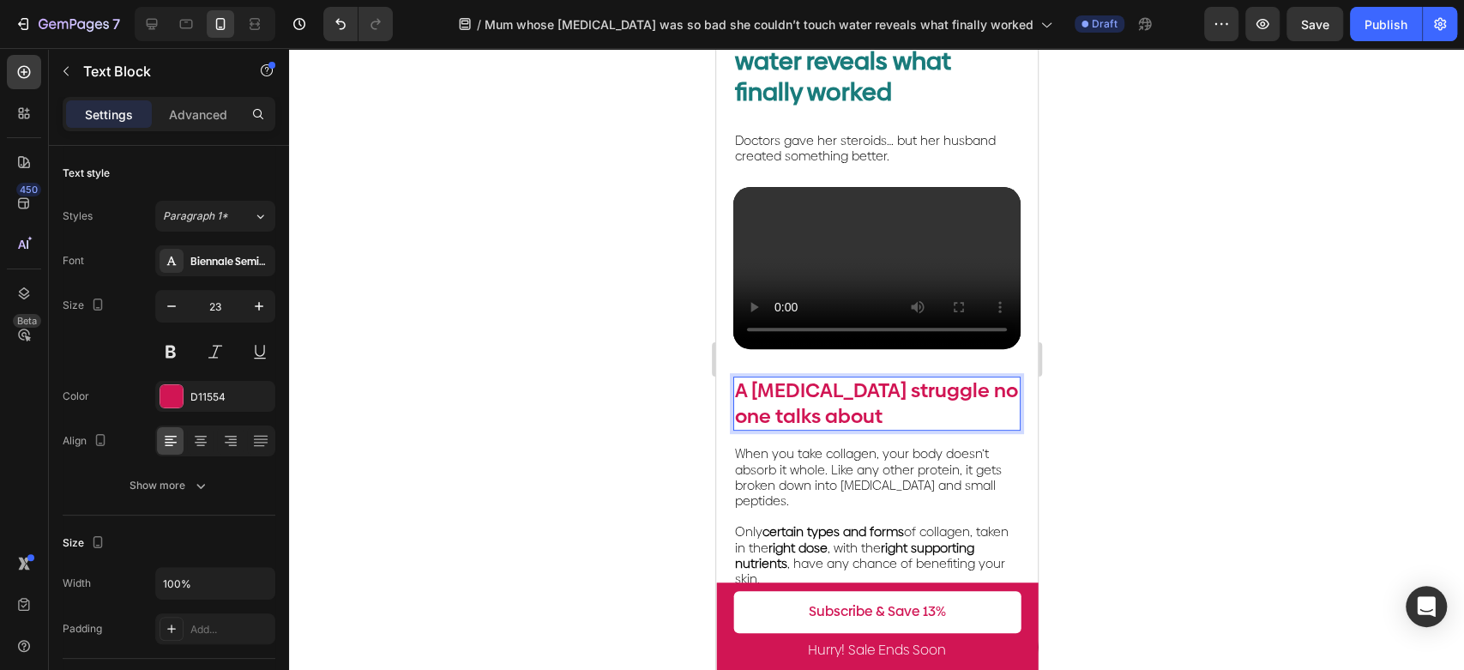
click at [1093, 336] on div at bounding box center [876, 359] width 1175 height 622
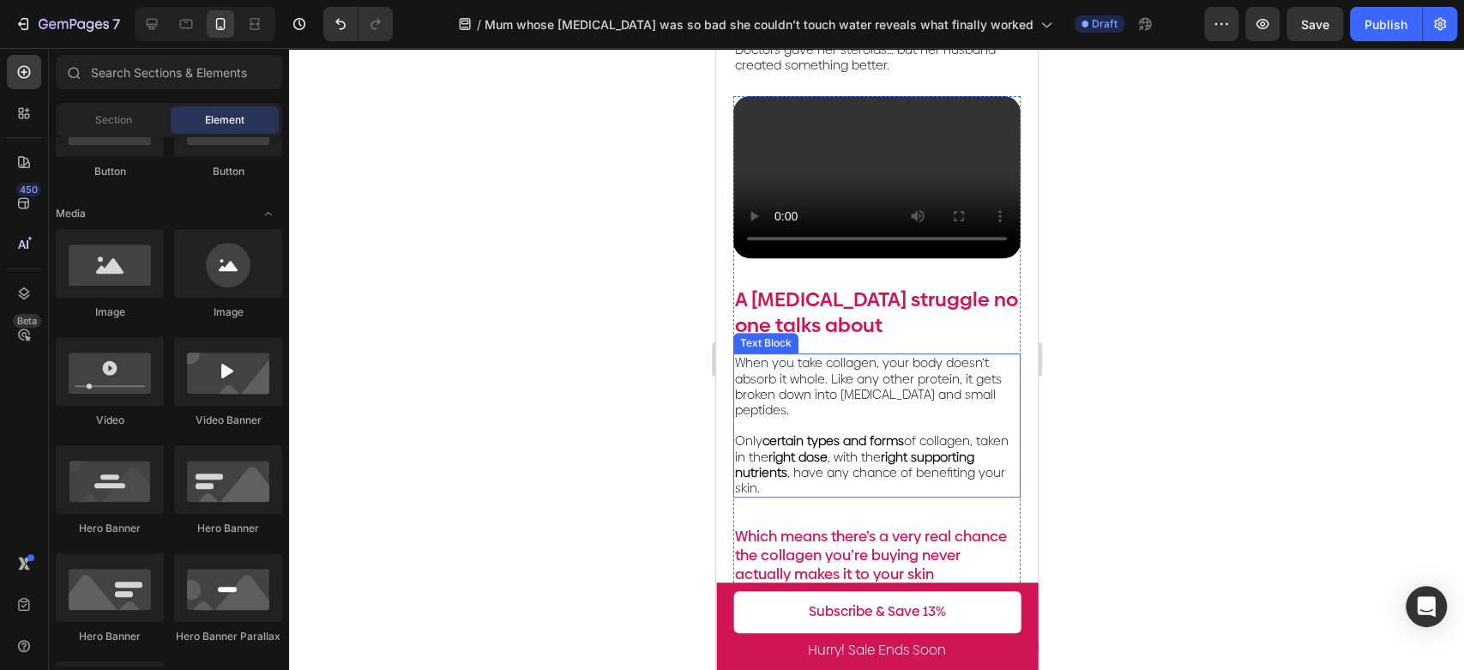
scroll to position [381, 0]
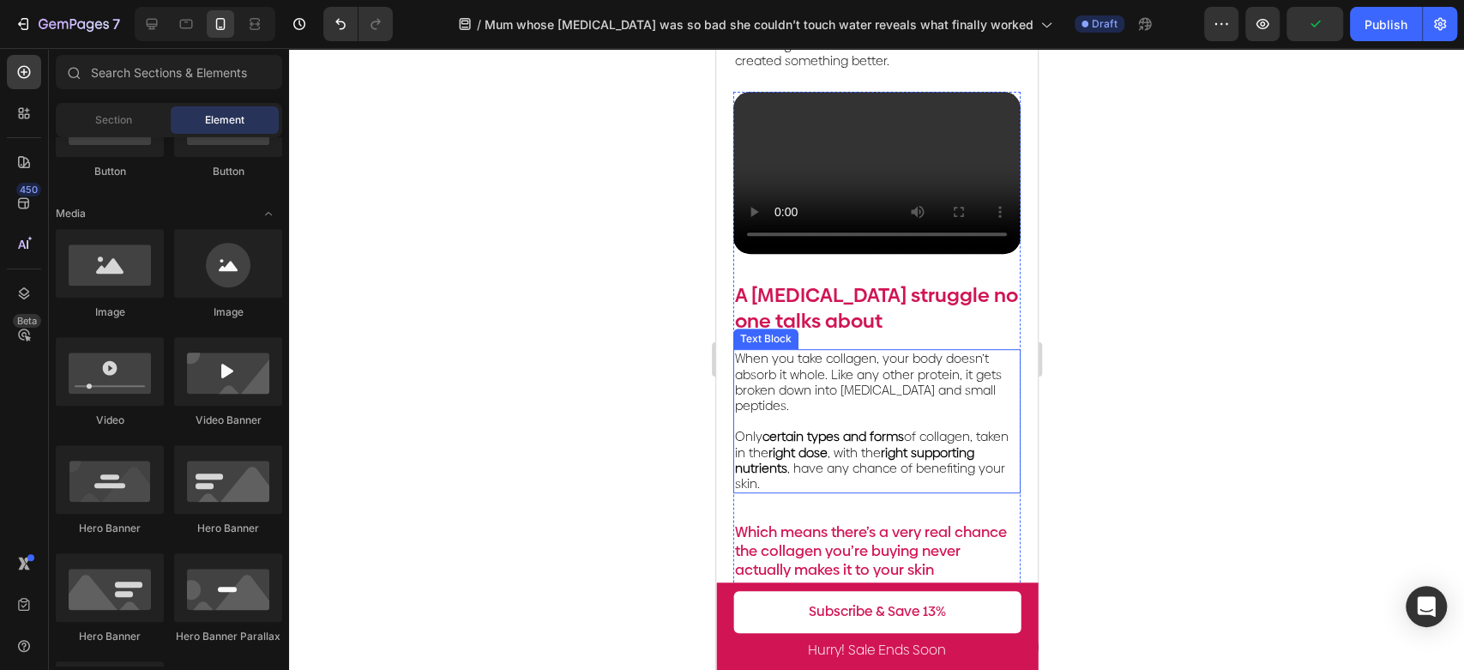
click at [881, 437] on span "Only certain types and forms of collagen, taken in the right dose , with the ri…" at bounding box center [871, 460] width 274 height 64
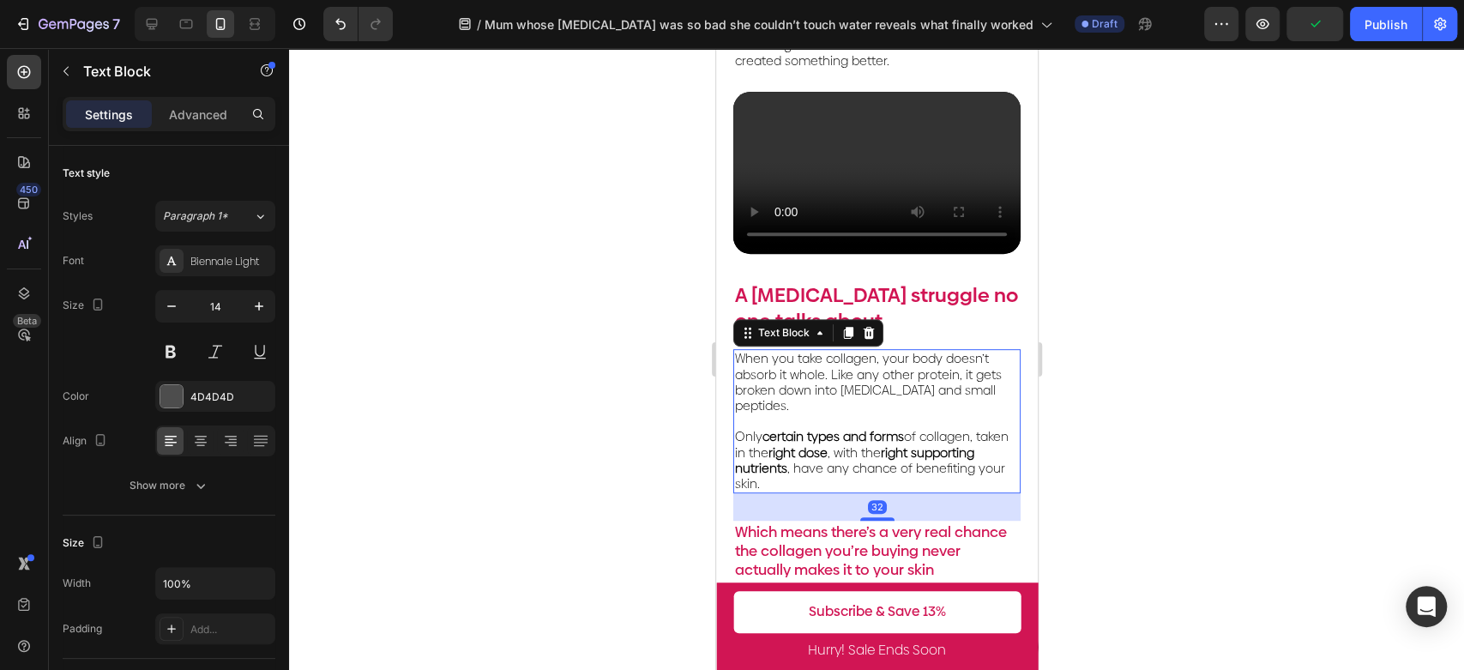
click at [881, 437] on span "Only certain types and forms of collagen, taken in the right dose , with the ri…" at bounding box center [871, 460] width 274 height 64
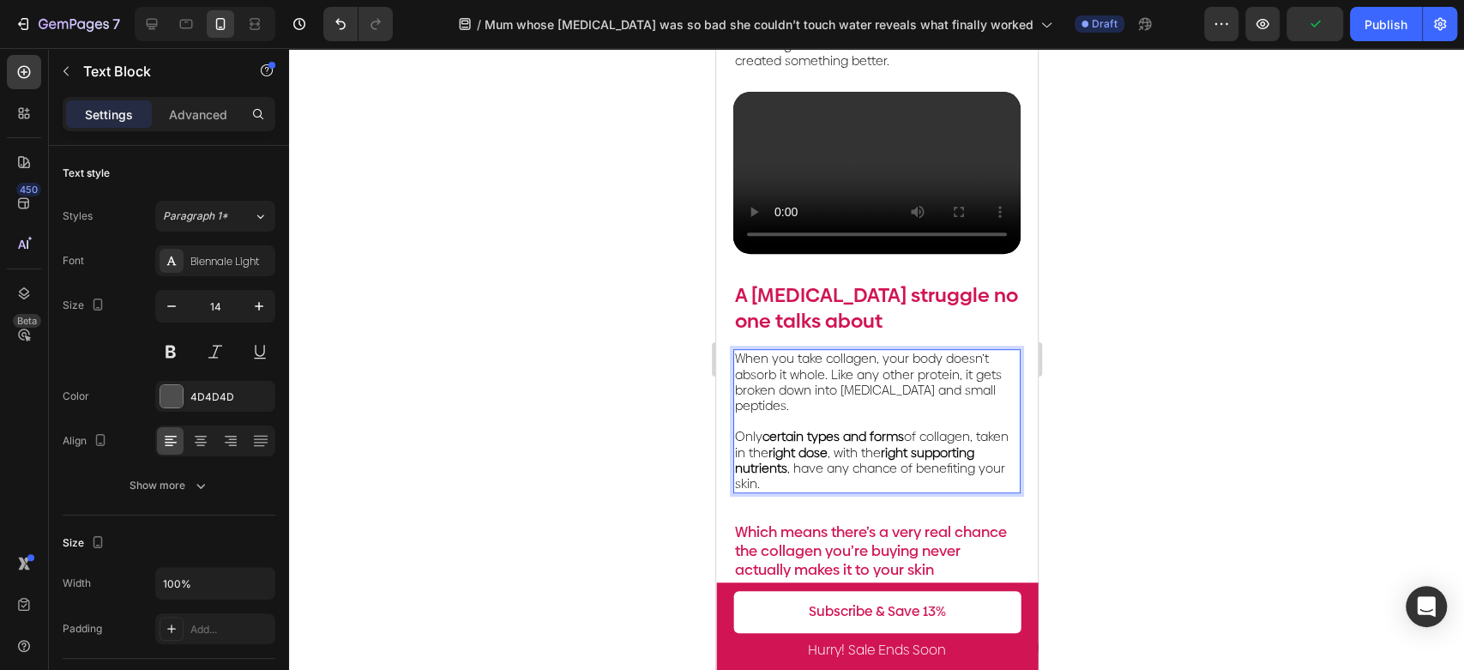
click at [877, 467] on span "Only certain types and forms of collagen, taken in the right dose , with the ri…" at bounding box center [871, 460] width 274 height 64
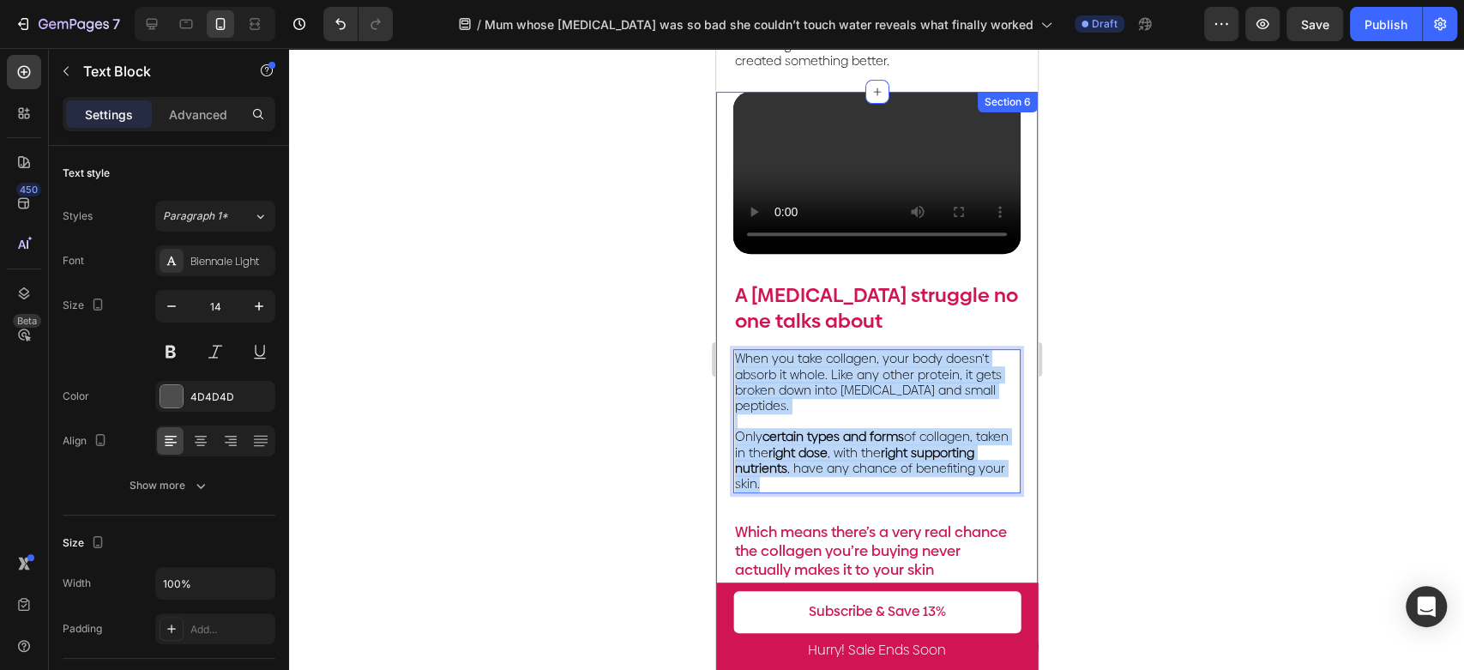
drag, startPoint x: 871, startPoint y: 477, endPoint x: 725, endPoint y: 354, distance: 191.2
click at [724, 356] on div "Video A [MEDICAL_DATA] struggle no one talks about Text Block When you take col…" at bounding box center [876, 384] width 322 height 584
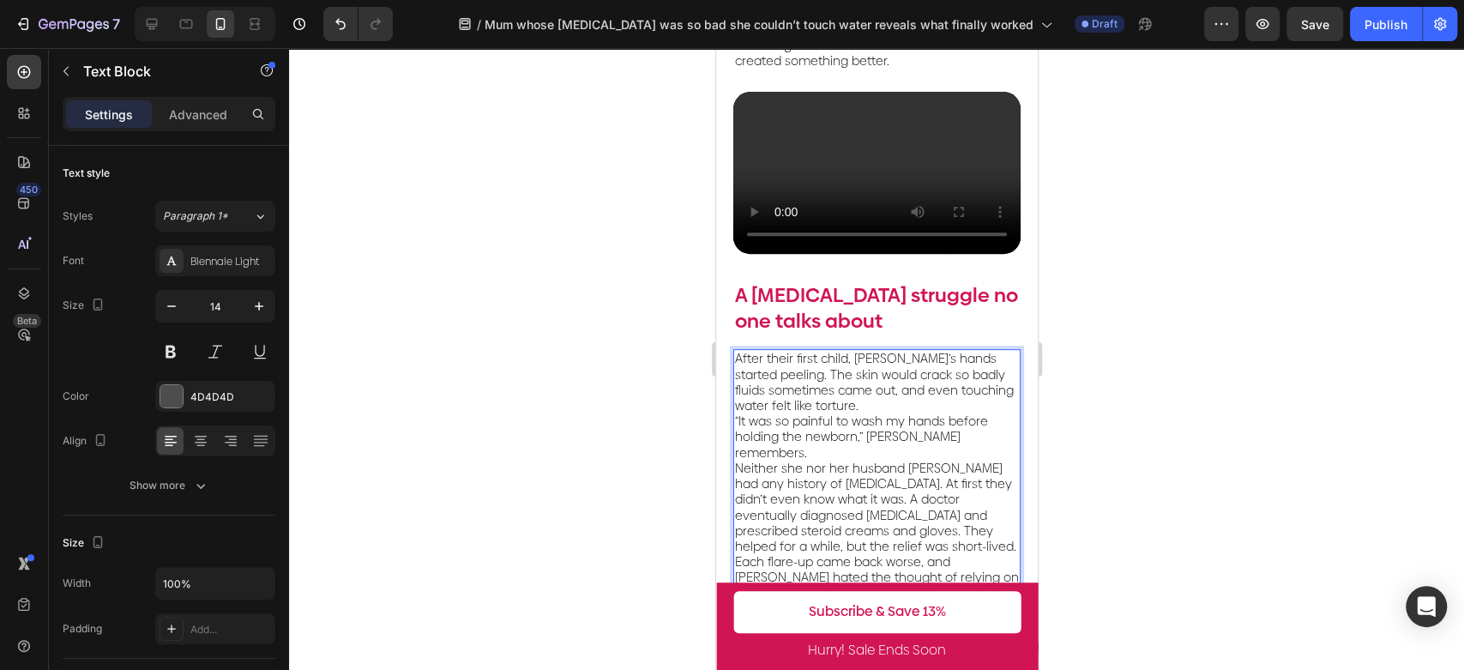
click at [876, 395] on p "After their first child, [PERSON_NAME]’s hands started peeling. The skin would …" at bounding box center [876, 476] width 284 height 250
click at [960, 488] on p "⁠⁠⁠⁠⁠⁠⁠ “It was so painful to wash my hands before holding the newborn,” [PERSO…" at bounding box center [876, 514] width 284 height 203
click at [988, 441] on p "“It was so painful to wash my hands before holding the newborn,” [PERSON_NAME] …" at bounding box center [876, 514] width 284 height 203
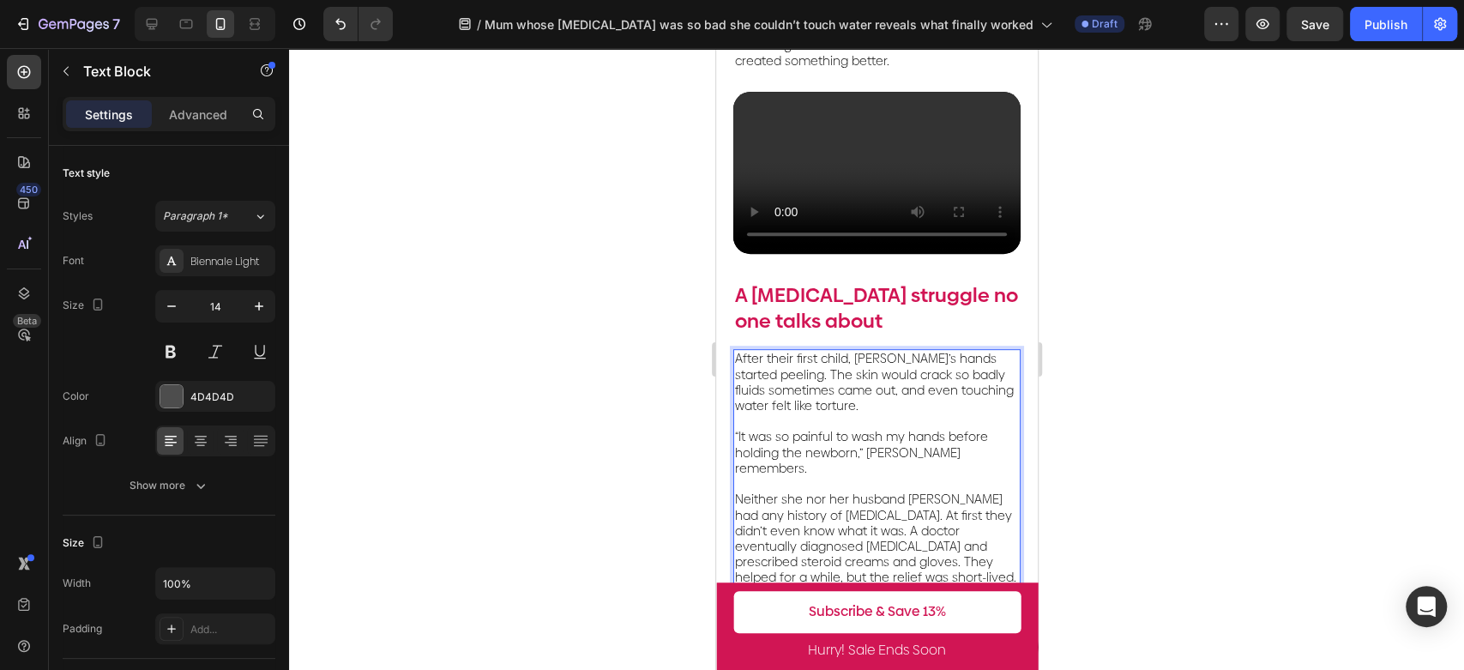
click at [958, 512] on span "Neither she nor her husband [PERSON_NAME] had any history of [MEDICAL_DATA]. At…" at bounding box center [874, 538] width 281 height 95
click at [930, 554] on p "Neither she nor her husband [PERSON_NAME] had any history of [MEDICAL_DATA]. At…" at bounding box center [876, 554] width 284 height 156
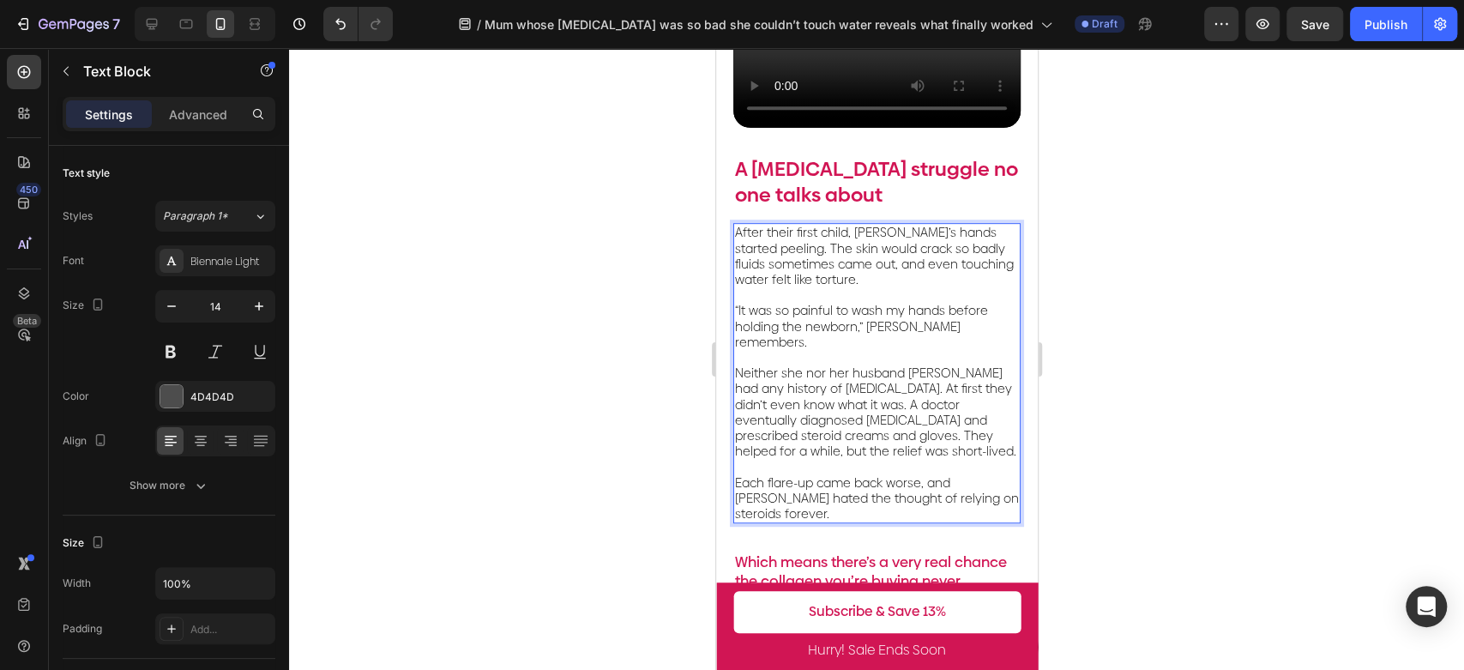
scroll to position [571, 0]
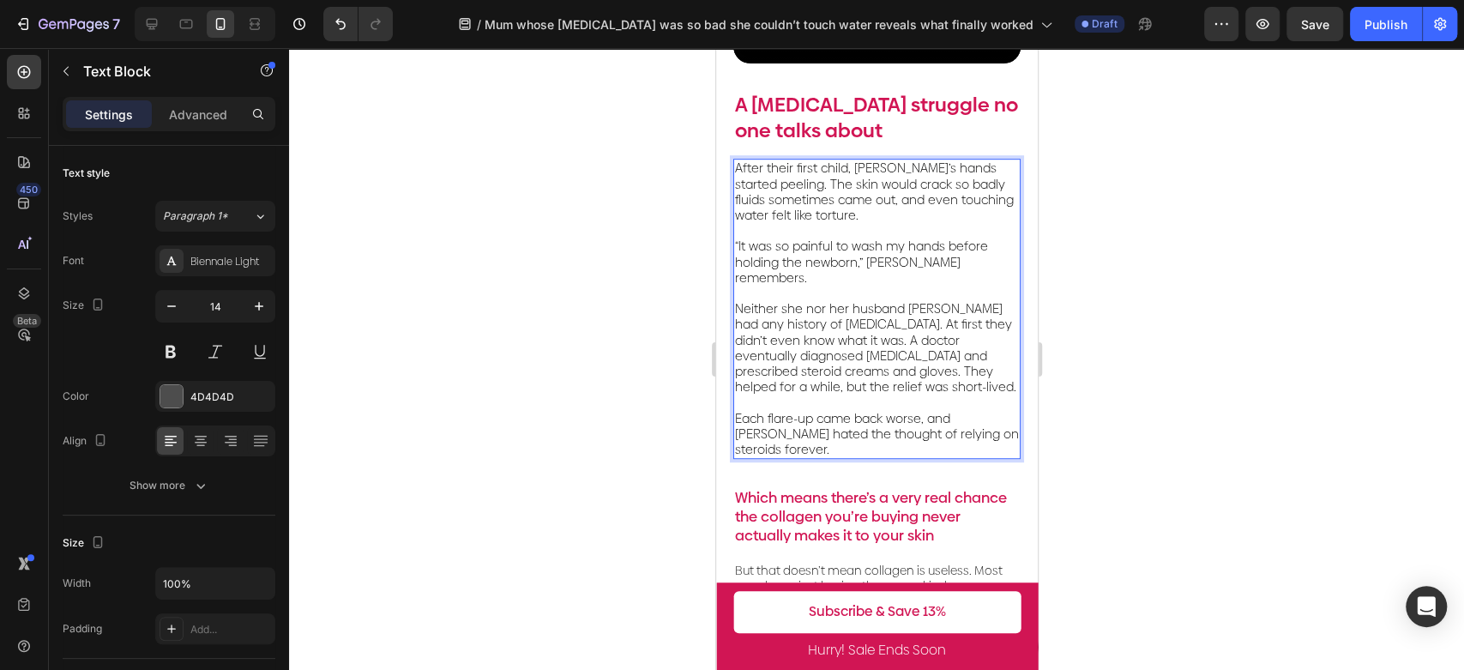
click at [919, 423] on p "⁠⁠⁠⁠⁠⁠⁠ Each flare-up came back worse, and [PERSON_NAME] hated the thought of r…" at bounding box center [876, 426] width 284 height 63
click at [922, 182] on span "After their first child, [PERSON_NAME]’s hands started peeling. The skin would …" at bounding box center [873, 192] width 279 height 64
click at [920, 224] on p "“It was so painful to wash my hands before holding the newborn,” [PERSON_NAME] …" at bounding box center [876, 254] width 284 height 63
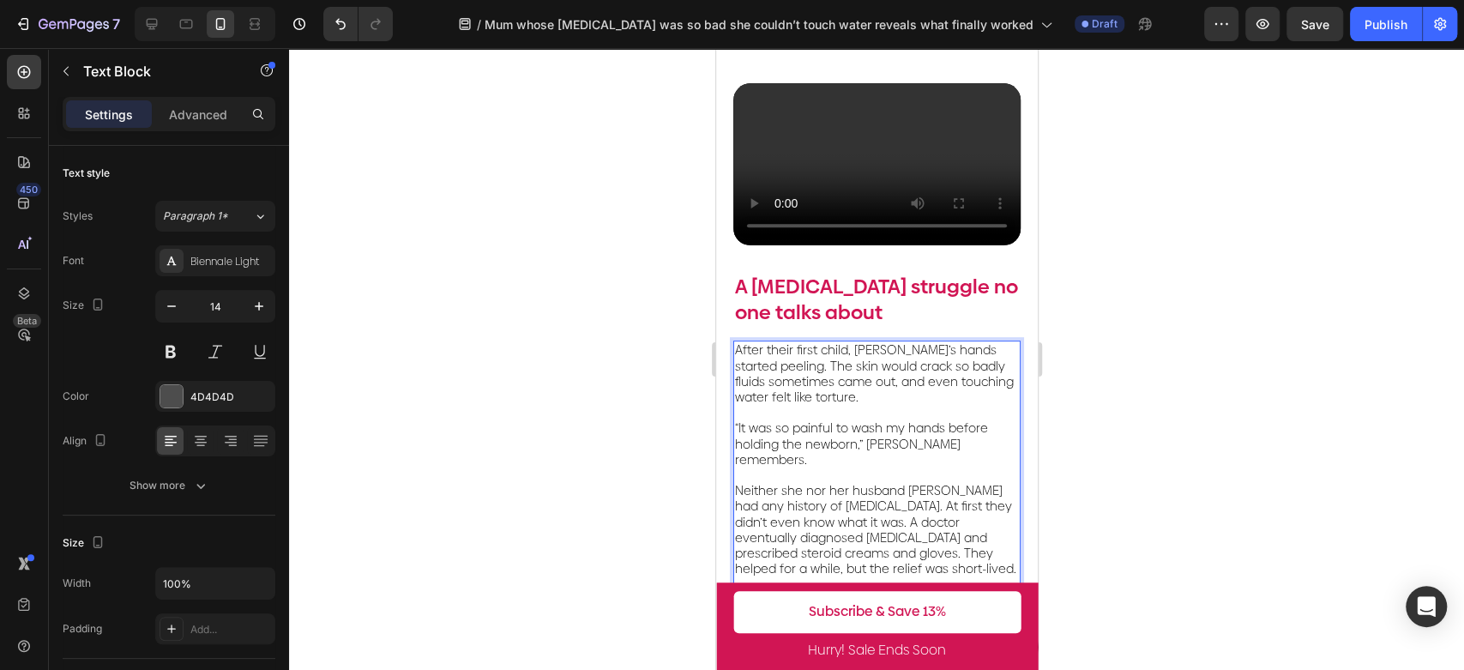
scroll to position [381, 0]
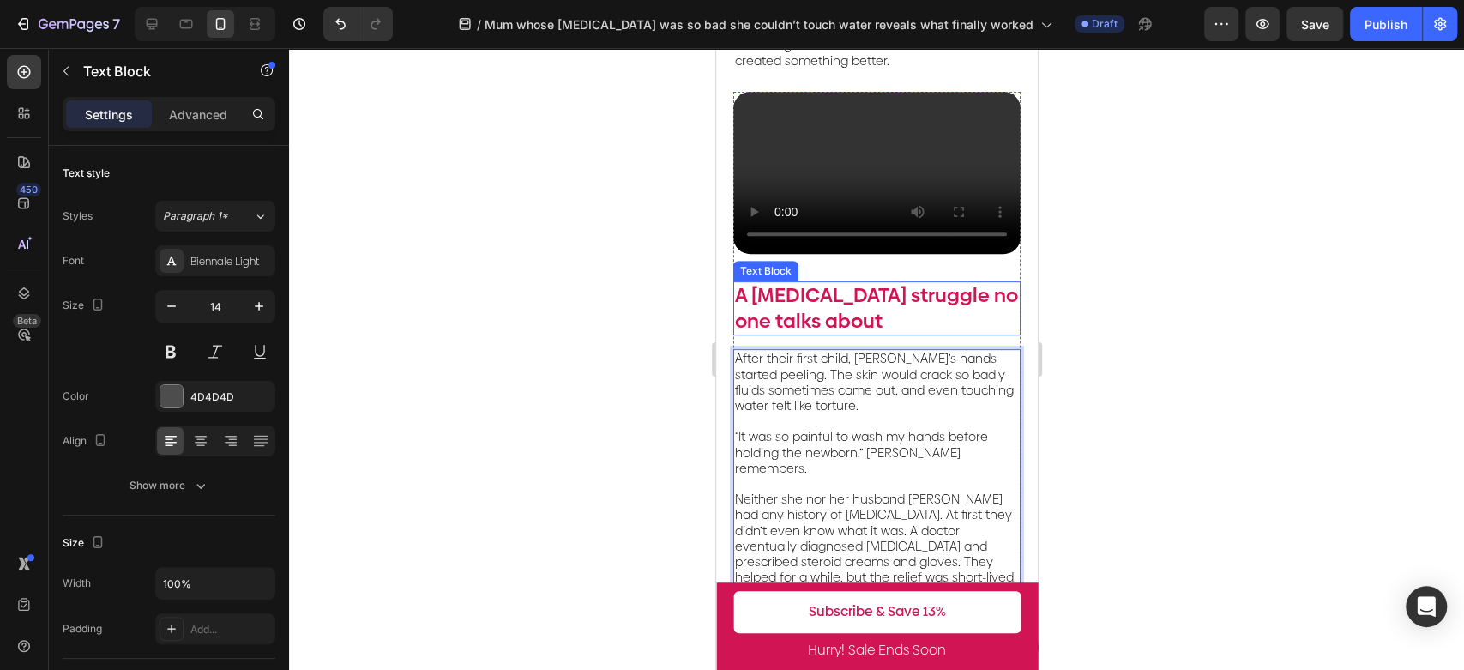
click at [828, 294] on p "A [MEDICAL_DATA] struggle no one talks about" at bounding box center [876, 308] width 284 height 51
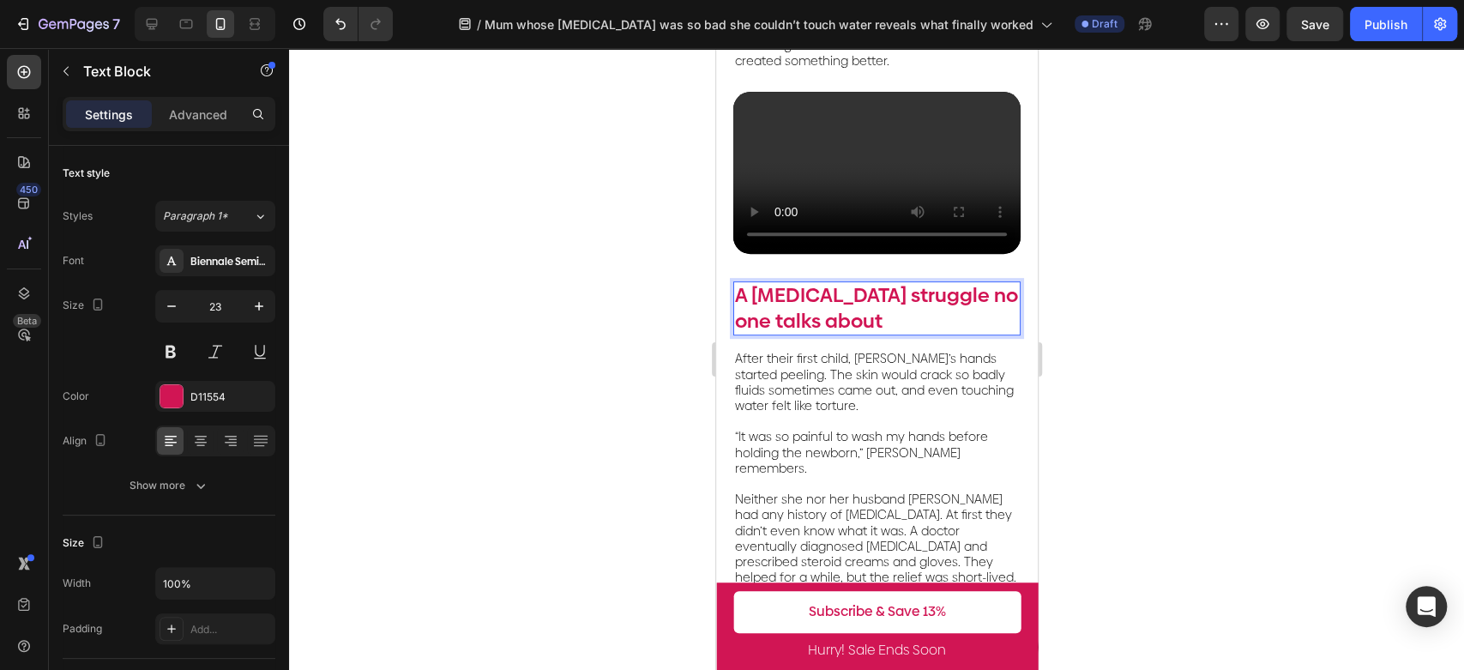
click at [739, 288] on p "A [MEDICAL_DATA] struggle no one talks about" at bounding box center [876, 308] width 284 height 51
click at [738, 288] on p "A [MEDICAL_DATA] struggle no one talks about" at bounding box center [876, 308] width 284 height 51
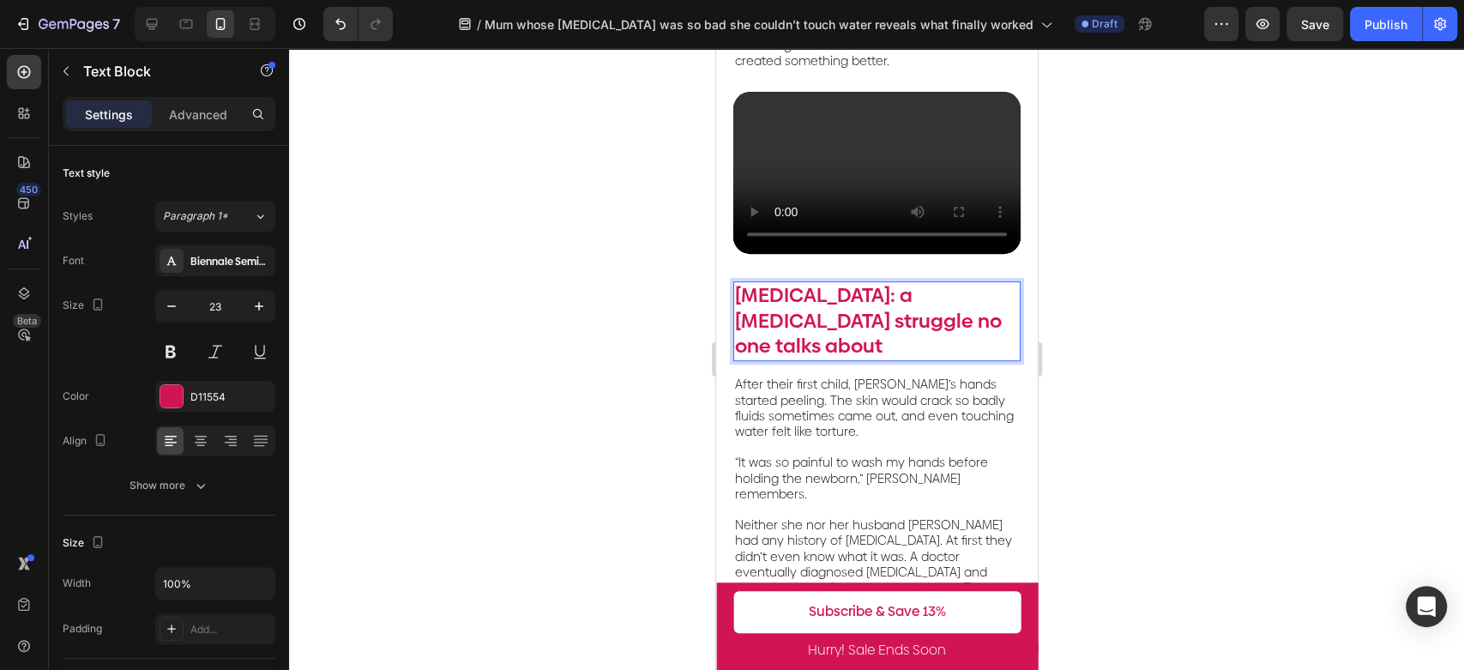
click at [1200, 364] on div at bounding box center [876, 359] width 1175 height 622
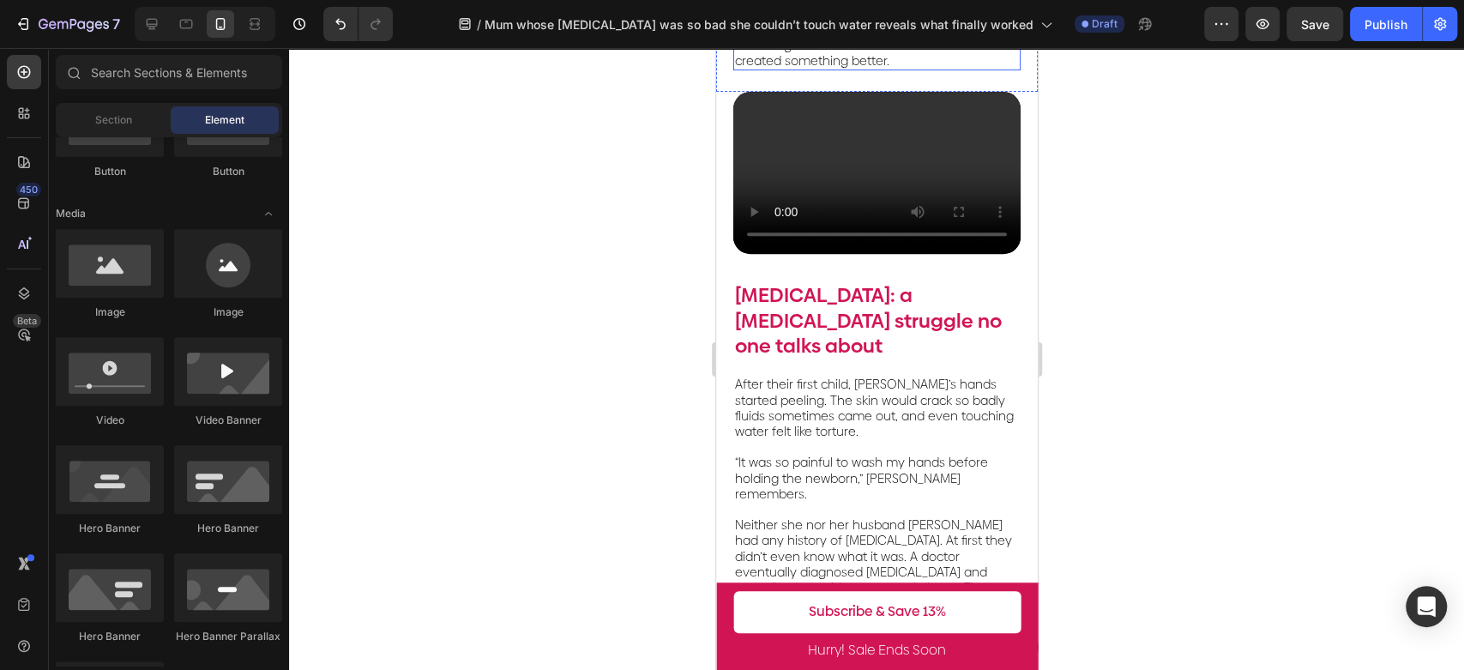
scroll to position [762, 0]
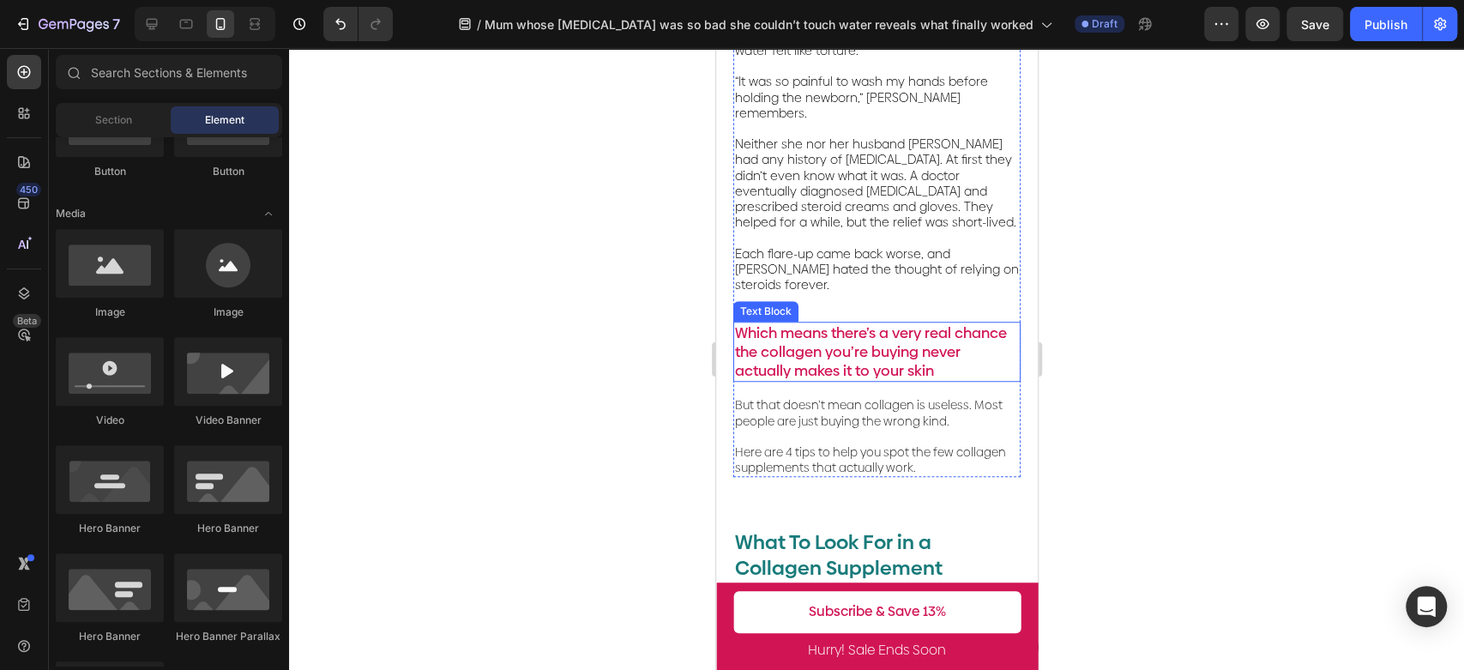
click at [901, 323] on p "Which means there’s a very real chance the collagen you’re buying never actuall…" at bounding box center [876, 351] width 284 height 57
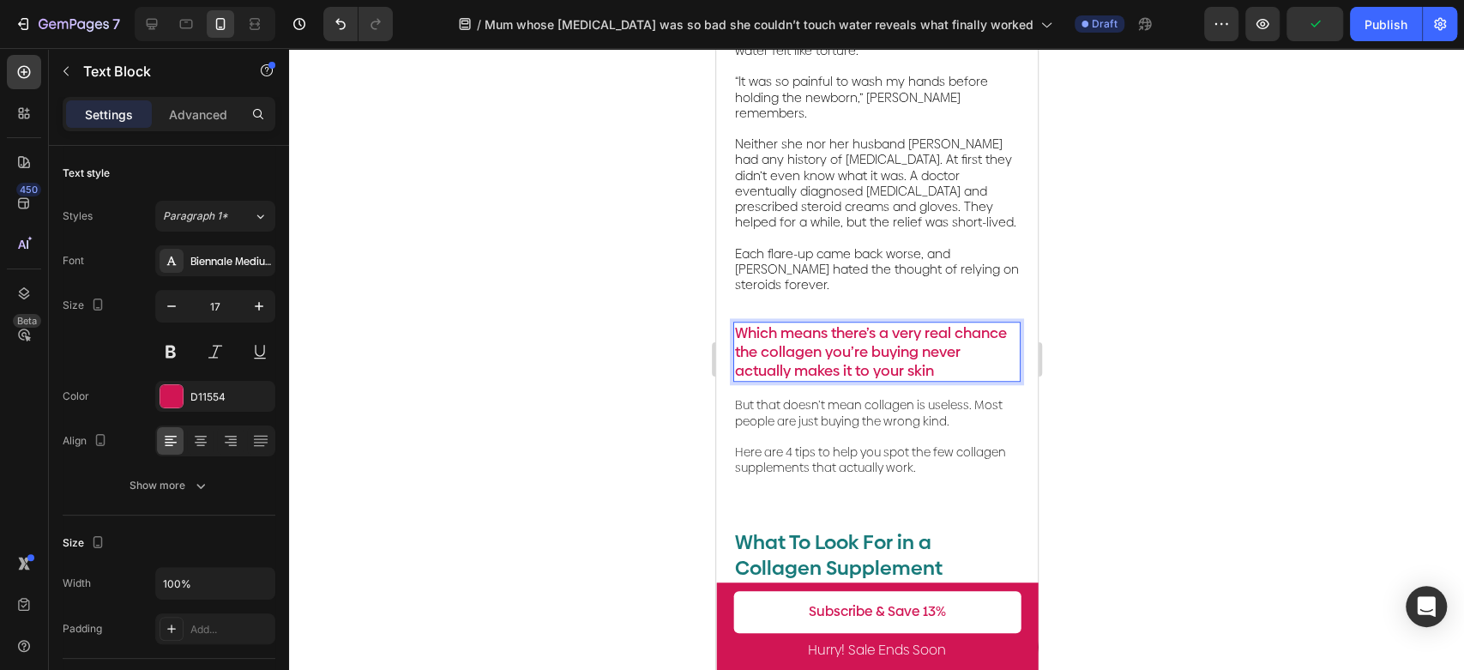
click at [887, 323] on p "Which means there’s a very real chance the collagen you’re buying never actuall…" at bounding box center [876, 351] width 284 height 57
click at [991, 334] on div "Video [MEDICAL_DATA]: a [MEDICAL_DATA] struggle no one talks about Text Block A…" at bounding box center [876, 94] width 287 height 766
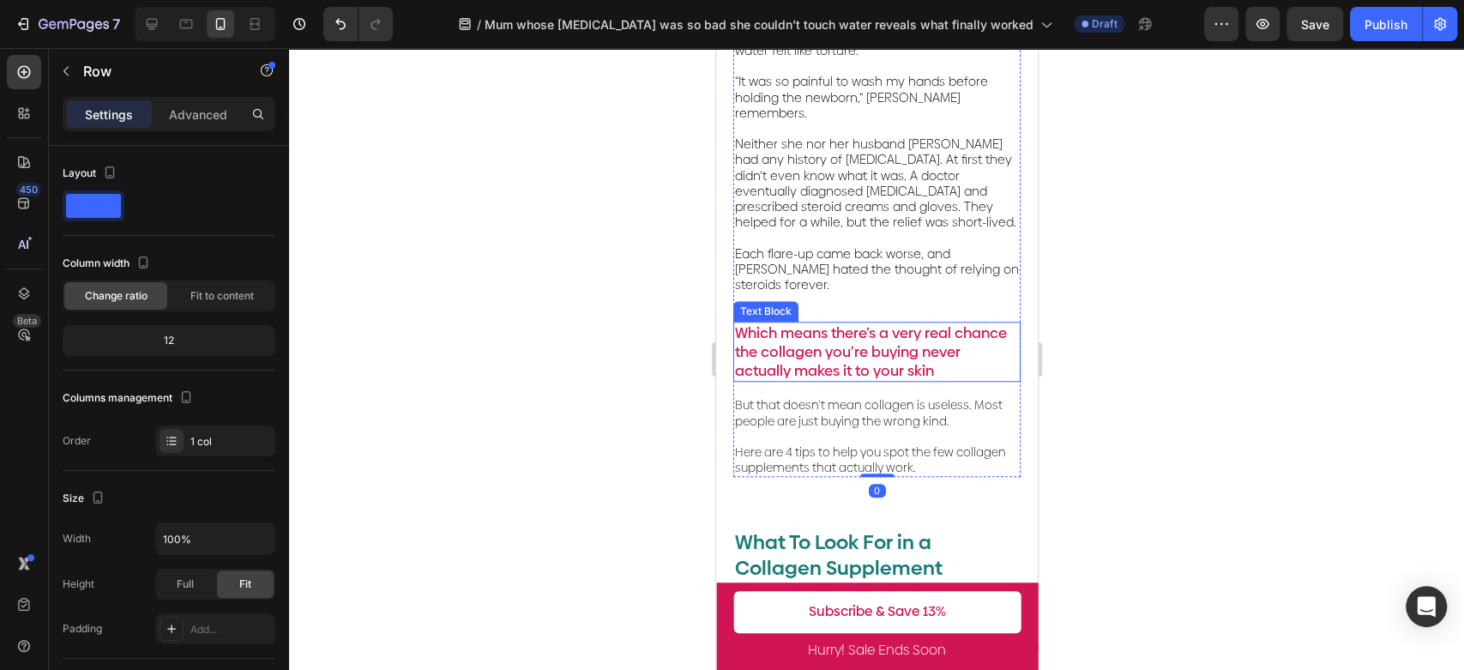
click at [977, 323] on p "Which means there’s a very real chance the collagen you’re buying never actuall…" at bounding box center [876, 351] width 284 height 57
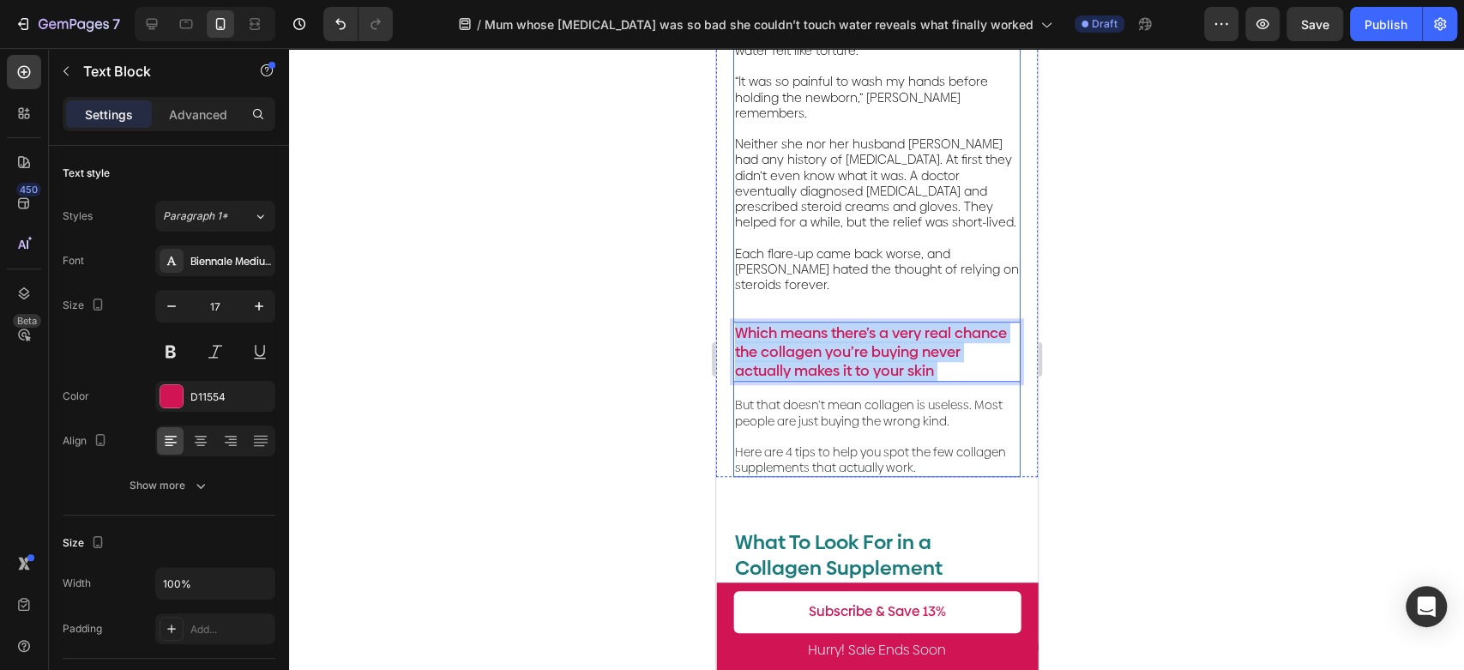
drag, startPoint x: 985, startPoint y: 315, endPoint x: 752, endPoint y: 268, distance: 237.2
click at [739, 252] on div "Video [MEDICAL_DATA]: a [MEDICAL_DATA] struggle no one talks about Text Block A…" at bounding box center [876, 94] width 287 height 766
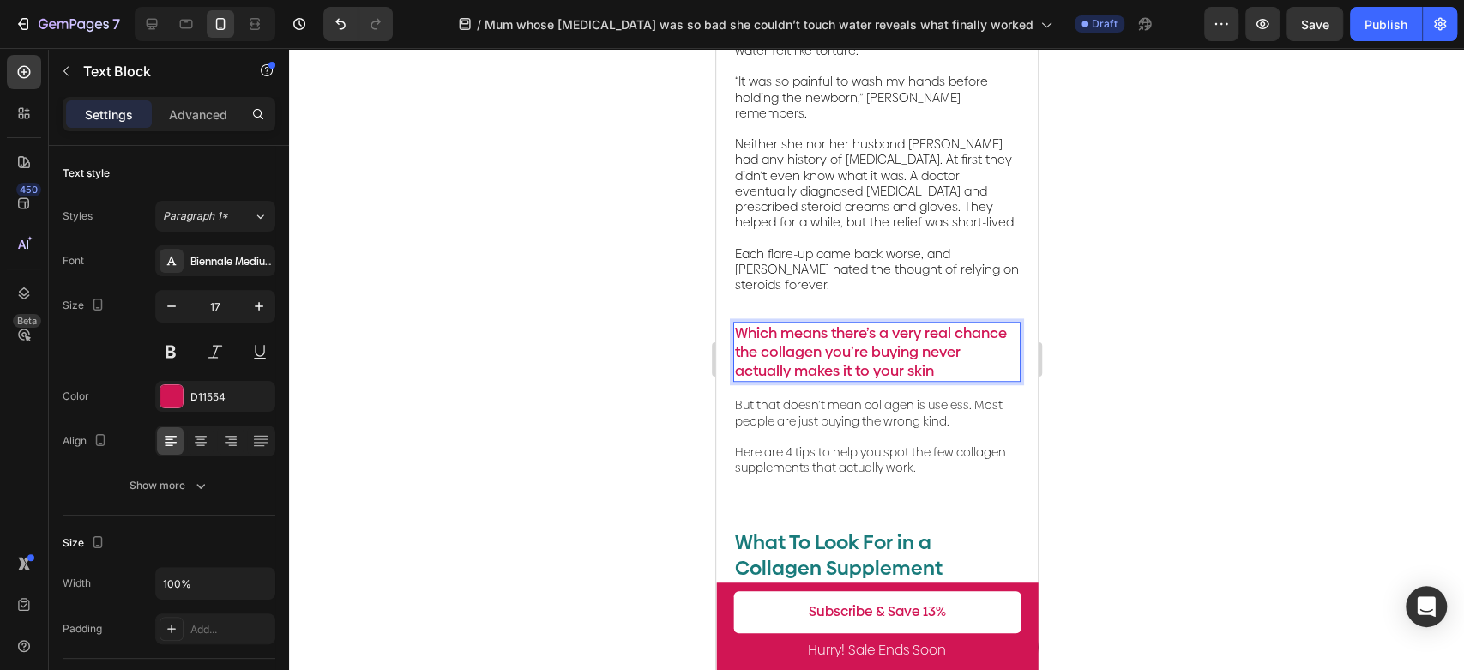
click at [778, 323] on p "Which means there’s a very real chance the collagen you’re buying never actuall…" at bounding box center [876, 351] width 284 height 57
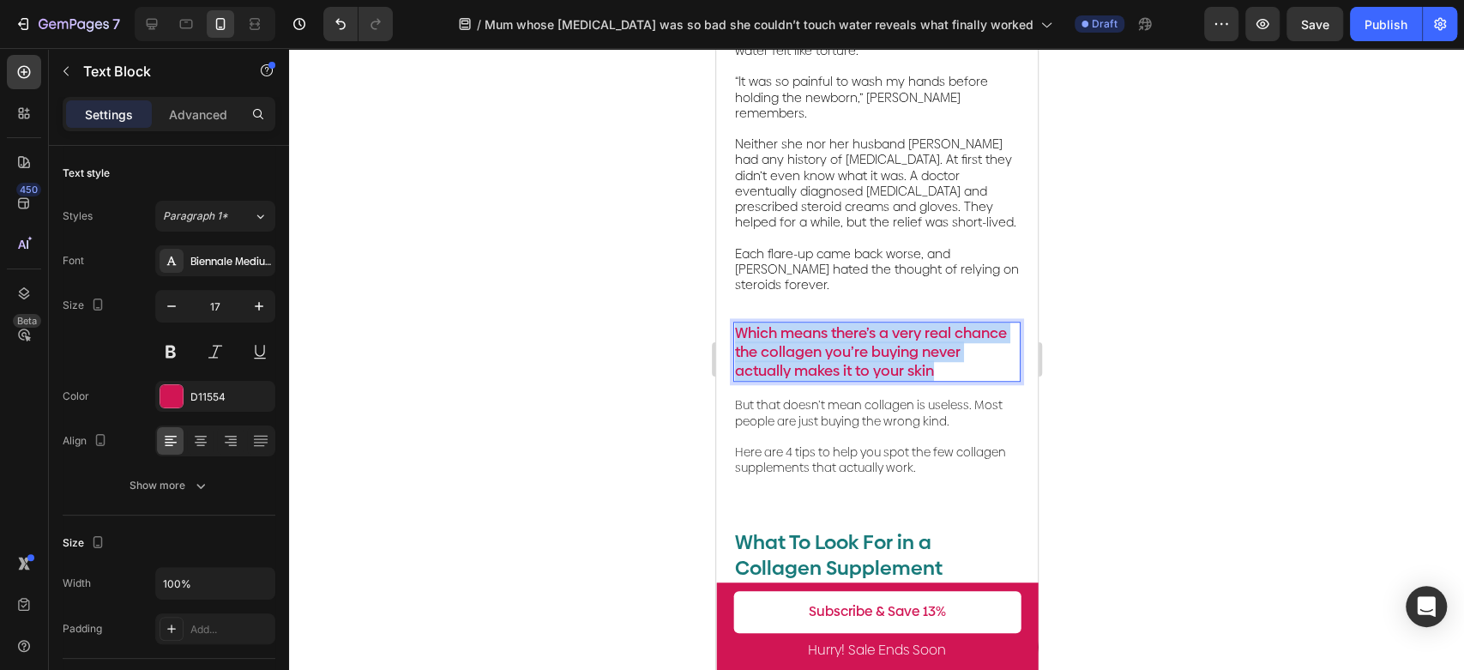
drag, startPoint x: 734, startPoint y: 281, endPoint x: 1823, endPoint y: 341, distance: 1090.1
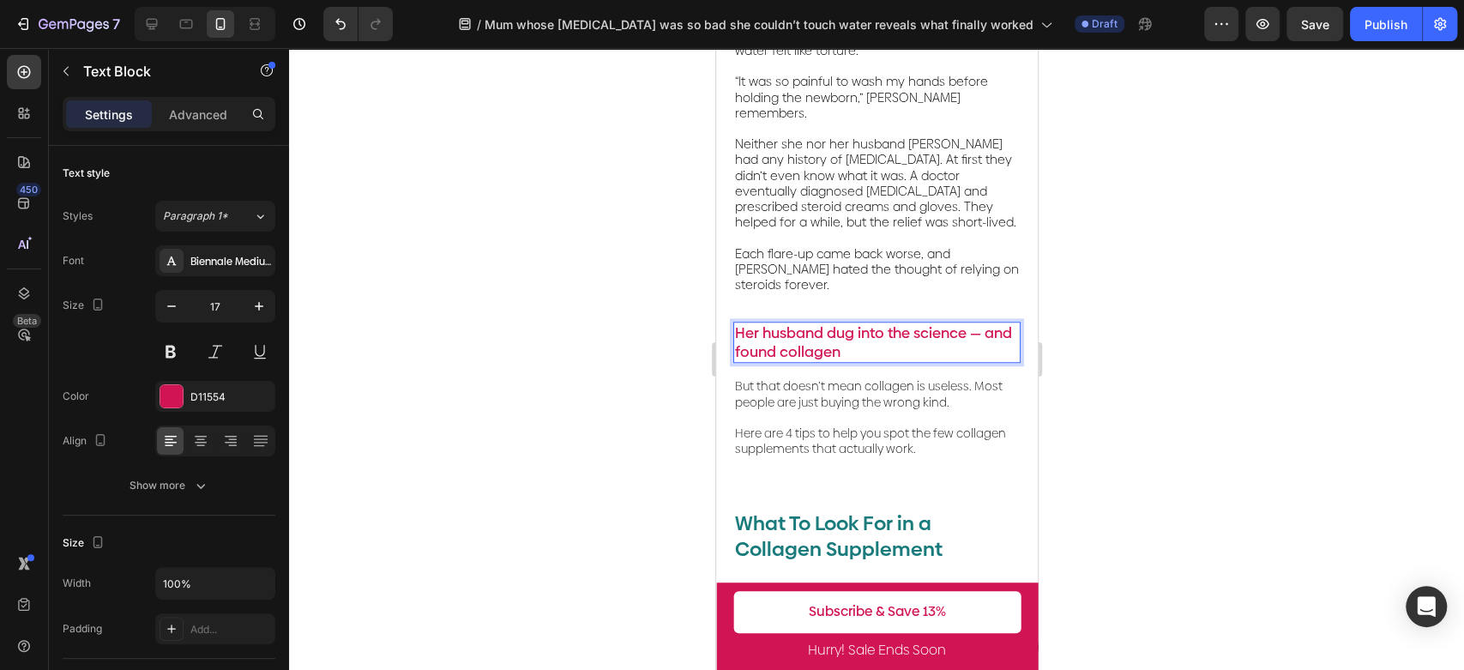
click at [1121, 349] on div at bounding box center [876, 359] width 1175 height 622
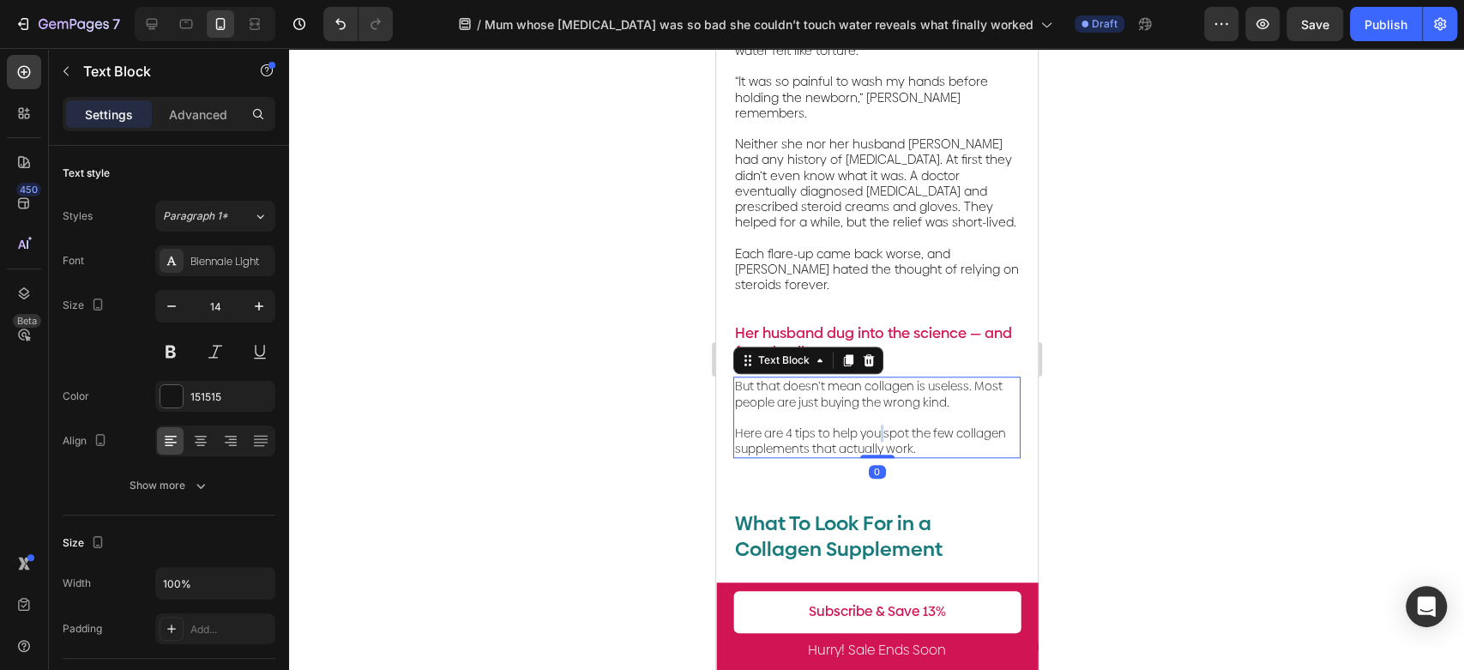
click at [877, 425] on p "Here are 4 tips to help you spot the few collagen supplements that actually wor…" at bounding box center [876, 440] width 284 height 31
click at [916, 425] on p "Here are 4 tips to help you spot the few collagen supplements that actually wor…" at bounding box center [876, 440] width 284 height 31
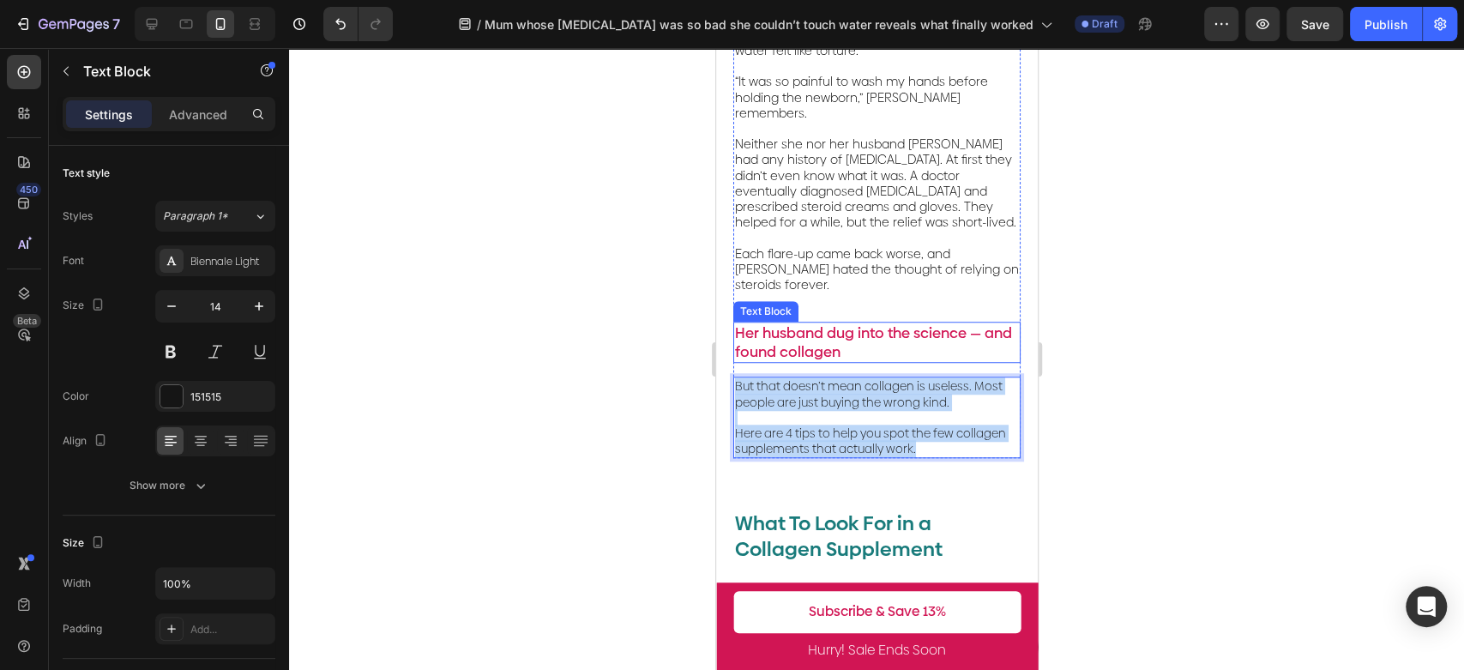
drag, startPoint x: 927, startPoint y: 395, endPoint x: 1422, endPoint y: 353, distance: 496.7
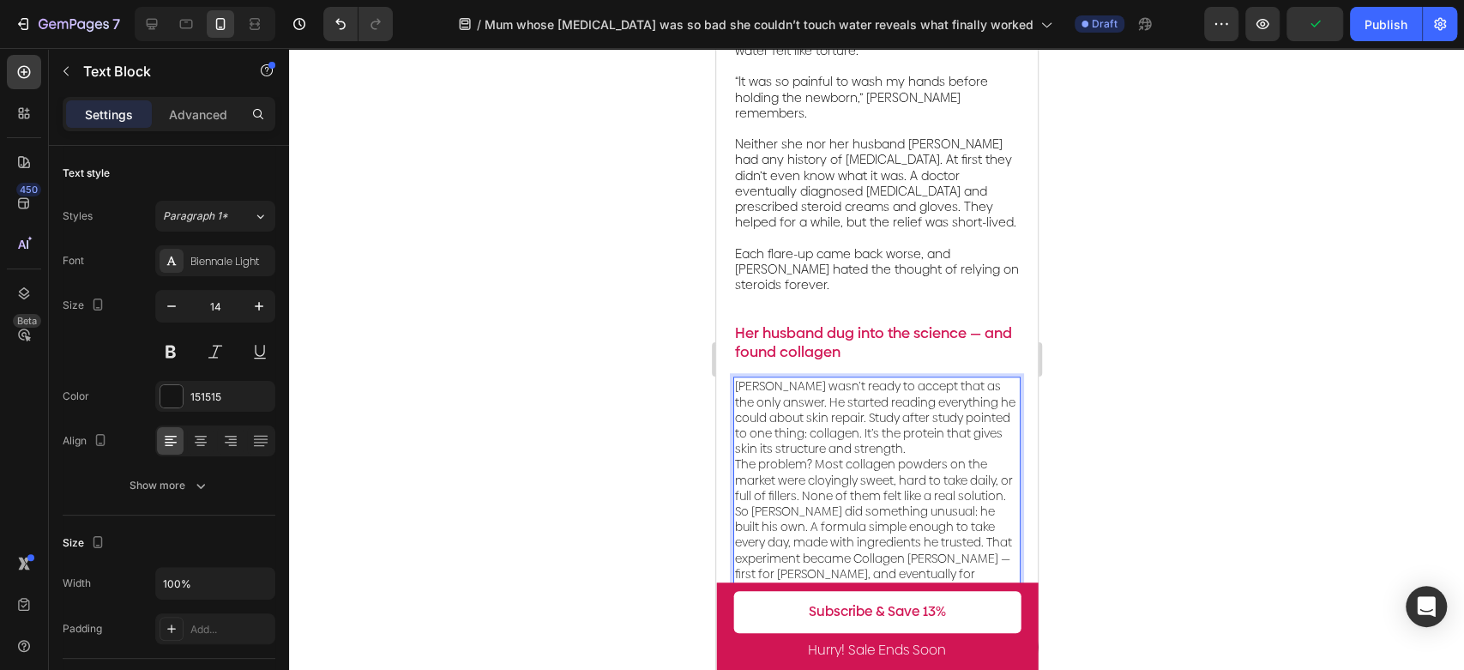
click at [987, 378] on p "[PERSON_NAME] wasn’t ready to accept that as the only answer. He started readin…" at bounding box center [876, 487] width 284 height 219
click at [947, 397] on p "[PERSON_NAME] wasn’t ready to accept that as the only answer. He started readin…" at bounding box center [876, 487] width 284 height 219
click at [862, 471] on p "⁠⁠⁠⁠⁠⁠⁠ The problem? Most collagen powders on the market were cloyingly sweet, …" at bounding box center [876, 534] width 284 height 156
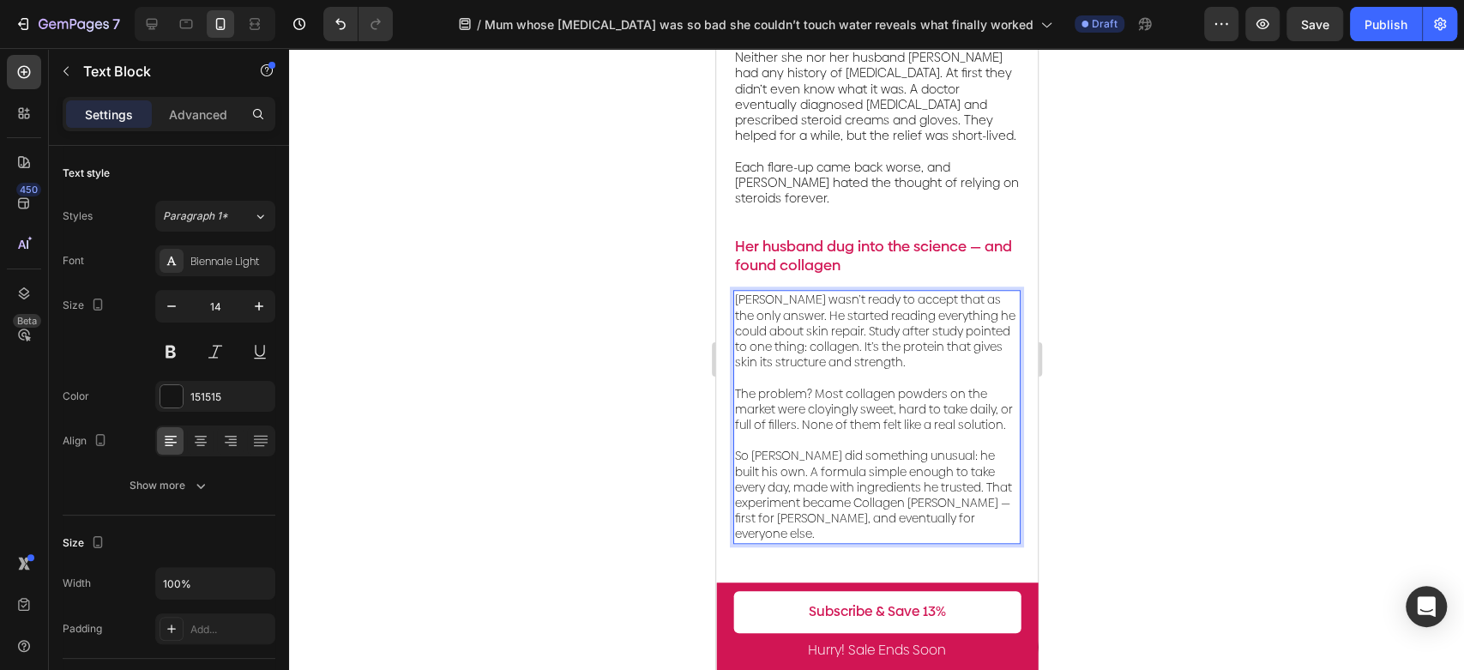
scroll to position [858, 0]
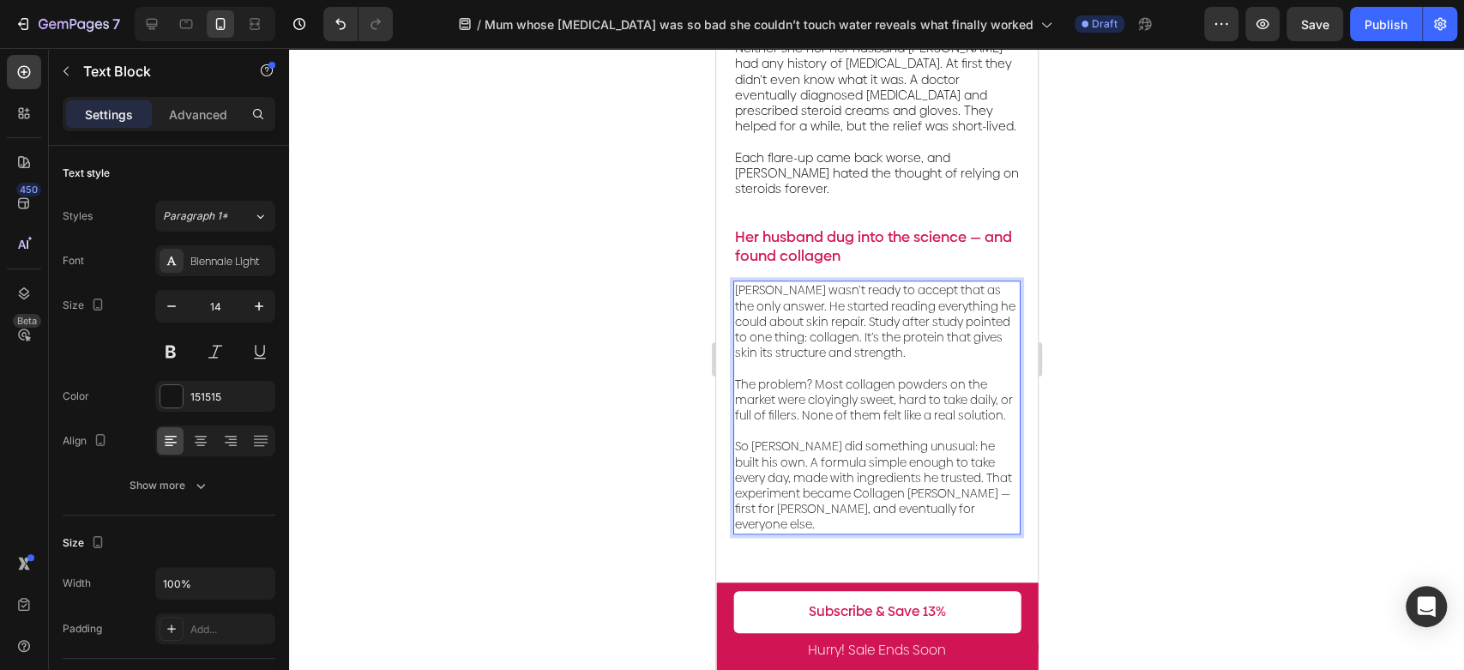
click at [845, 491] on p "⁠⁠⁠⁠⁠⁠⁠ So [PERSON_NAME] did something unusual: he built his own. A formula sim…" at bounding box center [876, 477] width 284 height 109
drag, startPoint x: 854, startPoint y: 461, endPoint x: 974, endPoint y: 458, distance: 120.1
click at [974, 458] on p "So [PERSON_NAME] did something unusual: he built his own. A formula simple enou…" at bounding box center [876, 477] width 284 height 109
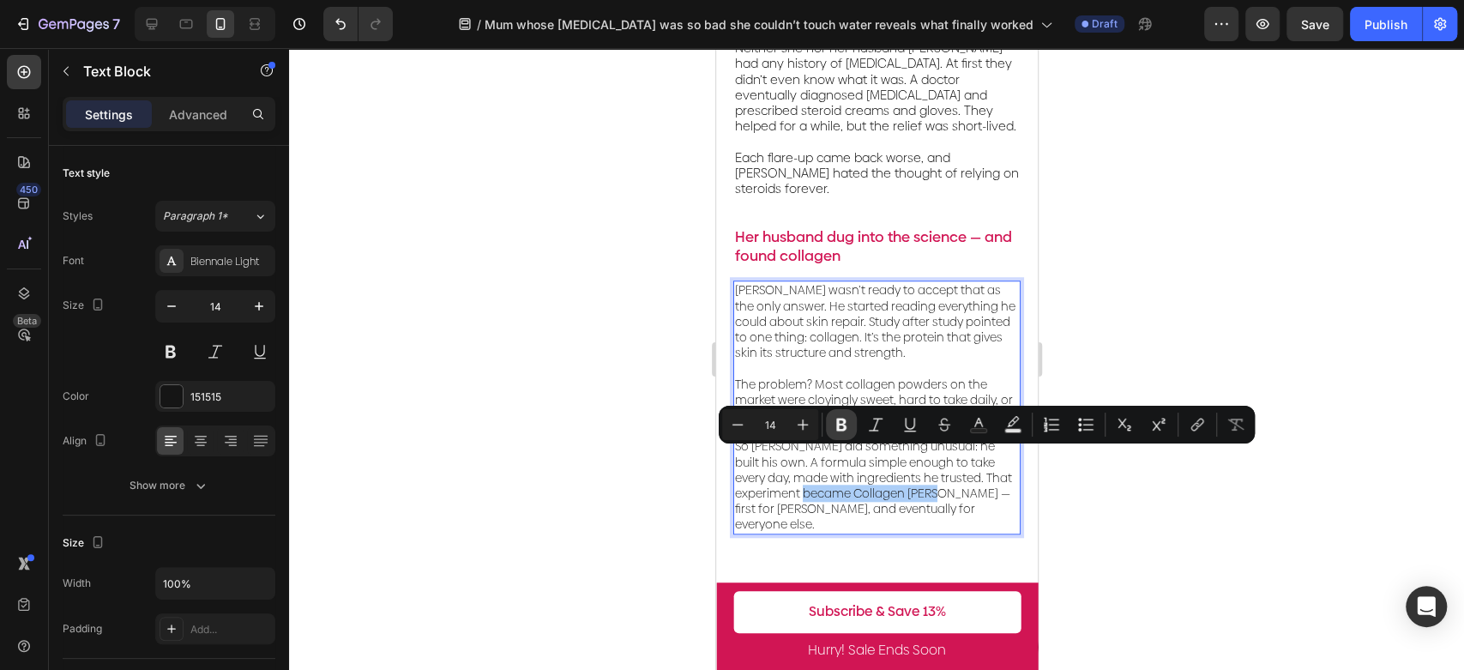
click at [837, 426] on icon "Editor contextual toolbar" at bounding box center [841, 425] width 10 height 13
click at [1143, 326] on div at bounding box center [876, 359] width 1175 height 622
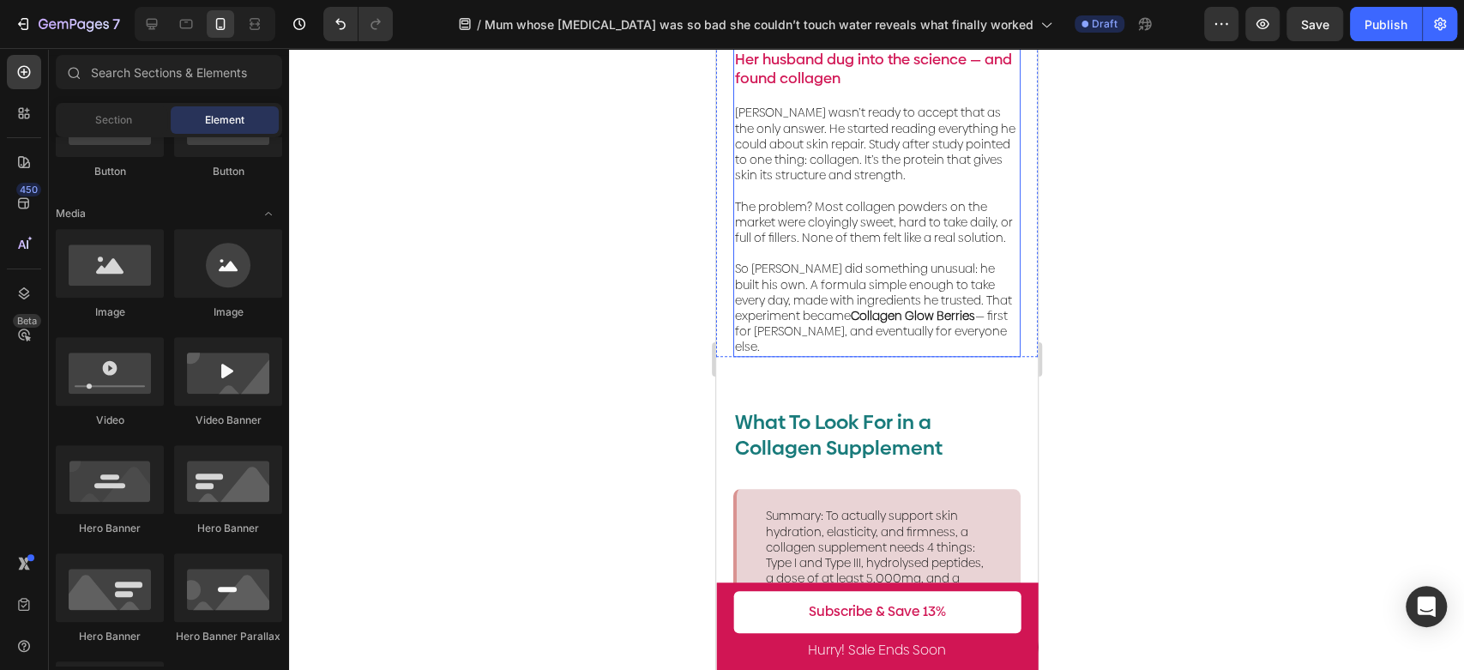
scroll to position [1048, 0]
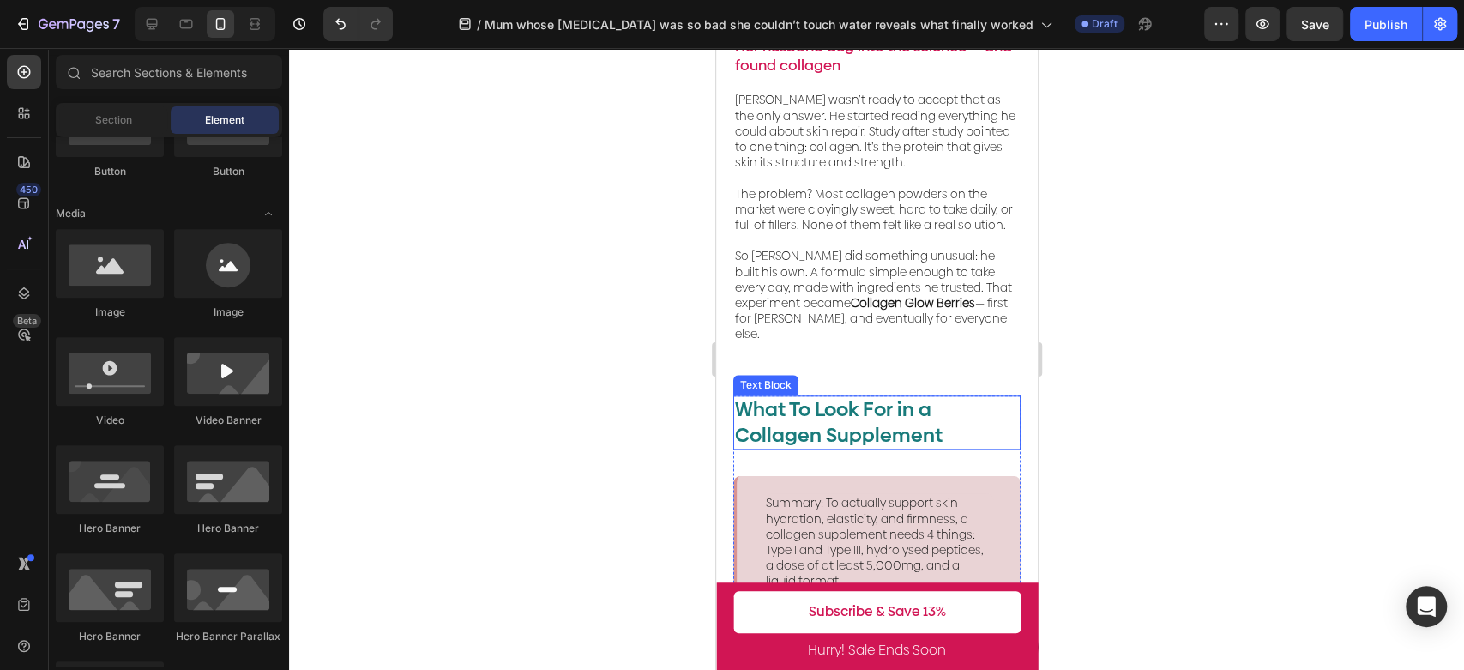
click at [907, 397] on p "What To Look For in a Collagen Supplement" at bounding box center [876, 422] width 284 height 51
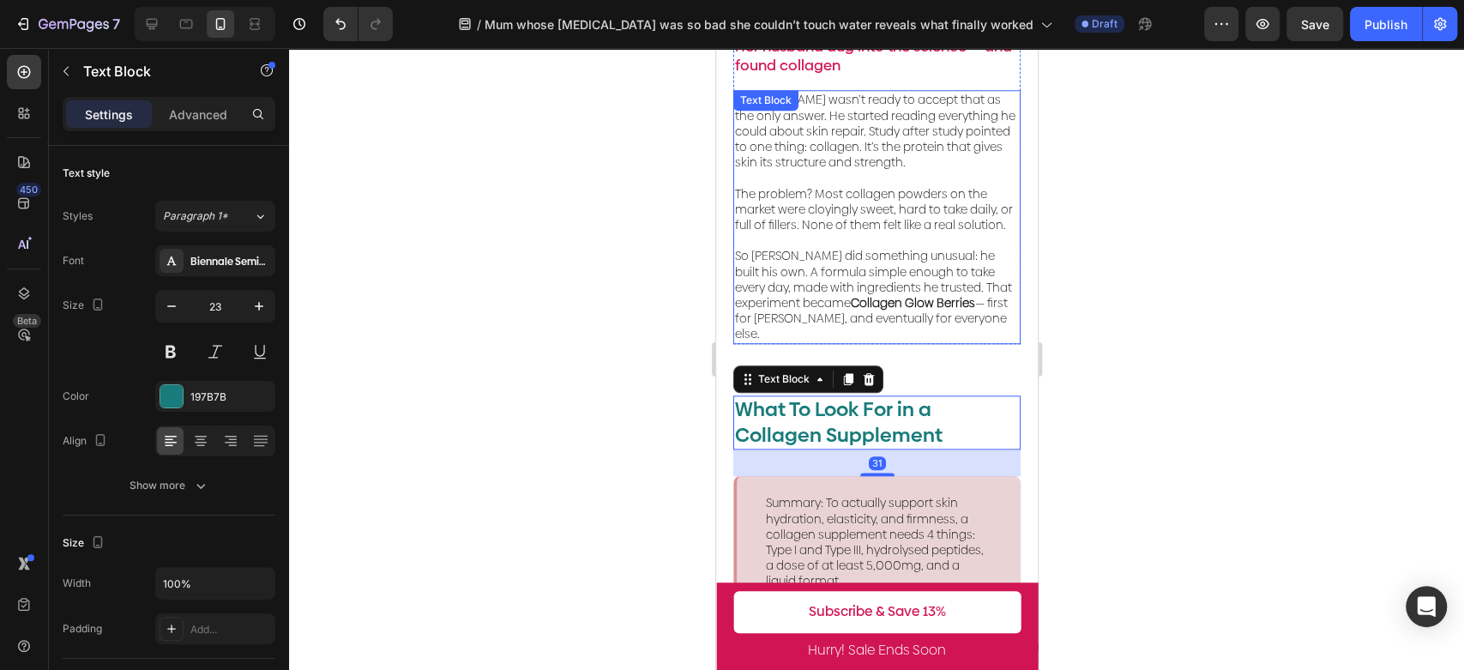
click at [892, 294] on strong "Collagen Glow Berries" at bounding box center [912, 302] width 124 height 17
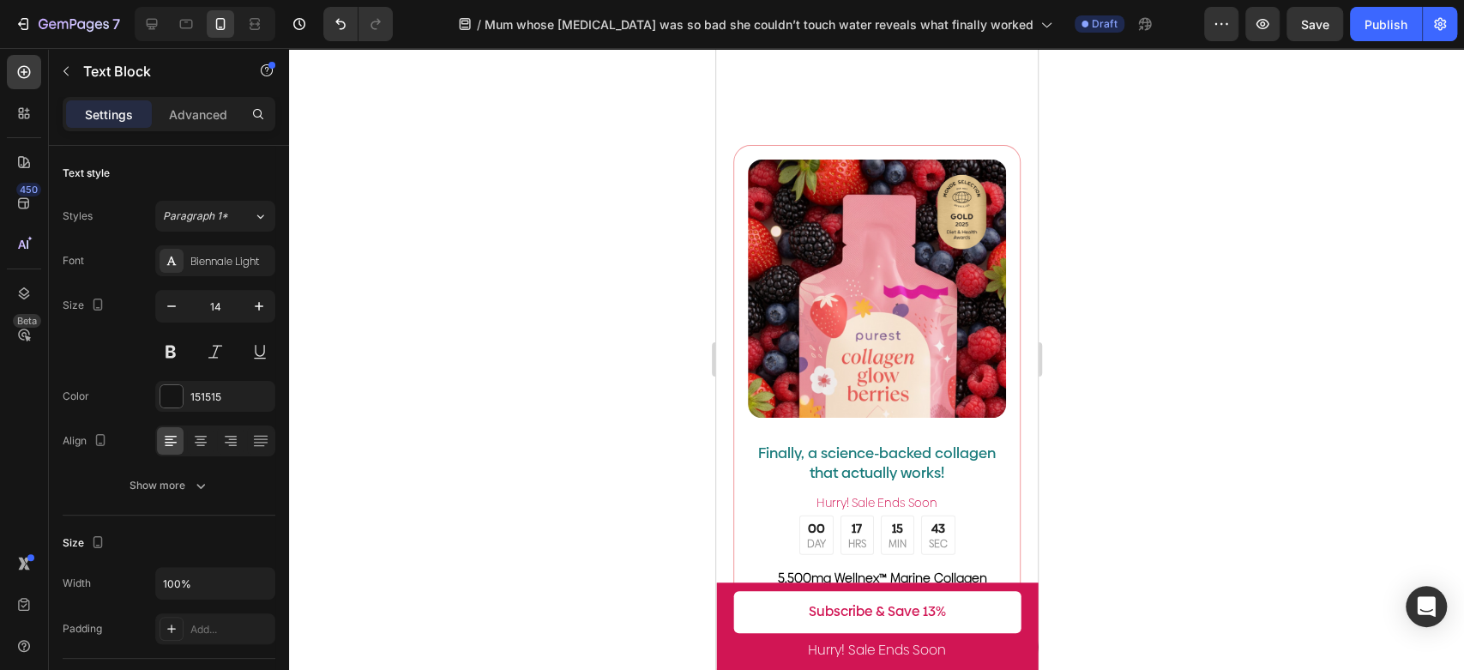
scroll to position [2477, 0]
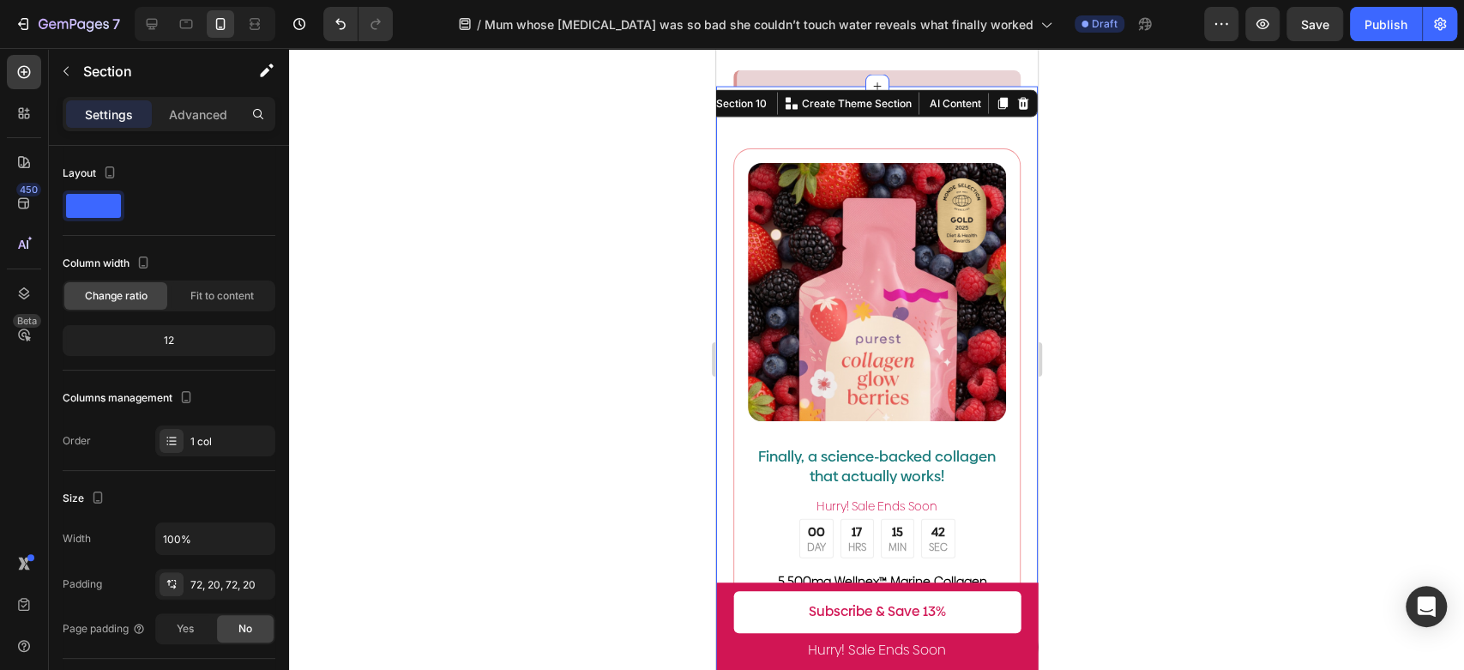
click at [1011, 311] on div "Image Finally, a science-backed collagen that actually works! Text Block ️Hurry…" at bounding box center [876, 507] width 322 height 841
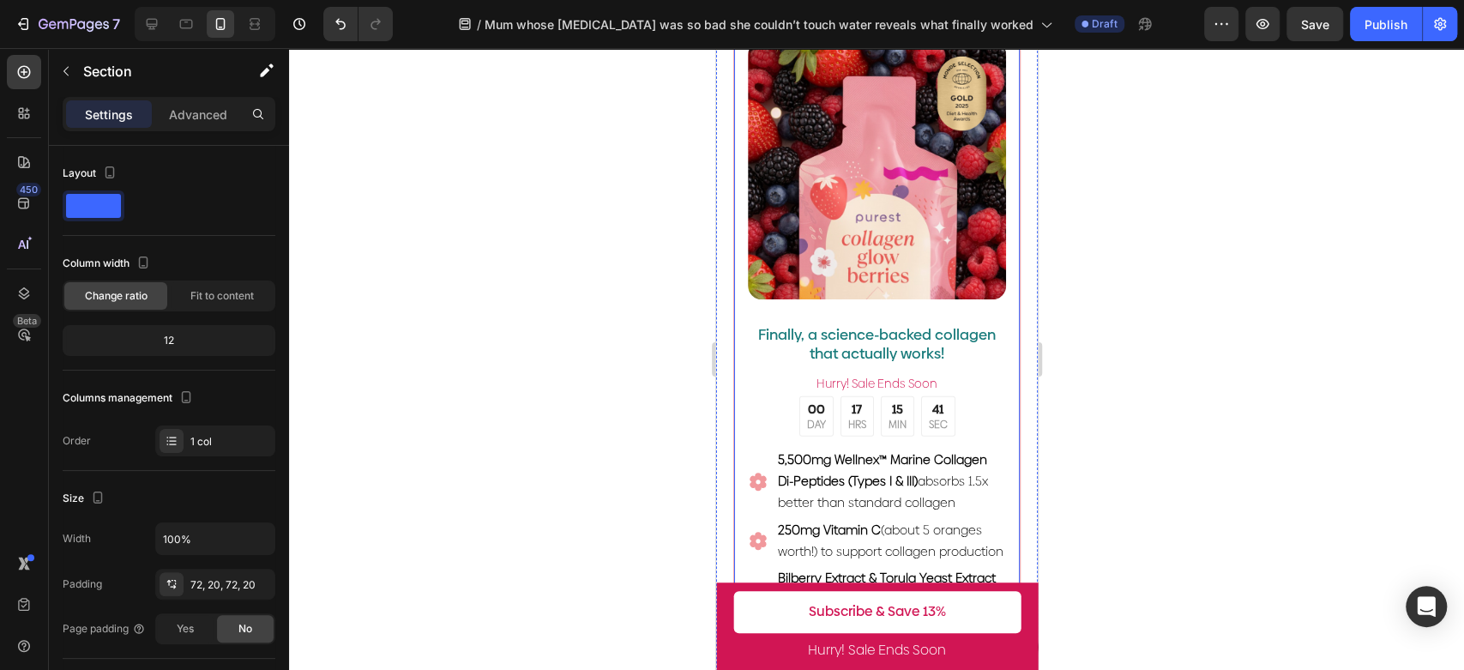
scroll to position [3240, 0]
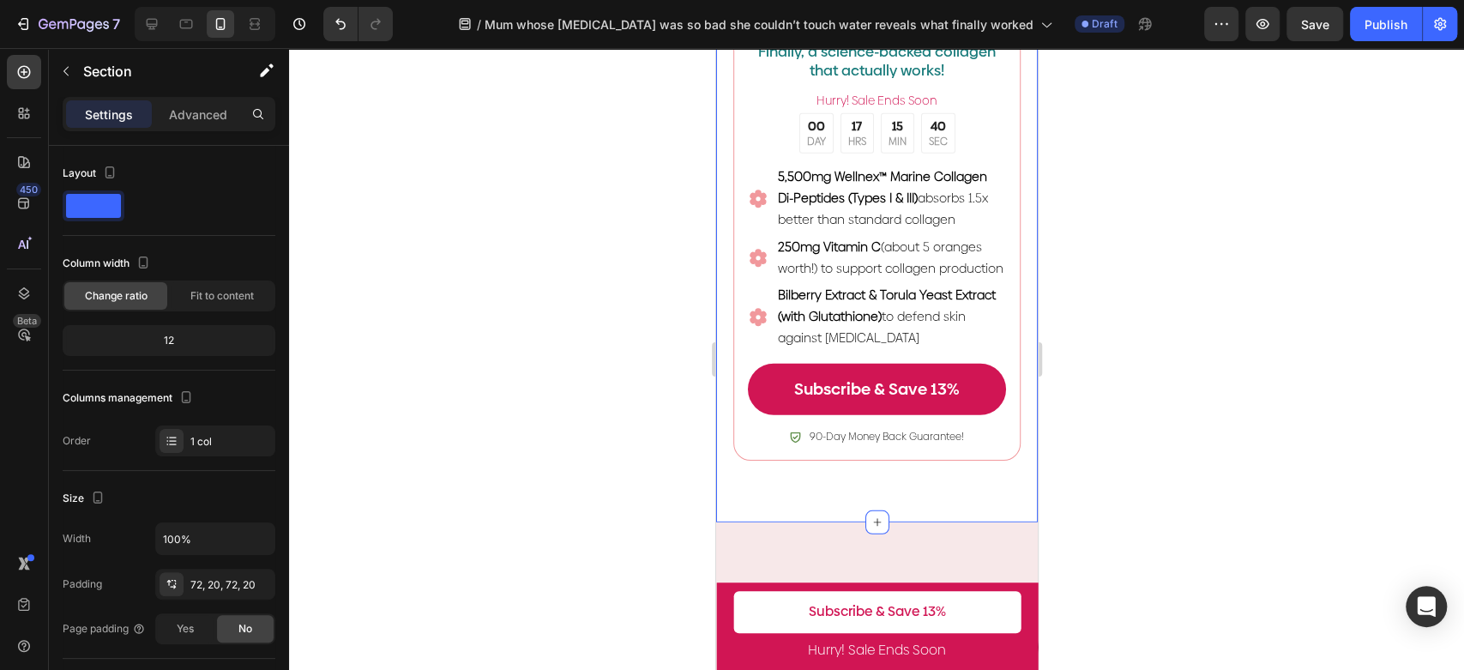
click at [999, 500] on div "Image Finally, a science-backed collagen that actually works! Text Block ️Hurry…" at bounding box center [876, 102] width 322 height 841
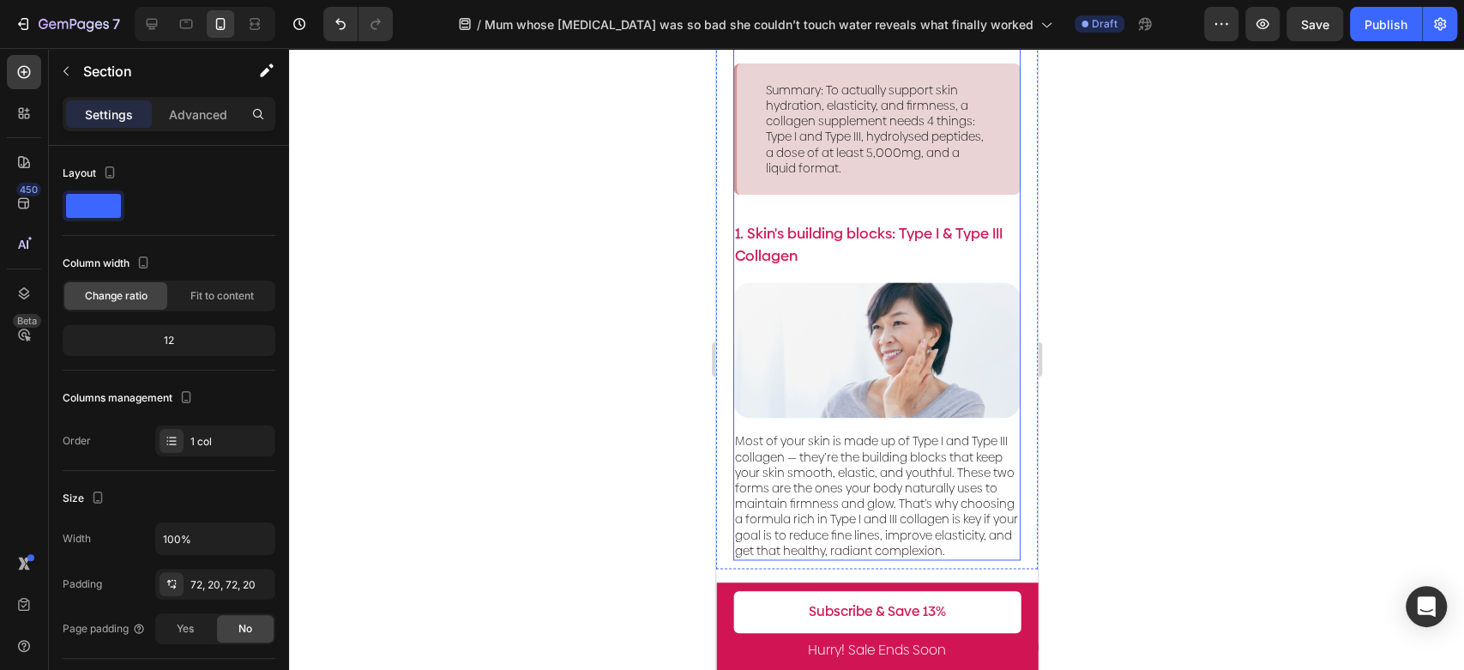
scroll to position [1429, 0]
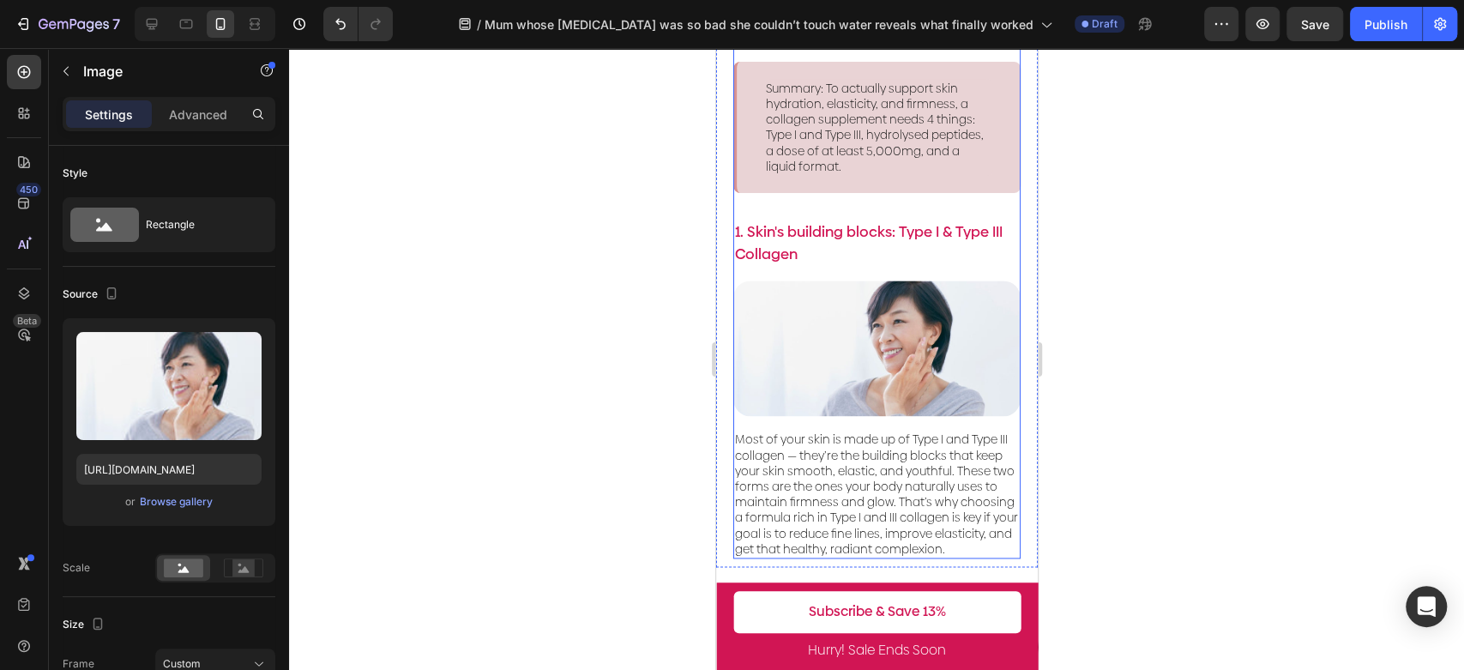
click at [917, 340] on img at bounding box center [876, 348] width 287 height 136
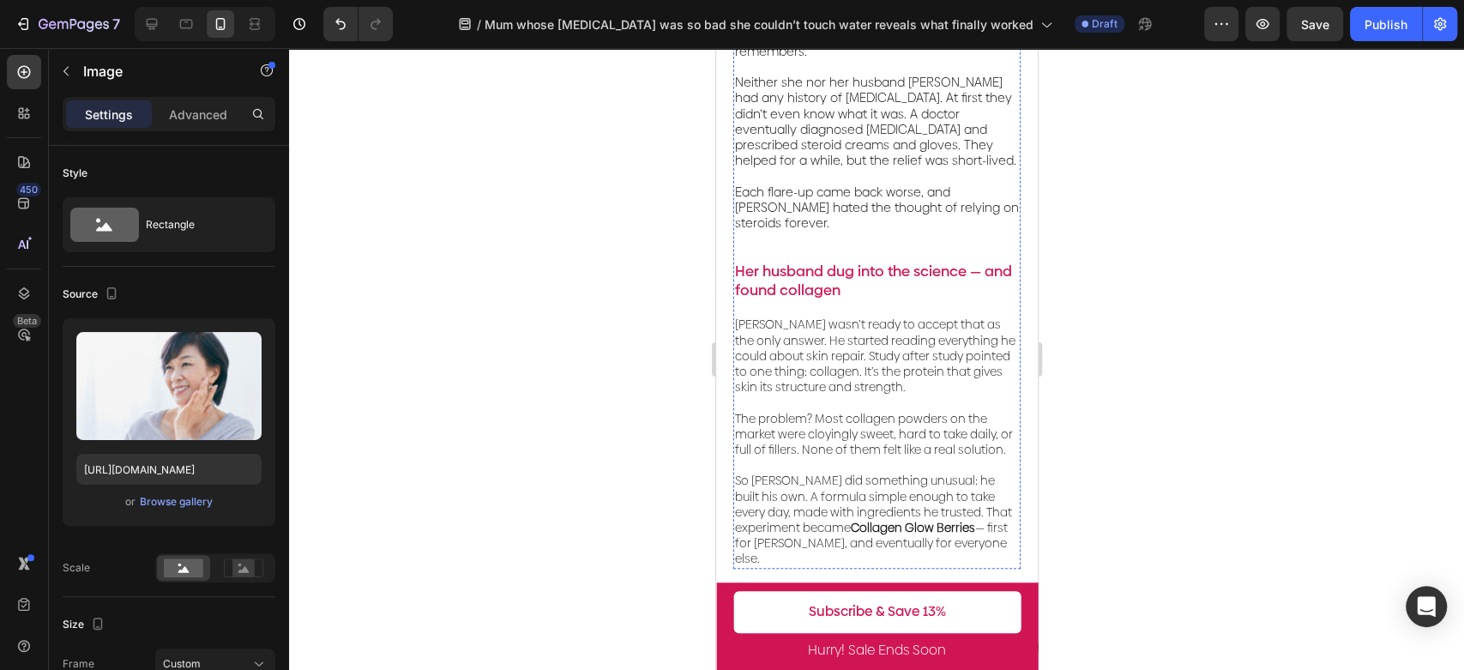
scroll to position [1048, 0]
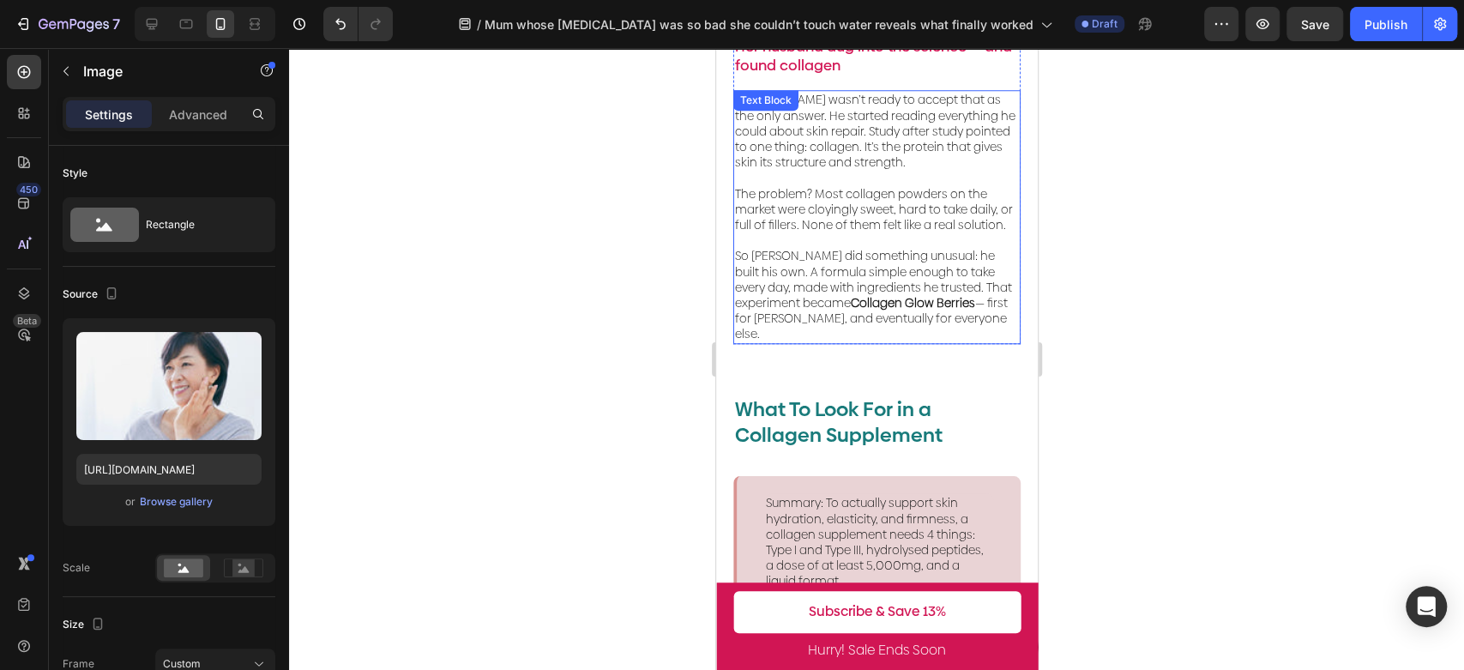
click at [883, 275] on p "So [PERSON_NAME] did something unusual: he built his own. A formula simple enou…" at bounding box center [876, 286] width 284 height 109
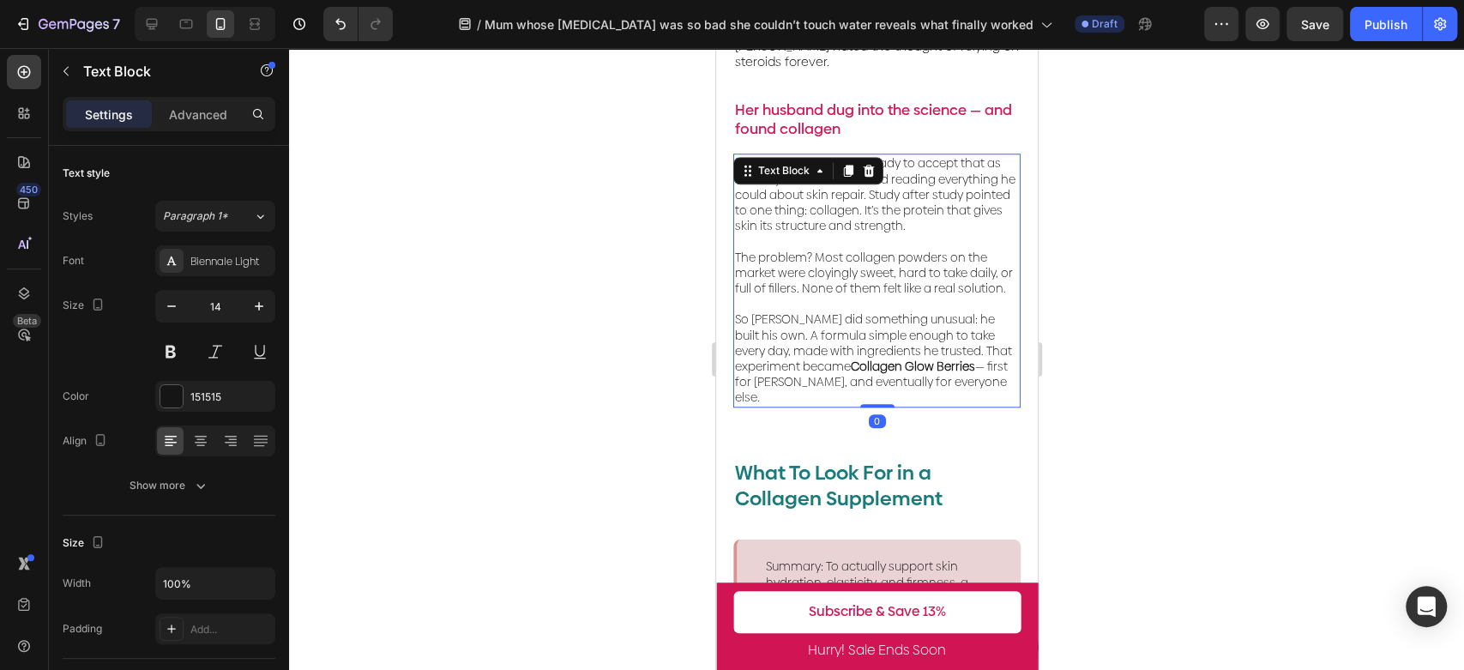
scroll to position [762, 0]
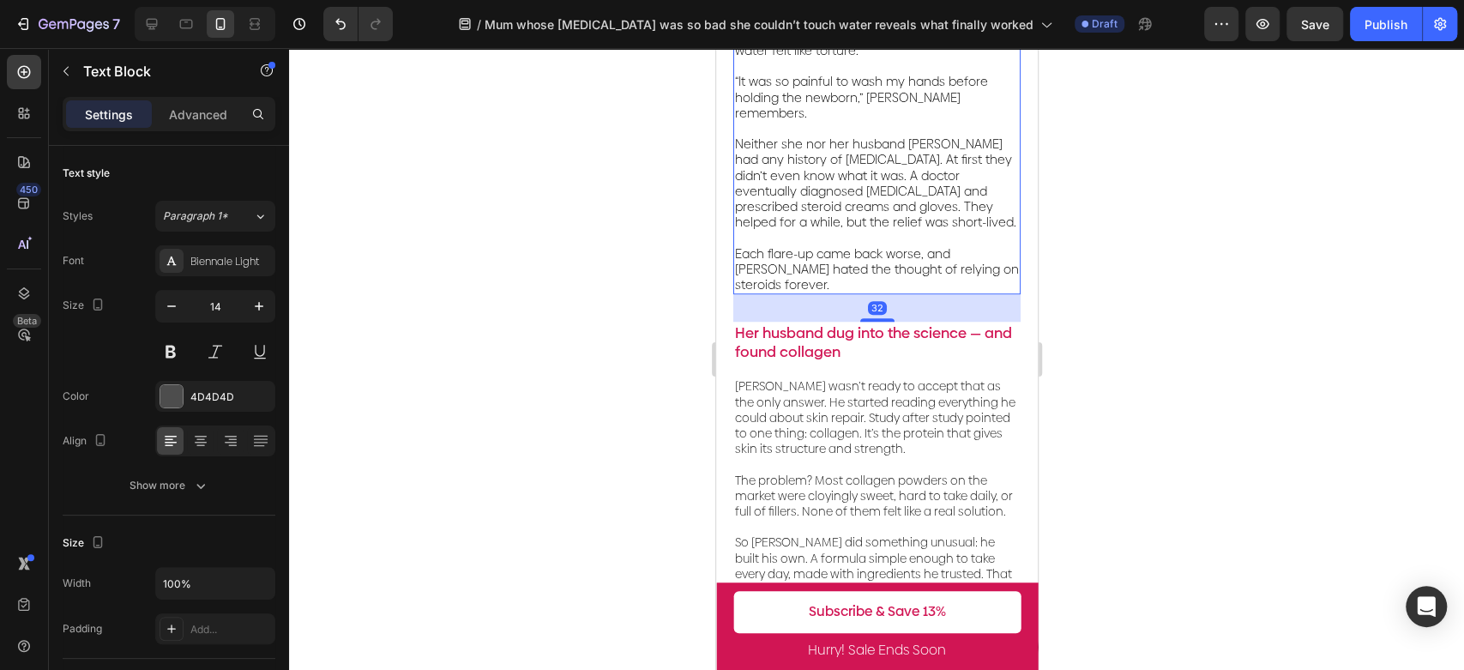
click at [938, 245] on span "Each flare-up came back worse, and [PERSON_NAME] hated the thought of relying o…" at bounding box center [876, 269] width 284 height 48
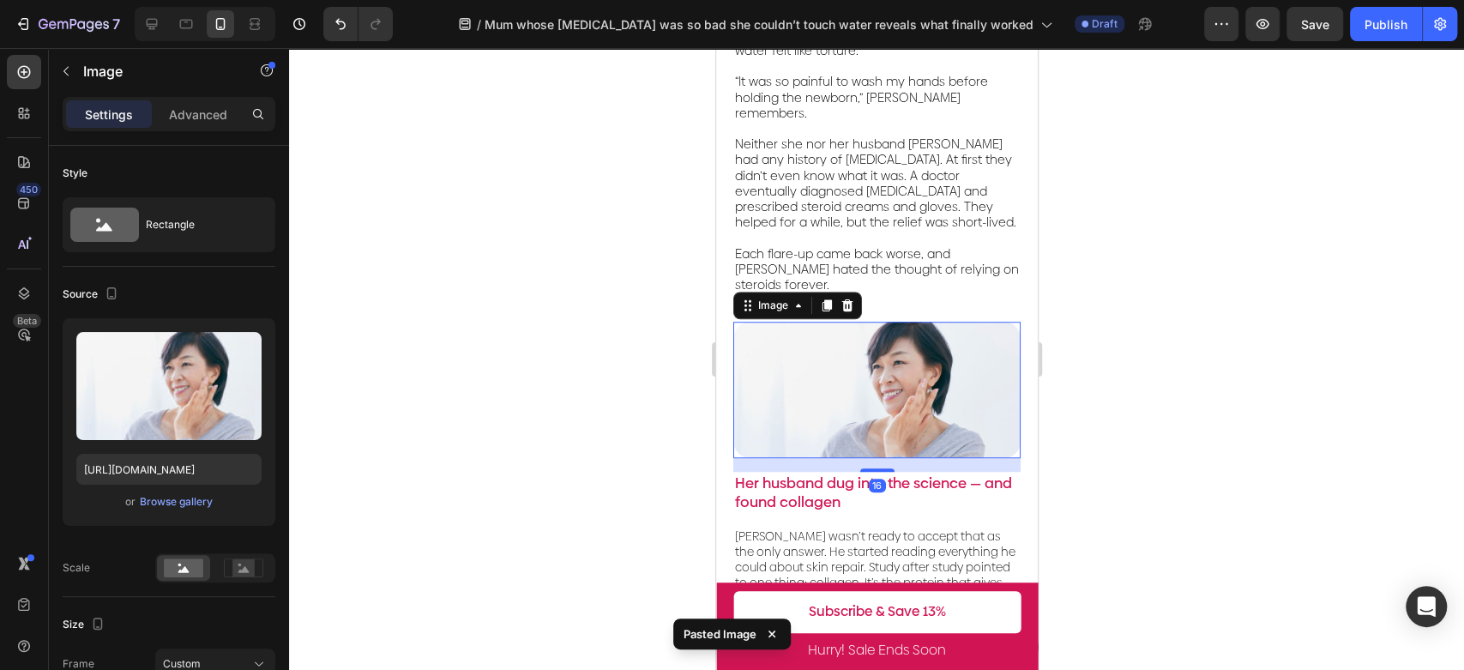
click at [1135, 369] on div at bounding box center [876, 359] width 1175 height 622
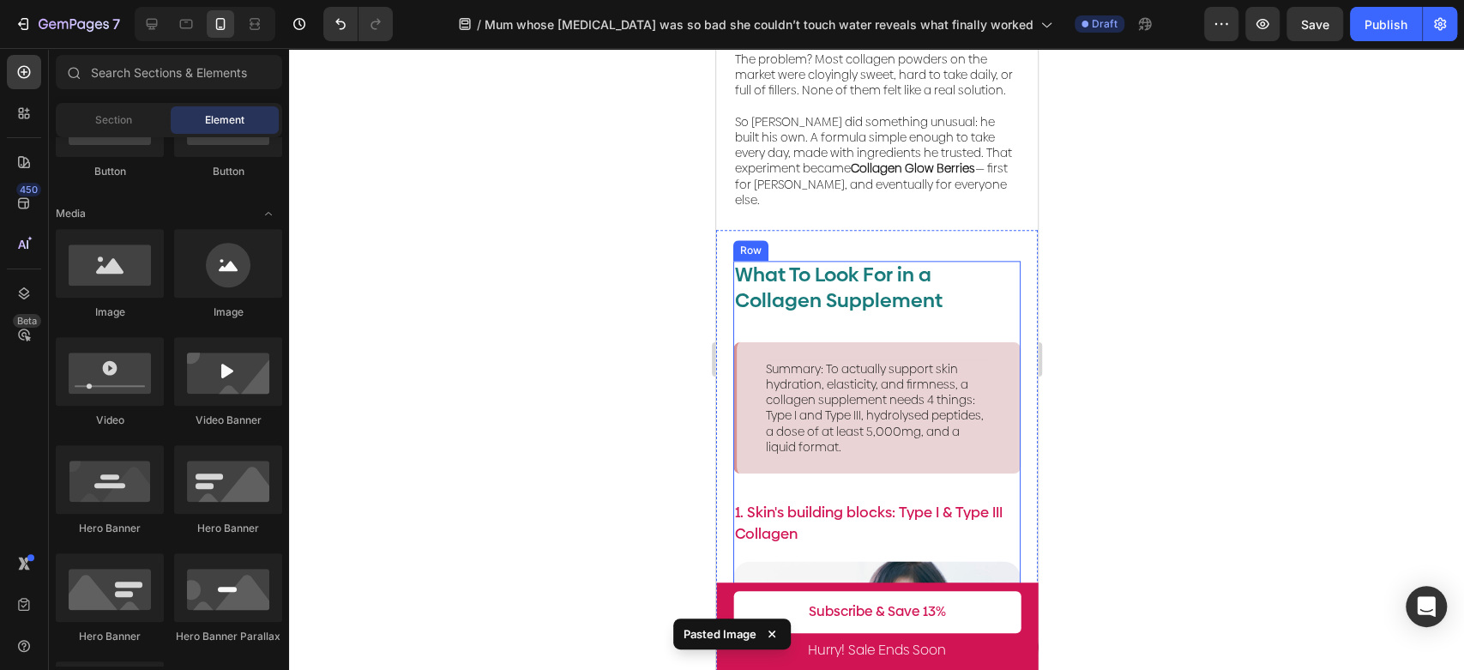
scroll to position [1334, 0]
click at [918, 261] on p "What To Look For in a Collagen Supplement" at bounding box center [876, 286] width 284 height 51
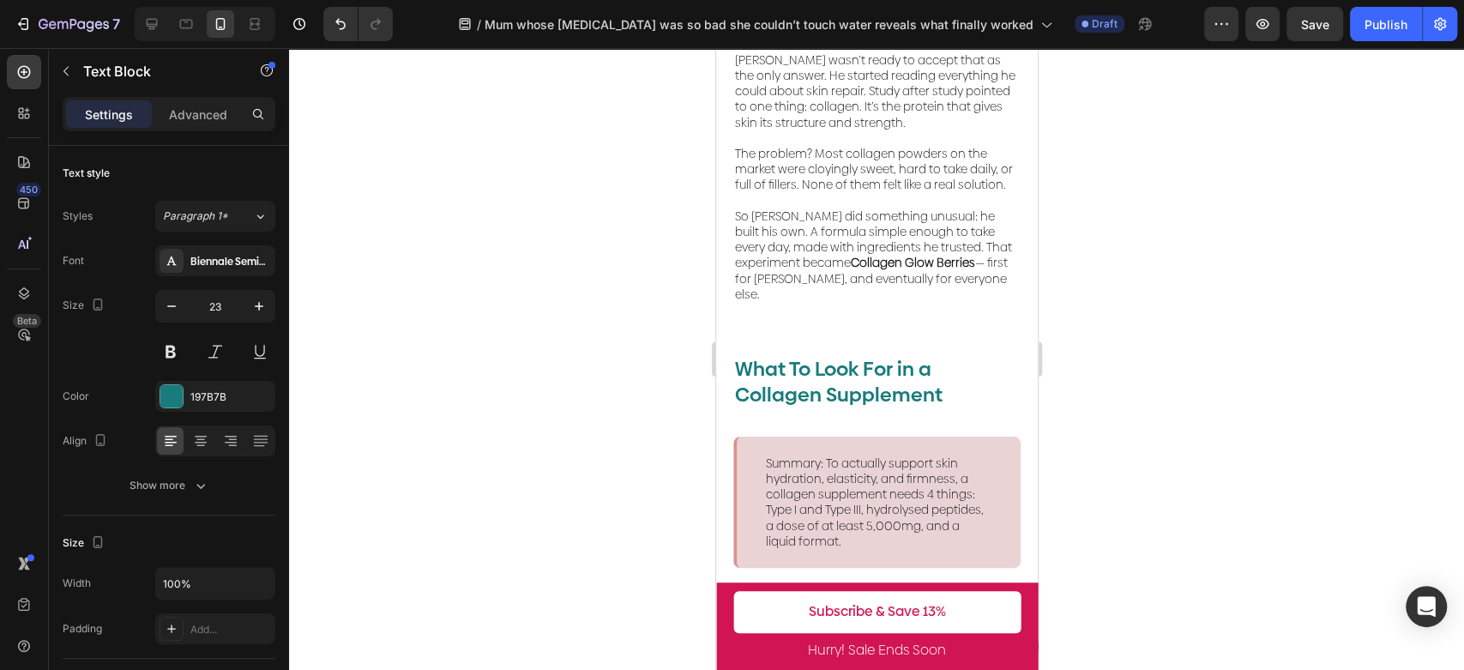
scroll to position [1239, 0]
click at [930, 356] on p "What To Look For in a Collagen Supplement" at bounding box center [876, 381] width 284 height 51
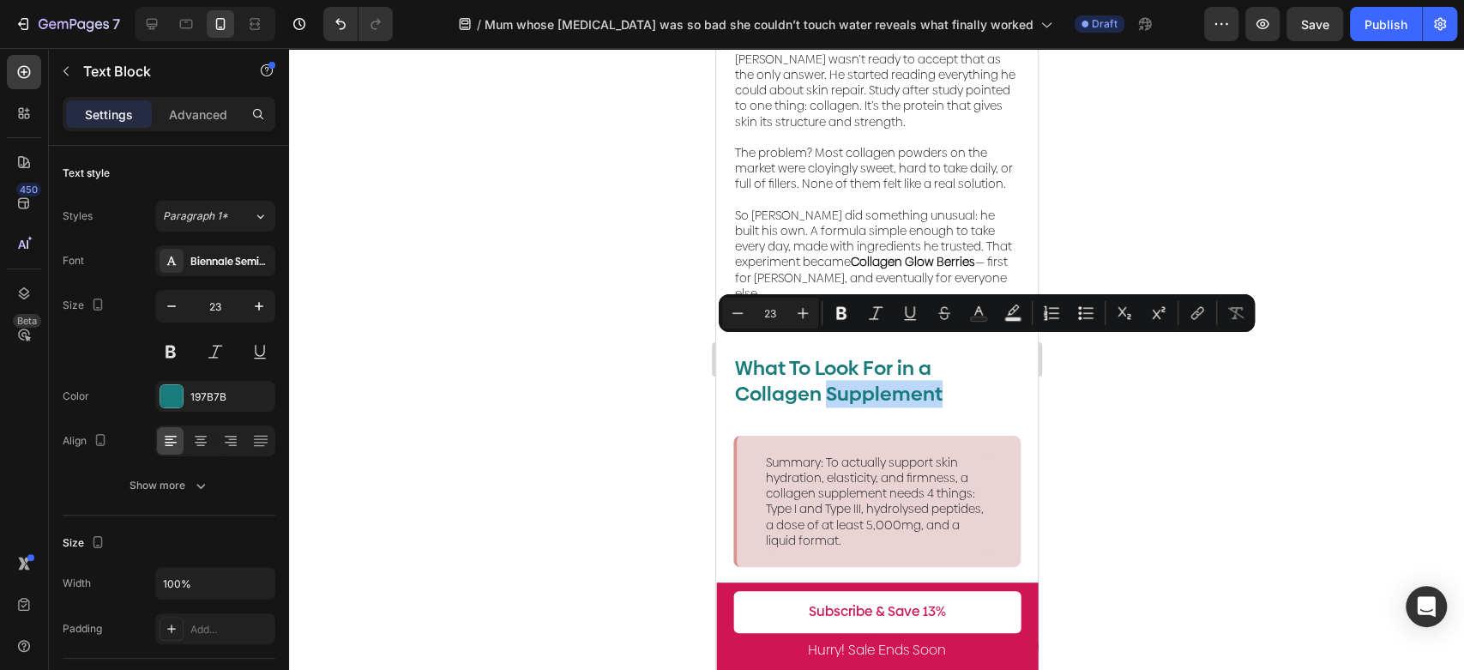
click at [944, 356] on p "What To Look For in a Collagen Supplement" at bounding box center [876, 381] width 284 height 51
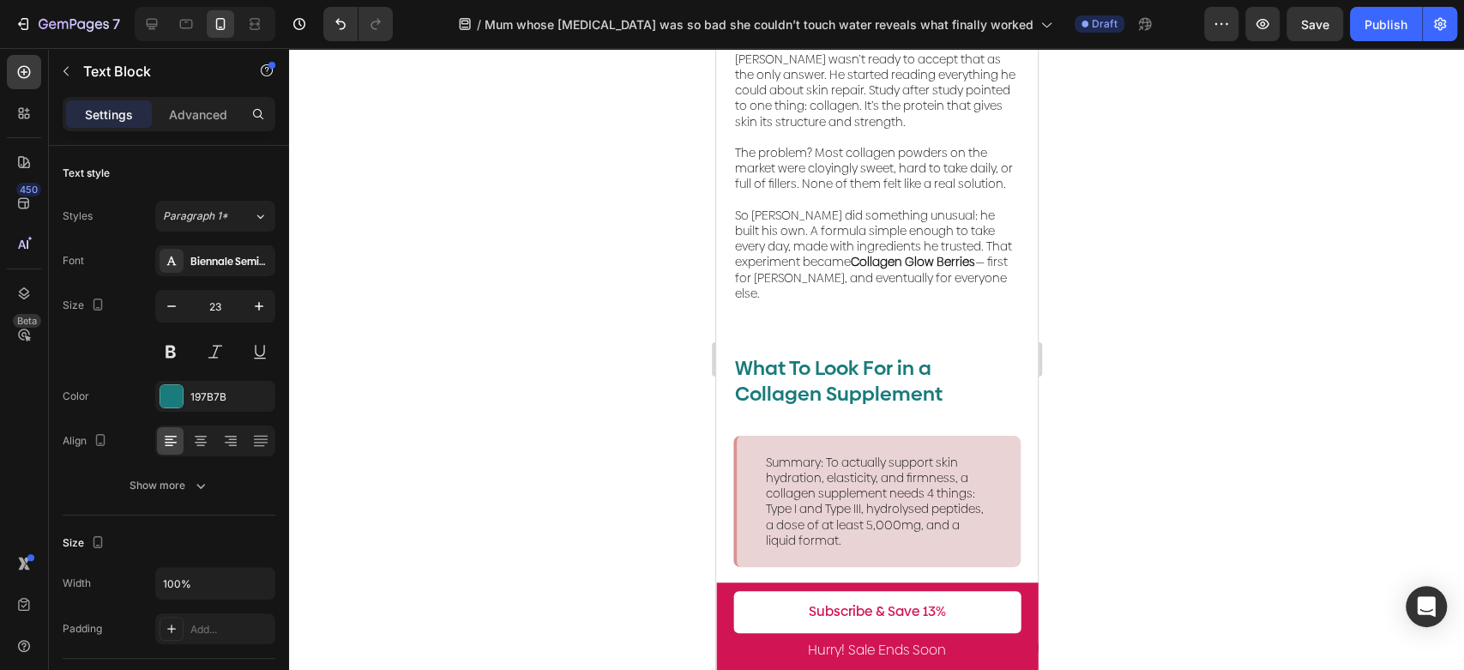
click at [964, 356] on p "What To Look For in a Collagen Supplement" at bounding box center [876, 381] width 284 height 51
click at [874, 356] on p "What To Look For in a Collagen Supplement" at bounding box center [876, 381] width 284 height 51
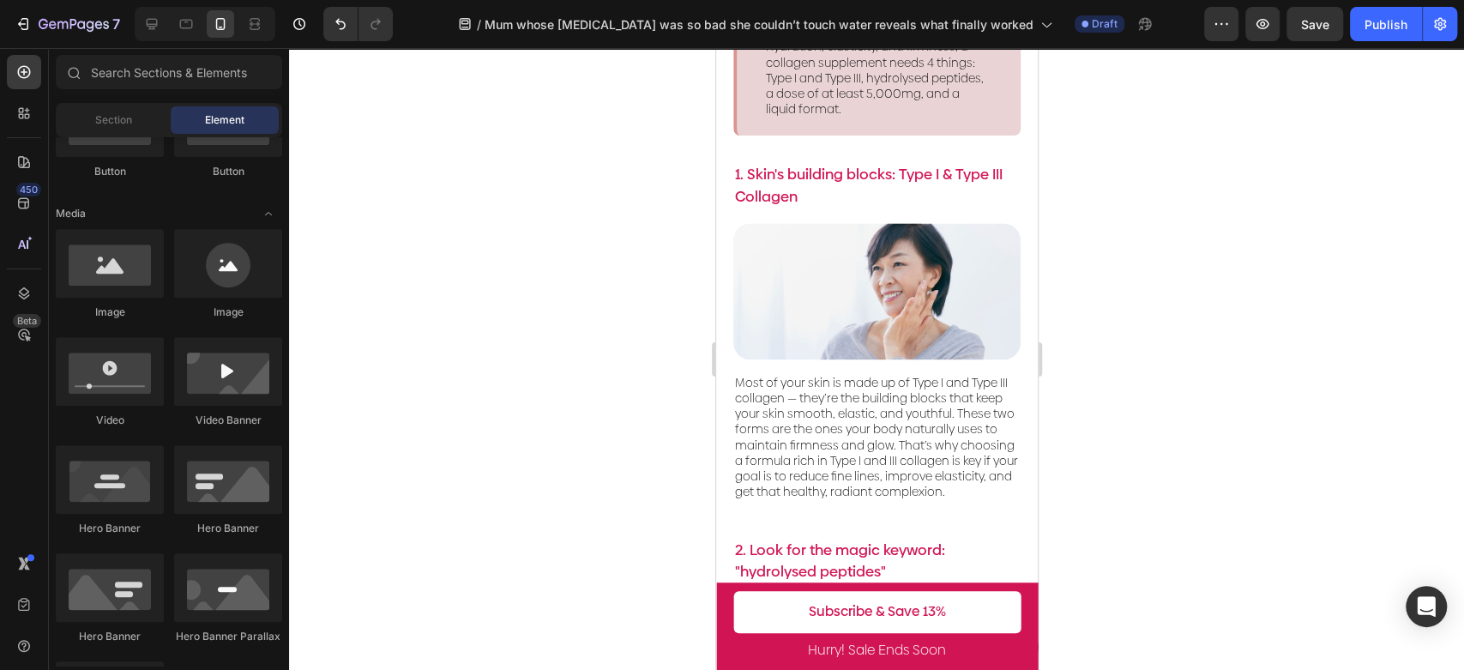
scroll to position [1619, 0]
